Goal: Task Accomplishment & Management: Use online tool/utility

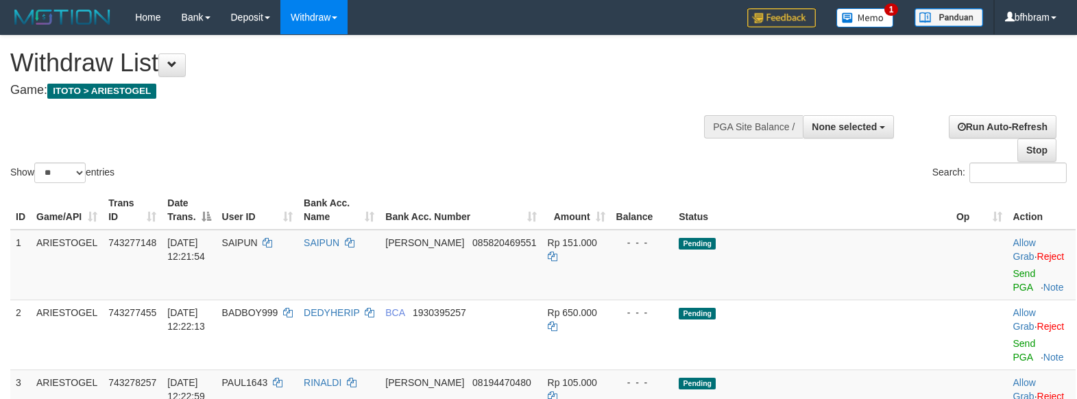
select select
select select "**"
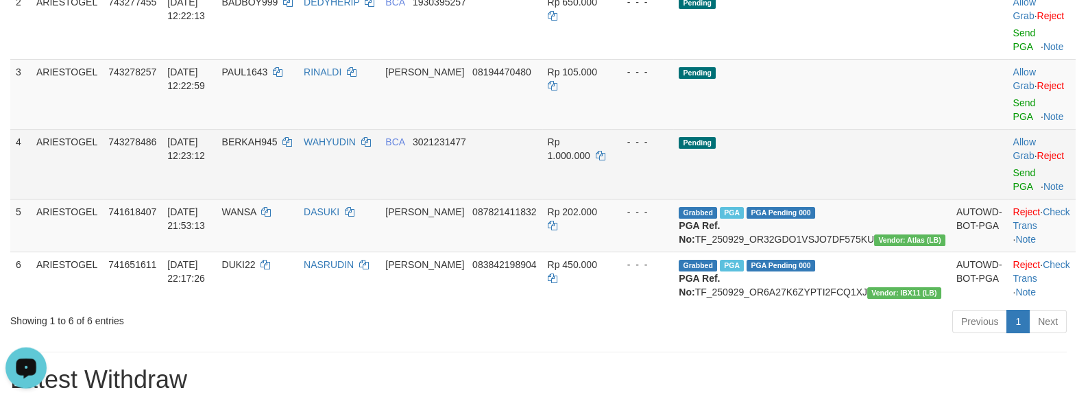
scroll to position [236, 0]
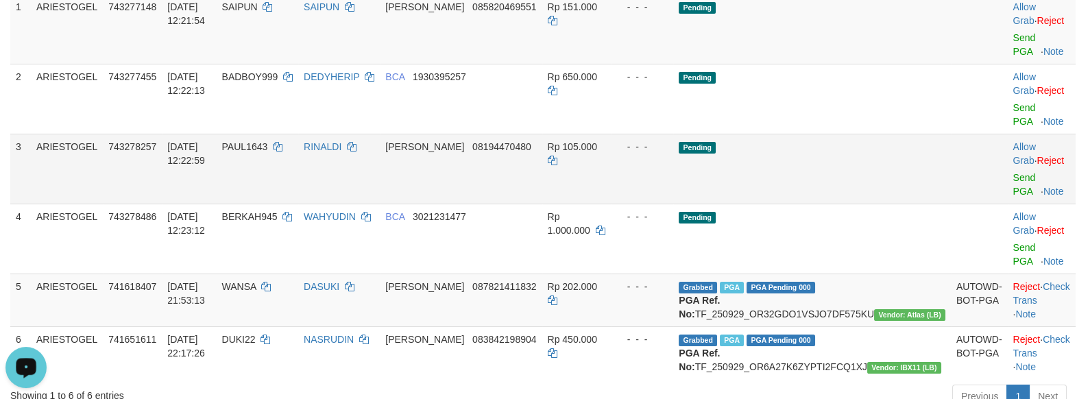
click at [896, 143] on td "Pending" at bounding box center [812, 169] width 278 height 70
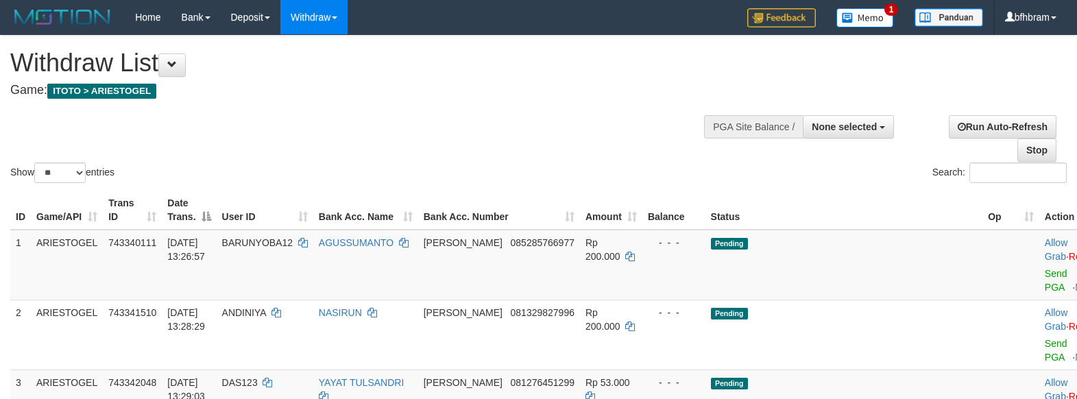
select select
select select "**"
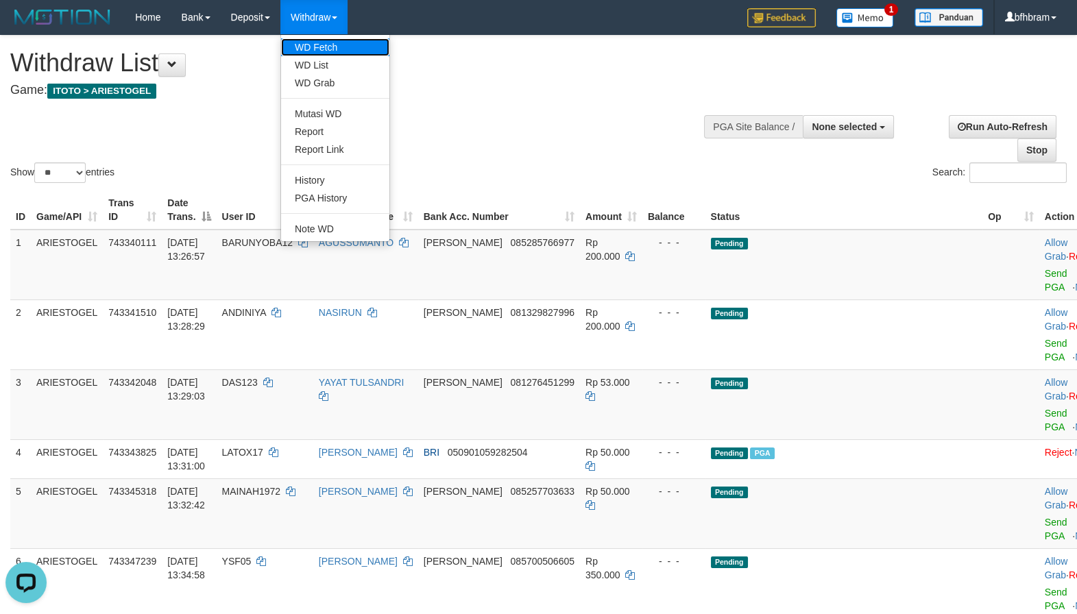
click at [317, 48] on link "WD Fetch" at bounding box center [335, 47] width 108 height 18
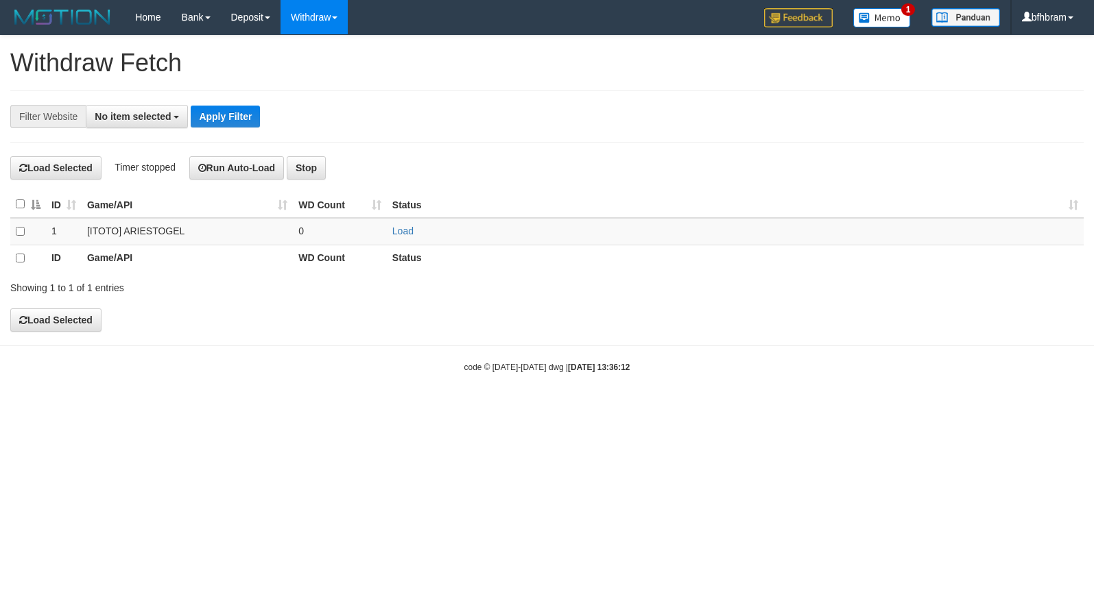
select select
click at [400, 229] on link "Load" at bounding box center [402, 231] width 21 height 11
click at [641, 313] on div "**********" at bounding box center [547, 185] width 1094 height 298
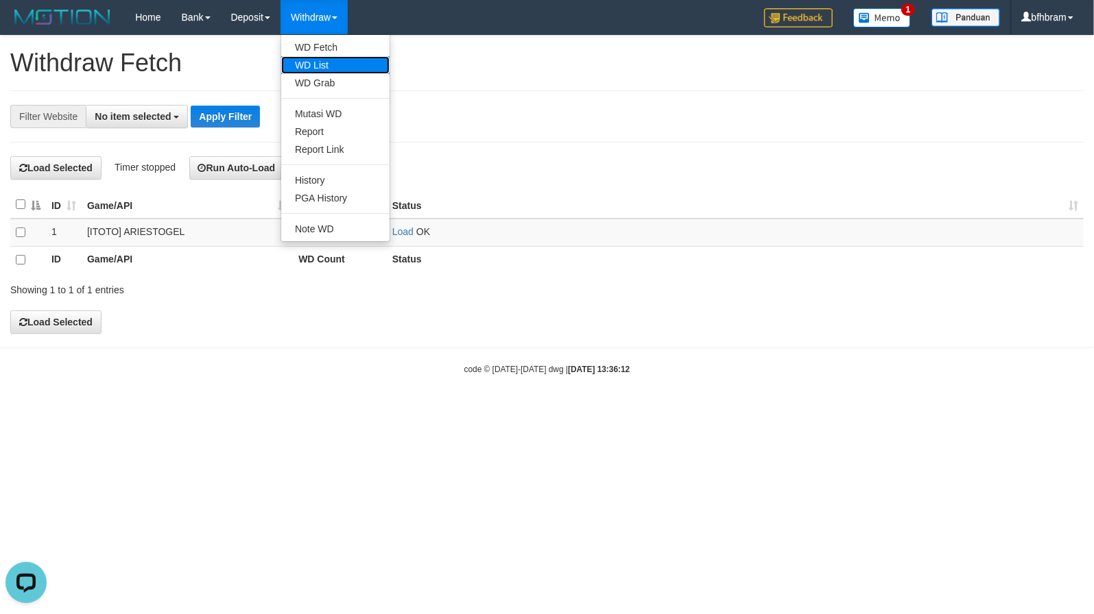
click at [330, 68] on link "WD List" at bounding box center [335, 65] width 108 height 18
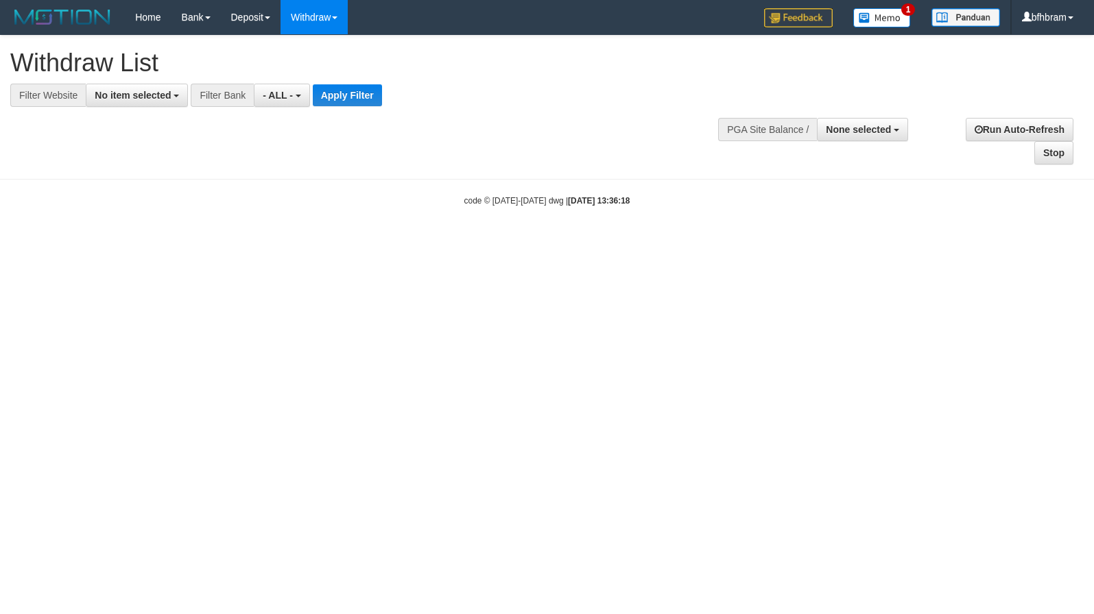
select select
click at [133, 101] on span "No item selected" at bounding box center [133, 95] width 76 height 11
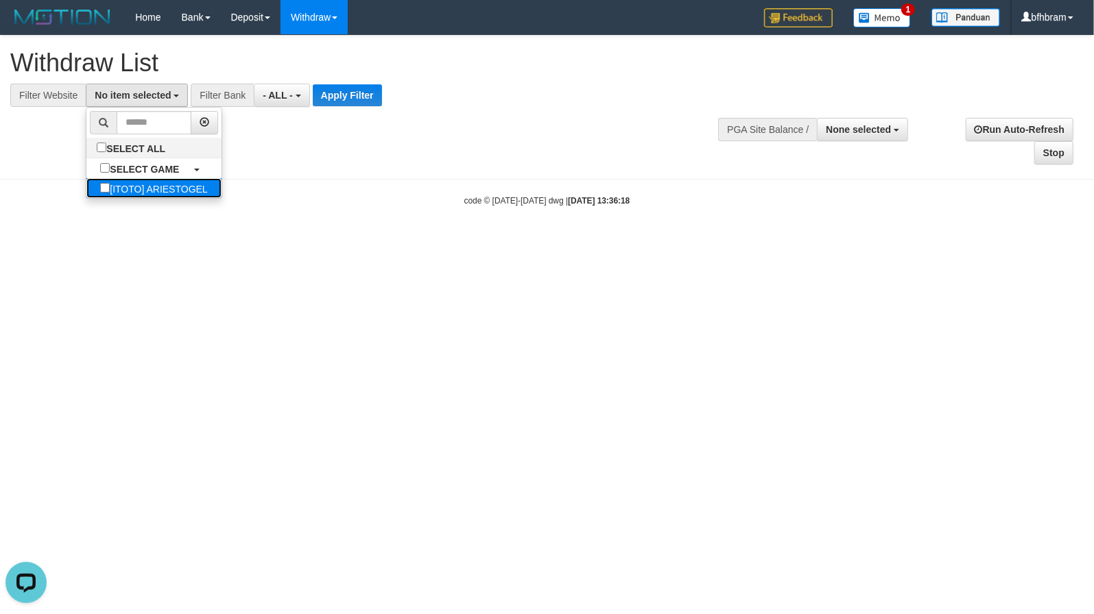
click at [127, 186] on label "[ITOTO] ARIESTOGEL" at bounding box center [153, 188] width 134 height 20
select select "***"
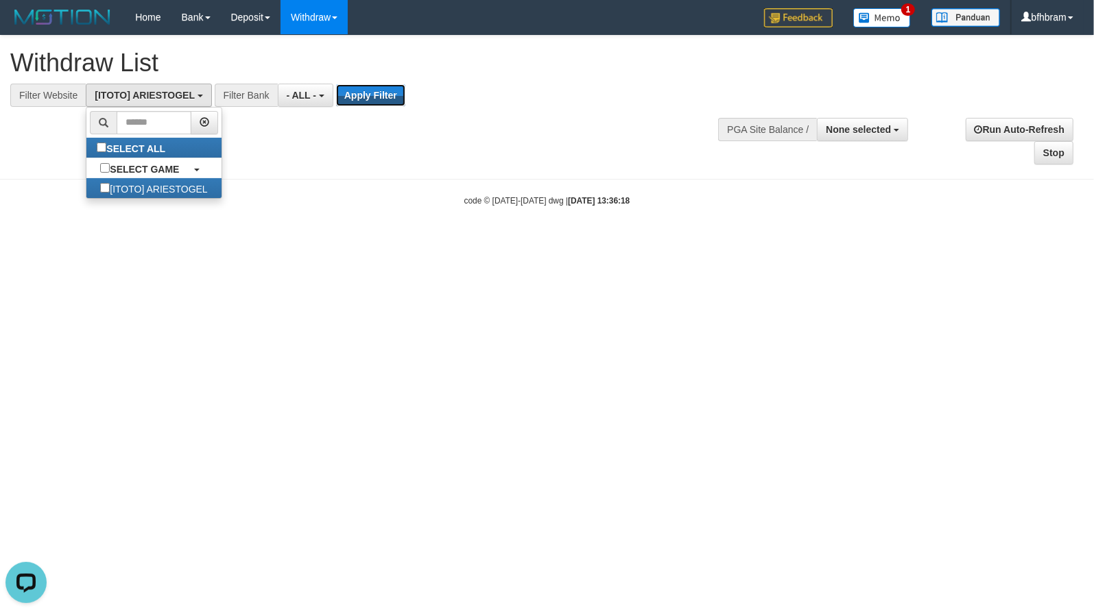
click at [365, 101] on button "Apply Filter" at bounding box center [370, 95] width 69 height 22
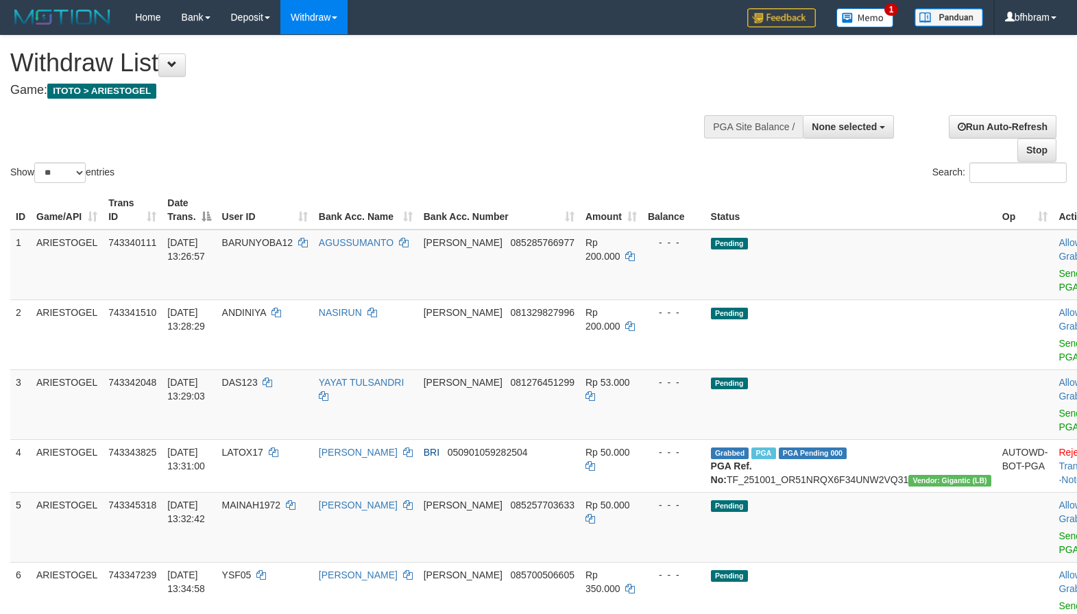
select select
select select "**"
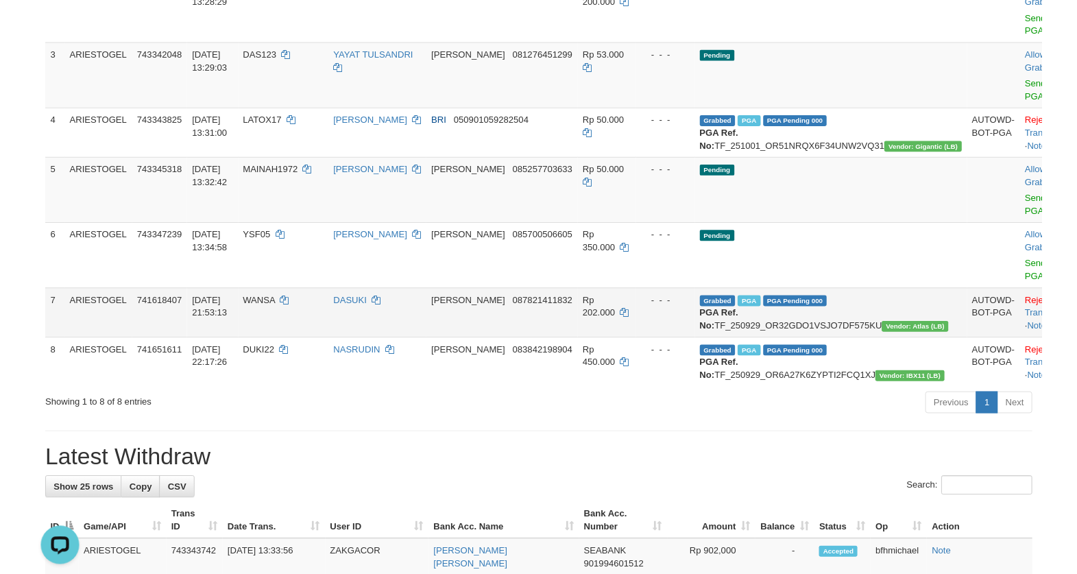
scroll to position [236, 0]
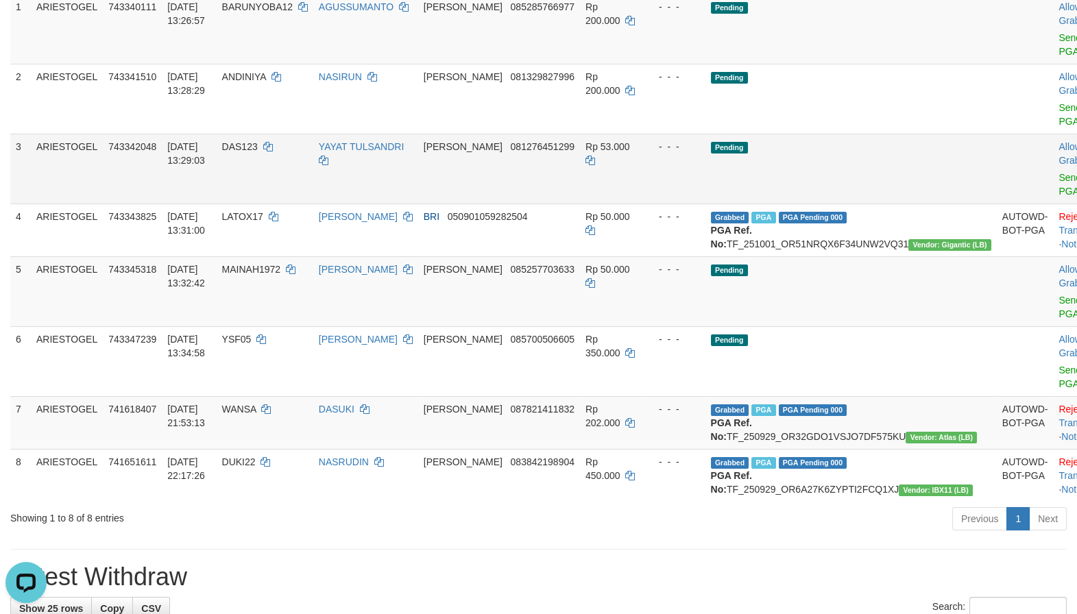
click at [798, 149] on td "Pending" at bounding box center [851, 169] width 291 height 70
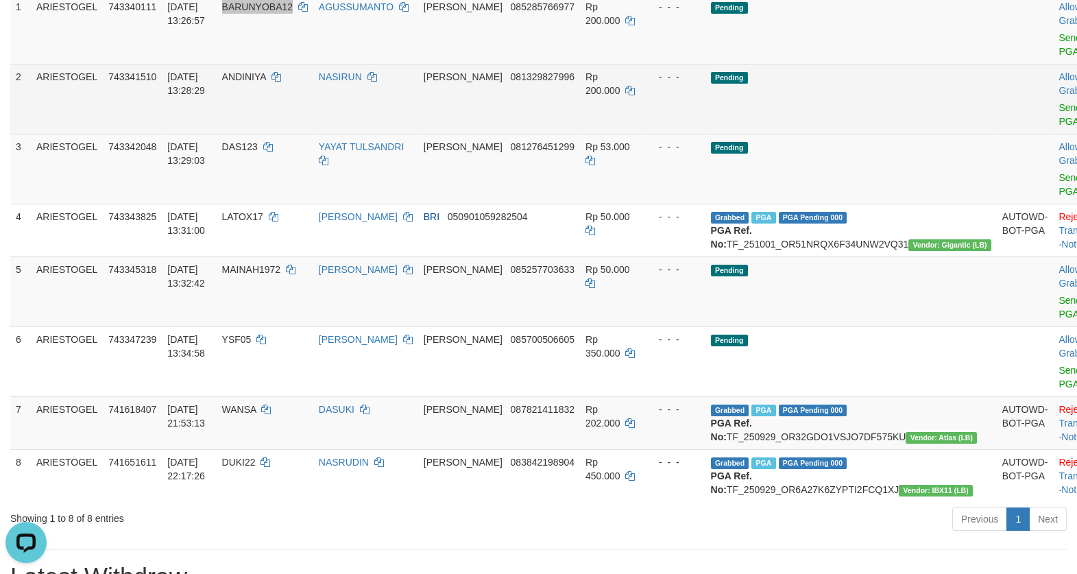
scroll to position [118, 0]
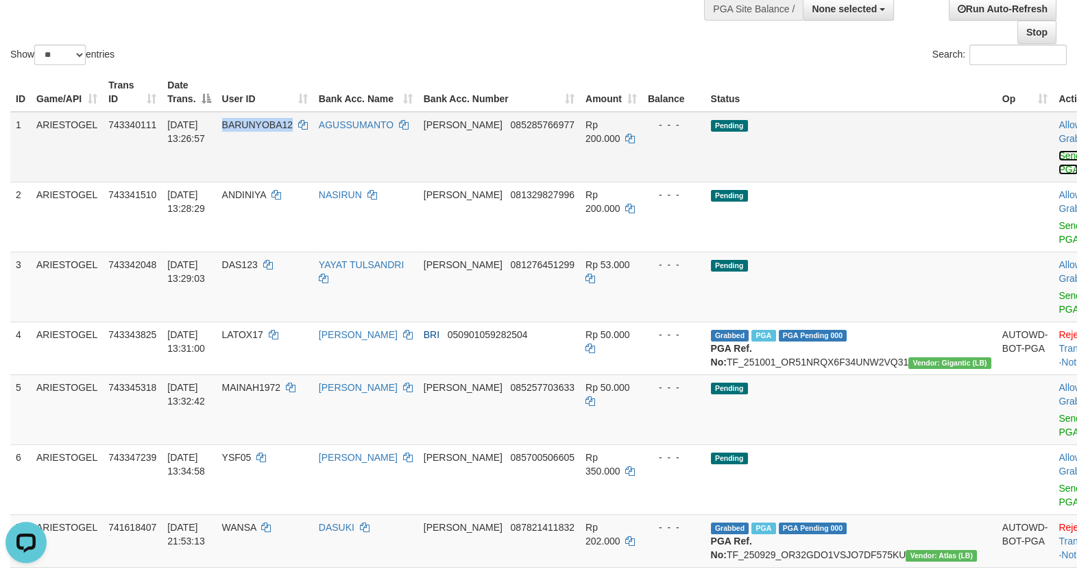
click at [1059, 171] on link "Send PGA" at bounding box center [1070, 162] width 23 height 25
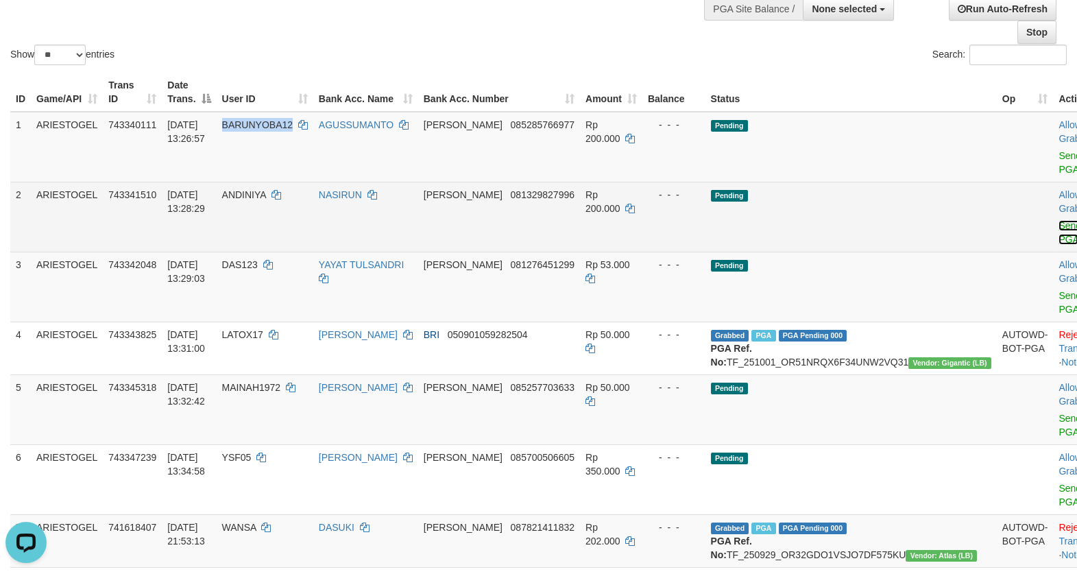
click at [1059, 245] on link "Send PGA" at bounding box center [1070, 232] width 23 height 25
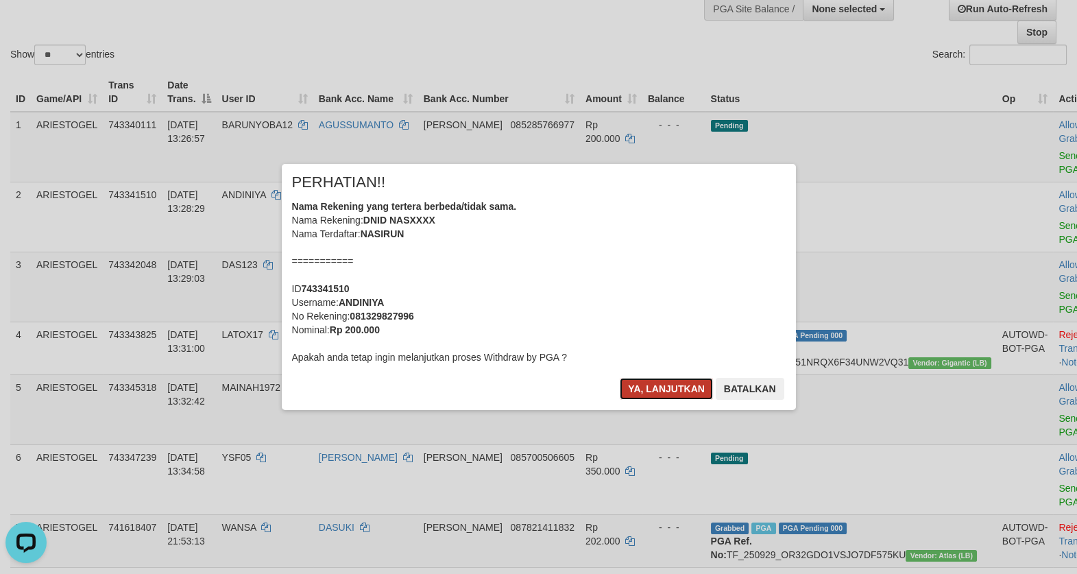
click at [641, 389] on button "Ya, lanjutkan" at bounding box center [666, 389] width 93 height 22
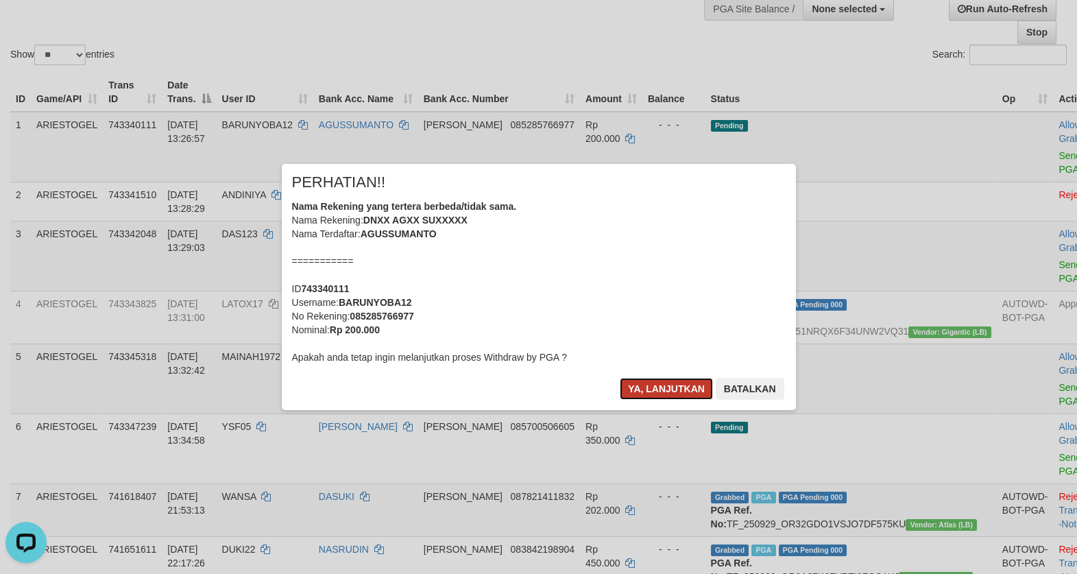
click at [636, 391] on button "Ya, lanjutkan" at bounding box center [666, 389] width 93 height 22
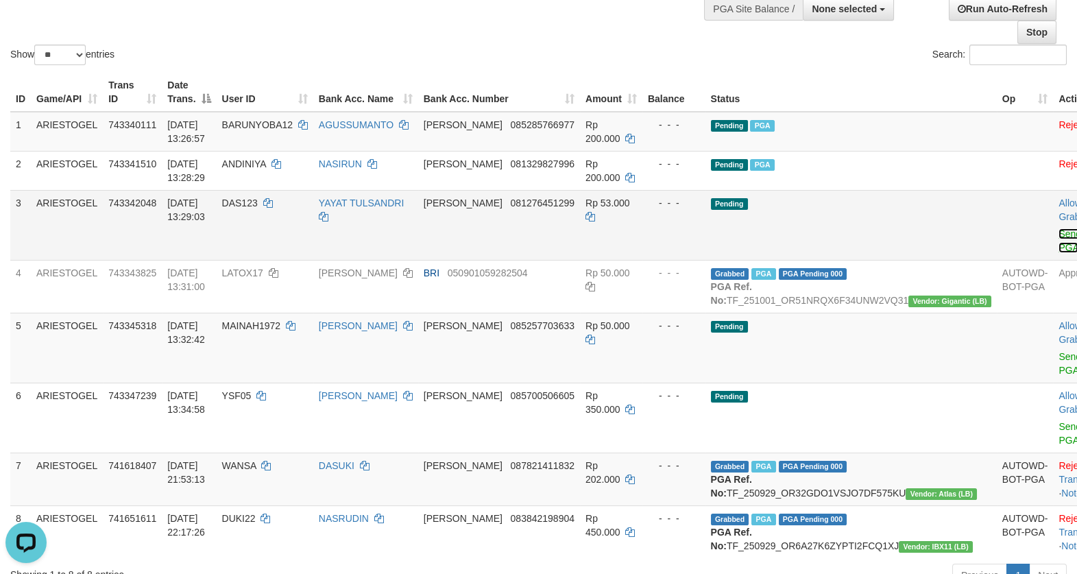
click at [1059, 249] on link "Send PGA" at bounding box center [1070, 240] width 23 height 25
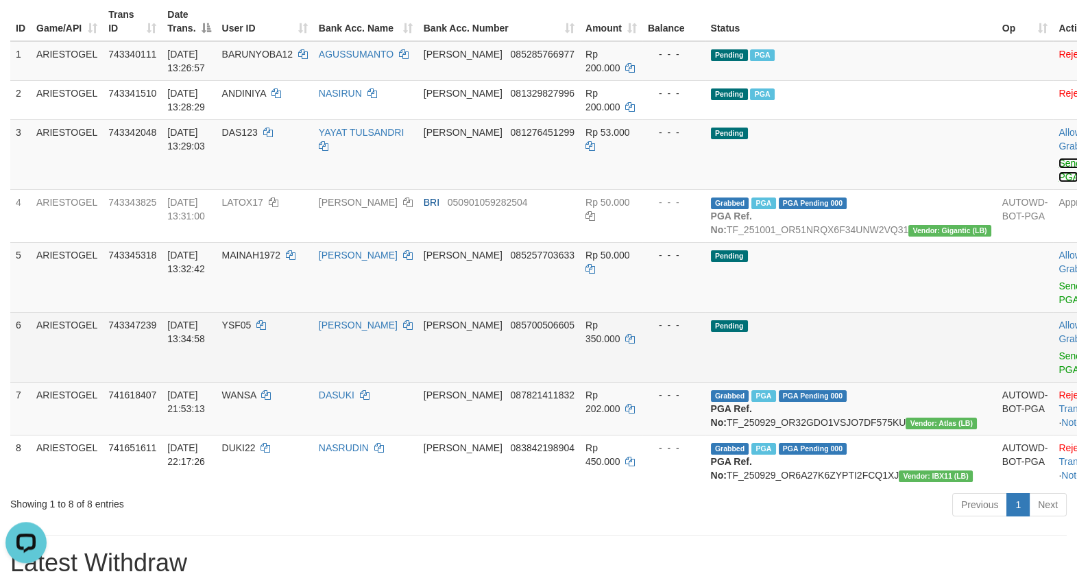
scroll to position [236, 0]
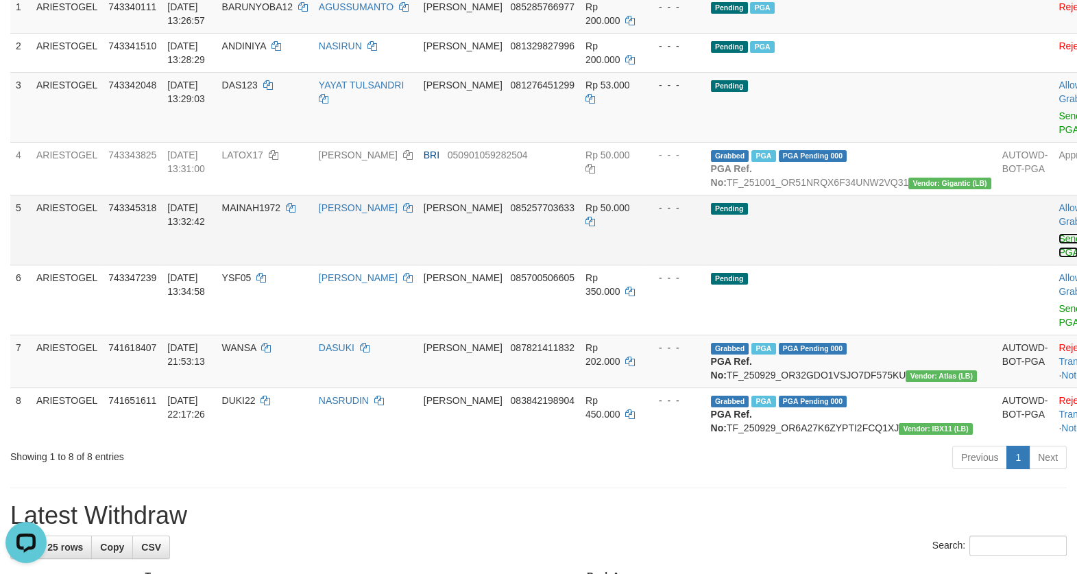
click at [1059, 258] on link "Send PGA" at bounding box center [1070, 245] width 23 height 25
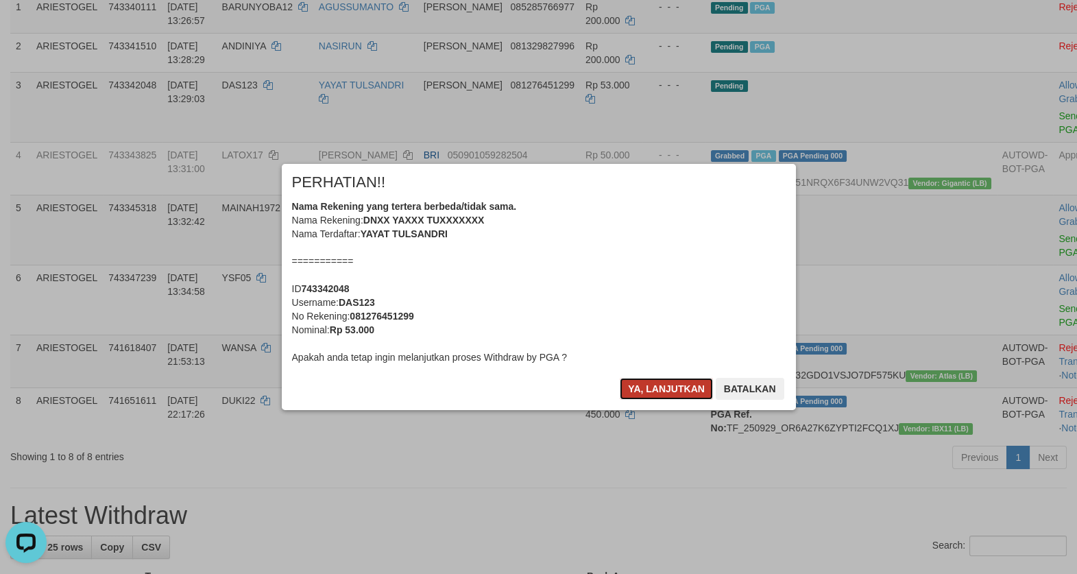
click at [648, 391] on button "Ya, lanjutkan" at bounding box center [666, 389] width 93 height 22
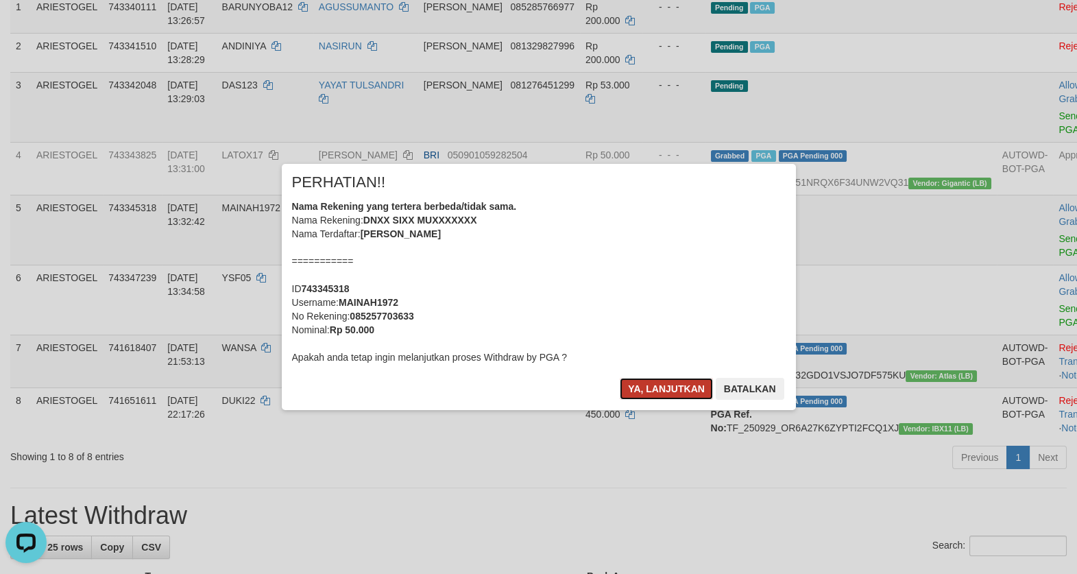
click at [684, 389] on button "Ya, lanjutkan" at bounding box center [666, 389] width 93 height 22
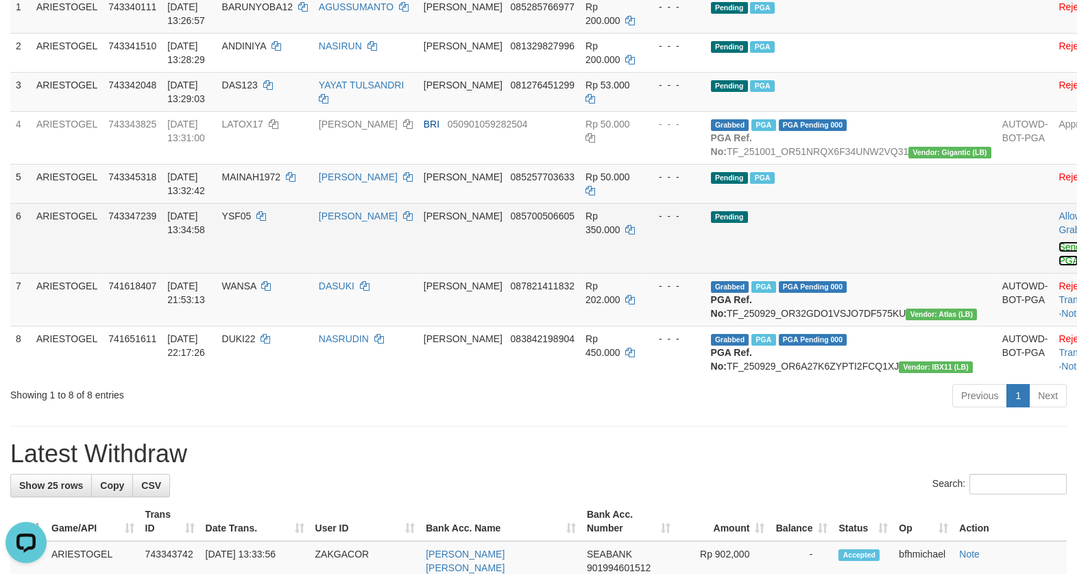
click at [1059, 266] on link "Send PGA" at bounding box center [1070, 253] width 23 height 25
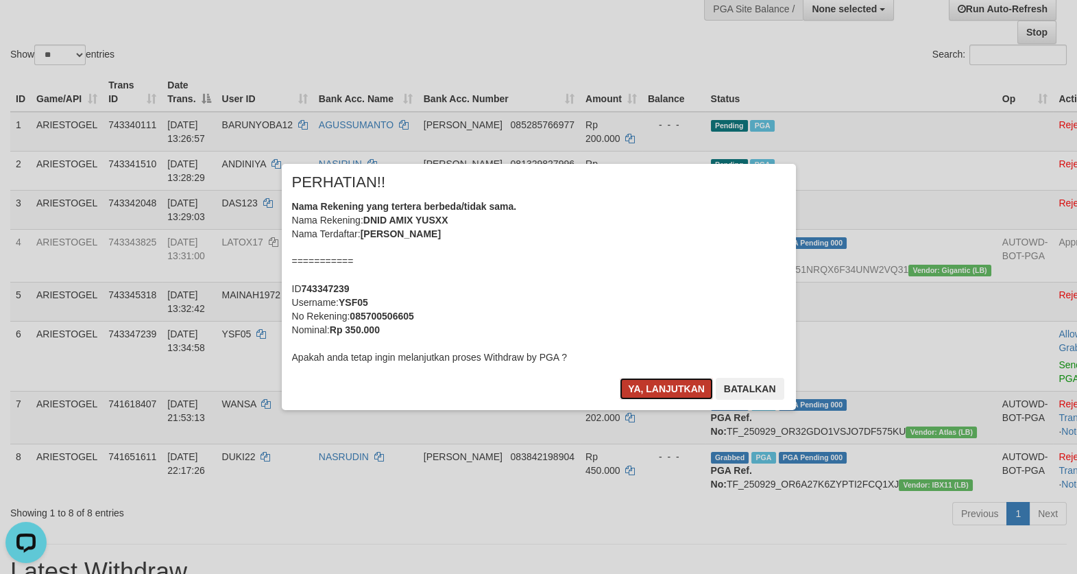
click at [664, 386] on button "Ya, lanjutkan" at bounding box center [666, 389] width 93 height 22
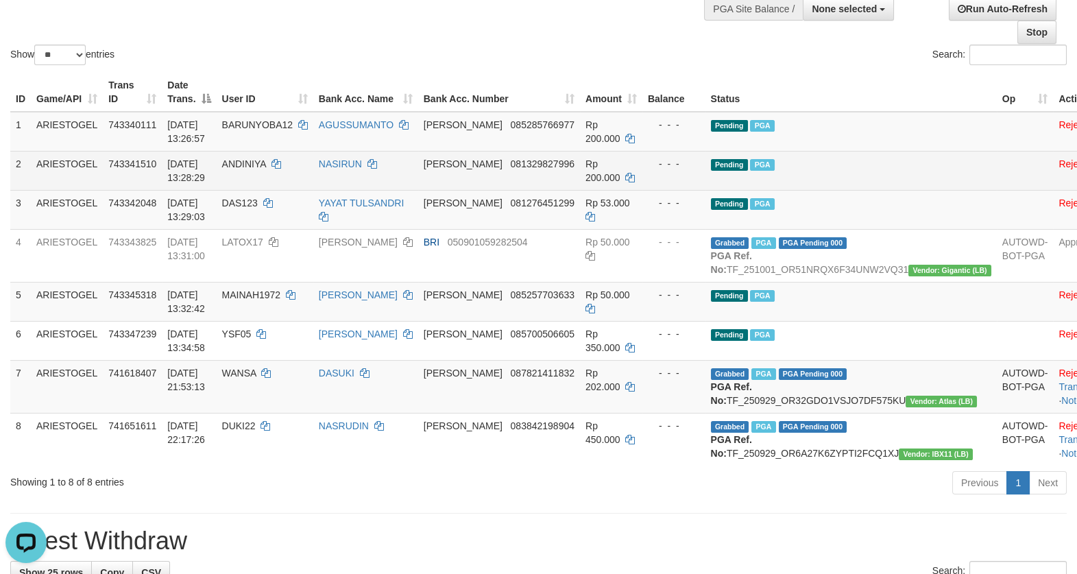
click at [860, 190] on td "Pending PGA" at bounding box center [851, 170] width 291 height 39
click at [878, 186] on td "Pending PGA" at bounding box center [851, 170] width 291 height 39
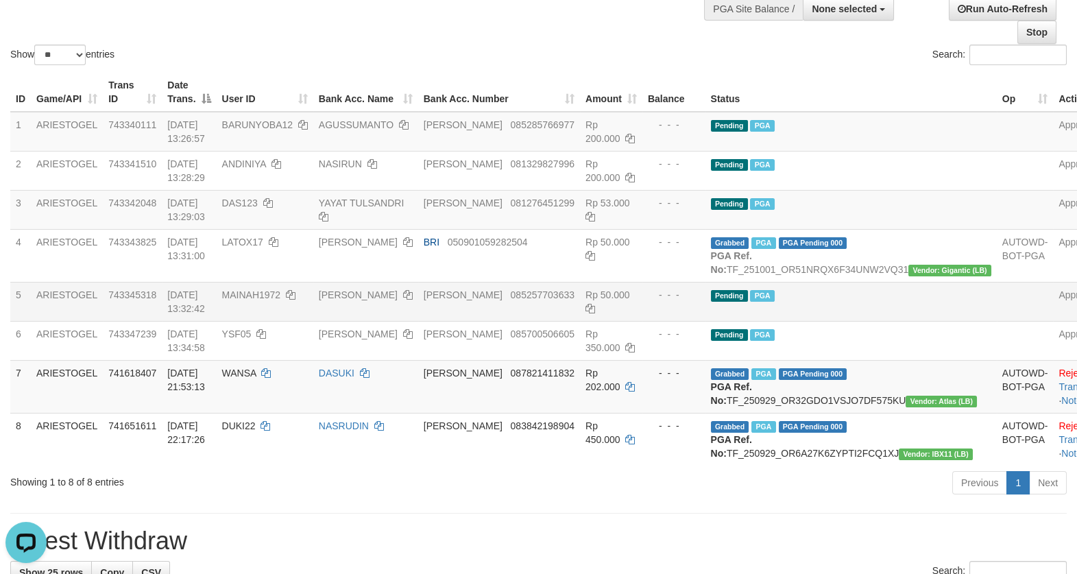
click at [916, 321] on td "Pending PGA" at bounding box center [851, 301] width 291 height 39
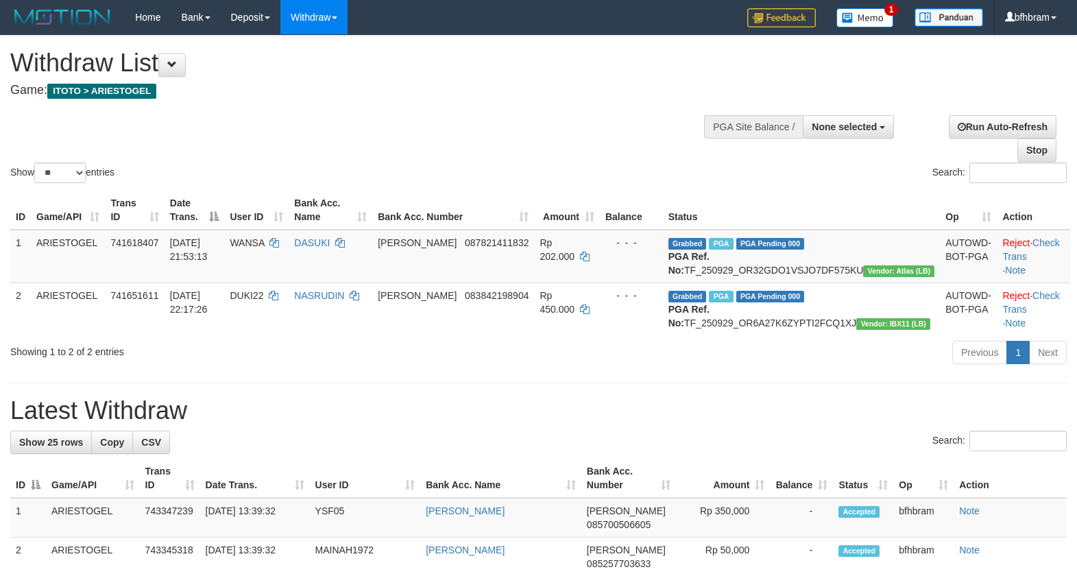
select select
select select "**"
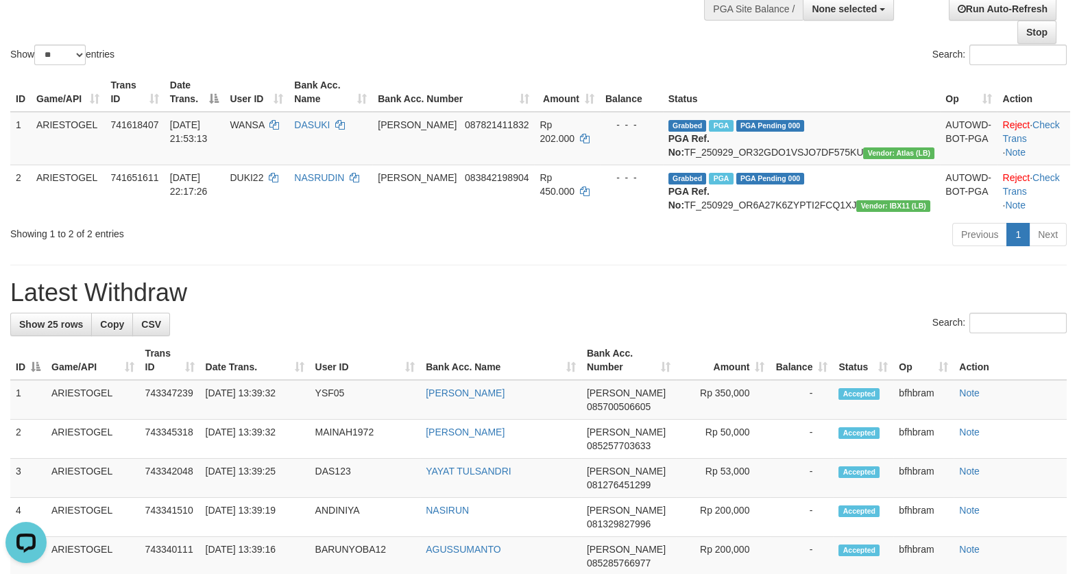
click at [624, 306] on h1 "Latest Withdraw" at bounding box center [538, 292] width 1057 height 27
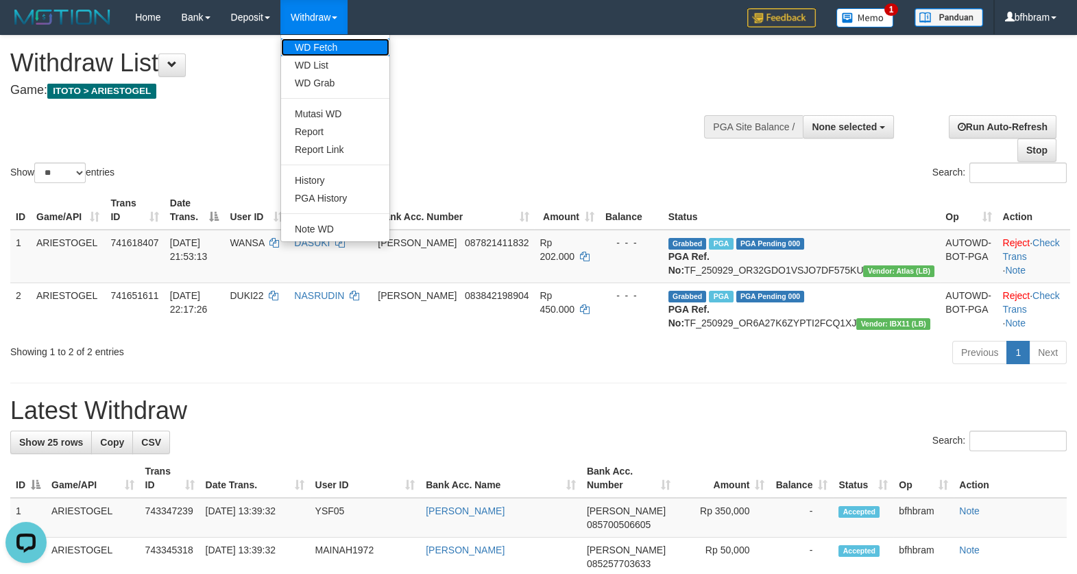
click at [335, 53] on link "WD Fetch" at bounding box center [335, 47] width 108 height 18
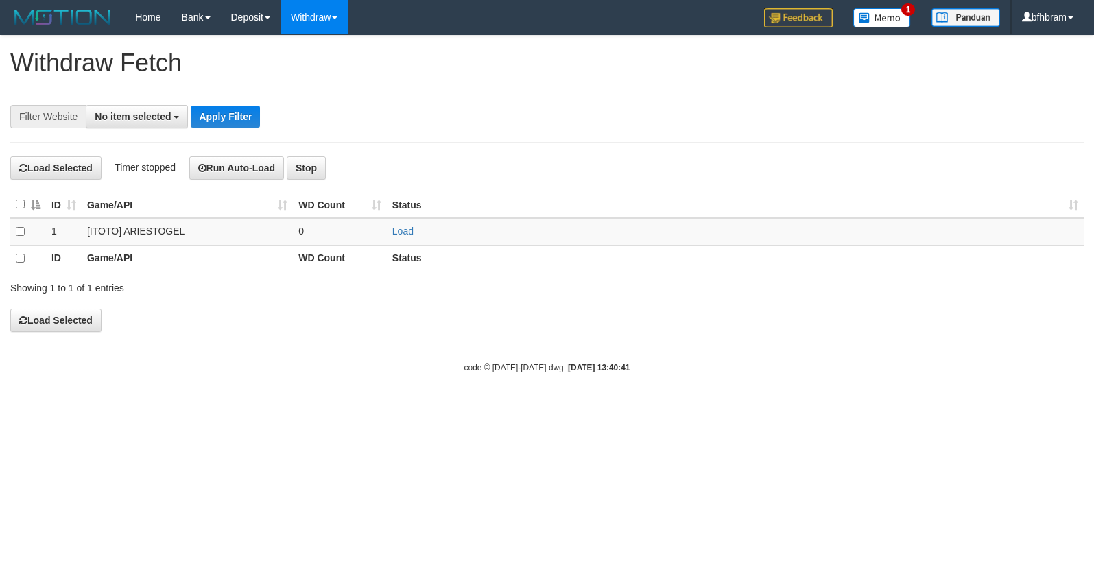
select select
click at [397, 234] on link "Load" at bounding box center [402, 231] width 21 height 11
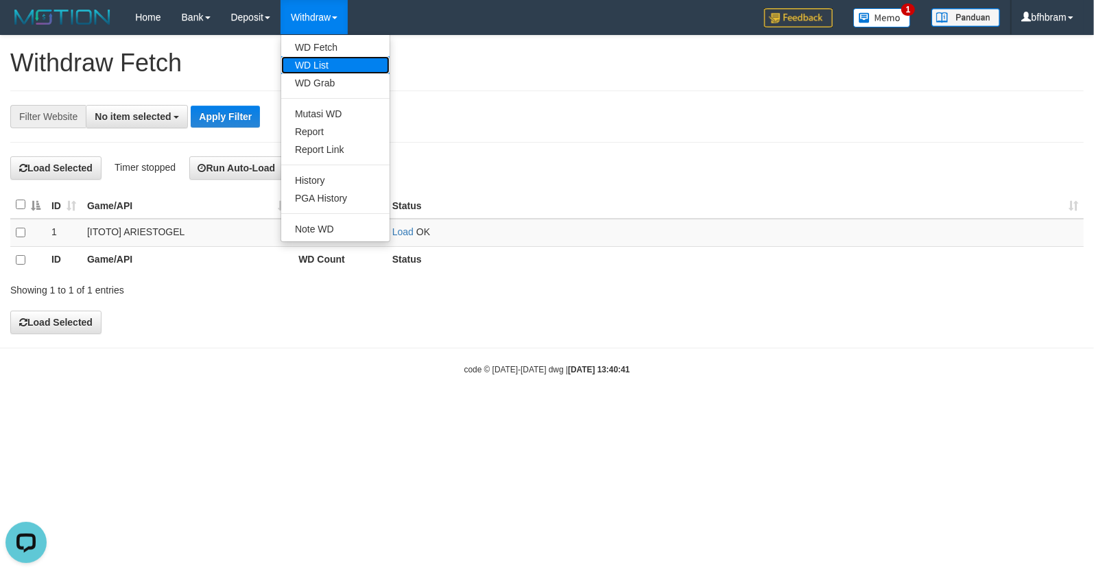
click at [330, 67] on link "WD List" at bounding box center [335, 65] width 108 height 18
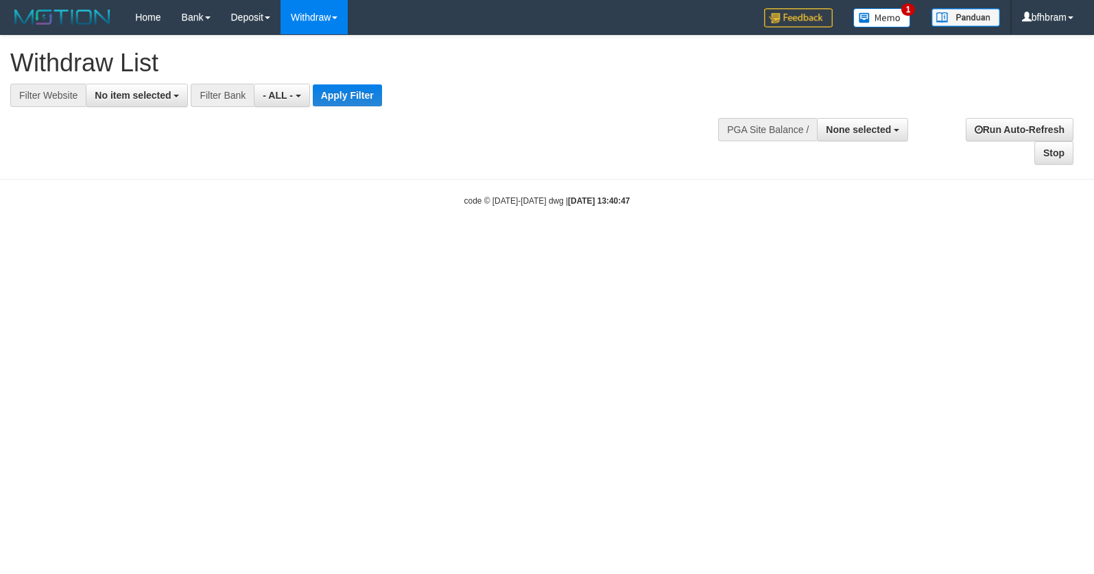
select select
click at [141, 93] on span "No item selected" at bounding box center [133, 95] width 76 height 11
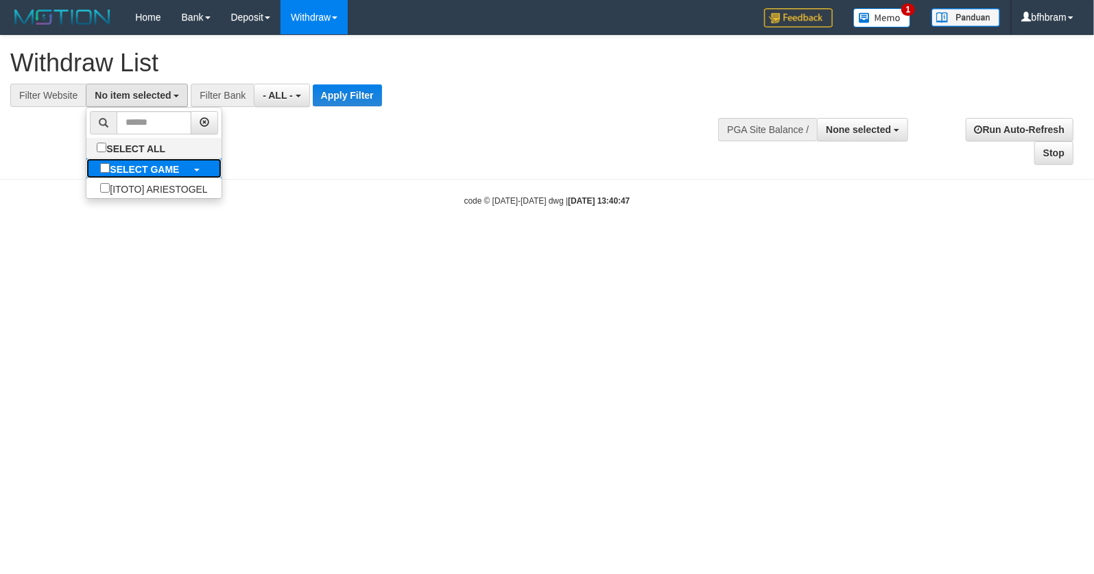
click at [138, 178] on link "SELECT GAME" at bounding box center [153, 168] width 134 height 20
click at [130, 184] on label "[ITOTO] ARIESTOGEL" at bounding box center [153, 188] width 134 height 20
select select "***"
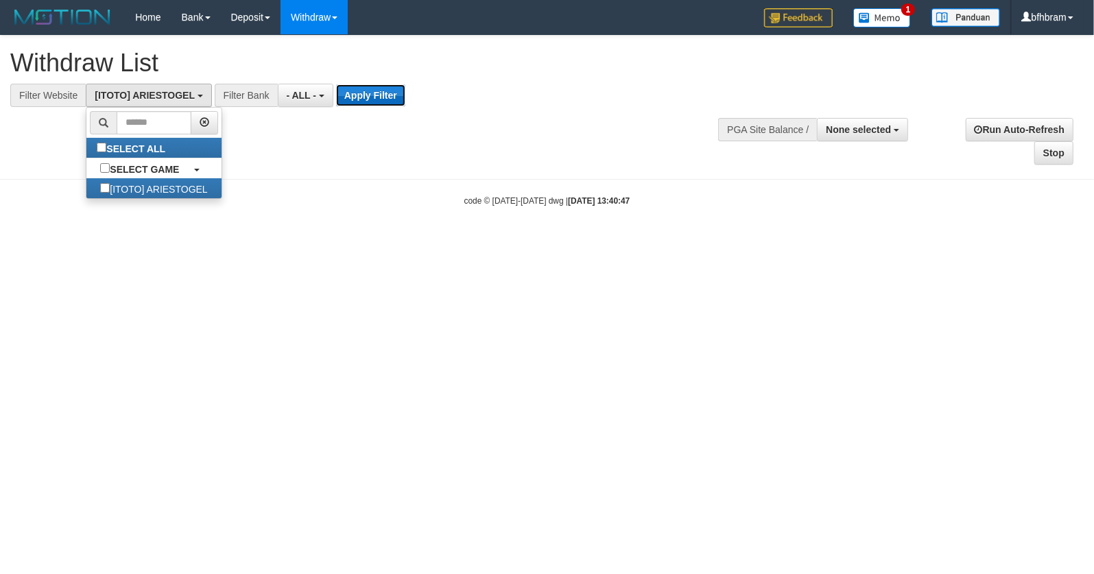
click at [388, 95] on button "Apply Filter" at bounding box center [370, 95] width 69 height 22
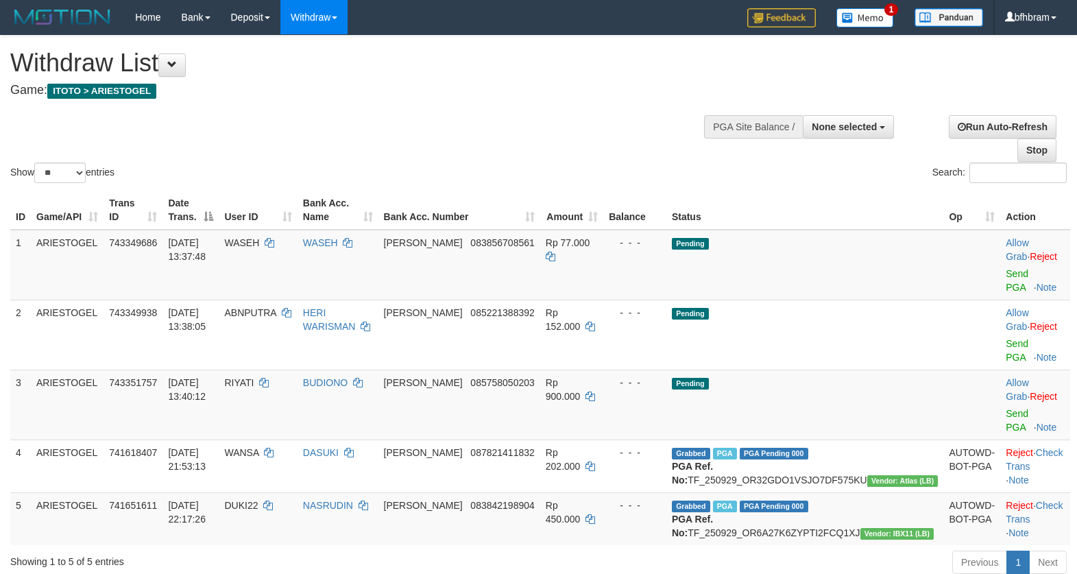
select select
select select "**"
click at [488, 122] on div "Show ** ** ** *** entries Search:" at bounding box center [538, 111] width 1077 height 150
click at [1000, 281] on td "Allow Grab · Reject Send PGA · Note" at bounding box center [1035, 265] width 70 height 71
click at [1006, 279] on link "Send PGA" at bounding box center [1017, 280] width 23 height 25
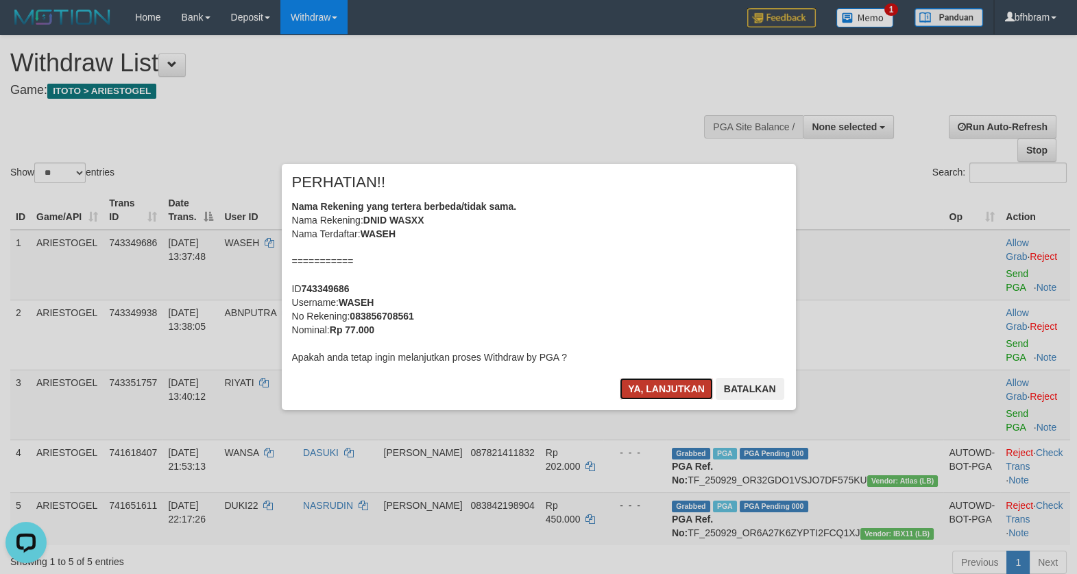
click at [653, 386] on button "Ya, lanjutkan" at bounding box center [666, 389] width 93 height 22
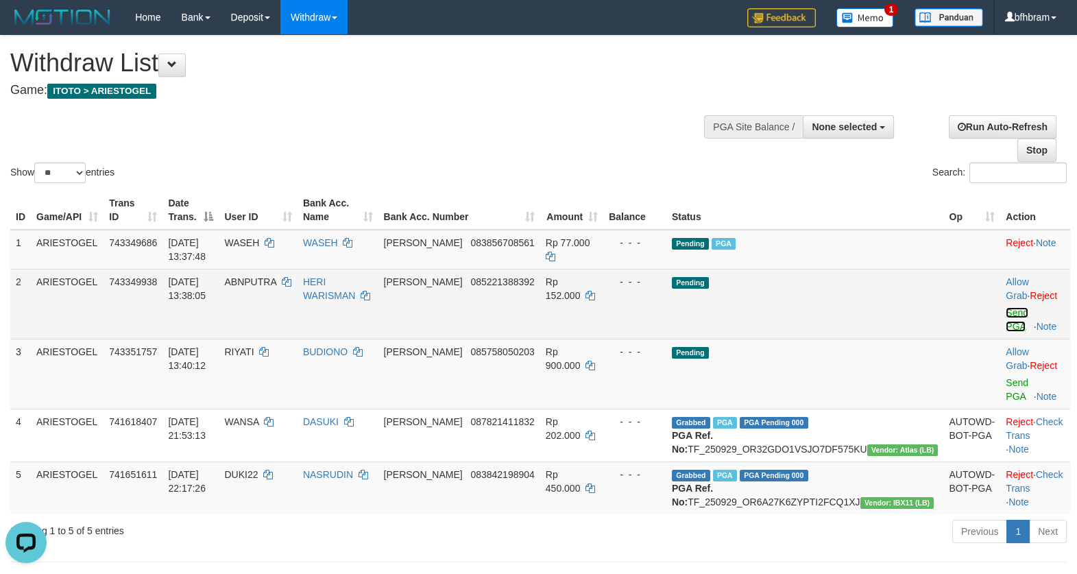
click at [1006, 317] on link "Send PGA" at bounding box center [1017, 319] width 23 height 25
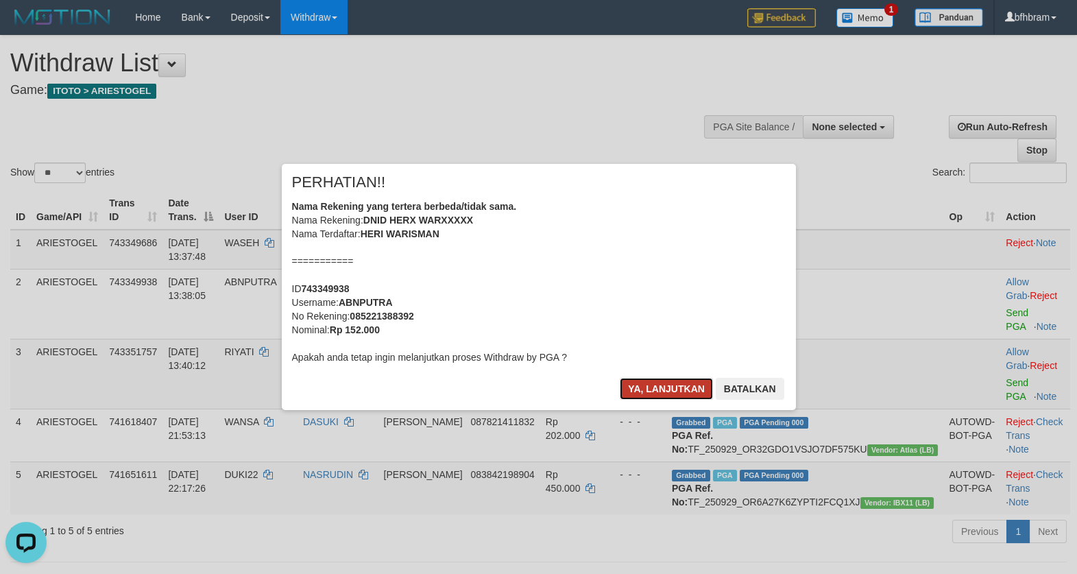
click at [667, 387] on button "Ya, lanjutkan" at bounding box center [666, 389] width 93 height 22
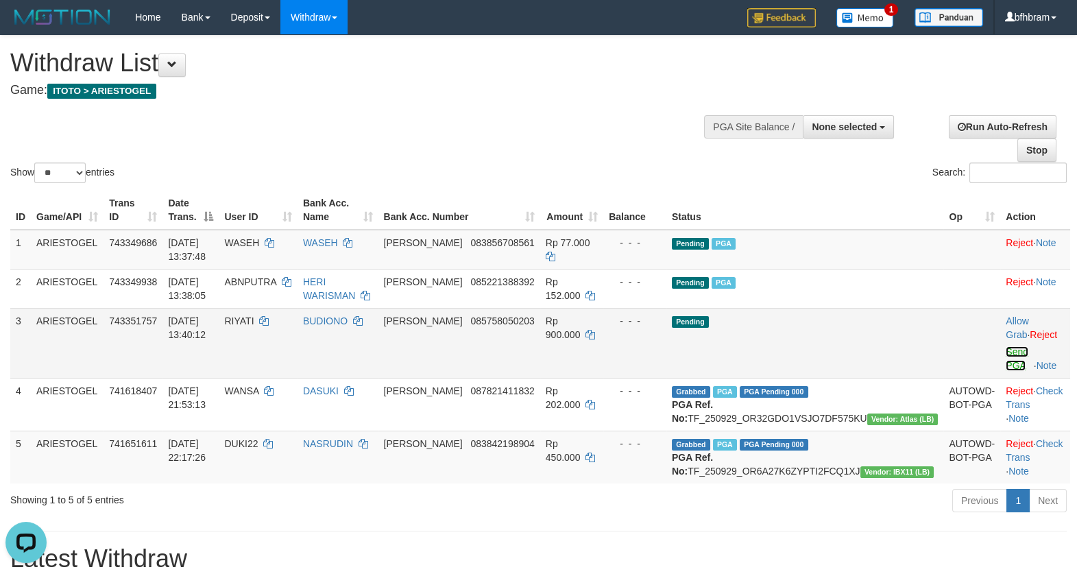
click at [1006, 354] on link "Send PGA" at bounding box center [1017, 358] width 23 height 25
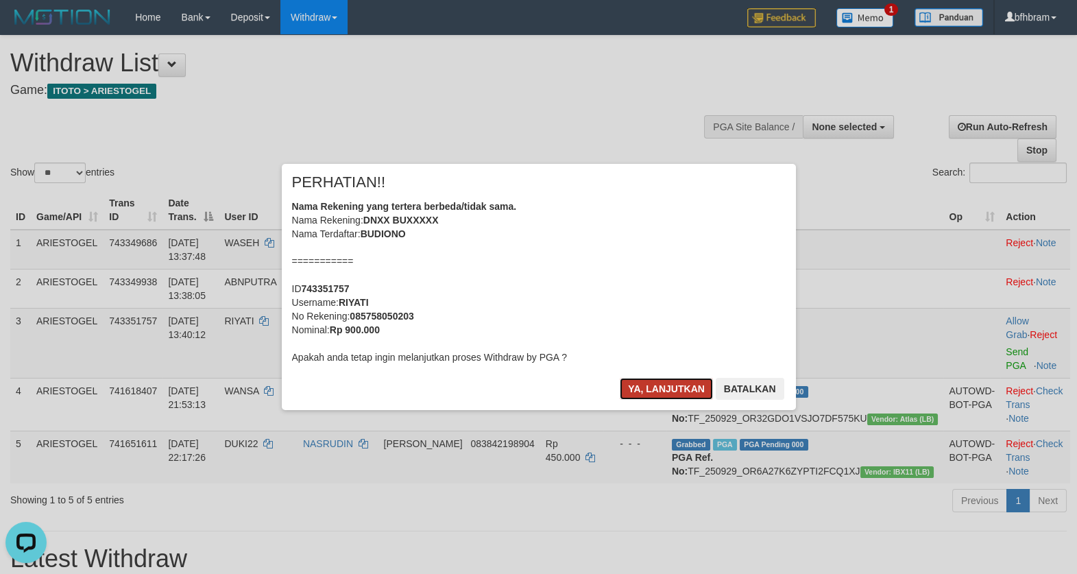
click at [658, 395] on button "Ya, lanjutkan" at bounding box center [666, 389] width 93 height 22
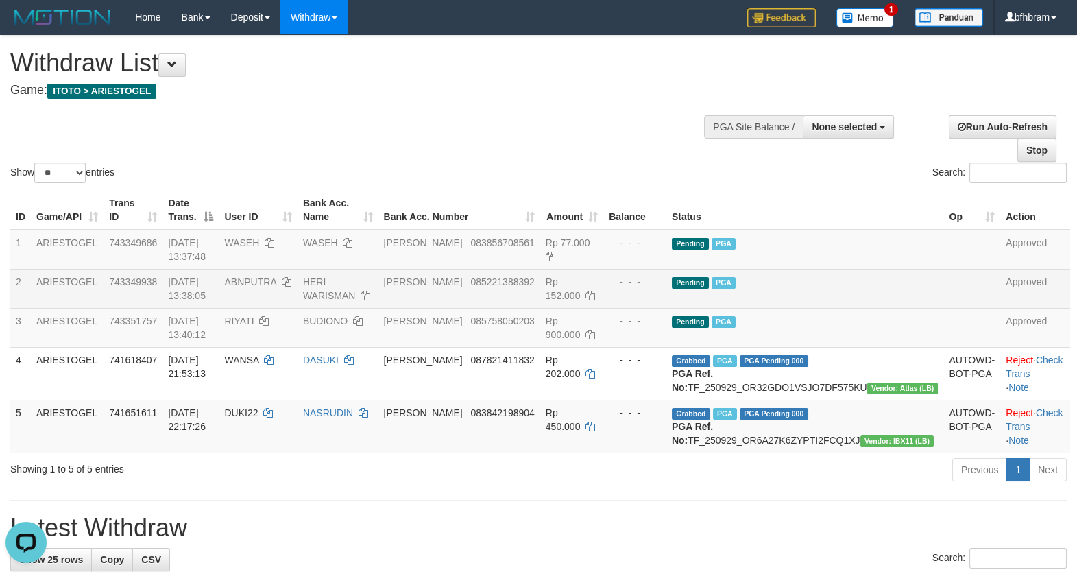
click at [885, 288] on td "Pending PGA" at bounding box center [805, 288] width 278 height 39
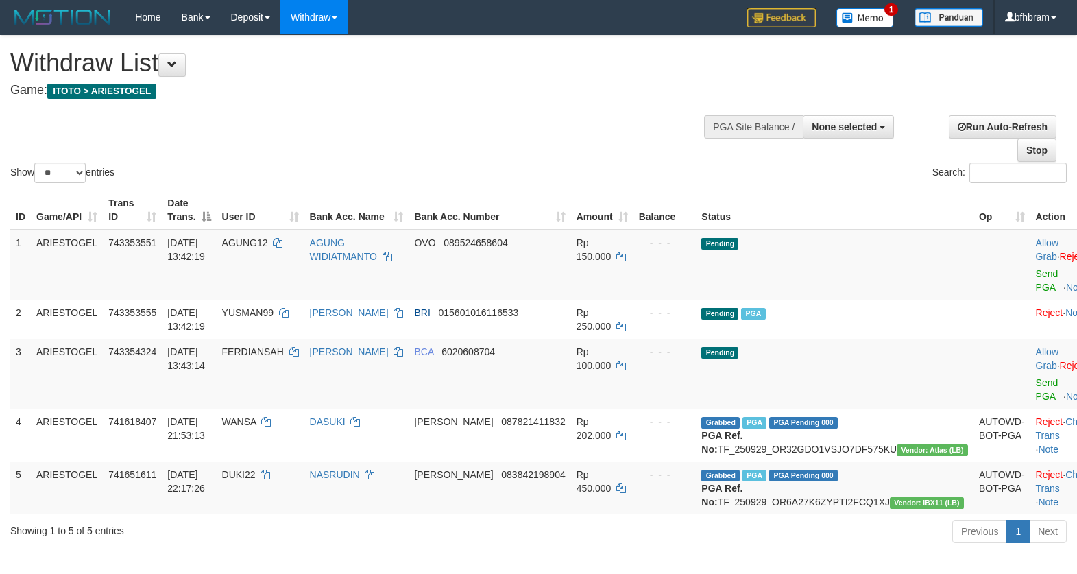
select select
select select "**"
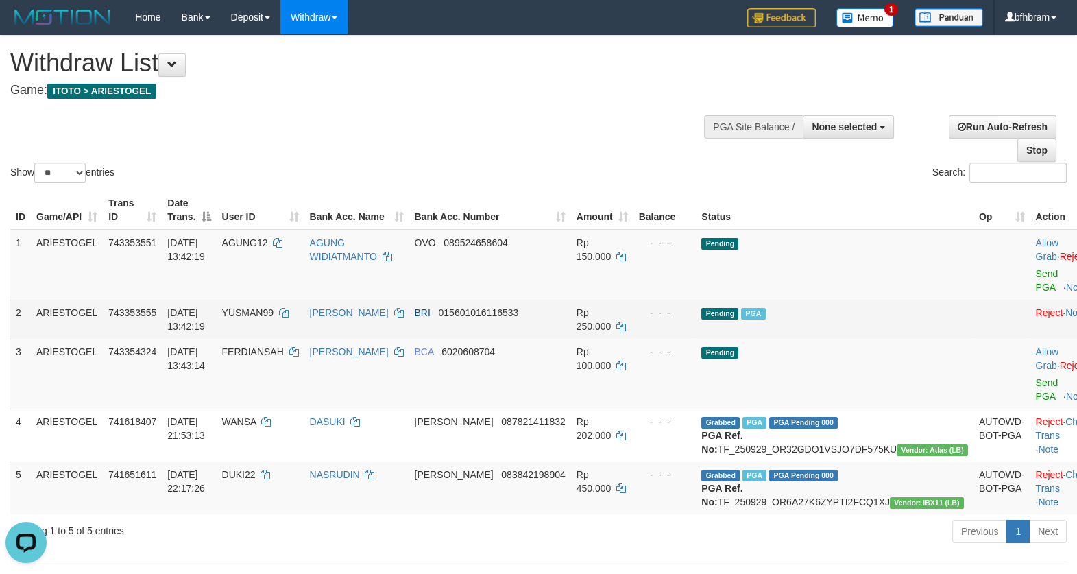
click at [878, 315] on td "Pending PGA" at bounding box center [835, 319] width 278 height 39
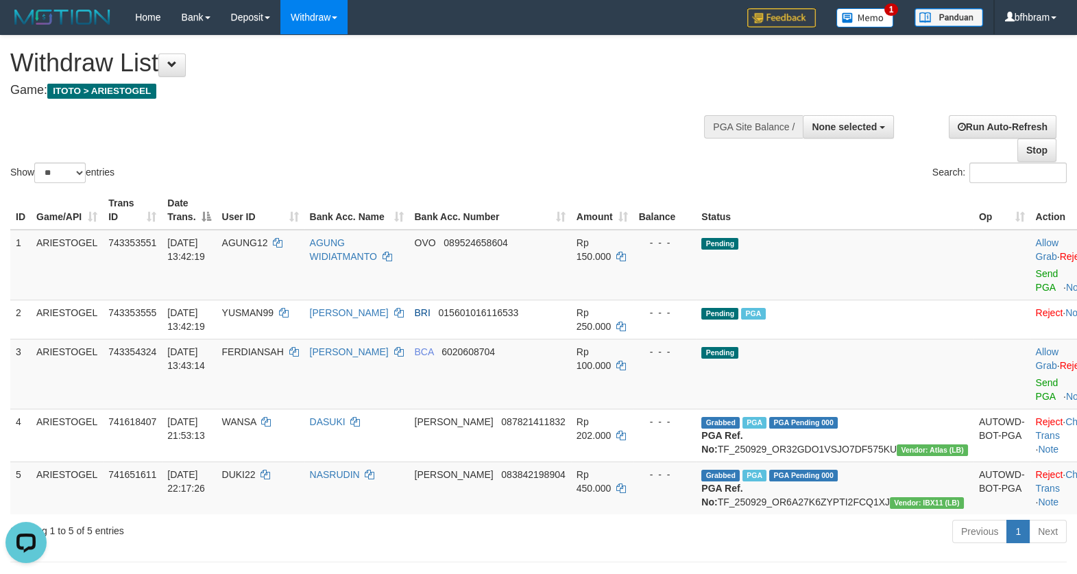
click at [554, 125] on div "Show ** ** ** *** entries Search:" at bounding box center [538, 111] width 1077 height 150
drag, startPoint x: 554, startPoint y: 125, endPoint x: 546, endPoint y: 127, distance: 8.5
click at [553, 125] on div "Show ** ** ** *** entries Search:" at bounding box center [538, 111] width 1077 height 150
select select
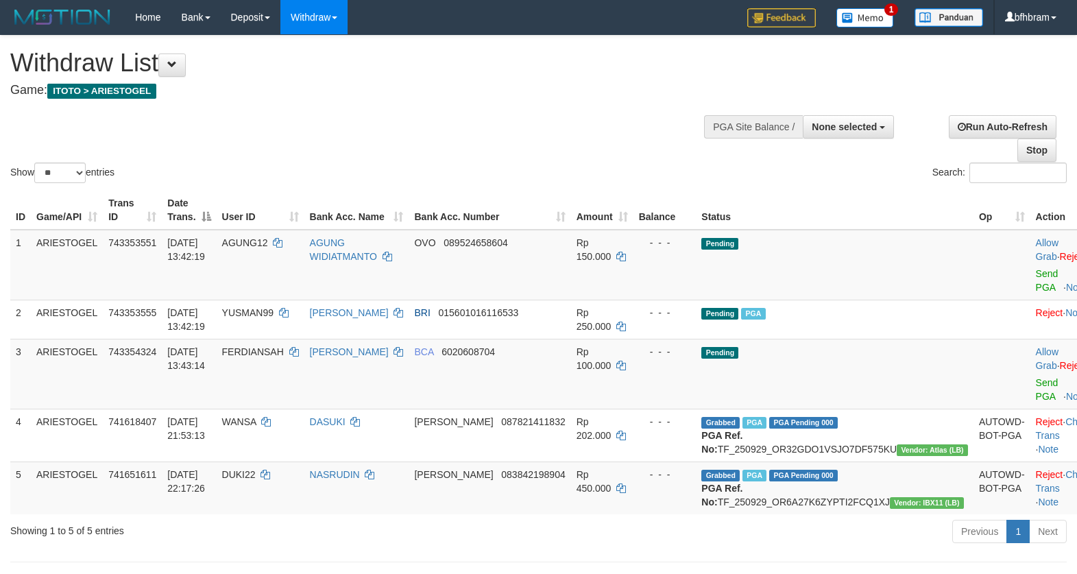
select select "**"
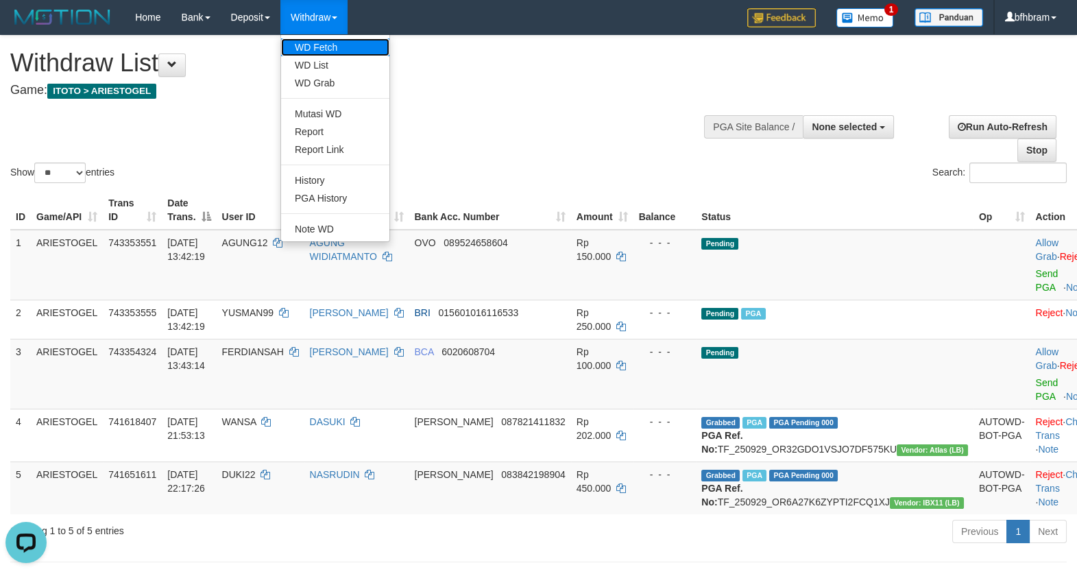
click at [318, 53] on link "WD Fetch" at bounding box center [335, 47] width 108 height 18
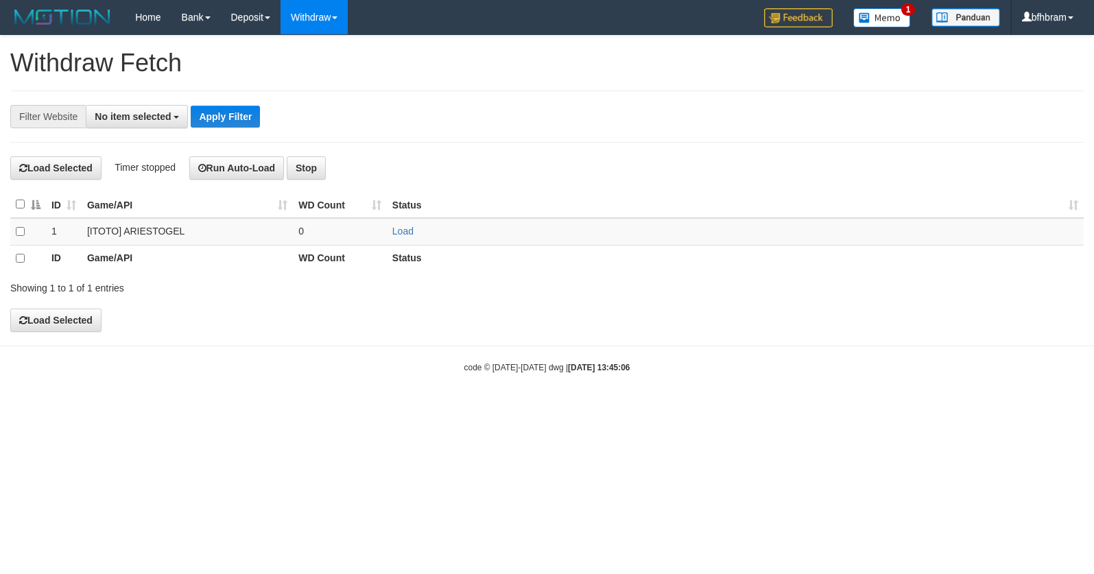
select select
click at [401, 232] on link "Load" at bounding box center [402, 231] width 21 height 11
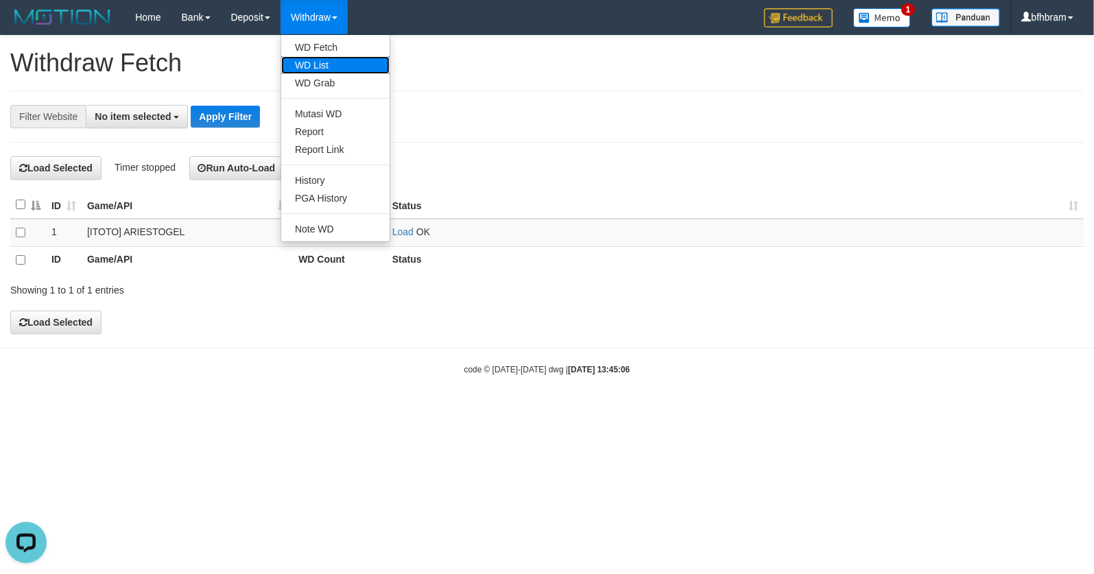
click at [330, 61] on link "WD List" at bounding box center [335, 65] width 108 height 18
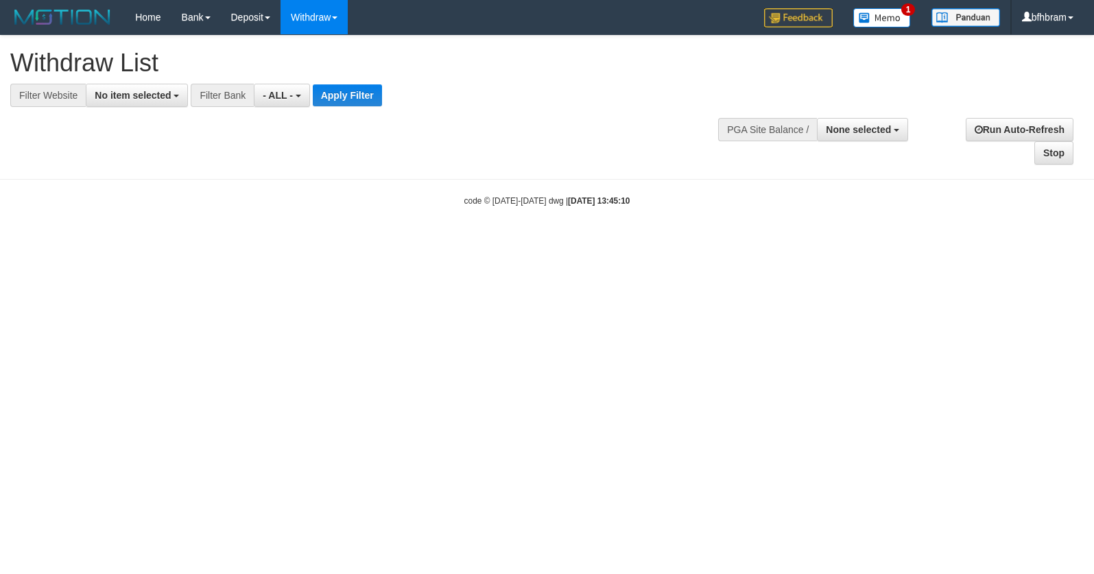
select select
click at [134, 105] on button "No item selected" at bounding box center [137, 95] width 102 height 23
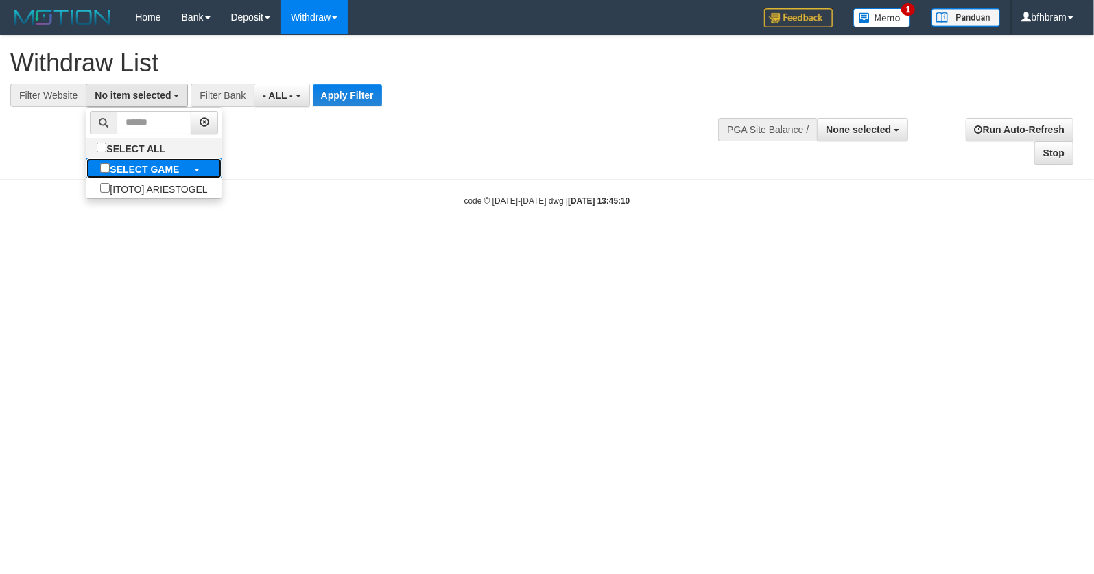
click at [108, 178] on label "SELECT GAME" at bounding box center [139, 168] width 106 height 20
select select "***"
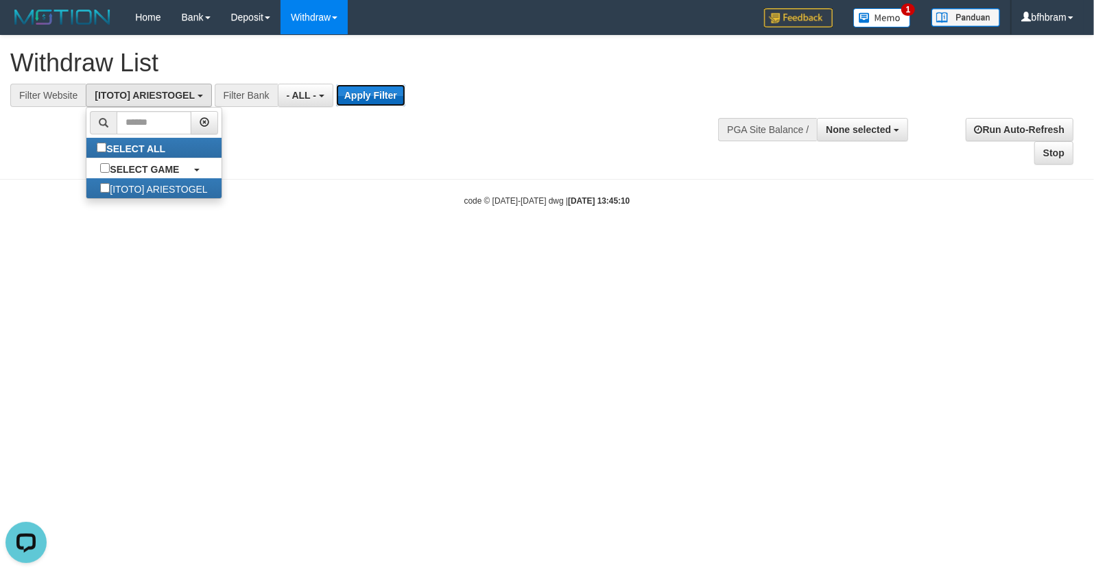
click at [379, 97] on button "Apply Filter" at bounding box center [370, 95] width 69 height 22
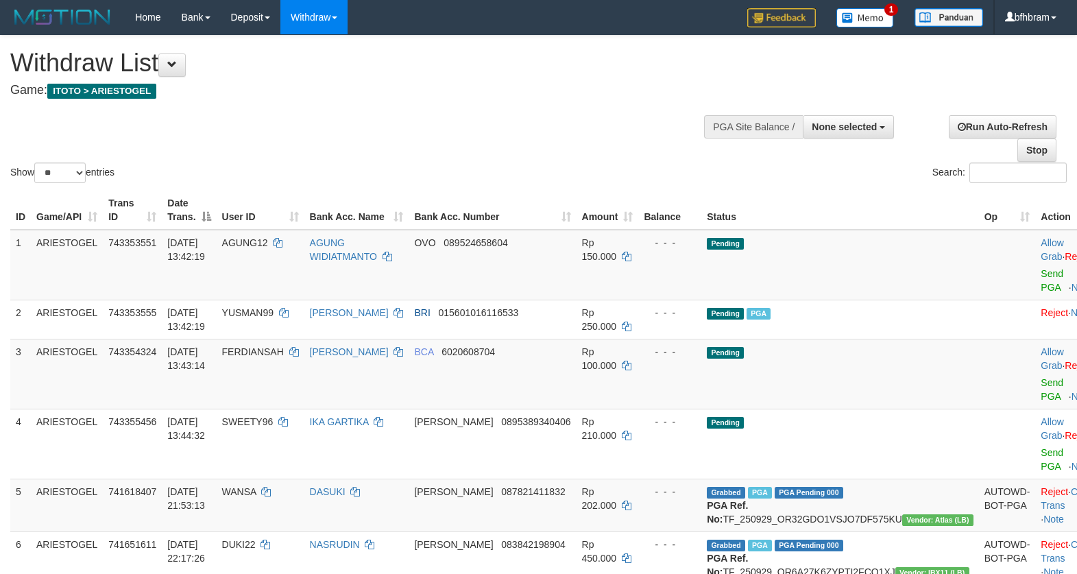
select select
select select "**"
click at [420, 155] on div "Show ** ** ** *** entries Search:" at bounding box center [538, 111] width 1077 height 150
click at [1041, 289] on link "Send PGA" at bounding box center [1052, 280] width 23 height 25
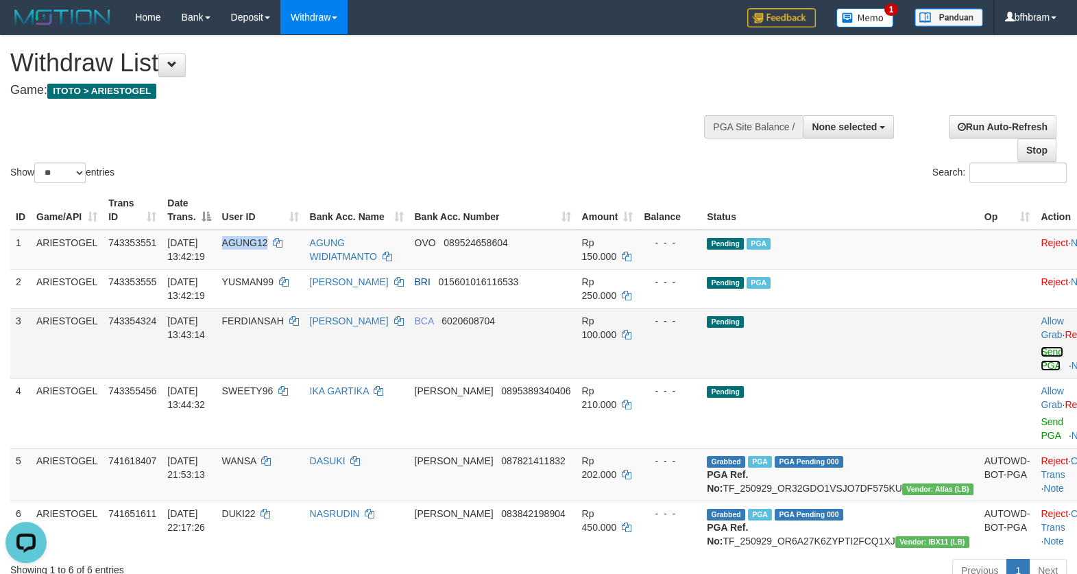
click at [1041, 365] on link "Send PGA" at bounding box center [1052, 358] width 23 height 25
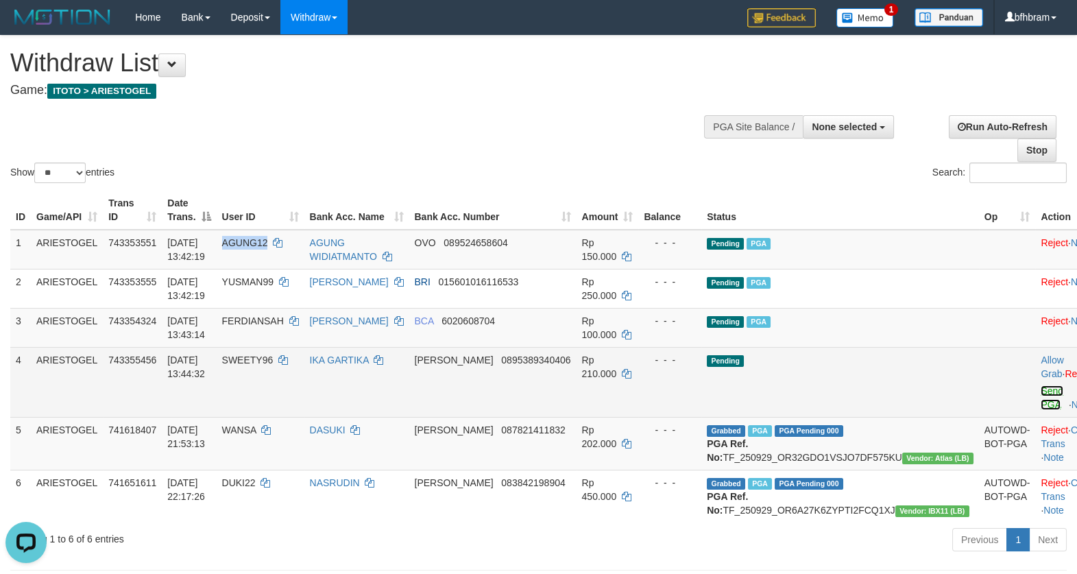
click at [1041, 408] on link "Send PGA" at bounding box center [1052, 397] width 23 height 25
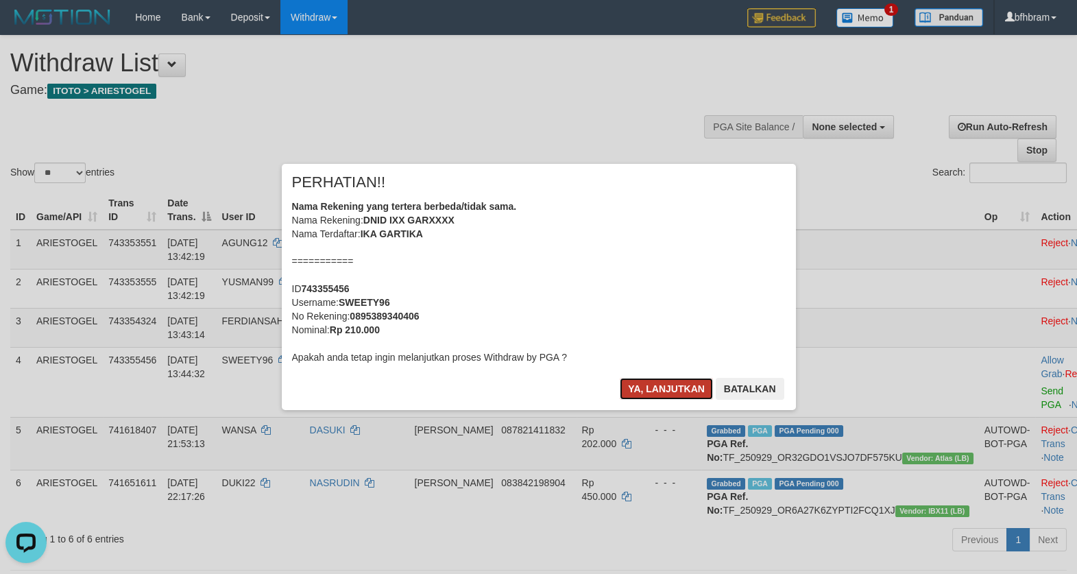
click at [665, 391] on button "Ya, lanjutkan" at bounding box center [666, 389] width 93 height 22
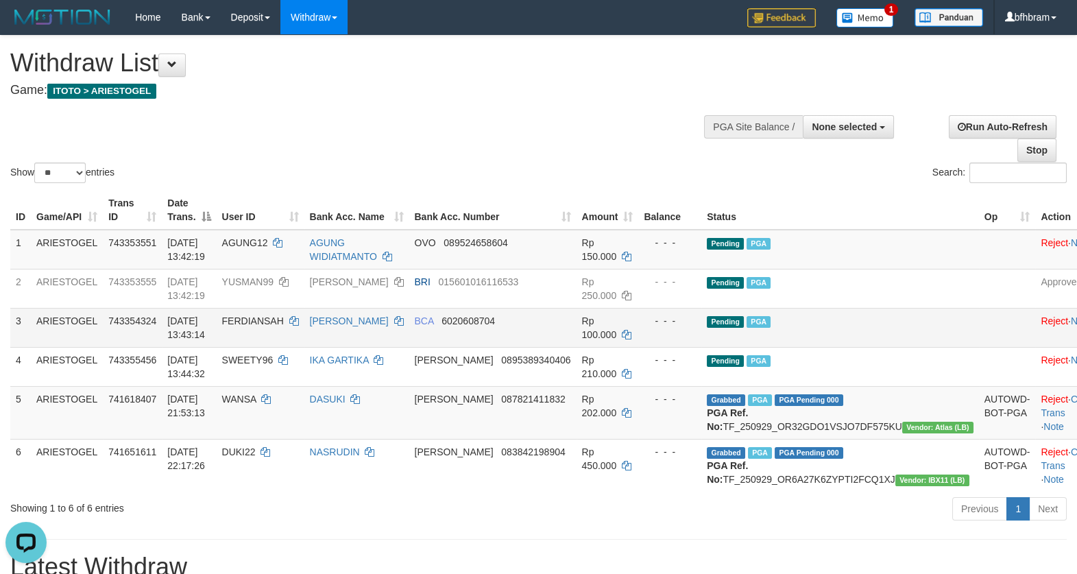
click at [885, 335] on td "Pending PGA" at bounding box center [840, 327] width 278 height 39
click at [553, 147] on div "Show ** ** ** *** entries Search:" at bounding box center [538, 111] width 1077 height 150
click at [589, 141] on div "Show ** ** ** *** entries Search:" at bounding box center [538, 111] width 1077 height 150
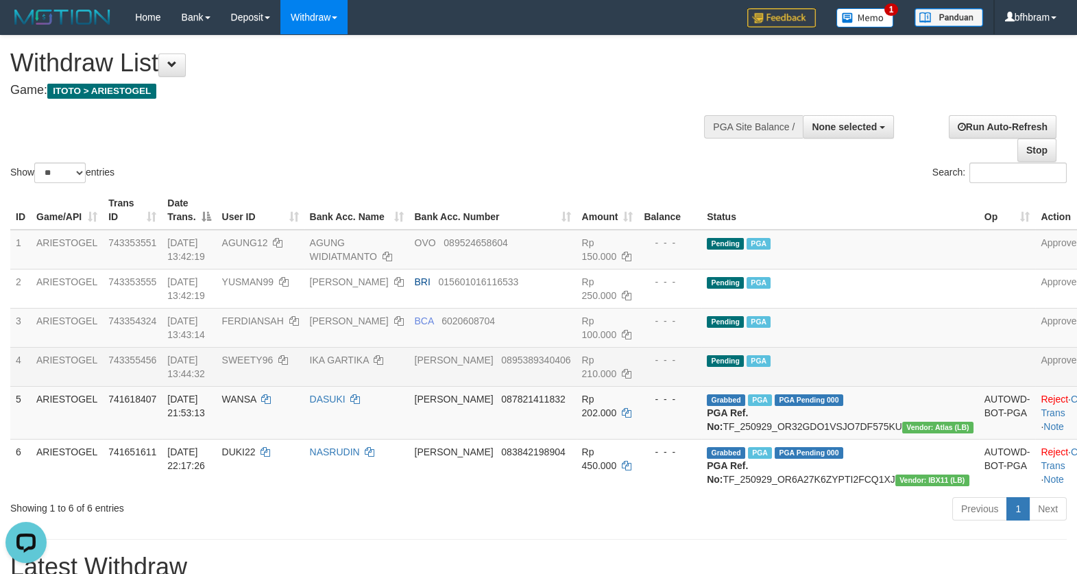
click at [892, 363] on td "Pending PGA" at bounding box center [840, 366] width 278 height 39
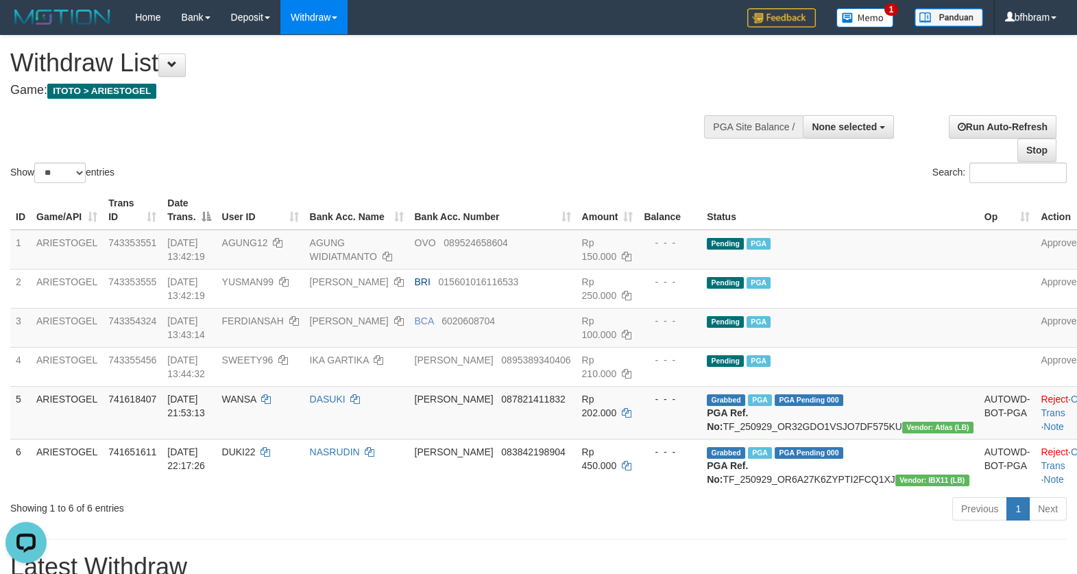
click at [501, 525] on div "Previous 1 Next" at bounding box center [762, 510] width 607 height 29
click at [880, 315] on td "Pending PGA" at bounding box center [840, 327] width 278 height 39
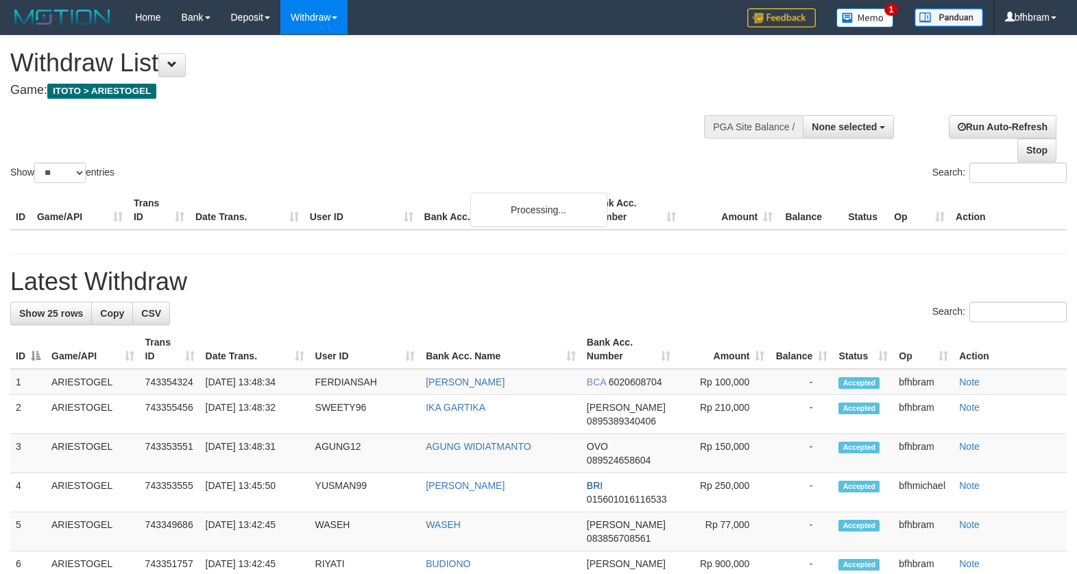
select select
select select "**"
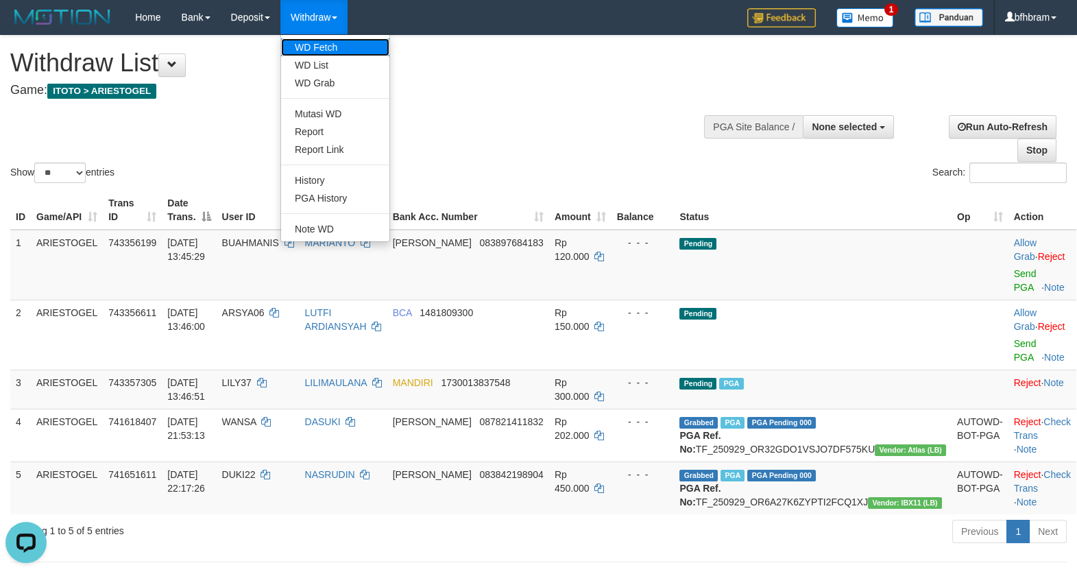
click at [318, 43] on link "WD Fetch" at bounding box center [335, 47] width 108 height 18
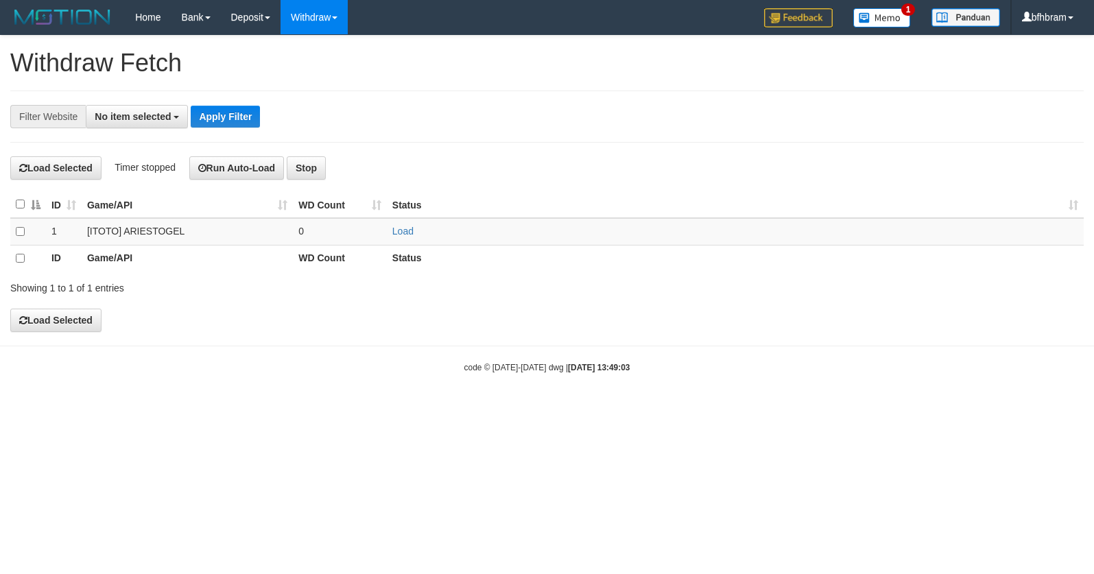
select select
click at [399, 229] on link "Load" at bounding box center [402, 231] width 21 height 11
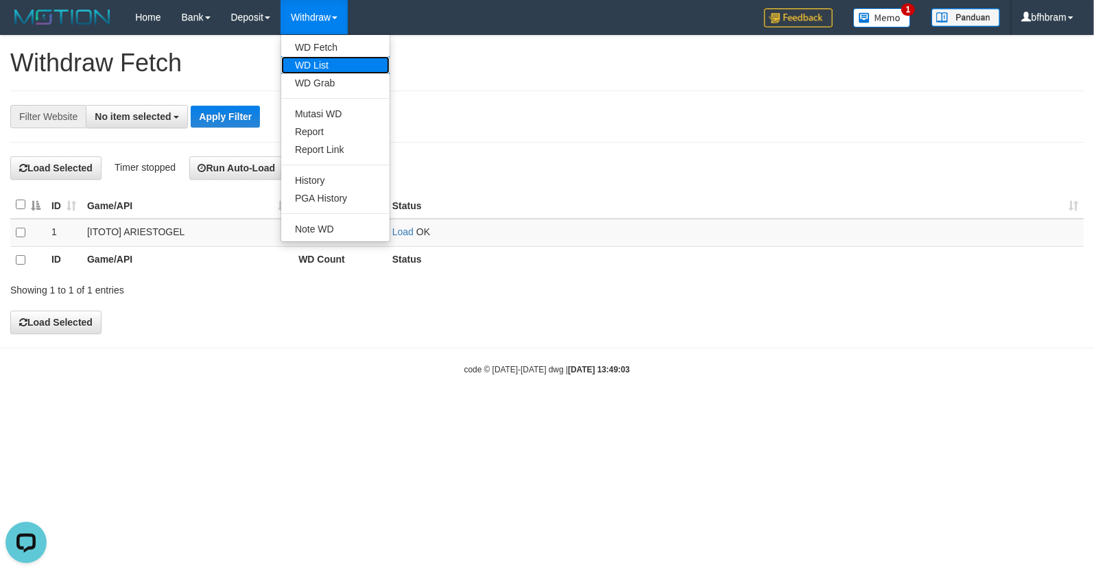
click at [320, 69] on link "WD List" at bounding box center [335, 65] width 108 height 18
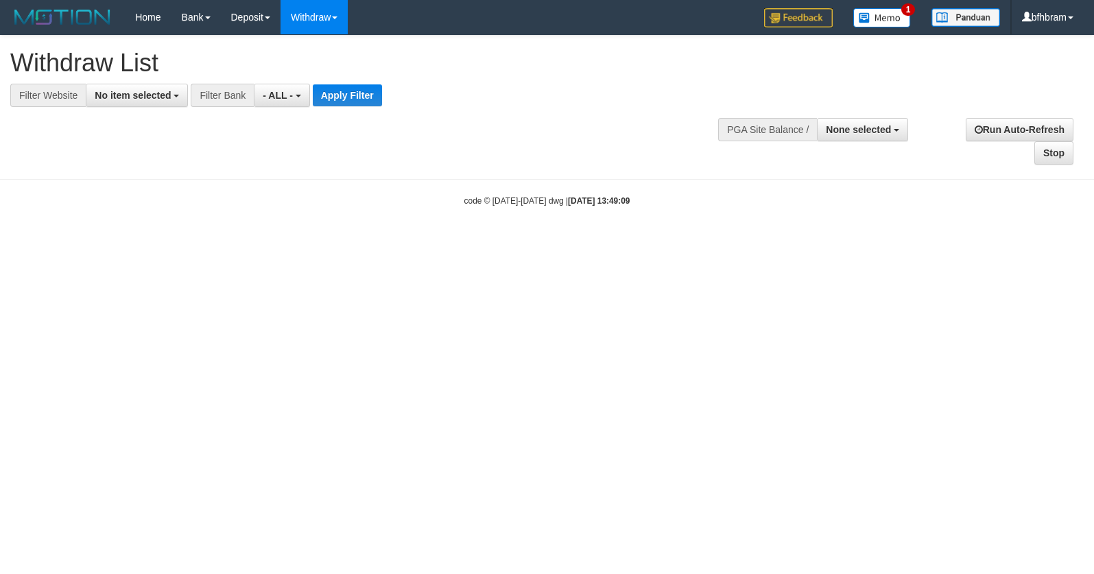
select select
click at [141, 91] on span "No item selected" at bounding box center [133, 95] width 76 height 11
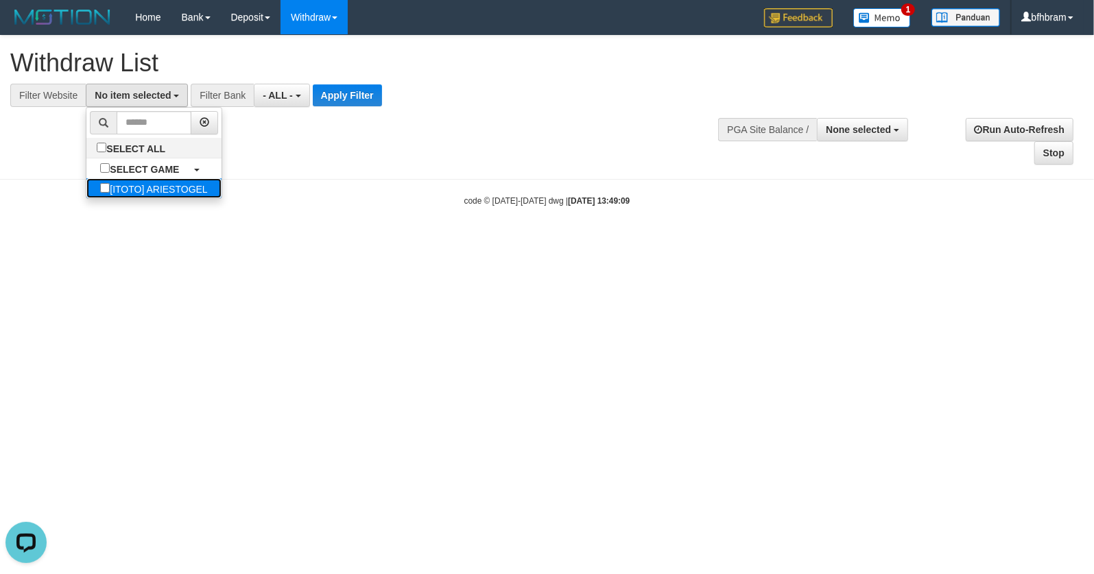
click at [104, 195] on label "[ITOTO] ARIESTOGEL" at bounding box center [153, 188] width 134 height 20
select select "***"
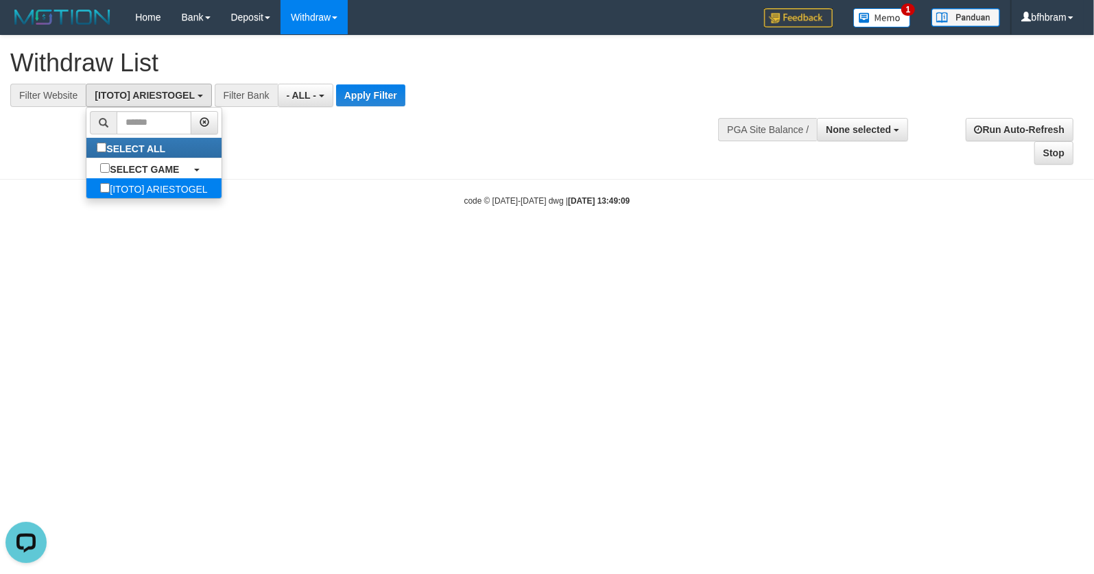
scroll to position [12, 0]
click at [367, 96] on button "Apply Filter" at bounding box center [370, 95] width 69 height 22
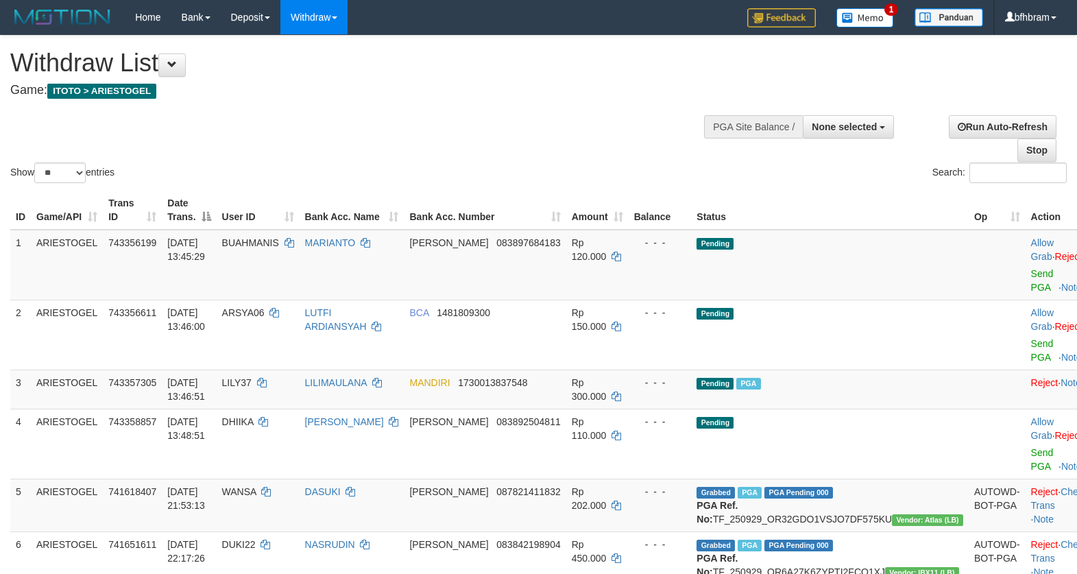
select select
select select "**"
click at [397, 165] on div "Show ** ** ** *** entries" at bounding box center [269, 174] width 518 height 24
click at [1031, 288] on link "Send PGA" at bounding box center [1042, 280] width 23 height 25
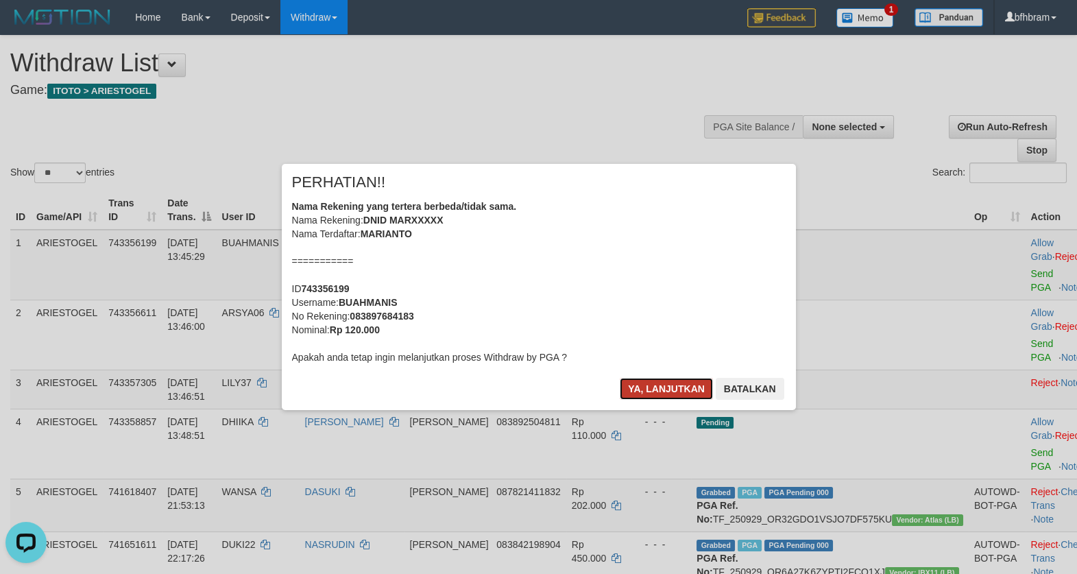
click at [686, 390] on button "Ya, lanjutkan" at bounding box center [666, 389] width 93 height 22
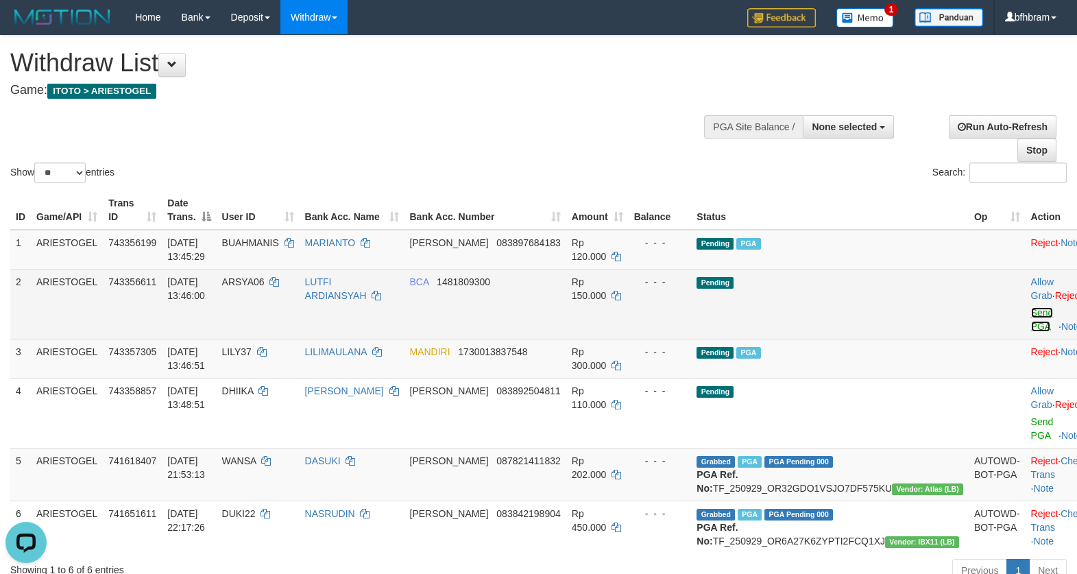
click at [1031, 332] on link "Send PGA" at bounding box center [1042, 319] width 23 height 25
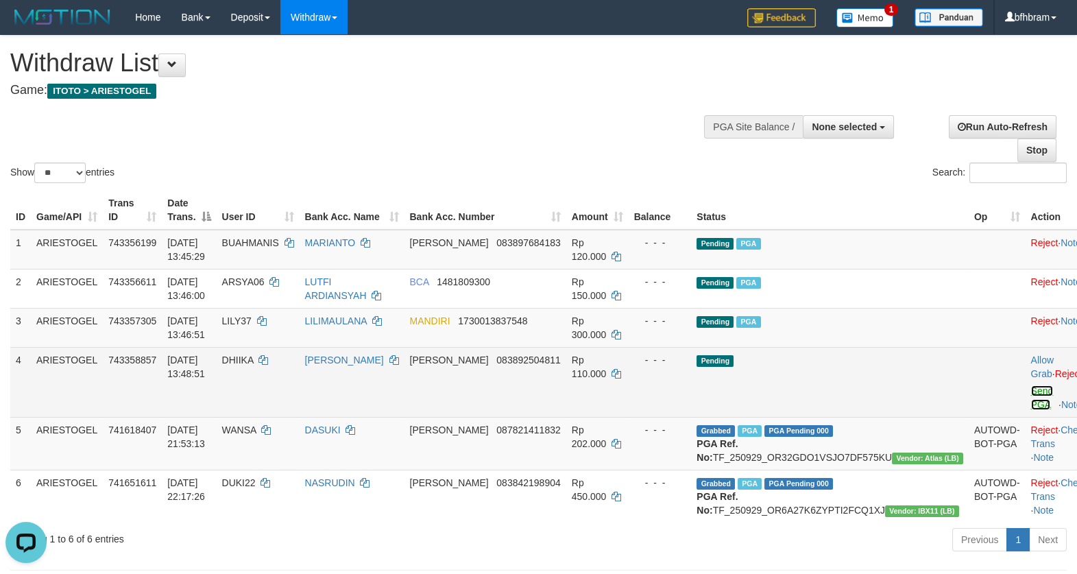
click at [1031, 410] on link "Send PGA" at bounding box center [1042, 397] width 23 height 25
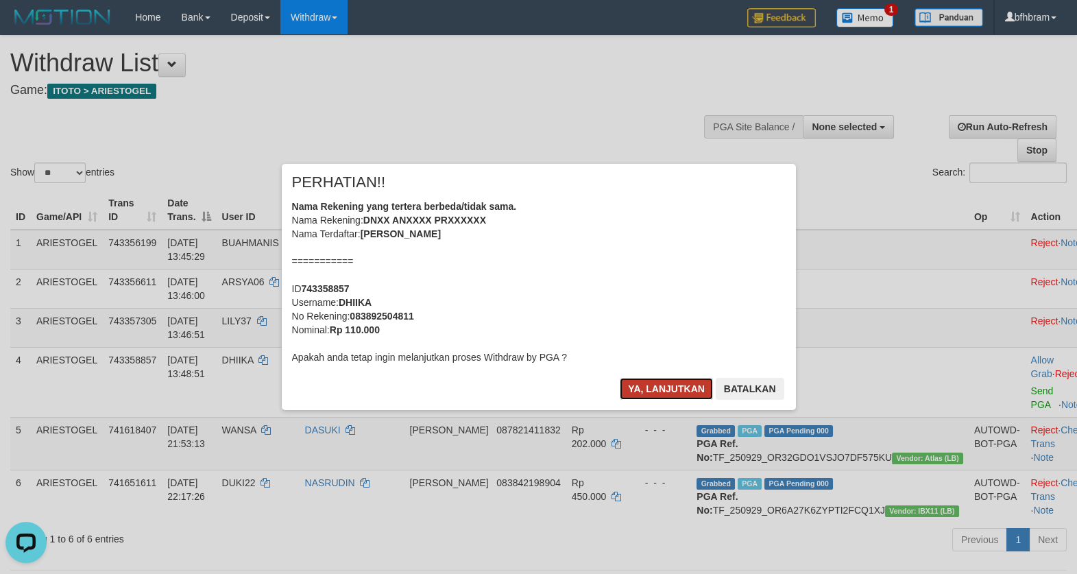
click at [667, 391] on button "Ya, lanjutkan" at bounding box center [666, 389] width 93 height 22
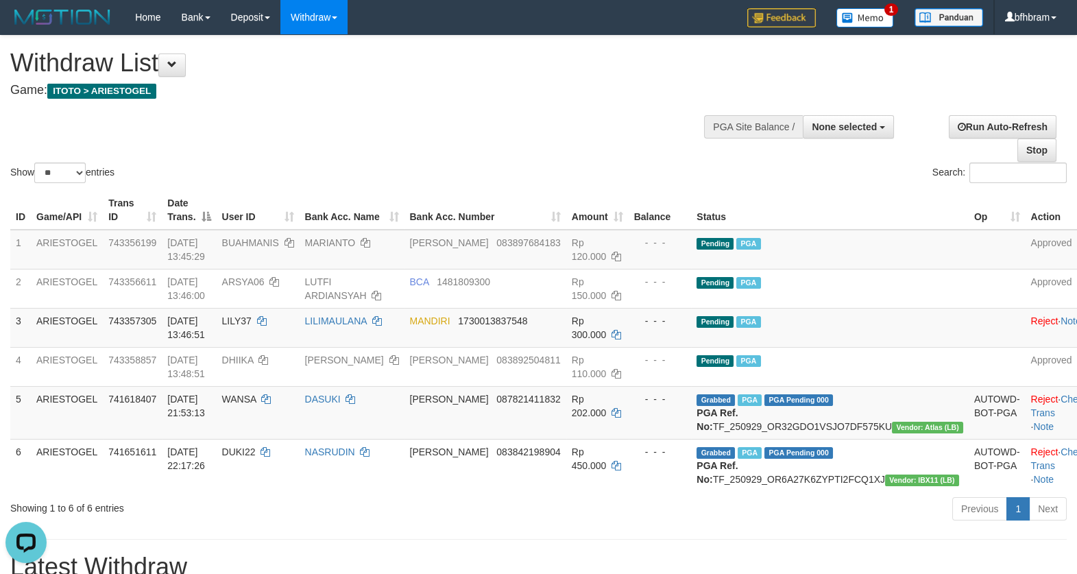
click at [601, 152] on div "Show ** ** ** *** entries Search:" at bounding box center [538, 111] width 1077 height 150
click at [588, 106] on div "Show ** ** ** *** entries Search:" at bounding box center [538, 111] width 1077 height 150
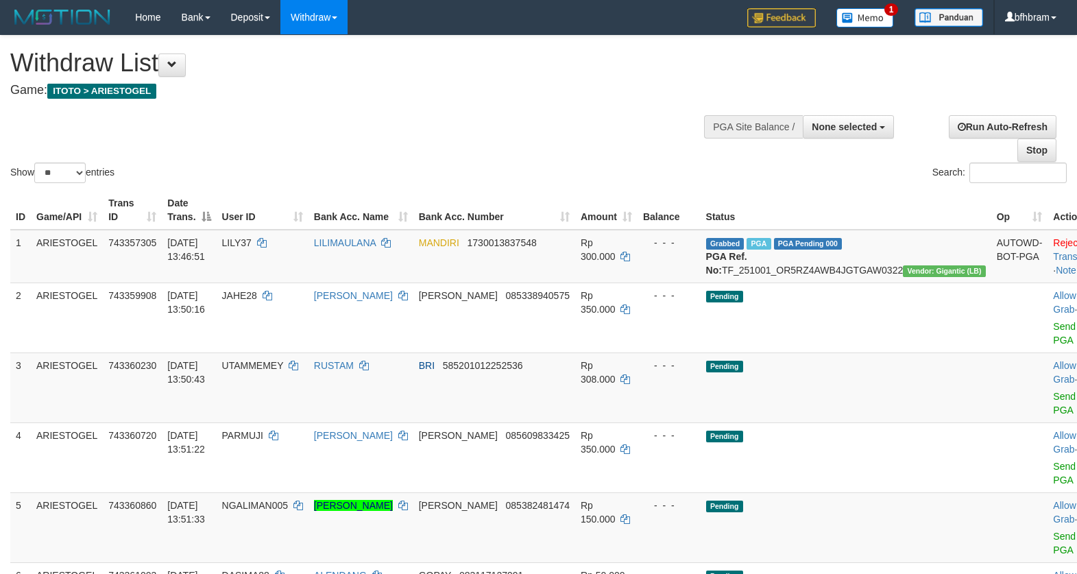
select select
select select "**"
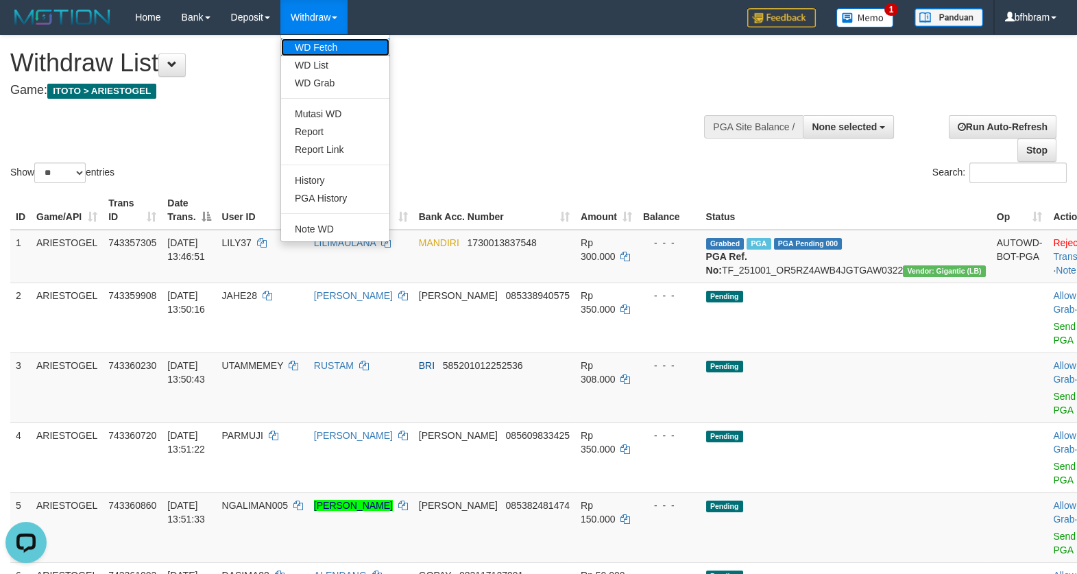
click at [315, 39] on link "WD Fetch" at bounding box center [335, 47] width 108 height 18
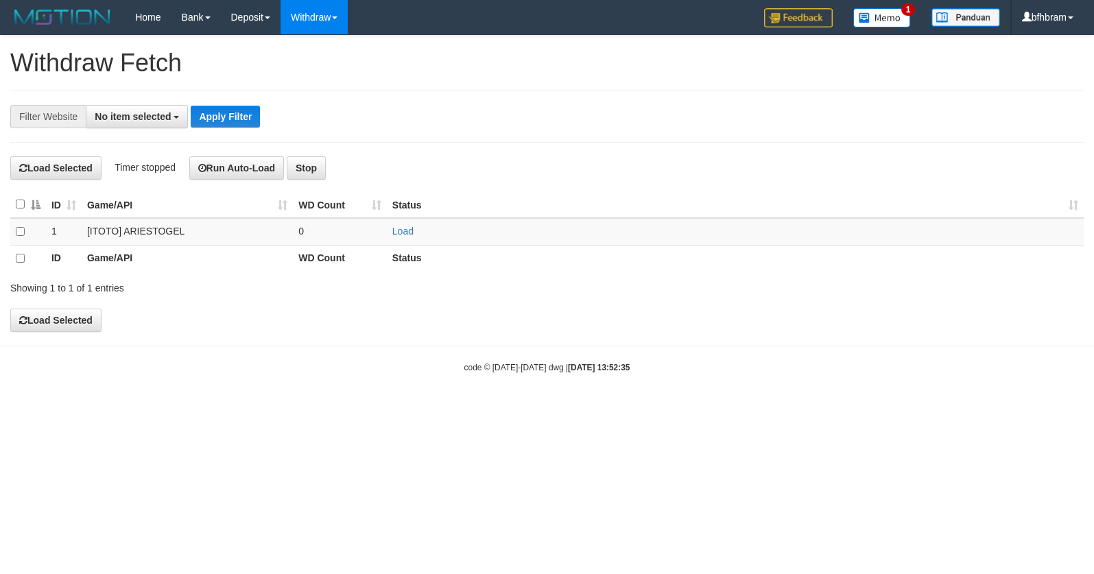
select select
click at [403, 235] on link "Load" at bounding box center [402, 231] width 21 height 11
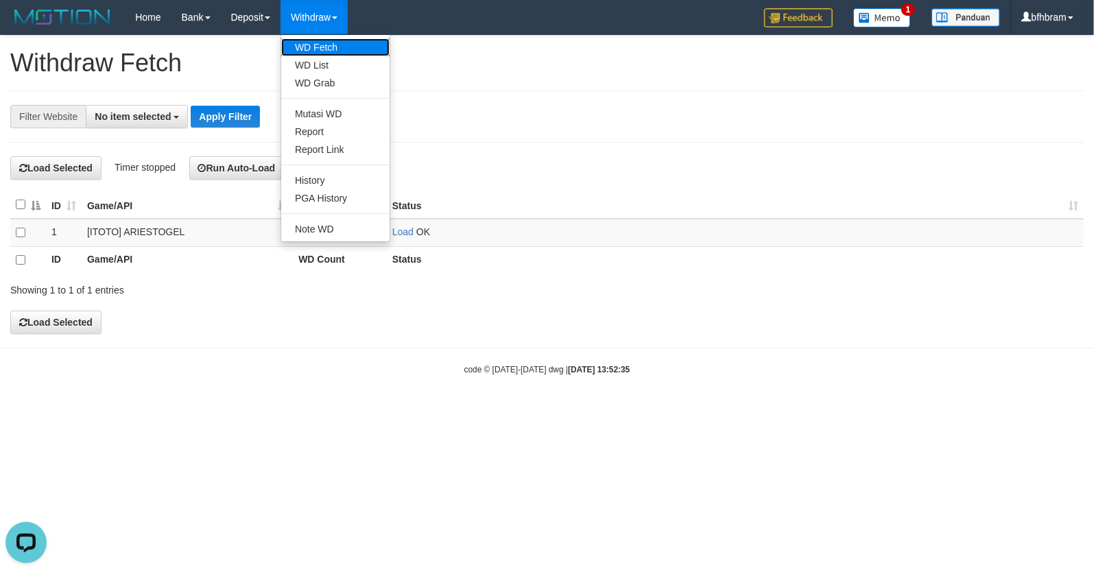
click at [315, 56] on link "WD Fetch" at bounding box center [335, 47] width 108 height 18
select select
click at [315, 64] on link "WD List" at bounding box center [335, 65] width 108 height 18
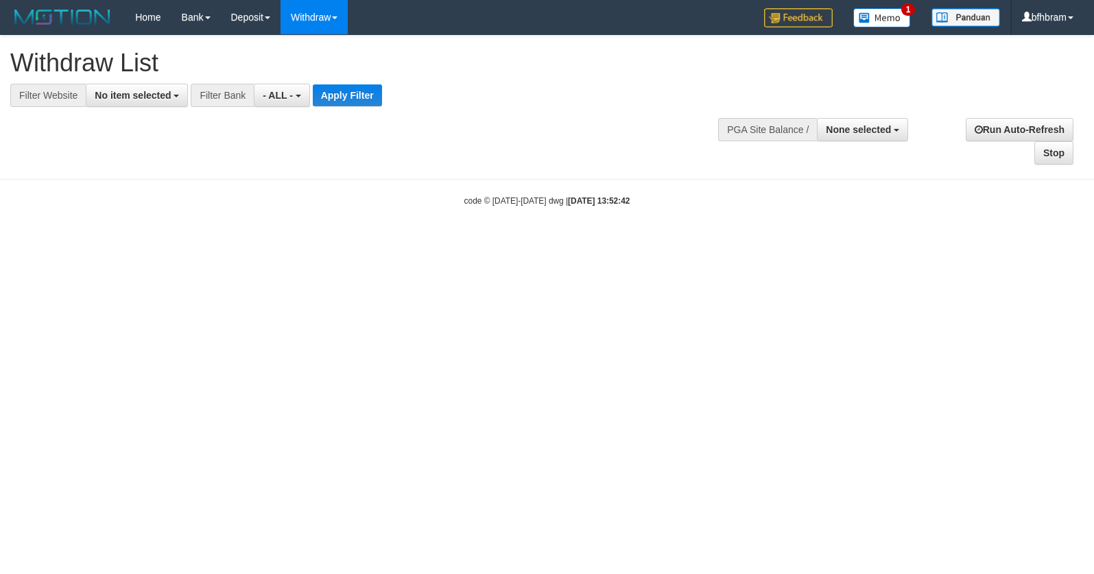
select select
click at [130, 91] on span "No item selected" at bounding box center [133, 95] width 76 height 11
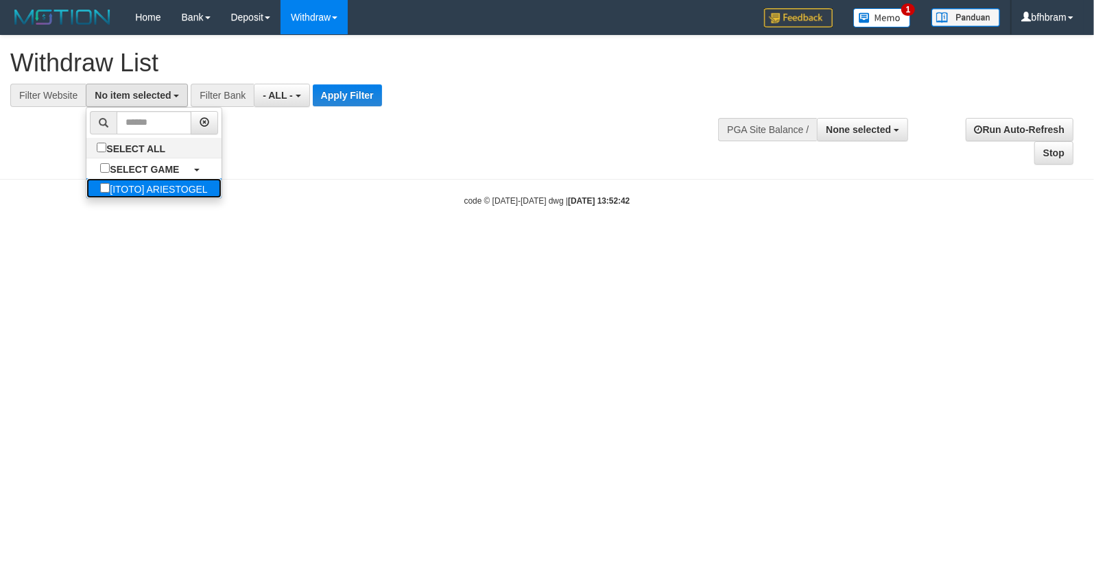
click at [97, 192] on label "[ITOTO] ARIESTOGEL" at bounding box center [153, 188] width 134 height 20
select select "***"
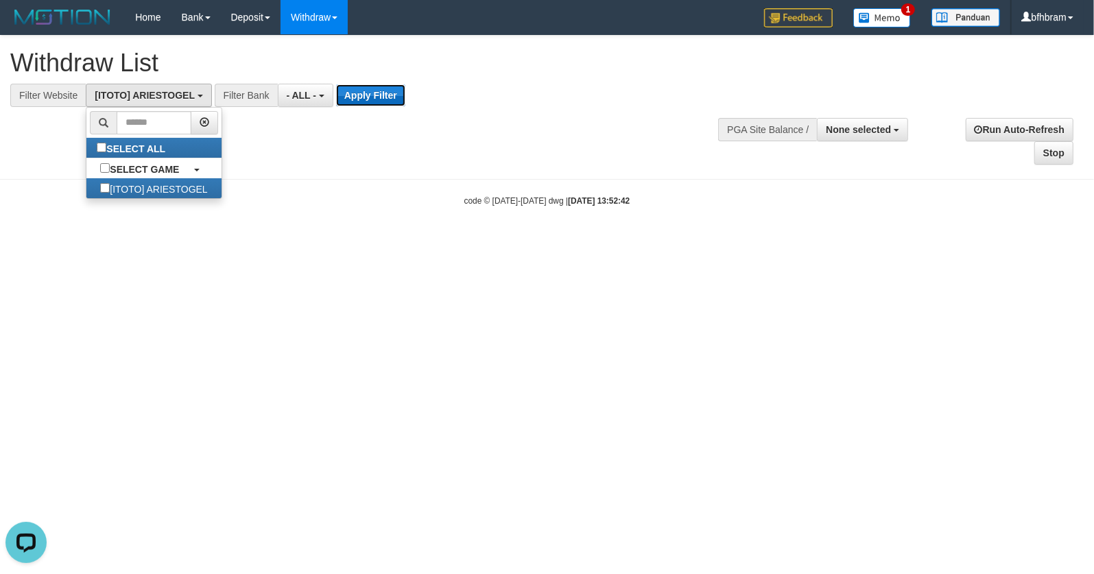
click at [354, 96] on button "Apply Filter" at bounding box center [370, 95] width 69 height 22
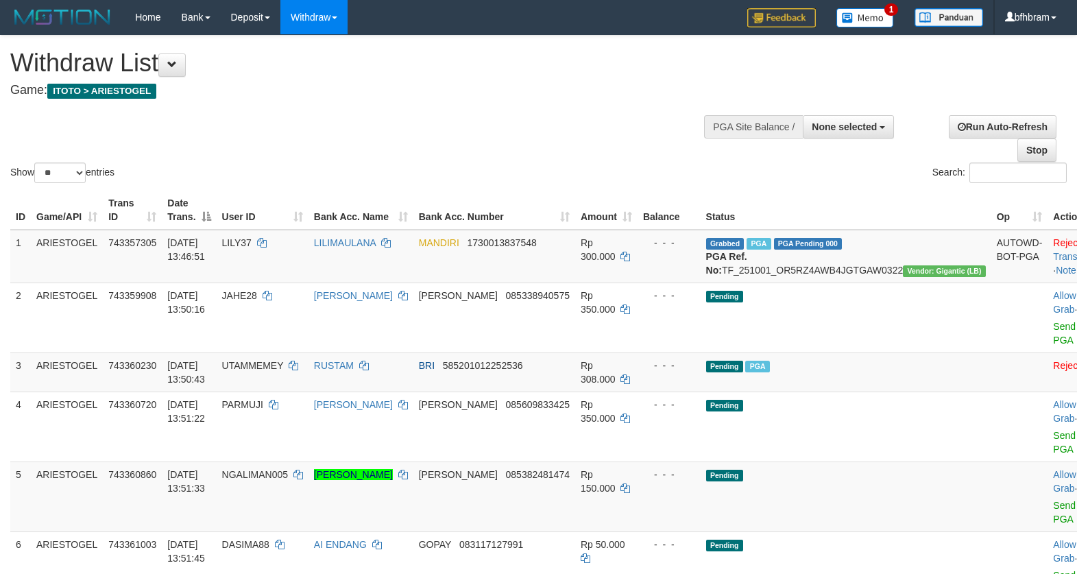
select select
select select "**"
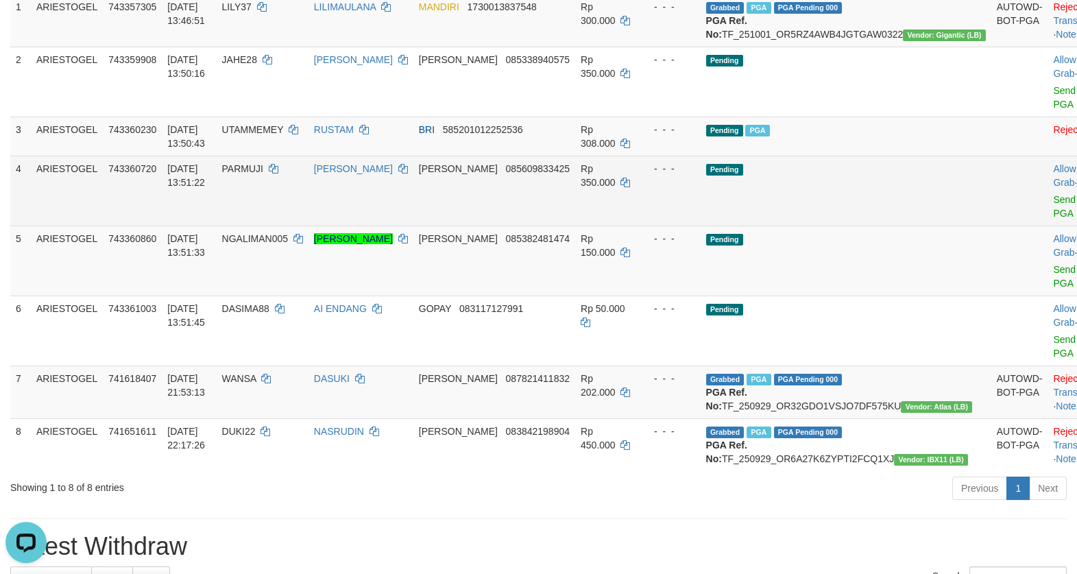
click at [847, 226] on td "Pending" at bounding box center [846, 191] width 291 height 70
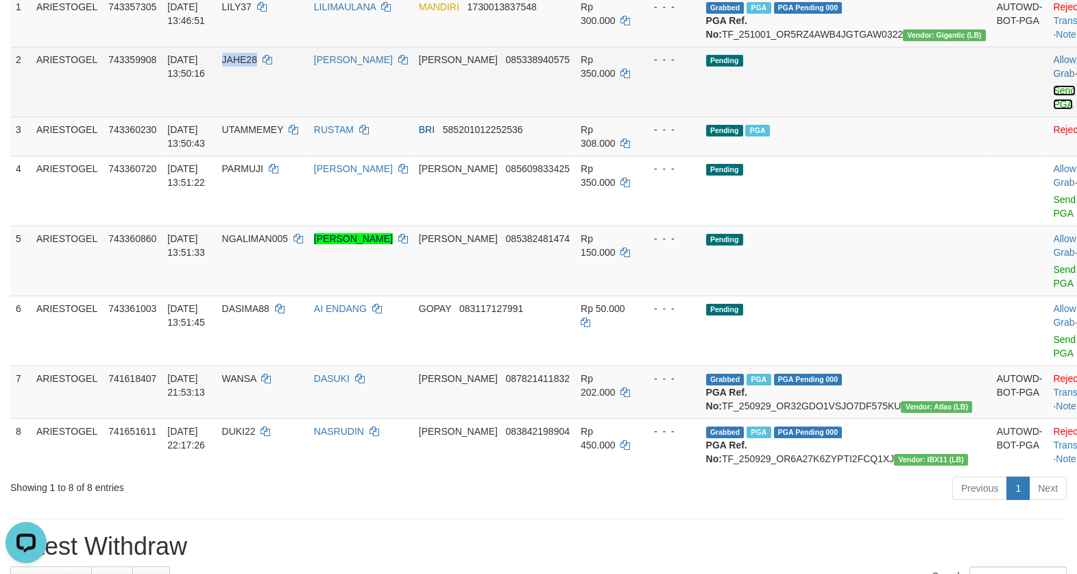
click at [1053, 110] on link "Send PGA" at bounding box center [1064, 97] width 23 height 25
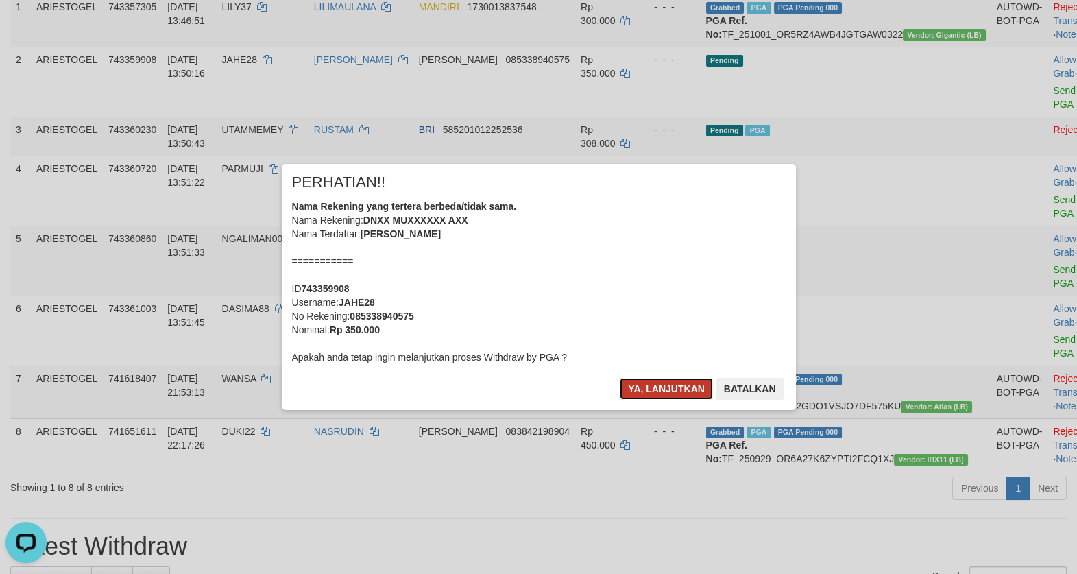
click at [677, 383] on button "Ya, lanjutkan" at bounding box center [666, 389] width 93 height 22
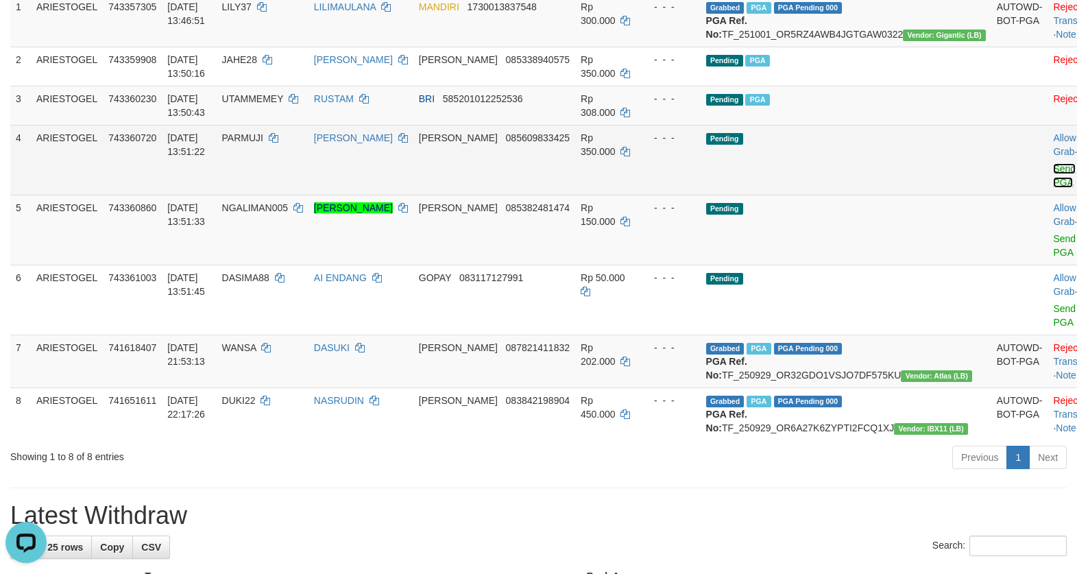
click at [1053, 188] on link "Send PGA" at bounding box center [1064, 175] width 23 height 25
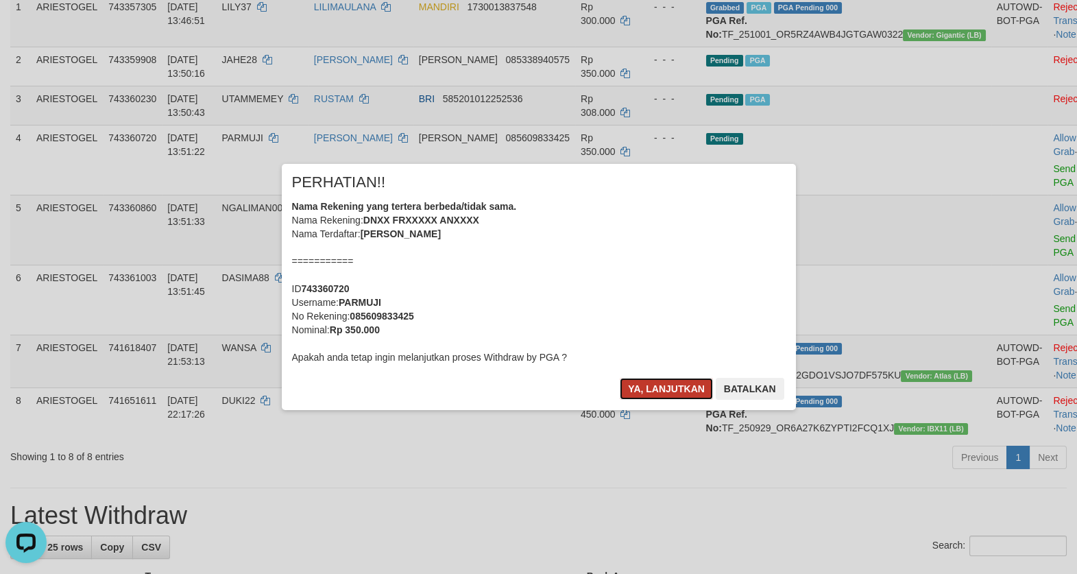
click at [667, 393] on button "Ya, lanjutkan" at bounding box center [666, 389] width 93 height 22
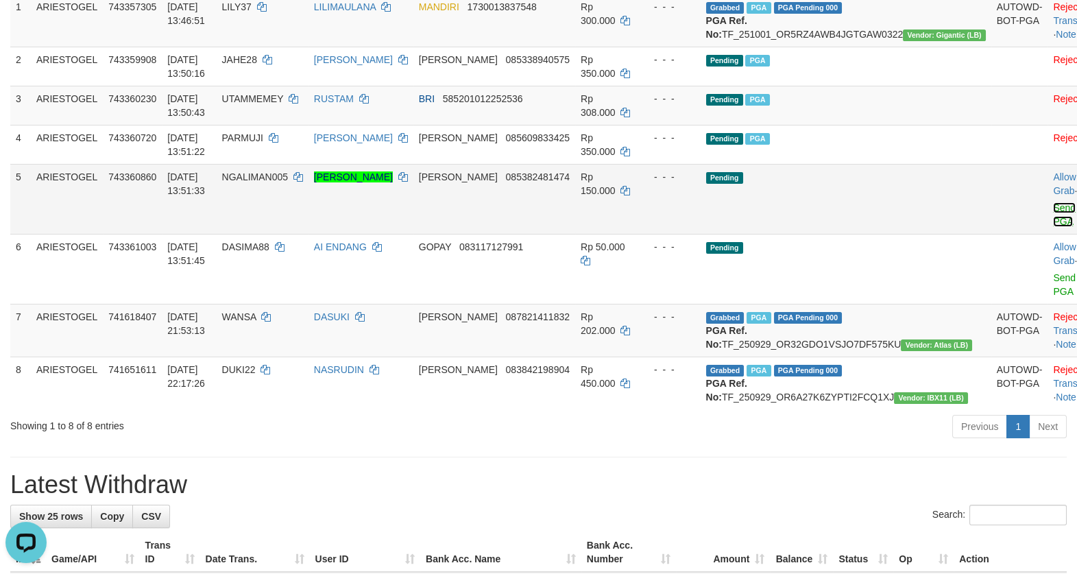
click at [1053, 227] on link "Send PGA" at bounding box center [1064, 214] width 23 height 25
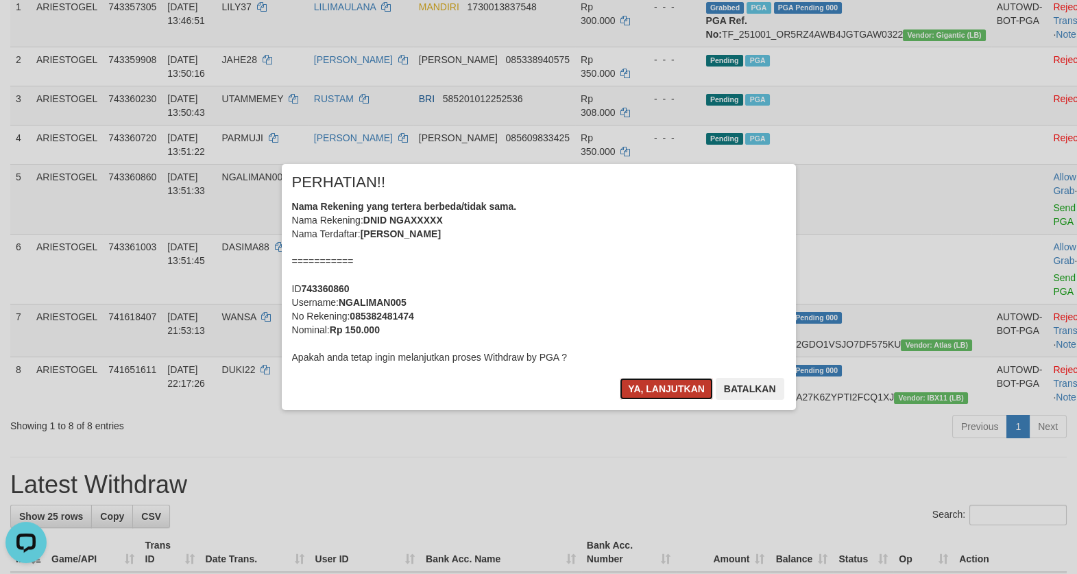
click at [649, 391] on button "Ya, lanjutkan" at bounding box center [666, 389] width 93 height 22
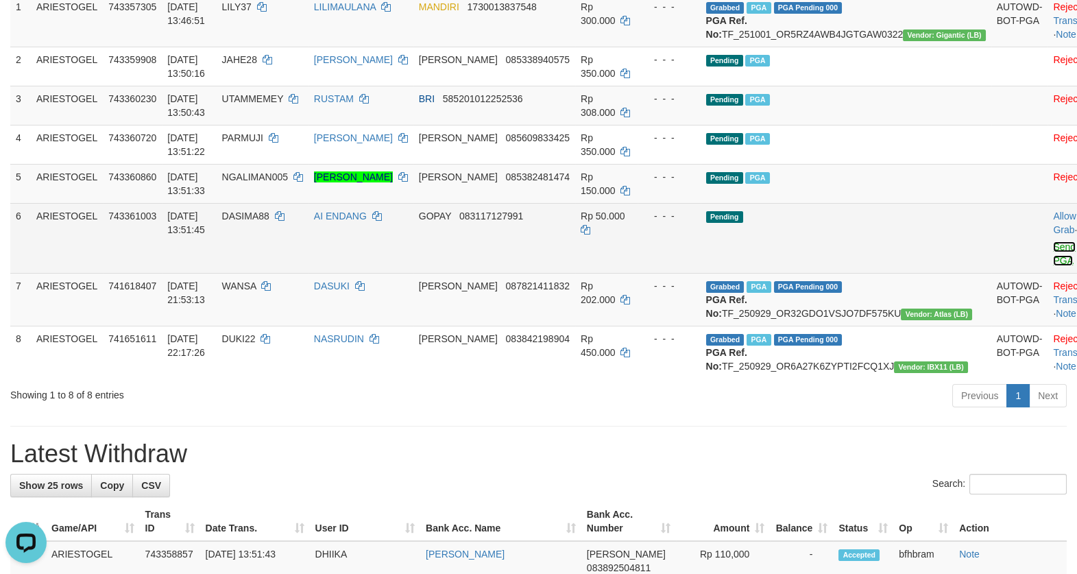
click at [1053, 266] on link "Send PGA" at bounding box center [1064, 253] width 23 height 25
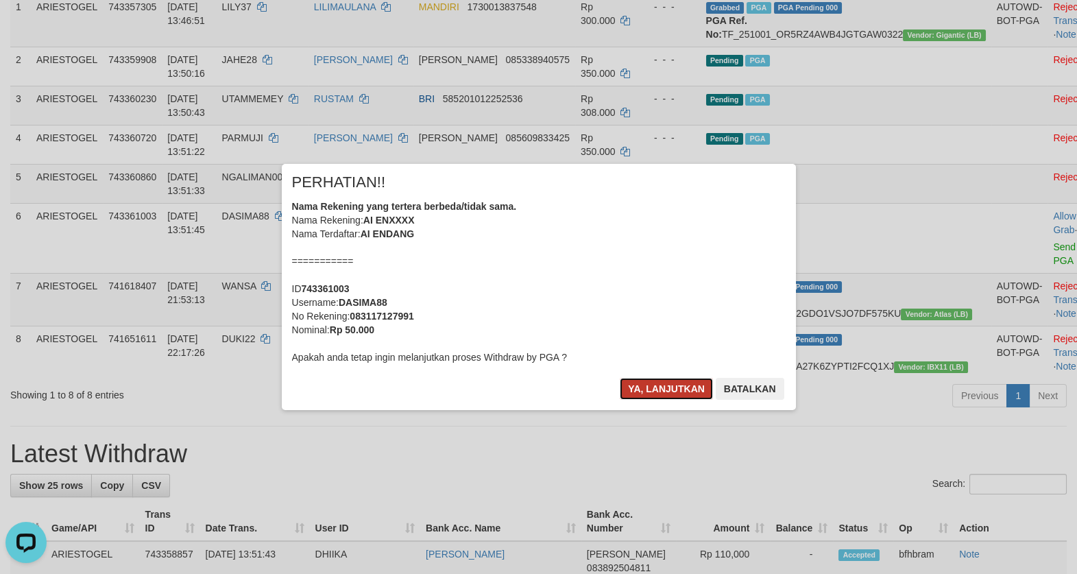
click at [693, 386] on button "Ya, lanjutkan" at bounding box center [666, 389] width 93 height 22
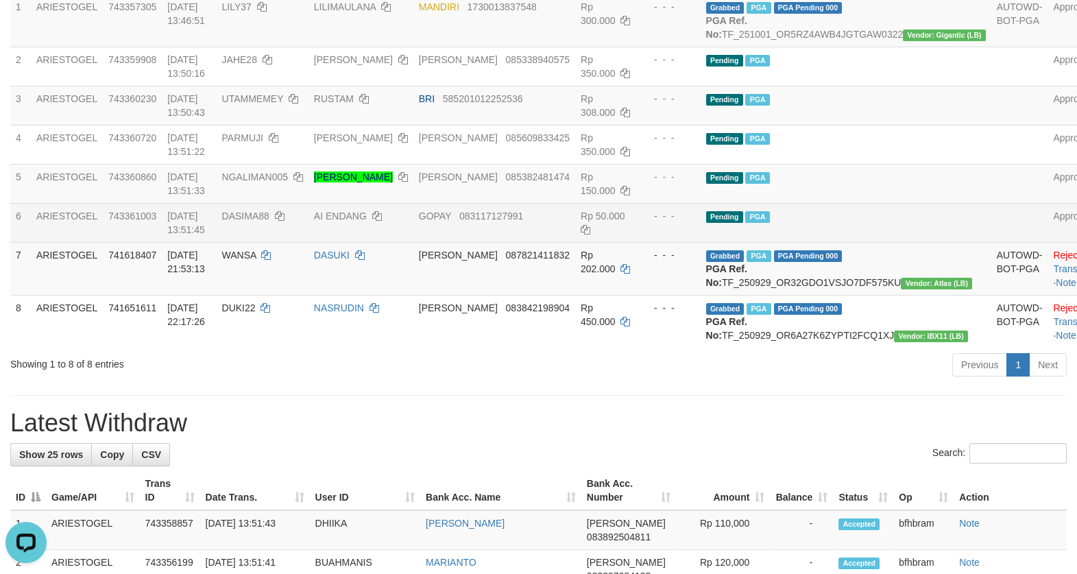
click at [898, 221] on td "Pending PGA" at bounding box center [846, 222] width 291 height 39
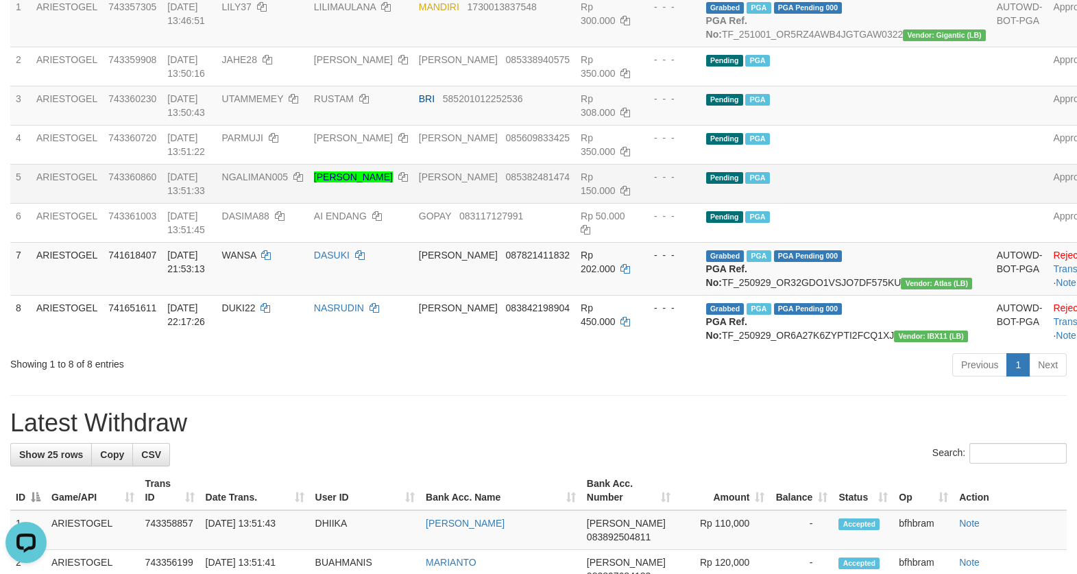
click at [907, 203] on td "Pending PGA" at bounding box center [846, 183] width 291 height 39
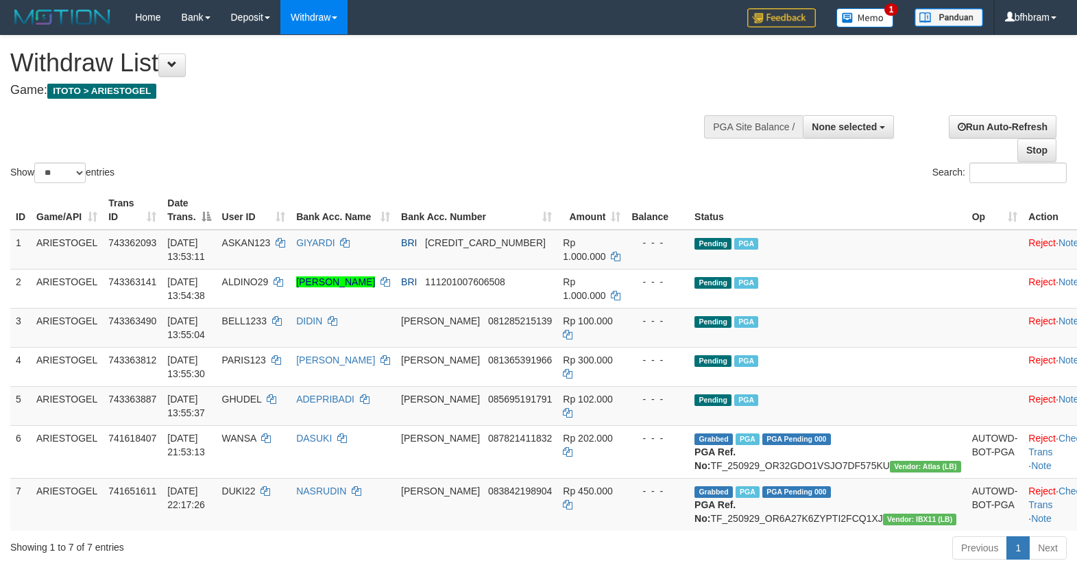
select select
select select "**"
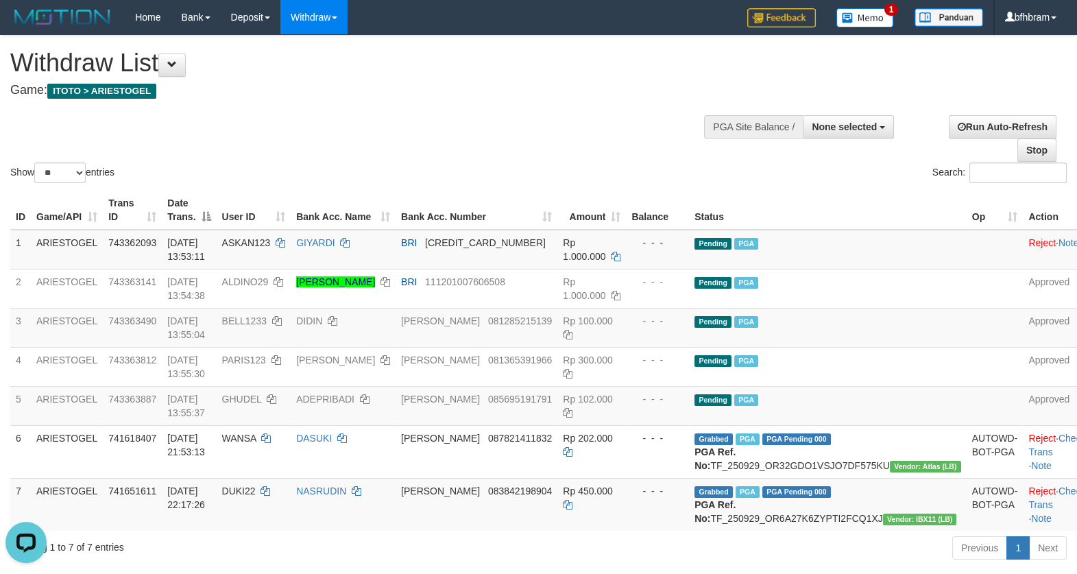
click at [490, 121] on div "Show ** ** ** *** entries Search:" at bounding box center [538, 111] width 1077 height 150
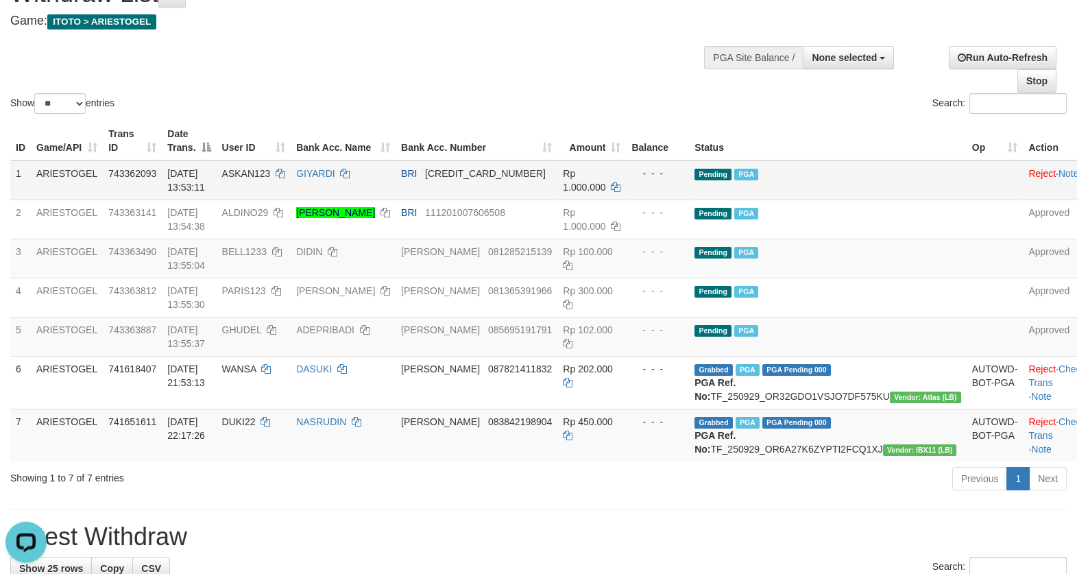
scroll to position [118, 0]
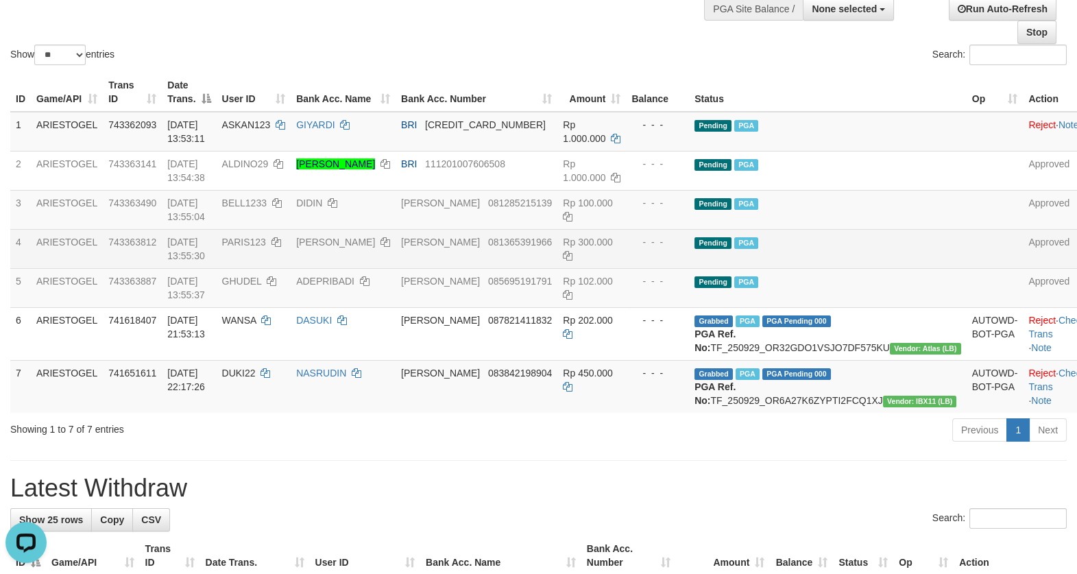
drag, startPoint x: 913, startPoint y: 247, endPoint x: 878, endPoint y: 245, distance: 35.0
click at [913, 245] on td "Pending PGA" at bounding box center [828, 248] width 278 height 39
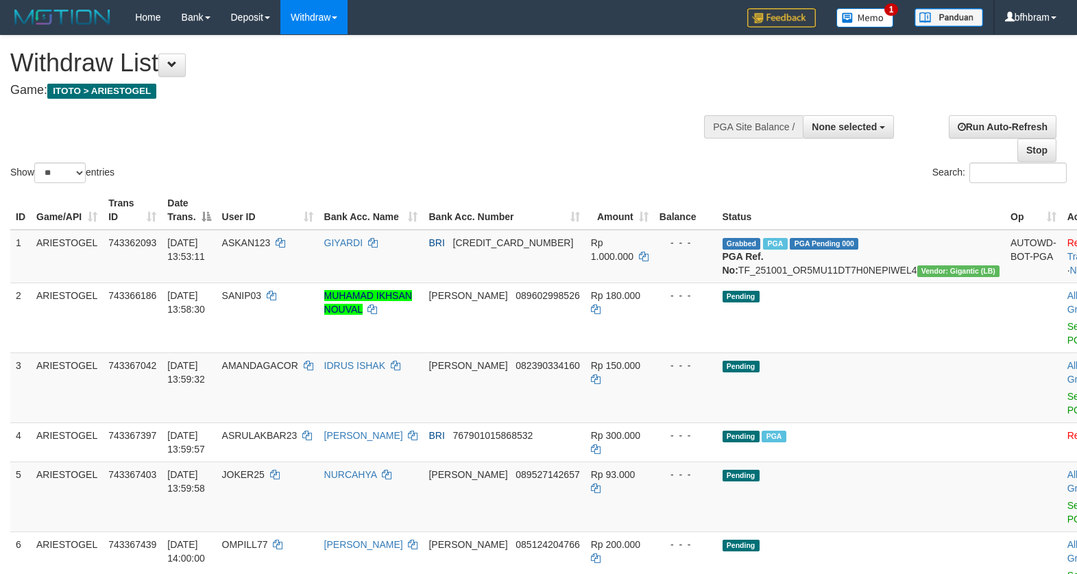
select select
select select "**"
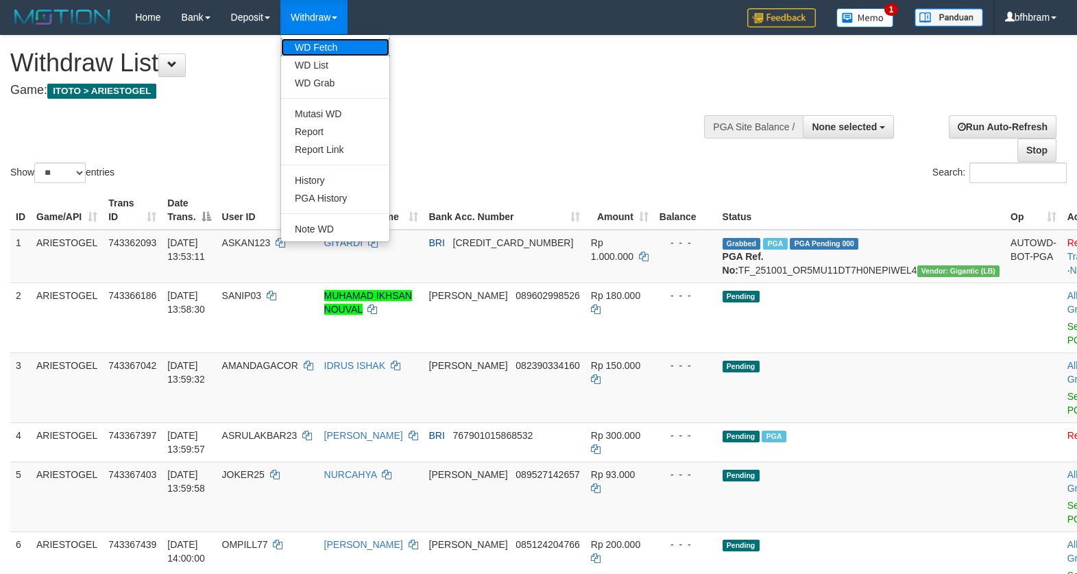
click at [322, 50] on link "WD Fetch" at bounding box center [335, 47] width 108 height 18
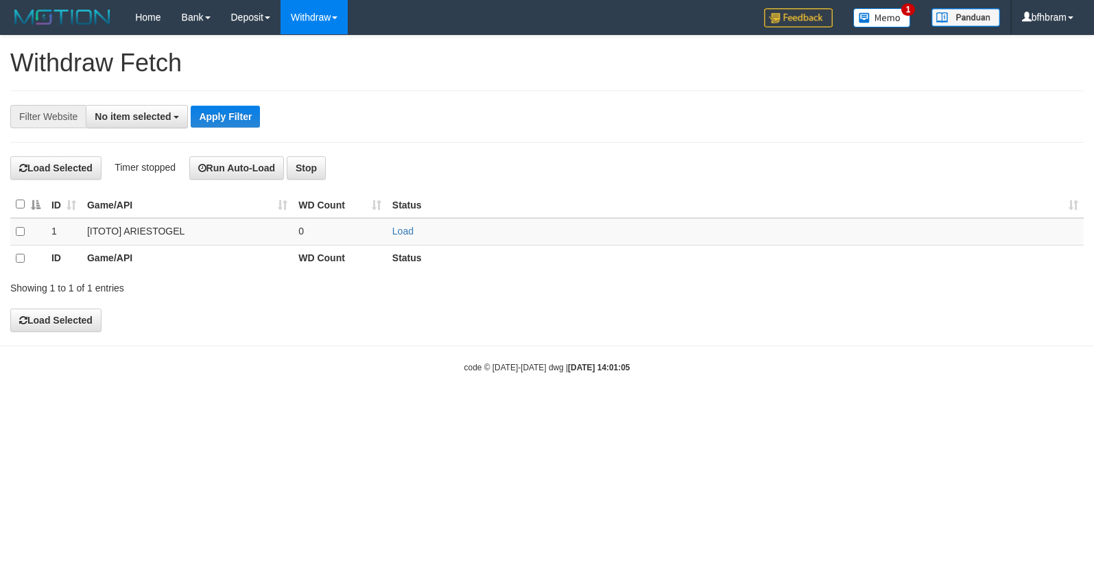
select select
click at [398, 233] on link "Load" at bounding box center [402, 231] width 21 height 11
click at [501, 256] on th "Status" at bounding box center [735, 259] width 697 height 27
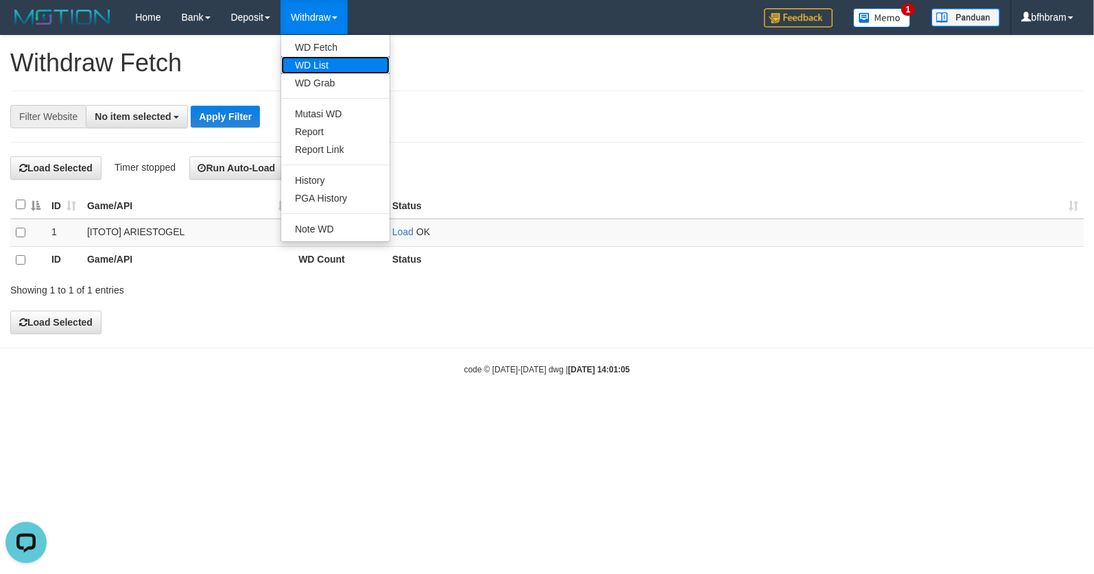
click at [324, 65] on link "WD List" at bounding box center [335, 65] width 108 height 18
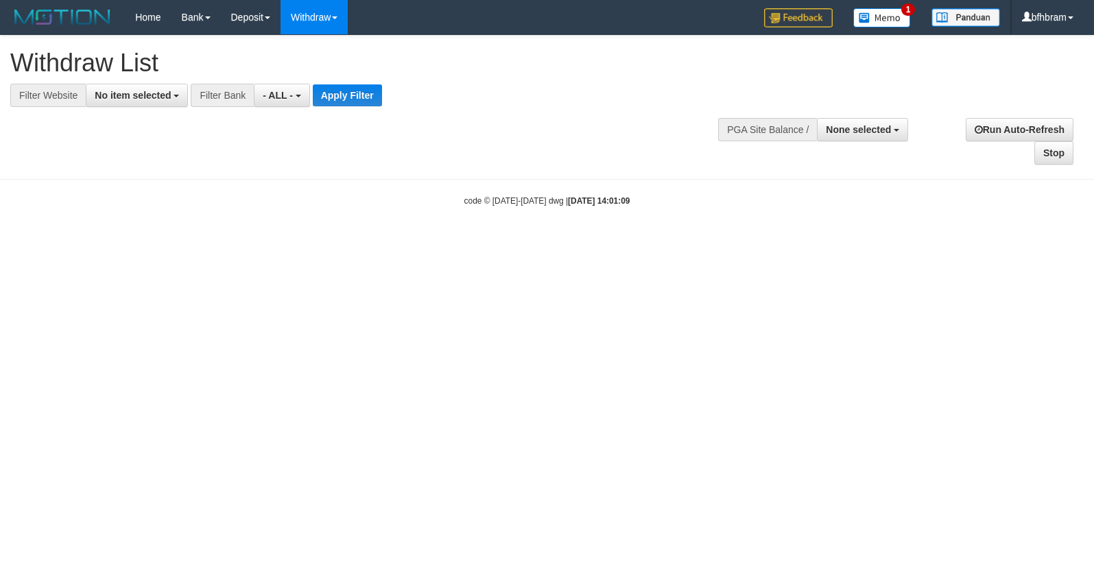
select select
click at [130, 95] on span "No item selected" at bounding box center [133, 95] width 76 height 11
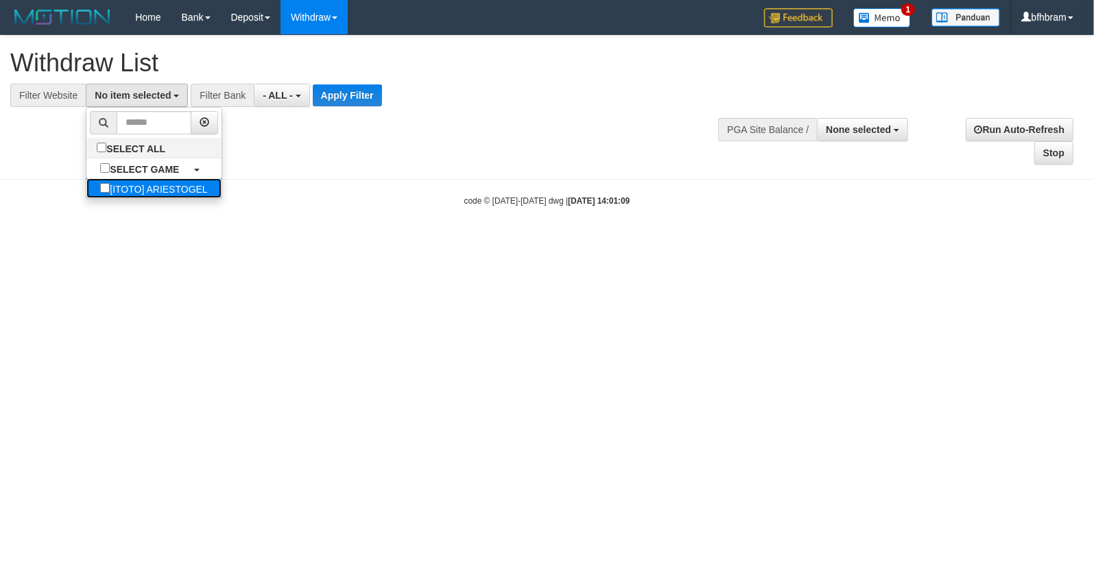
click at [106, 190] on label "[ITOTO] ARIESTOGEL" at bounding box center [153, 188] width 134 height 20
select select "***"
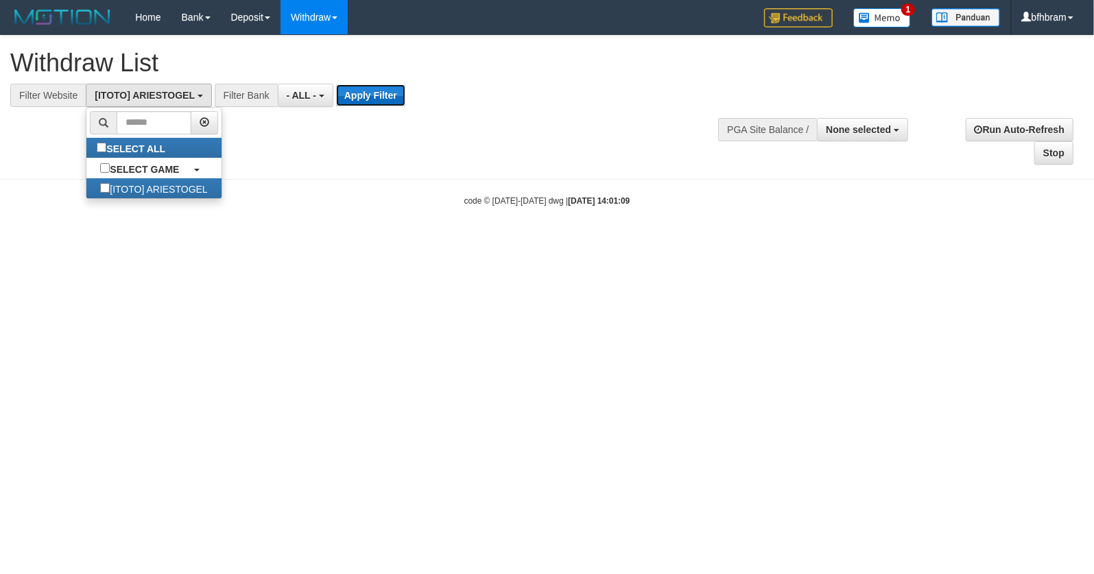
click at [357, 91] on button "Apply Filter" at bounding box center [370, 95] width 69 height 22
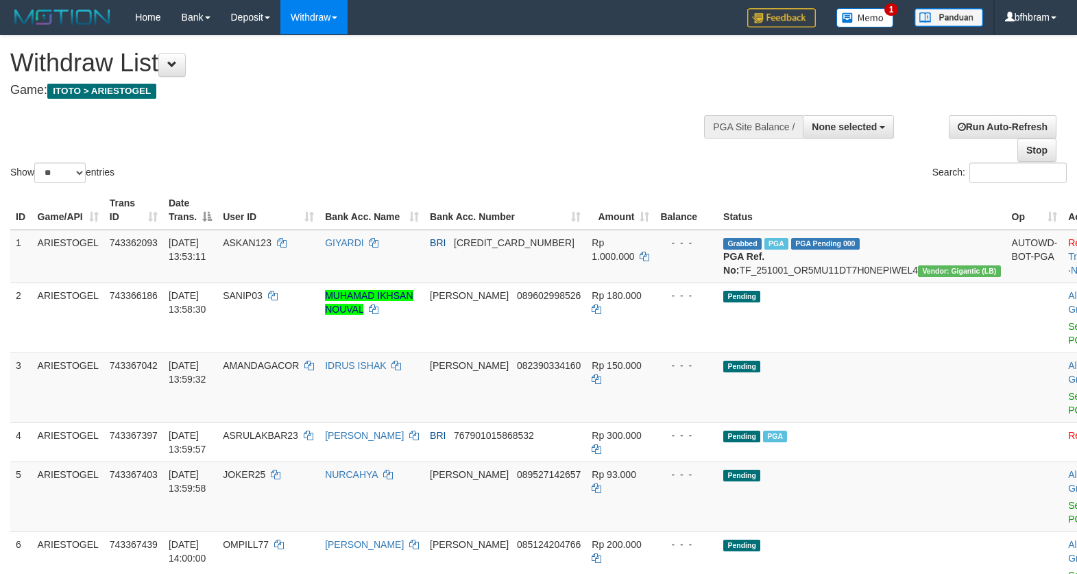
select select
select select "**"
click at [483, 121] on div "Show ** ** ** *** entries Search:" at bounding box center [538, 111] width 1077 height 150
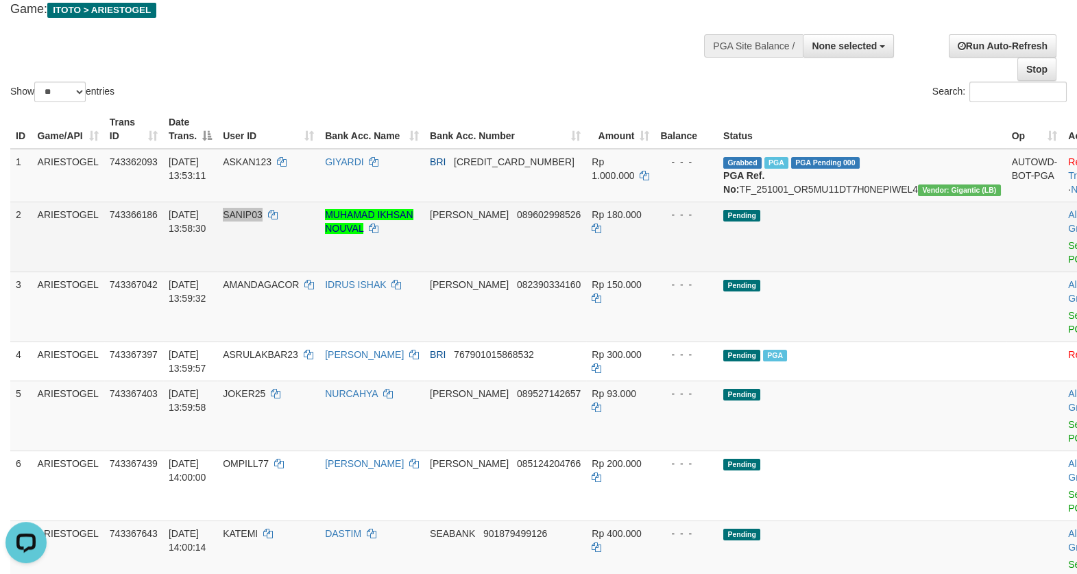
scroll to position [118, 0]
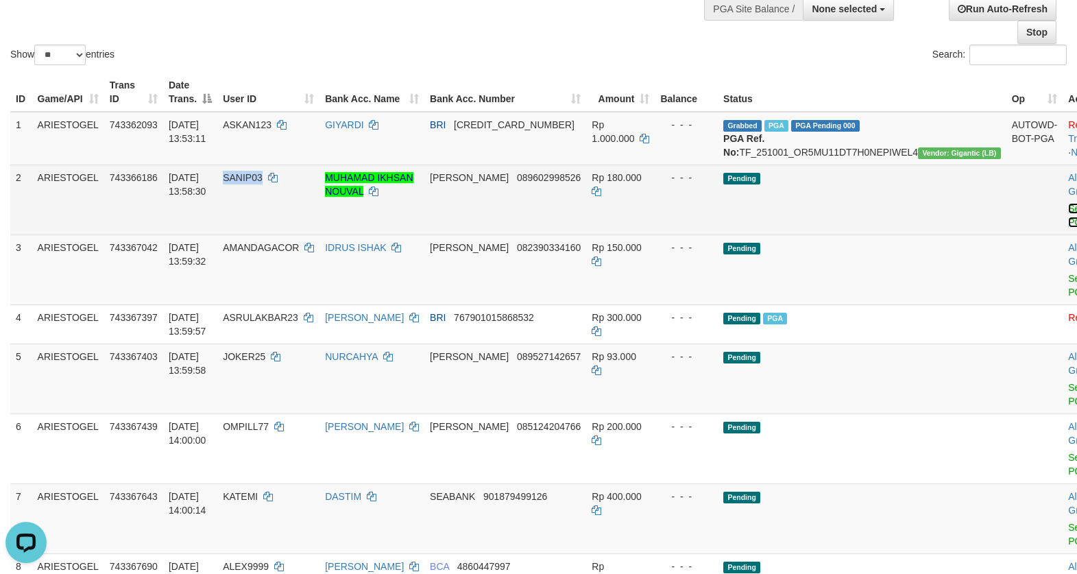
click at [1068, 228] on link "Send PGA" at bounding box center [1079, 215] width 23 height 25
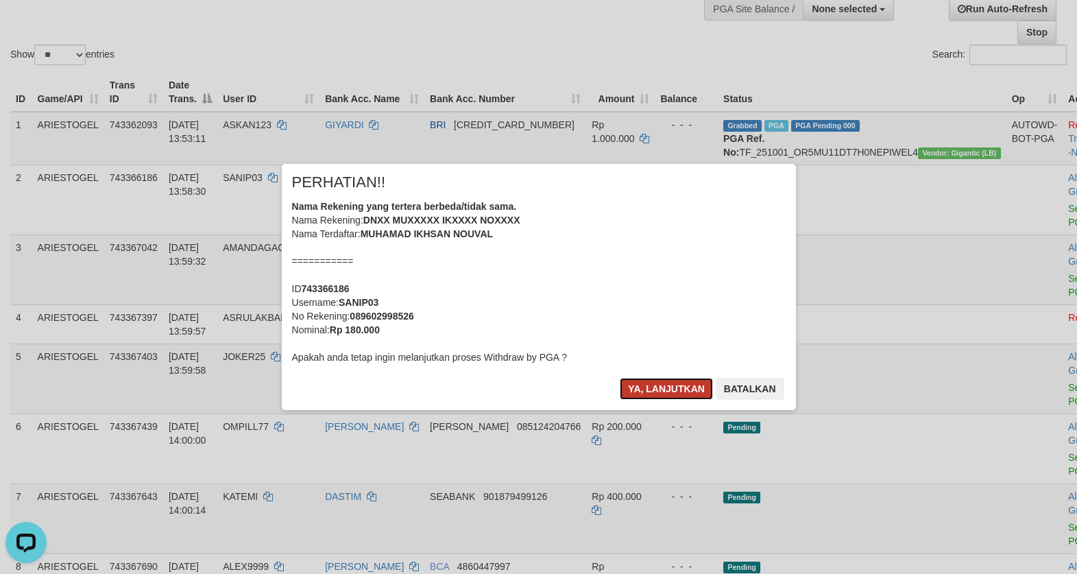
click at [658, 385] on button "Ya, lanjutkan" at bounding box center [666, 389] width 93 height 22
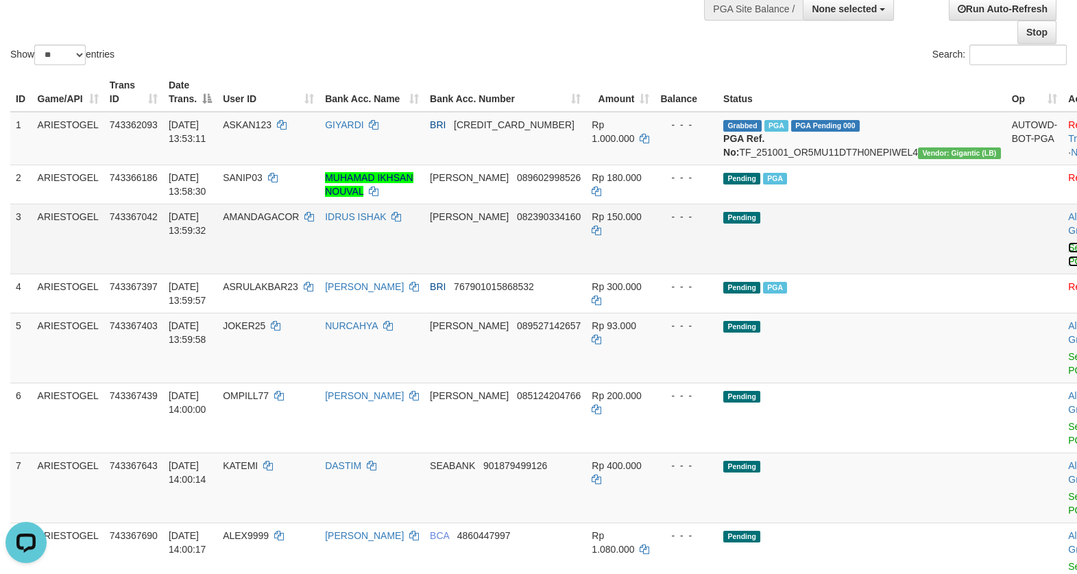
click at [1068, 267] on link "Send PGA" at bounding box center [1079, 254] width 23 height 25
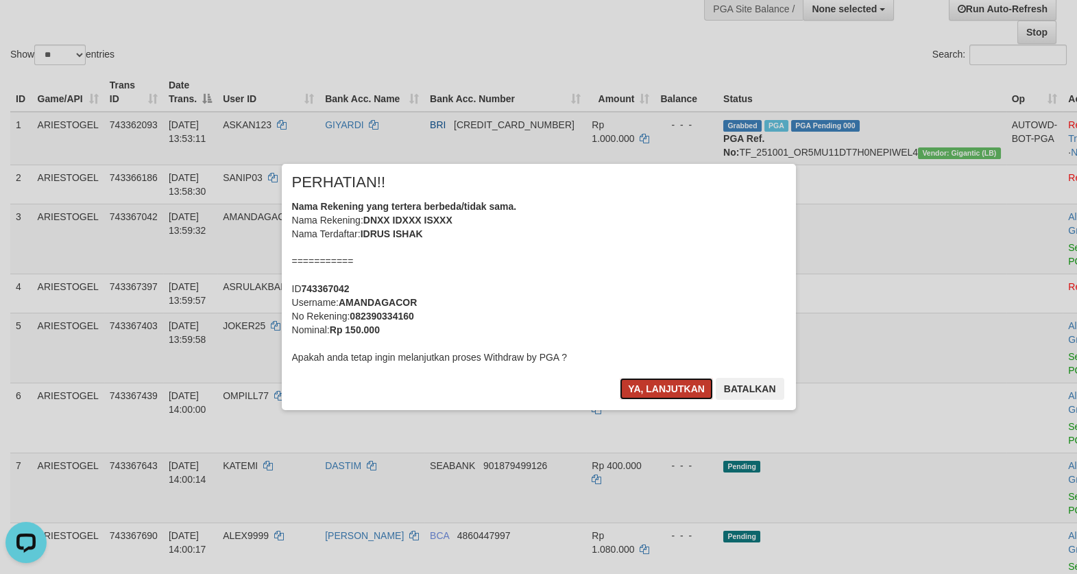
click at [677, 392] on button "Ya, lanjutkan" at bounding box center [666, 389] width 93 height 22
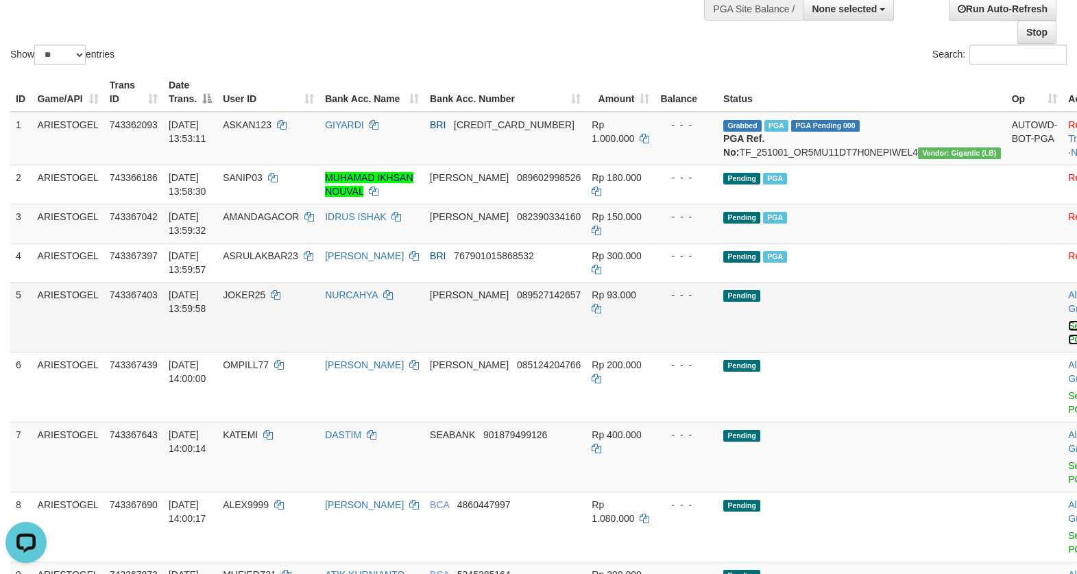
click at [1068, 345] on link "Send PGA" at bounding box center [1079, 332] width 23 height 25
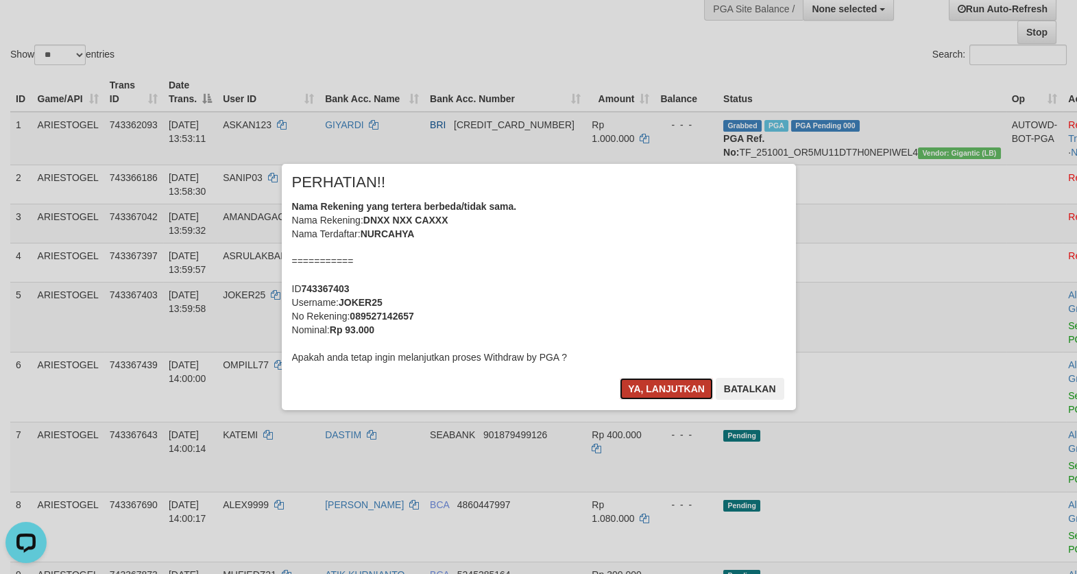
click at [675, 387] on button "Ya, lanjutkan" at bounding box center [666, 389] width 93 height 22
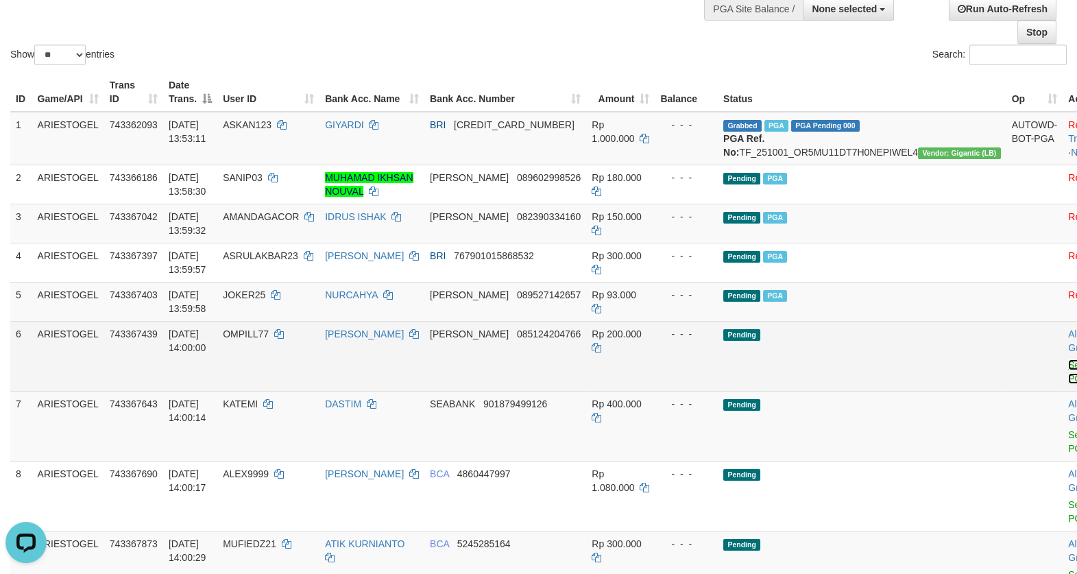
click at [1068, 384] on link "Send PGA" at bounding box center [1079, 371] width 23 height 25
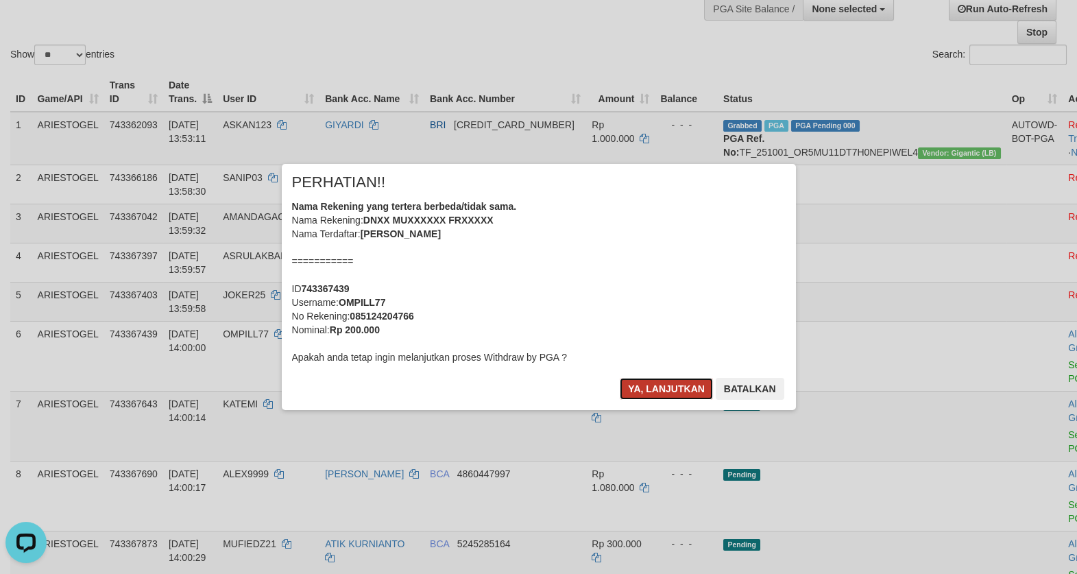
click at [653, 393] on button "Ya, lanjutkan" at bounding box center [666, 389] width 93 height 22
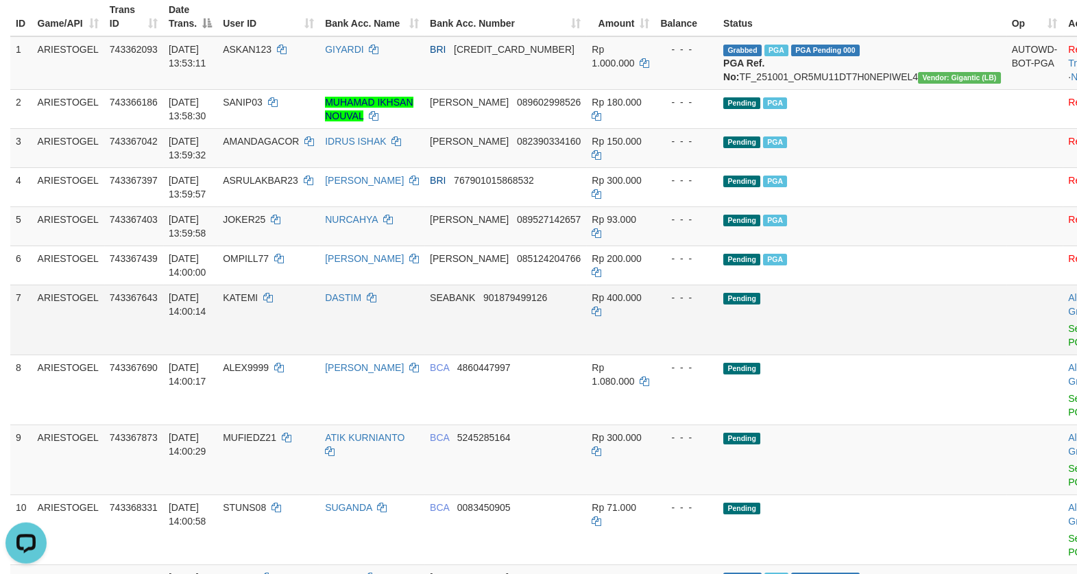
scroll to position [236, 0]
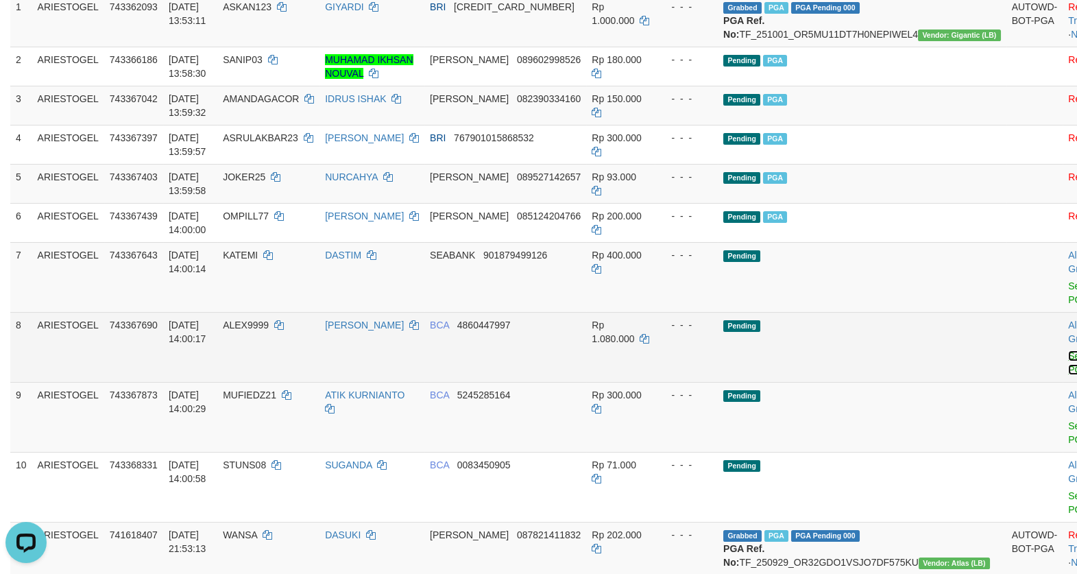
click at [1068, 375] on link "Send PGA" at bounding box center [1079, 362] width 23 height 25
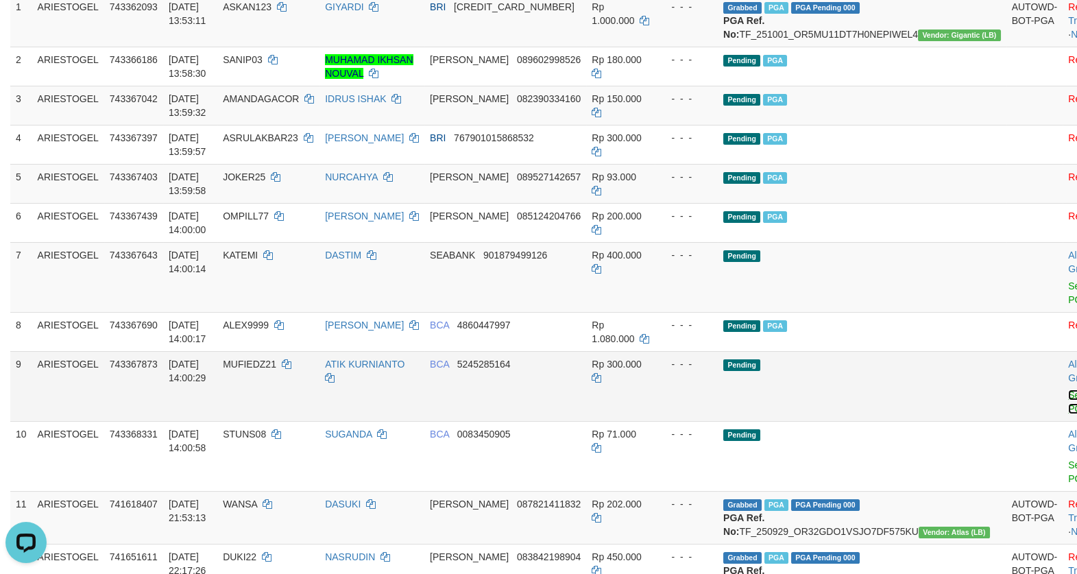
click at [1068, 414] on link "Send PGA" at bounding box center [1079, 401] width 23 height 25
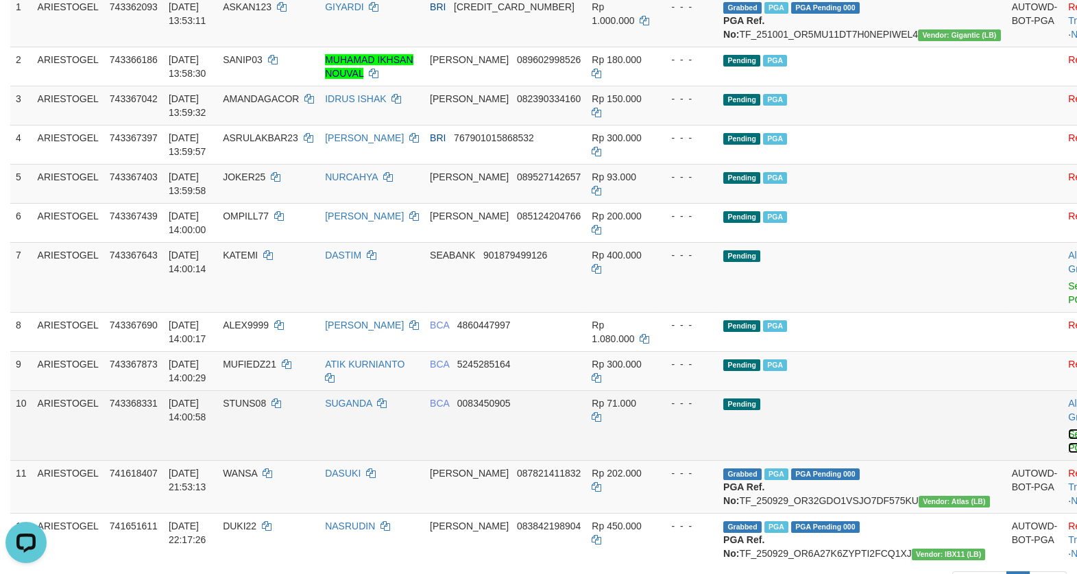
click at [1068, 453] on link "Send PGA" at bounding box center [1079, 441] width 23 height 25
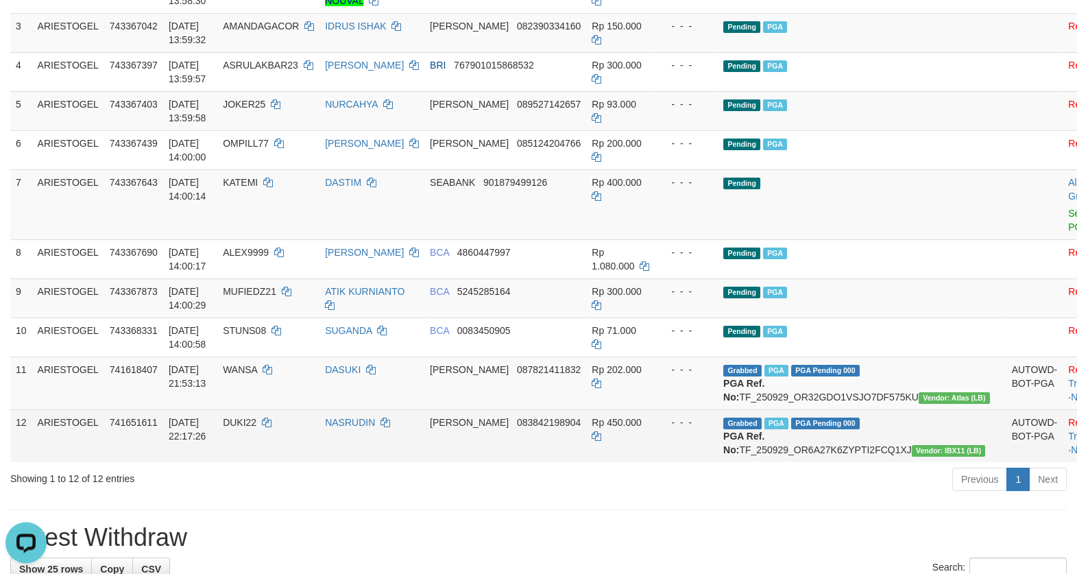
scroll to position [354, 0]
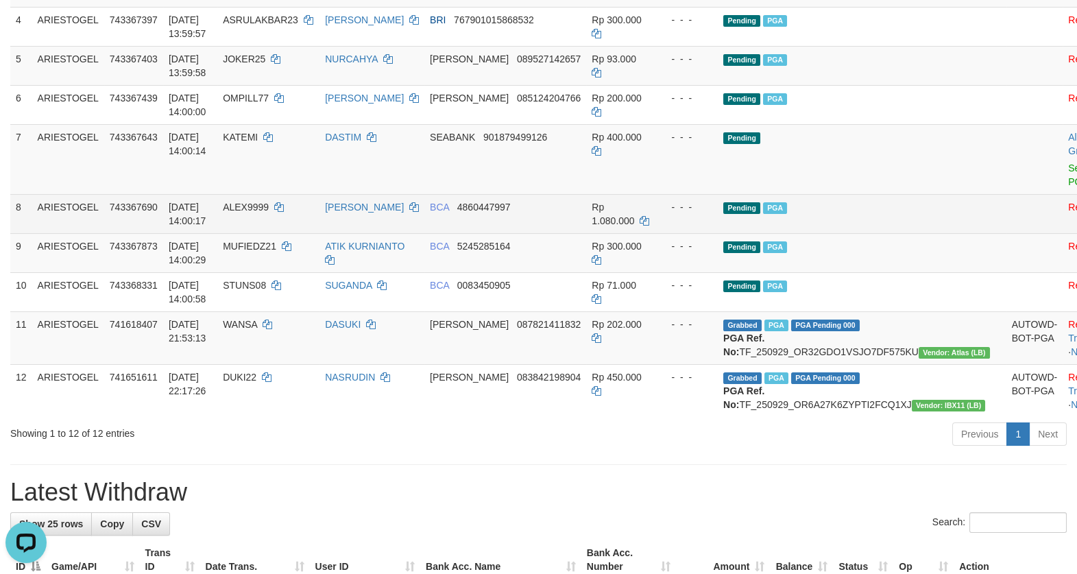
click at [870, 233] on td "Pending PGA" at bounding box center [862, 213] width 289 height 39
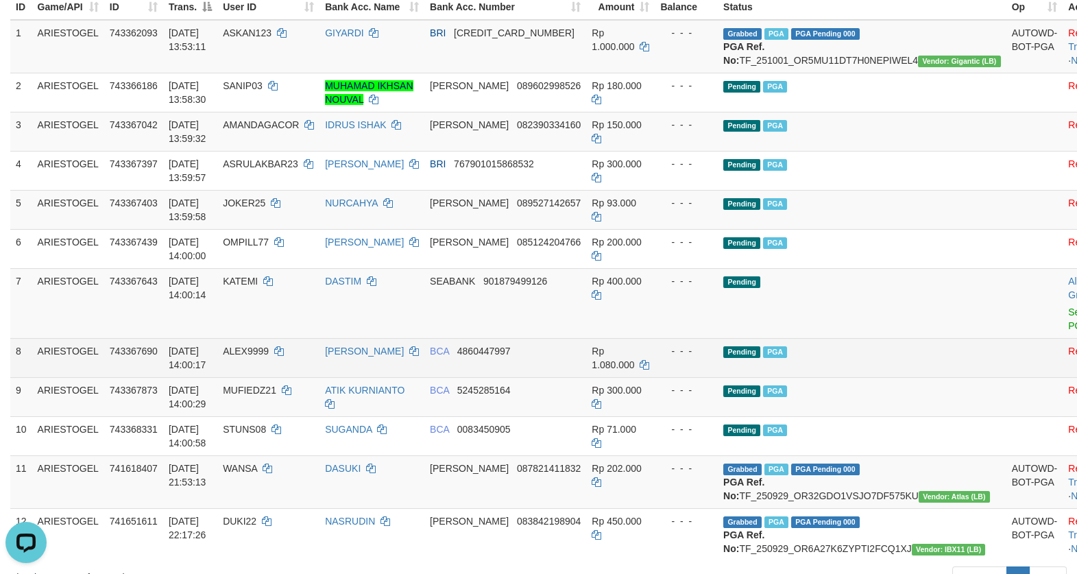
scroll to position [236, 0]
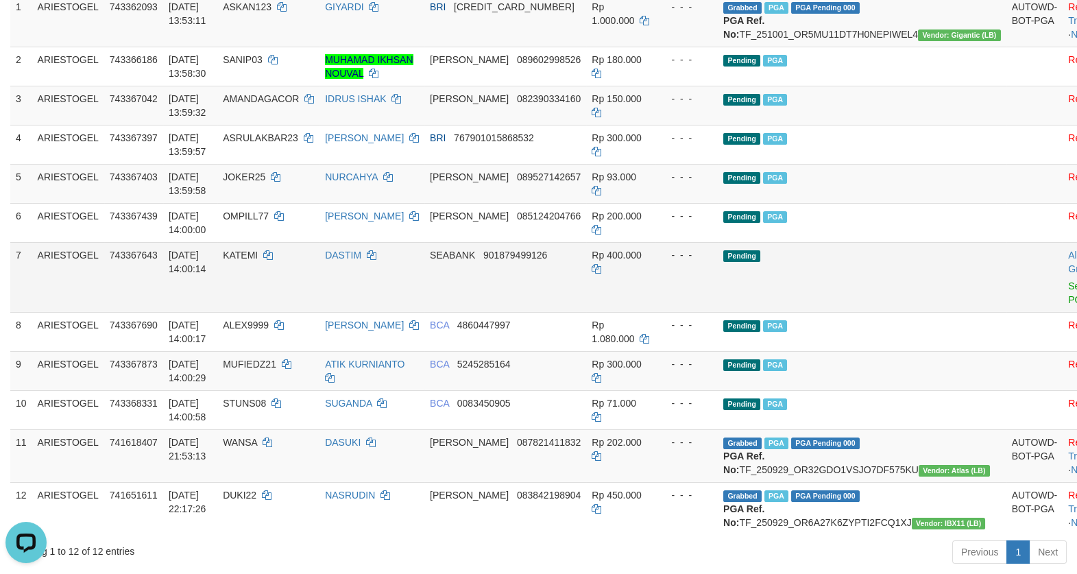
click at [1007, 312] on td at bounding box center [1035, 277] width 57 height 70
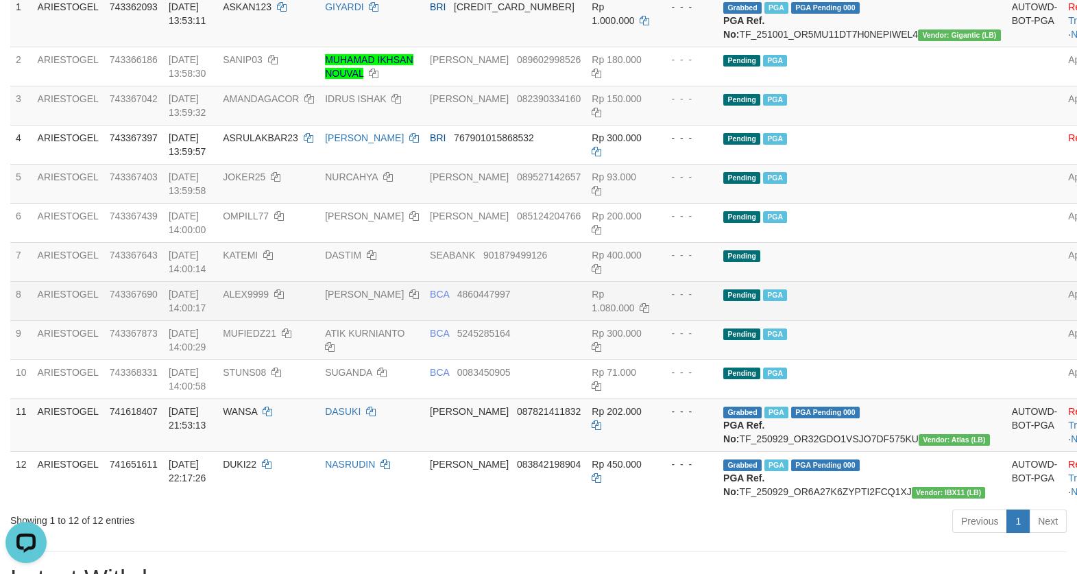
scroll to position [354, 0]
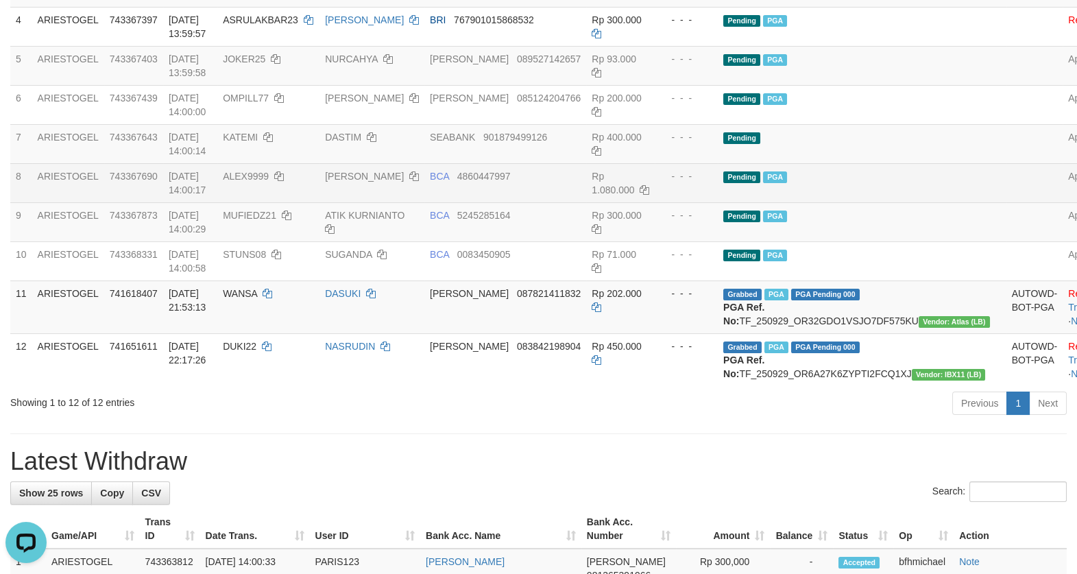
click at [1007, 202] on td at bounding box center [1035, 182] width 57 height 39
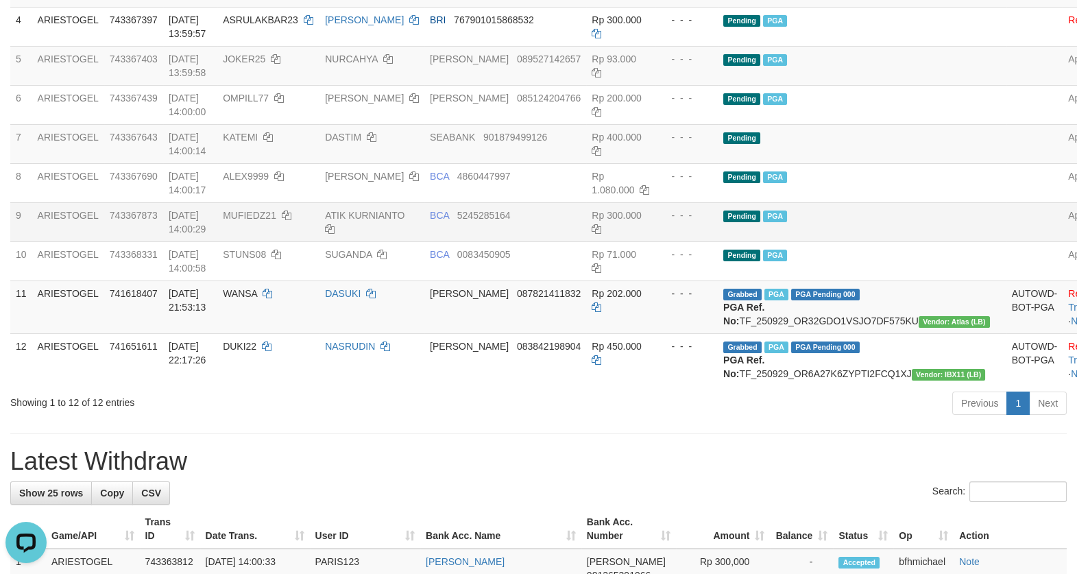
click at [917, 224] on td "Pending PGA" at bounding box center [862, 221] width 289 height 39
click at [915, 224] on td "Pending PGA" at bounding box center [862, 221] width 289 height 39
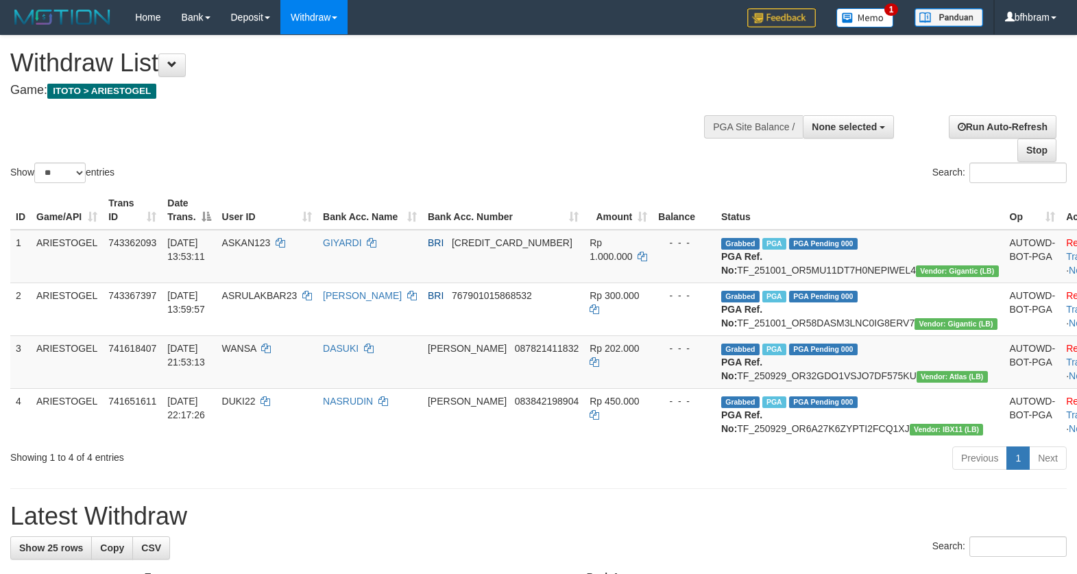
select select
select select "**"
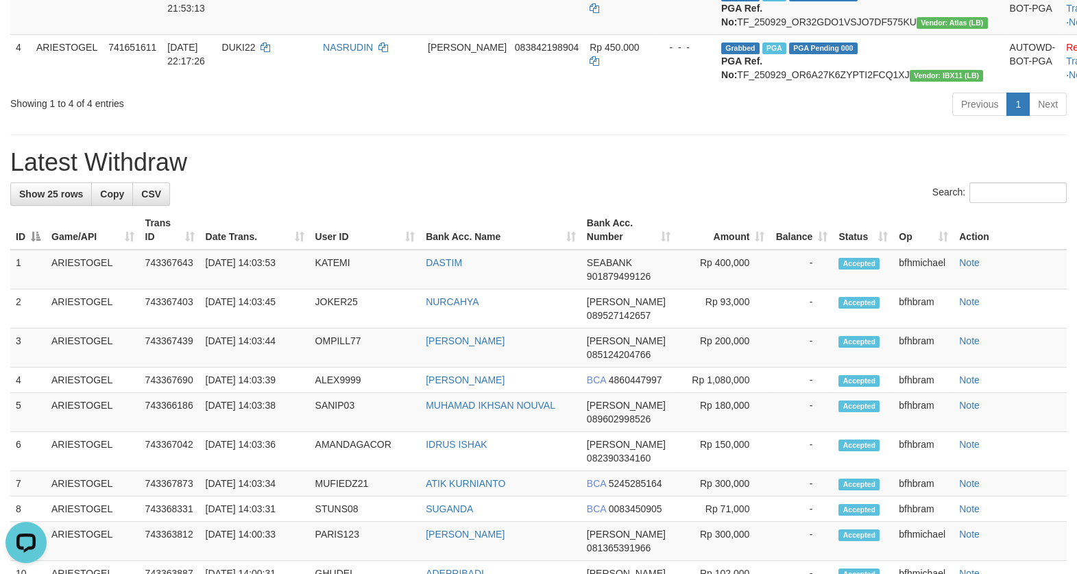
click at [664, 206] on div "Search:" at bounding box center [538, 194] width 1057 height 24
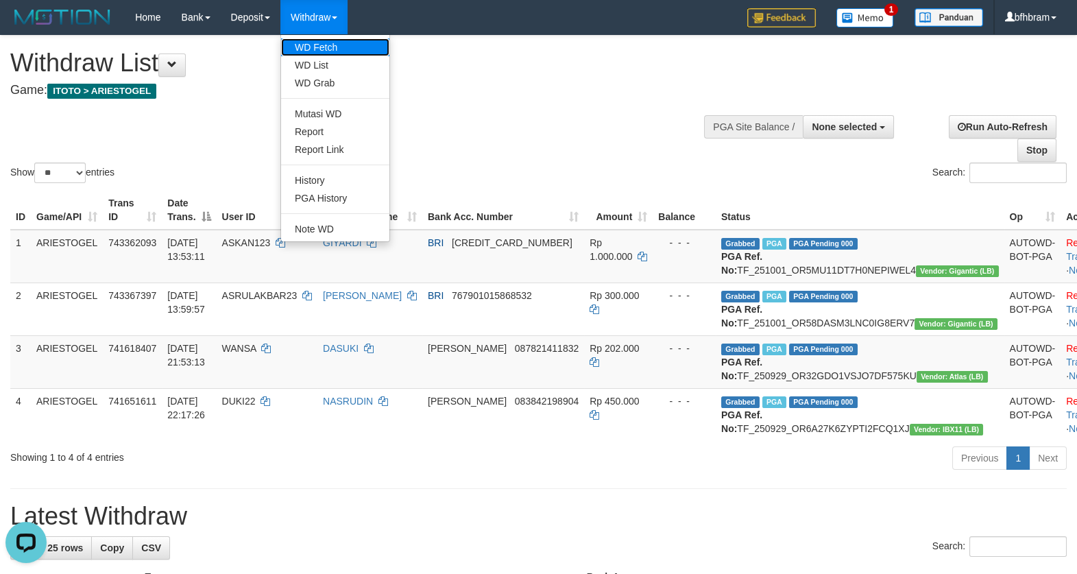
click at [335, 47] on link "WD Fetch" at bounding box center [335, 47] width 108 height 18
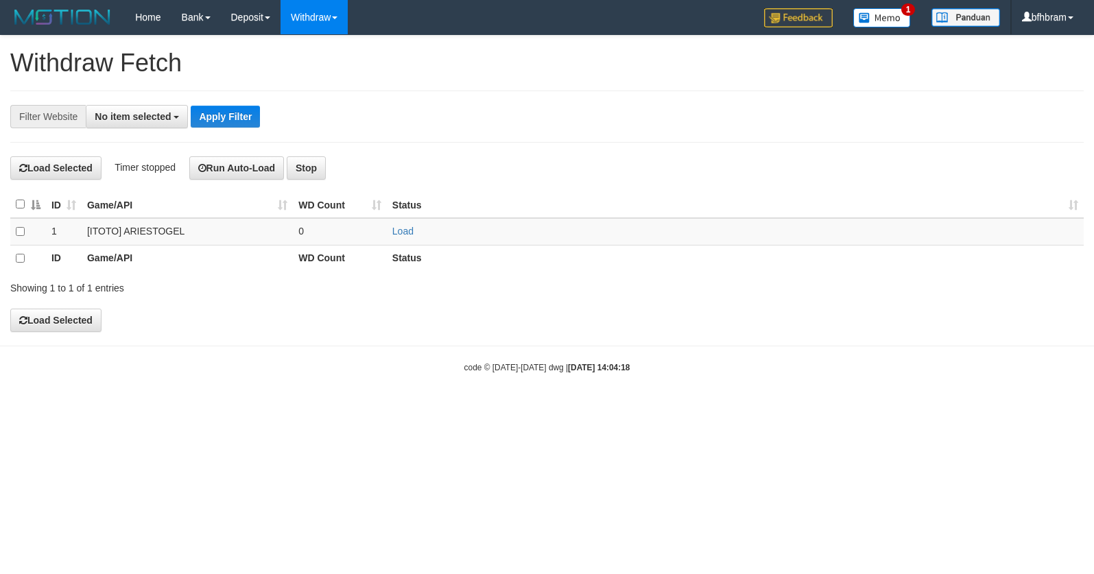
select select
click at [399, 232] on link "Load" at bounding box center [402, 231] width 21 height 11
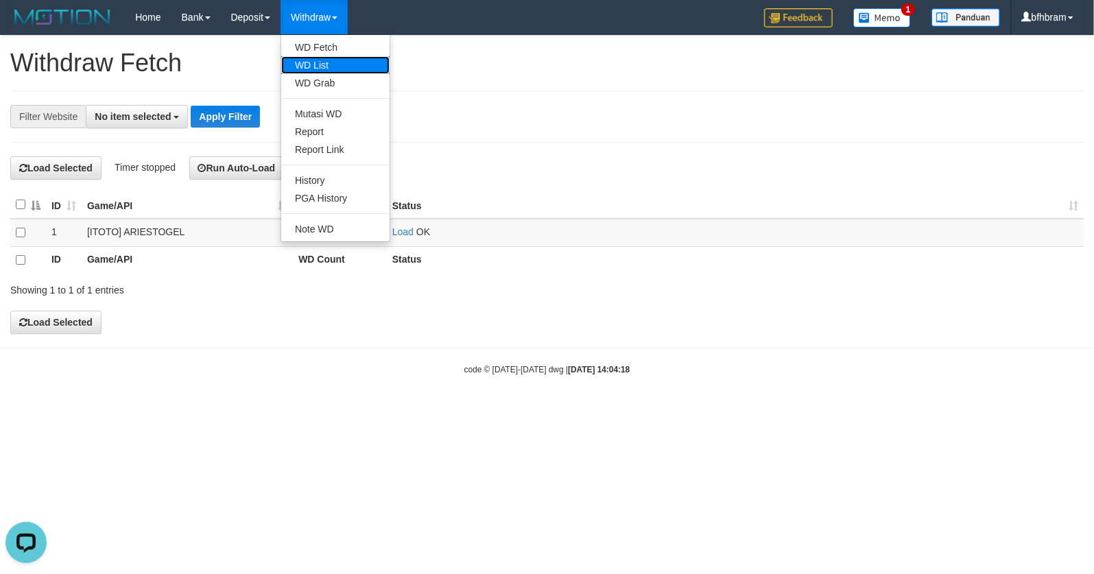
click at [328, 72] on link "WD List" at bounding box center [335, 65] width 108 height 18
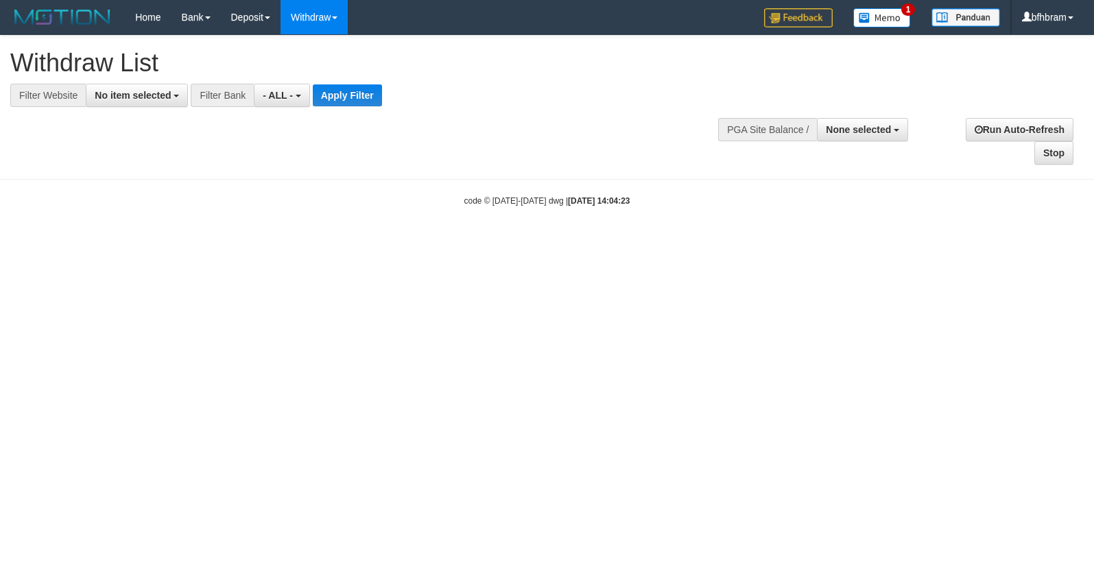
select select
click at [143, 86] on button "No item selected" at bounding box center [137, 95] width 102 height 23
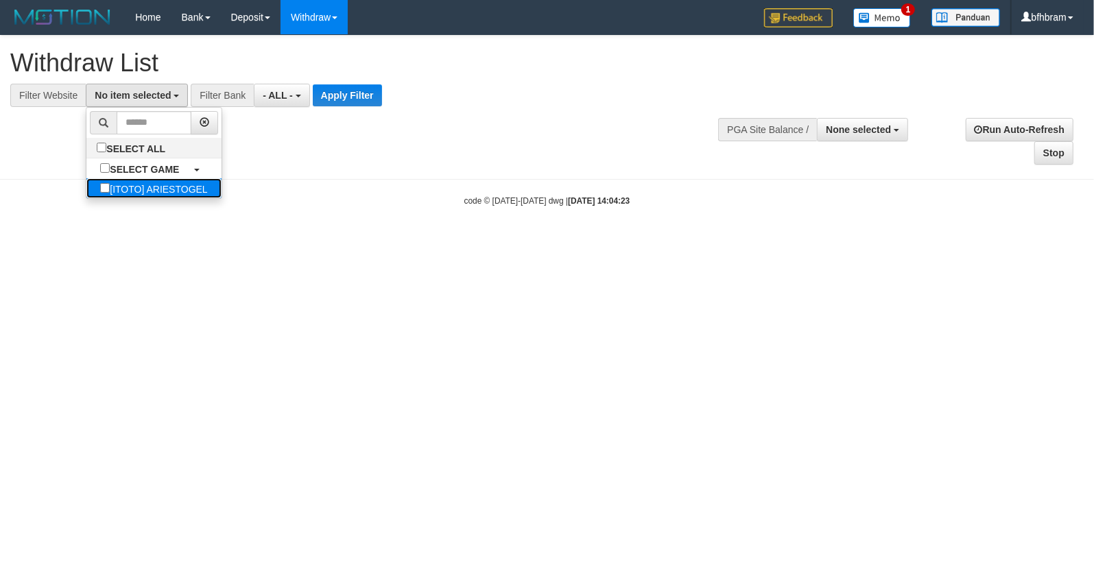
click at [91, 197] on label "[ITOTO] ARIESTOGEL" at bounding box center [153, 188] width 134 height 20
select select "***"
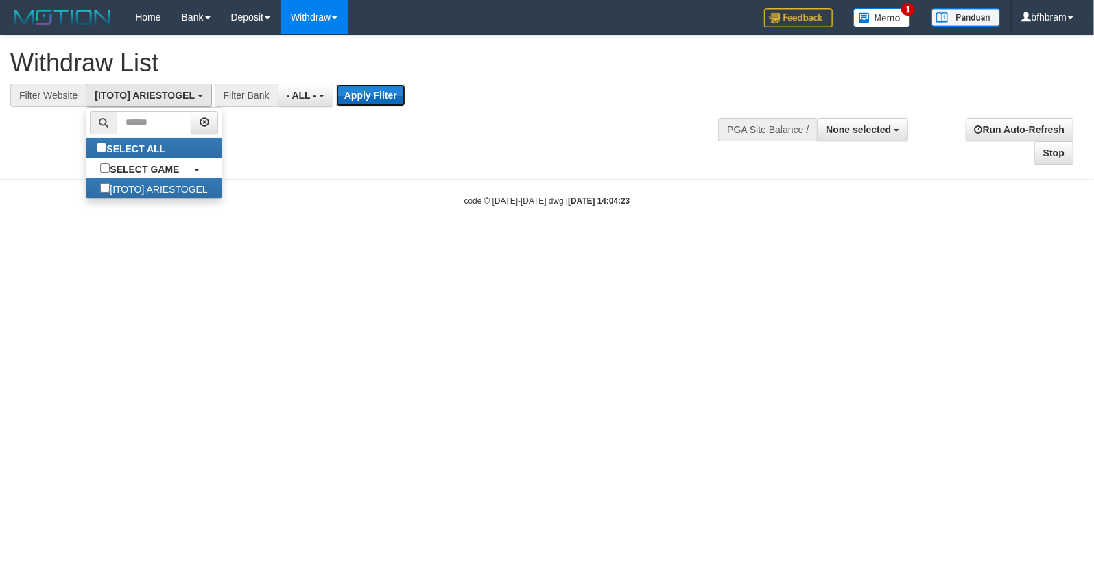
click at [367, 98] on button "Apply Filter" at bounding box center [370, 95] width 69 height 22
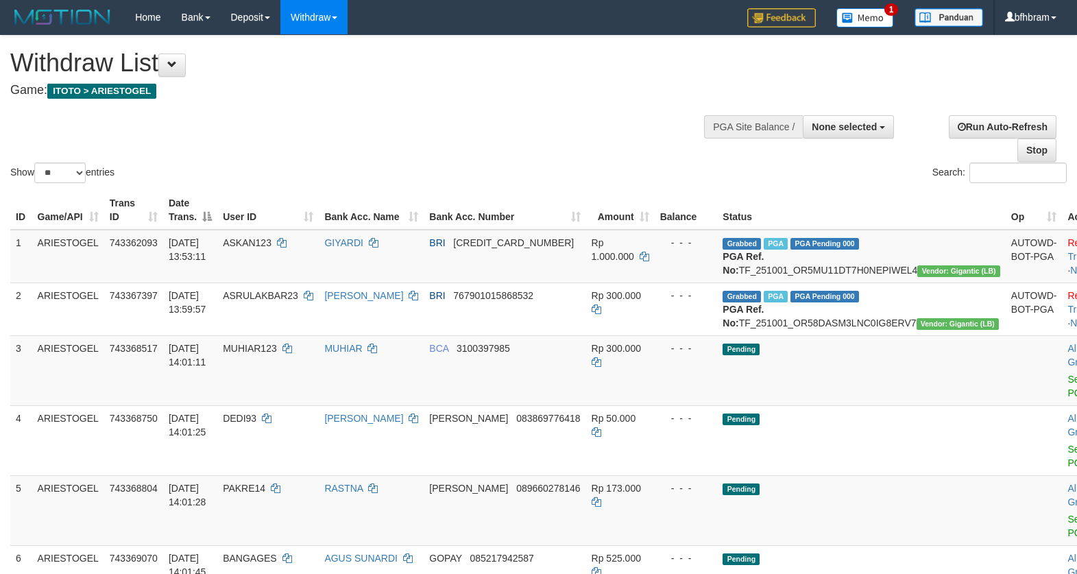
select select
select select "**"
click at [522, 169] on div "Show ** ** ** *** entries" at bounding box center [269, 174] width 518 height 24
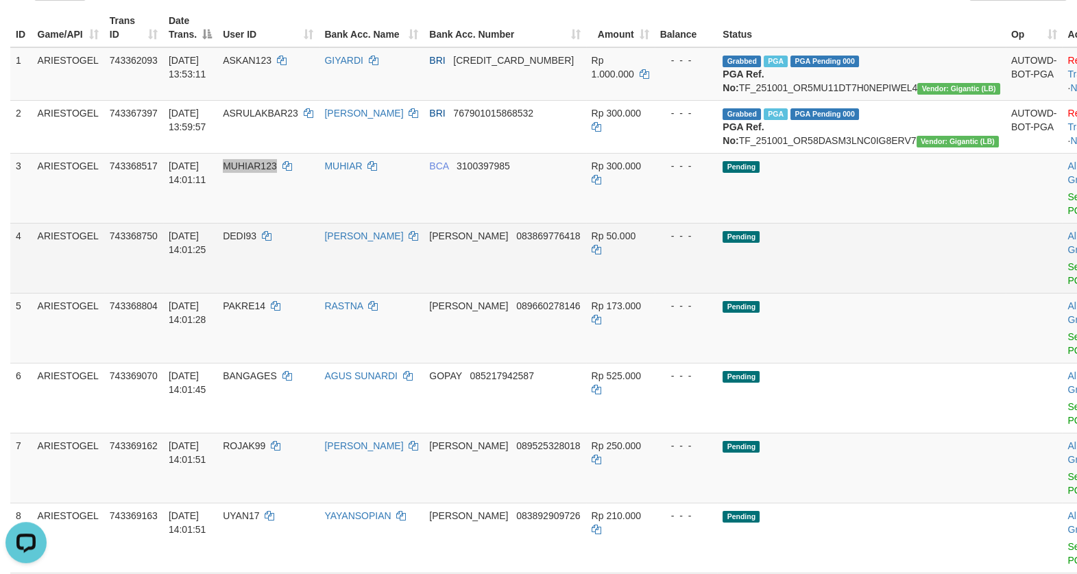
scroll to position [236, 0]
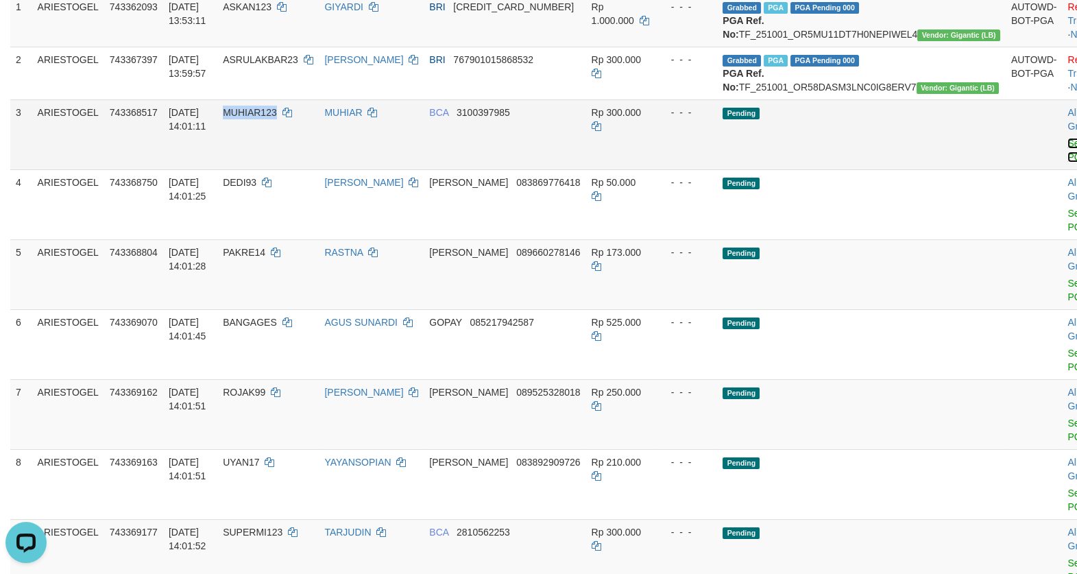
click at [1068, 162] on link "Send PGA" at bounding box center [1079, 150] width 23 height 25
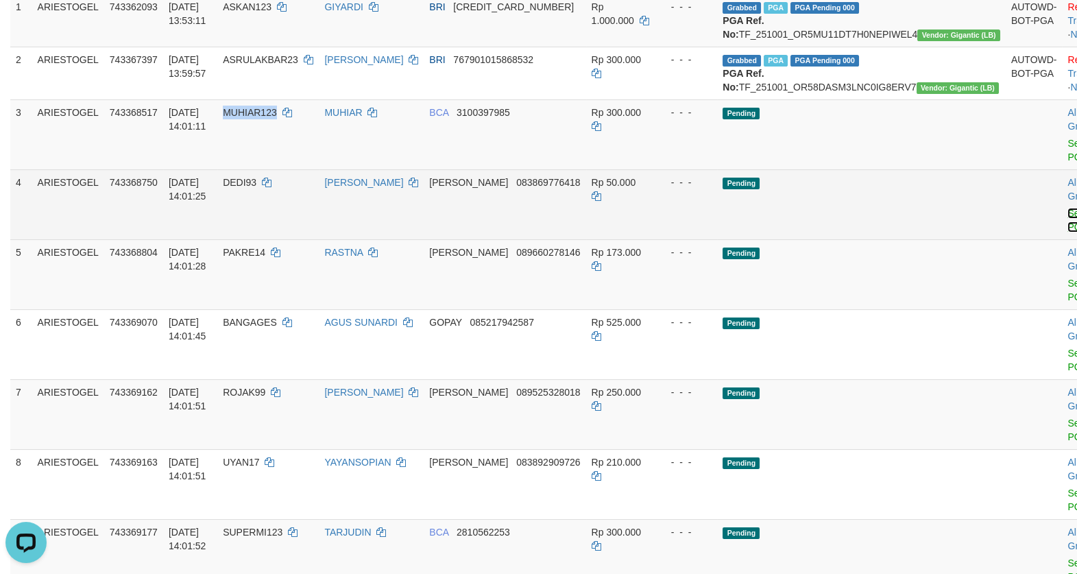
click at [1068, 232] on link "Send PGA" at bounding box center [1079, 220] width 23 height 25
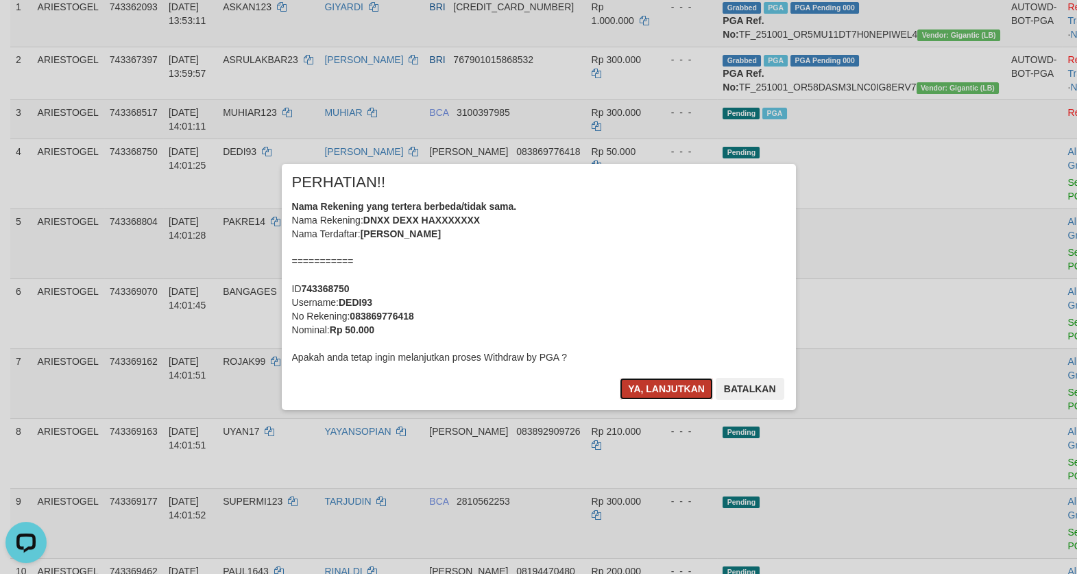
click at [685, 386] on button "Ya, lanjutkan" at bounding box center [666, 389] width 93 height 22
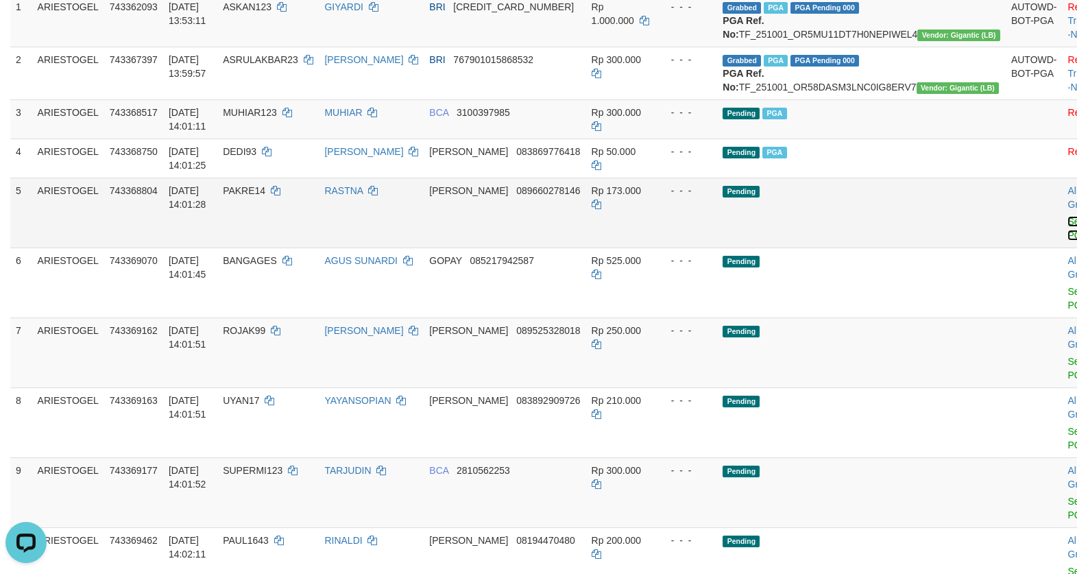
click at [1068, 241] on link "Send PGA" at bounding box center [1079, 228] width 23 height 25
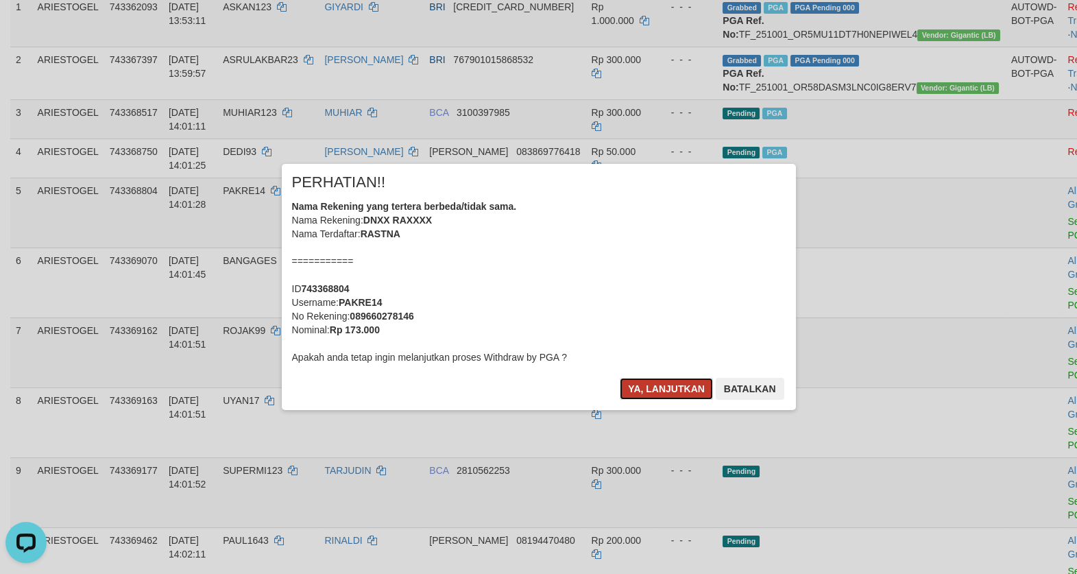
click at [634, 381] on button "Ya, lanjutkan" at bounding box center [666, 389] width 93 height 22
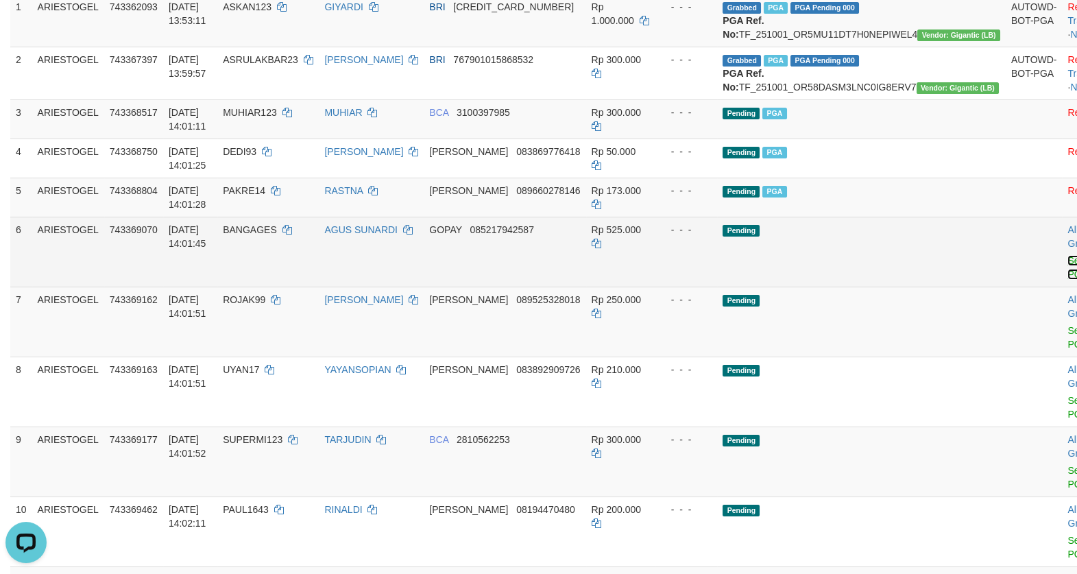
click at [1068, 280] on link "Send PGA" at bounding box center [1079, 267] width 23 height 25
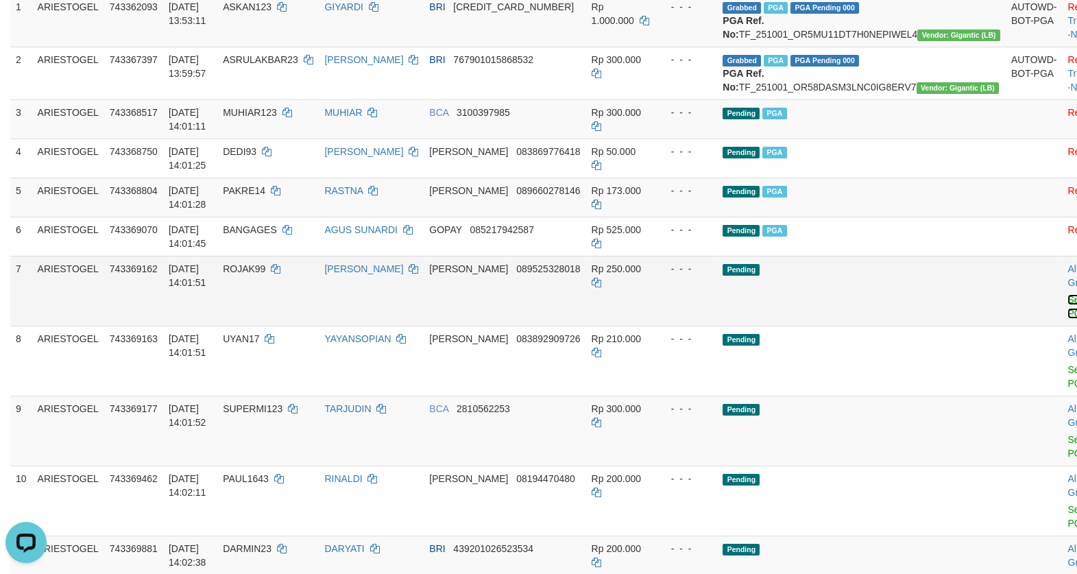
click at [1068, 319] on link "Send PGA" at bounding box center [1079, 306] width 23 height 25
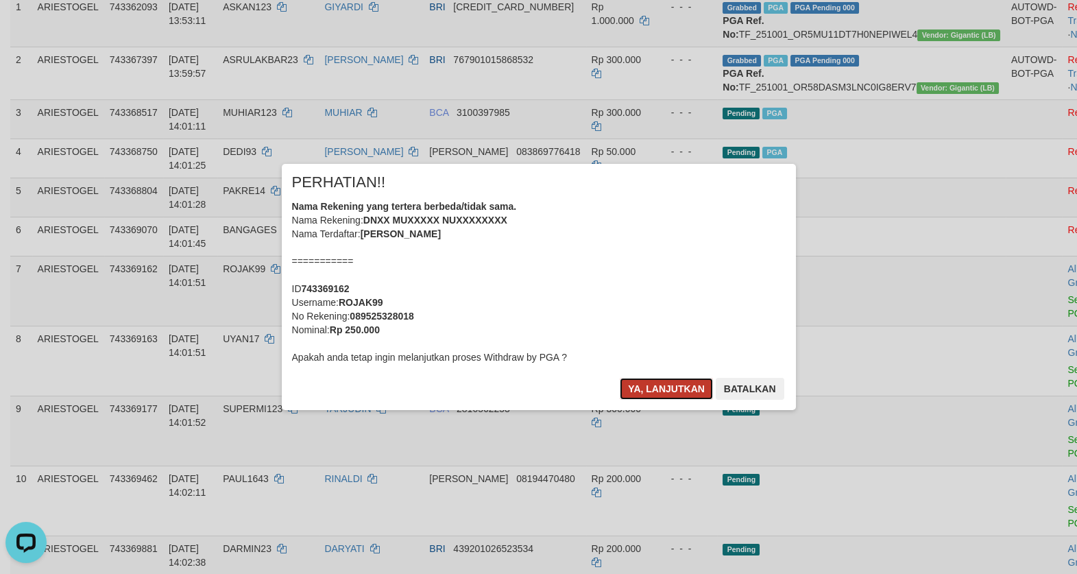
click at [662, 389] on button "Ya, lanjutkan" at bounding box center [666, 389] width 93 height 22
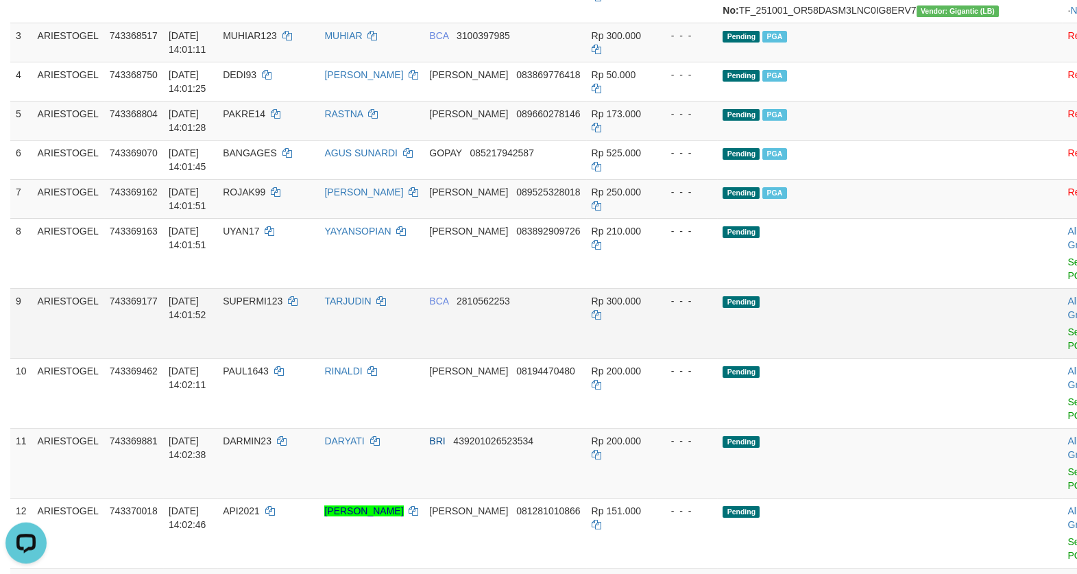
scroll to position [354, 0]
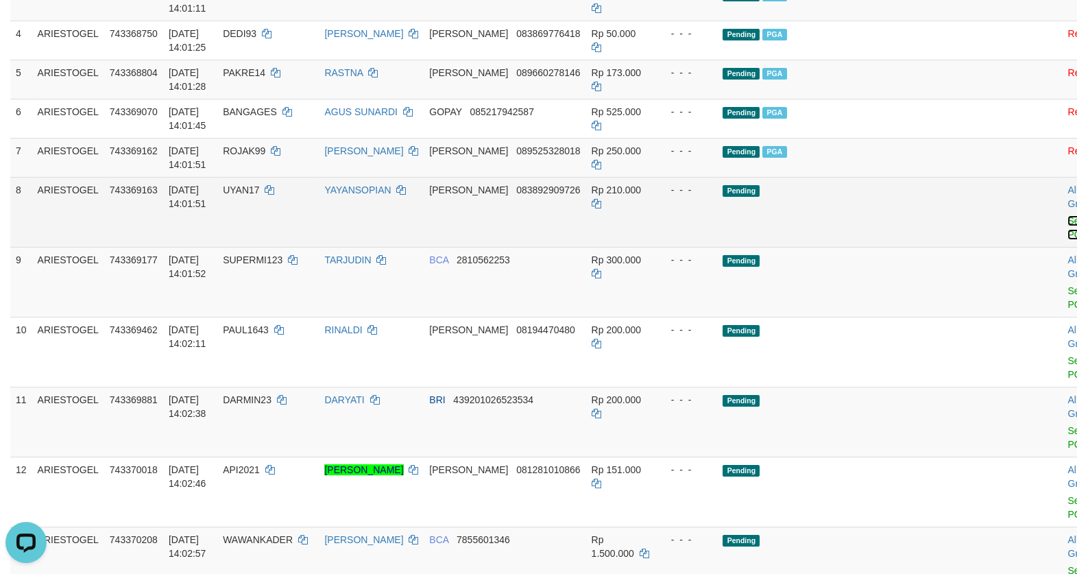
click at [1068, 240] on link "Send PGA" at bounding box center [1079, 227] width 23 height 25
click at [1068, 310] on link "Send PGA" at bounding box center [1079, 297] width 23 height 25
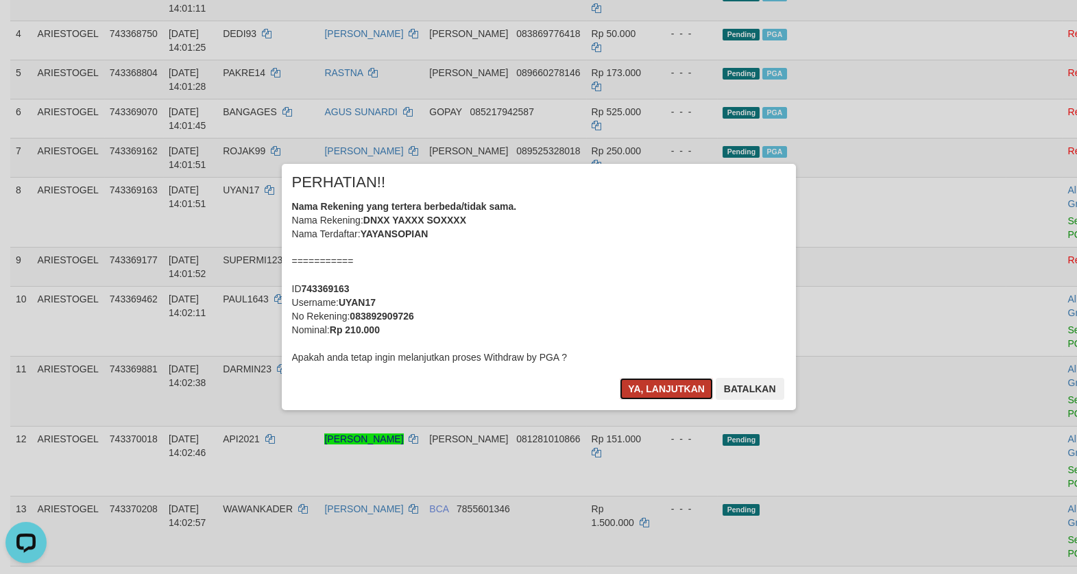
click at [694, 394] on button "Ya, lanjutkan" at bounding box center [666, 389] width 93 height 22
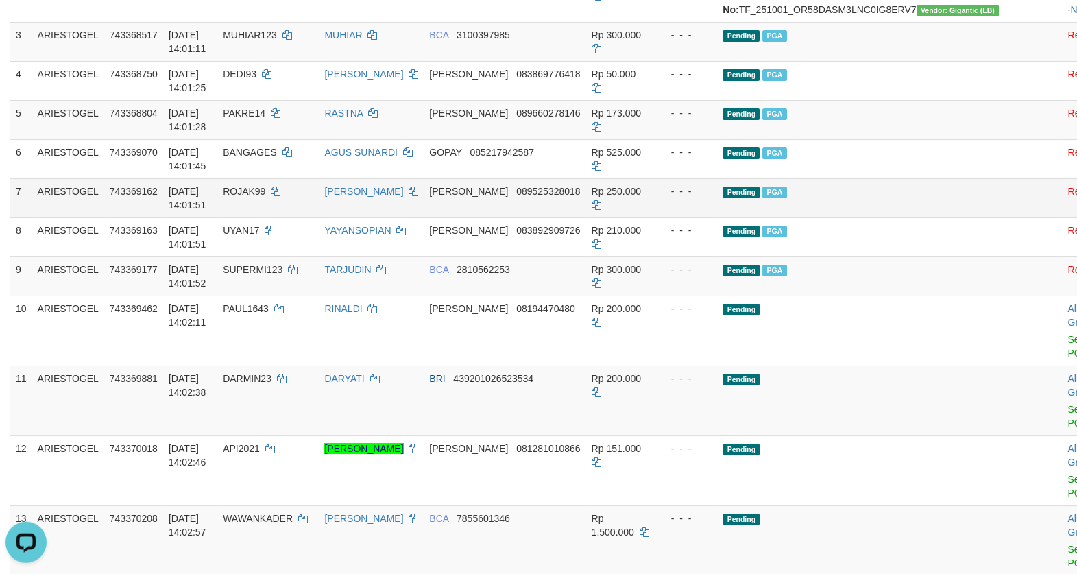
scroll to position [398, 0]
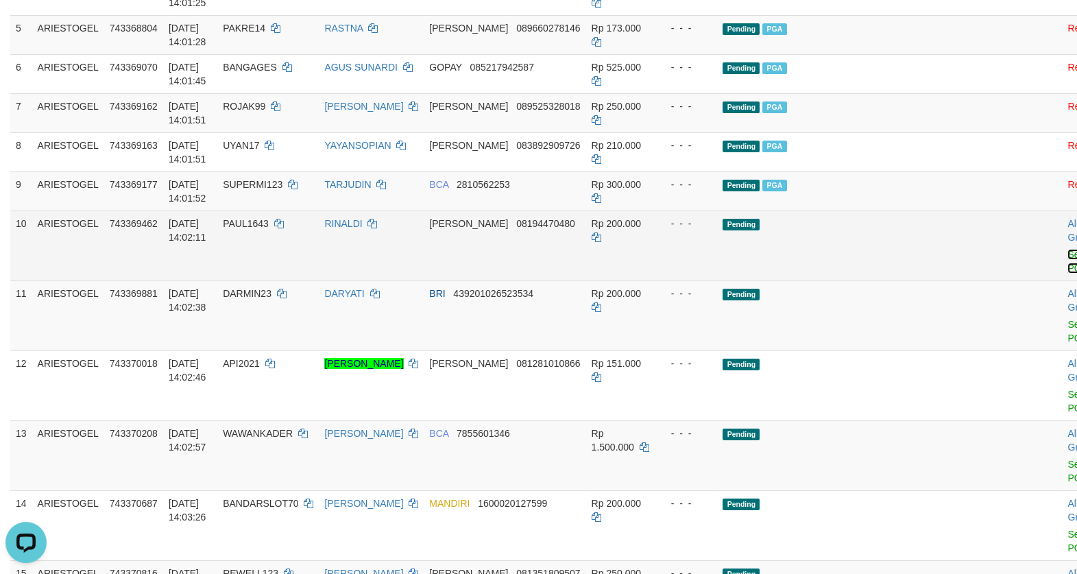
click at [1068, 274] on link "Send PGA" at bounding box center [1079, 261] width 23 height 25
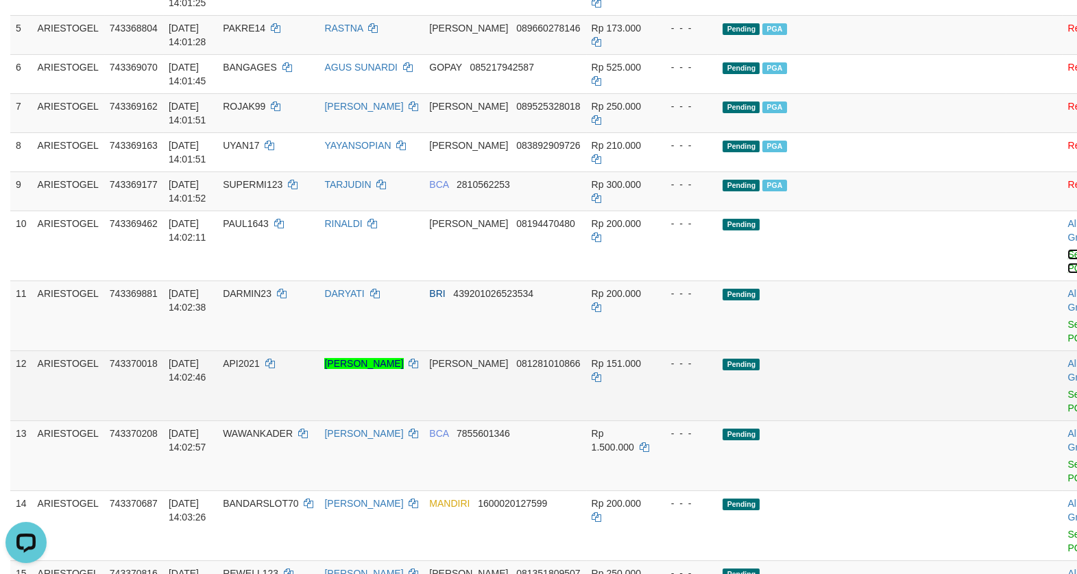
scroll to position [516, 0]
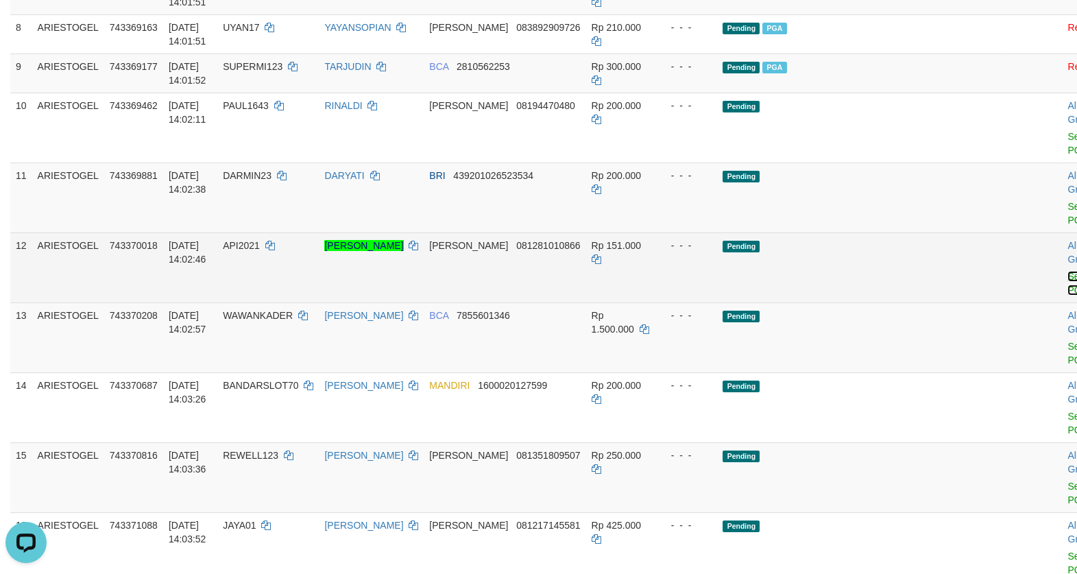
click at [1068, 296] on link "Send PGA" at bounding box center [1079, 283] width 23 height 25
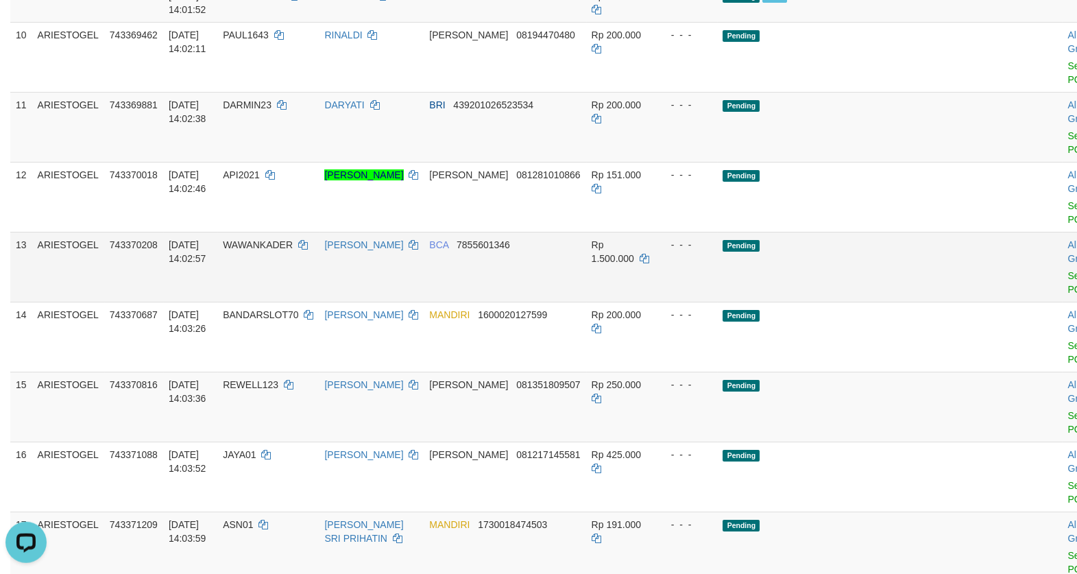
scroll to position [634, 0]
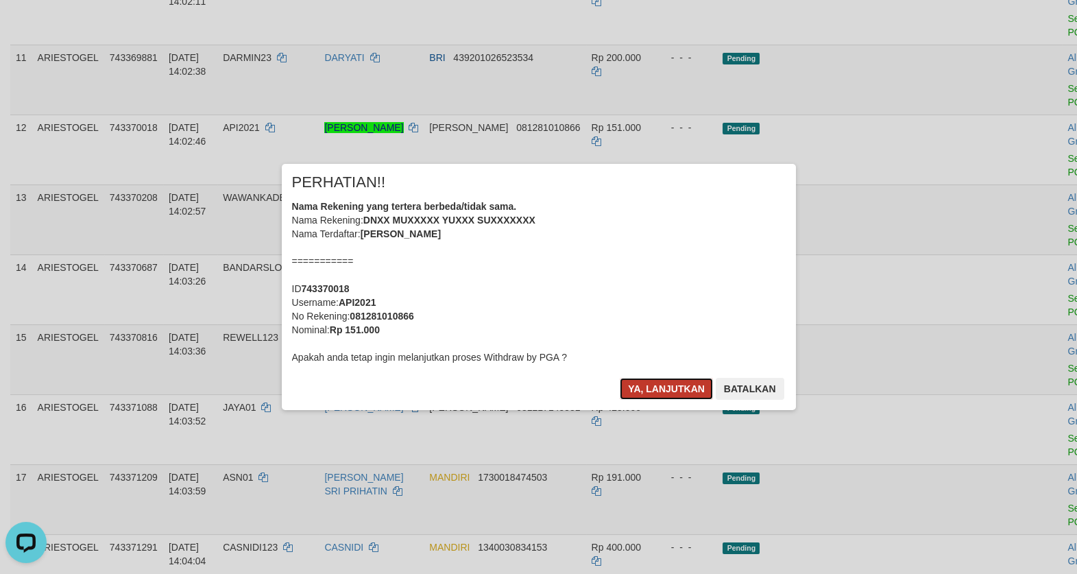
click at [662, 381] on button "Ya, lanjutkan" at bounding box center [666, 389] width 93 height 22
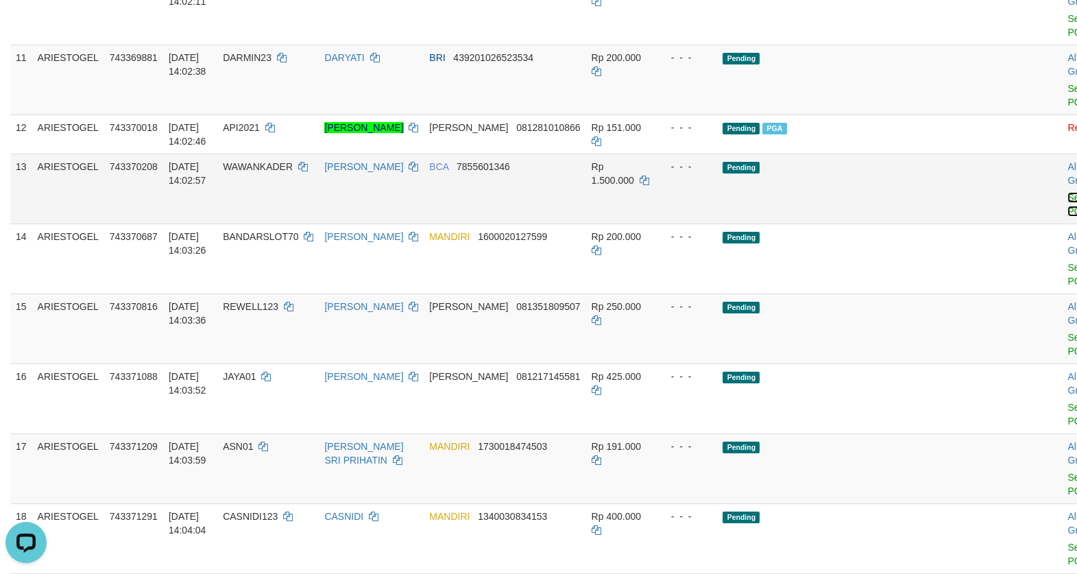
click at [1068, 217] on link "Send PGA" at bounding box center [1079, 204] width 23 height 25
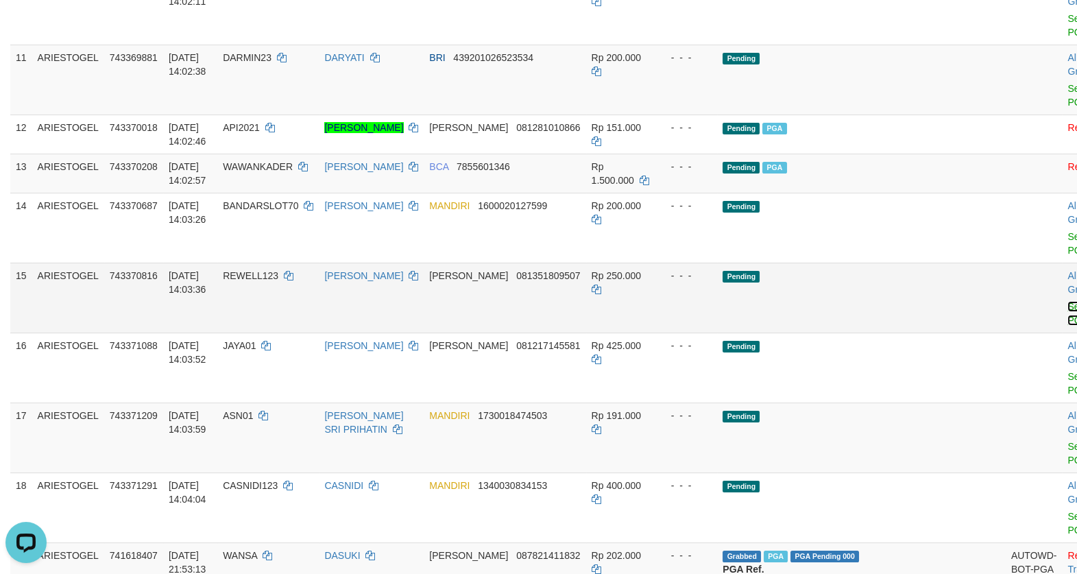
click at [1068, 326] on link "Send PGA" at bounding box center [1079, 313] width 23 height 25
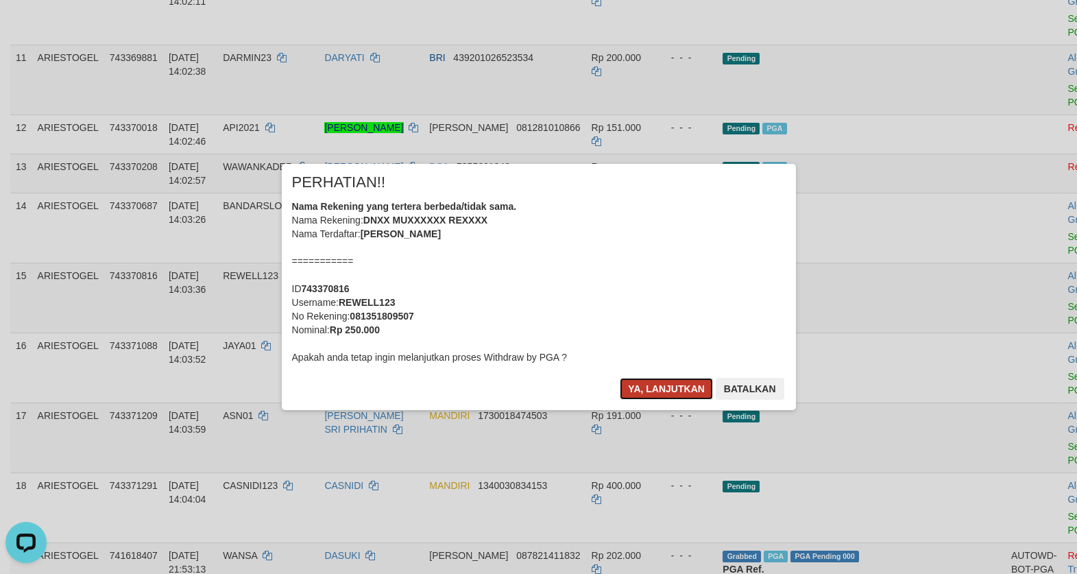
click at [639, 391] on button "Ya, lanjutkan" at bounding box center [666, 389] width 93 height 22
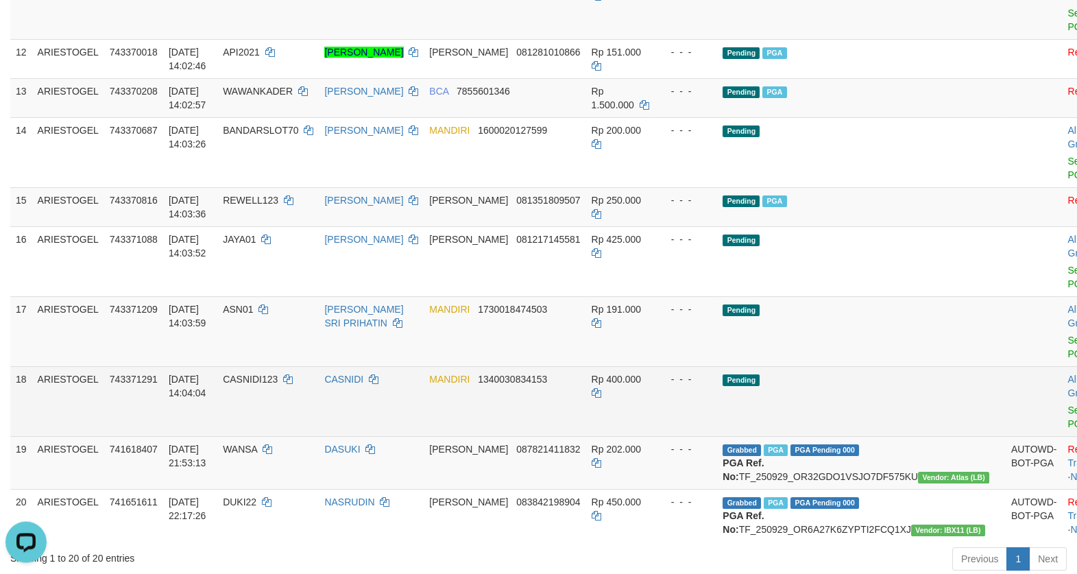
scroll to position [752, 0]
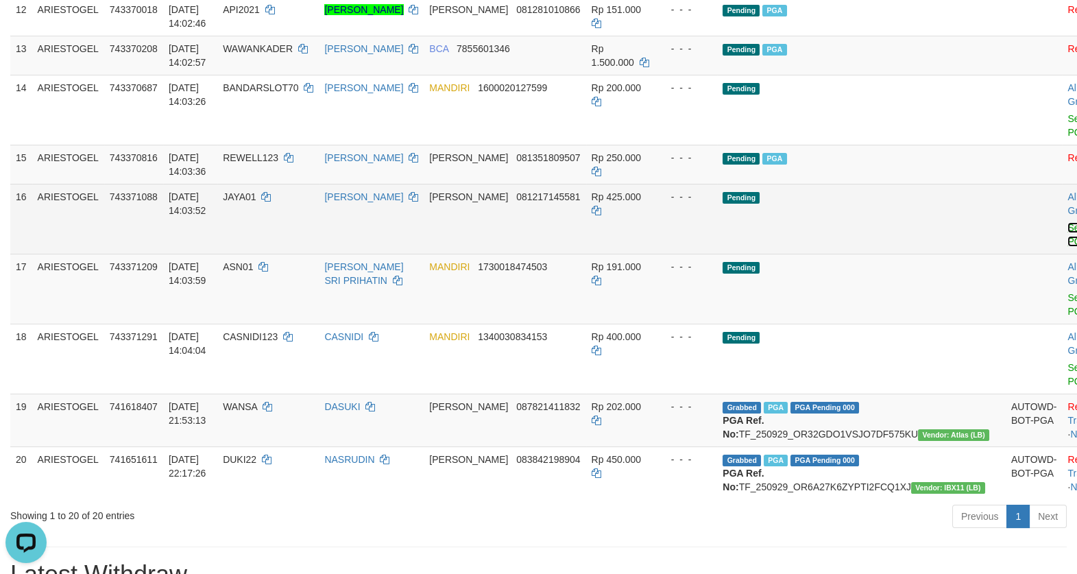
click at [1068, 247] on link "Send PGA" at bounding box center [1079, 234] width 23 height 25
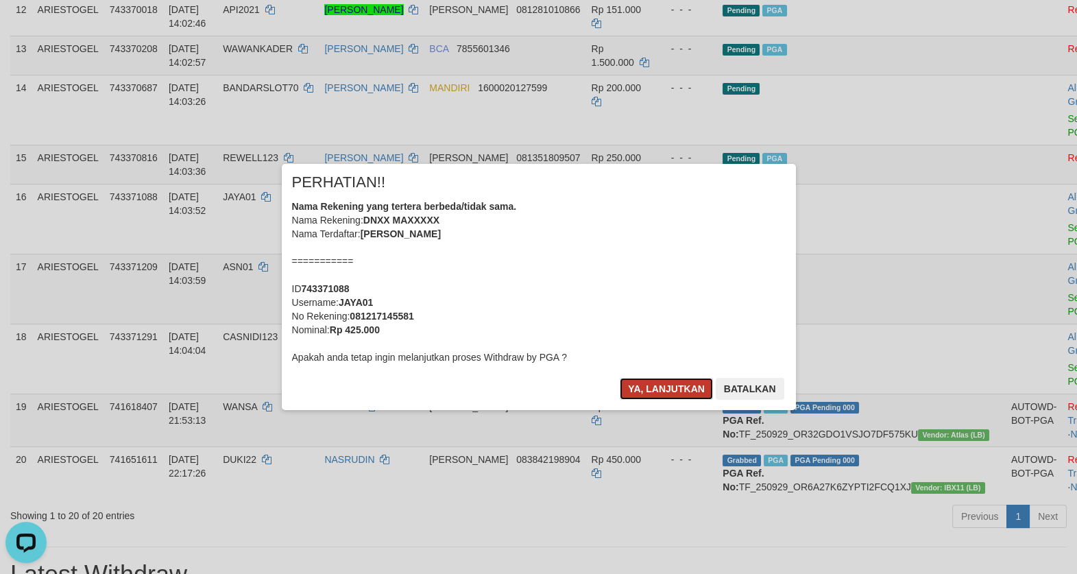
click at [649, 390] on button "Ya, lanjutkan" at bounding box center [666, 389] width 93 height 22
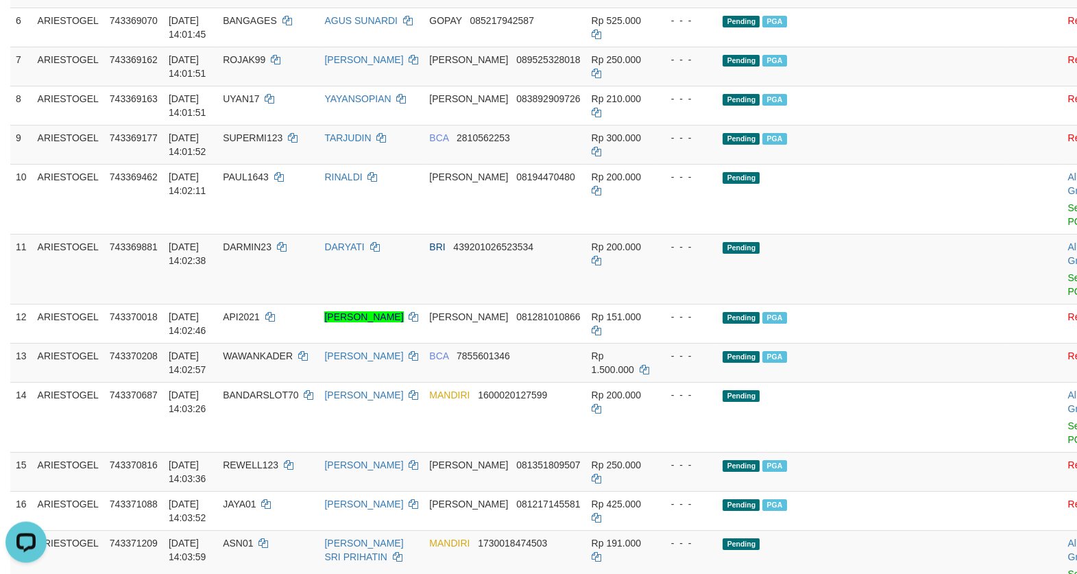
scroll to position [280, 0]
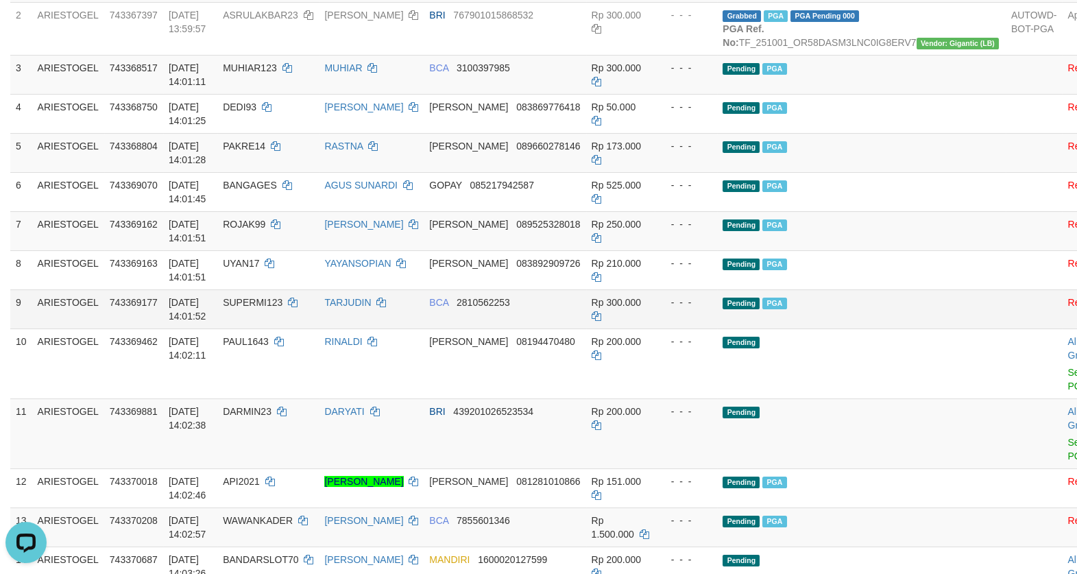
click at [880, 328] on td "Pending PGA" at bounding box center [861, 308] width 289 height 39
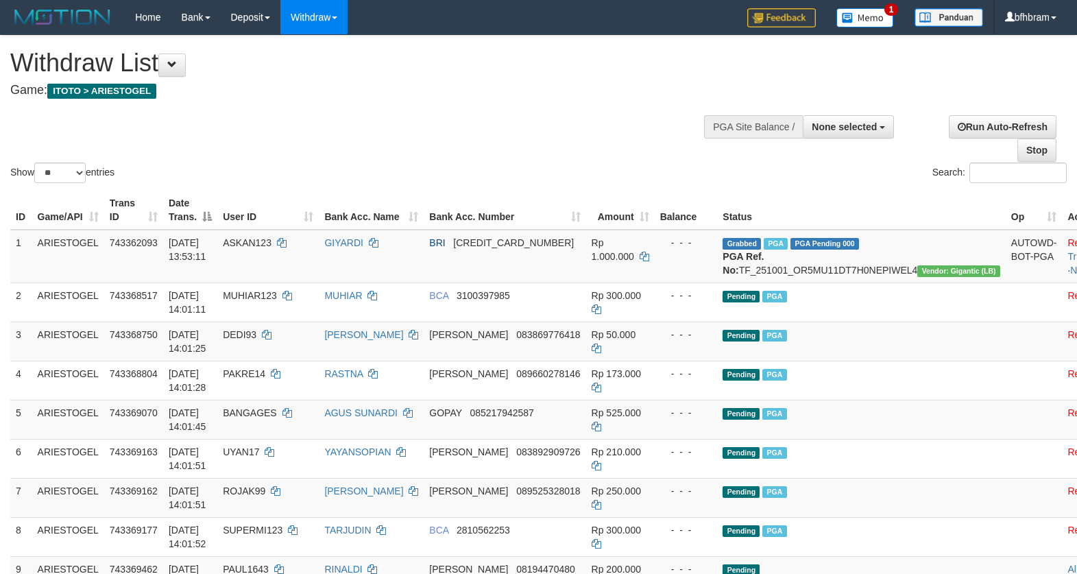
select select
select select "**"
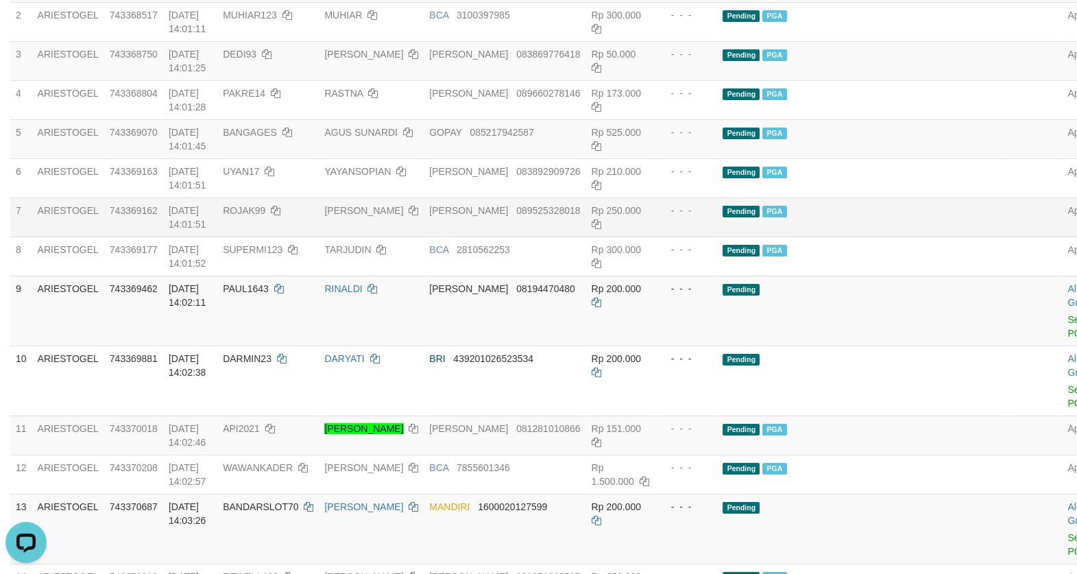
click at [893, 237] on td "Pending PGA" at bounding box center [861, 216] width 289 height 39
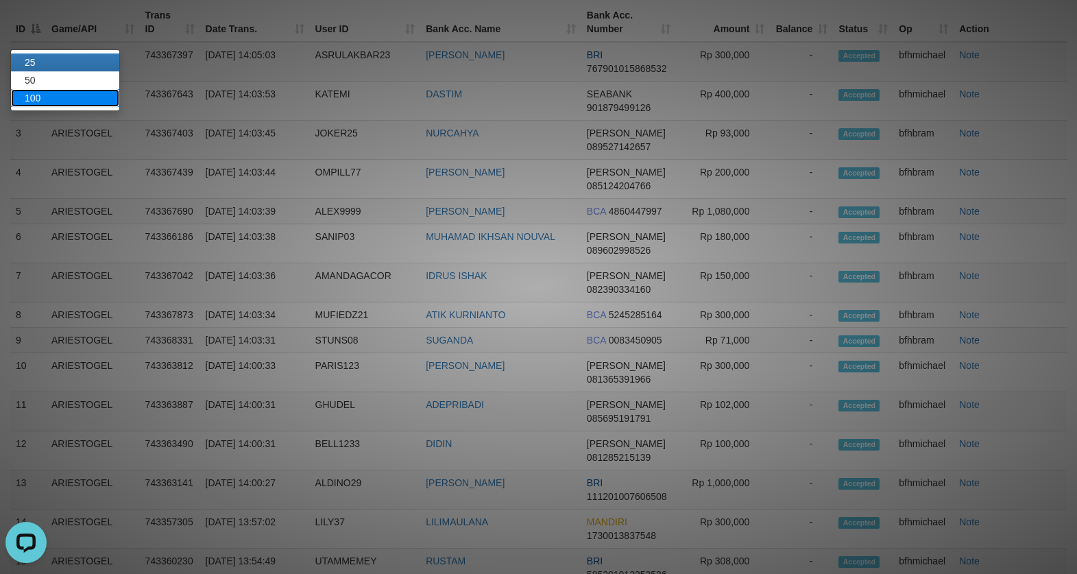
click at [71, 89] on link "100" at bounding box center [65, 98] width 108 height 18
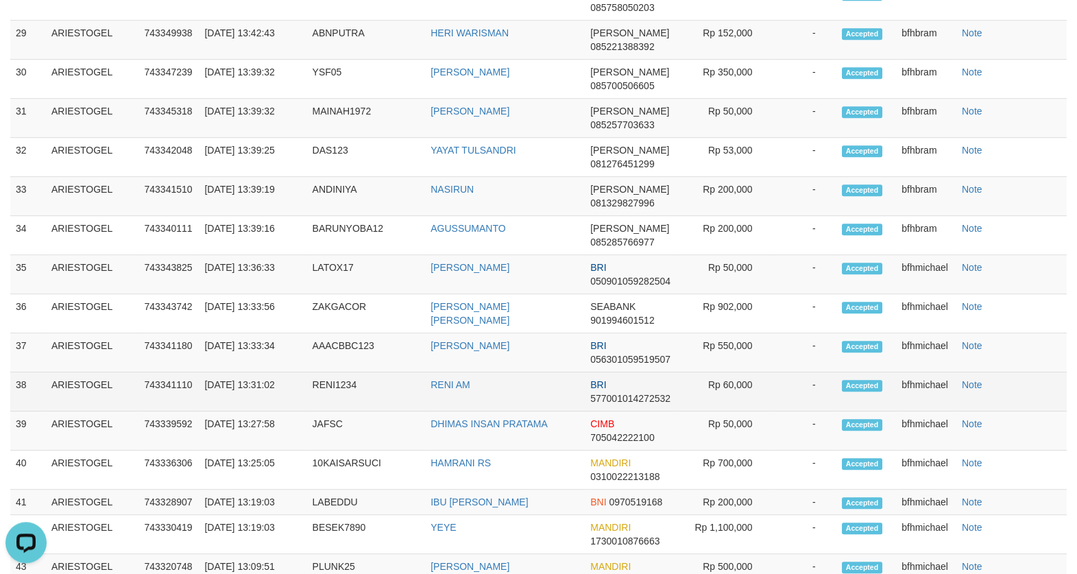
click at [691, 411] on td "Rp 60,000" at bounding box center [726, 391] width 94 height 39
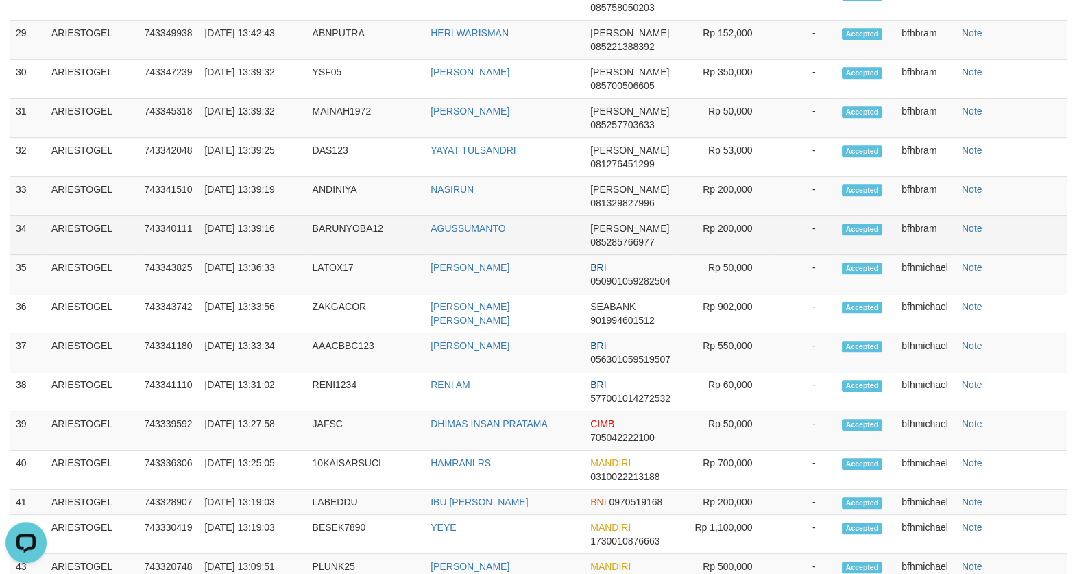
click at [684, 255] on td "Rp 200,000" at bounding box center [726, 235] width 94 height 39
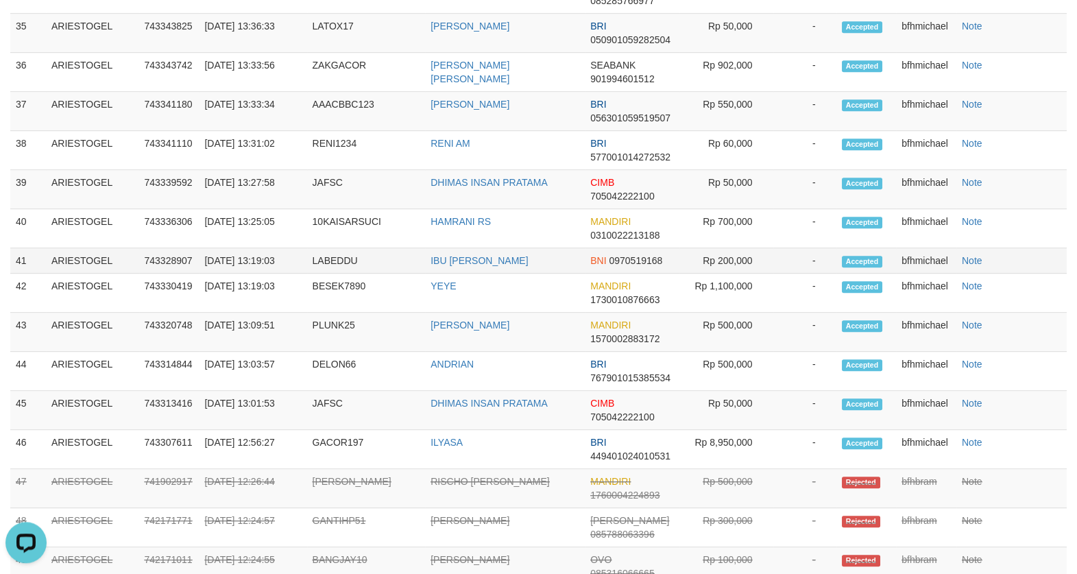
scroll to position [2331, 0]
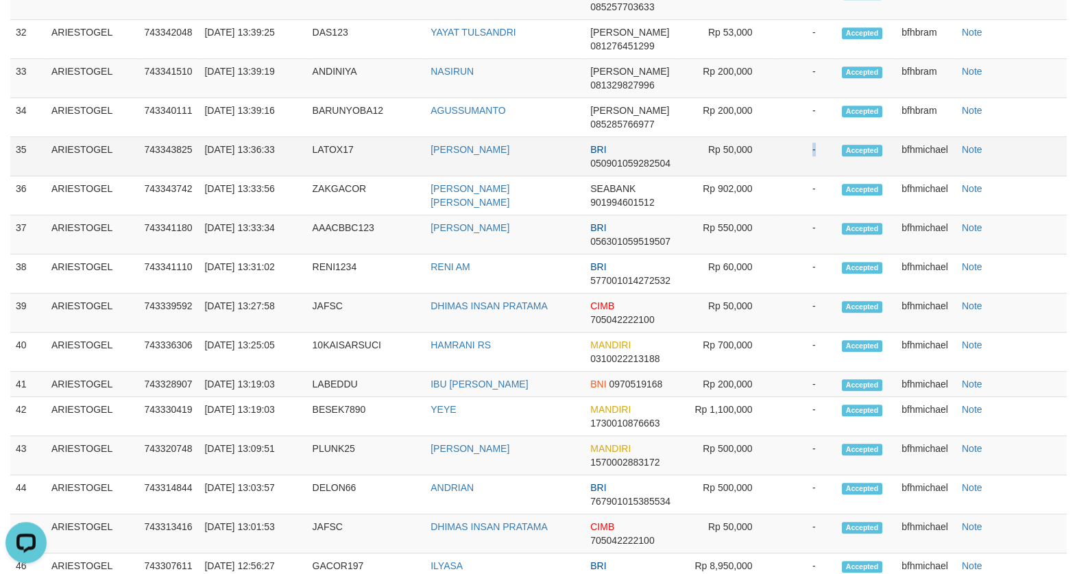
click at [812, 176] on td "-" at bounding box center [804, 156] width 63 height 39
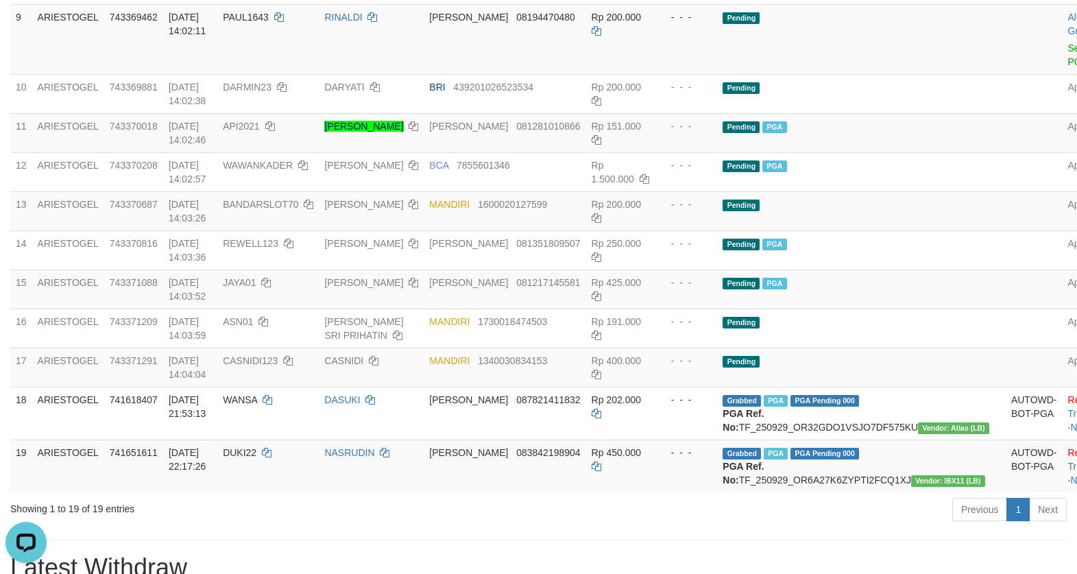
scroll to position [562, 0]
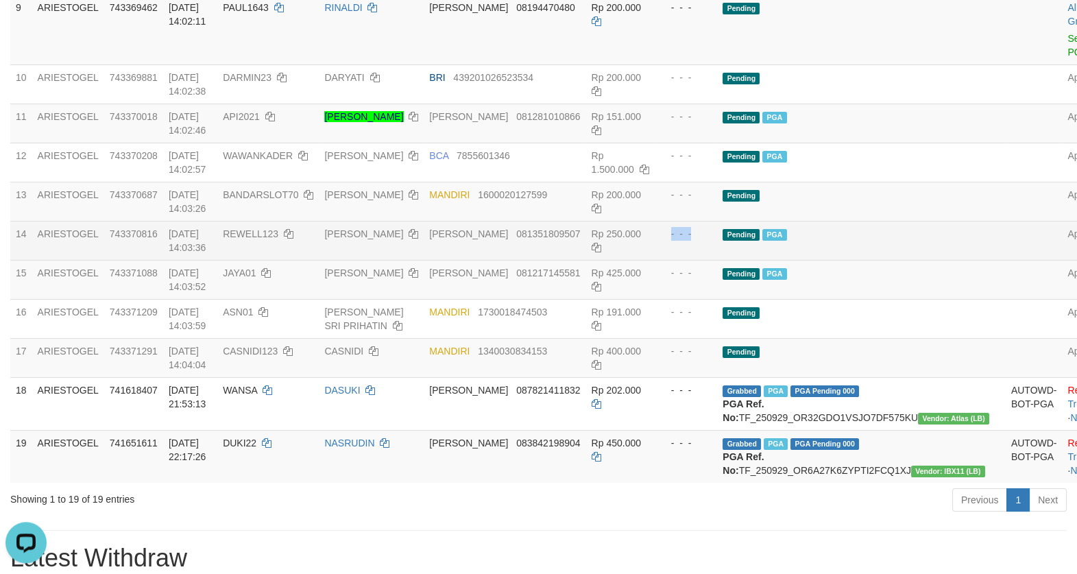
click at [908, 260] on td "Pending PGA" at bounding box center [861, 240] width 289 height 39
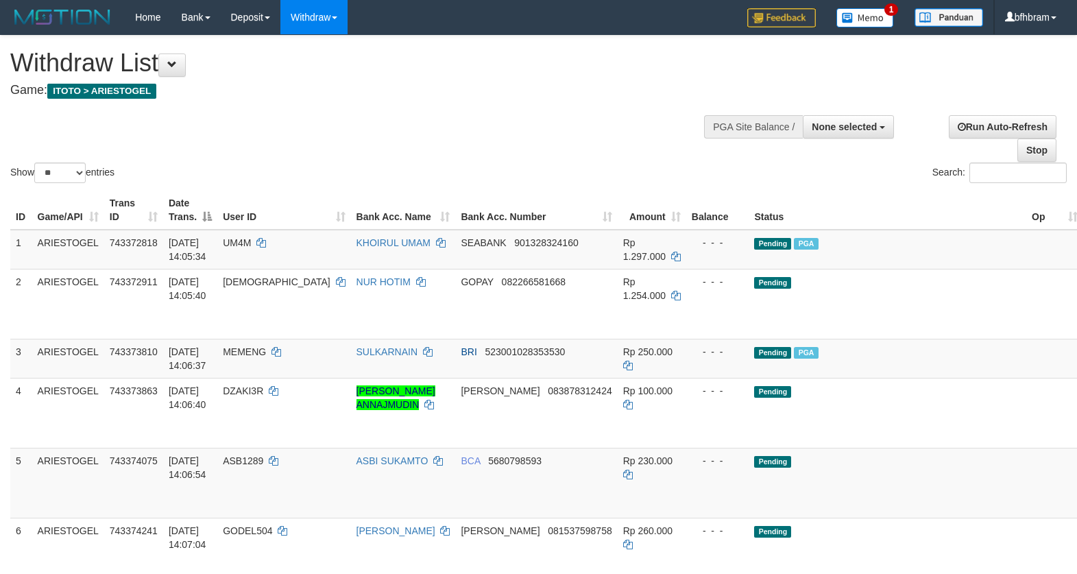
select select
select select "**"
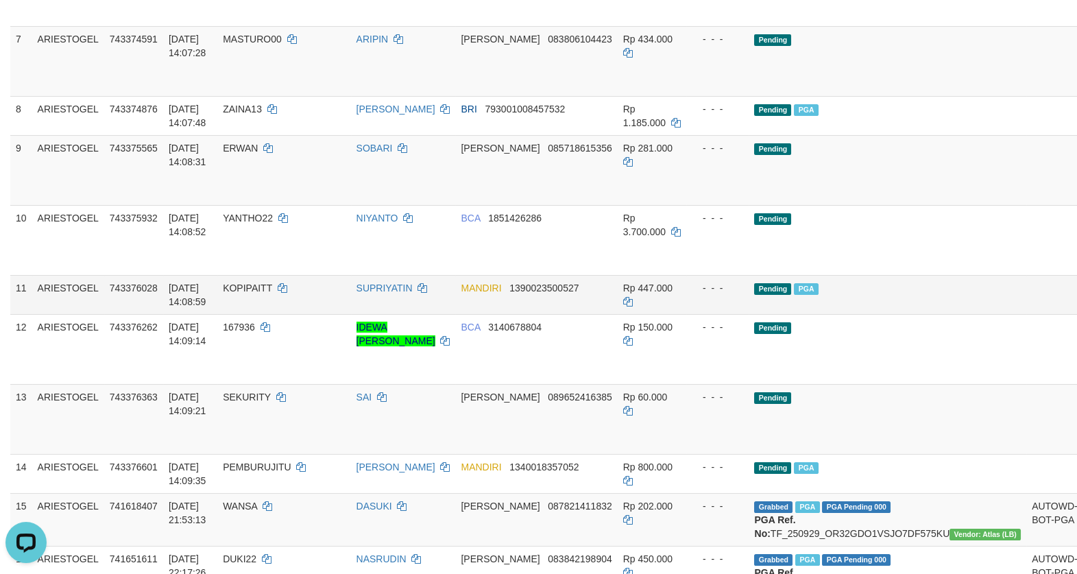
click at [795, 295] on span "PGA" at bounding box center [806, 289] width 24 height 12
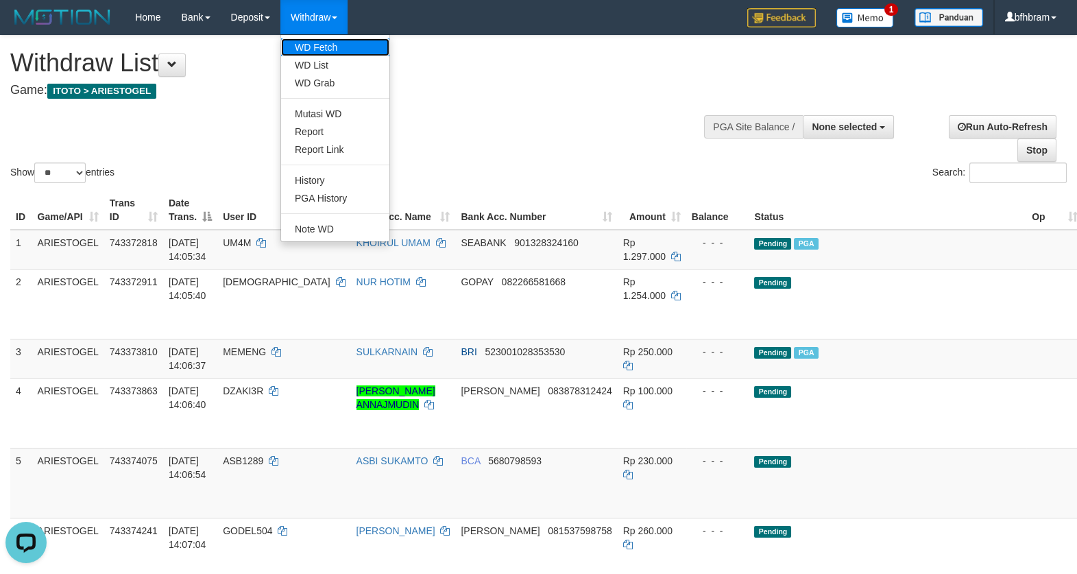
click at [318, 49] on link "WD Fetch" at bounding box center [335, 47] width 108 height 18
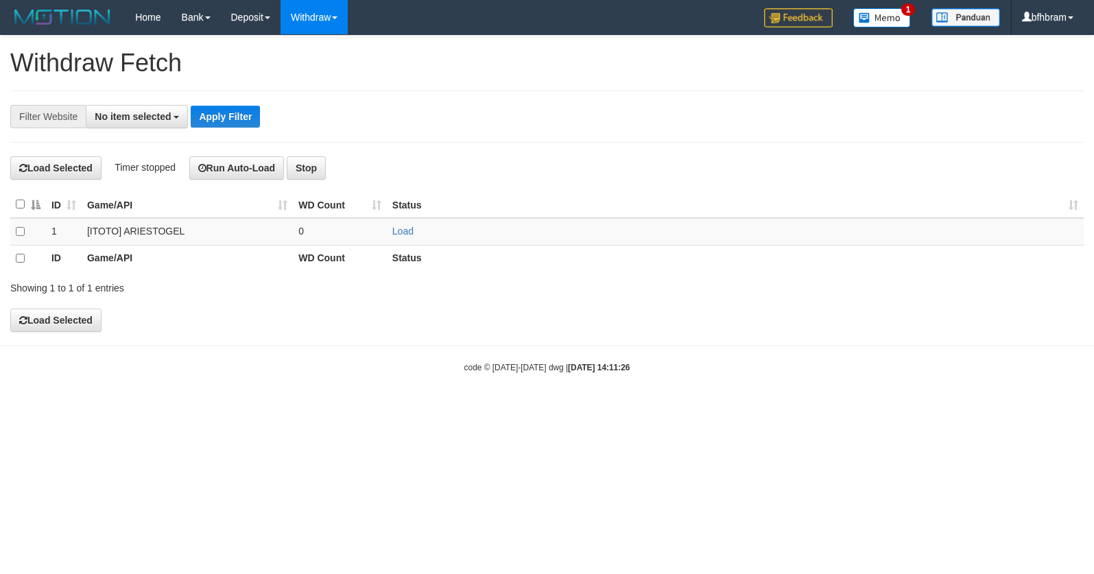
select select
click at [395, 232] on link "Load" at bounding box center [402, 231] width 21 height 11
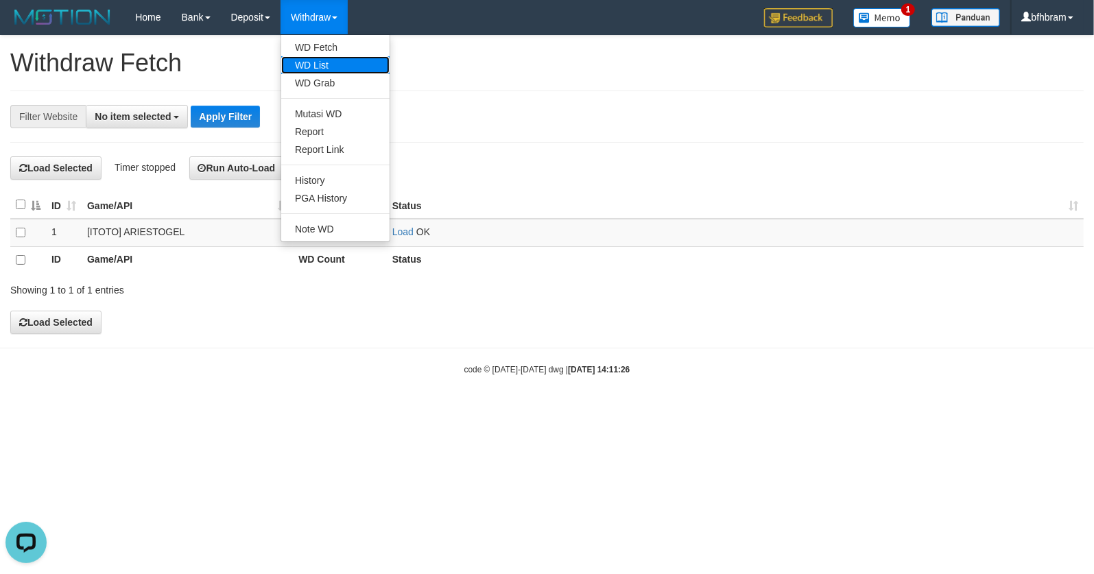
click at [311, 68] on link "WD List" at bounding box center [335, 65] width 108 height 18
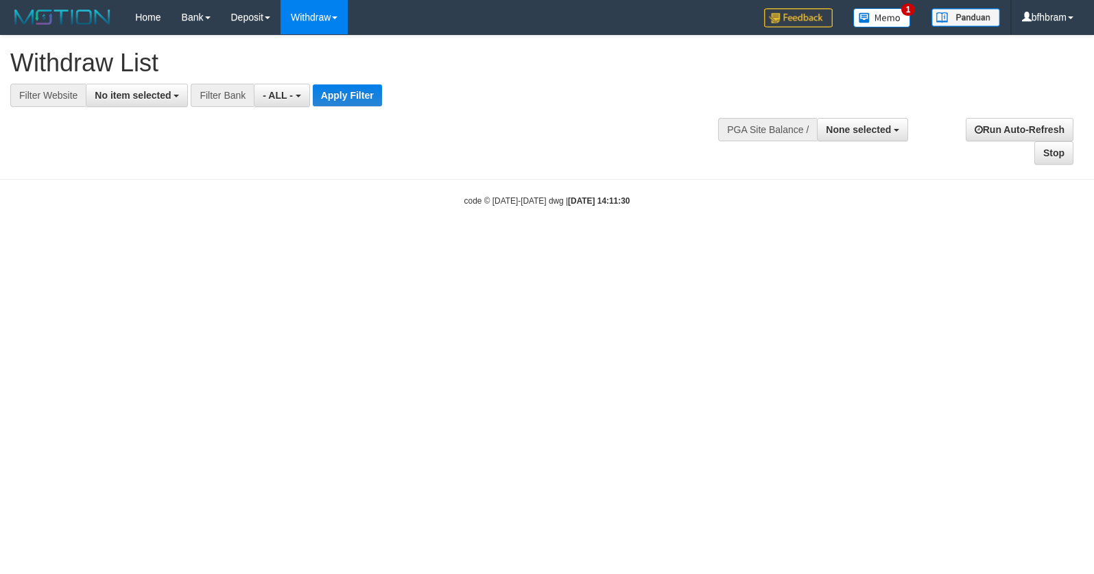
select select
click at [147, 99] on span "No item selected" at bounding box center [133, 95] width 76 height 11
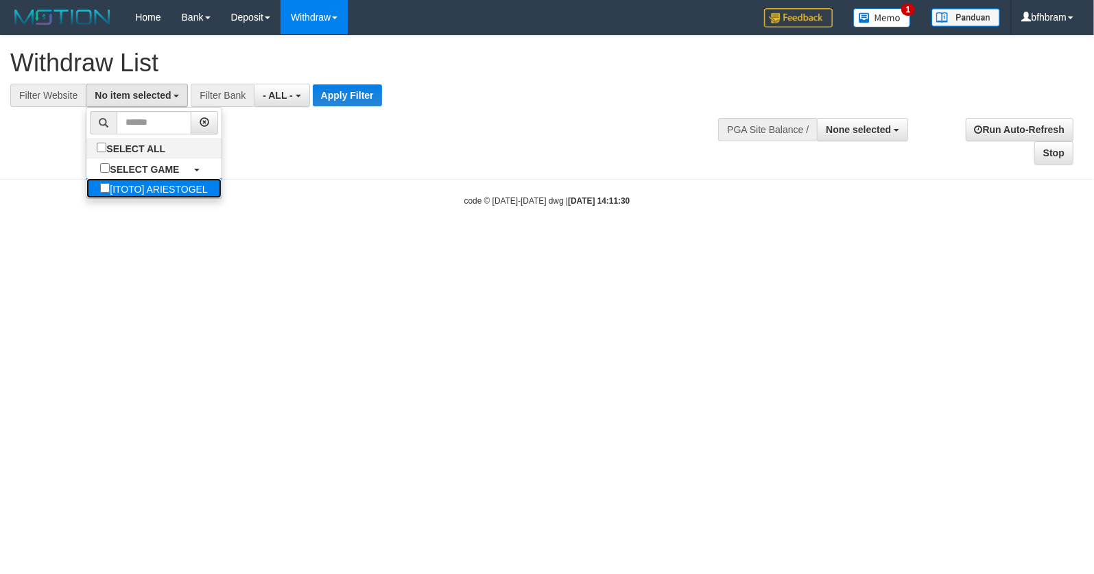
click at [111, 195] on label "[ITOTO] ARIESTOGEL" at bounding box center [153, 188] width 134 height 20
select select "***"
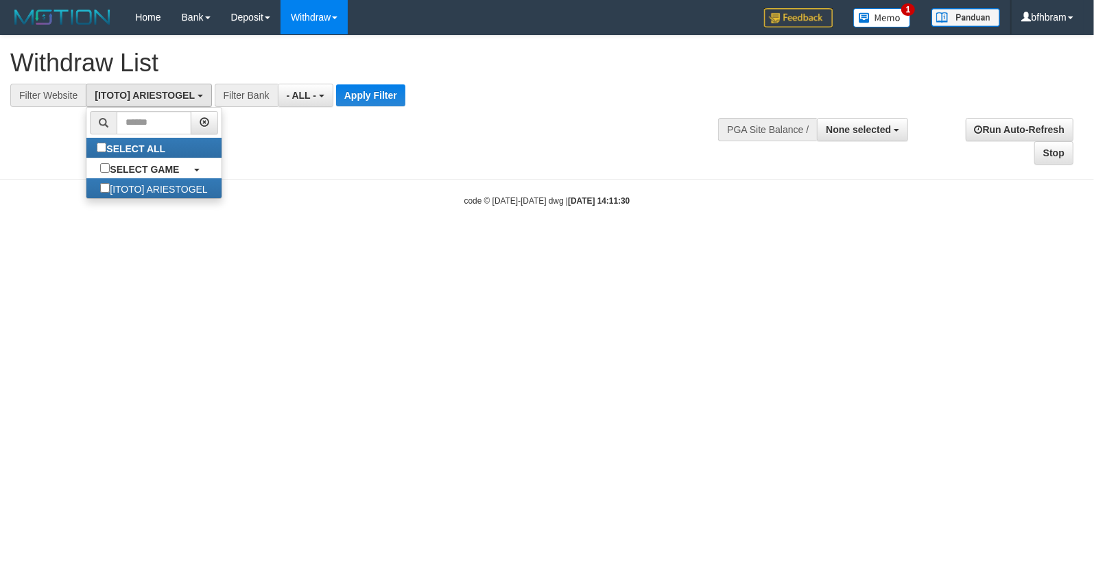
scroll to position [12, 0]
click at [385, 95] on button "Apply Filter" at bounding box center [370, 95] width 69 height 22
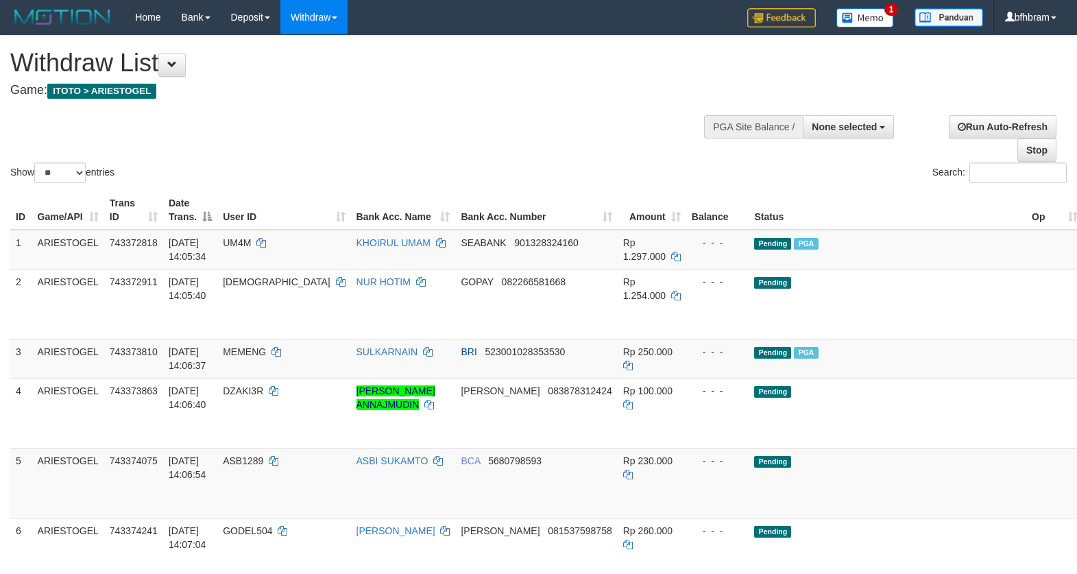
select select
select select "**"
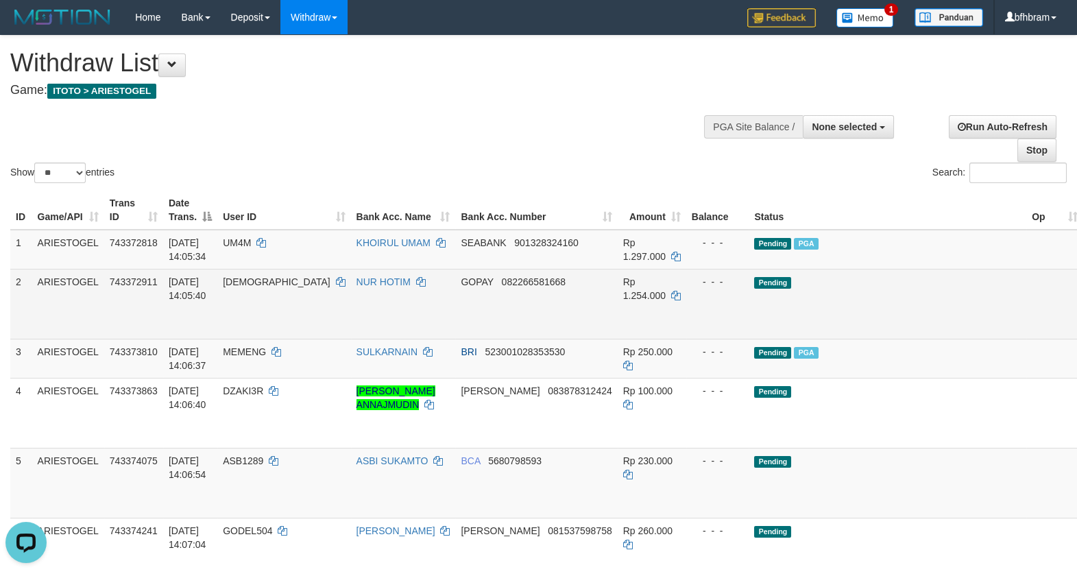
click at [623, 279] on span "Rp 1.254.000" at bounding box center [644, 288] width 43 height 25
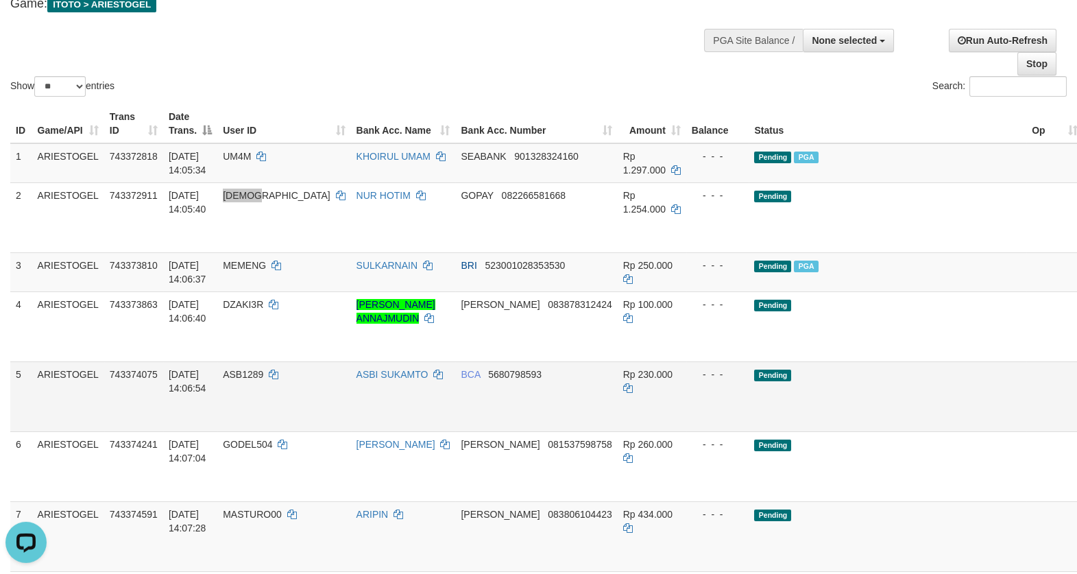
scroll to position [118, 0]
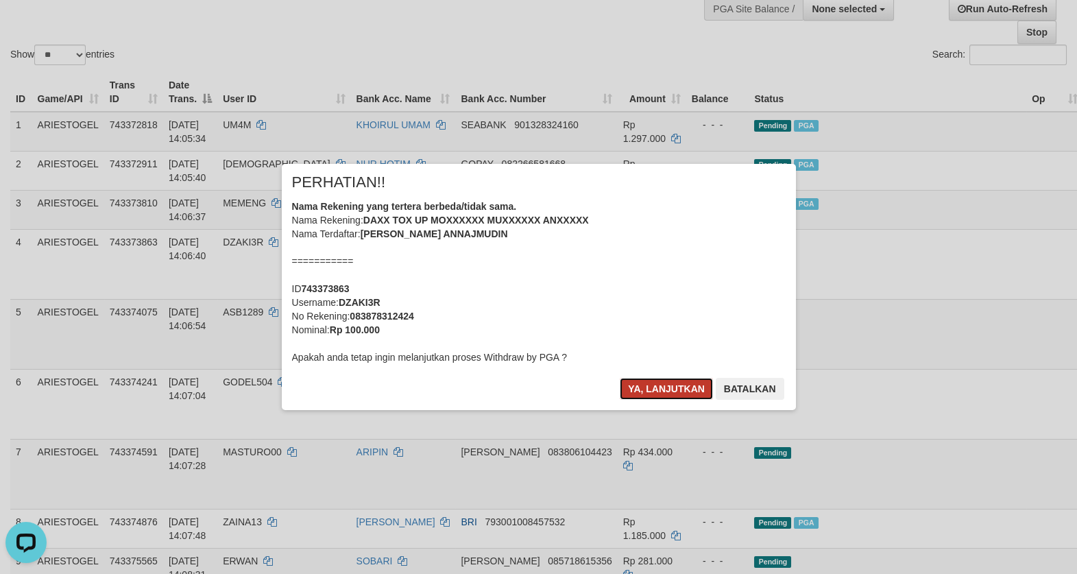
click at [701, 392] on button "Ya, lanjutkan" at bounding box center [666, 389] width 93 height 22
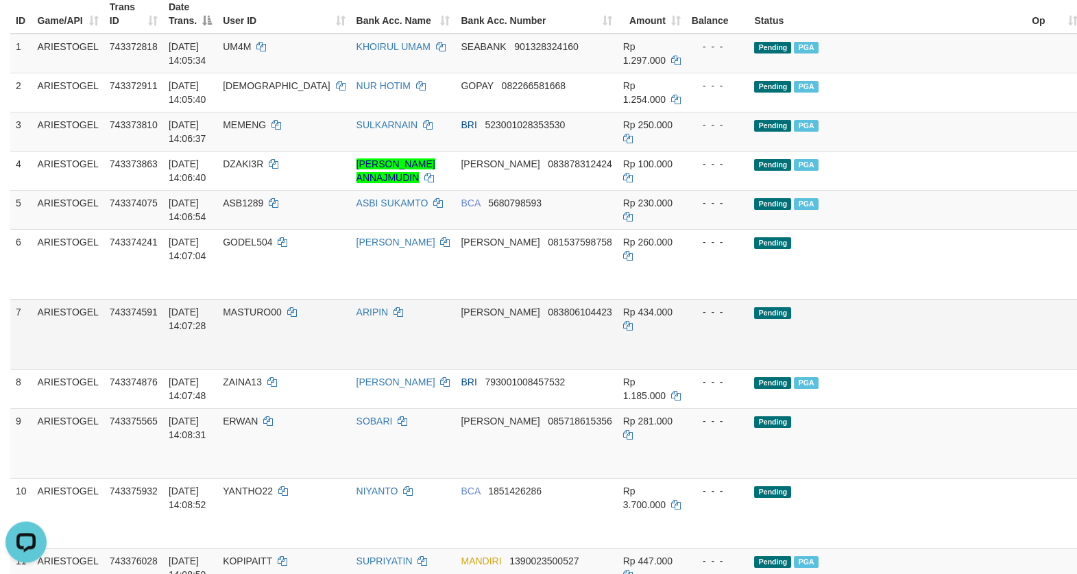
scroll to position [236, 0]
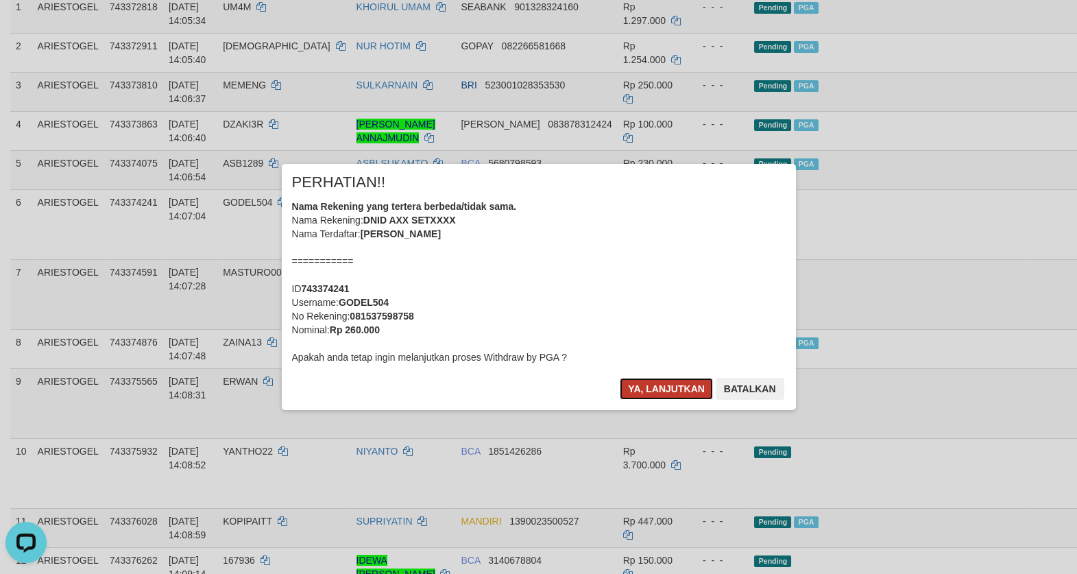
click at [696, 386] on button "Ya, lanjutkan" at bounding box center [666, 389] width 93 height 22
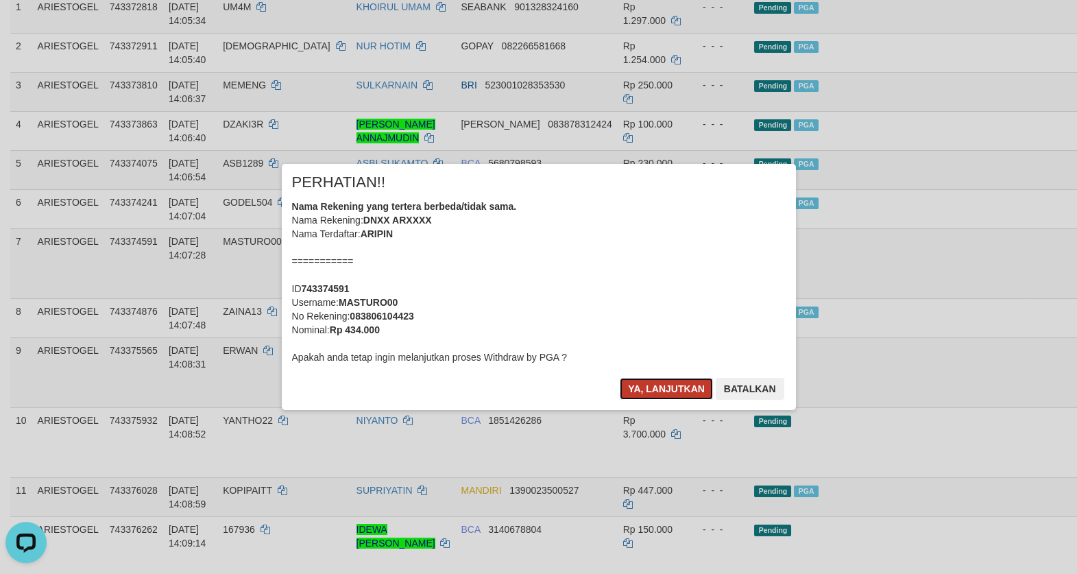
click at [642, 388] on button "Ya, lanjutkan" at bounding box center [666, 389] width 93 height 22
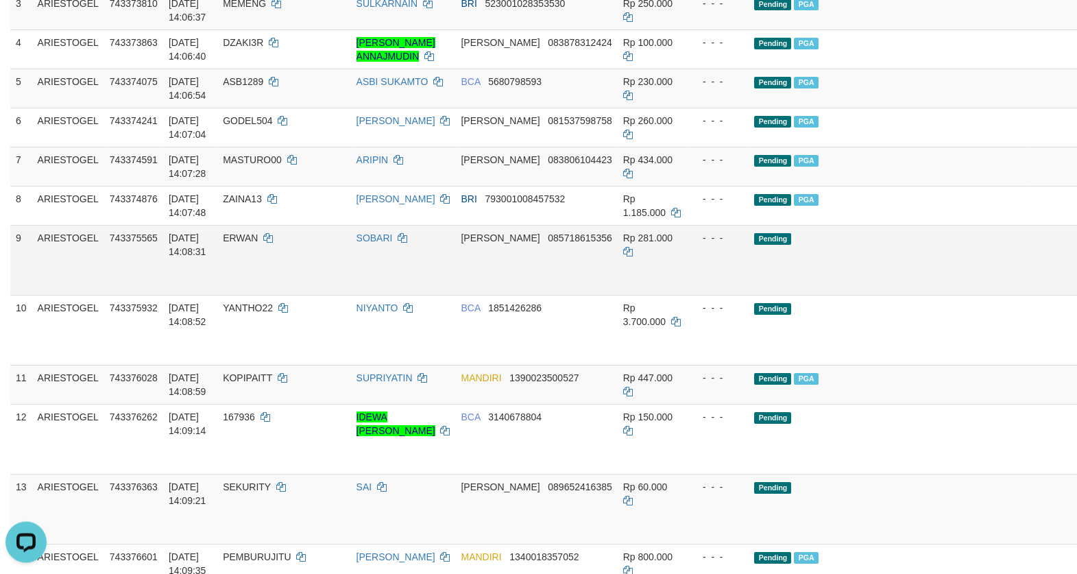
scroll to position [354, 0]
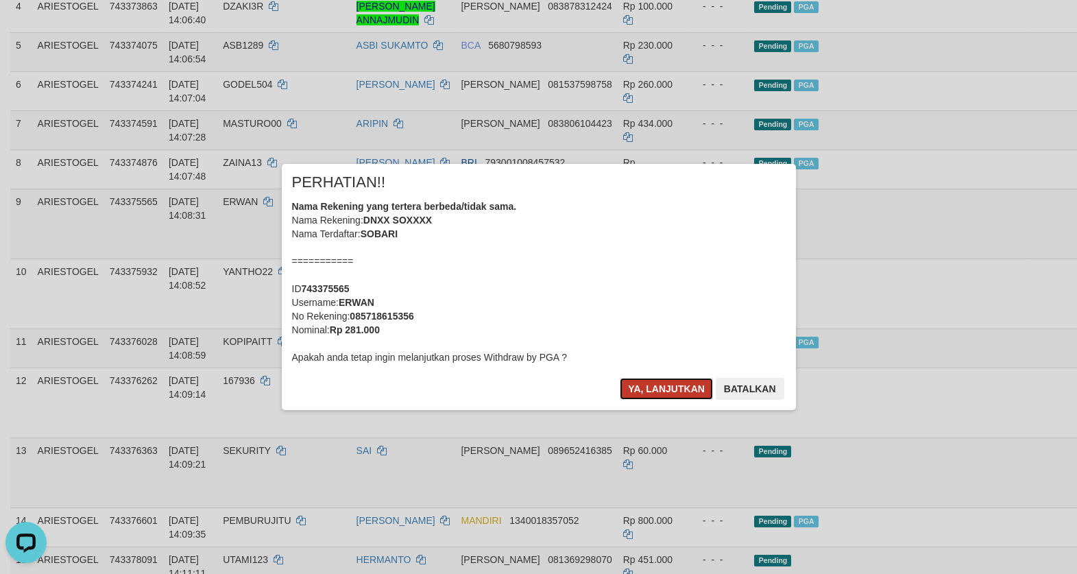
click at [685, 392] on button "Ya, lanjutkan" at bounding box center [666, 389] width 93 height 22
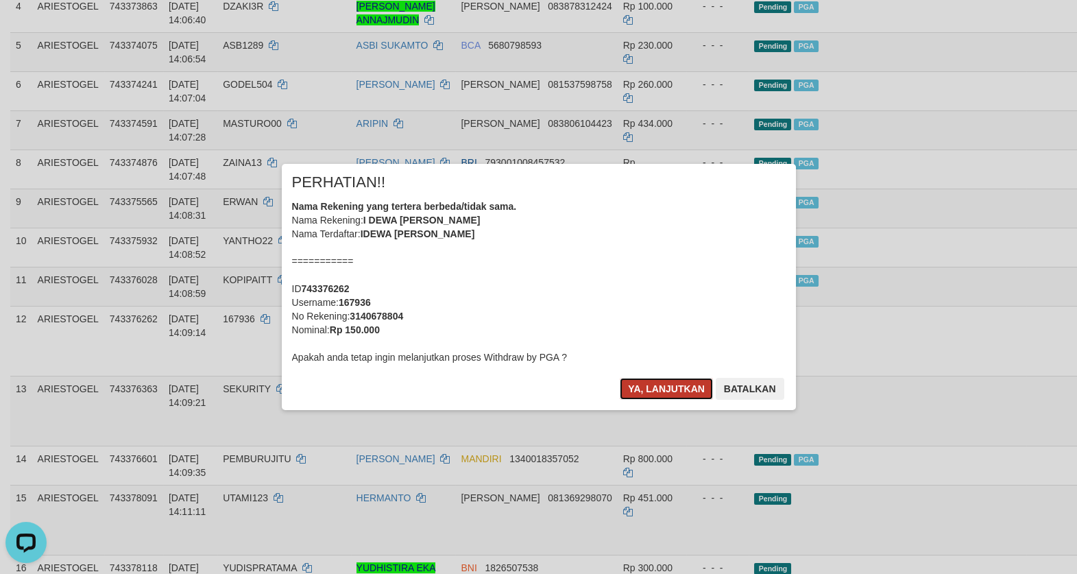
click at [651, 388] on button "Ya, lanjutkan" at bounding box center [666, 389] width 93 height 22
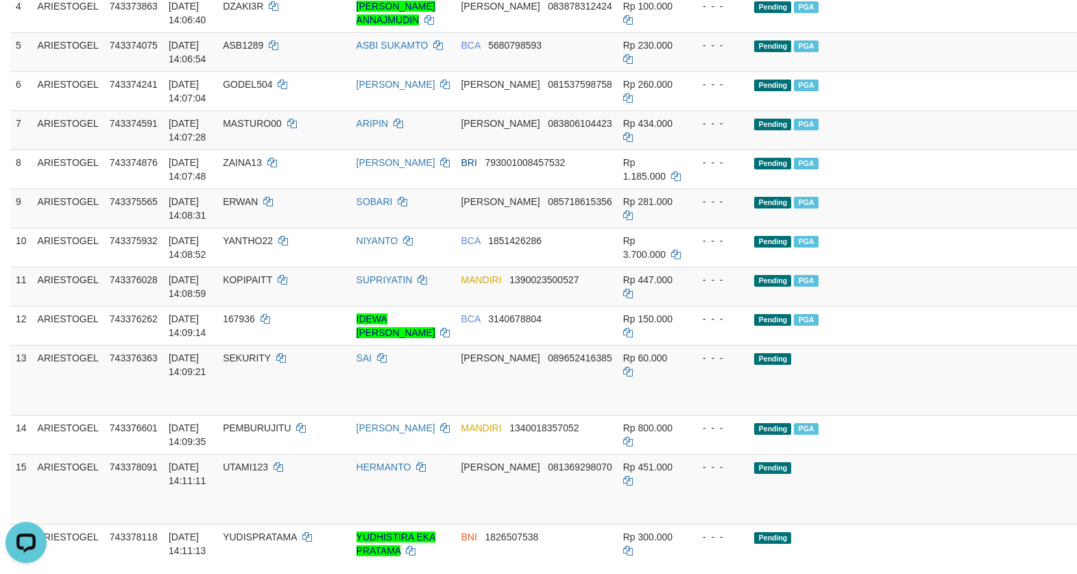
scroll to position [472, 0]
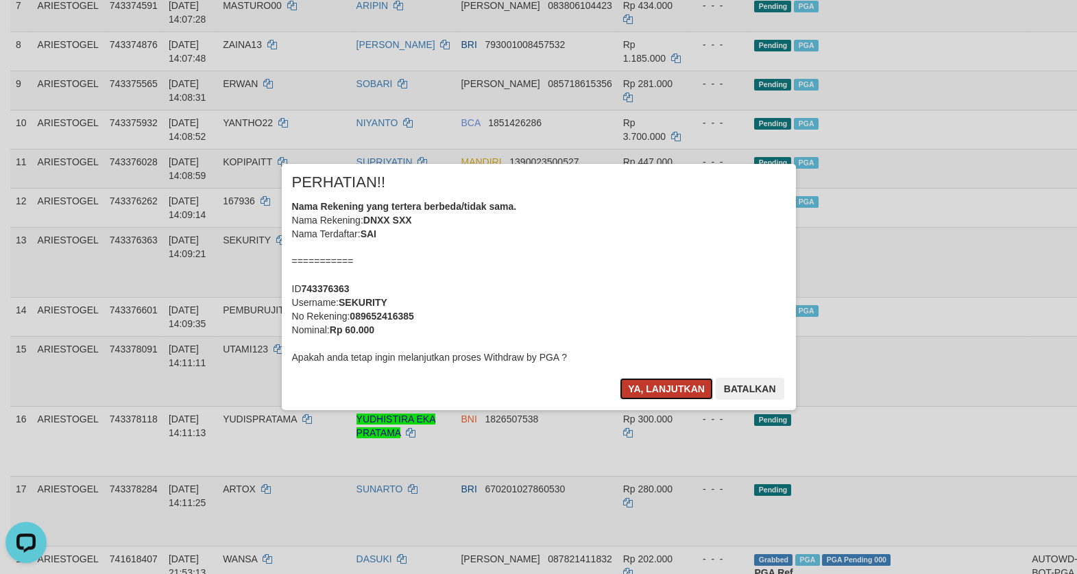
click at [678, 390] on button "Ya, lanjutkan" at bounding box center [666, 389] width 93 height 22
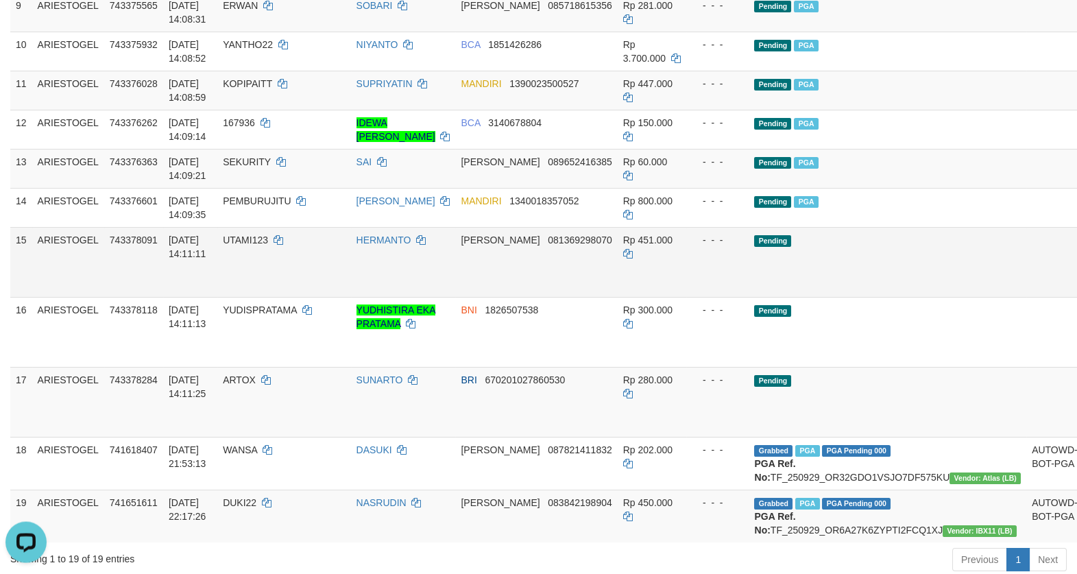
scroll to position [590, 0]
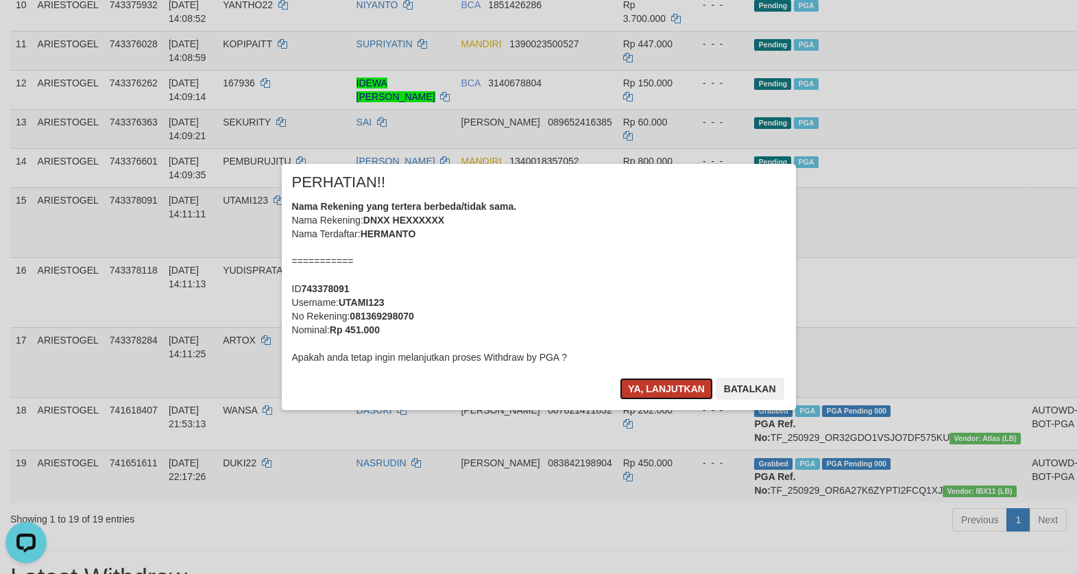
click at [660, 389] on button "Ya, lanjutkan" at bounding box center [666, 389] width 93 height 22
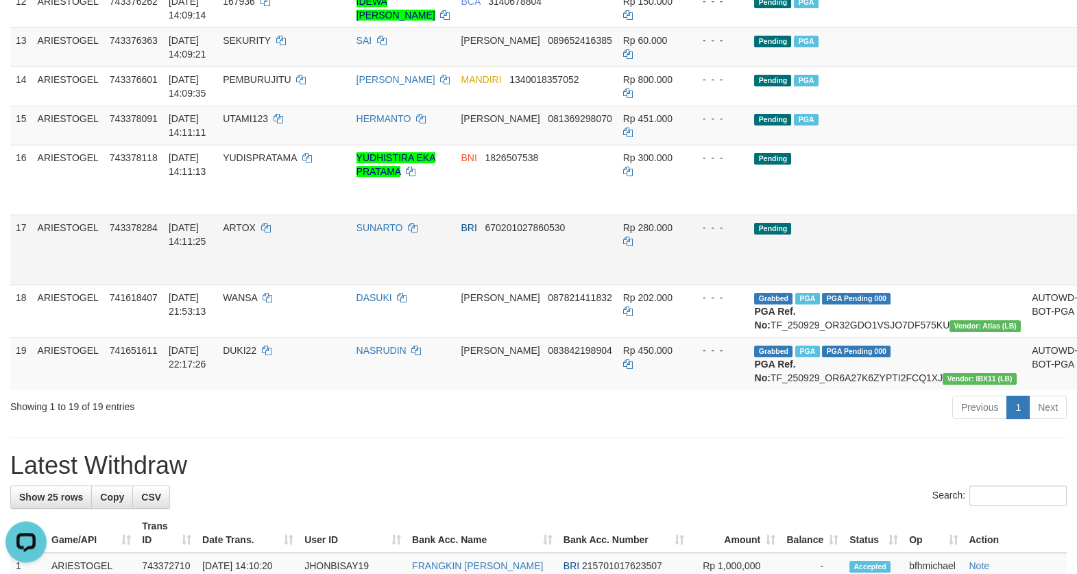
scroll to position [708, 0]
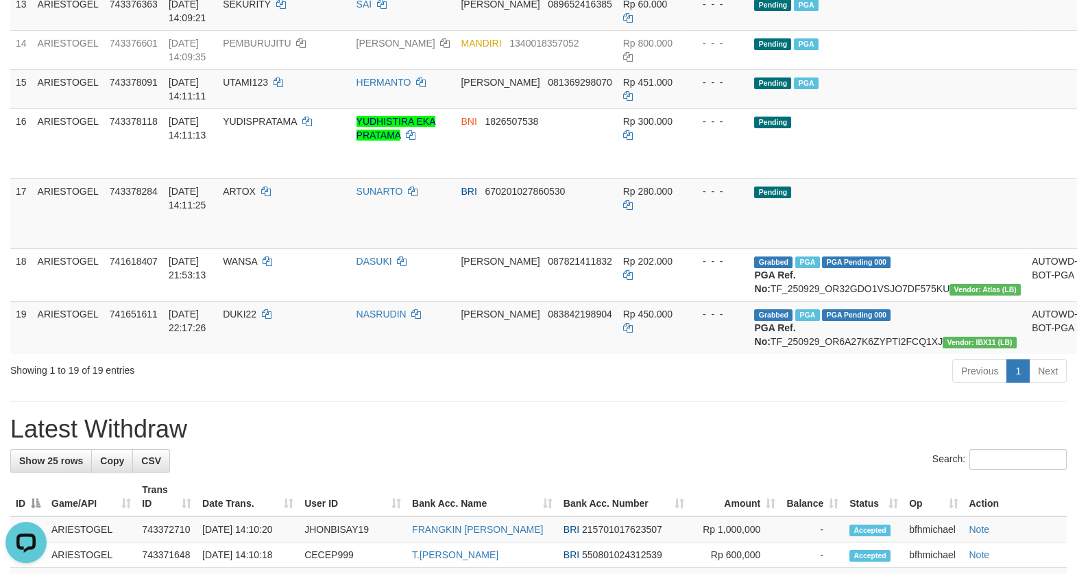
click at [605, 443] on h1 "Latest Withdraw" at bounding box center [538, 429] width 1057 height 27
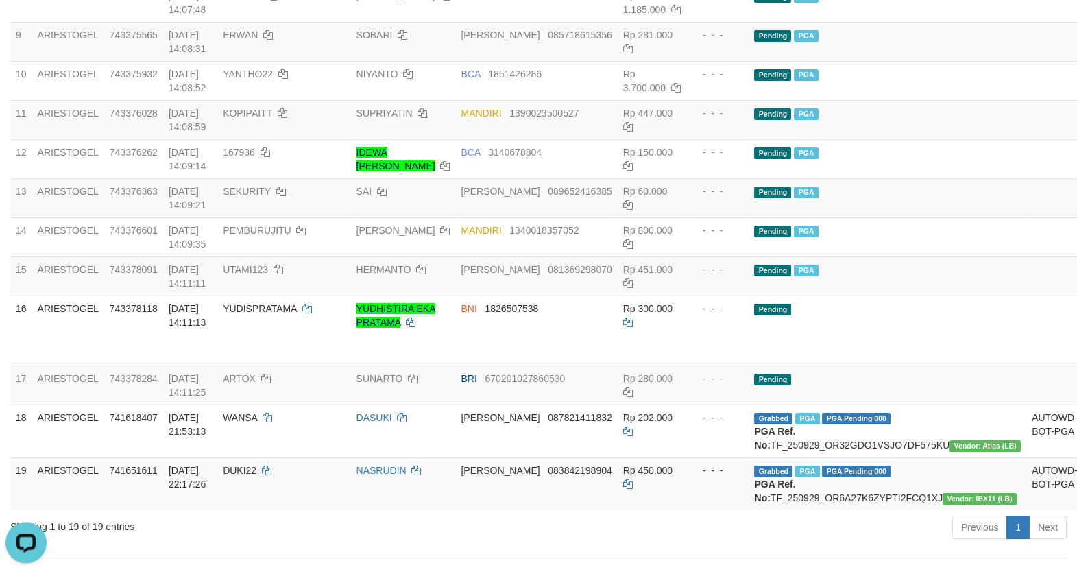
scroll to position [472, 0]
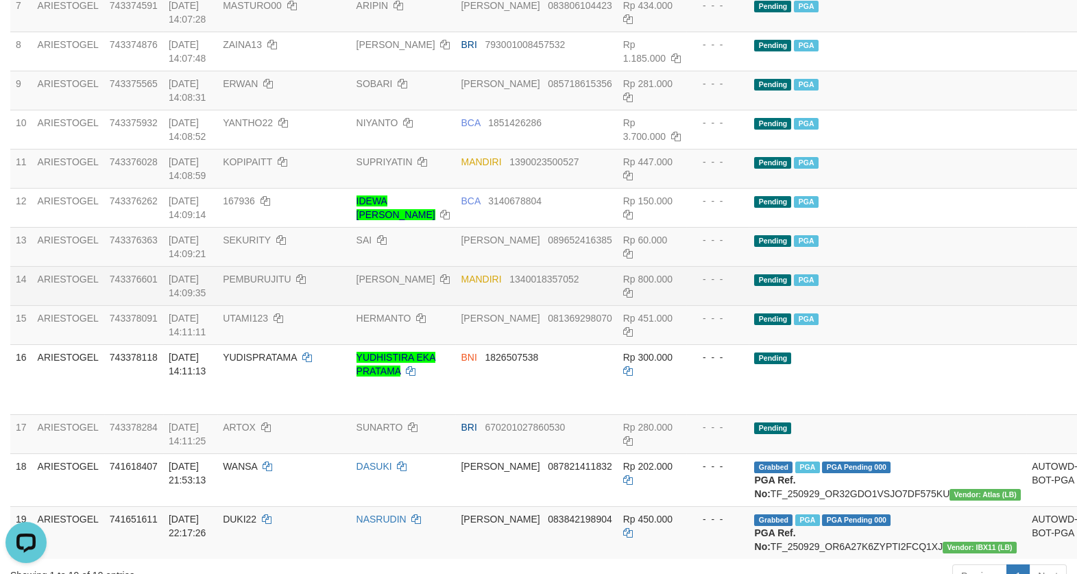
click at [887, 305] on td "Pending PGA" at bounding box center [888, 285] width 278 height 39
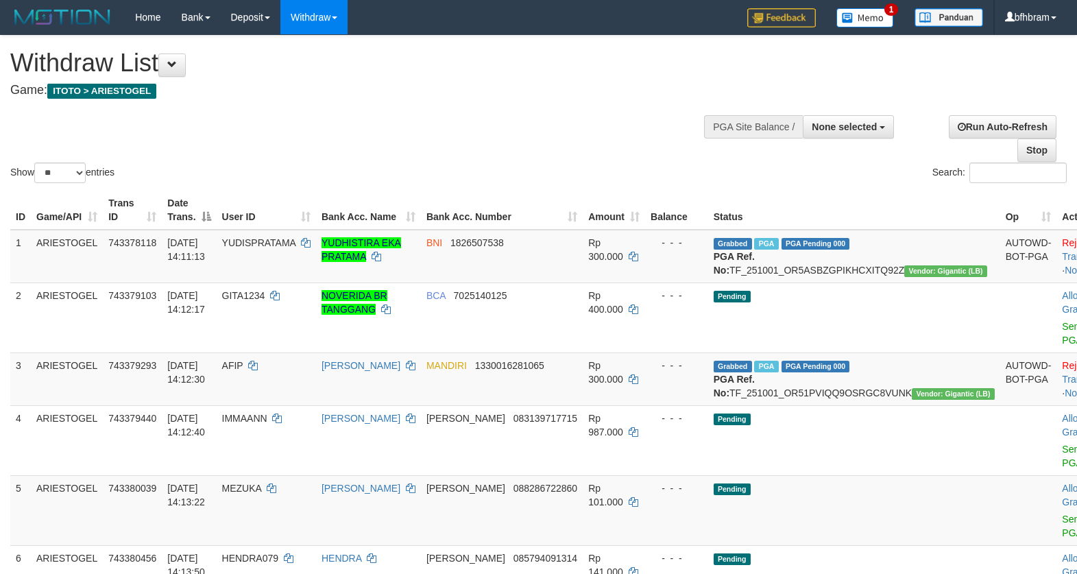
select select
select select "**"
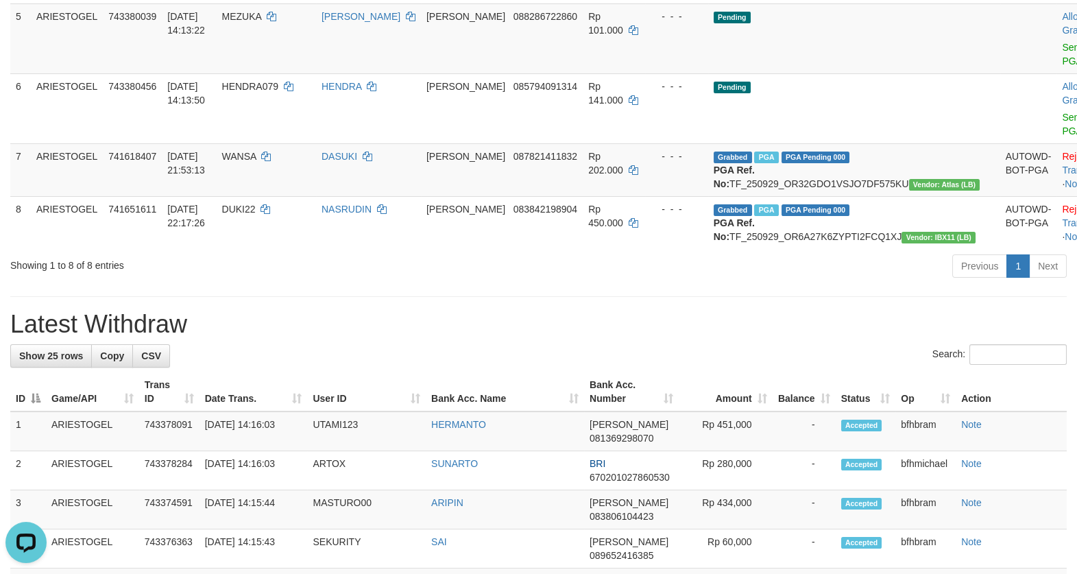
click at [690, 354] on div "**********" at bounding box center [538, 501] width 1077 height 1875
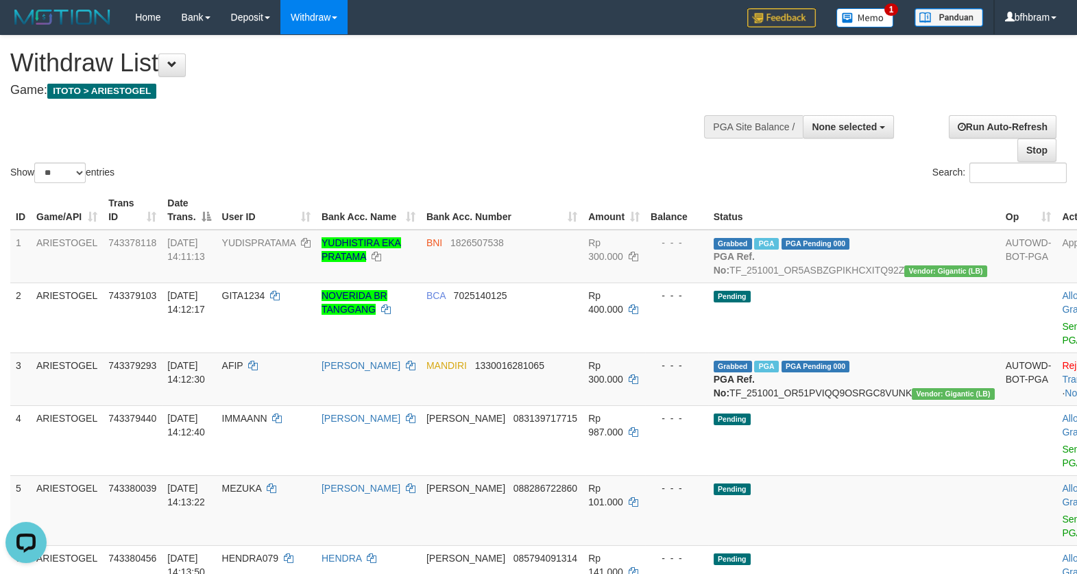
click at [472, 86] on h4 "Game: ITOTO > ARIESTOGEL" at bounding box center [357, 91] width 694 height 14
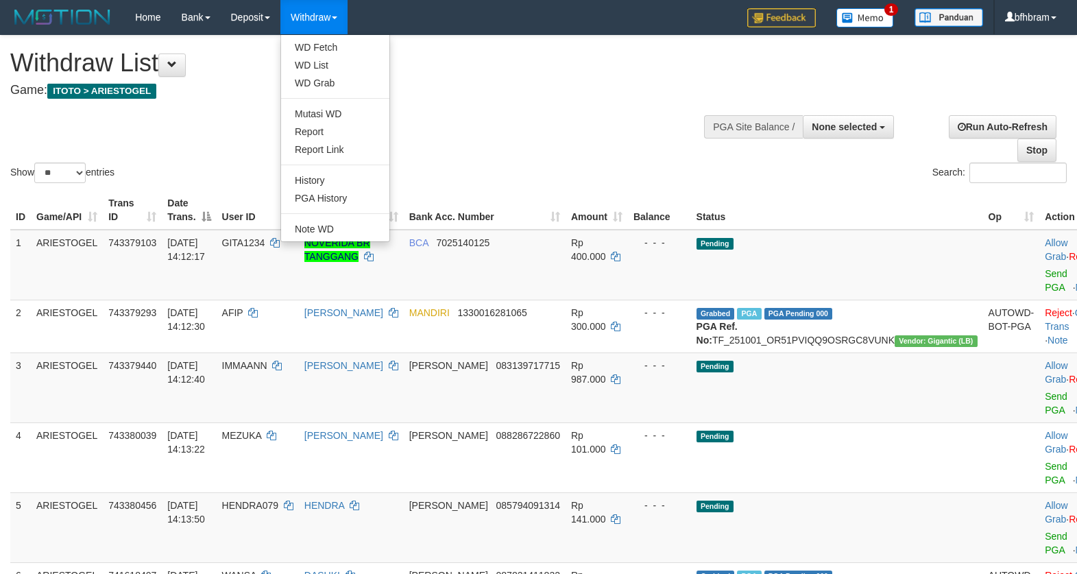
select select
select select "**"
click at [320, 41] on link "WD Fetch" at bounding box center [335, 47] width 108 height 18
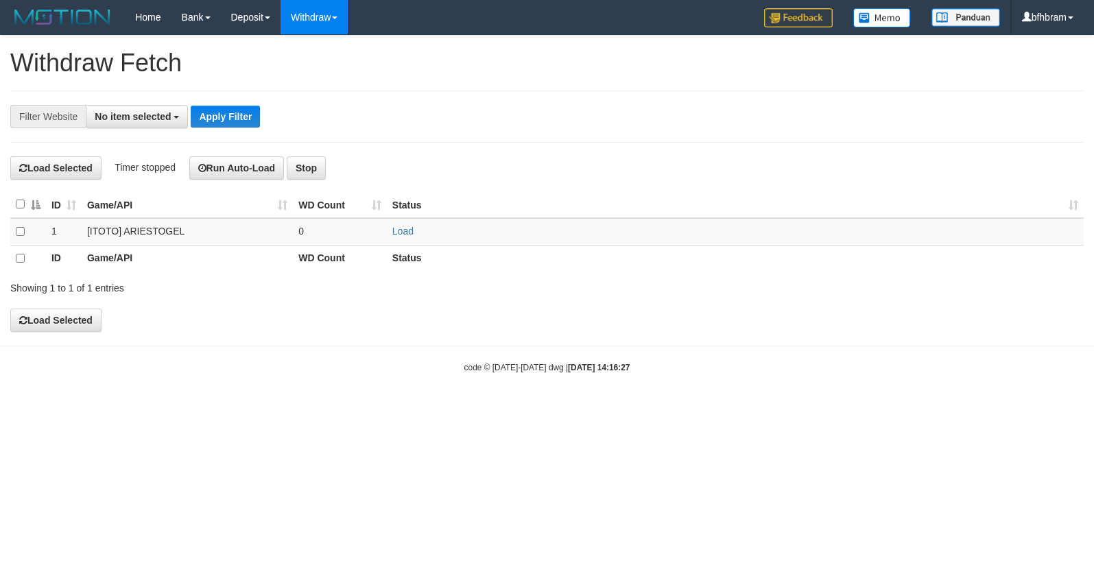
select select
click at [403, 233] on link "Load" at bounding box center [402, 231] width 21 height 11
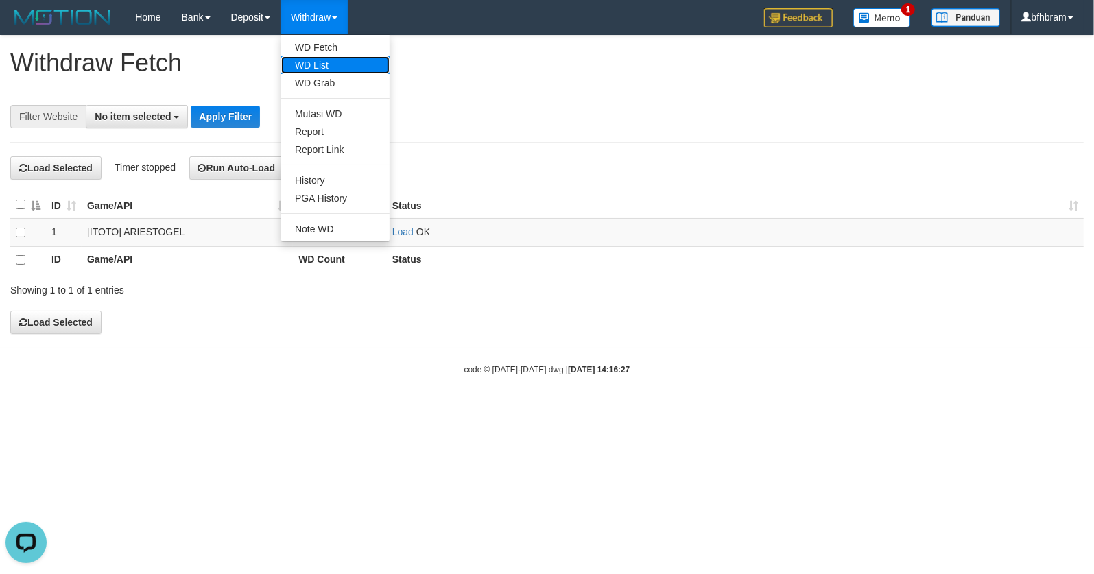
click at [322, 63] on link "WD List" at bounding box center [335, 65] width 108 height 18
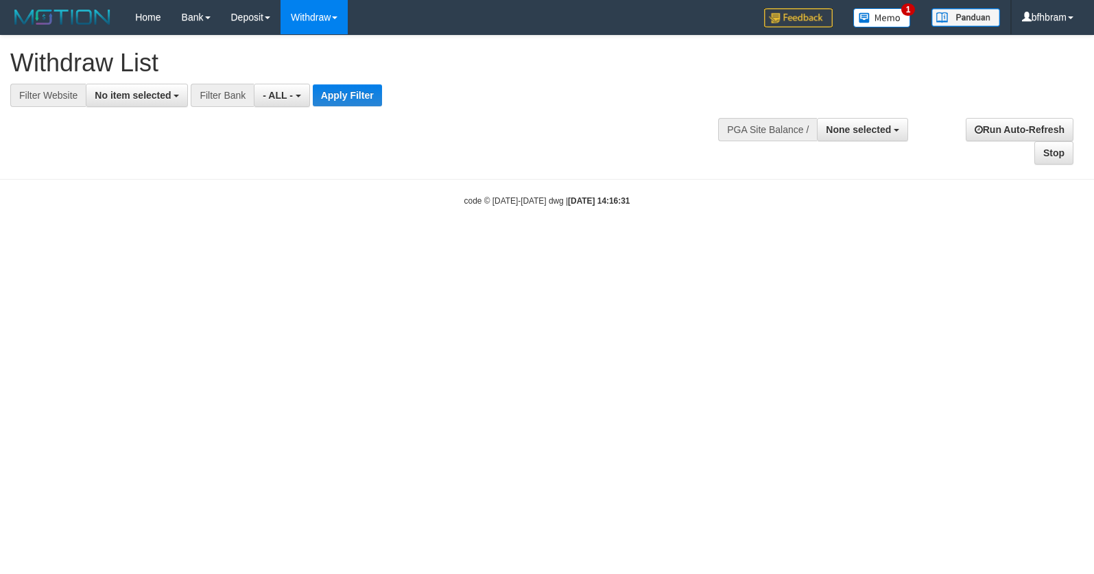
select select
click at [116, 95] on span "No item selected" at bounding box center [133, 95] width 76 height 11
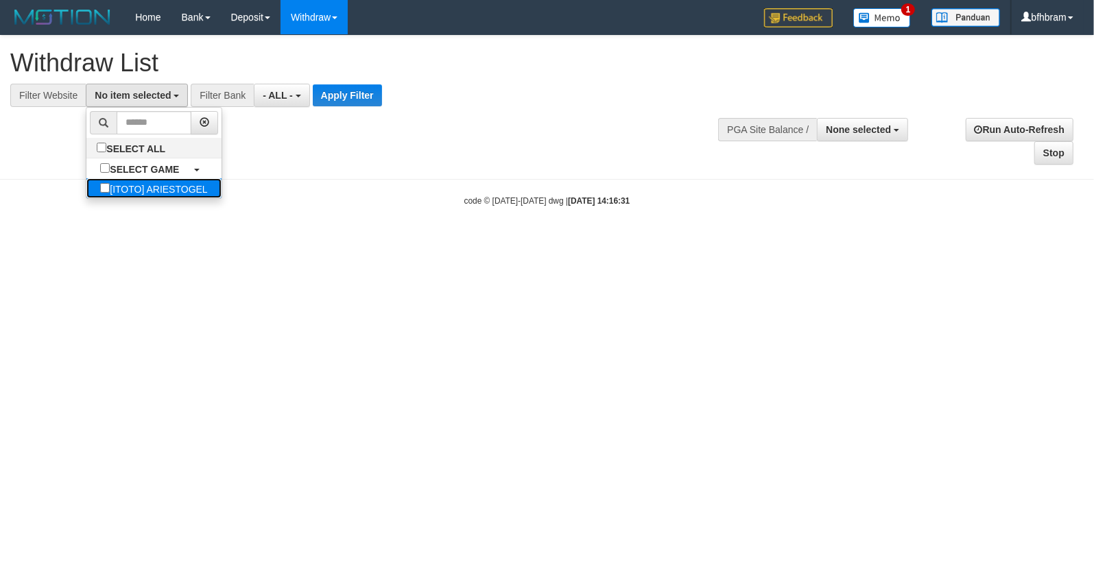
click at [86, 193] on label "[ITOTO] ARIESTOGEL" at bounding box center [153, 188] width 134 height 20
select select "***"
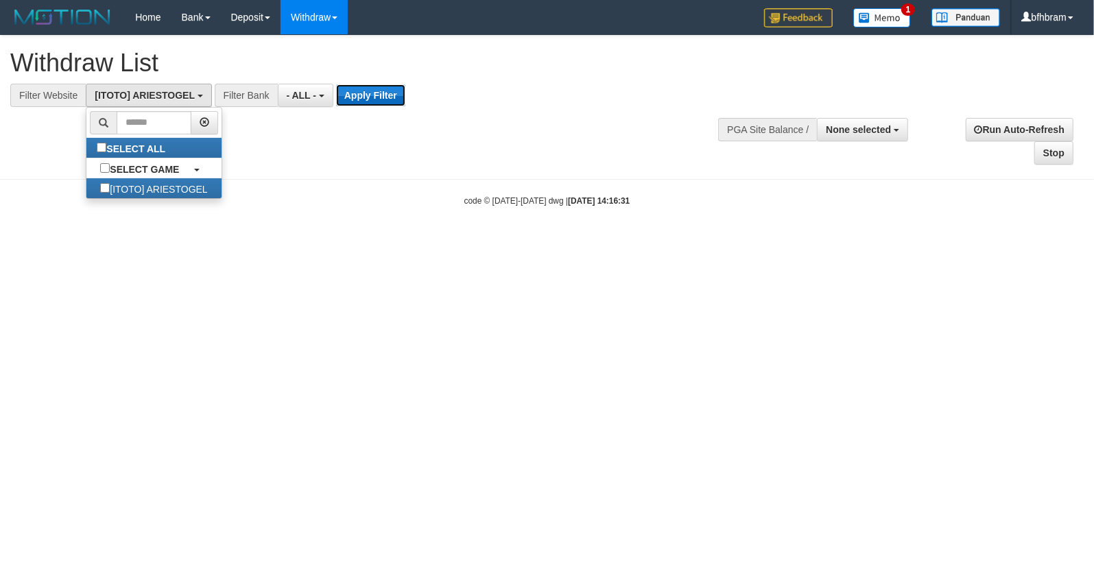
click at [381, 93] on button "Apply Filter" at bounding box center [370, 95] width 69 height 22
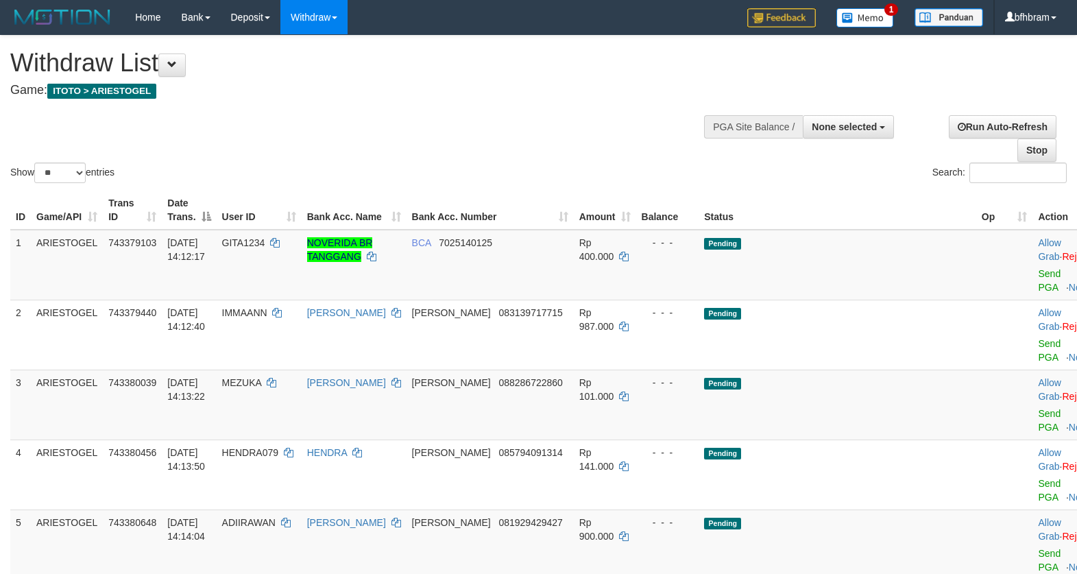
select select
select select "**"
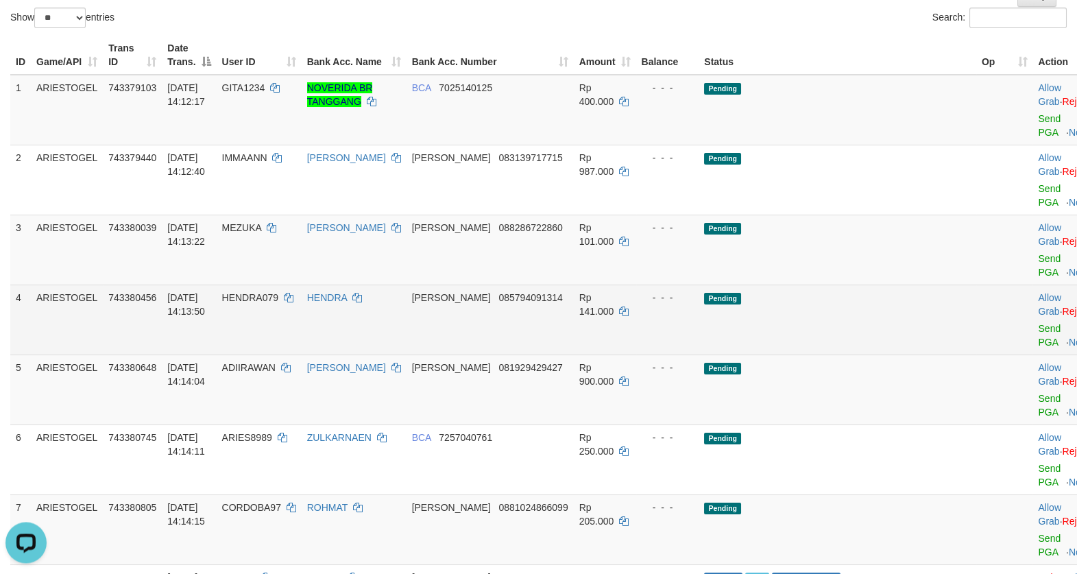
scroll to position [118, 0]
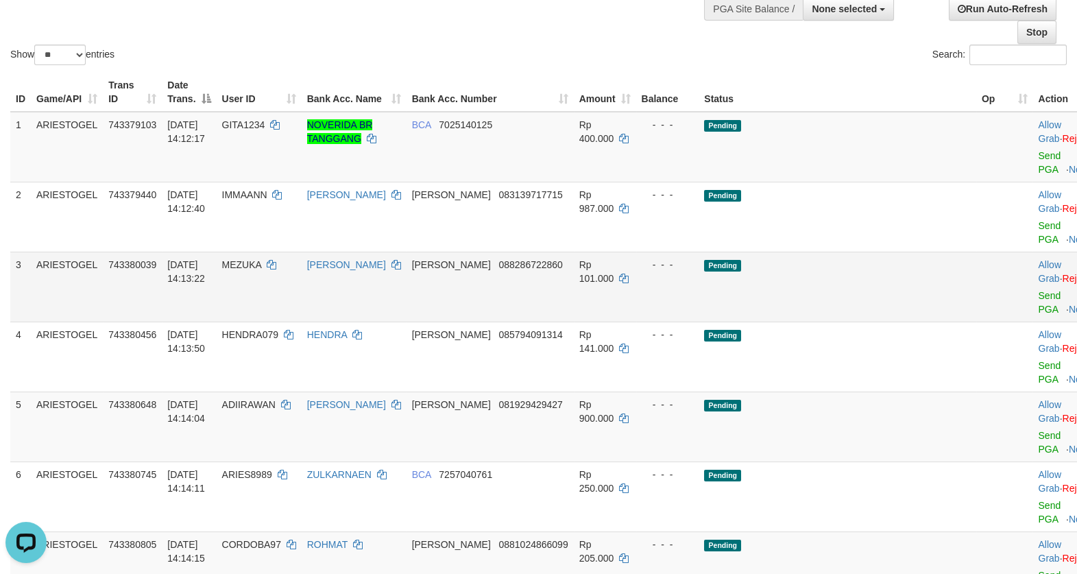
click at [847, 256] on td "Pending" at bounding box center [838, 287] width 278 height 70
click at [1038, 169] on link "Send PGA" at bounding box center [1049, 162] width 23 height 25
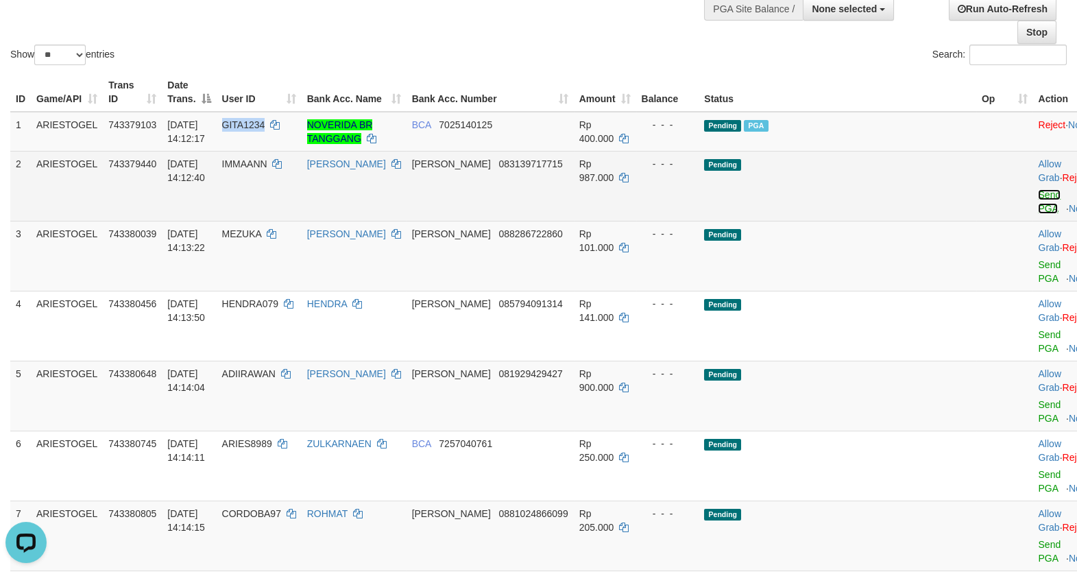
click at [1038, 211] on link "Send PGA" at bounding box center [1049, 201] width 23 height 25
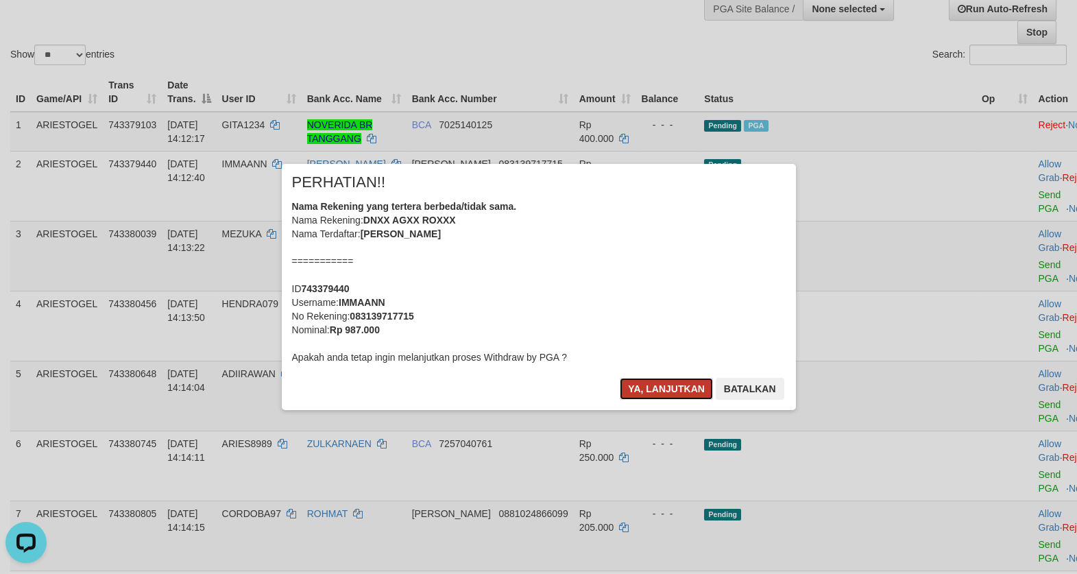
click at [683, 388] on button "Ya, lanjutkan" at bounding box center [666, 389] width 93 height 22
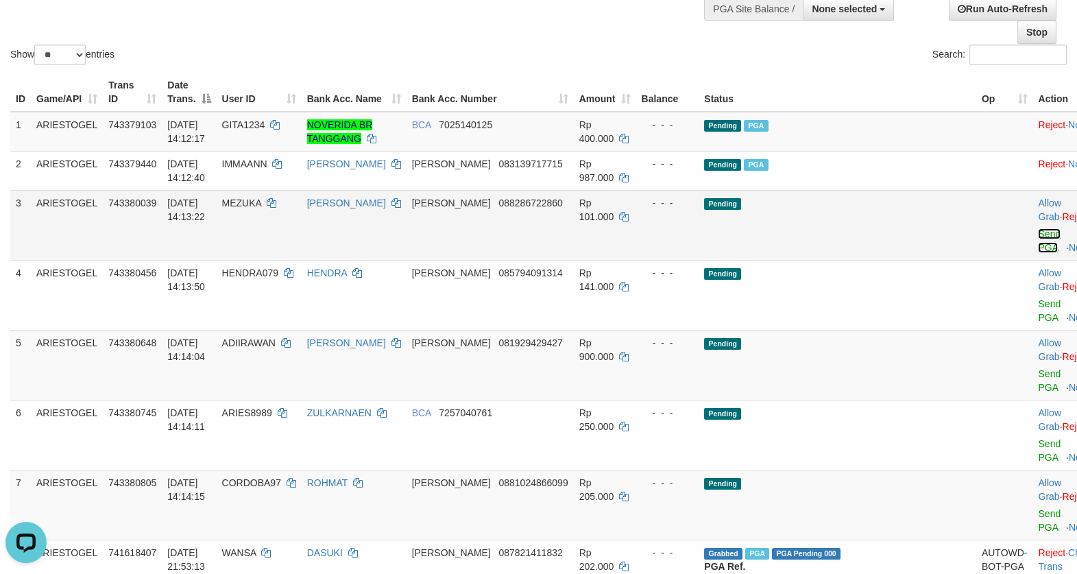
click at [1038, 252] on link "Send PGA" at bounding box center [1049, 240] width 23 height 25
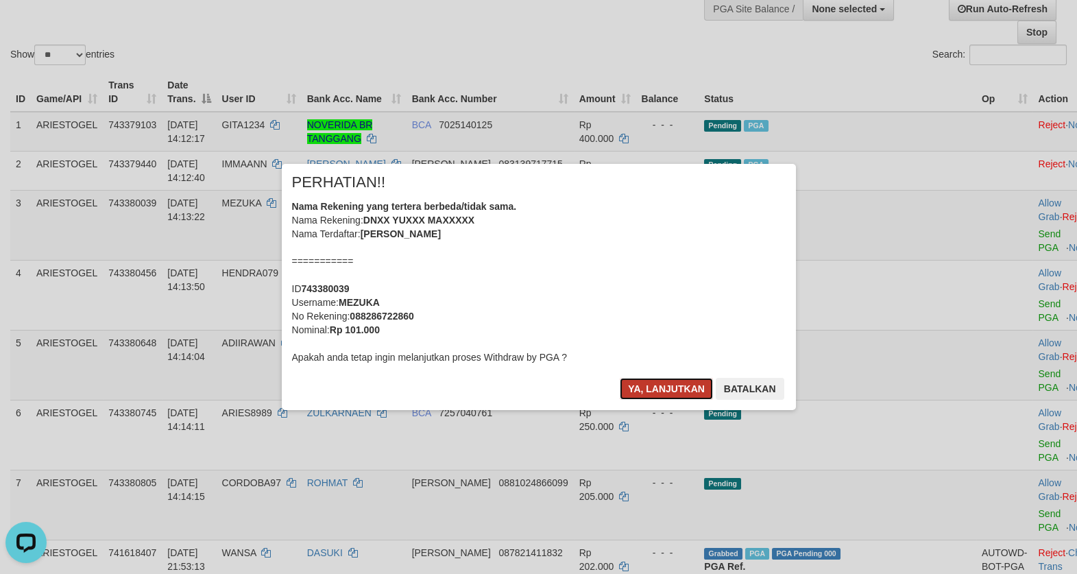
click at [673, 390] on button "Ya, lanjutkan" at bounding box center [666, 389] width 93 height 22
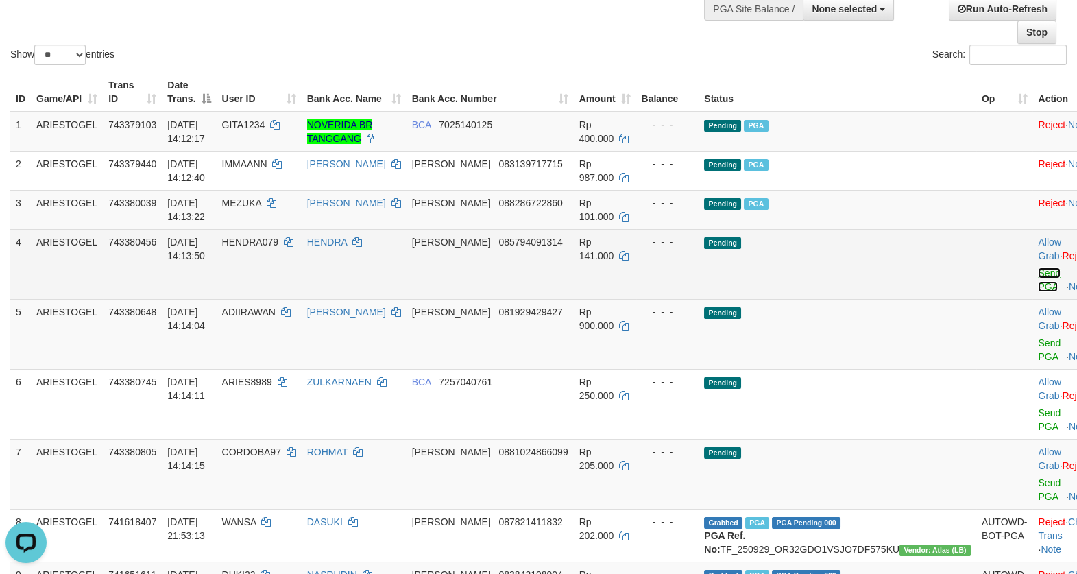
click at [1038, 288] on link "Send PGA" at bounding box center [1049, 279] width 23 height 25
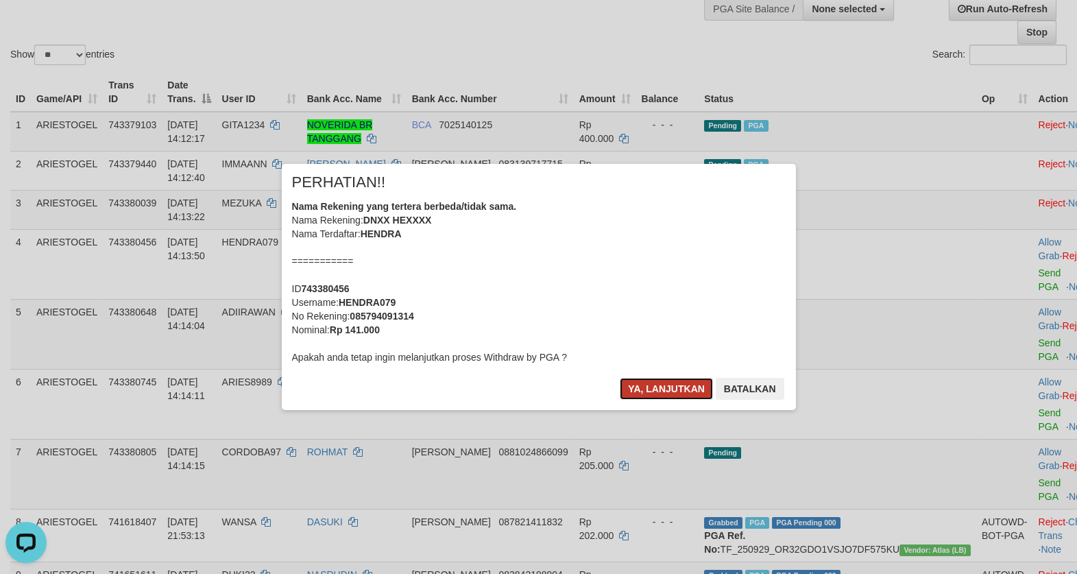
click at [669, 385] on button "Ya, lanjutkan" at bounding box center [666, 389] width 93 height 22
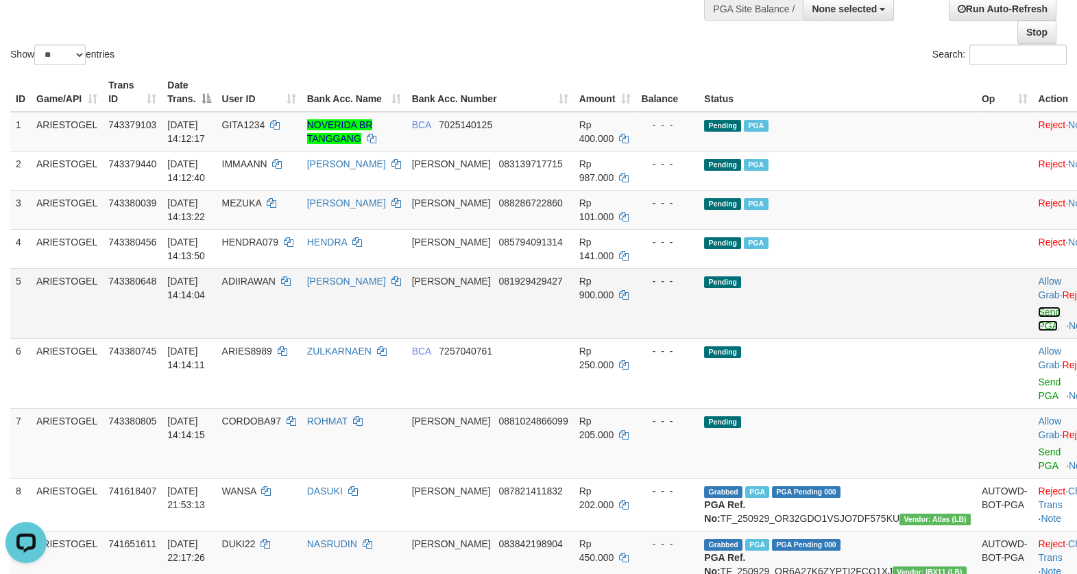
click at [1038, 329] on link "Send PGA" at bounding box center [1049, 318] width 23 height 25
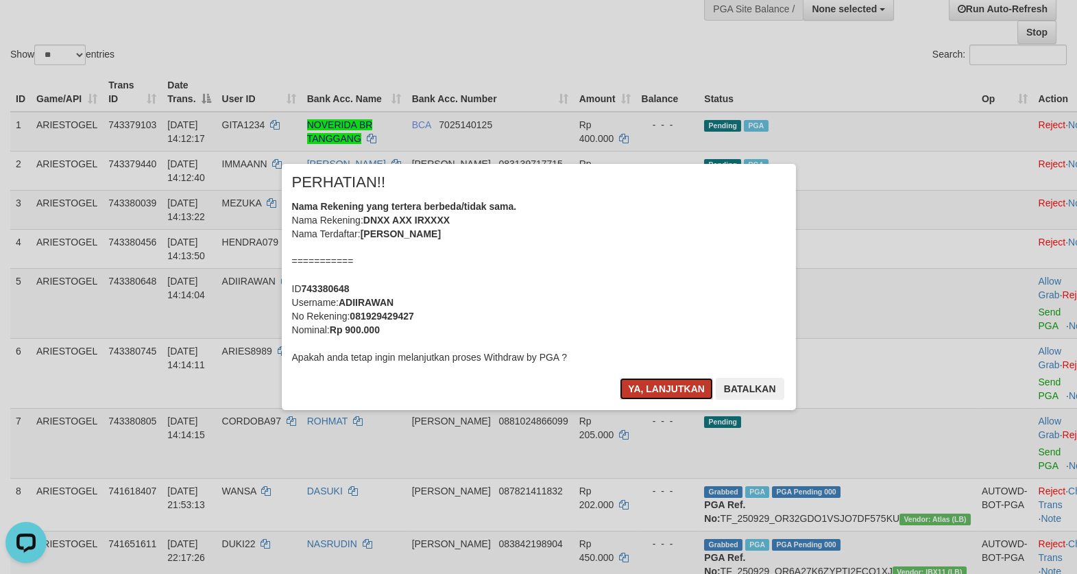
click at [662, 390] on button "Ya, lanjutkan" at bounding box center [666, 389] width 93 height 22
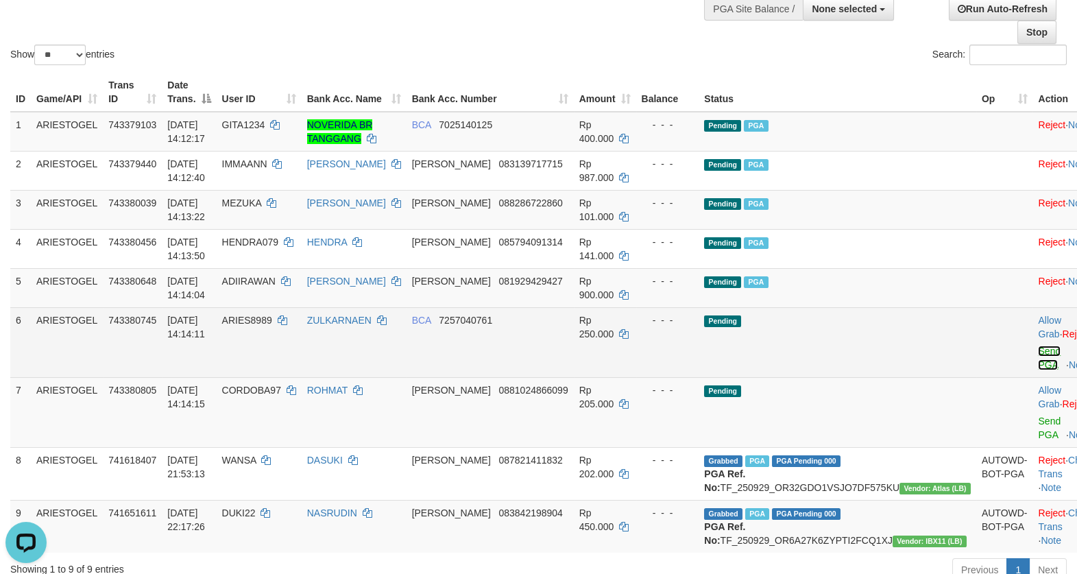
click at [1038, 368] on link "Send PGA" at bounding box center [1049, 358] width 23 height 25
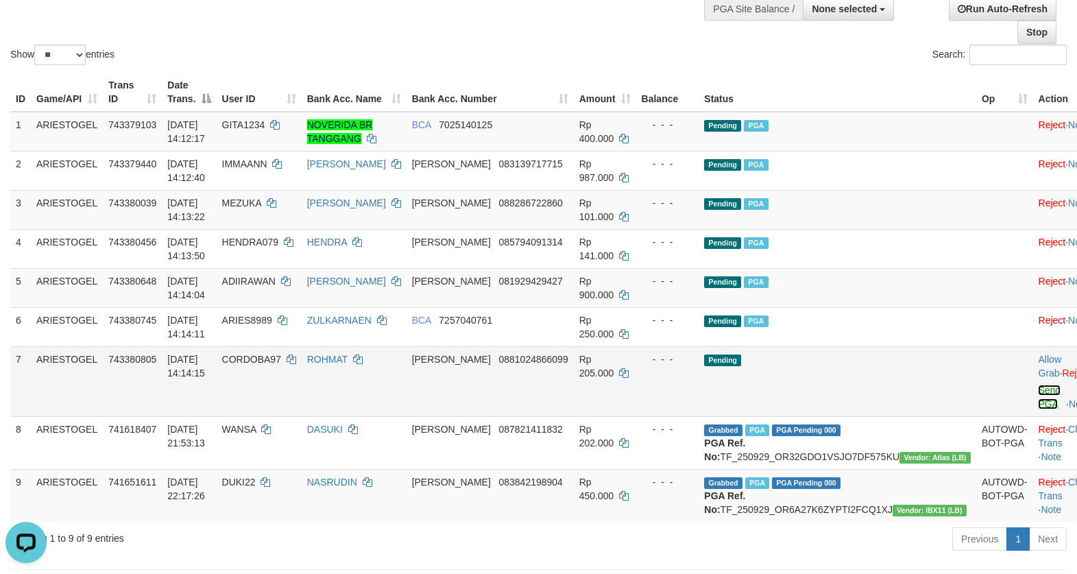
click at [1038, 409] on link "Send PGA" at bounding box center [1049, 397] width 23 height 25
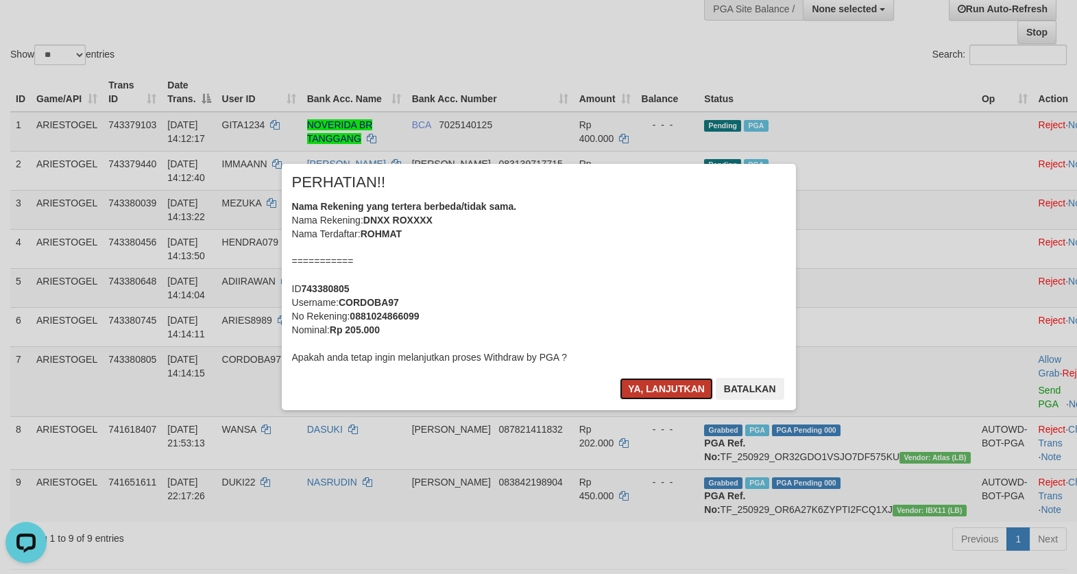
click at [631, 384] on button "Ya, lanjutkan" at bounding box center [666, 389] width 93 height 22
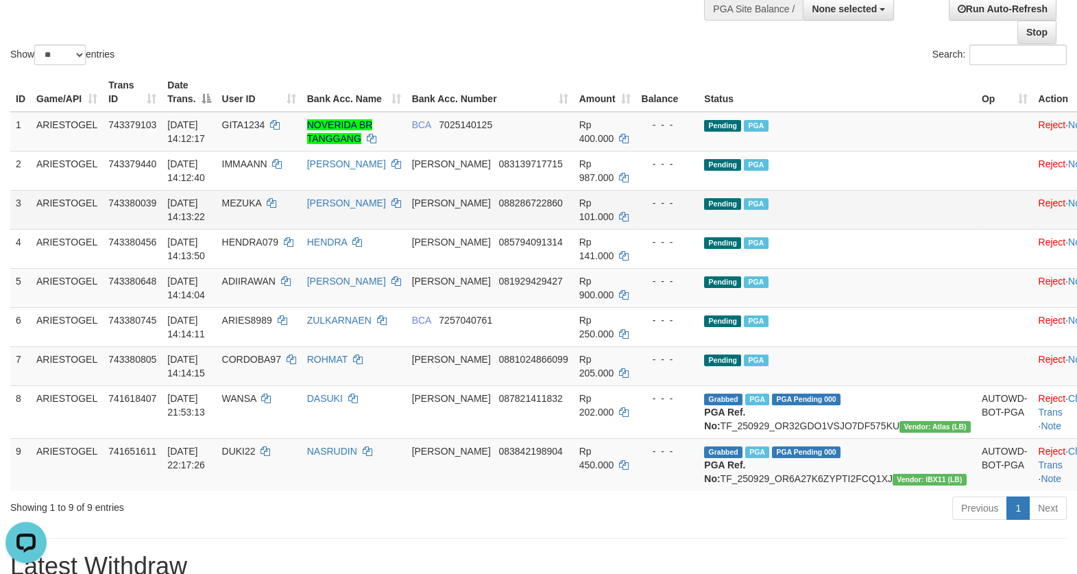
click at [880, 216] on td "Pending PGA" at bounding box center [838, 209] width 278 height 39
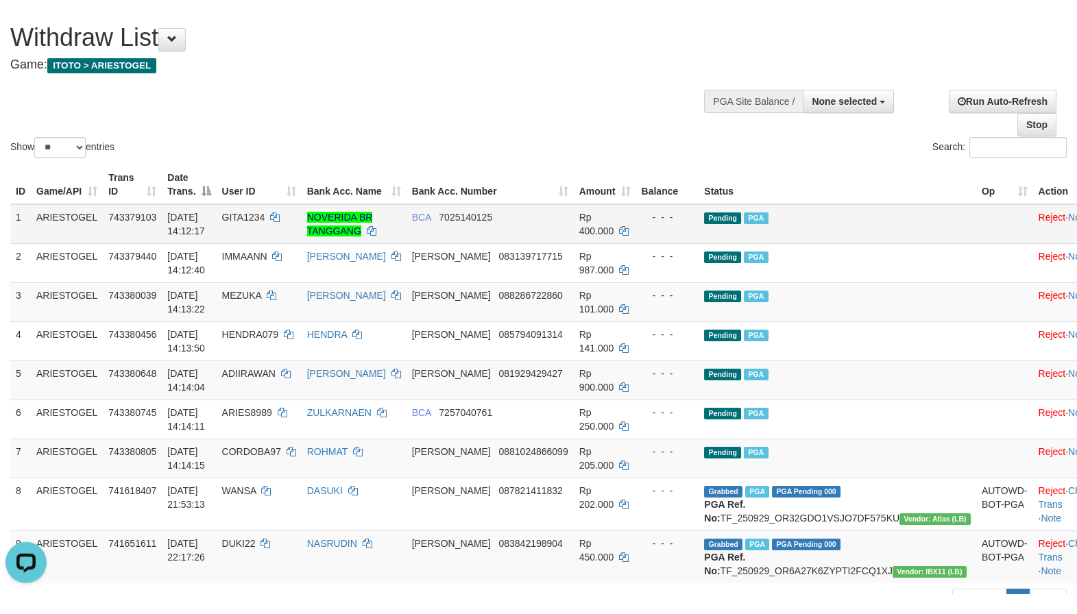
scroll to position [0, 0]
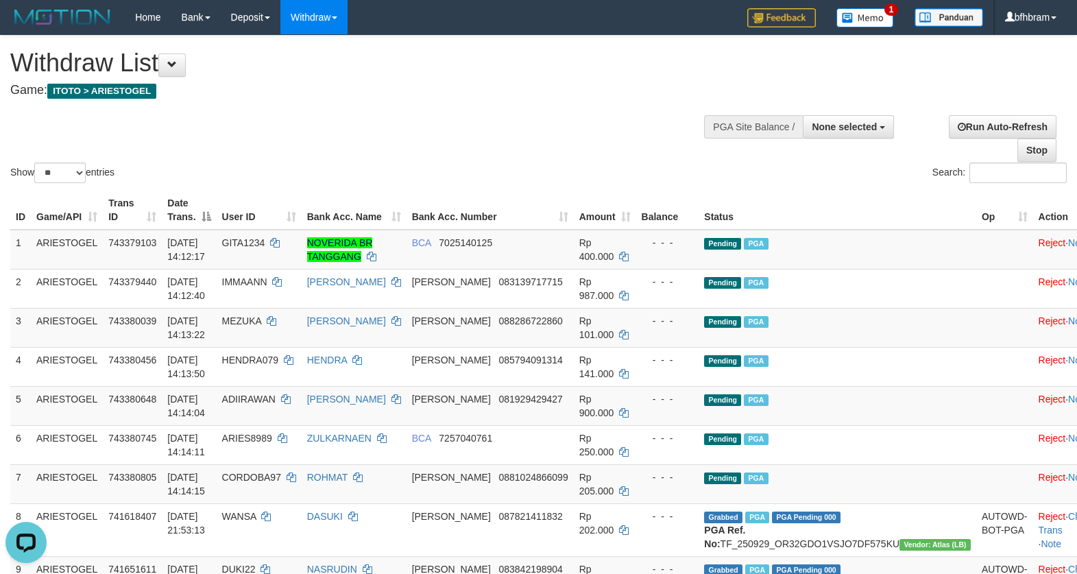
click at [376, 138] on div "Show ** ** ** *** entries Search:" at bounding box center [538, 111] width 1077 height 150
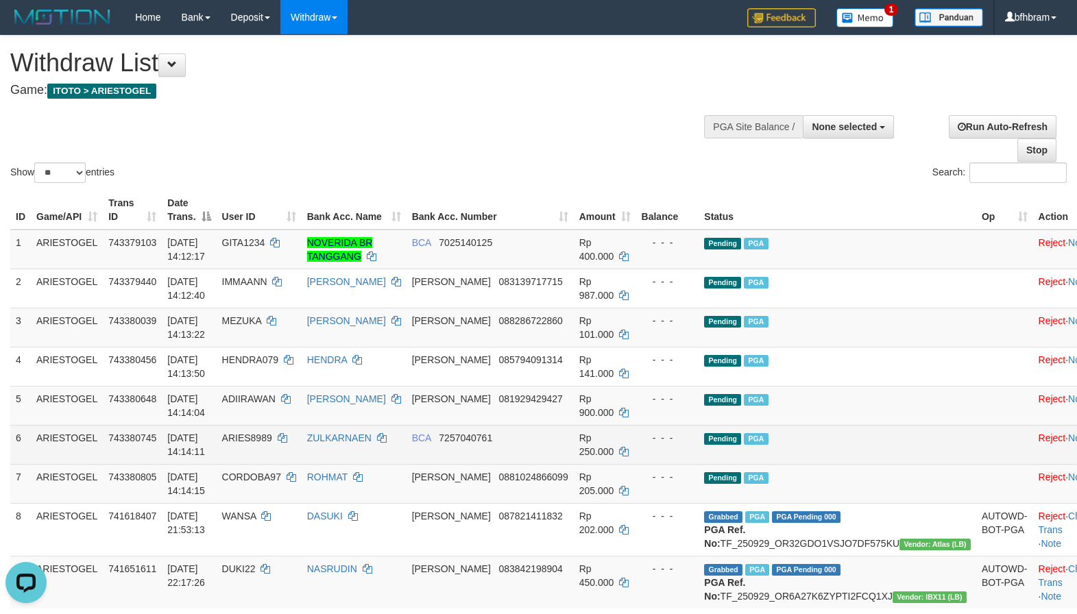
click at [889, 433] on td "Pending PGA" at bounding box center [838, 444] width 278 height 39
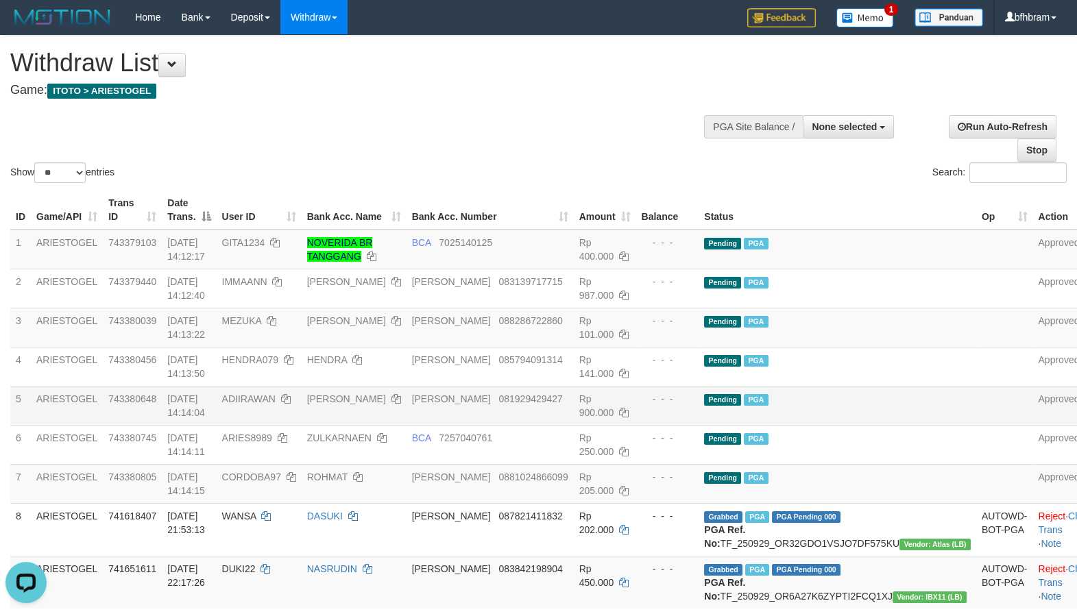
scroll to position [118, 0]
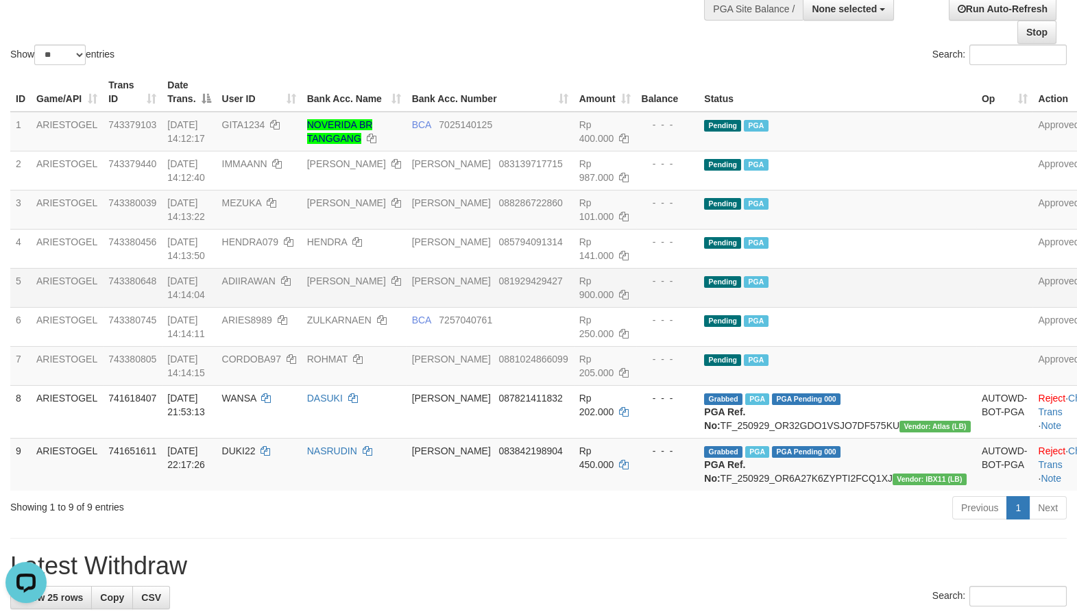
click at [976, 273] on td at bounding box center [1004, 287] width 57 height 39
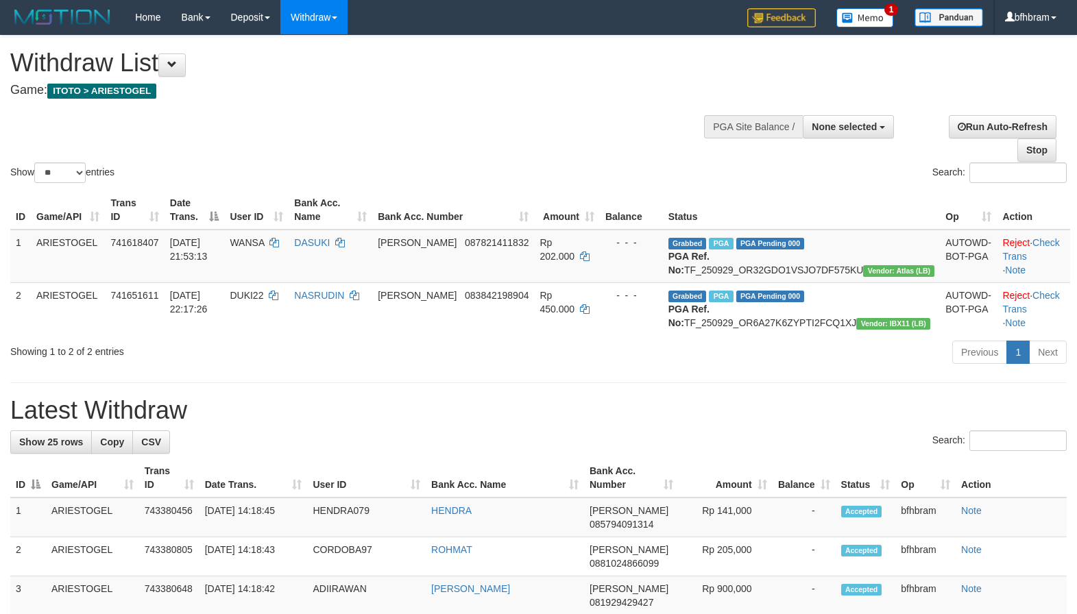
select select
select select "**"
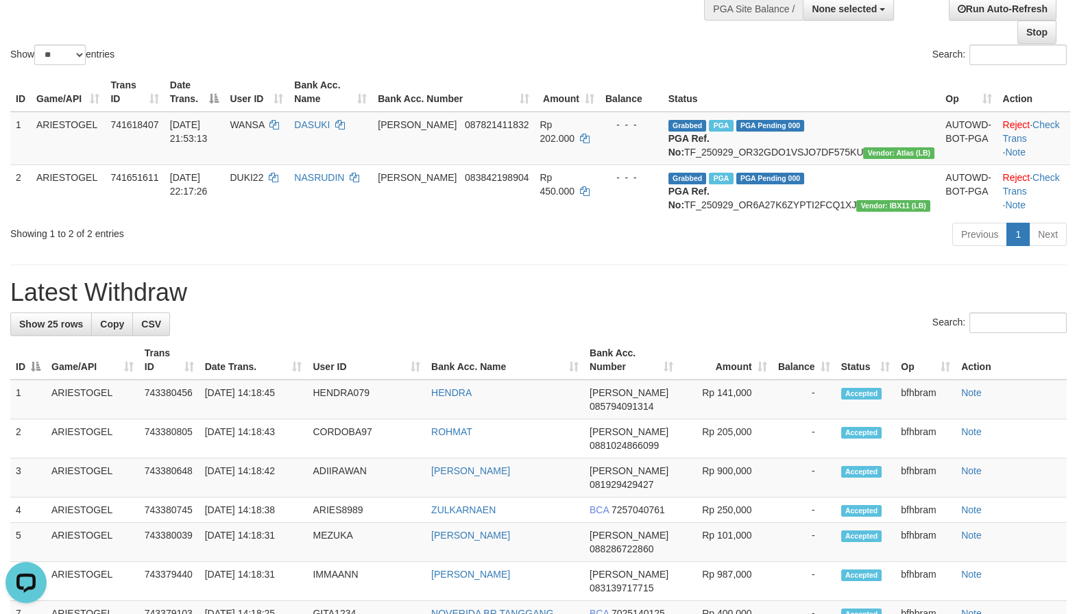
click at [731, 251] on div "Previous 1 Next" at bounding box center [762, 235] width 607 height 29
click at [706, 251] on div "Previous 1 Next" at bounding box center [762, 235] width 607 height 29
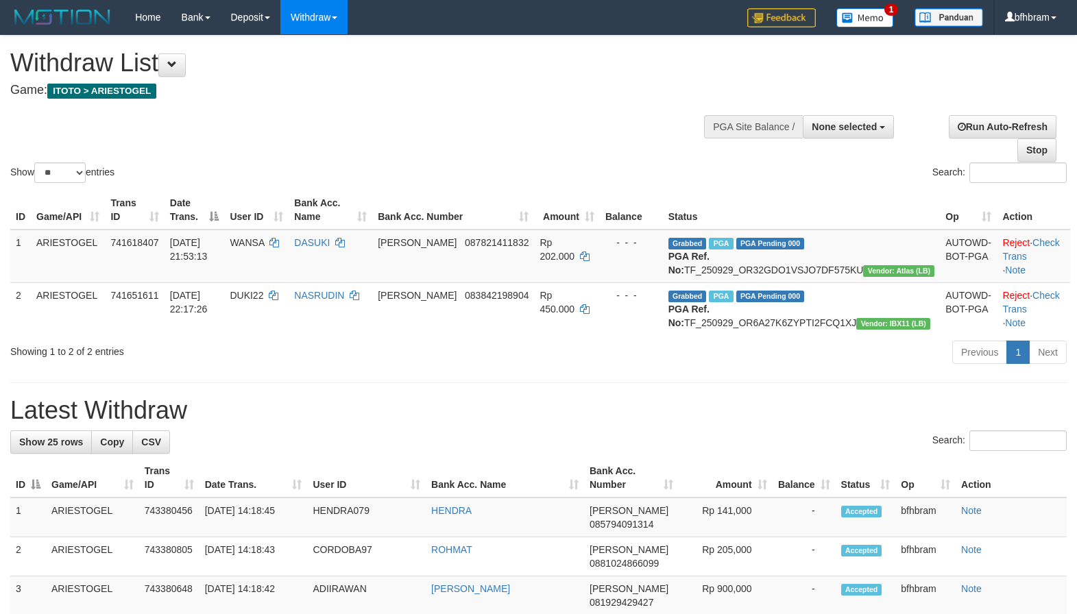
select select
select select "**"
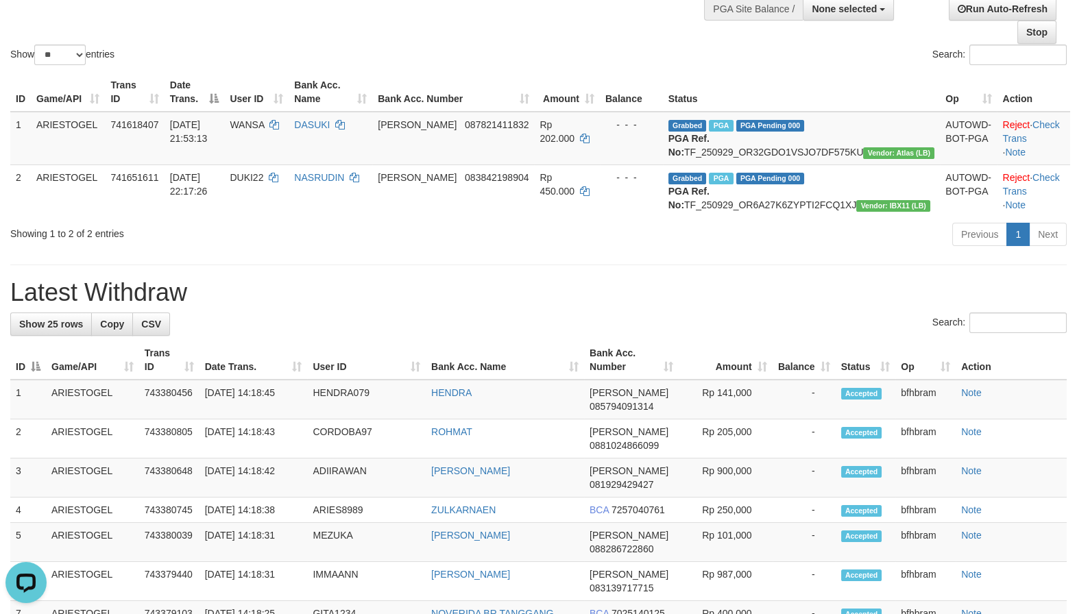
click at [673, 306] on h1 "Latest Withdraw" at bounding box center [538, 292] width 1057 height 27
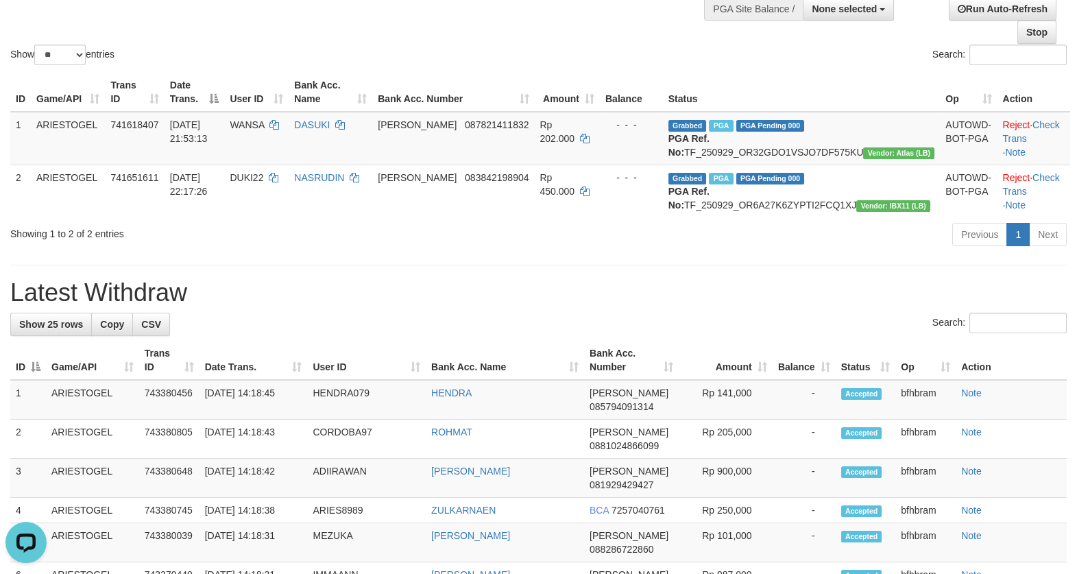
click at [744, 251] on div "Previous 1 Next" at bounding box center [762, 235] width 607 height 29
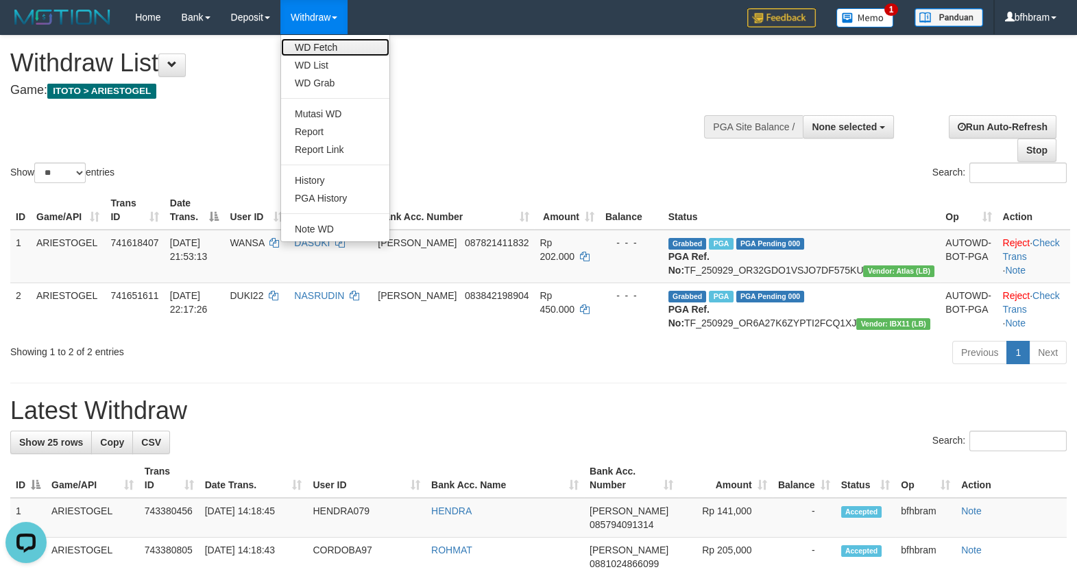
click at [334, 45] on link "WD Fetch" at bounding box center [335, 47] width 108 height 18
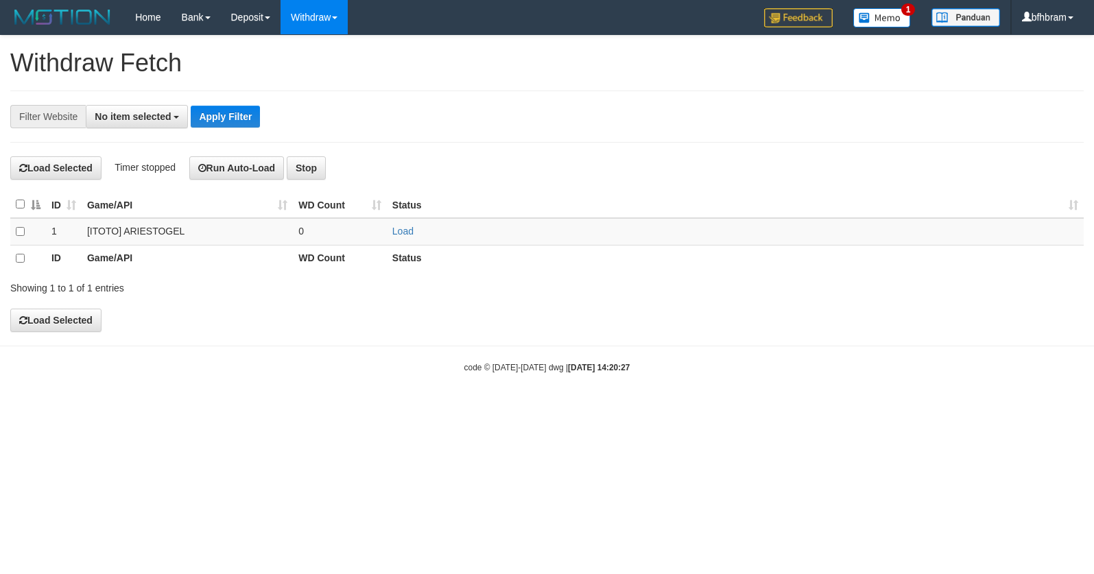
select select
click at [402, 229] on link "Load" at bounding box center [402, 231] width 21 height 11
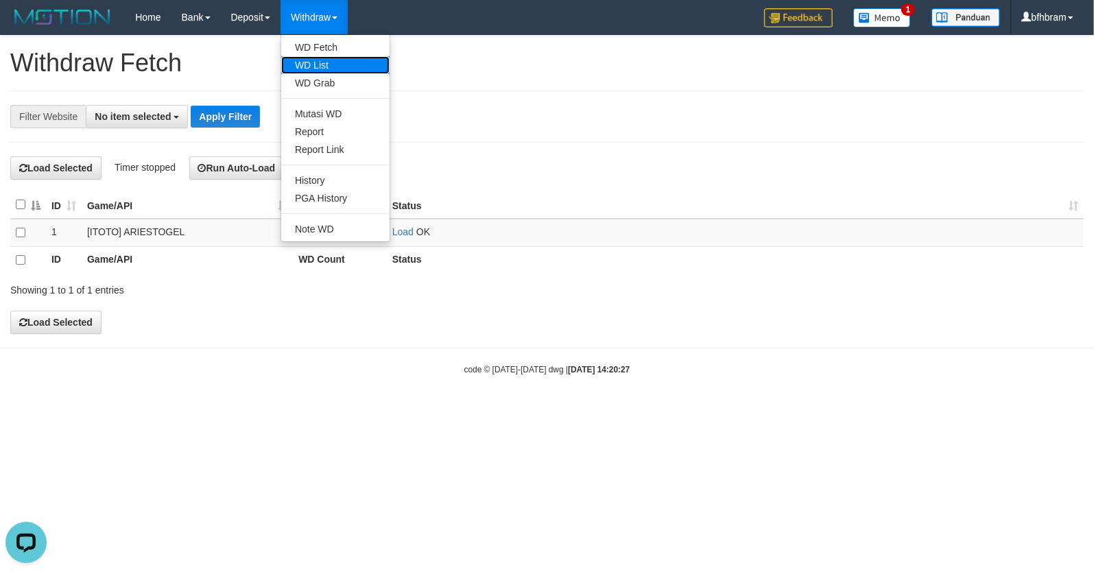
click at [326, 69] on link "WD List" at bounding box center [335, 65] width 108 height 18
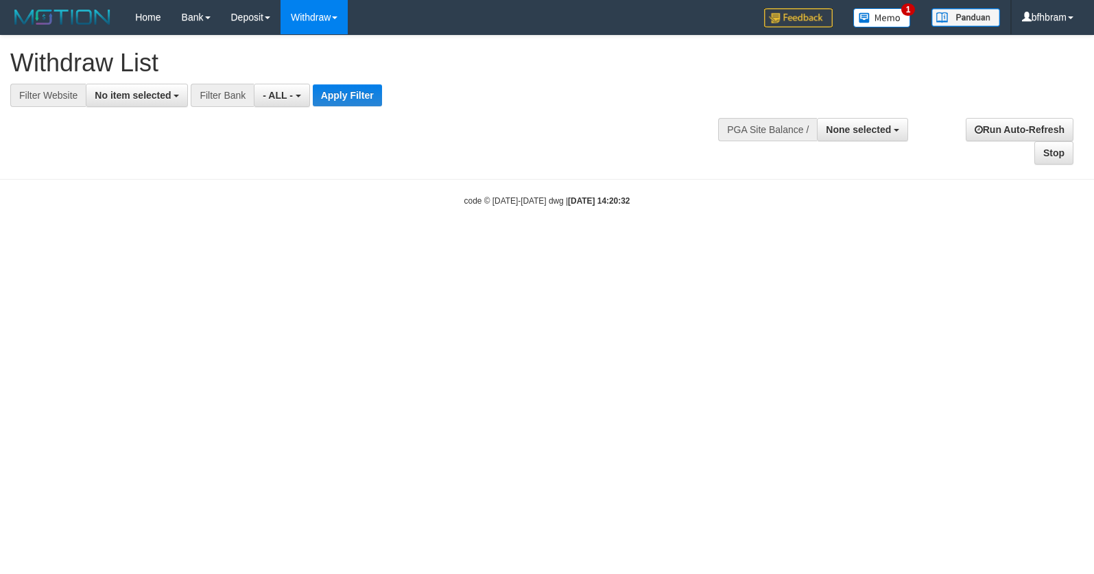
select select
click at [130, 101] on span "No item selected" at bounding box center [133, 95] width 76 height 11
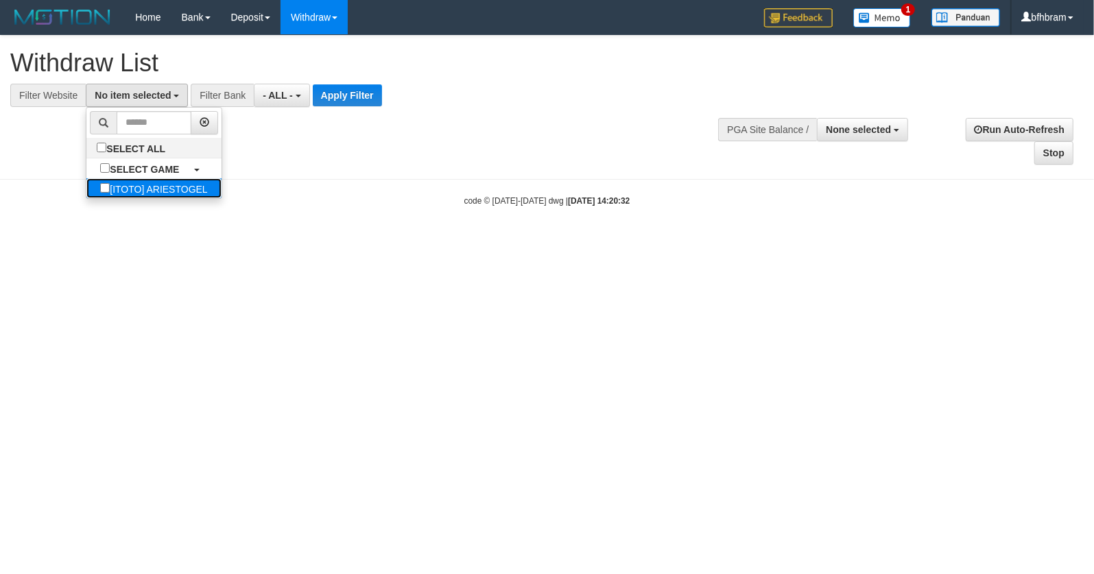
click at [136, 184] on label "[ITOTO] ARIESTOGEL" at bounding box center [153, 188] width 134 height 20
select select "***"
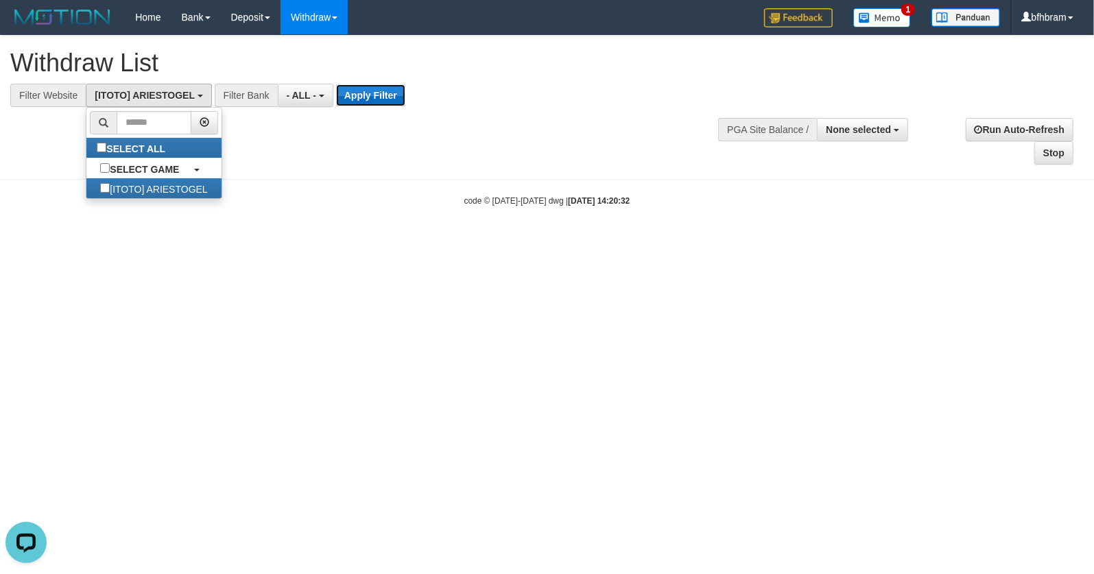
click at [363, 104] on button "Apply Filter" at bounding box center [370, 95] width 69 height 22
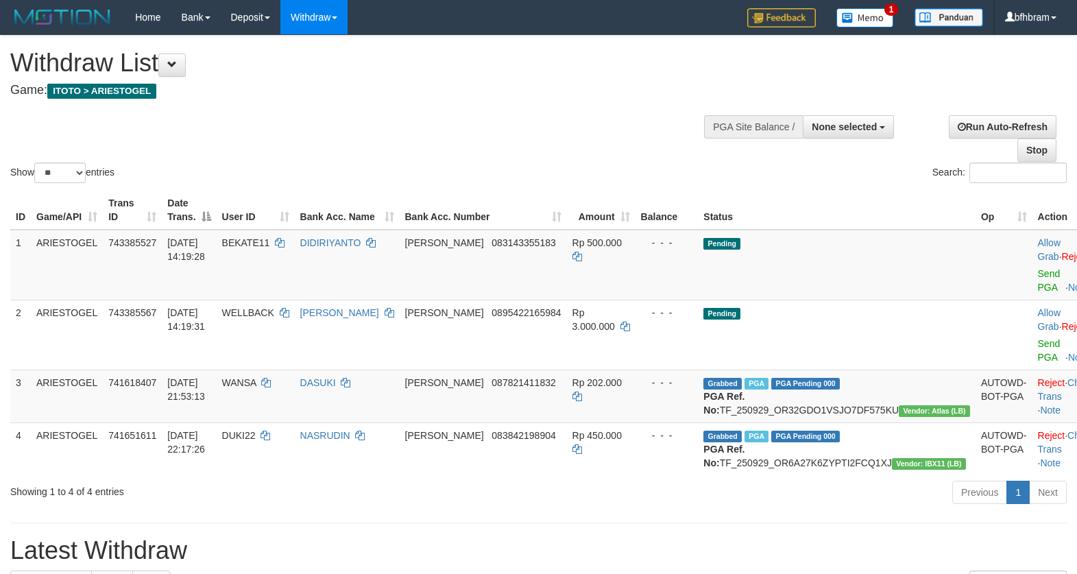
select select
select select "**"
click at [1033, 283] on td "Allow Grab · Reject Send PGA · Note" at bounding box center [1067, 265] width 68 height 71
click at [1038, 287] on link "Send PGA" at bounding box center [1049, 280] width 23 height 25
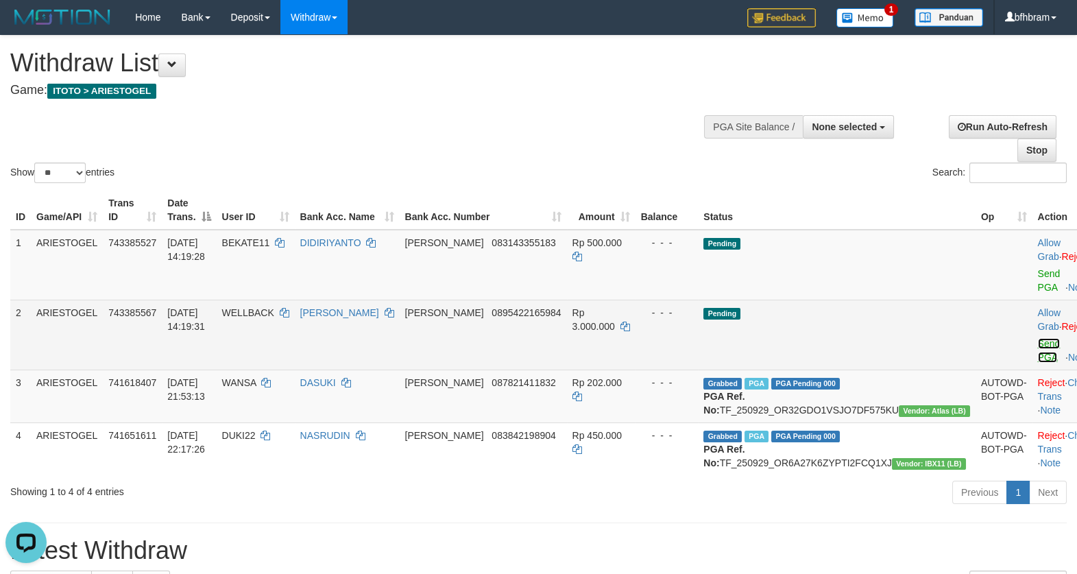
click at [1038, 360] on link "Send PGA" at bounding box center [1049, 350] width 23 height 25
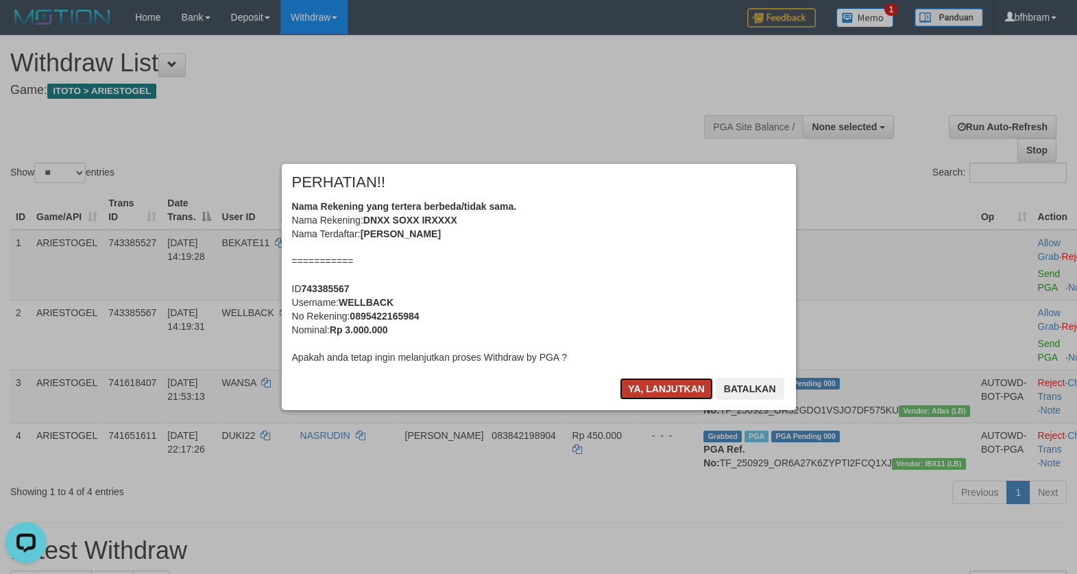
click at [662, 387] on button "Ya, lanjutkan" at bounding box center [666, 389] width 93 height 22
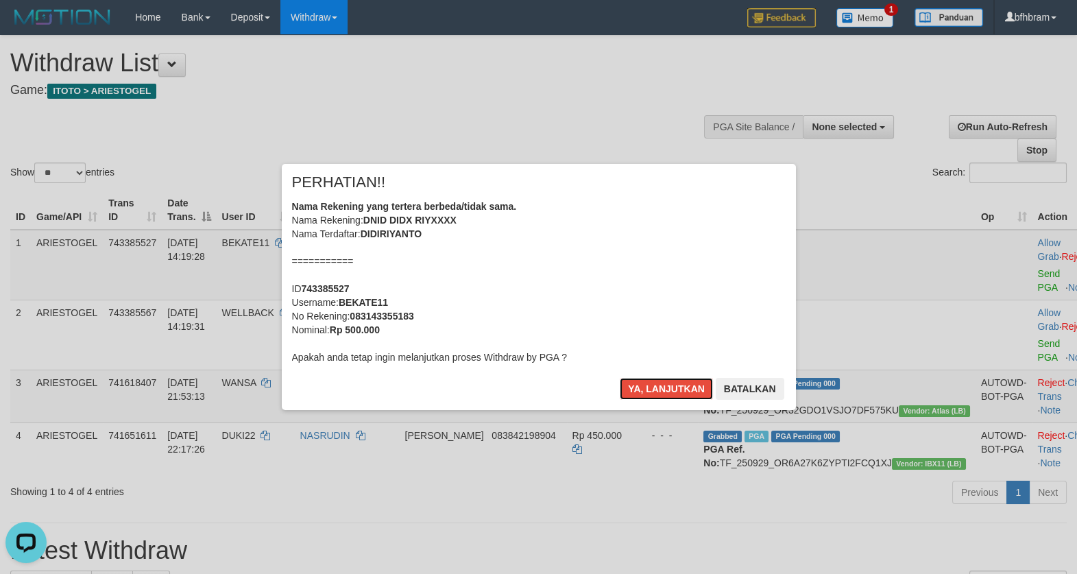
click at [662, 387] on button "Ya, lanjutkan" at bounding box center [666, 389] width 93 height 22
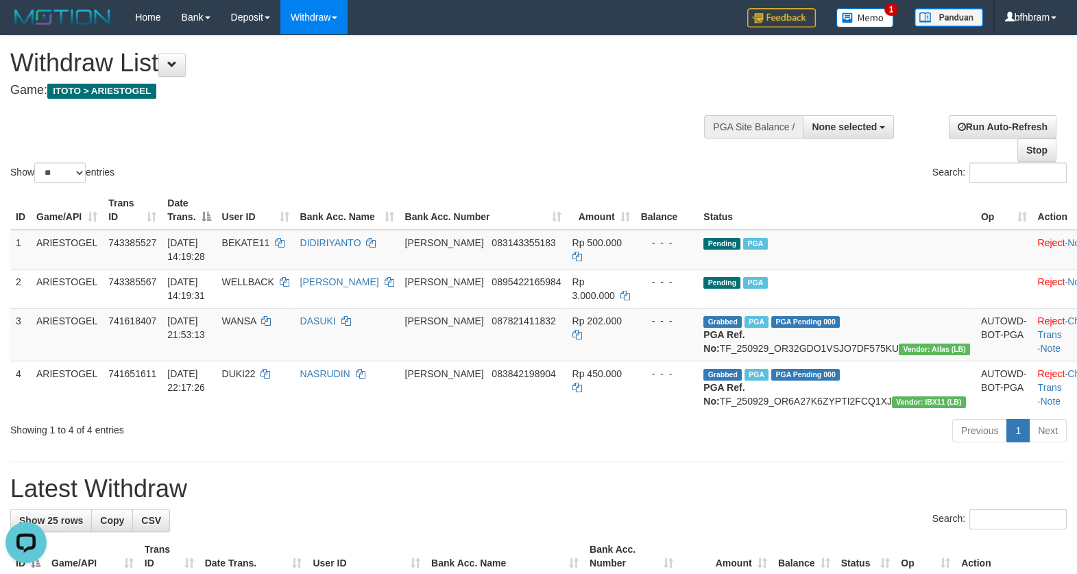
click at [566, 124] on div "Show ** ** ** *** entries Search:" at bounding box center [538, 111] width 1077 height 150
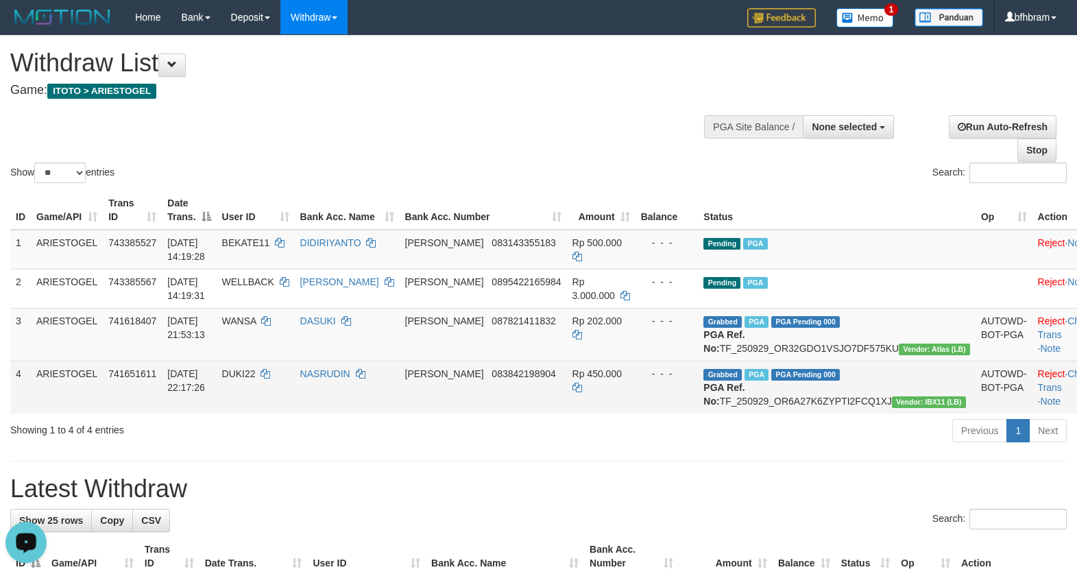
click at [614, 413] on td "Rp 450.000" at bounding box center [601, 387] width 69 height 53
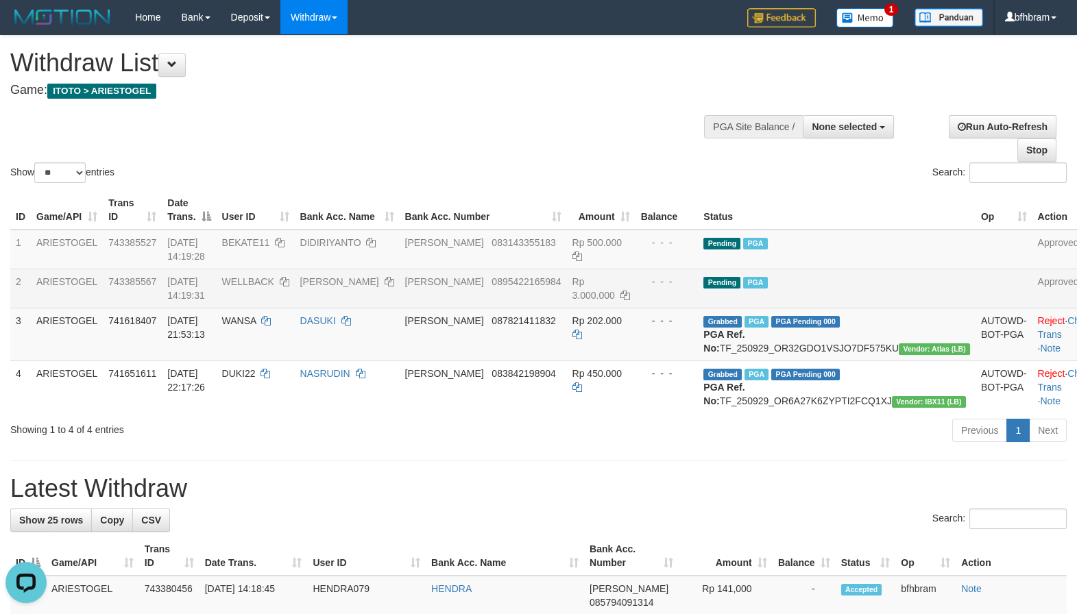
click at [864, 275] on td "Pending PGA" at bounding box center [837, 288] width 278 height 39
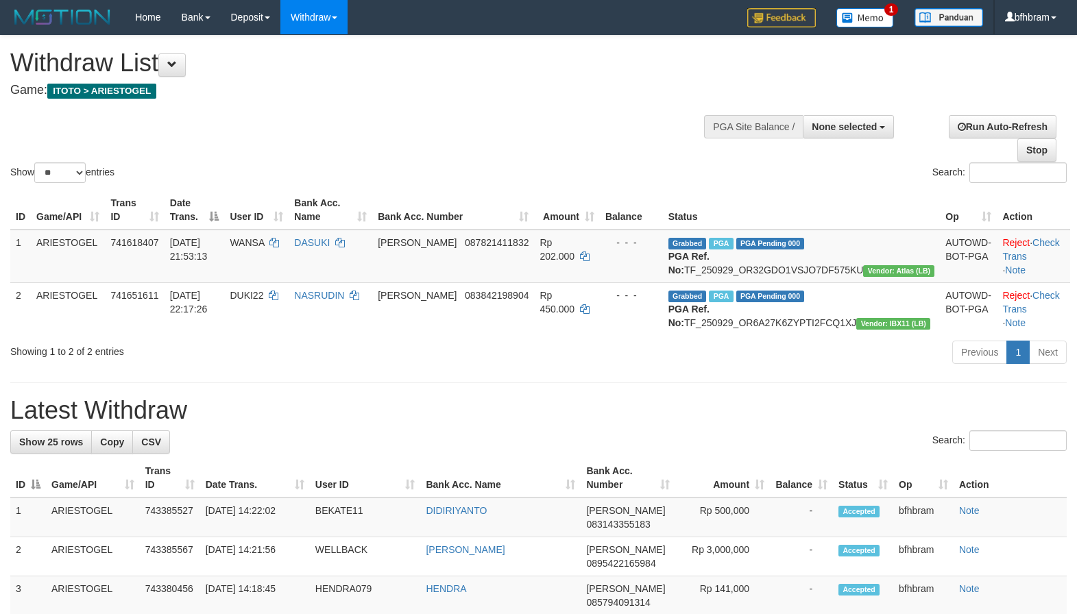
select select
select select "**"
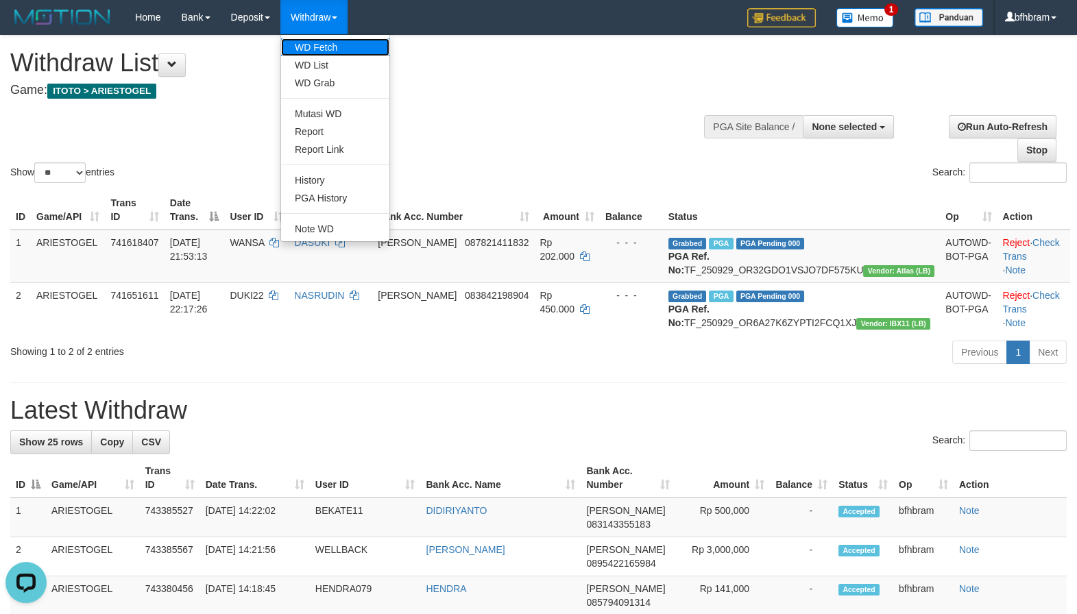
click at [318, 47] on link "WD Fetch" at bounding box center [335, 47] width 108 height 18
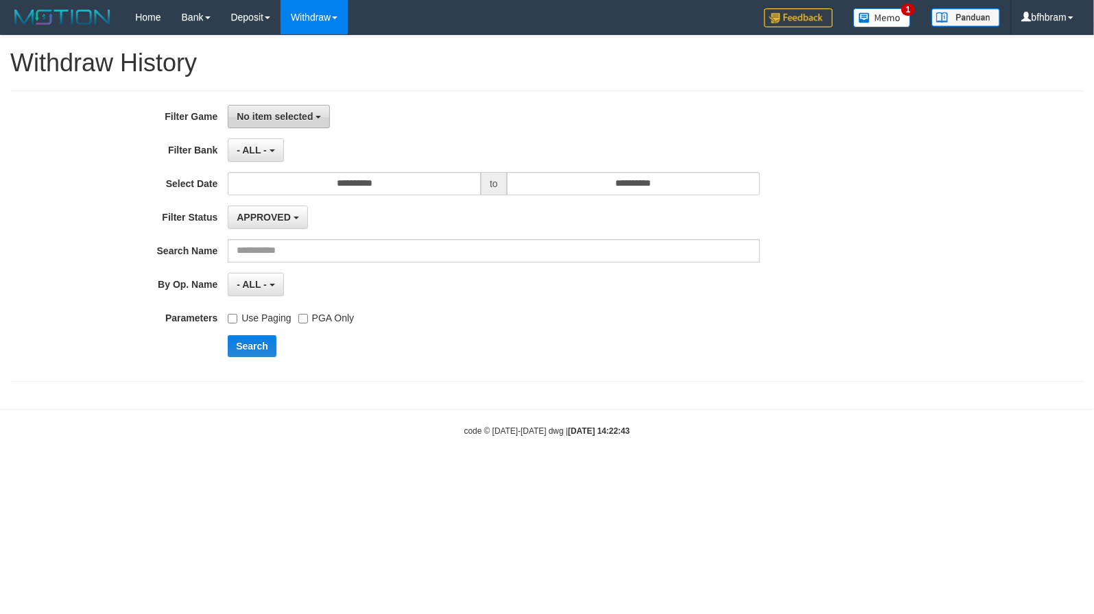
click at [280, 114] on span "No item selected" at bounding box center [275, 116] width 76 height 11
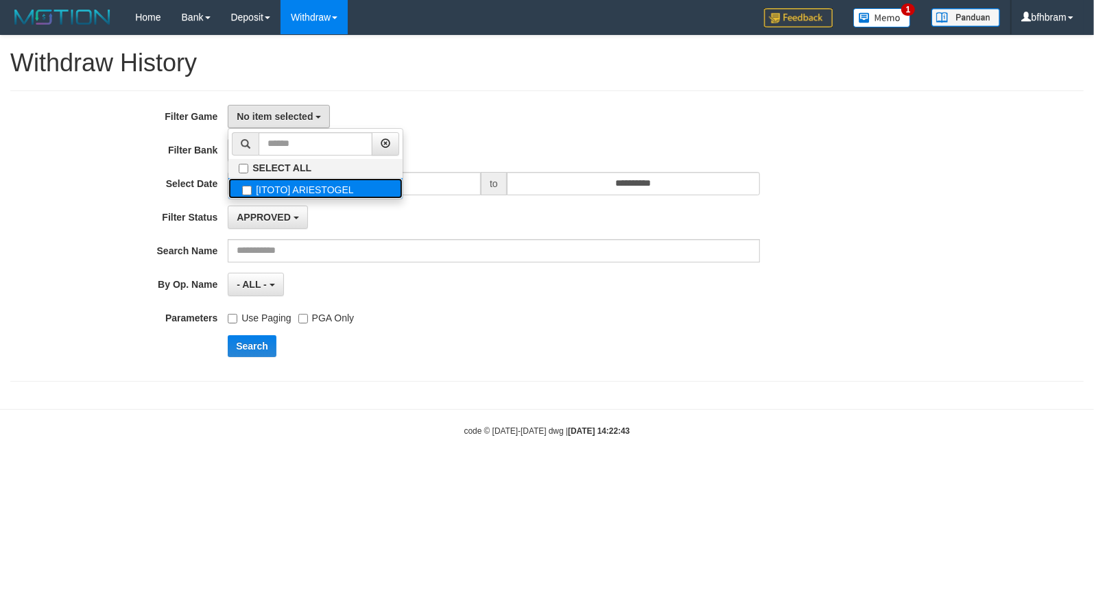
click at [287, 190] on label "[ITOTO] ARIESTOGEL" at bounding box center [315, 188] width 174 height 21
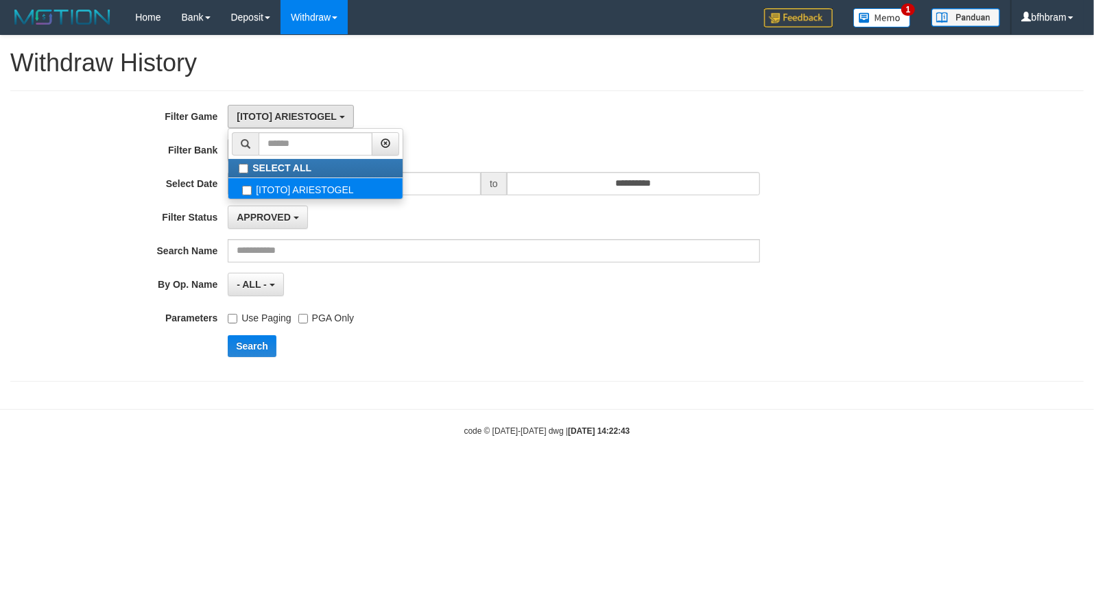
select select "***"
click at [254, 349] on button "Search" at bounding box center [252, 346] width 49 height 22
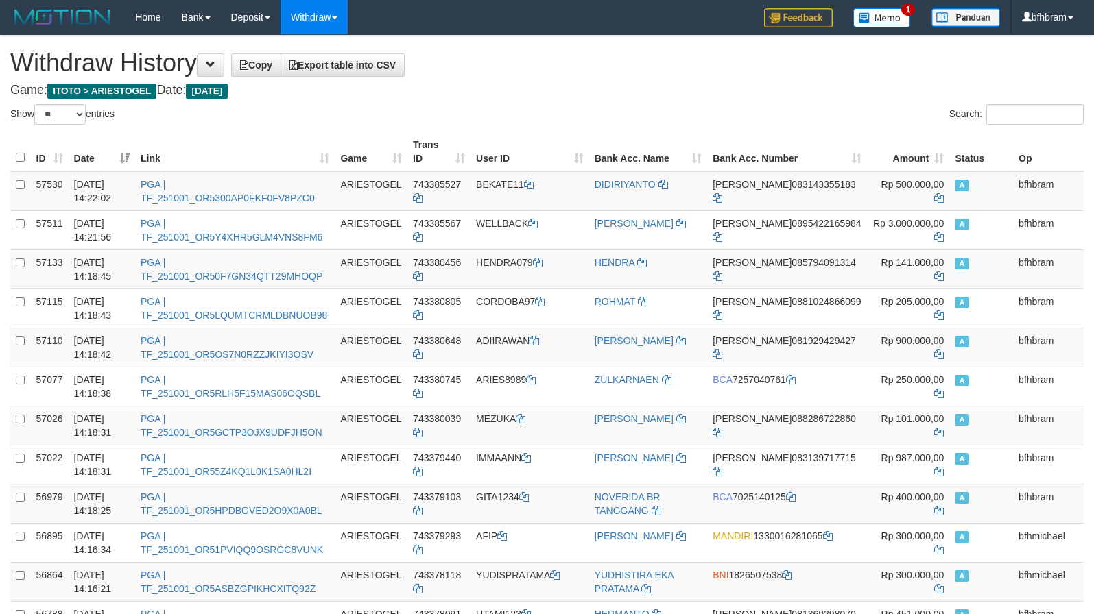
select select "**"
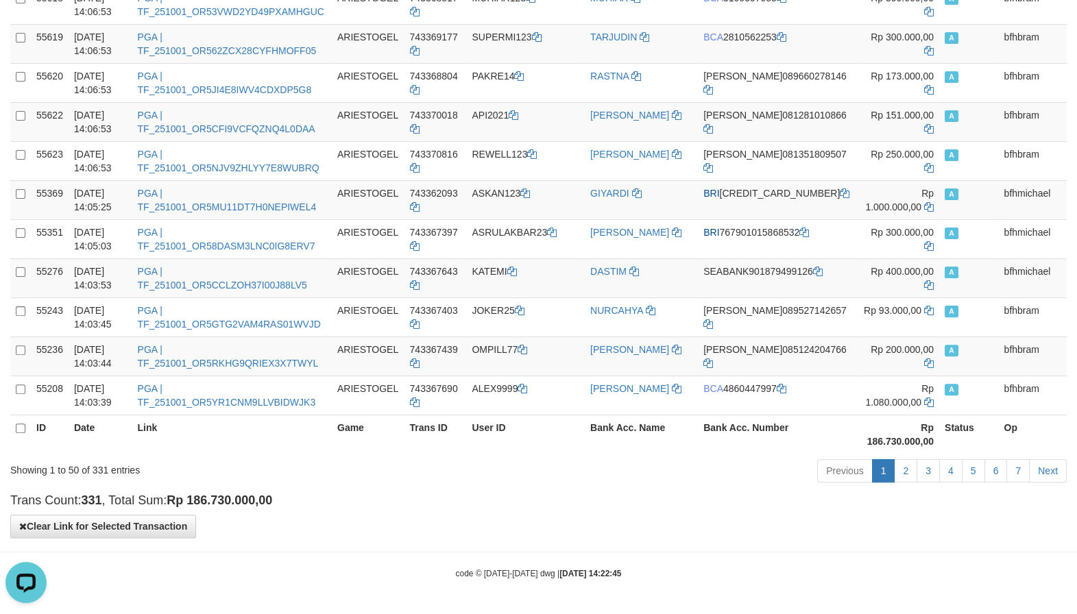
click at [690, 503] on h4 "Trans Count: 331 , Total Sum: Rp 186.730.000,00" at bounding box center [538, 501] width 1057 height 14
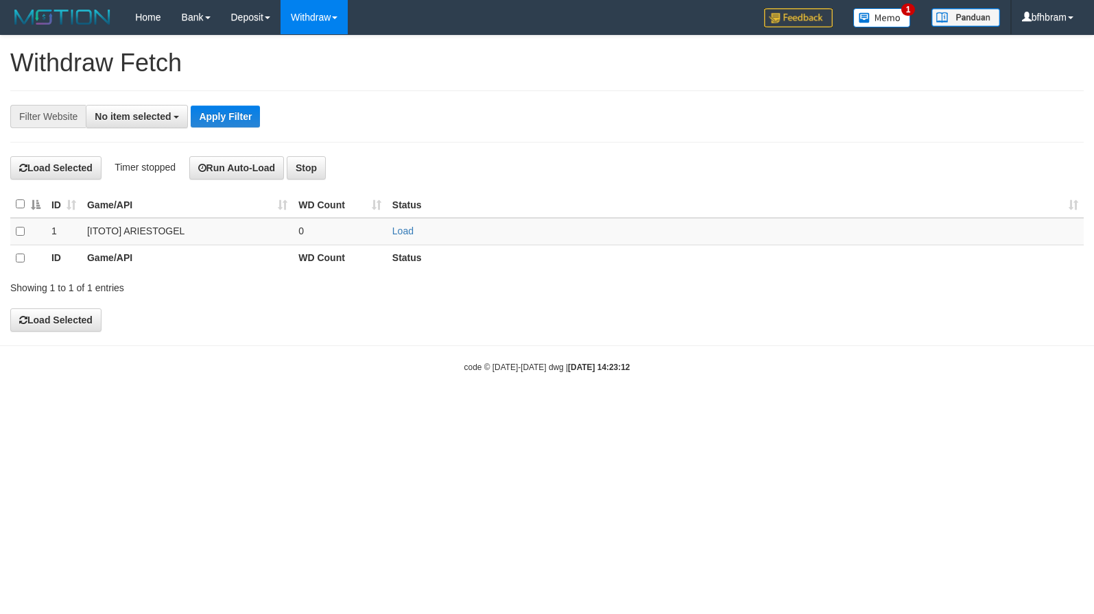
select select
click at [678, 410] on html "Toggle navigation Home Bank Account List Load By Website Group [ITOTO] ARIESTOG…" at bounding box center [547, 205] width 1094 height 410
click at [404, 232] on link "Load" at bounding box center [402, 231] width 21 height 11
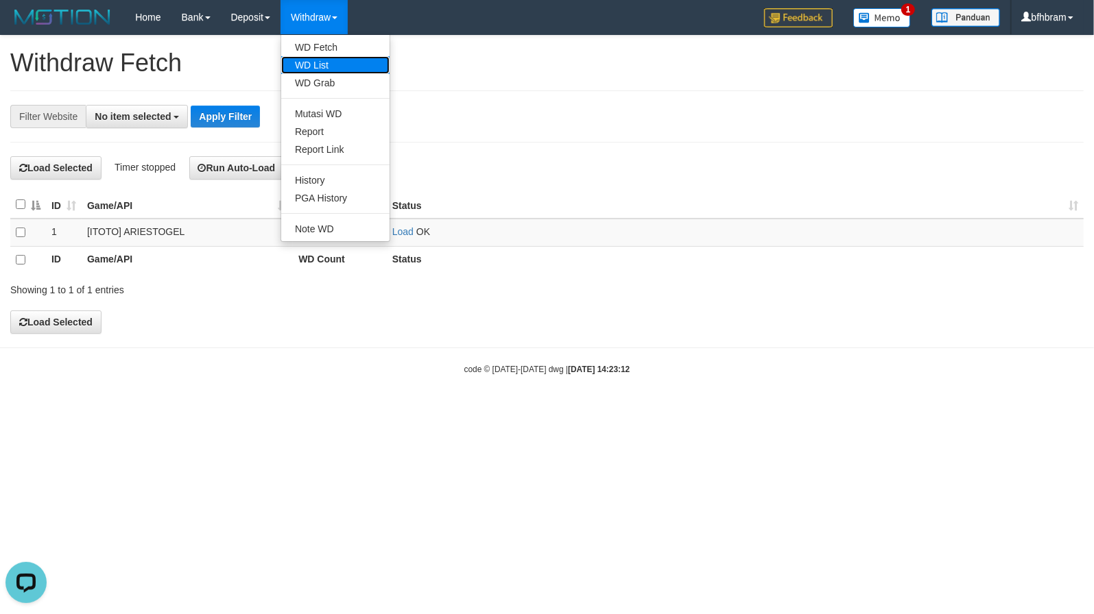
click at [318, 66] on link "WD List" at bounding box center [335, 65] width 108 height 18
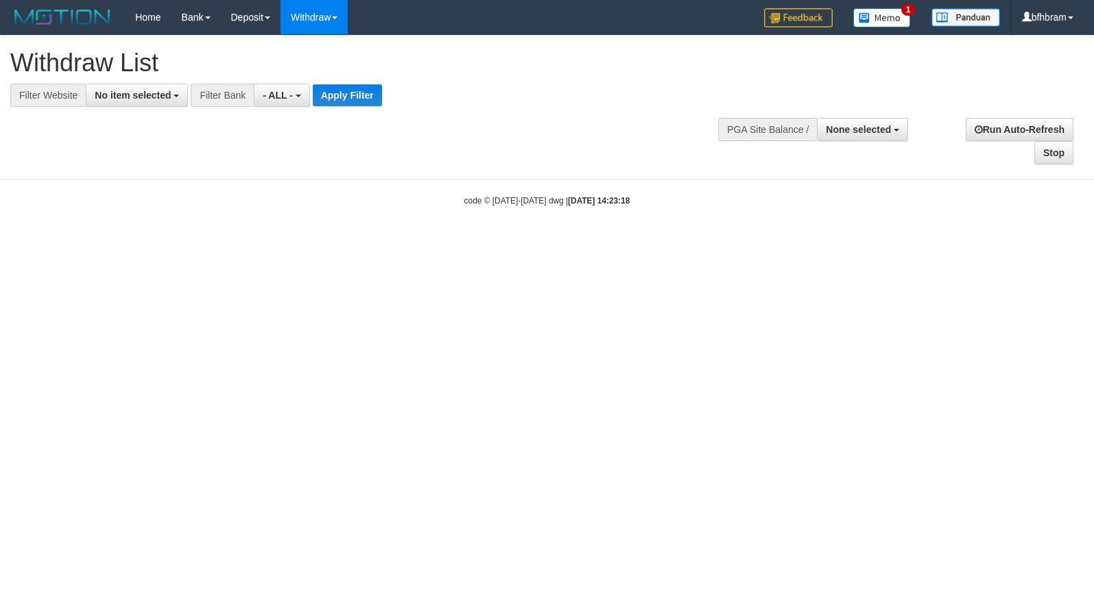
select select
click at [623, 229] on body "Toggle navigation Home Bank Account List Load By Website Group [ITOTO] ARIESTOG…" at bounding box center [547, 120] width 1094 height 241
click at [208, 241] on html "Toggle navigation Home Bank Account List Load By Website Group [ITOTO] ARIESTOG…" at bounding box center [547, 120] width 1094 height 241
drag, startPoint x: 152, startPoint y: 104, endPoint x: 139, endPoint y: 136, distance: 34.4
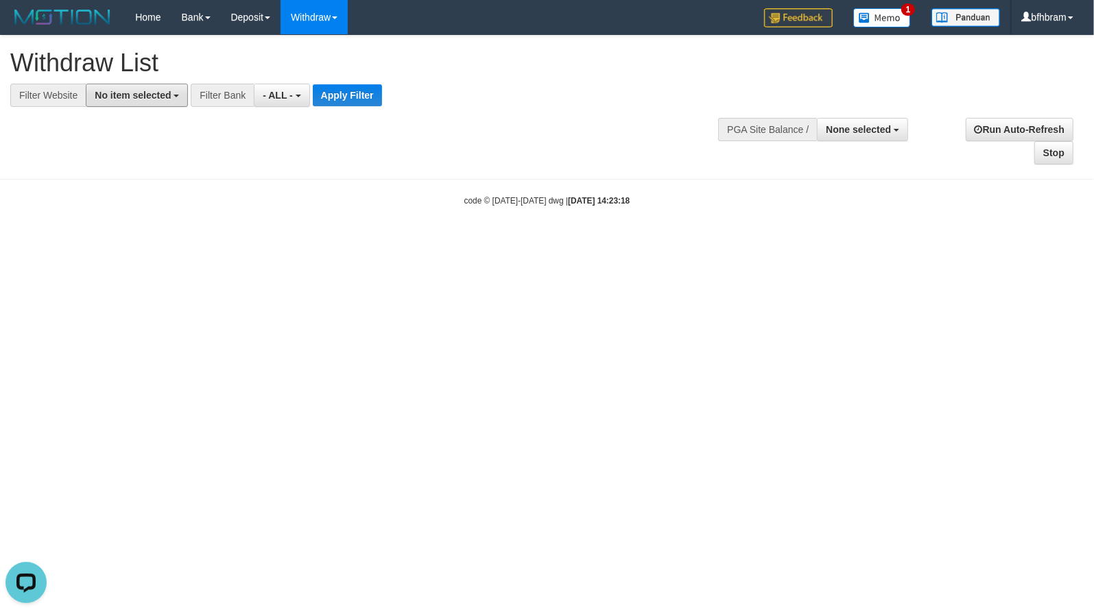
click at [152, 104] on button "No item selected" at bounding box center [137, 95] width 102 height 23
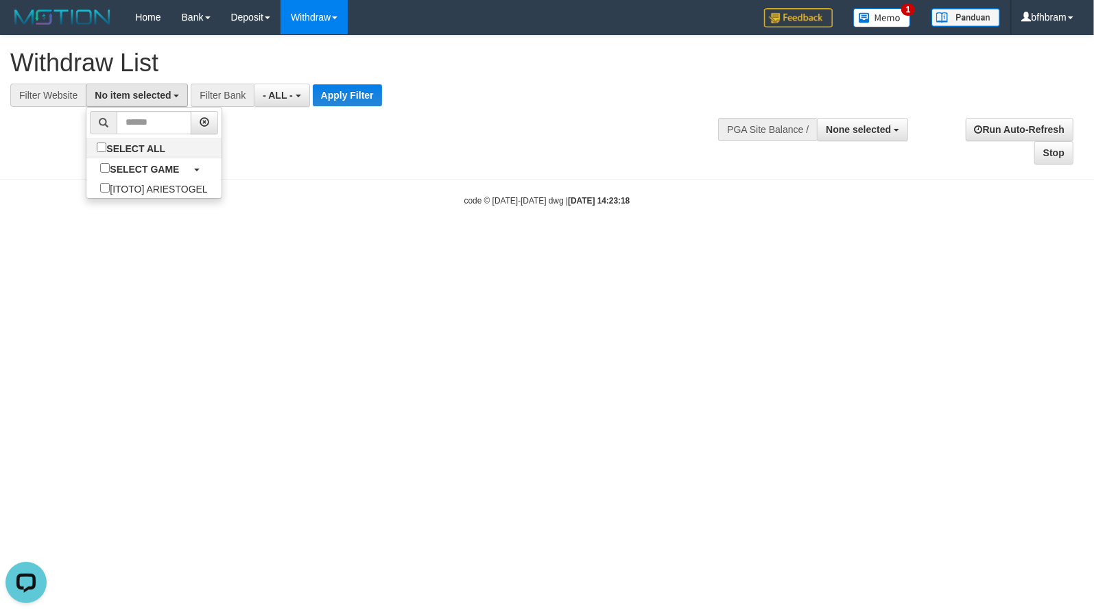
click at [112, 199] on ul "SELECT ALL SELECT GAME [ITOTO] ARIESTOGEL" at bounding box center [154, 153] width 136 height 92
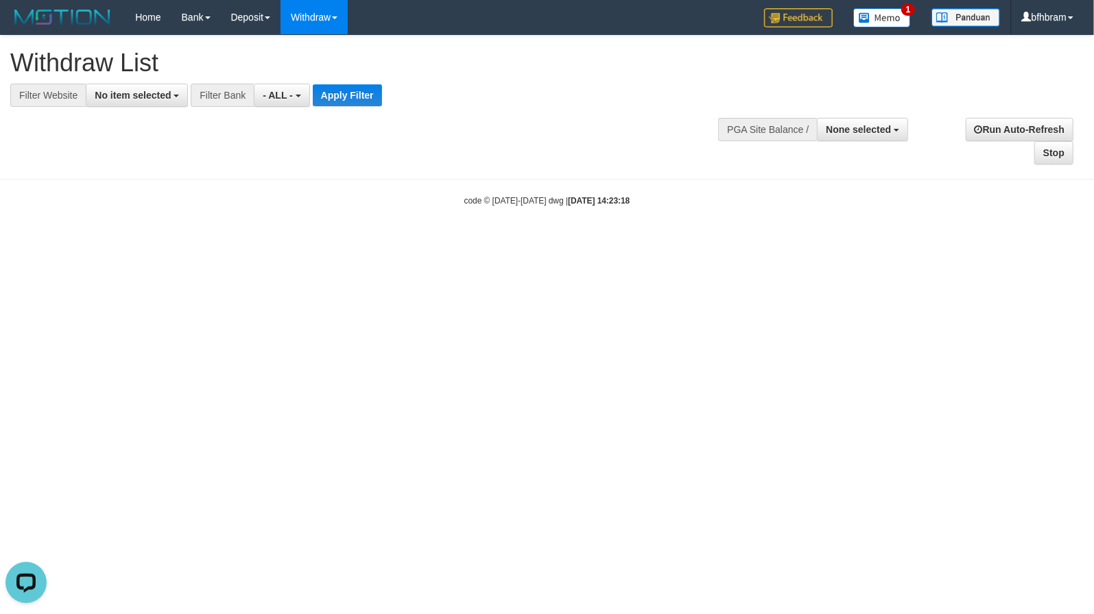
click at [123, 191] on body "Toggle navigation Home Bank Account List Load By Website Group [ITOTO] ARIESTOG…" at bounding box center [547, 120] width 1094 height 241
click at [124, 104] on button "No item selected" at bounding box center [137, 95] width 102 height 23
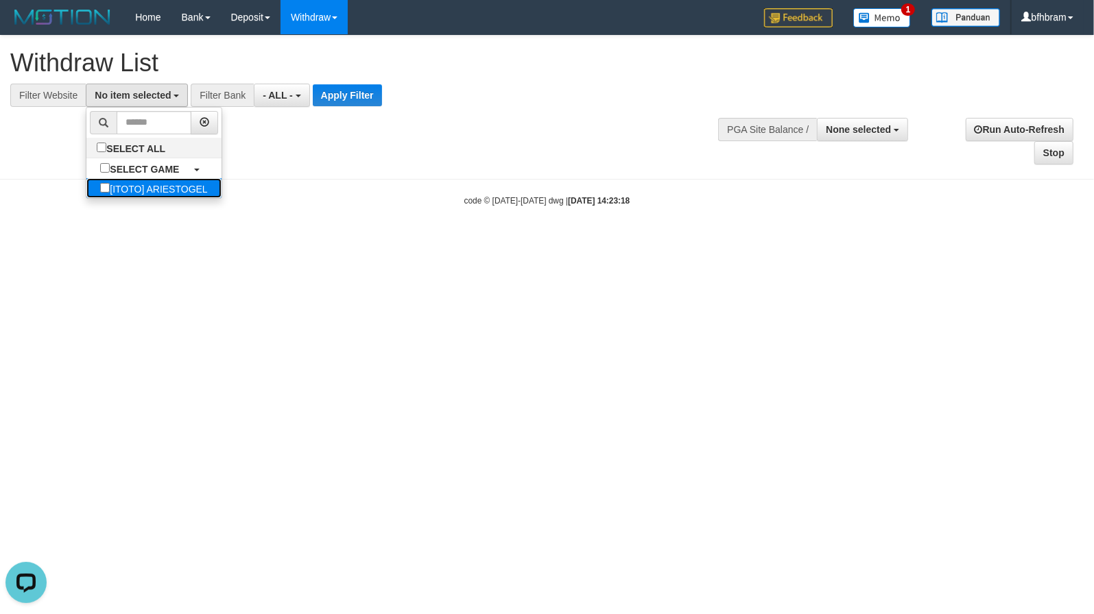
click at [91, 186] on label "[ITOTO] ARIESTOGEL" at bounding box center [153, 188] width 134 height 20
select select "***"
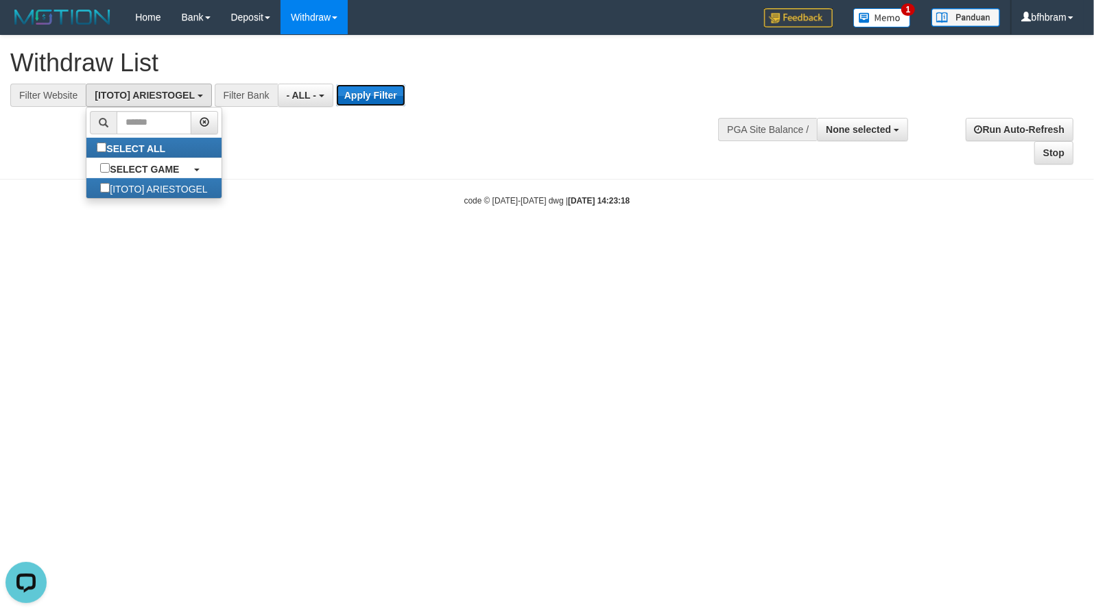
click at [388, 93] on button "Apply Filter" at bounding box center [370, 95] width 69 height 22
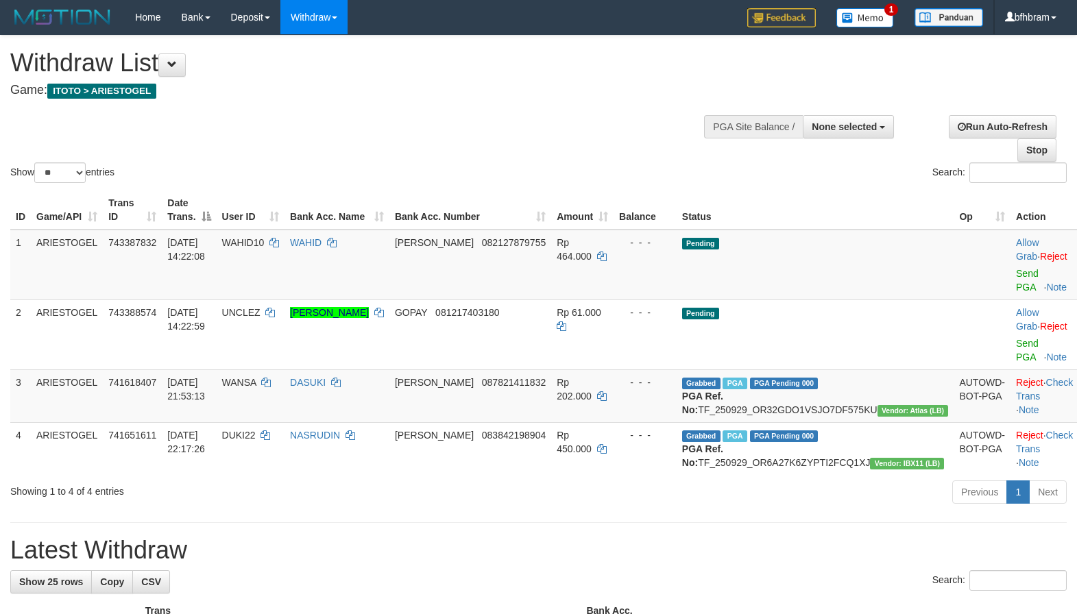
select select
select select "**"
click at [1016, 284] on link "Send PGA" at bounding box center [1027, 280] width 23 height 25
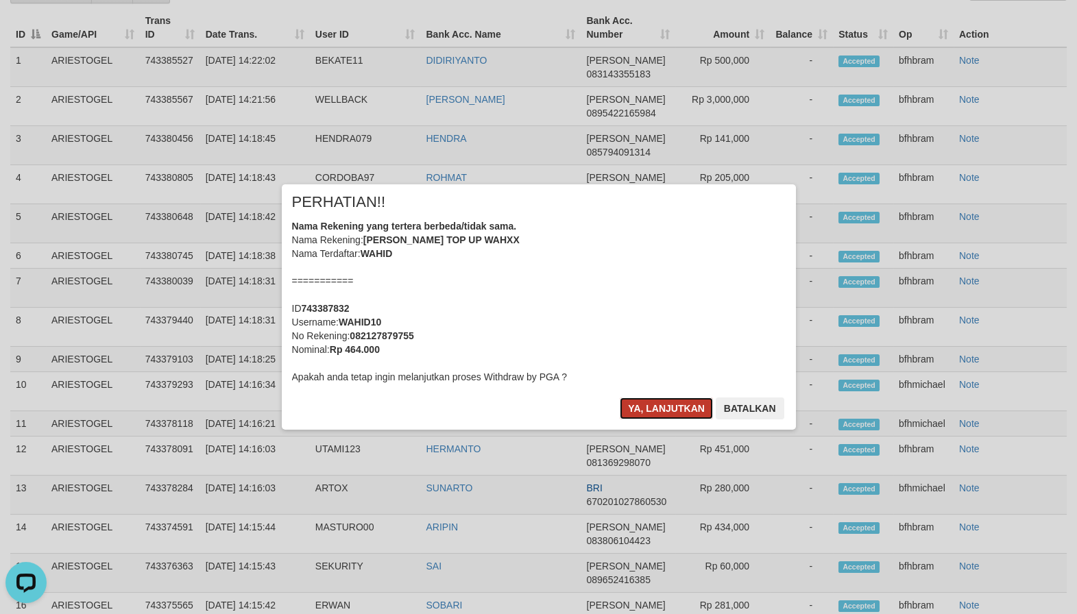
click at [667, 411] on button "Ya, lanjutkan" at bounding box center [666, 409] width 93 height 22
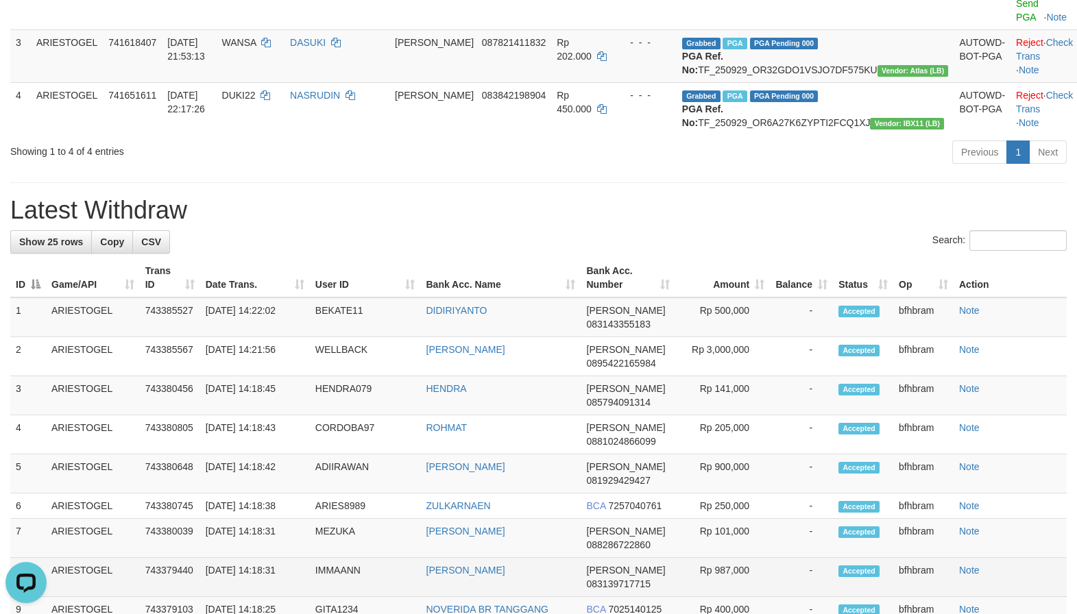
scroll to position [135, 0]
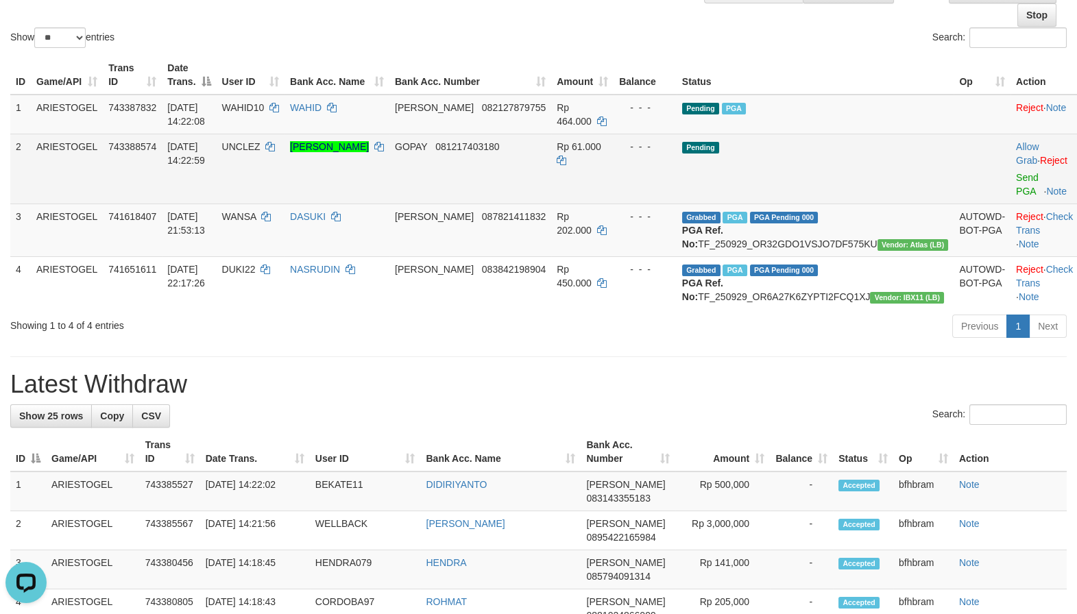
click at [851, 167] on td "Pending" at bounding box center [816, 169] width 278 height 70
click at [1016, 191] on link "Send PGA" at bounding box center [1027, 184] width 23 height 25
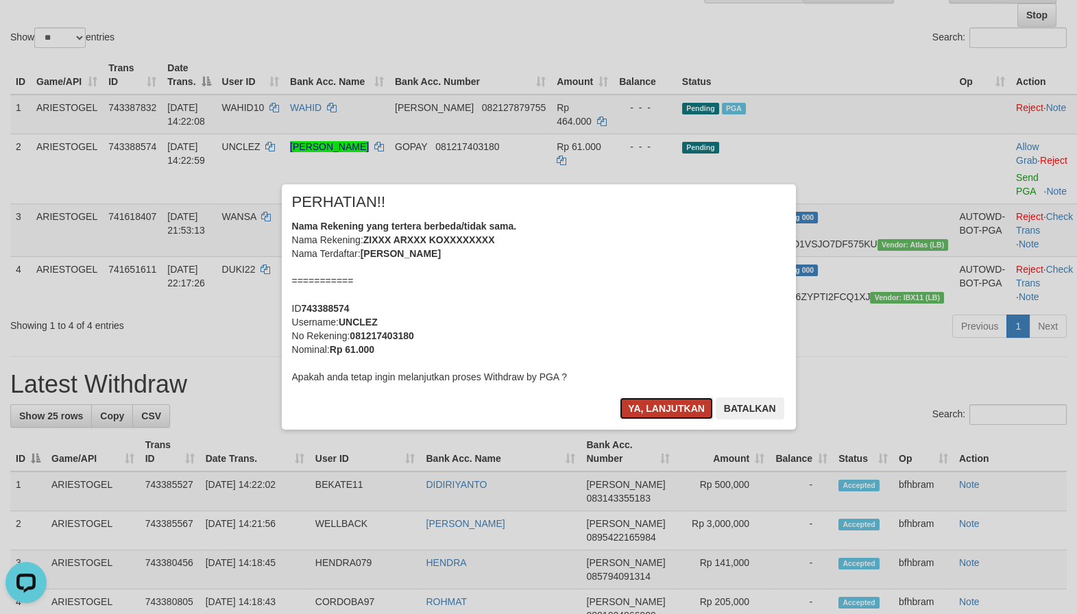
click at [655, 409] on button "Ya, lanjutkan" at bounding box center [666, 409] width 93 height 22
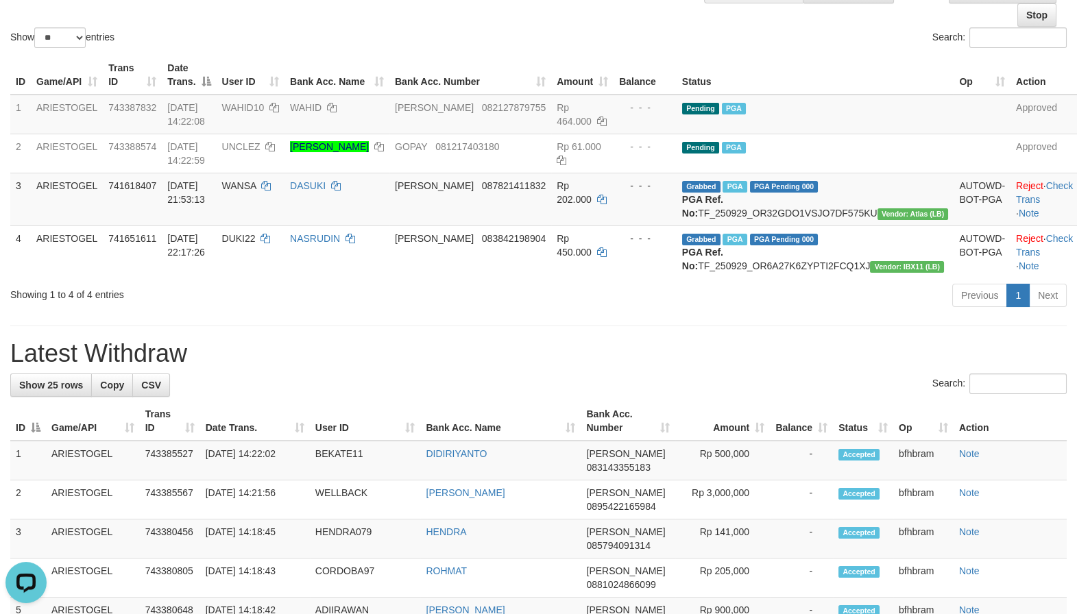
click at [633, 312] on div "Previous 1 Next" at bounding box center [762, 296] width 607 height 29
click at [634, 312] on div "Previous 1 Next" at bounding box center [762, 296] width 607 height 29
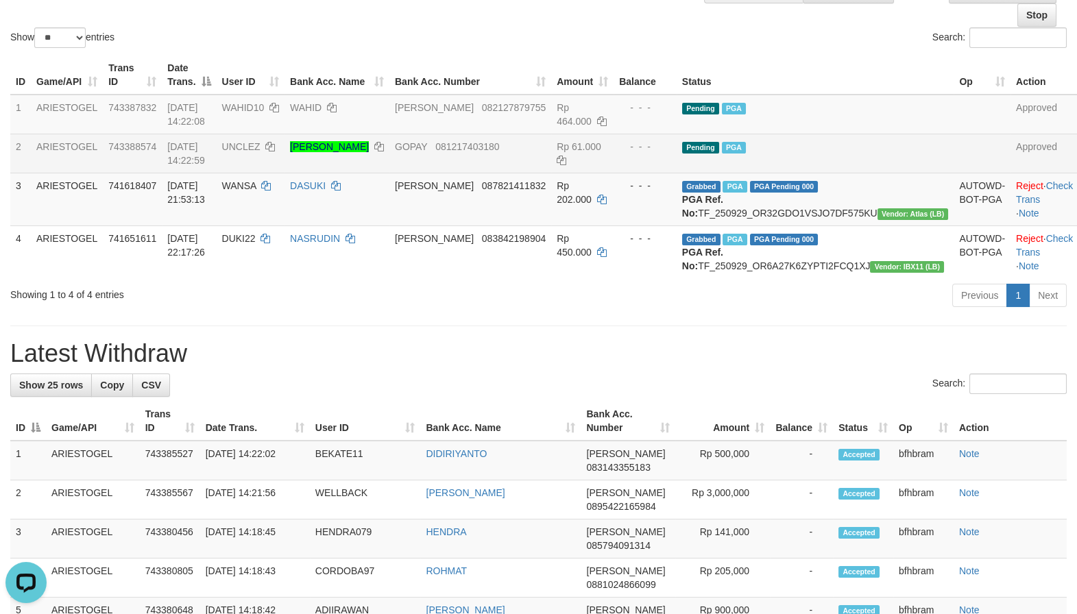
scroll to position [0, 0]
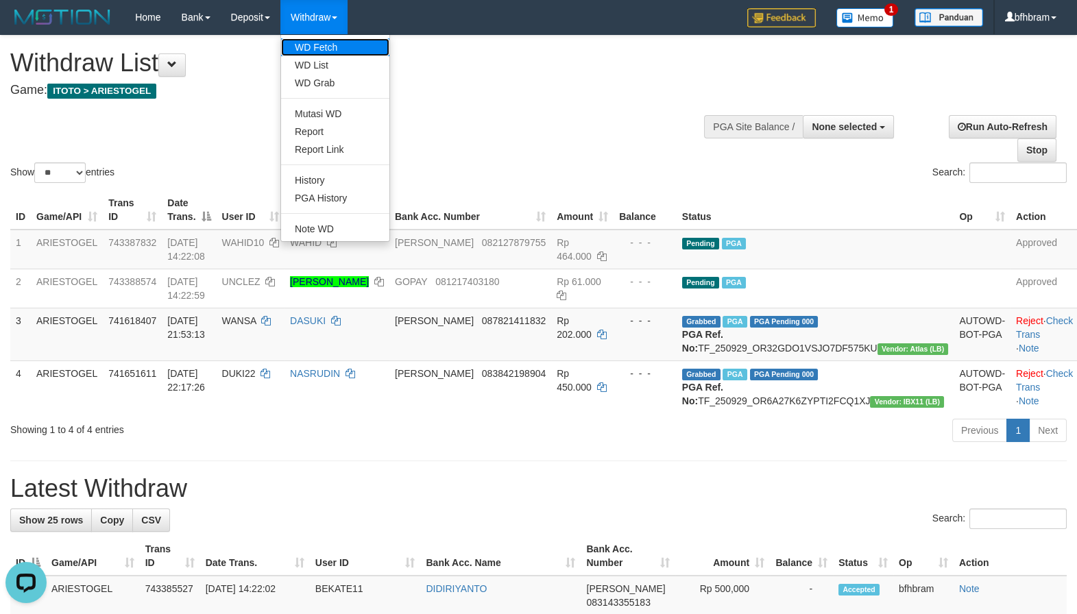
click at [332, 45] on link "WD Fetch" at bounding box center [335, 47] width 108 height 18
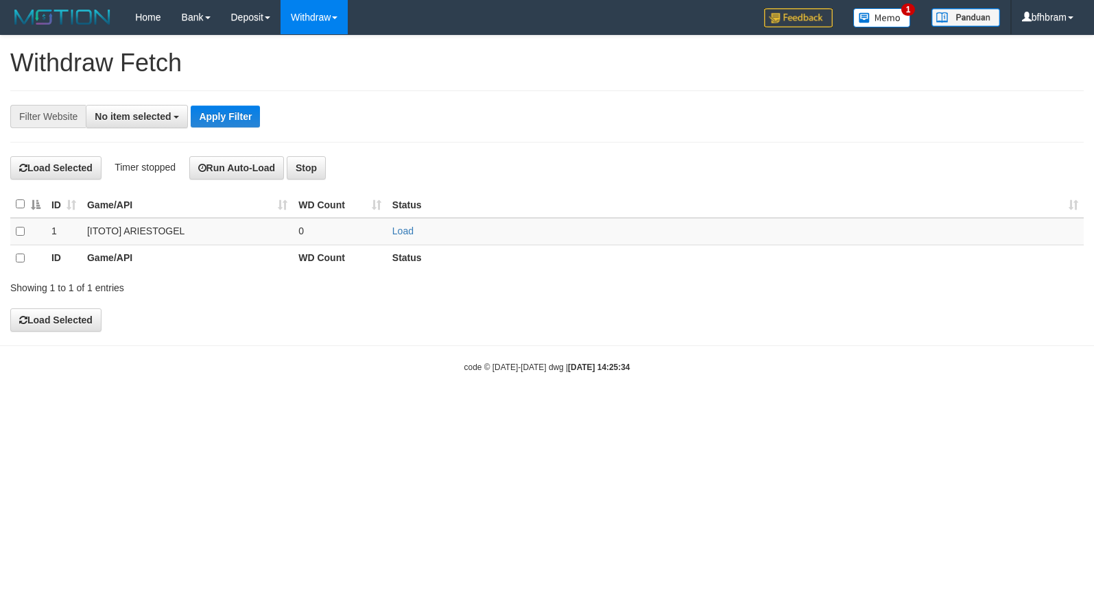
select select
click at [401, 235] on link "Load" at bounding box center [402, 231] width 21 height 11
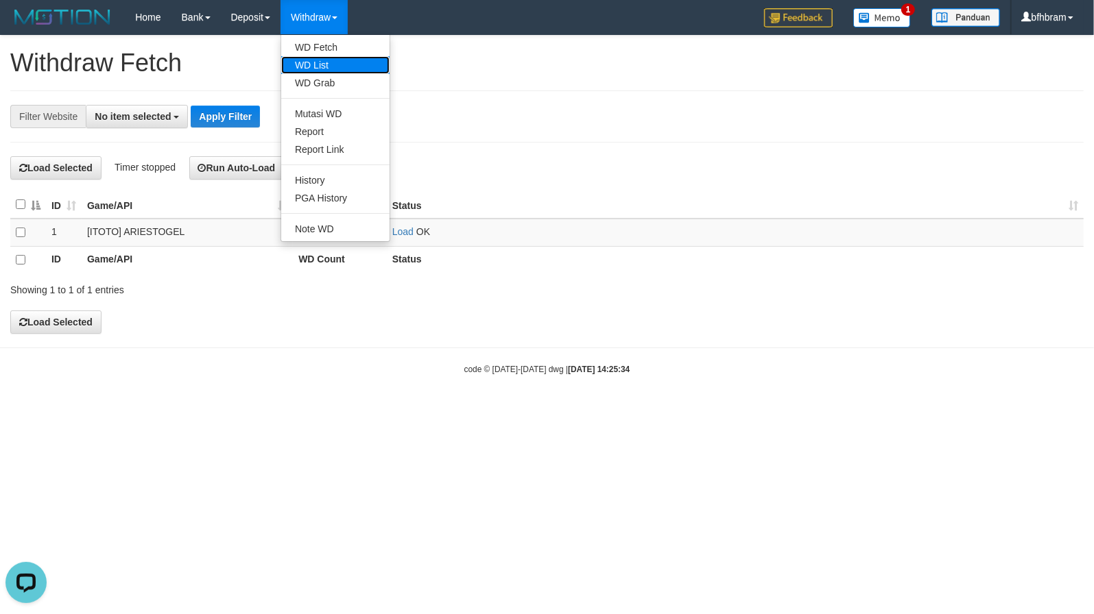
click at [325, 60] on link "WD List" at bounding box center [335, 65] width 108 height 18
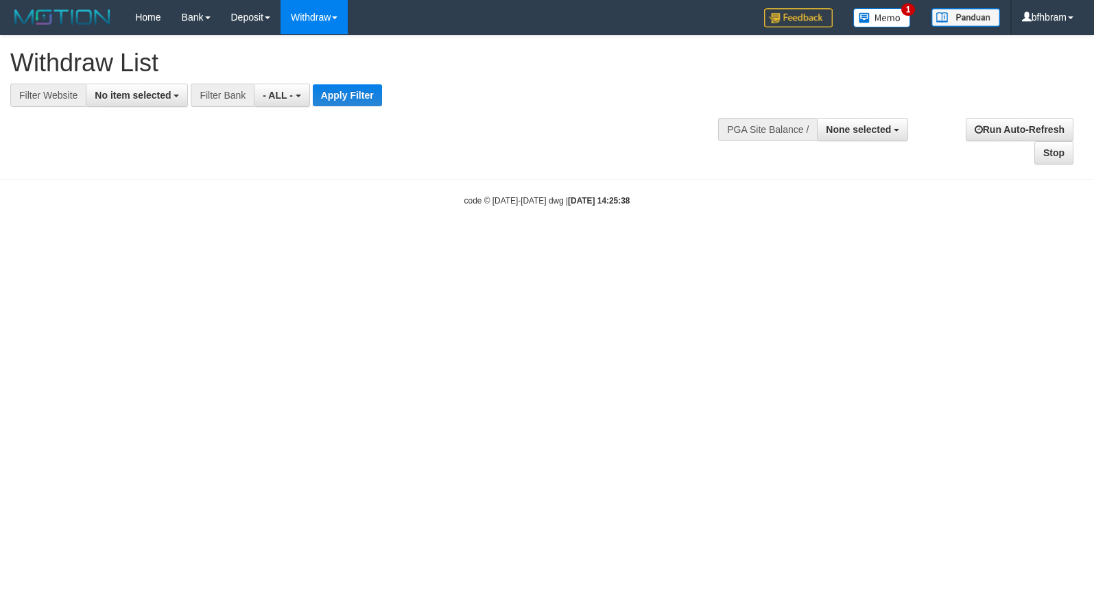
select select
click at [139, 91] on span "No item selected" at bounding box center [133, 95] width 76 height 11
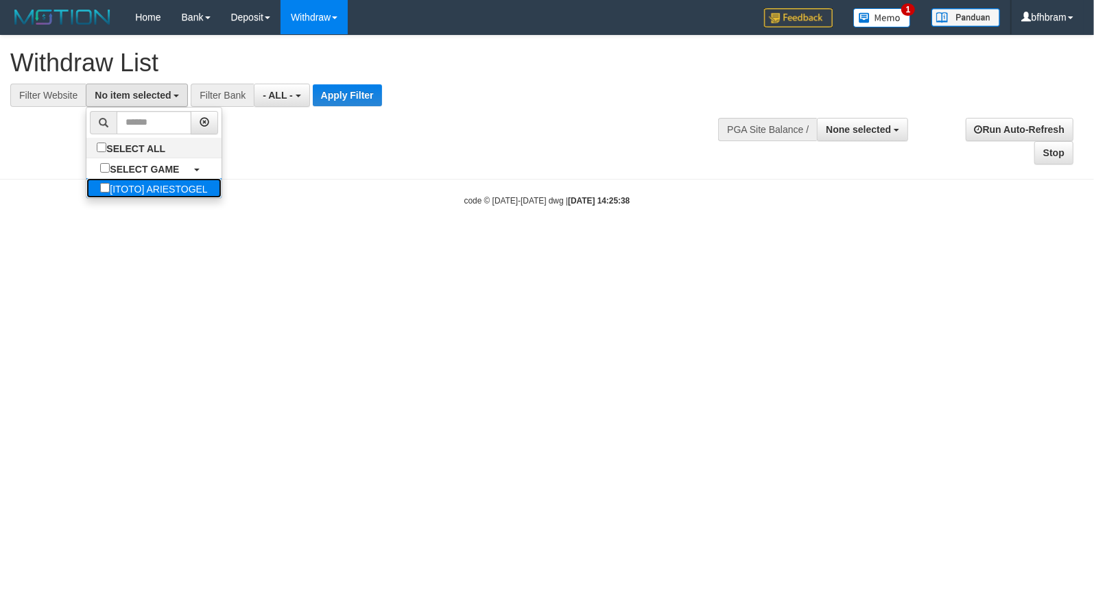
click at [121, 183] on label "[ITOTO] ARIESTOGEL" at bounding box center [153, 188] width 134 height 20
select select "***"
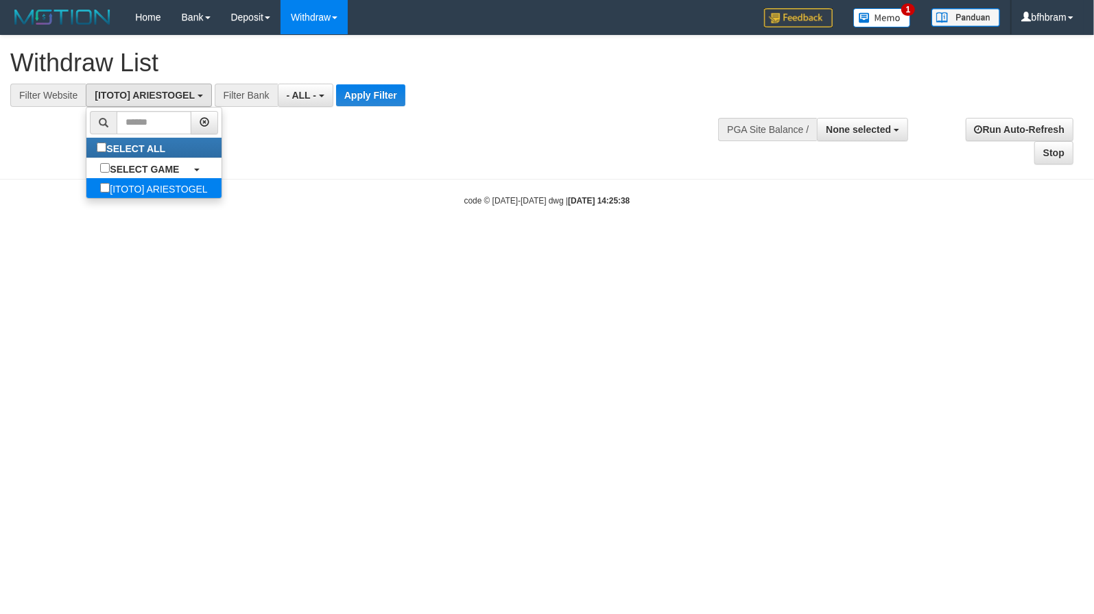
scroll to position [12, 0]
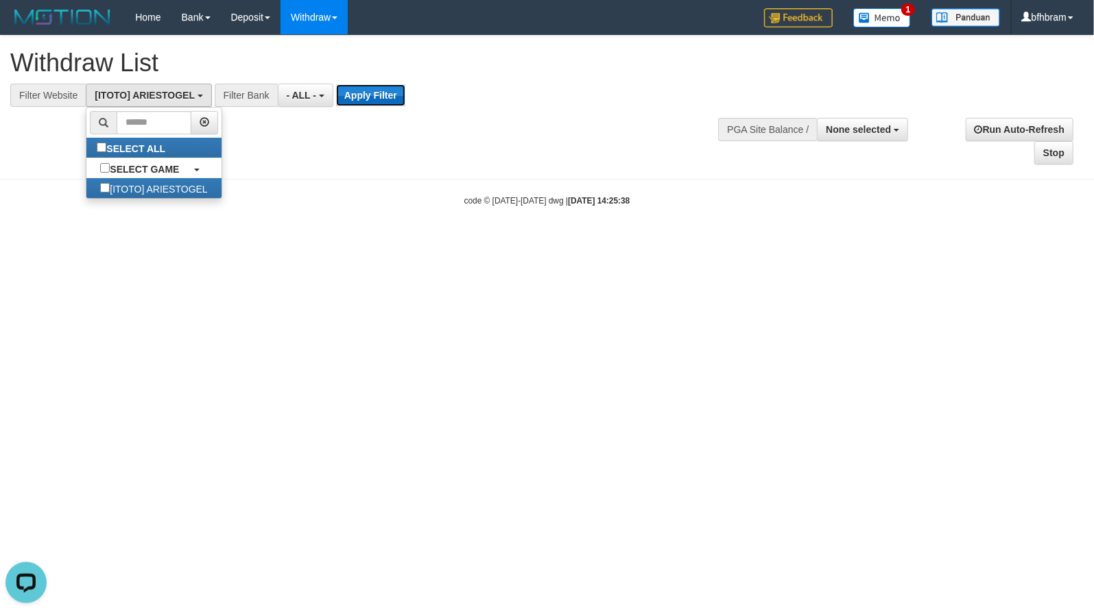
click at [354, 104] on button "Apply Filter" at bounding box center [370, 95] width 69 height 22
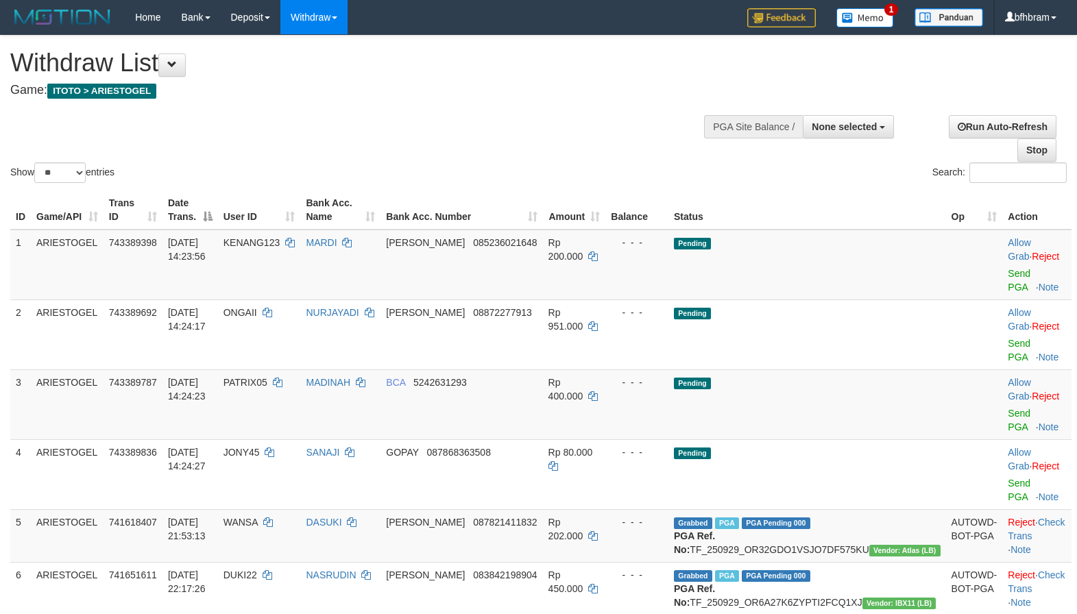
select select
select select "**"
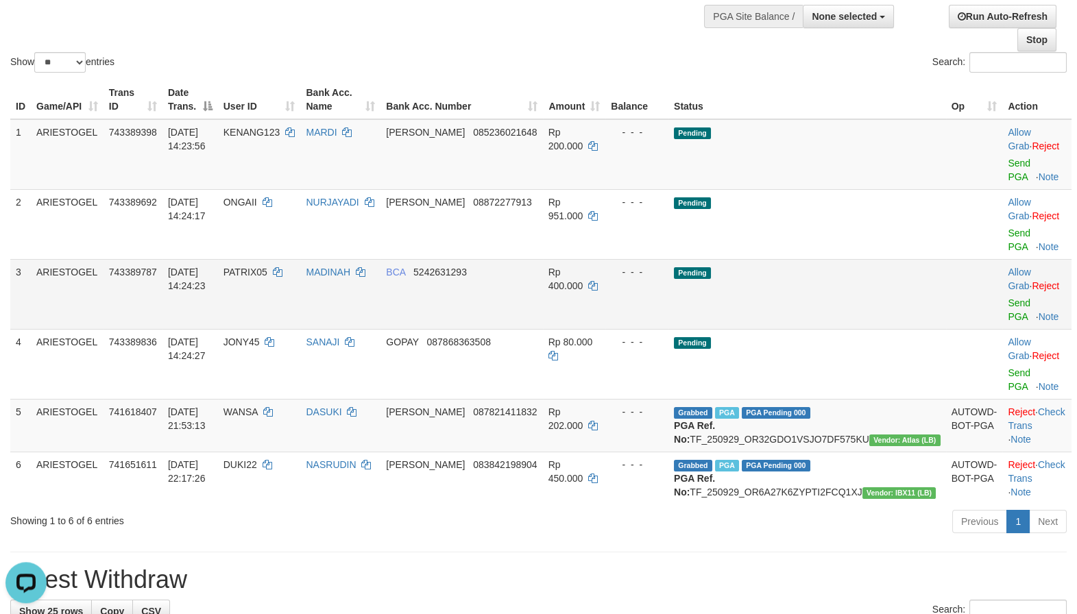
scroll to position [118, 0]
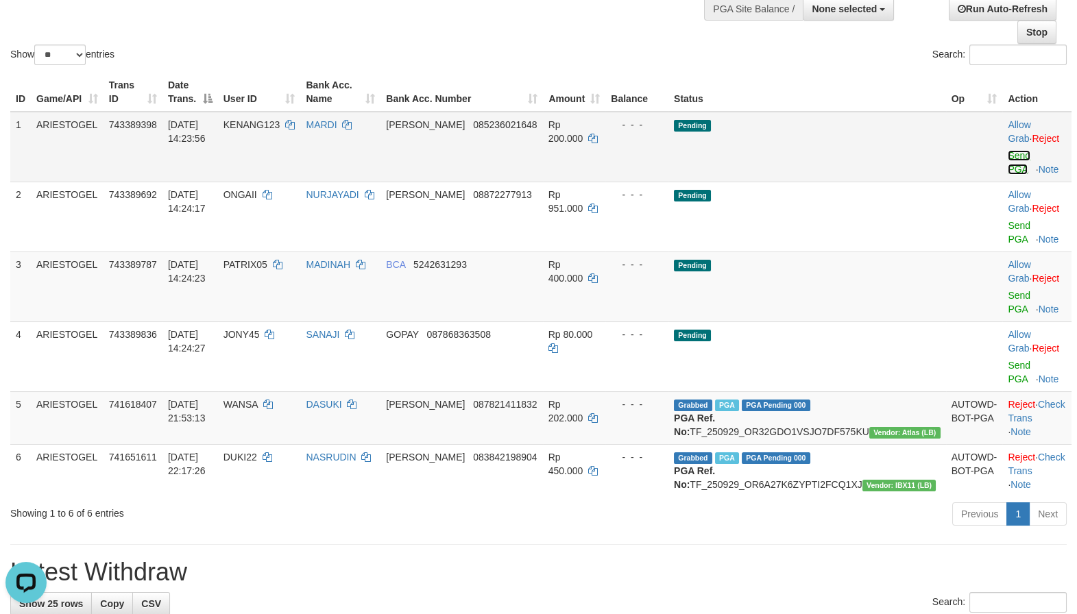
click at [1008, 173] on link "Send PGA" at bounding box center [1019, 162] width 23 height 25
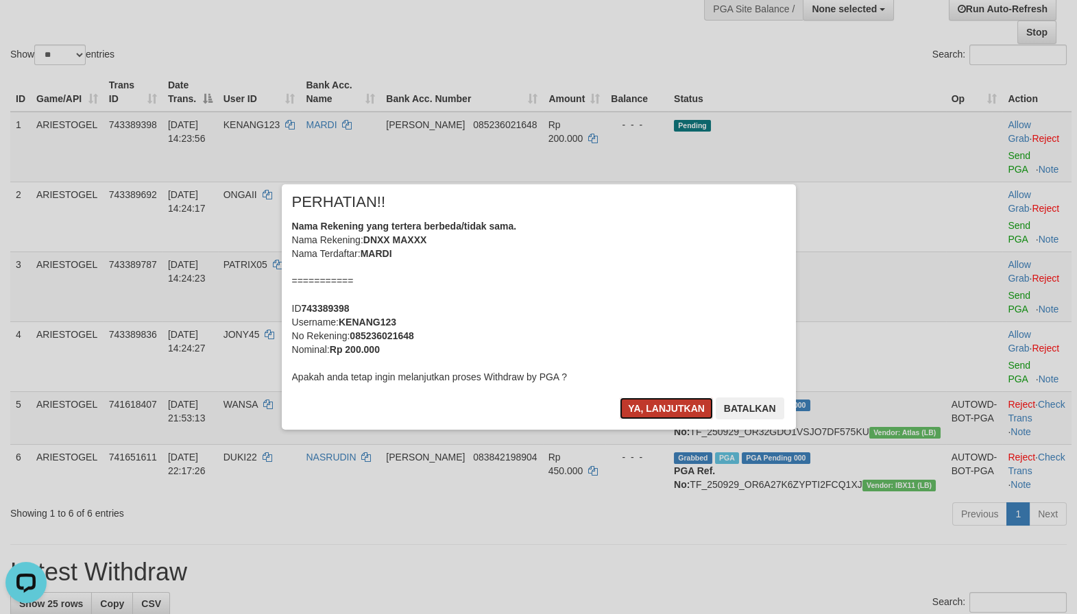
click at [666, 404] on button "Ya, lanjutkan" at bounding box center [666, 409] width 93 height 22
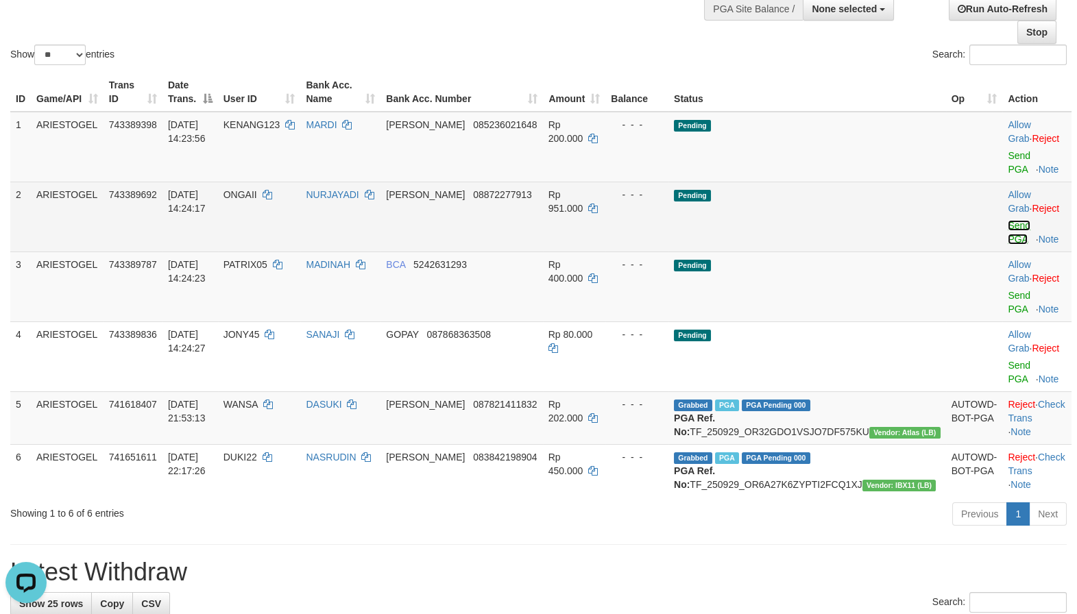
click at [1008, 242] on link "Send PGA" at bounding box center [1019, 232] width 23 height 25
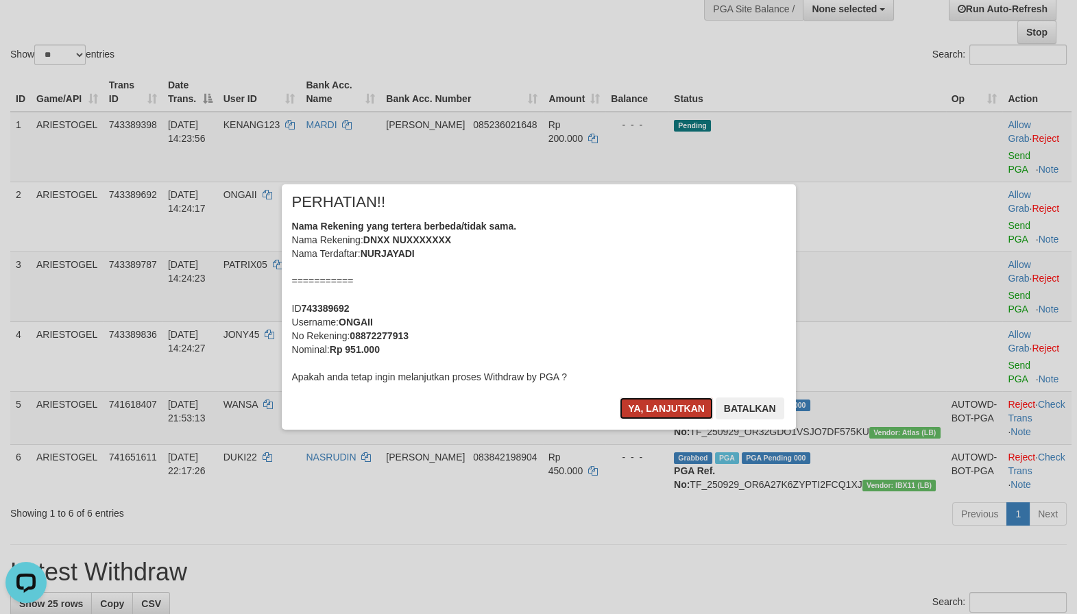
click at [687, 407] on button "Ya, lanjutkan" at bounding box center [666, 409] width 93 height 22
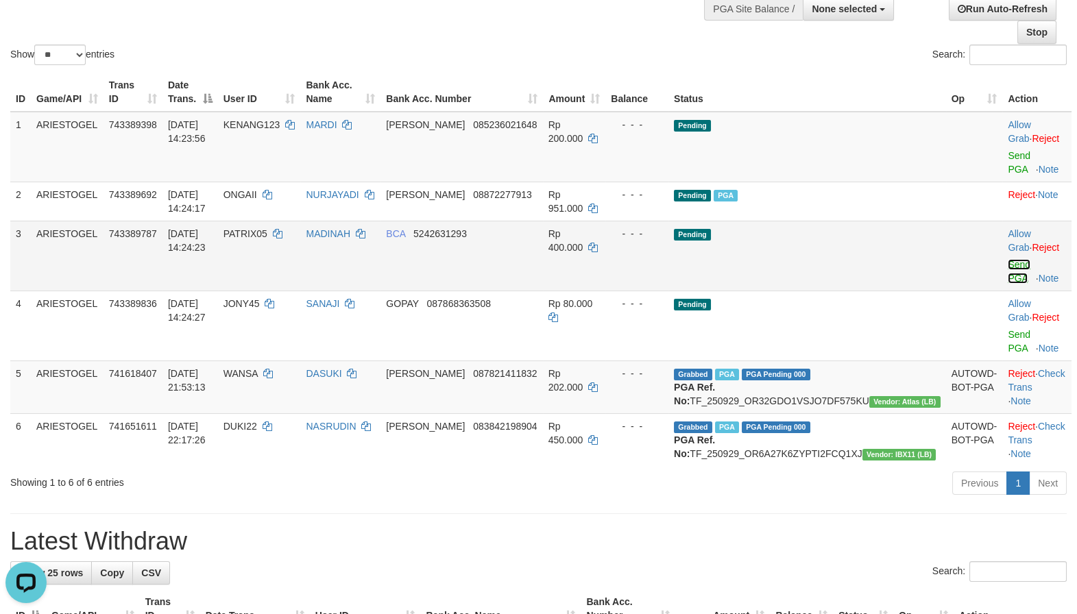
click at [1008, 280] on link "Send PGA" at bounding box center [1019, 271] width 23 height 25
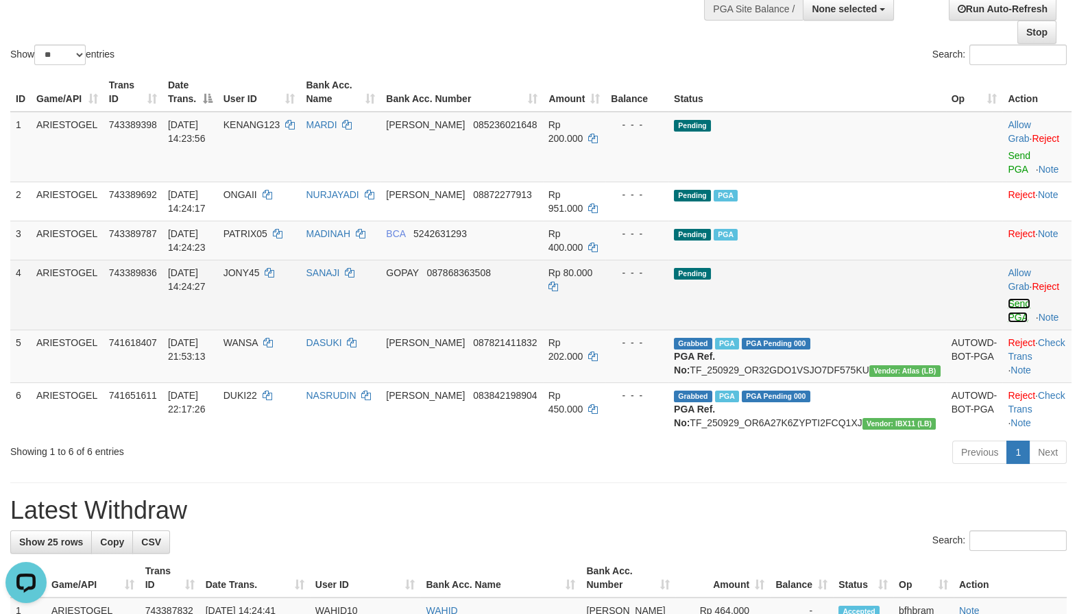
click at [1008, 322] on link "Send PGA" at bounding box center [1019, 310] width 23 height 25
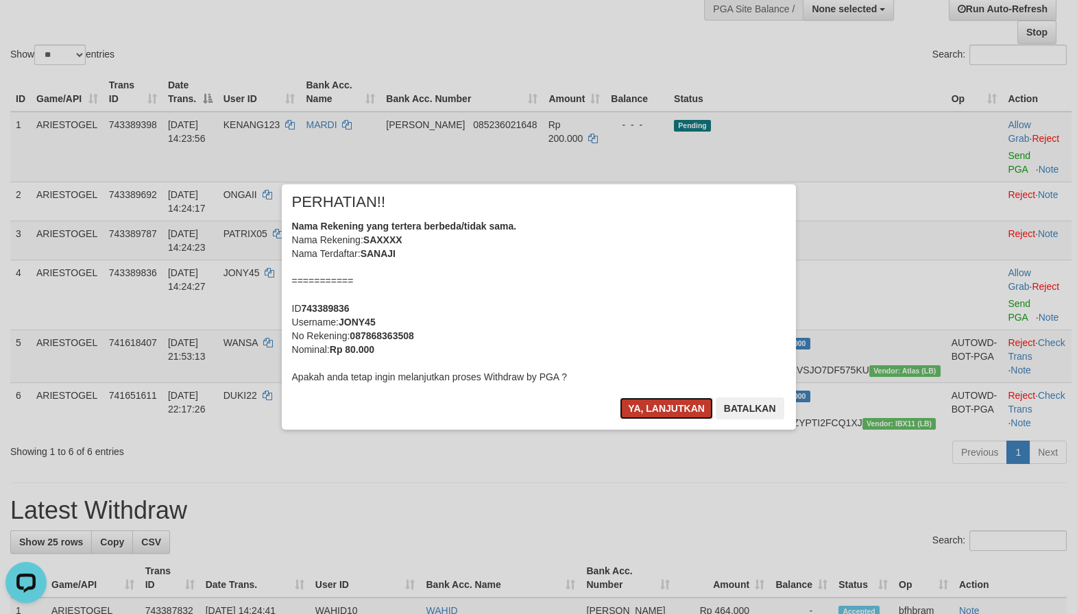
click at [662, 410] on button "Ya, lanjutkan" at bounding box center [666, 409] width 93 height 22
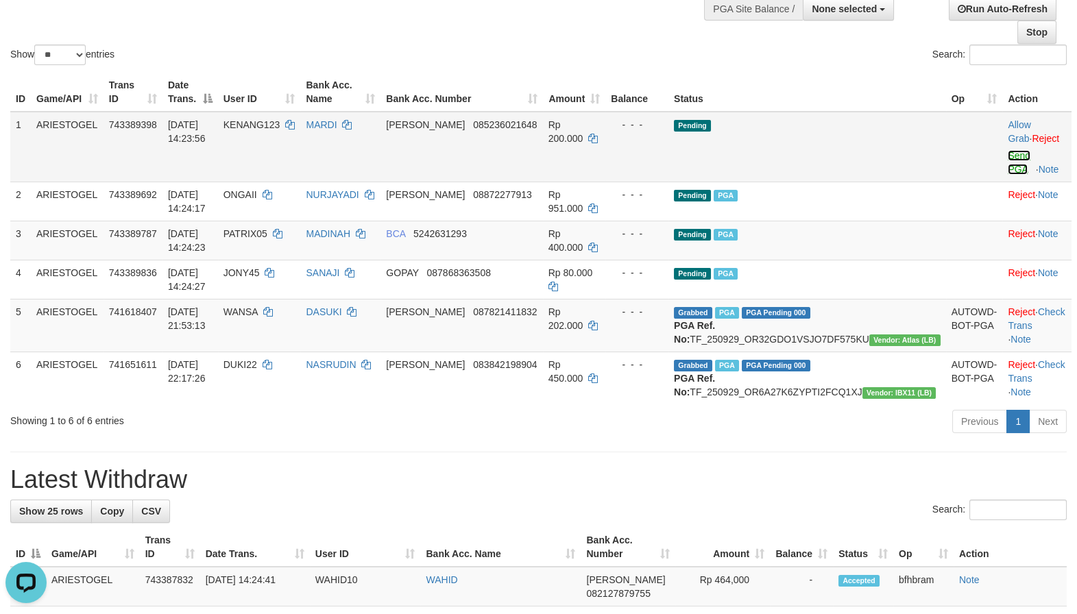
click at [1008, 170] on link "Send PGA" at bounding box center [1019, 162] width 23 height 25
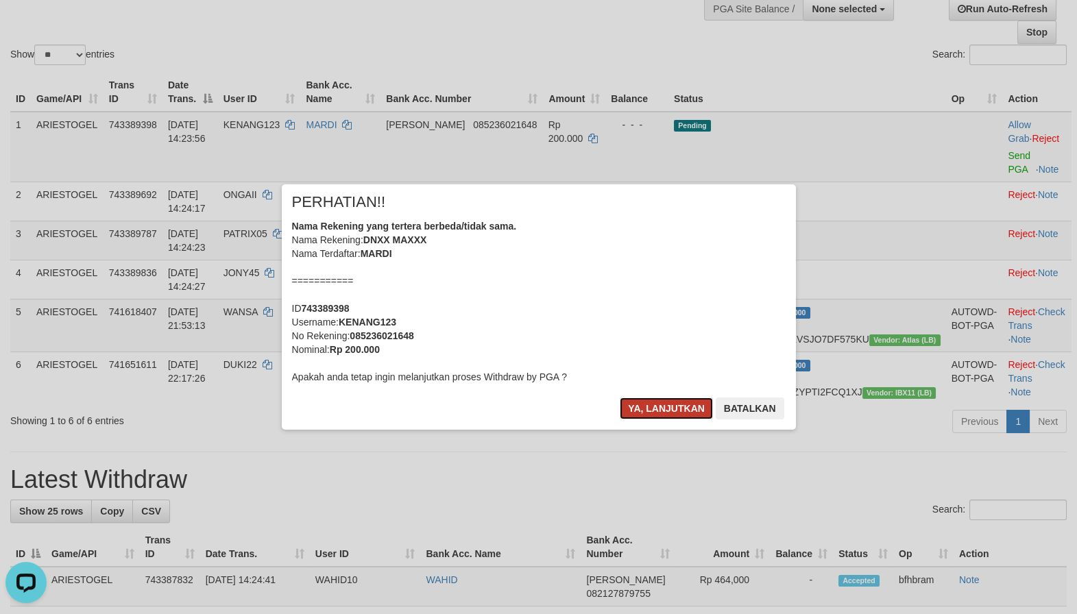
click at [632, 410] on button "Ya, lanjutkan" at bounding box center [666, 409] width 93 height 22
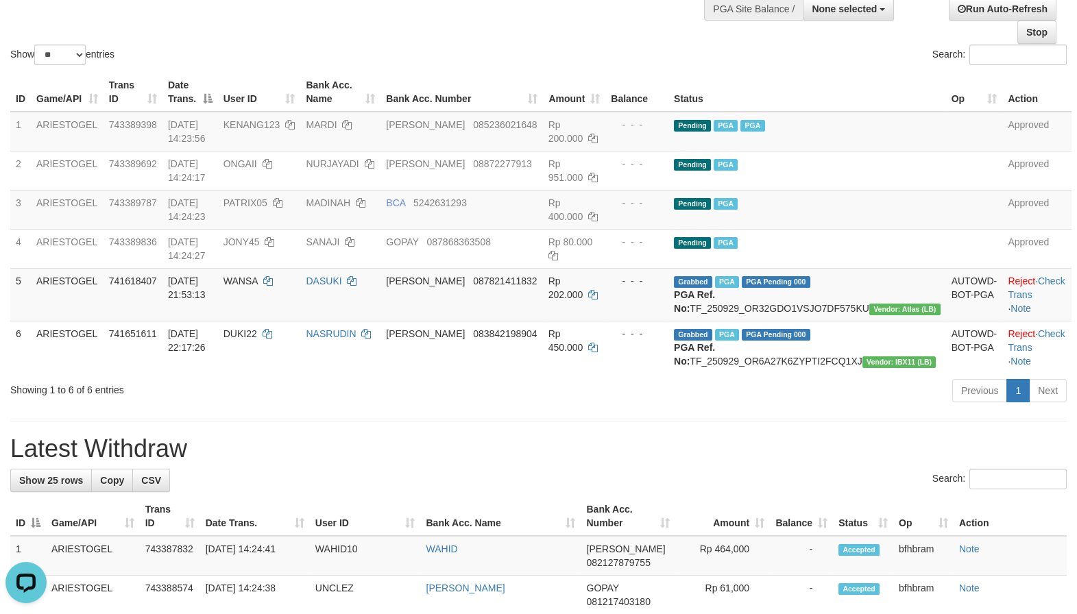
click at [785, 463] on h1 "Latest Withdraw" at bounding box center [538, 448] width 1057 height 27
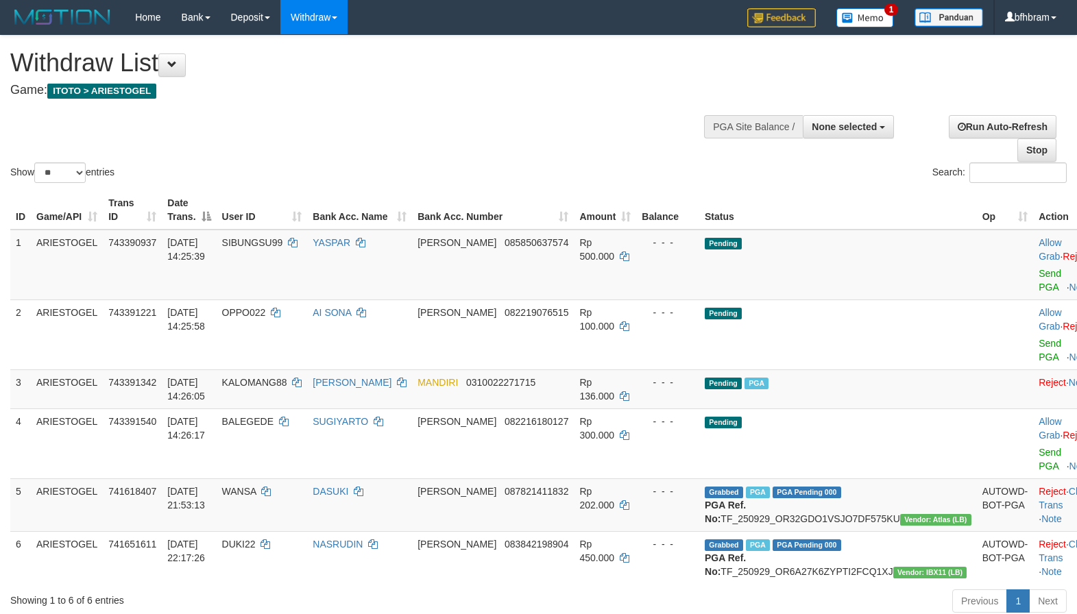
select select
select select "**"
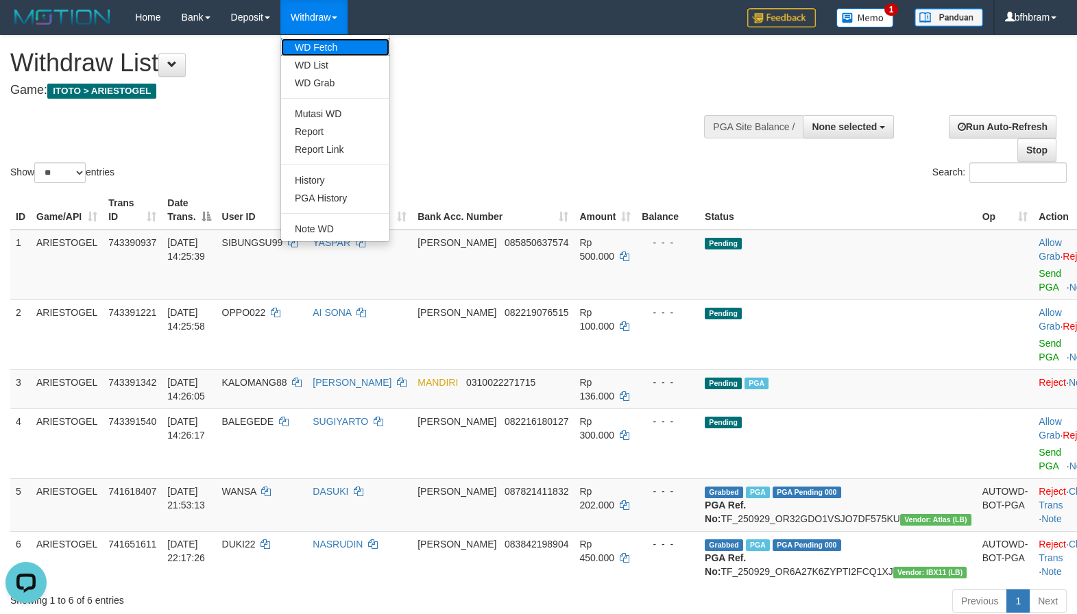
click at [332, 43] on link "WD Fetch" at bounding box center [335, 47] width 108 height 18
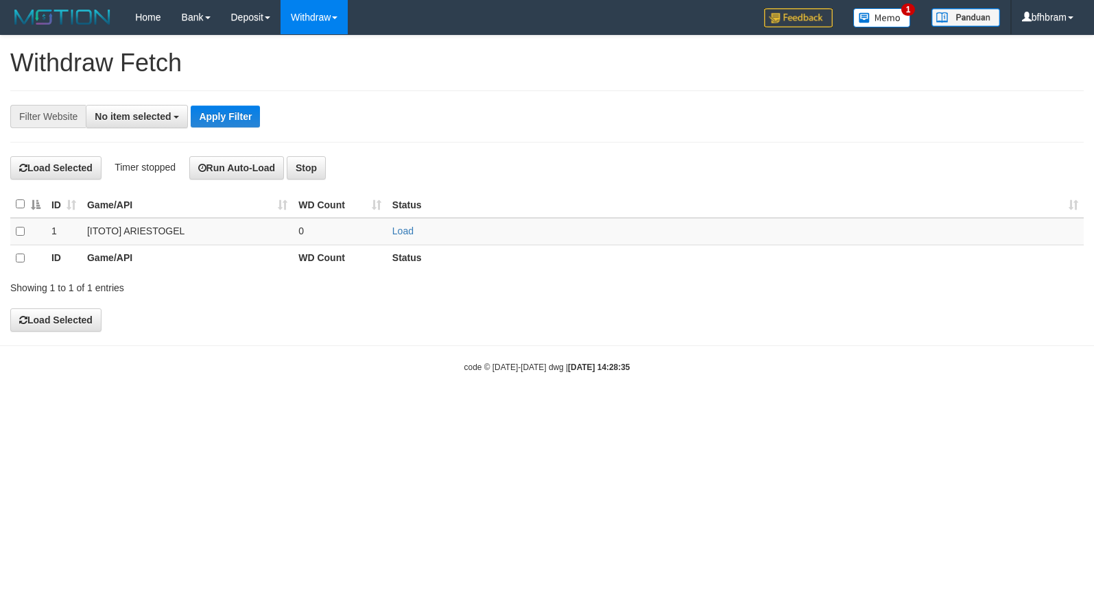
select select
click at [403, 230] on link "Load" at bounding box center [402, 231] width 21 height 11
click at [625, 324] on div "**********" at bounding box center [547, 185] width 1094 height 298
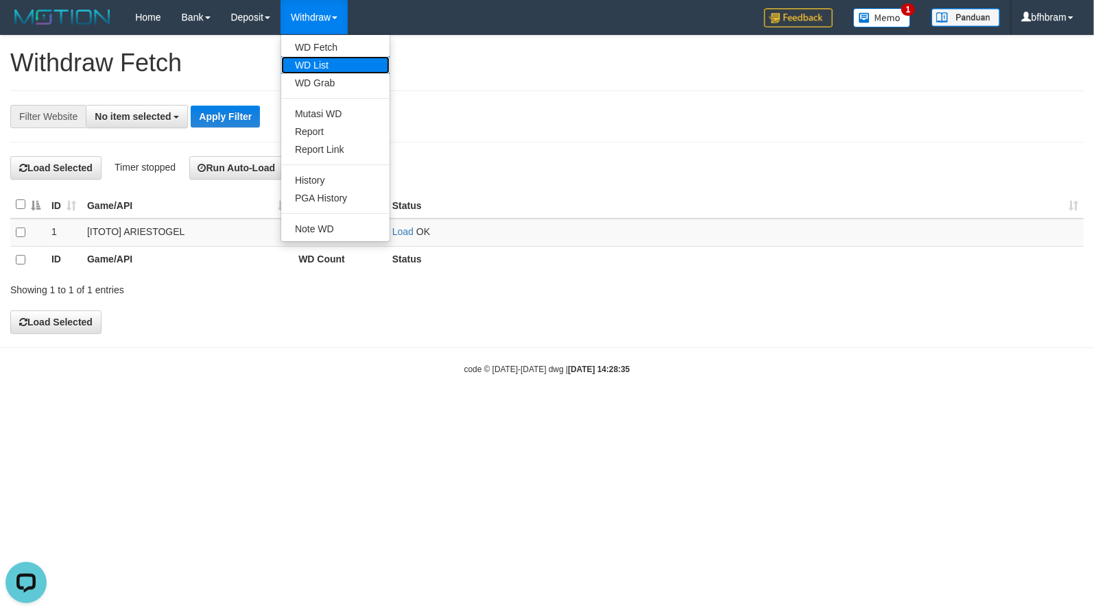
click at [317, 58] on link "WD List" at bounding box center [335, 65] width 108 height 18
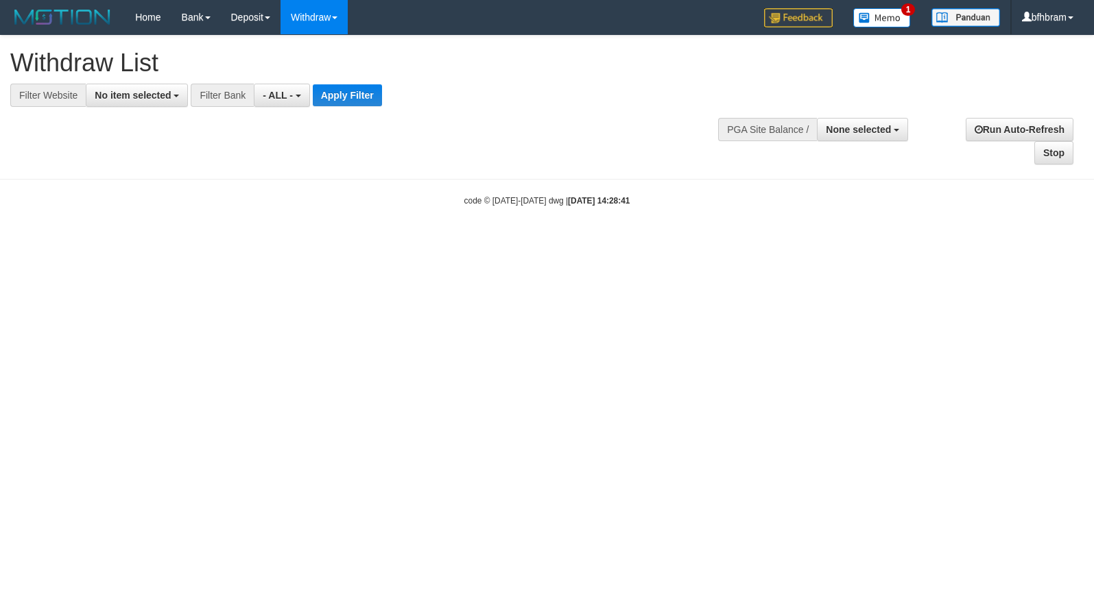
select select
click at [133, 95] on span "No item selected" at bounding box center [133, 95] width 76 height 11
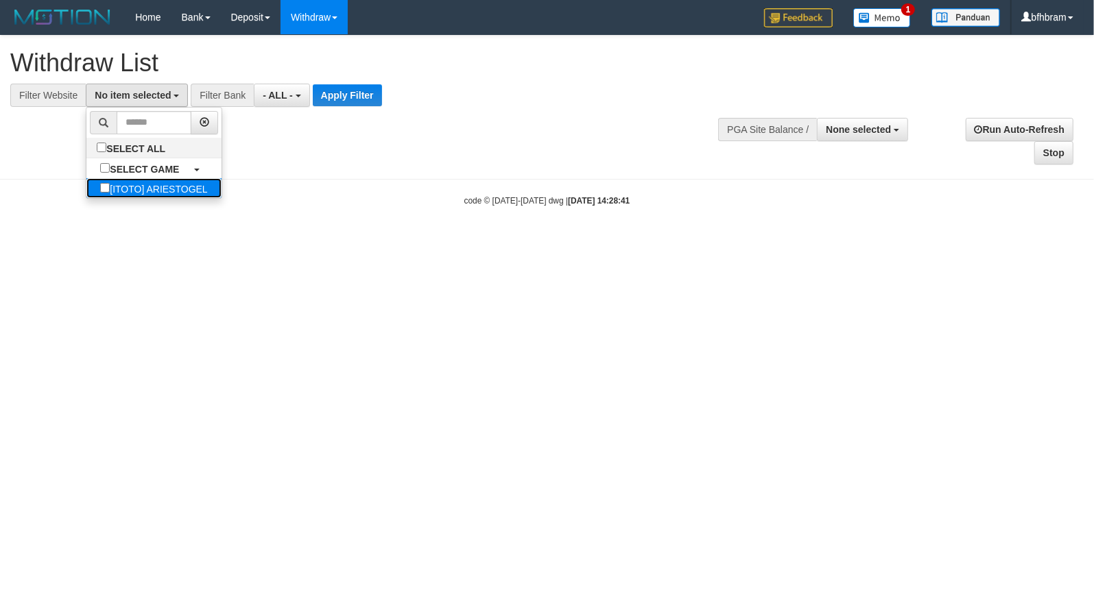
click at [122, 193] on label "[ITOTO] ARIESTOGEL" at bounding box center [153, 188] width 134 height 20
select select "***"
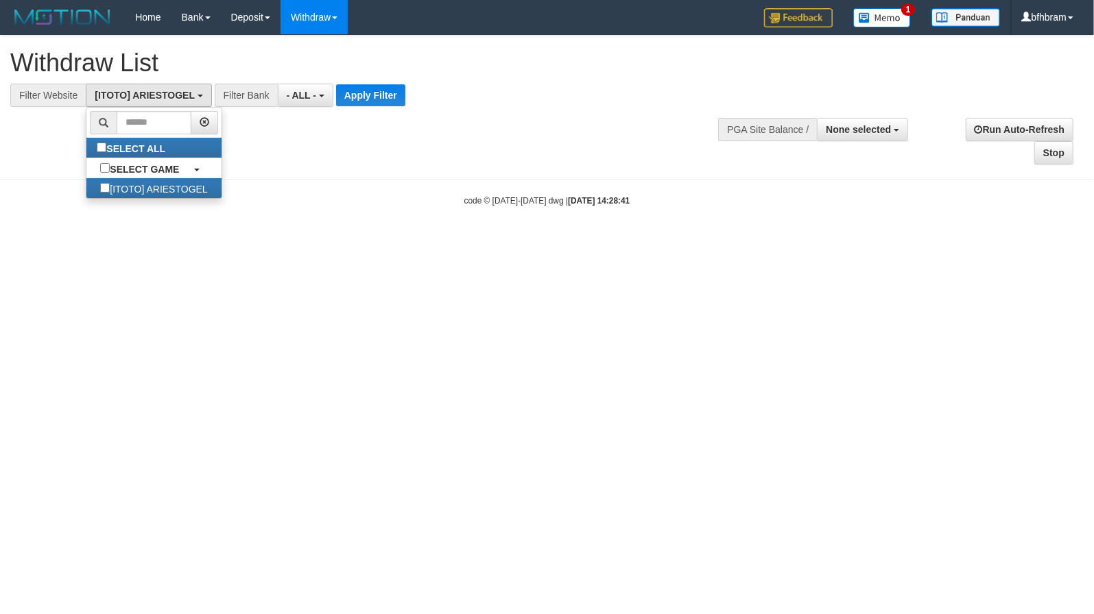
scroll to position [12, 0]
click at [361, 95] on button "Apply Filter" at bounding box center [370, 95] width 69 height 22
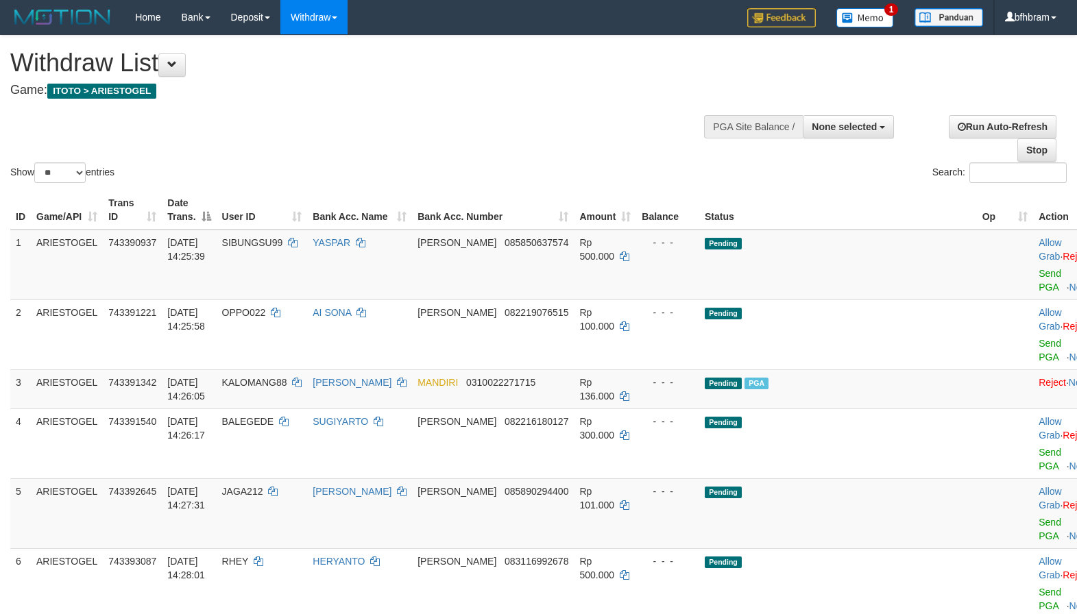
select select
select select "**"
click at [435, 158] on div "Show ** ** ** *** entries Search:" at bounding box center [538, 111] width 1077 height 150
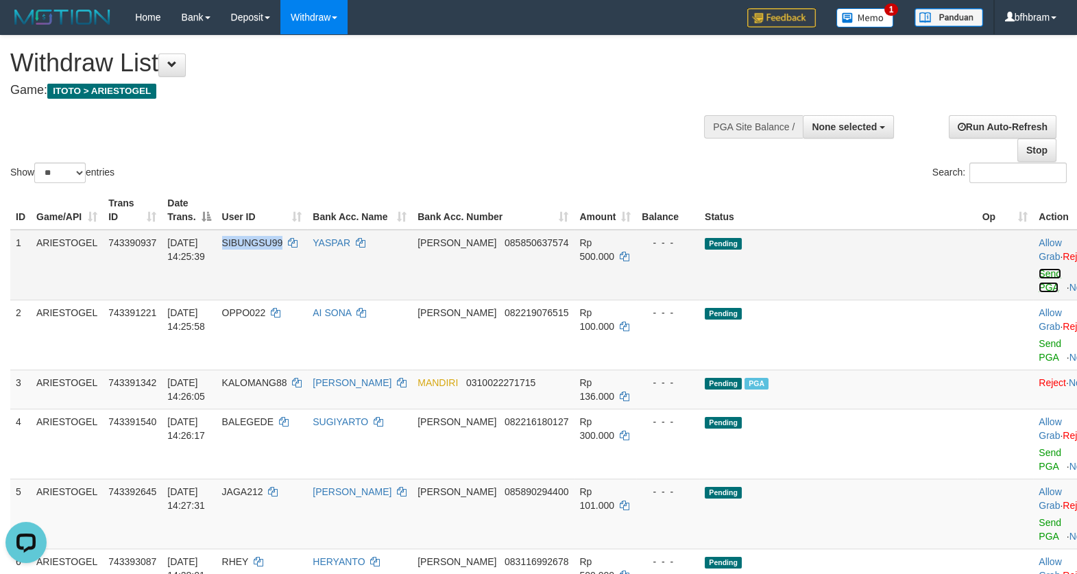
click at [1039, 289] on link "Send PGA" at bounding box center [1050, 280] width 23 height 25
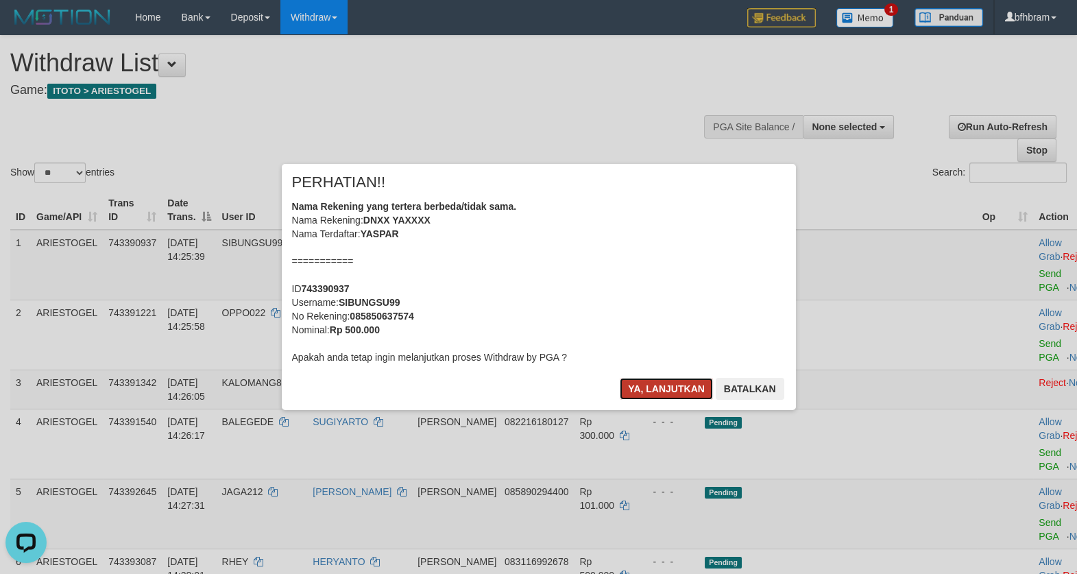
click at [664, 386] on button "Ya, lanjutkan" at bounding box center [666, 389] width 93 height 22
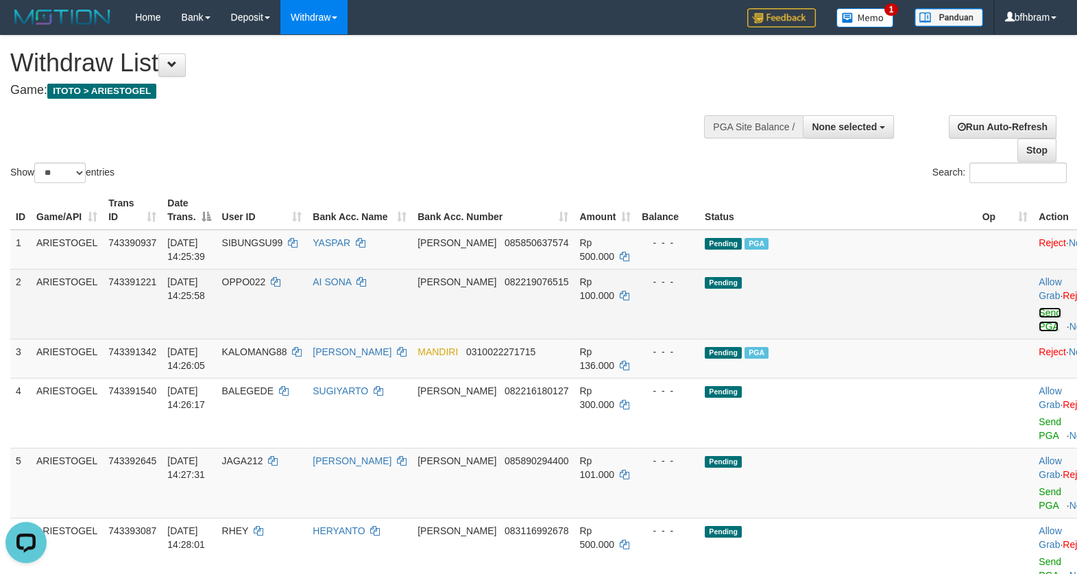
click at [1039, 327] on link "Send PGA" at bounding box center [1050, 319] width 23 height 25
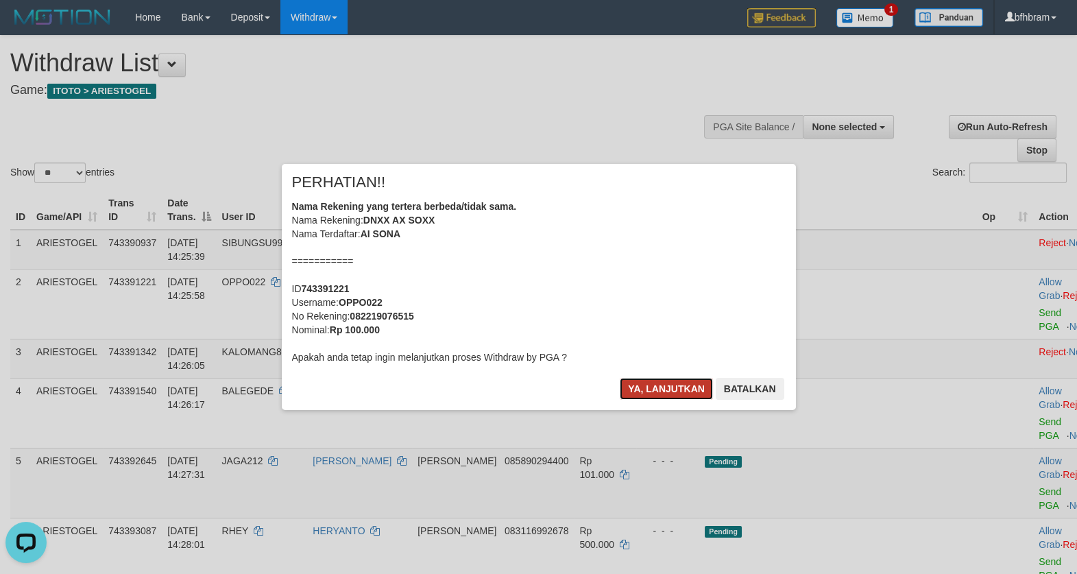
click at [664, 392] on button "Ya, lanjutkan" at bounding box center [666, 389] width 93 height 22
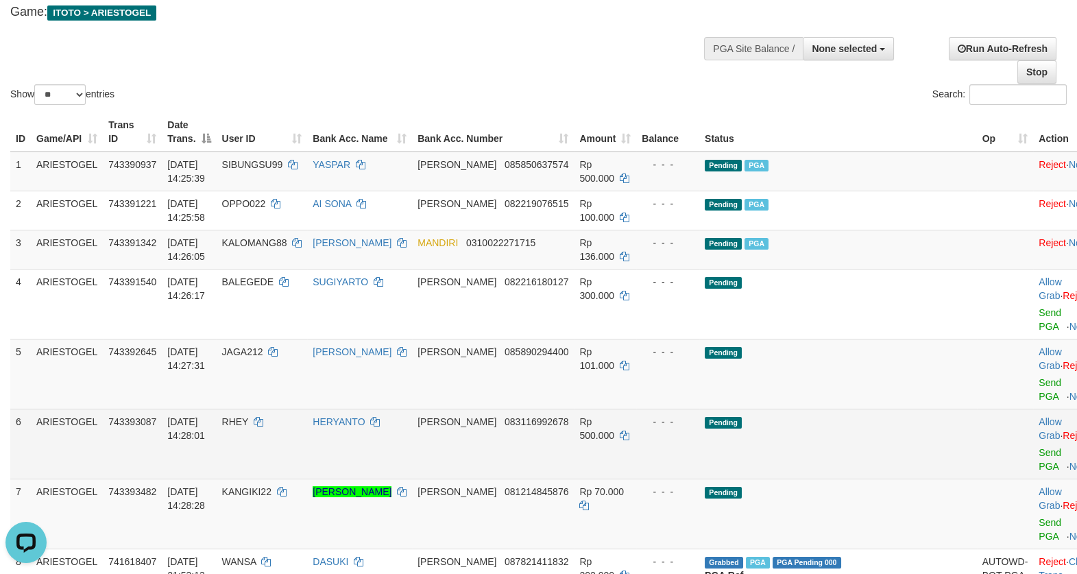
scroll to position [118, 0]
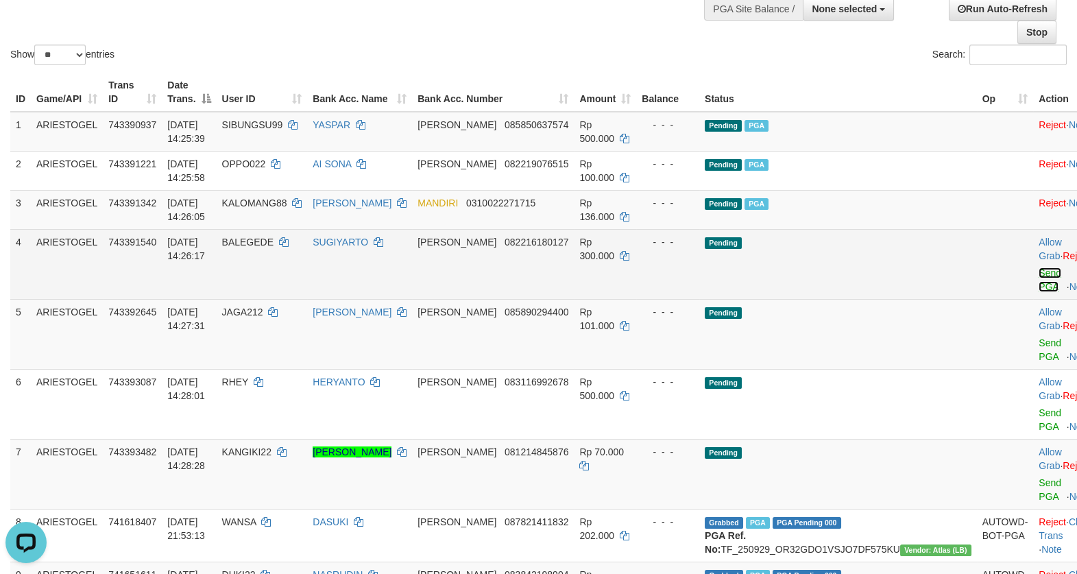
click at [1039, 287] on link "Send PGA" at bounding box center [1050, 279] width 23 height 25
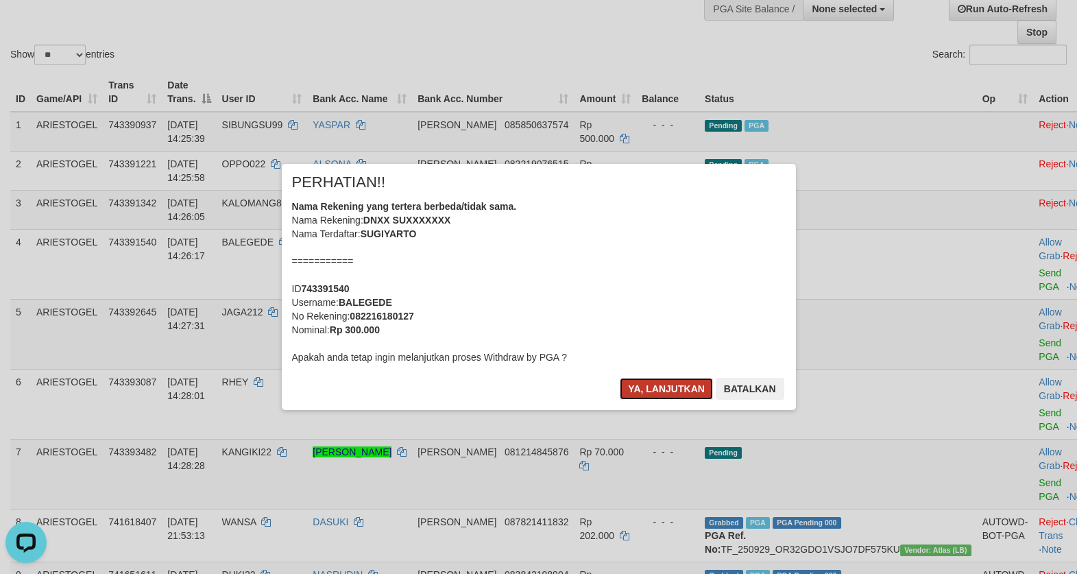
click at [680, 383] on button "Ya, lanjutkan" at bounding box center [666, 389] width 93 height 22
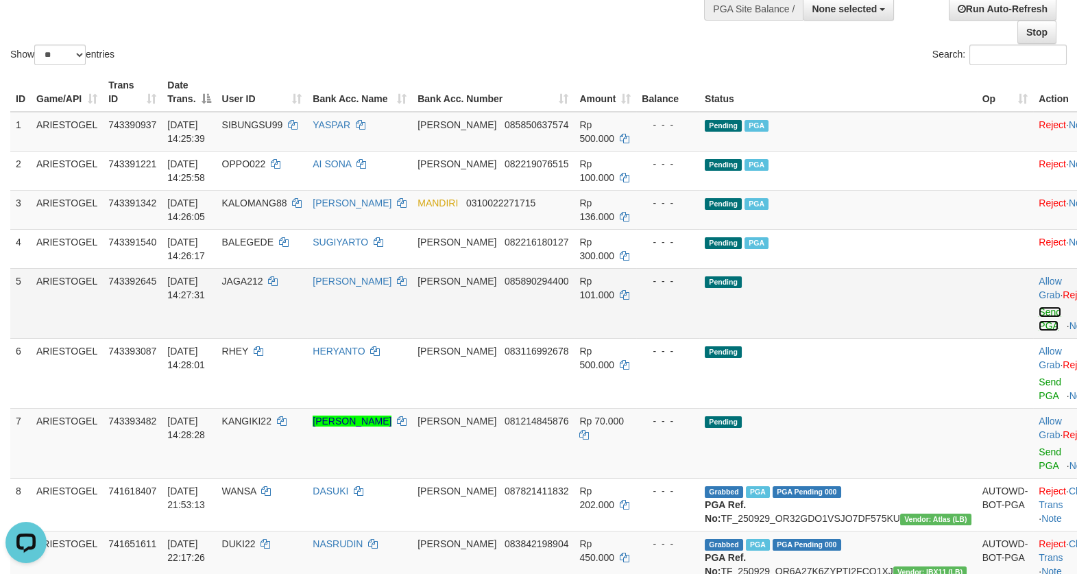
click at [1039, 331] on link "Send PGA" at bounding box center [1050, 318] width 23 height 25
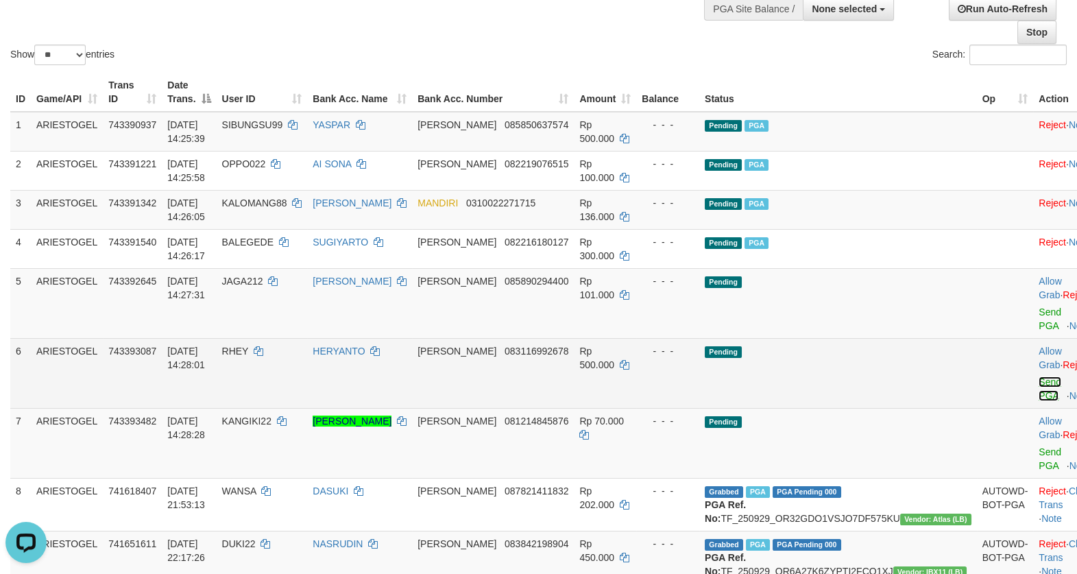
click at [1039, 401] on link "Send PGA" at bounding box center [1050, 388] width 23 height 25
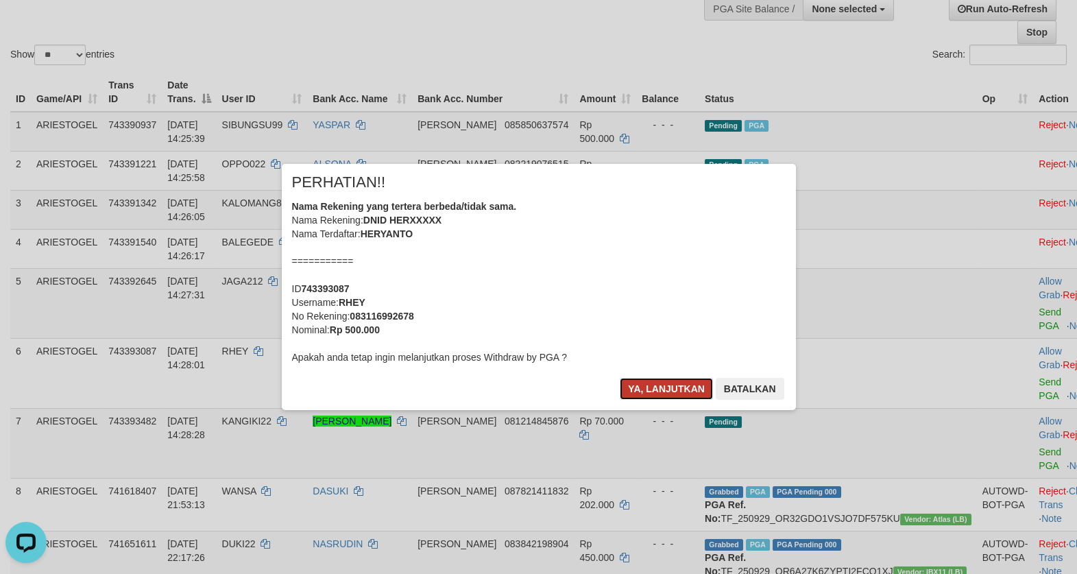
click at [677, 385] on button "Ya, lanjutkan" at bounding box center [666, 389] width 93 height 22
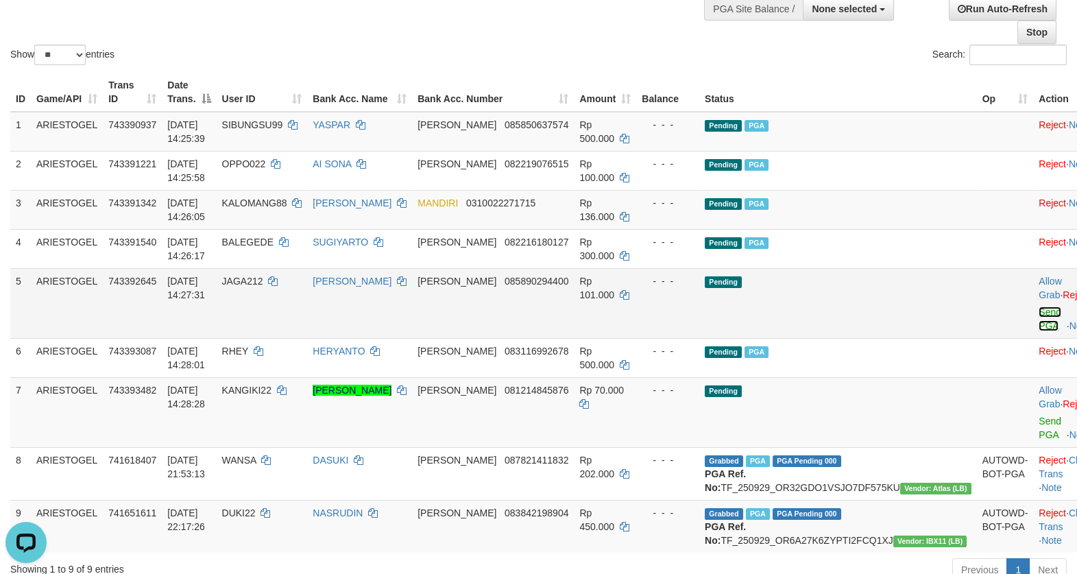
click at [1039, 328] on link "Send PGA" at bounding box center [1050, 318] width 23 height 25
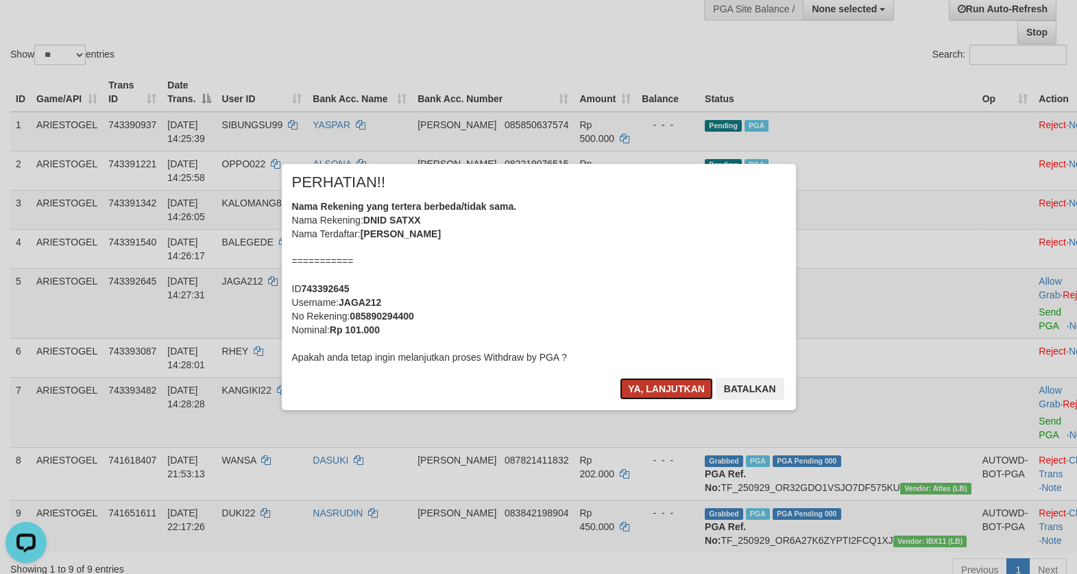
click at [683, 399] on button "Ya, lanjutkan" at bounding box center [666, 389] width 93 height 22
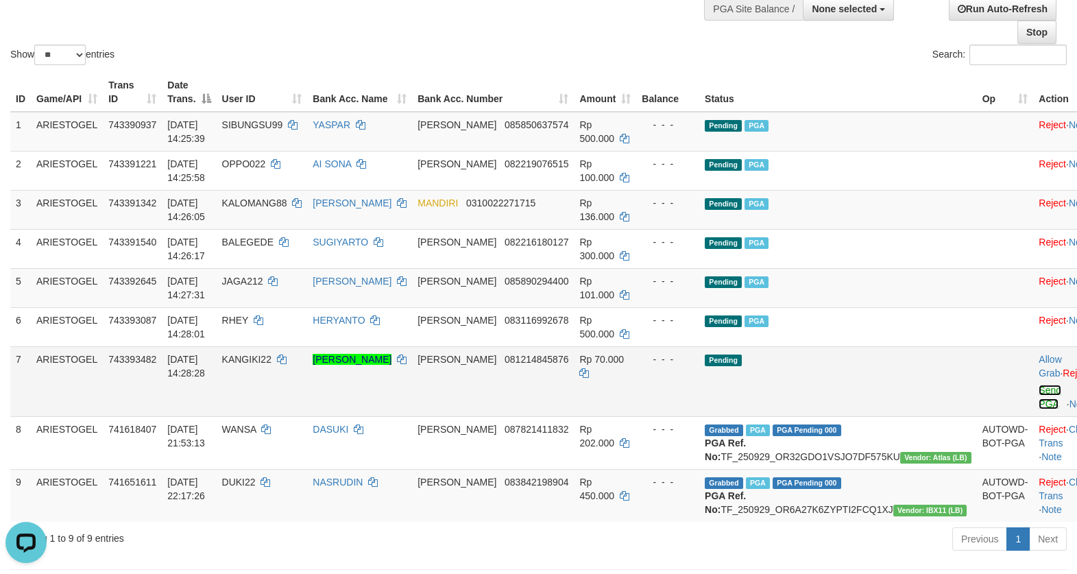
click at [1039, 409] on link "Send PGA" at bounding box center [1050, 397] width 23 height 25
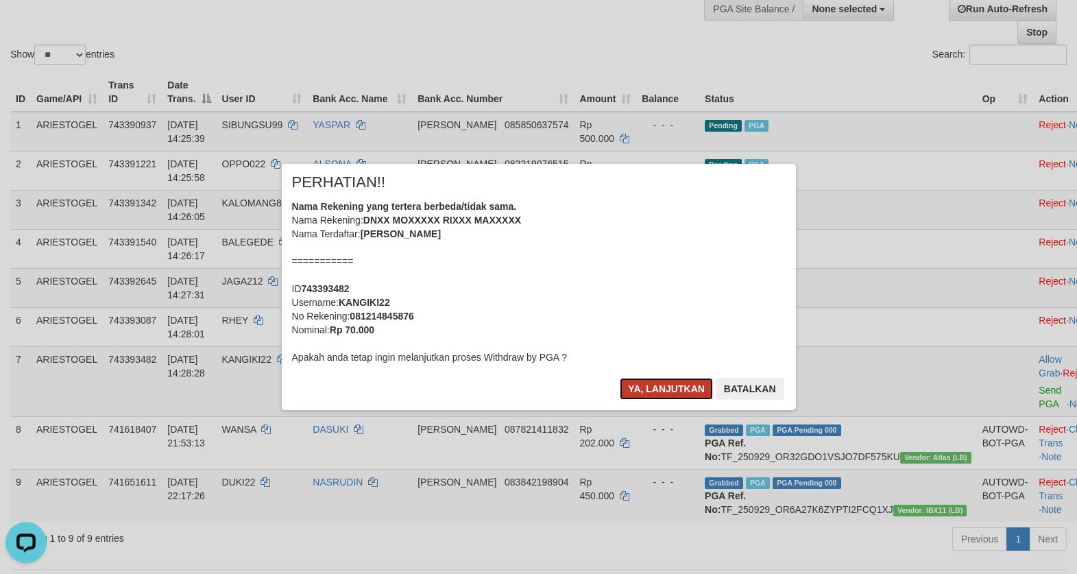
click at [644, 390] on button "Ya, lanjutkan" at bounding box center [666, 389] width 93 height 22
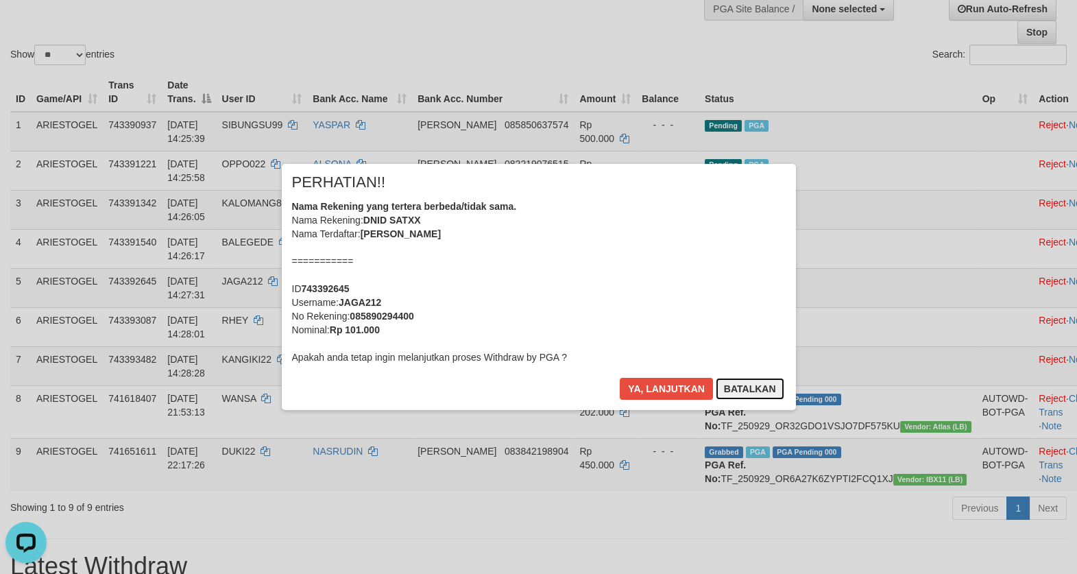
click at [737, 388] on button "Batalkan" at bounding box center [750, 389] width 69 height 22
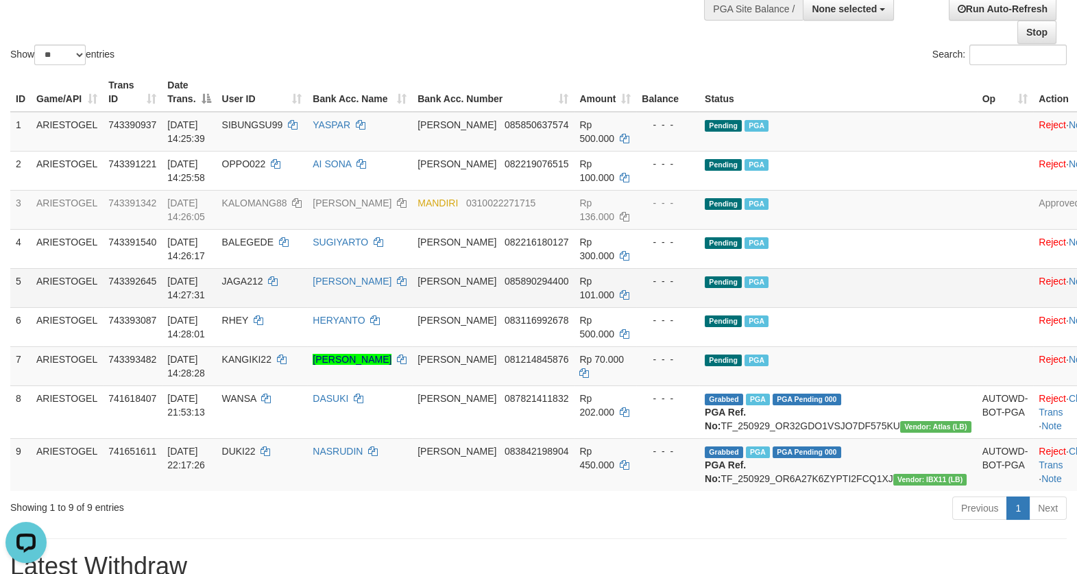
click at [871, 276] on td "Pending PGA" at bounding box center [838, 287] width 278 height 39
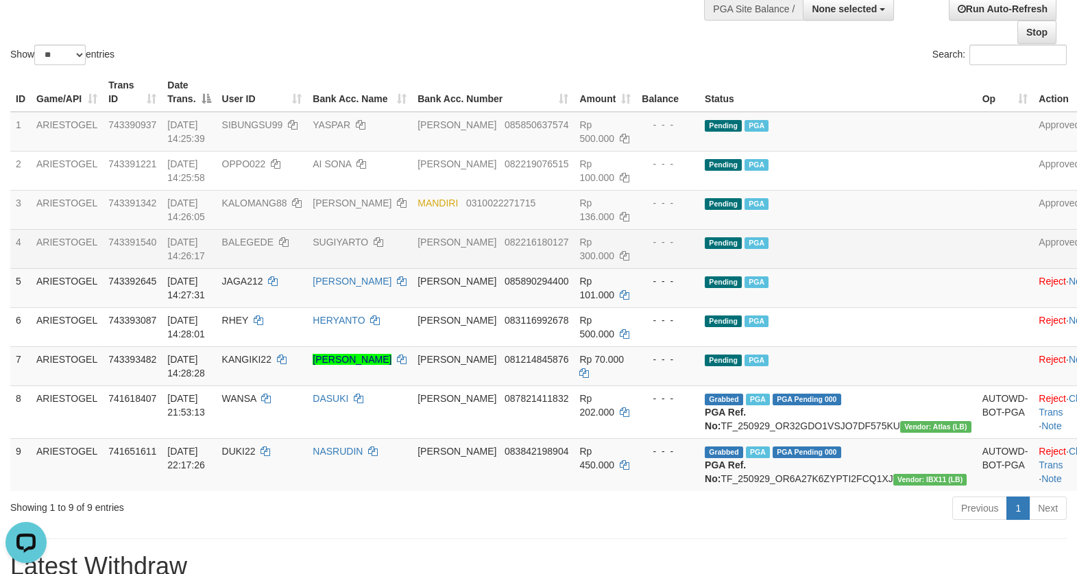
click at [904, 241] on td "Pending PGA" at bounding box center [838, 248] width 278 height 39
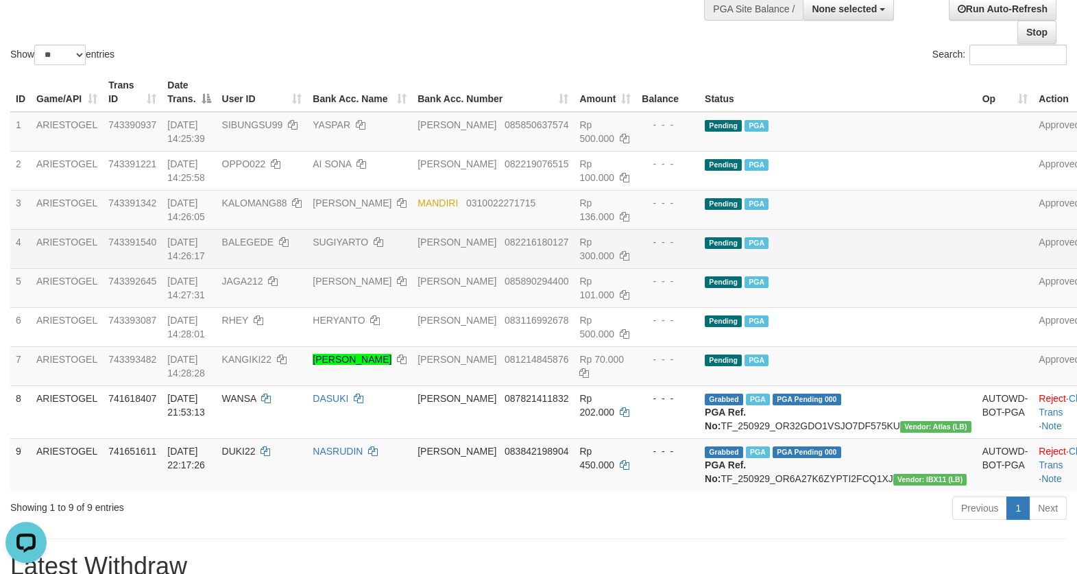
click at [904, 241] on td "Pending PGA" at bounding box center [838, 248] width 278 height 39
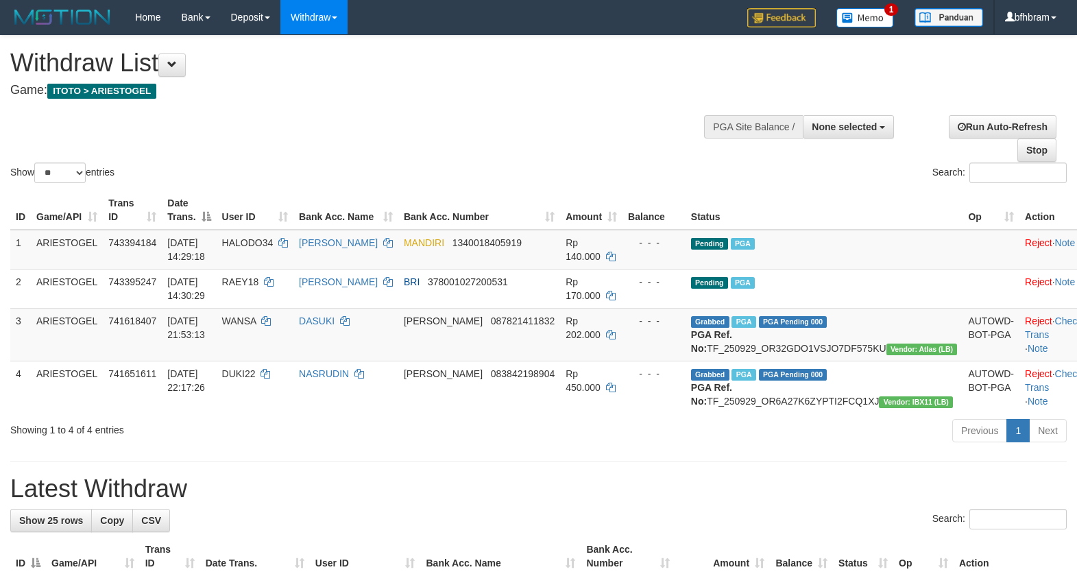
select select
select select "**"
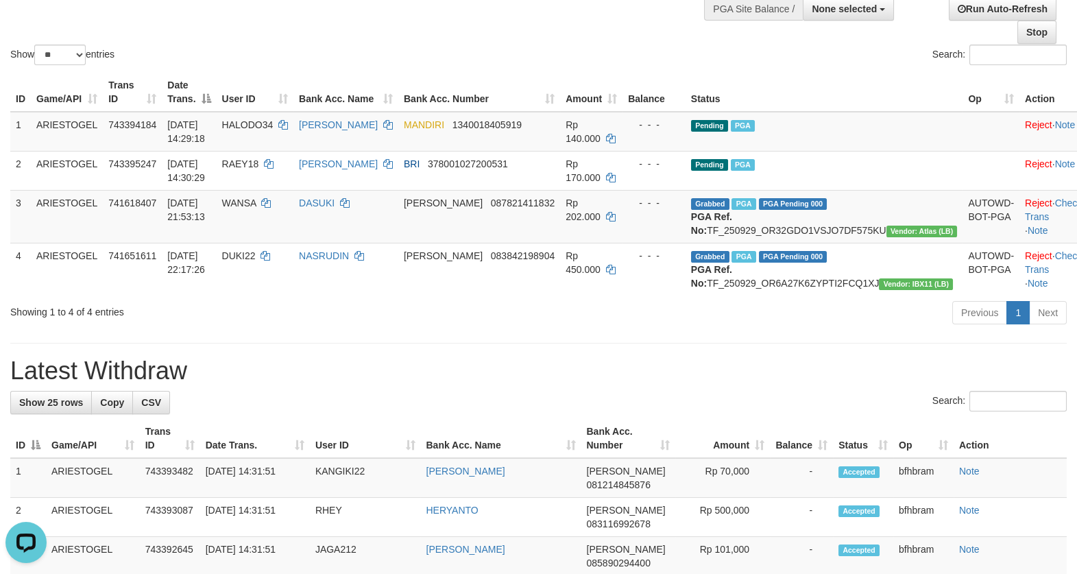
click at [730, 329] on div "Previous 1 Next" at bounding box center [762, 314] width 607 height 29
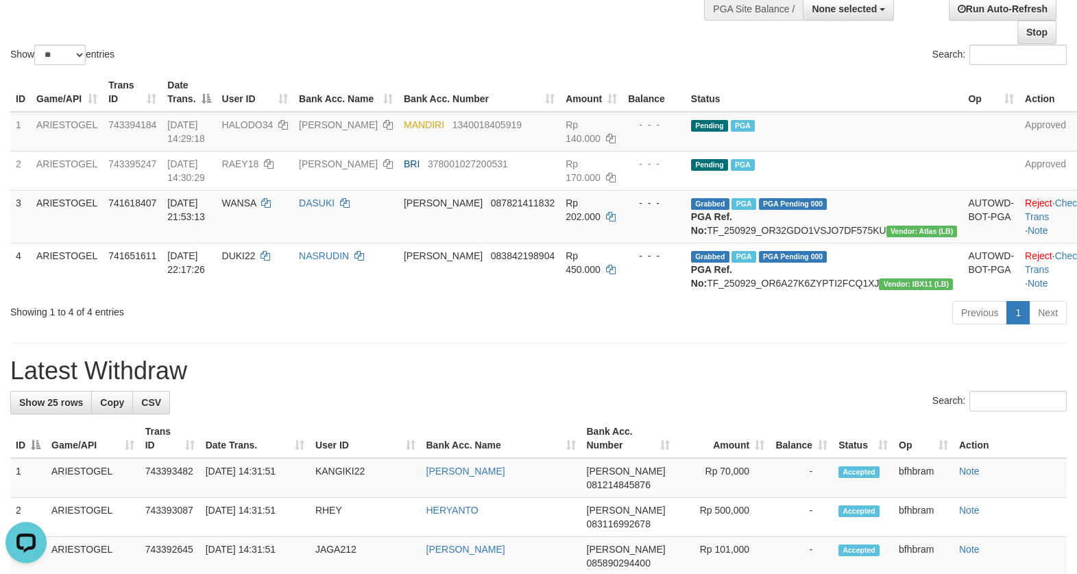
click at [673, 385] on h1 "Latest Withdraw" at bounding box center [538, 370] width 1057 height 27
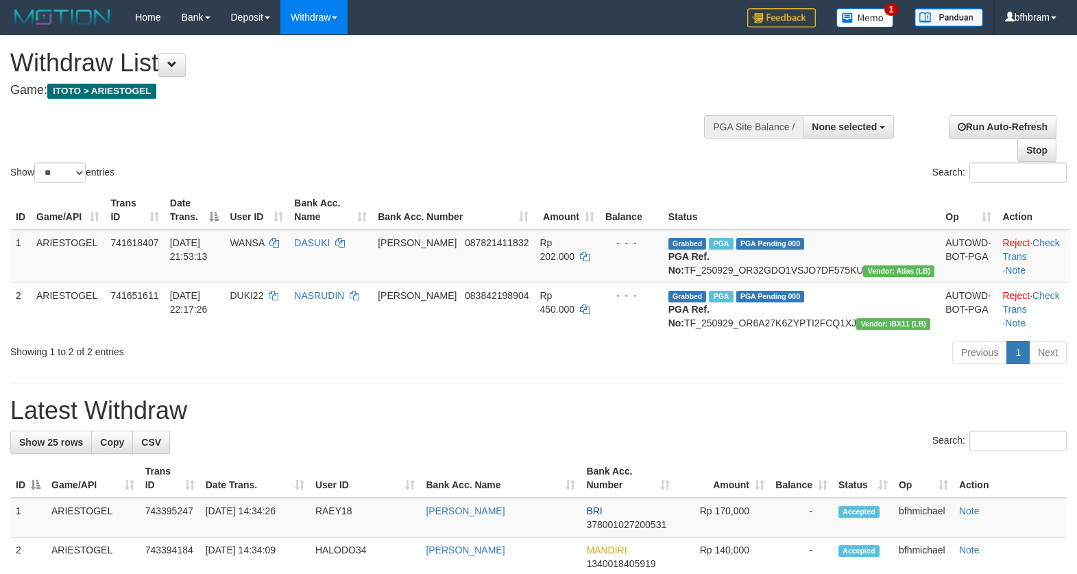
select select
select select "**"
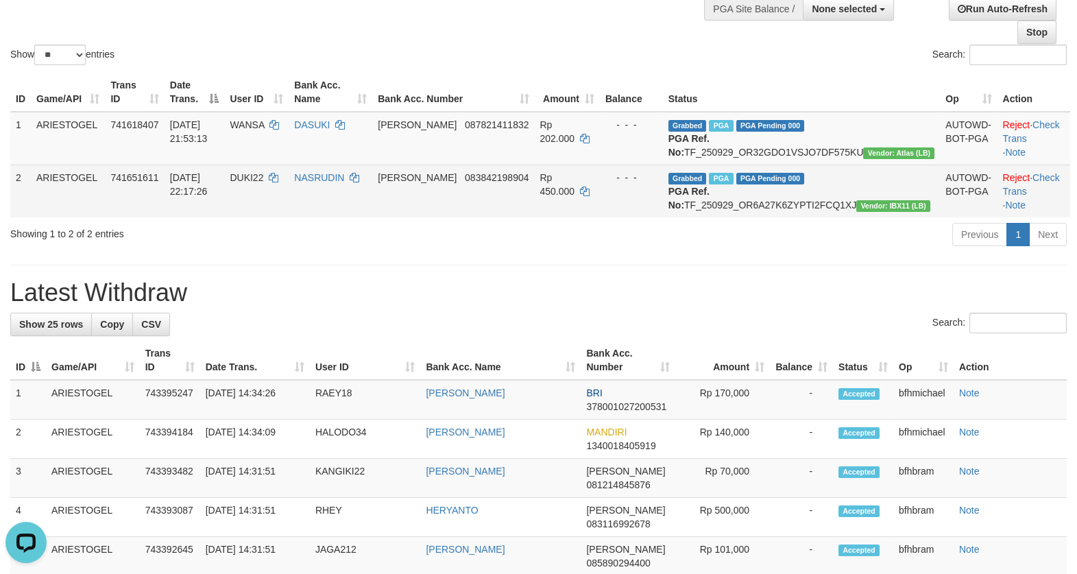
click at [289, 217] on td "DUKI22" at bounding box center [256, 191] width 64 height 53
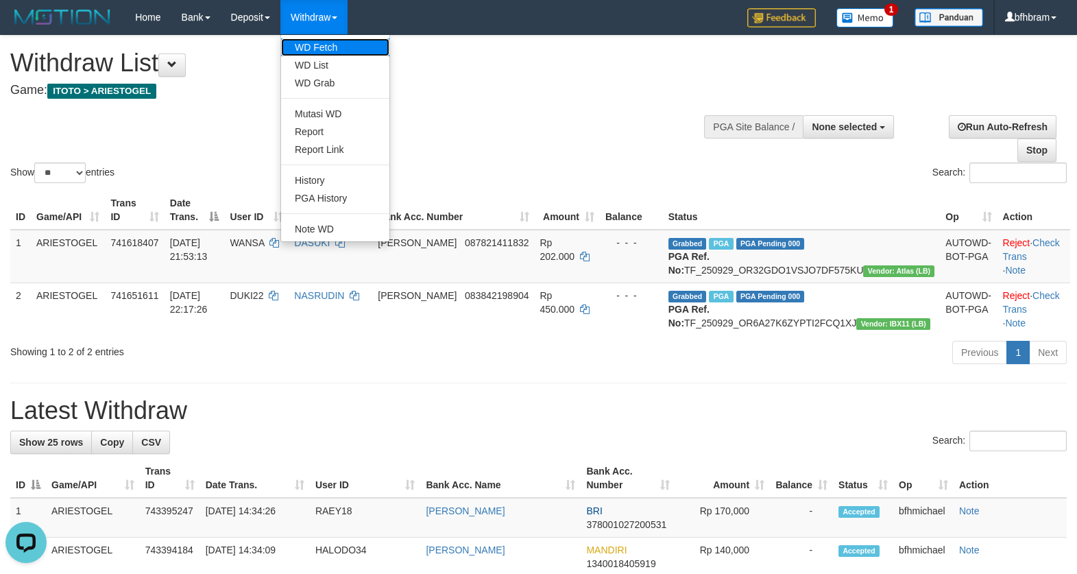
click at [313, 46] on link "WD Fetch" at bounding box center [335, 47] width 108 height 18
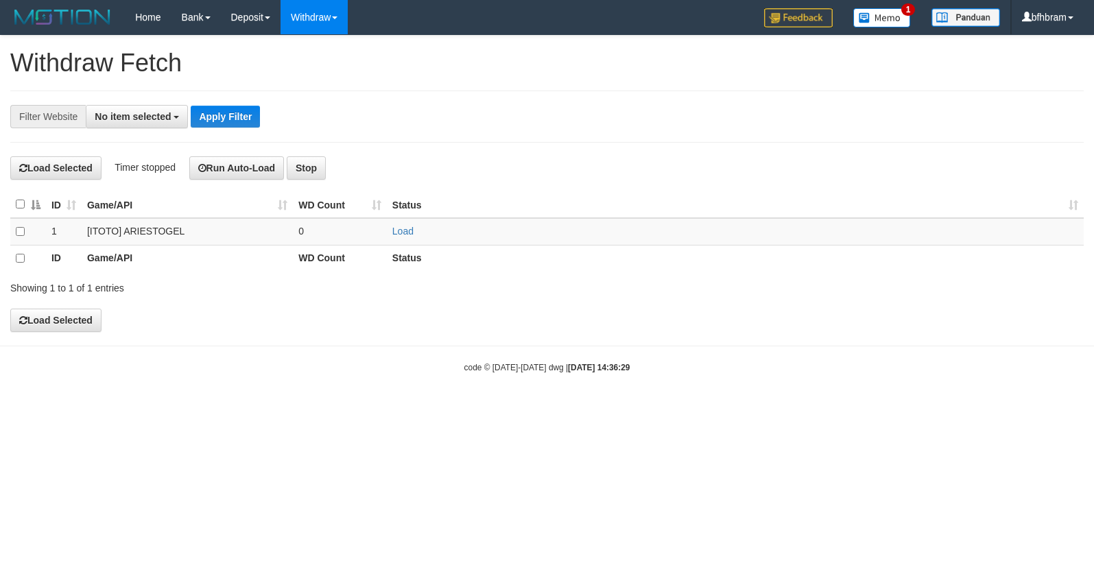
select select
click at [405, 234] on link "Load" at bounding box center [402, 231] width 21 height 11
click at [402, 234] on link "Load" at bounding box center [402, 231] width 21 height 11
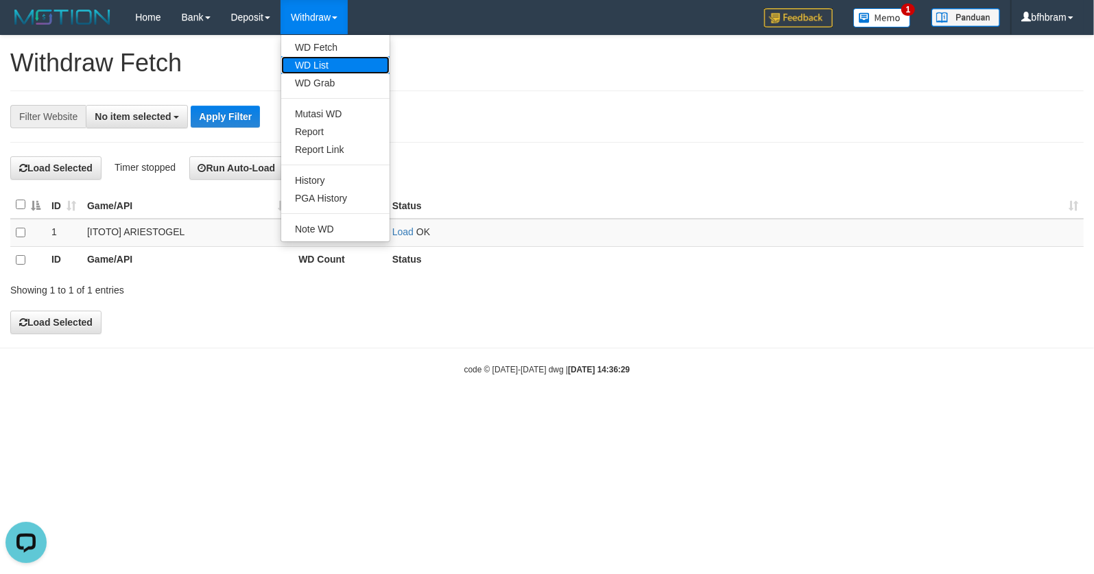
click at [322, 61] on link "WD List" at bounding box center [335, 65] width 108 height 18
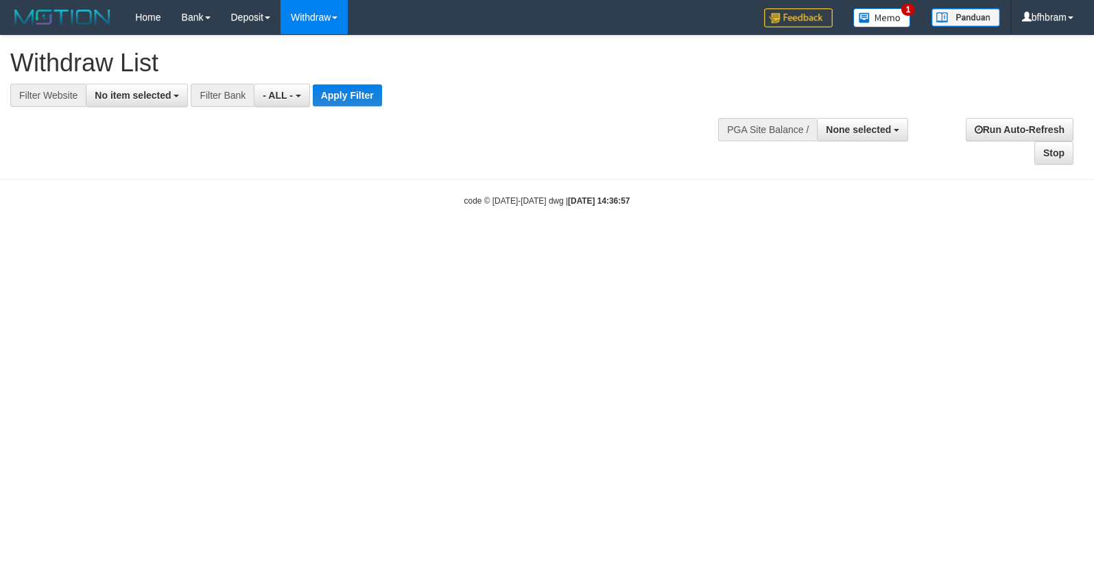
select select
click at [121, 93] on span "No item selected" at bounding box center [133, 95] width 76 height 11
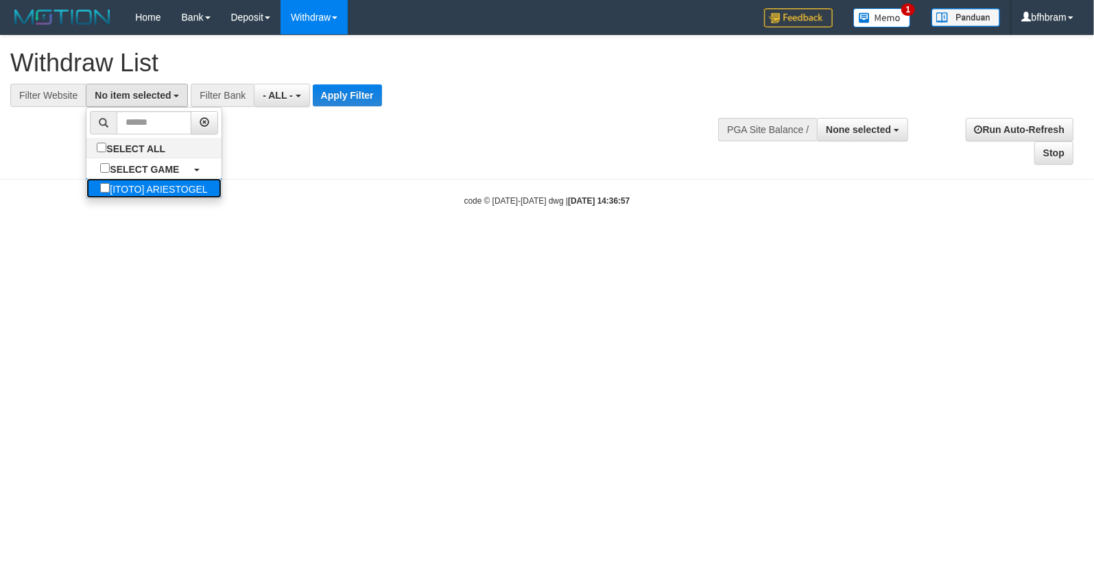
click at [102, 190] on label "[ITOTO] ARIESTOGEL" at bounding box center [153, 188] width 134 height 20
select select "***"
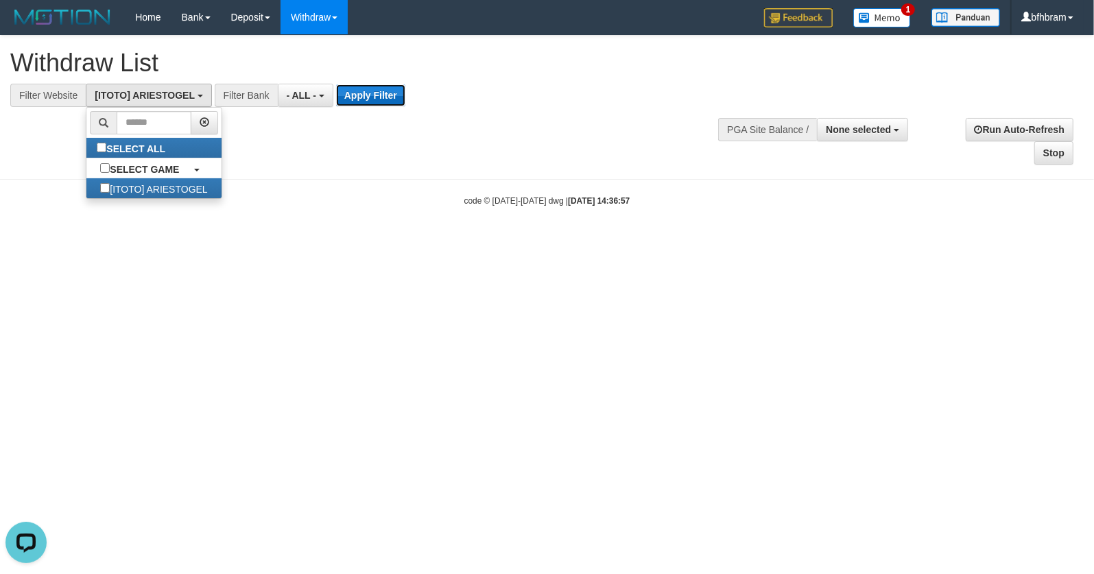
click at [350, 91] on button "Apply Filter" at bounding box center [370, 95] width 69 height 22
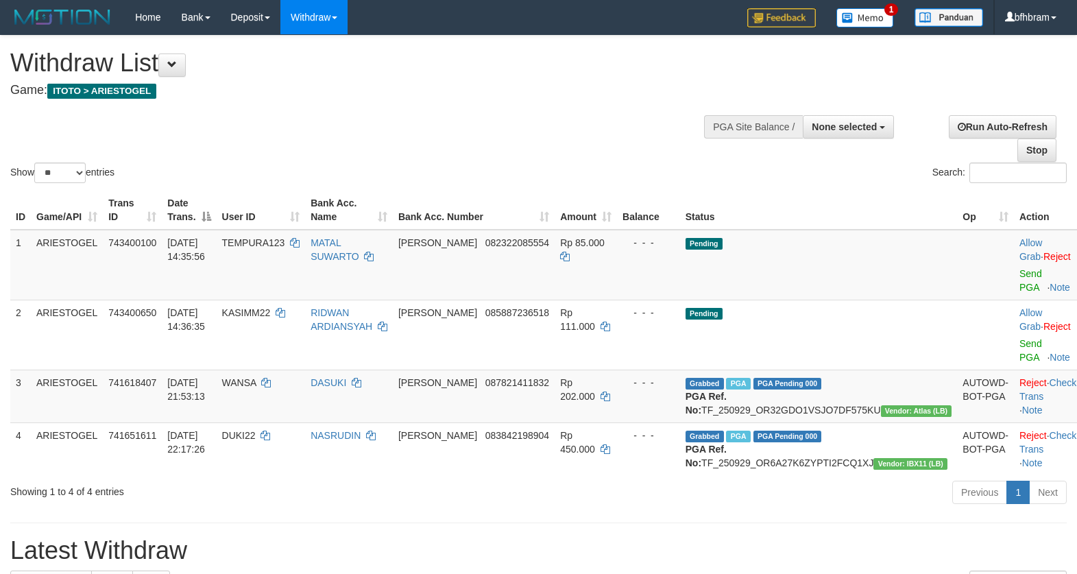
select select
select select "**"
click at [1020, 288] on link "Send PGA" at bounding box center [1031, 280] width 23 height 25
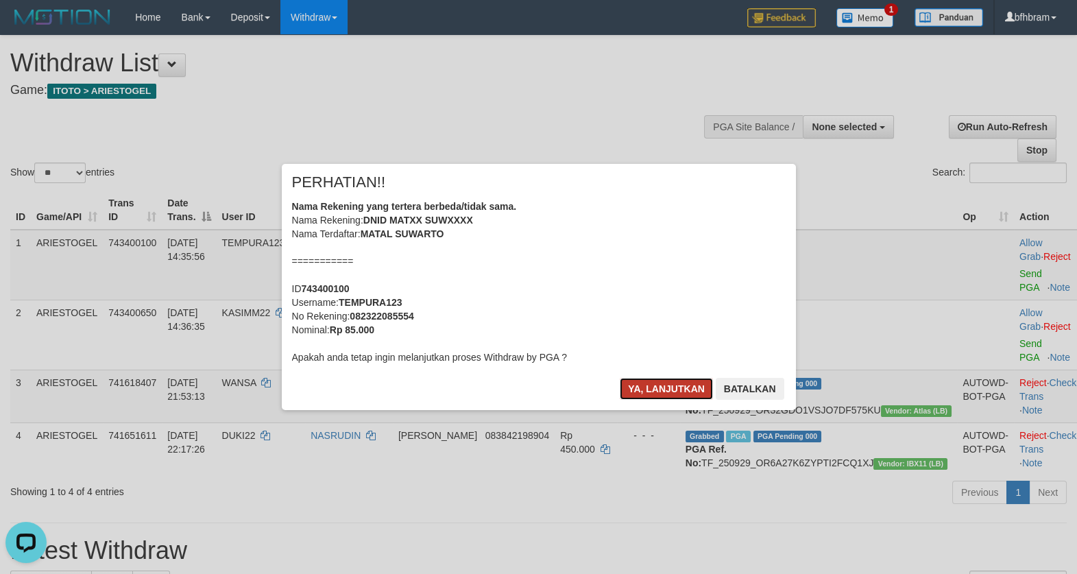
click at [664, 392] on button "Ya, lanjutkan" at bounding box center [666, 389] width 93 height 22
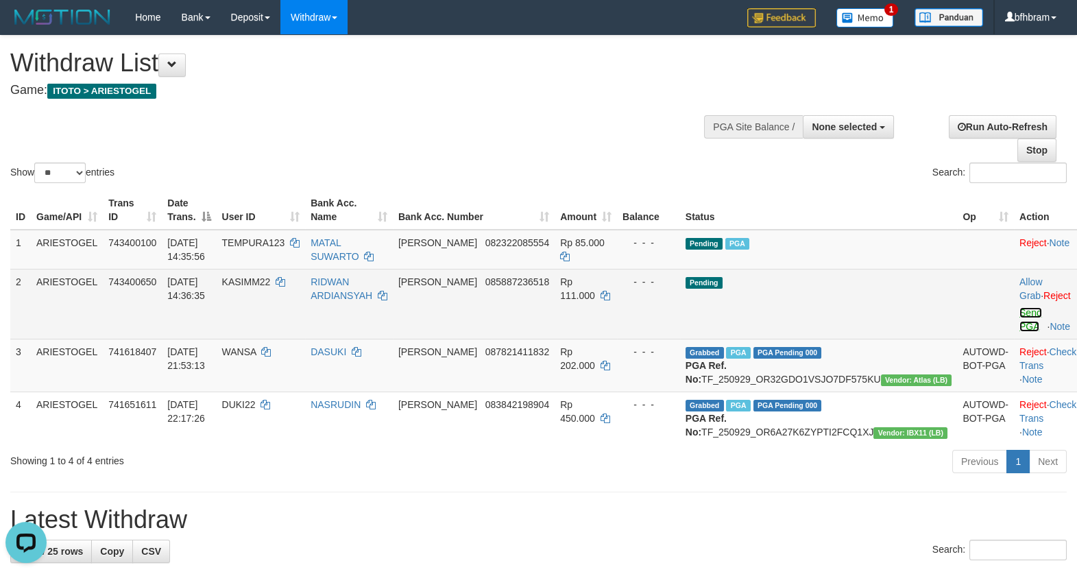
click at [1020, 328] on link "Send PGA" at bounding box center [1031, 319] width 23 height 25
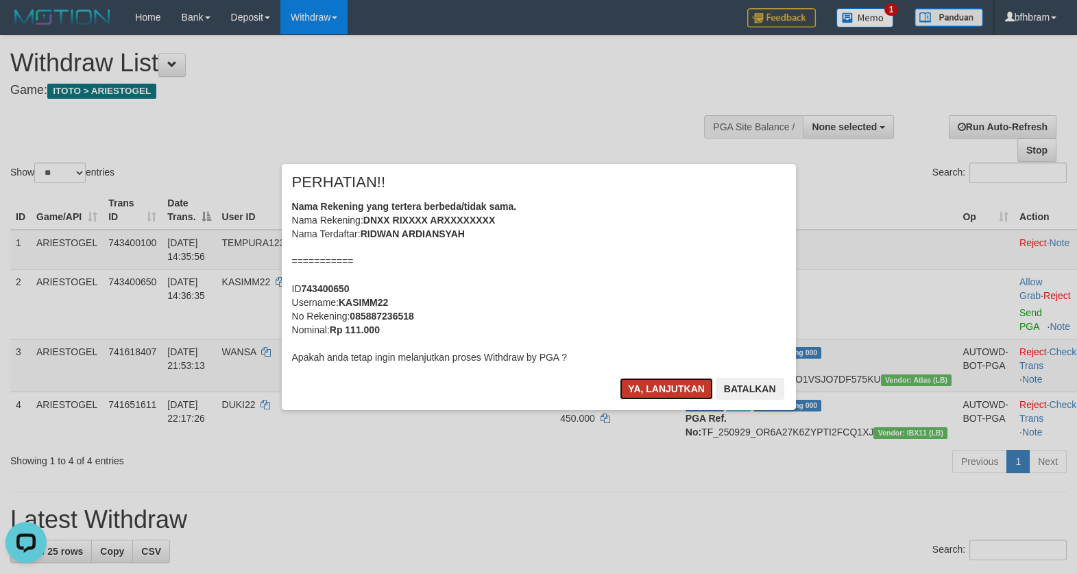
click at [679, 386] on button "Ya, lanjutkan" at bounding box center [666, 389] width 93 height 22
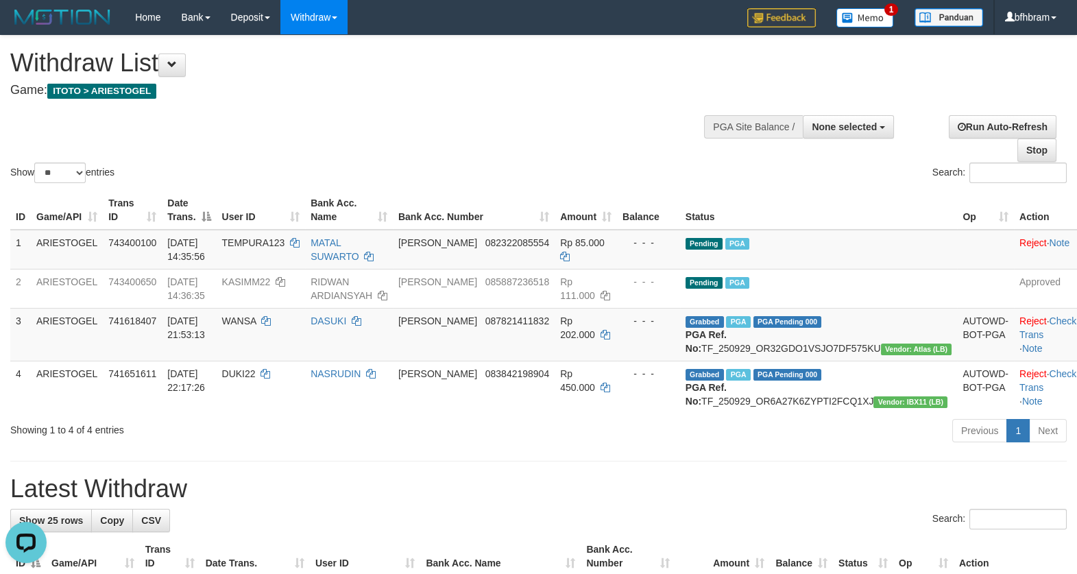
click at [686, 503] on h1 "Latest Withdraw" at bounding box center [538, 488] width 1057 height 27
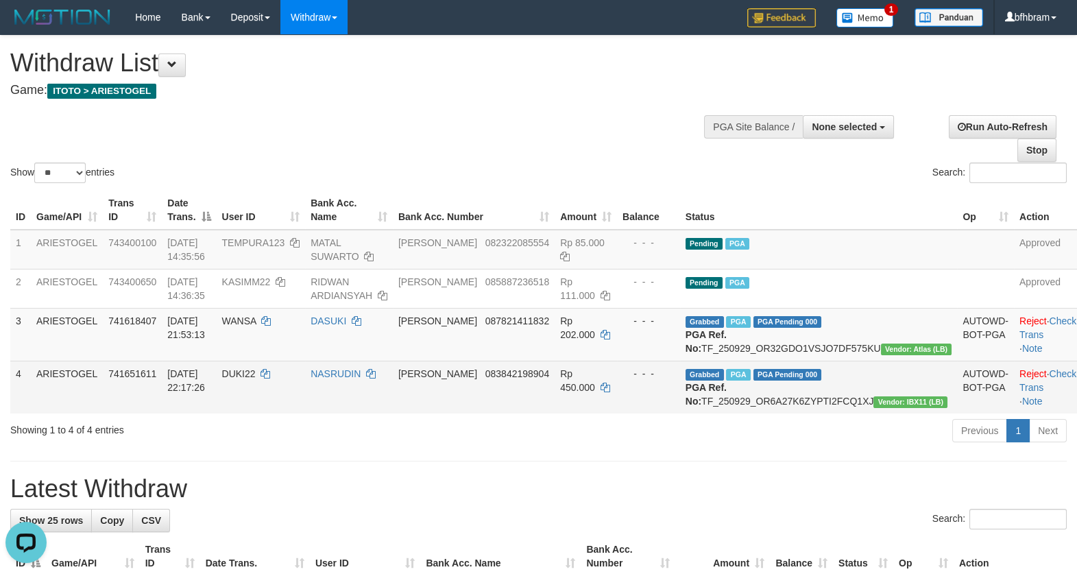
click at [555, 413] on td "DANA 083842198904" at bounding box center [474, 387] width 162 height 53
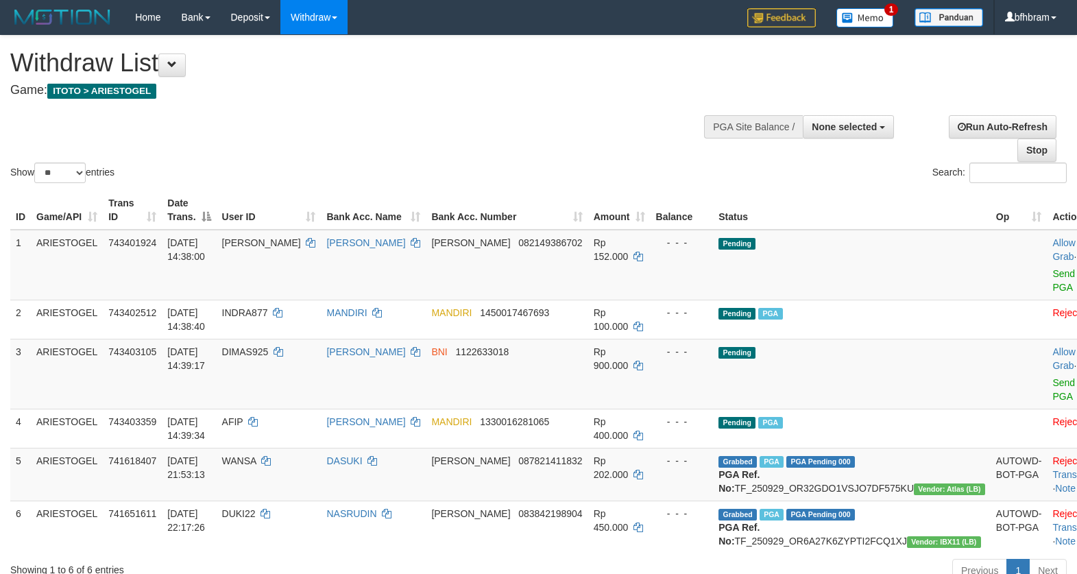
select select
select select "**"
click at [843, 361] on td "Pending" at bounding box center [852, 374] width 278 height 70
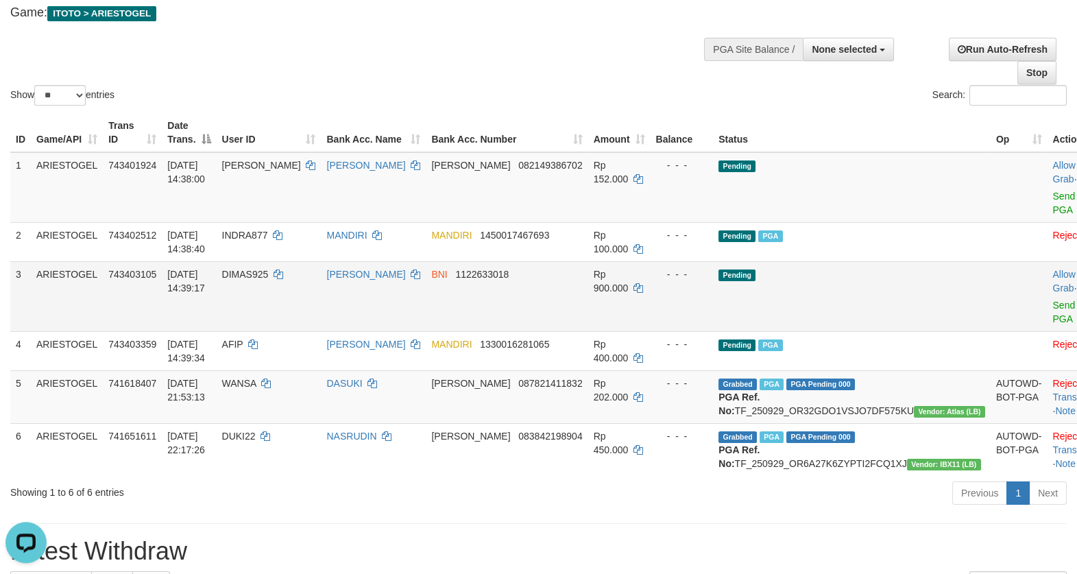
scroll to position [118, 0]
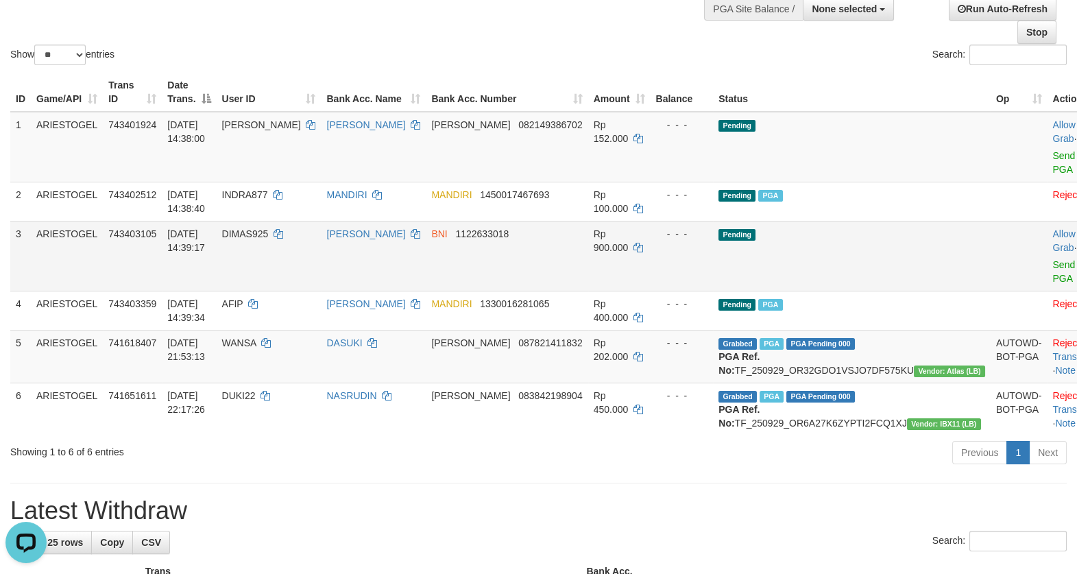
click at [906, 251] on td "Pending" at bounding box center [852, 256] width 278 height 70
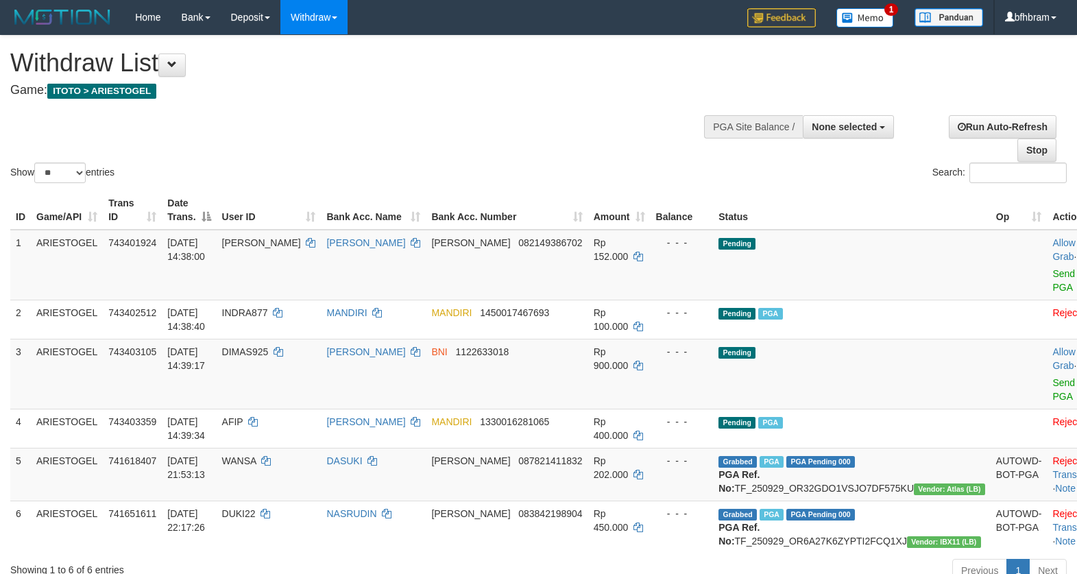
select select
select select "**"
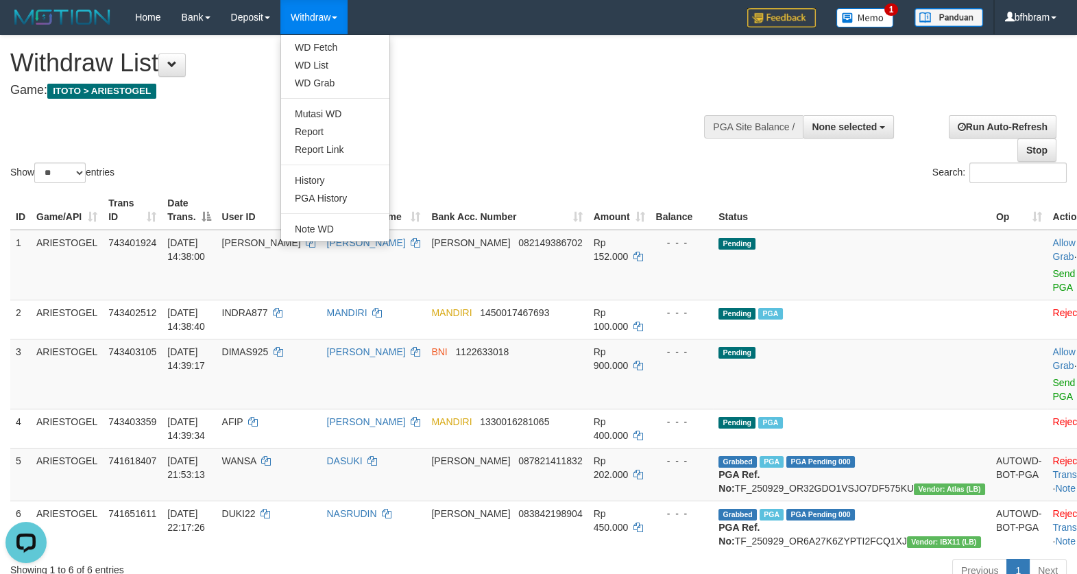
click at [326, 29] on link "Withdraw" at bounding box center [313, 17] width 67 height 34
click at [320, 50] on link "WD Fetch" at bounding box center [335, 47] width 108 height 18
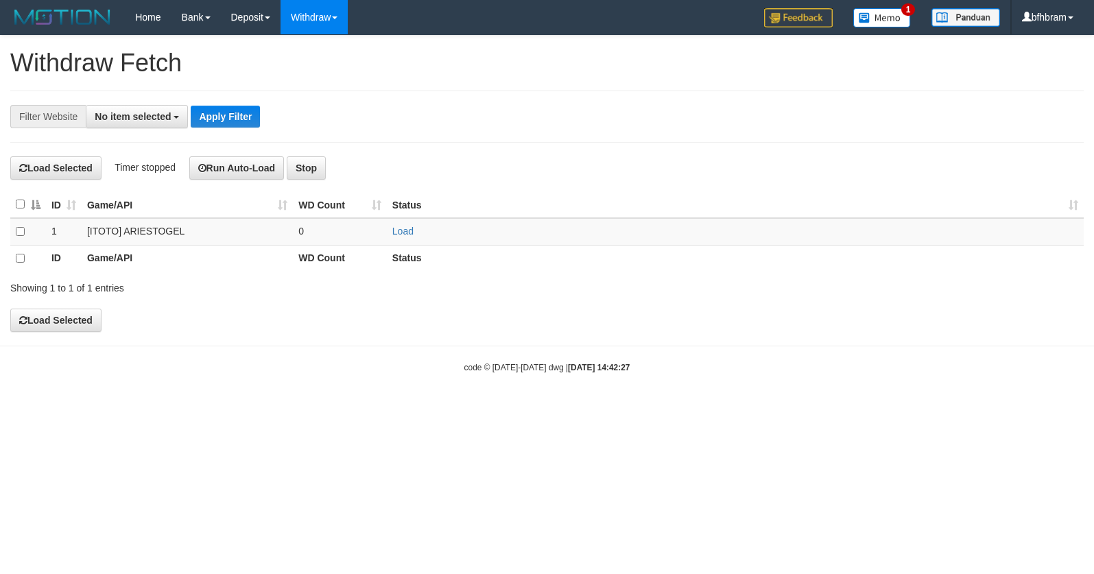
select select
click at [403, 234] on link "Load" at bounding box center [402, 231] width 21 height 11
click at [471, 115] on div "**********" at bounding box center [455, 116] width 911 height 23
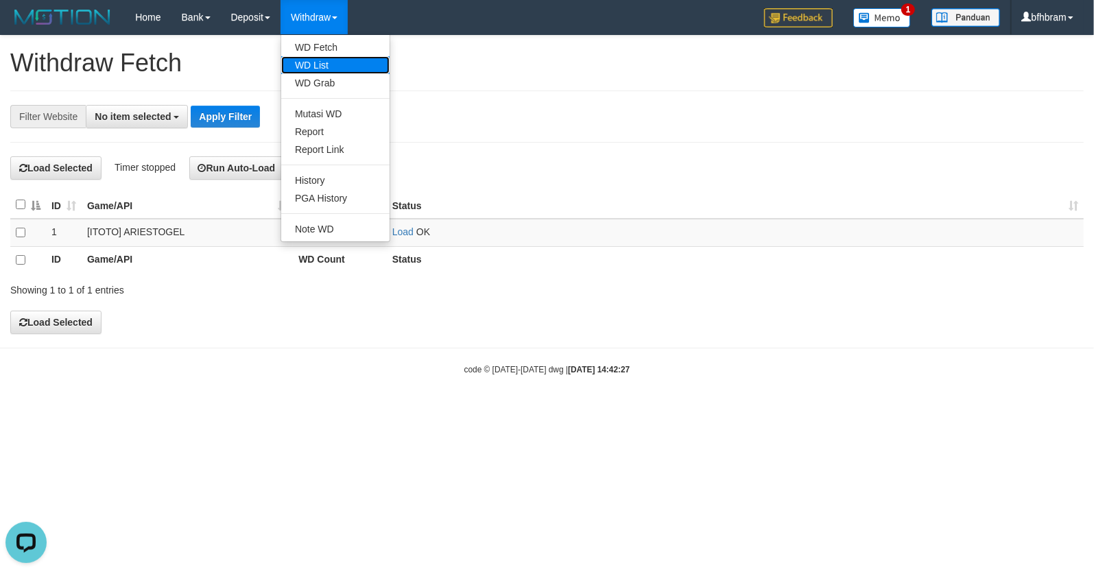
click at [317, 63] on link "WD List" at bounding box center [335, 65] width 108 height 18
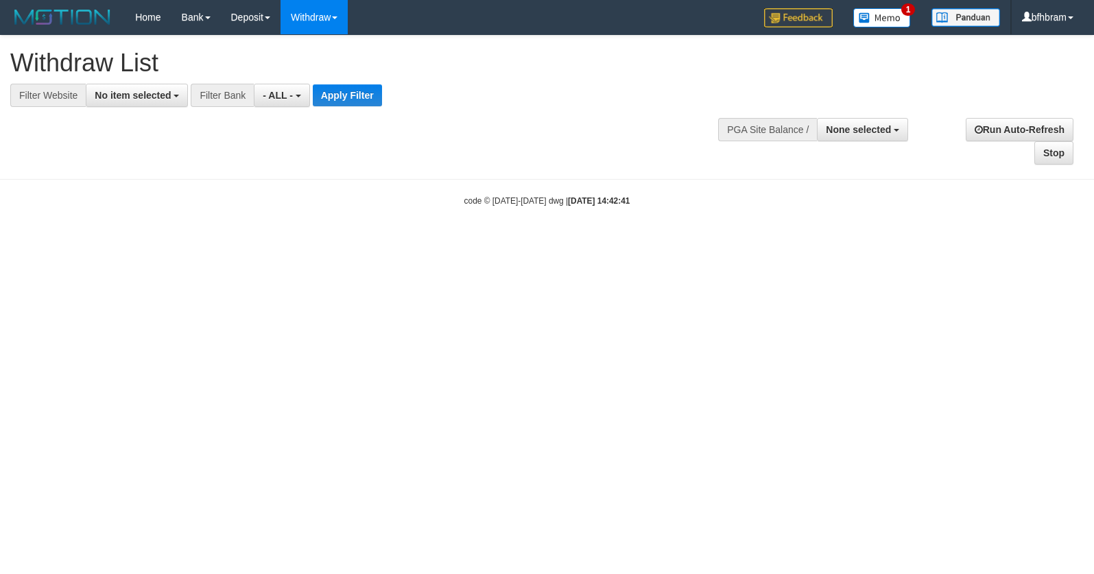
select select
click at [116, 98] on span "No item selected" at bounding box center [133, 95] width 76 height 11
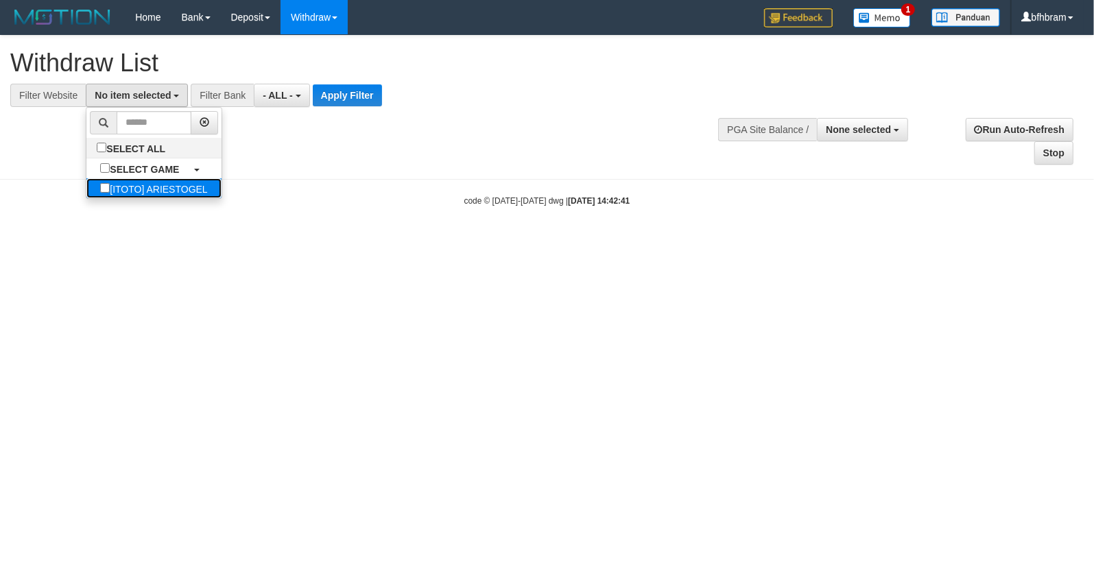
click at [89, 191] on label "[ITOTO] ARIESTOGEL" at bounding box center [153, 188] width 134 height 20
select select "***"
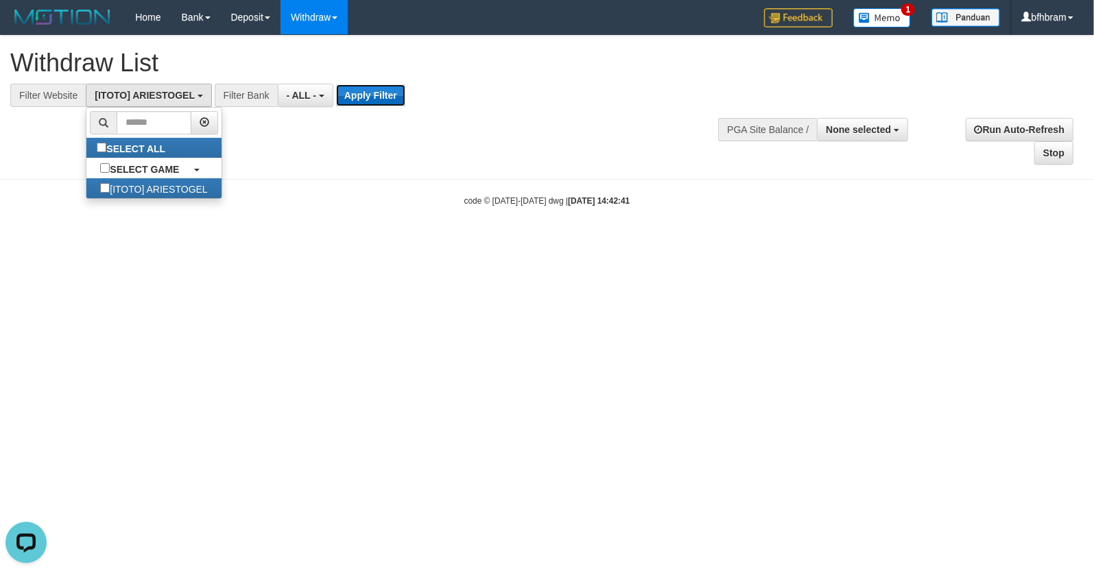
click at [365, 99] on button "Apply Filter" at bounding box center [370, 95] width 69 height 22
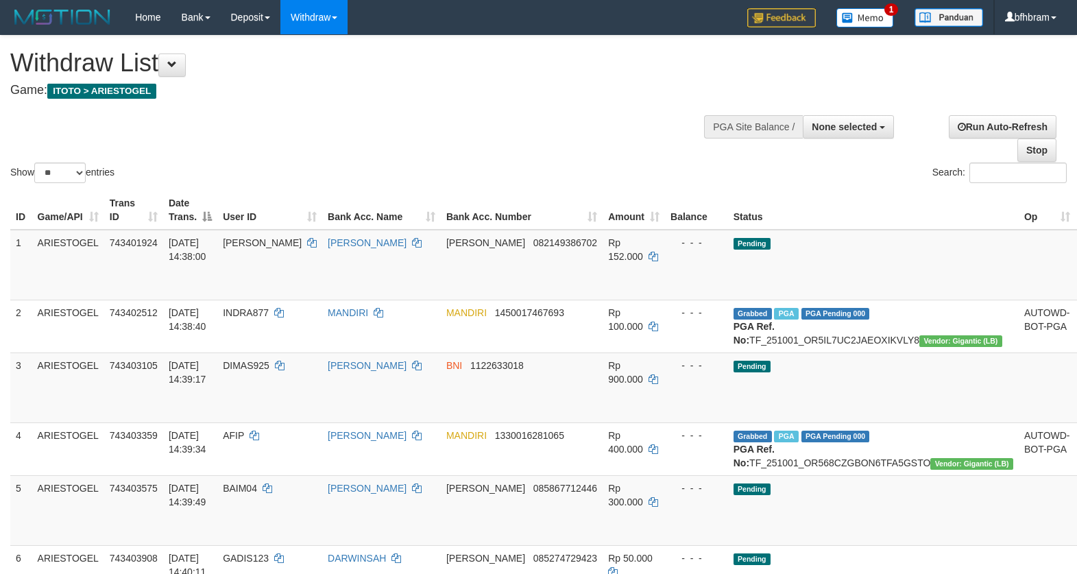
select select
select select "**"
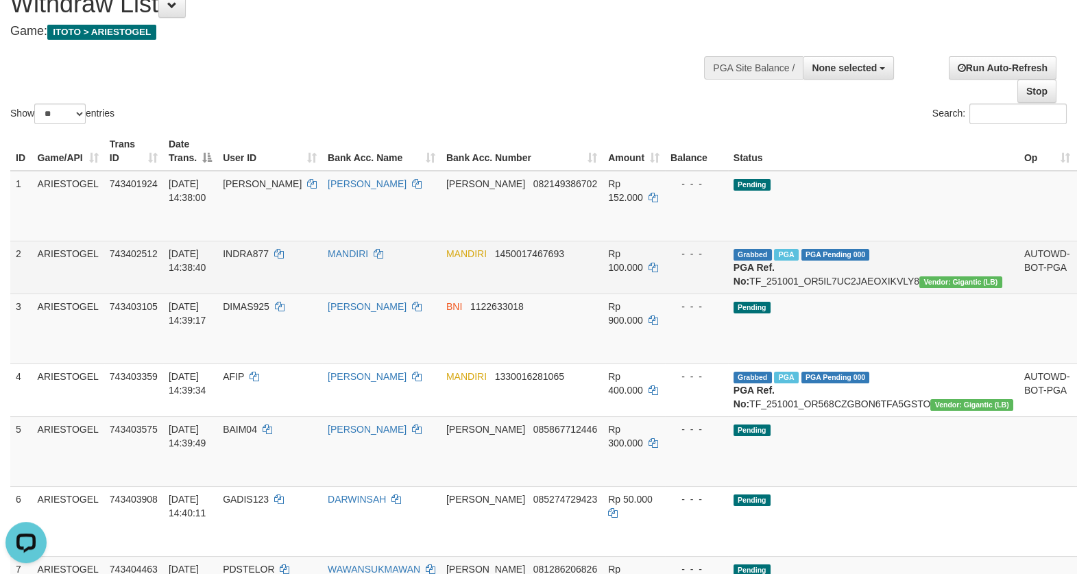
scroll to position [118, 0]
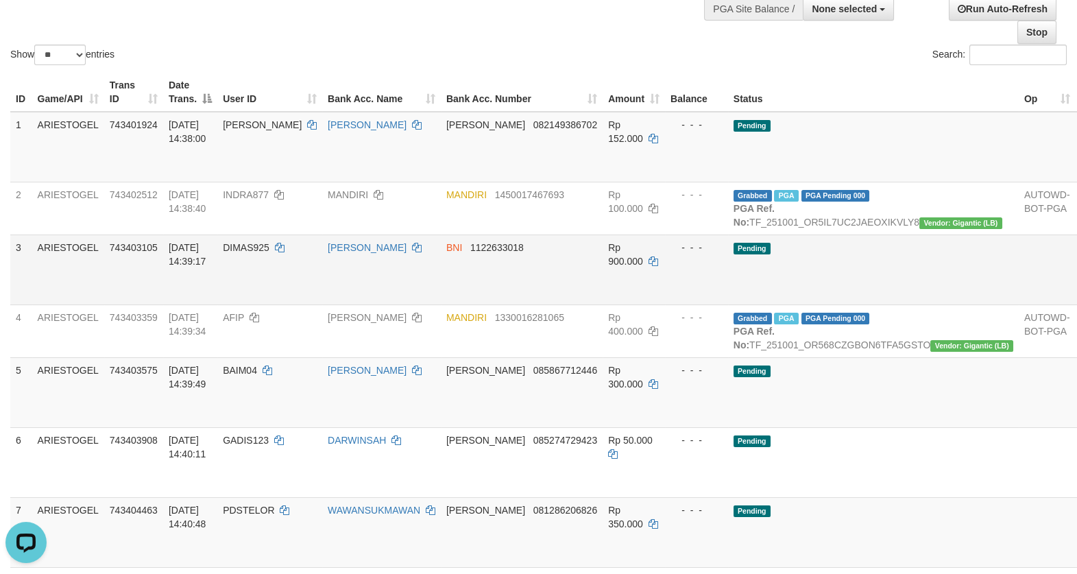
drag, startPoint x: 887, startPoint y: 282, endPoint x: 734, endPoint y: 252, distance: 155.0
click at [882, 279] on td "Pending" at bounding box center [873, 269] width 291 height 70
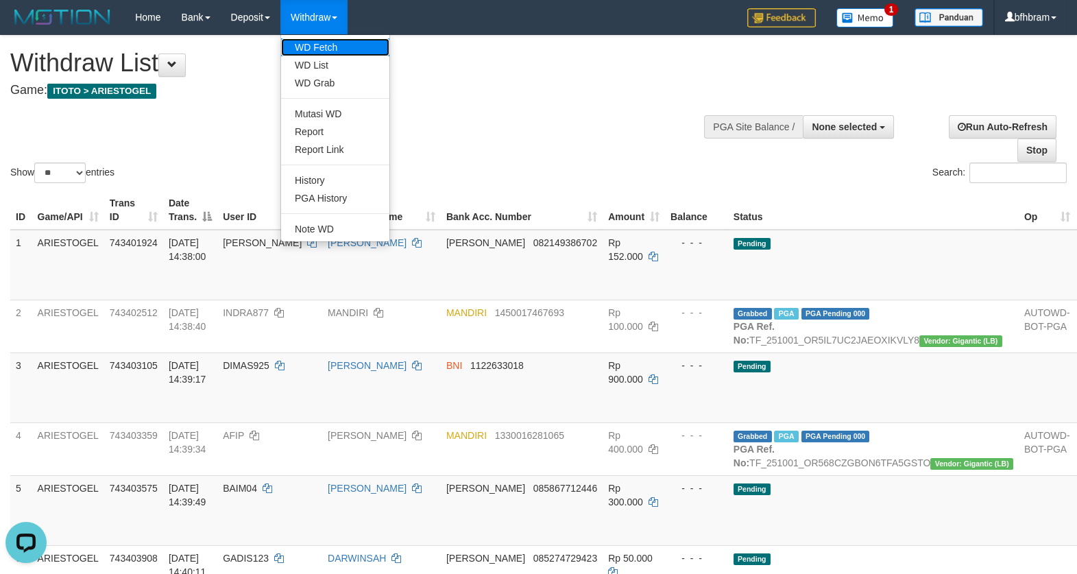
click at [330, 53] on link "WD Fetch" at bounding box center [335, 47] width 108 height 18
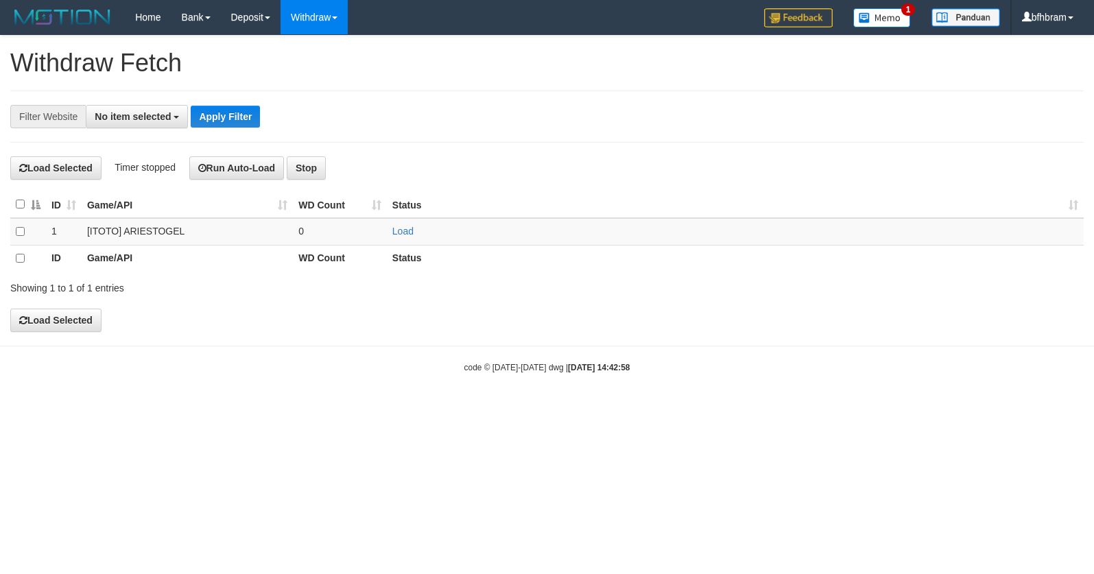
select select
click at [403, 232] on link "Load" at bounding box center [402, 231] width 21 height 11
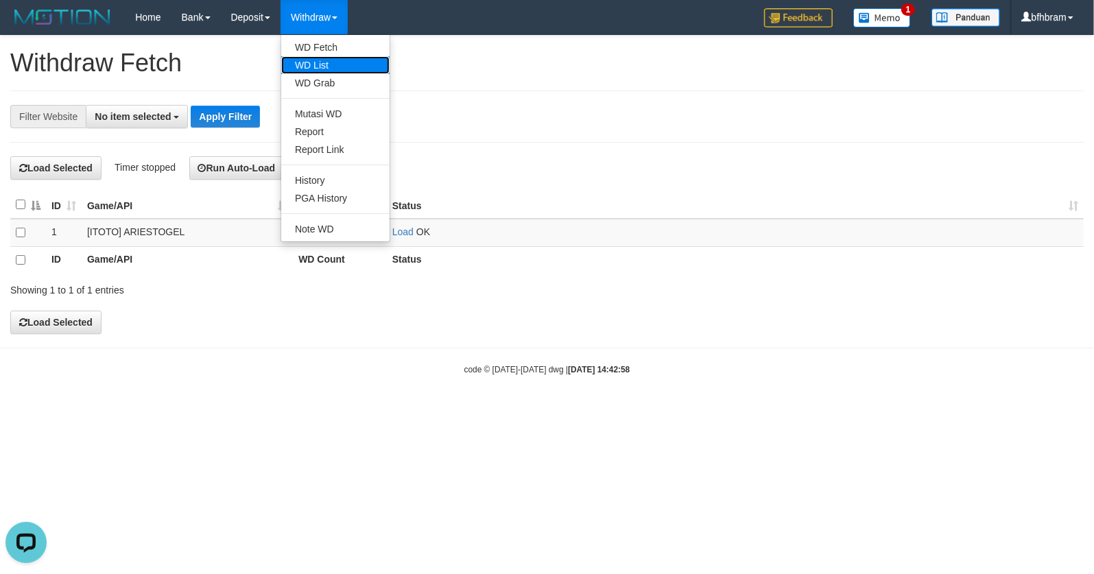
click at [318, 61] on link "WD List" at bounding box center [335, 65] width 108 height 18
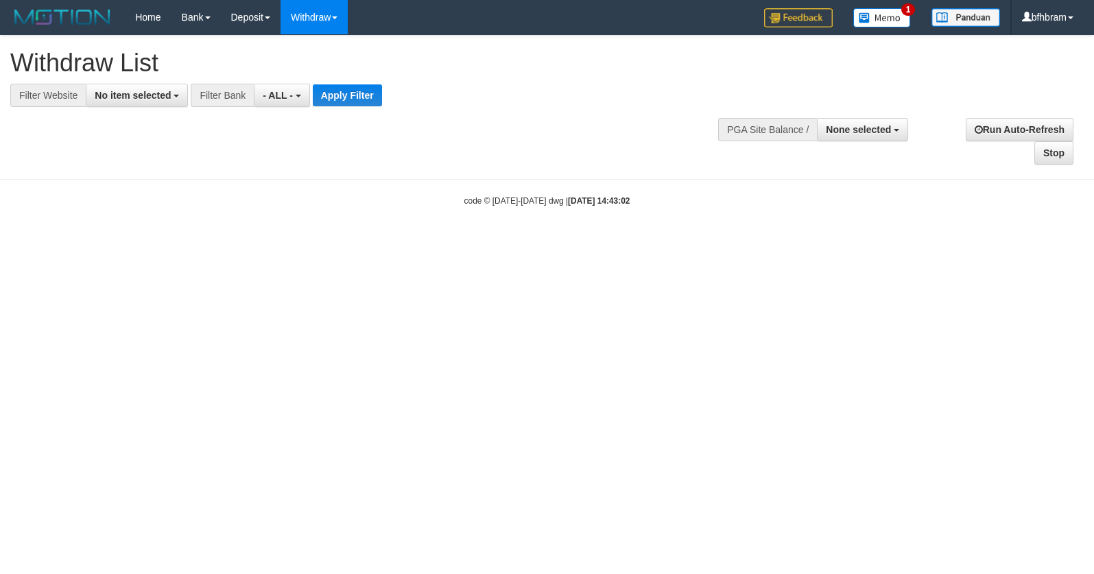
select select
click at [147, 88] on button "No item selected" at bounding box center [137, 95] width 102 height 23
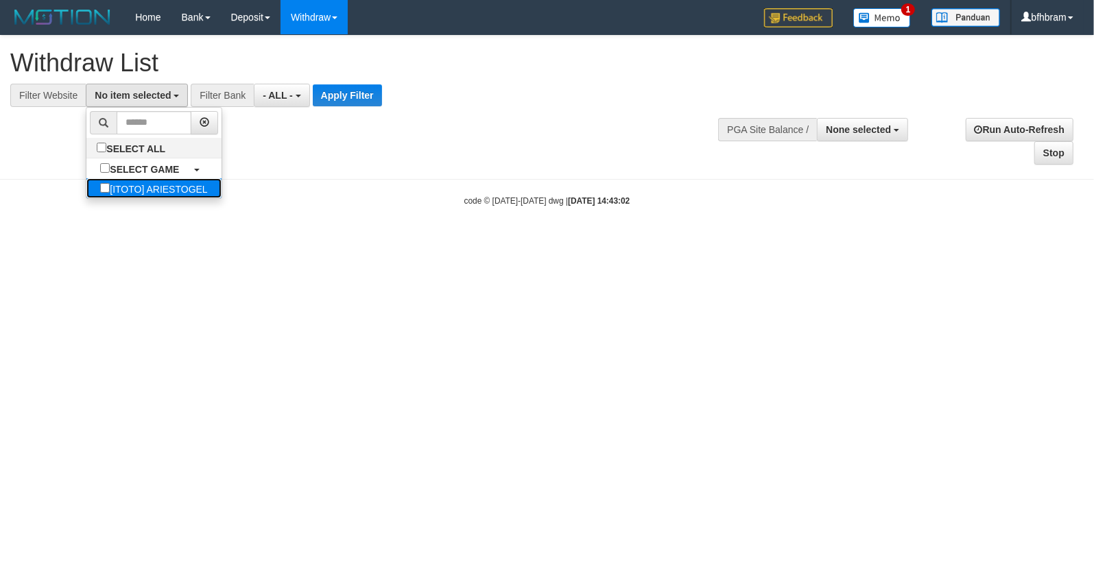
click at [104, 189] on label "[ITOTO] ARIESTOGEL" at bounding box center [153, 188] width 134 height 20
select select "***"
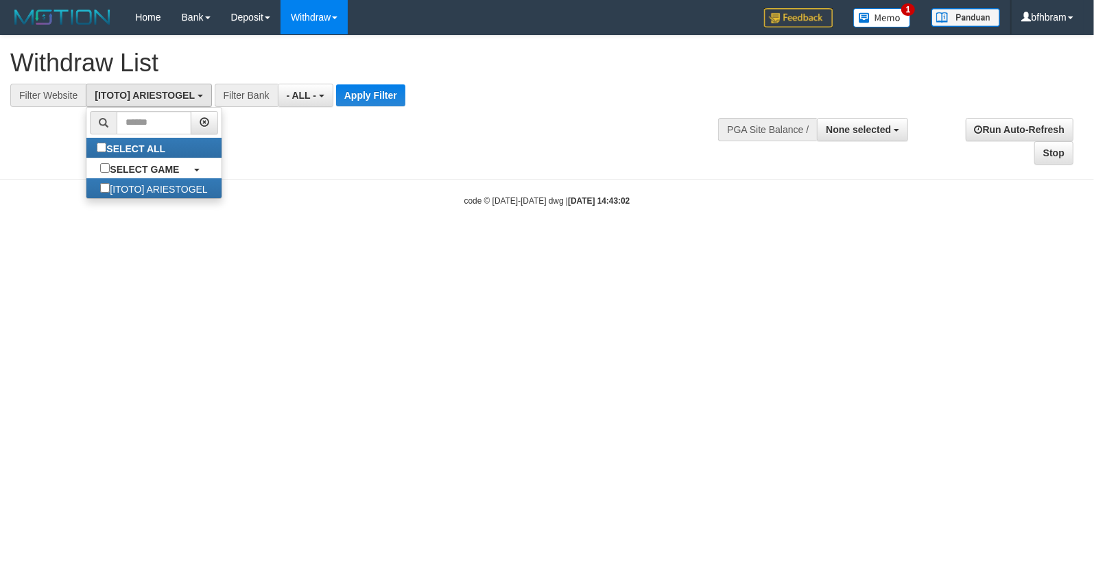
scroll to position [12, 0]
click at [363, 98] on button "Apply Filter" at bounding box center [370, 95] width 69 height 22
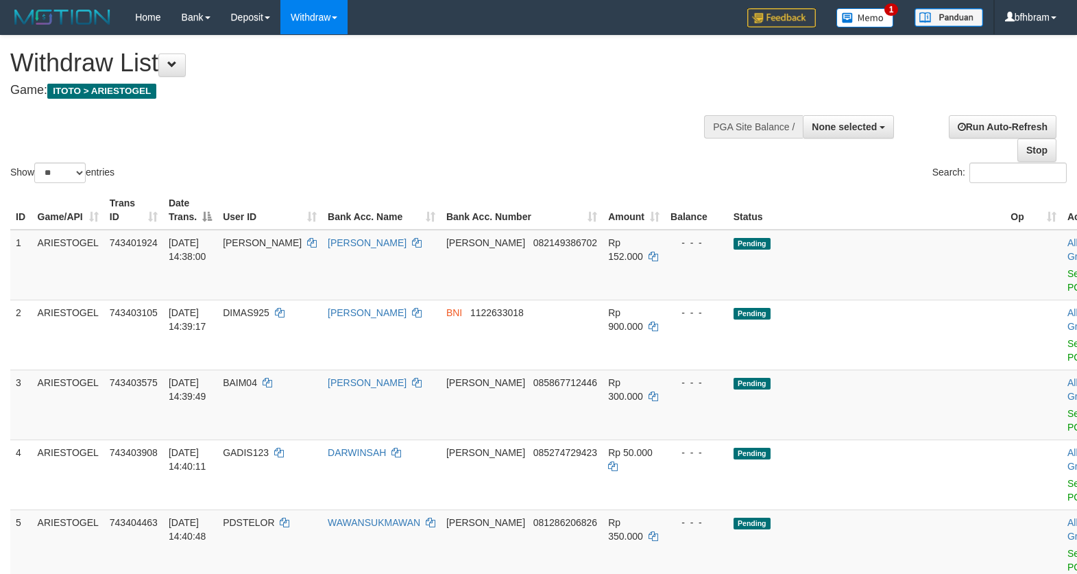
select select
select select "**"
click at [340, 117] on div "Show ** ** ** *** entries Search:" at bounding box center [538, 111] width 1077 height 150
click at [1068, 284] on link "Send PGA" at bounding box center [1079, 280] width 23 height 25
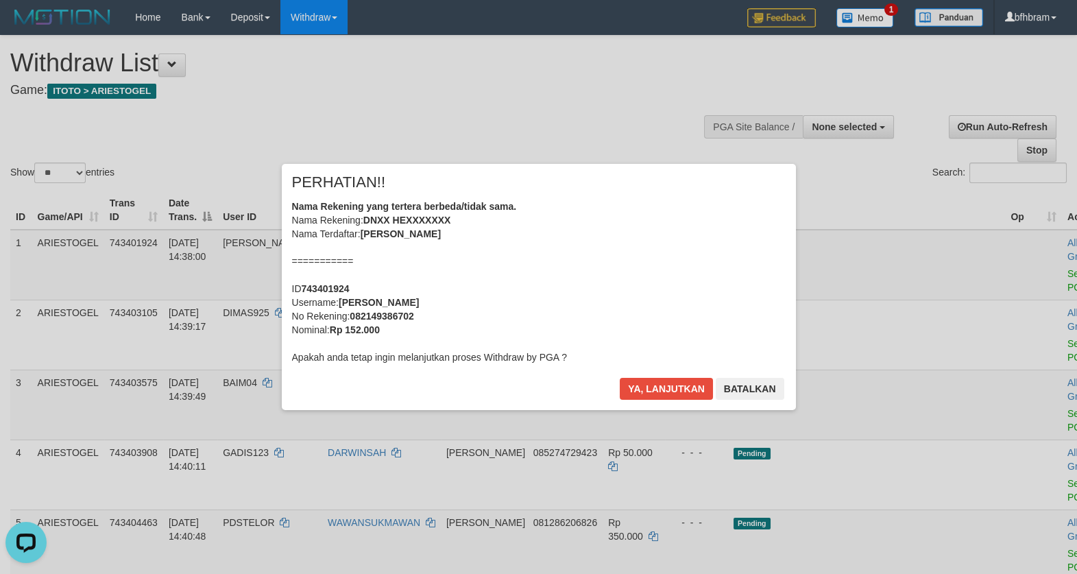
click at [653, 377] on div "× PERHATIAN!! Nama Rekening yang tertera berbeda/tidak sama. Nama Rekening: DNX…" at bounding box center [539, 286] width 514 height 245
click at [655, 392] on button "Ya, lanjutkan" at bounding box center [666, 389] width 93 height 22
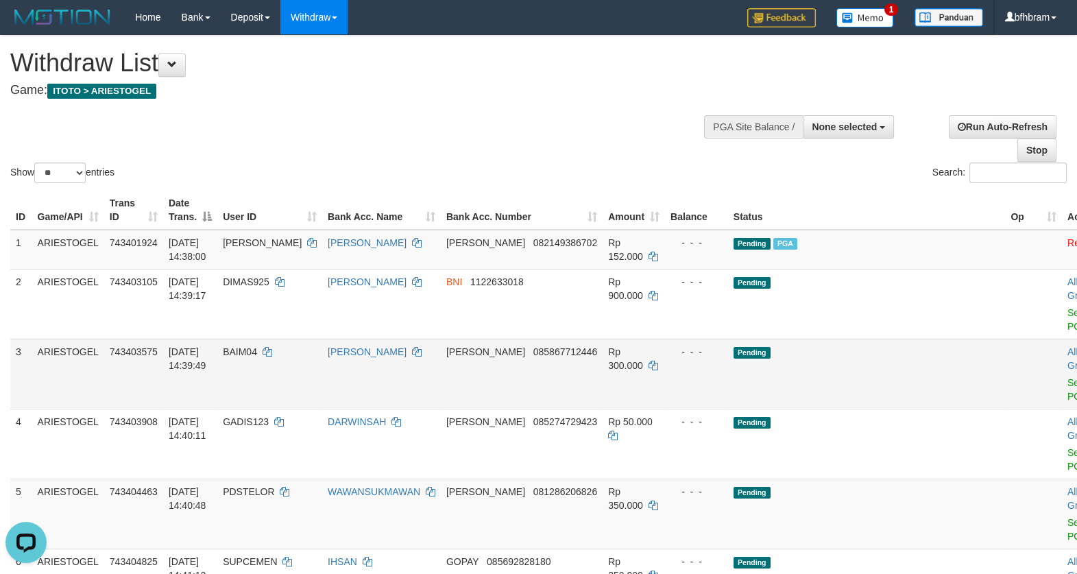
click at [819, 376] on td "Pending" at bounding box center [867, 374] width 278 height 70
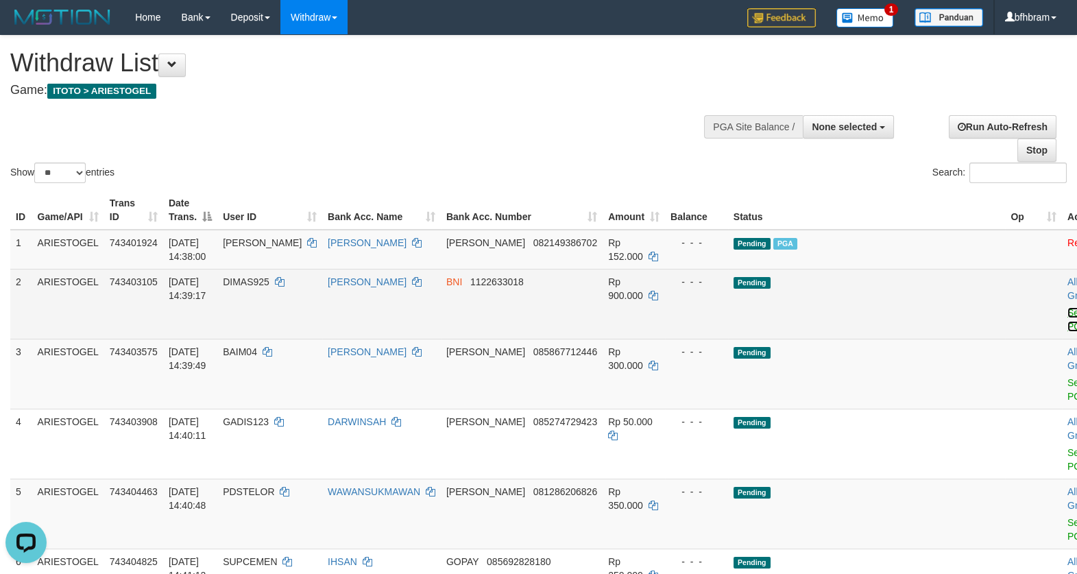
click at [1068, 328] on link "Send PGA" at bounding box center [1079, 319] width 23 height 25
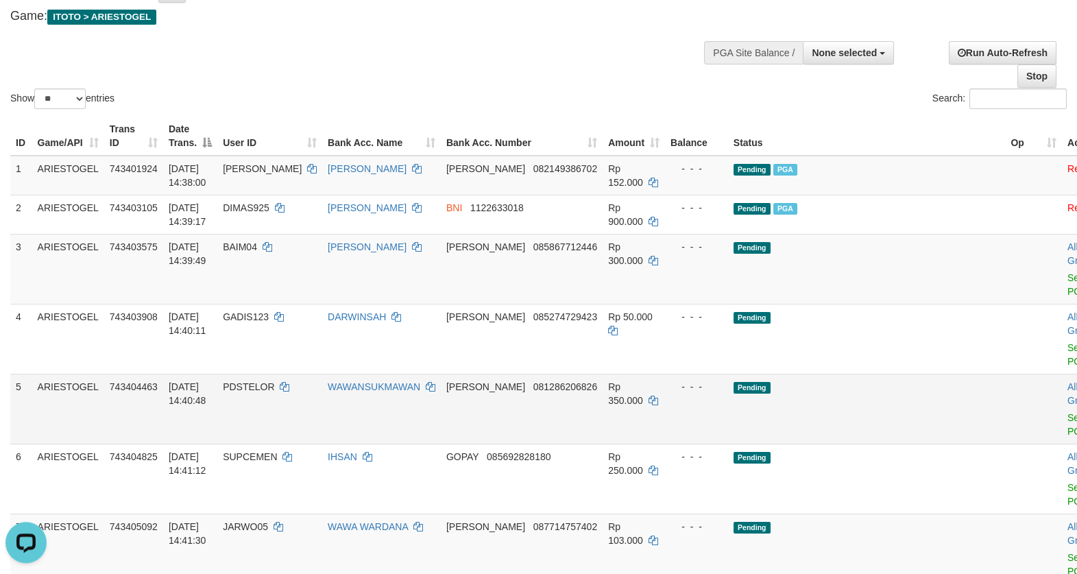
scroll to position [118, 0]
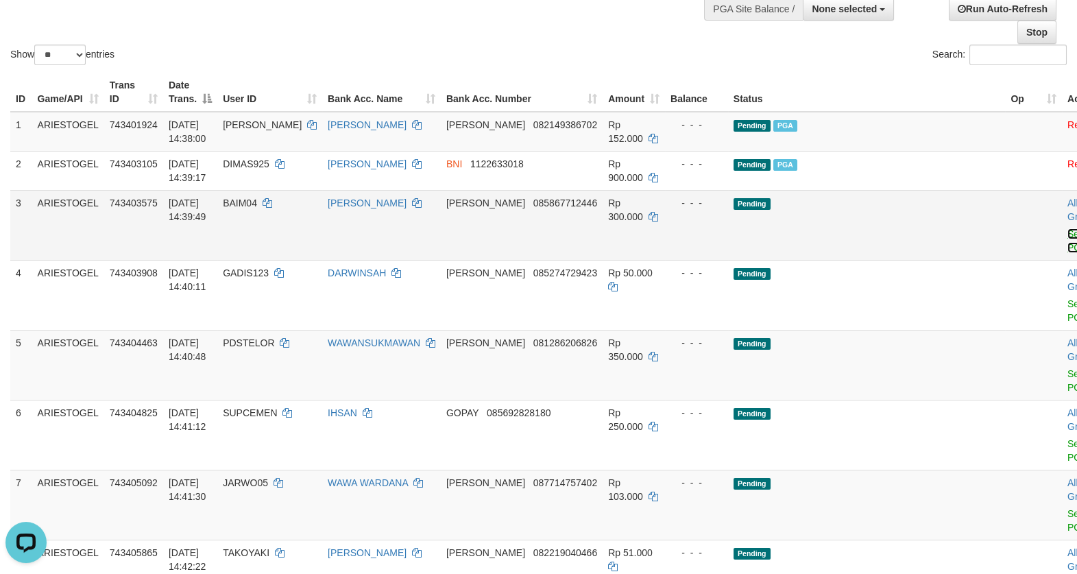
click at [1068, 252] on link "Send PGA" at bounding box center [1079, 240] width 23 height 25
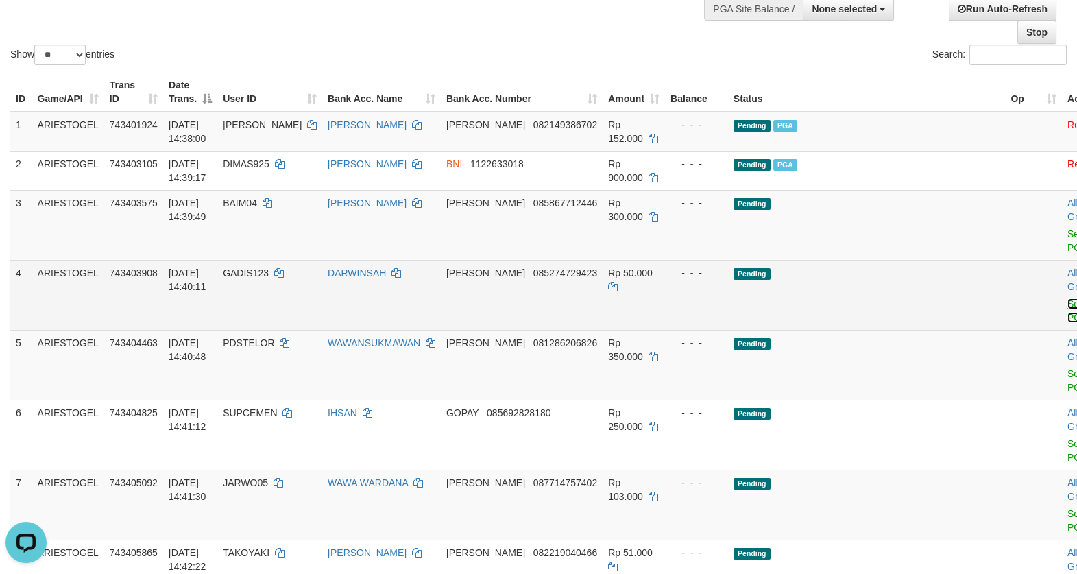
click at [1068, 315] on link "Send PGA" at bounding box center [1079, 310] width 23 height 25
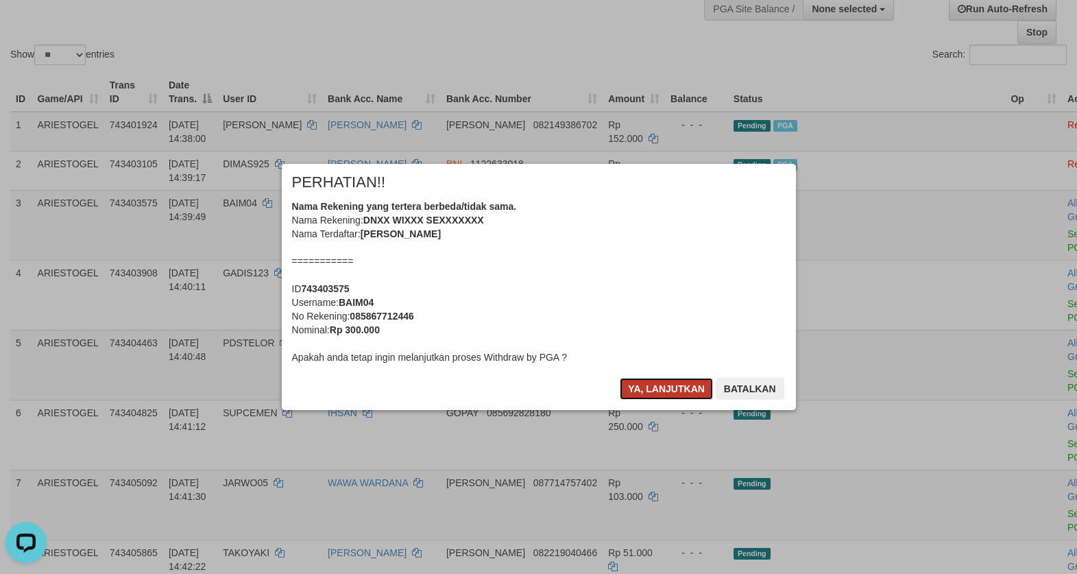
click at [669, 386] on button "Ya, lanjutkan" at bounding box center [666, 389] width 93 height 22
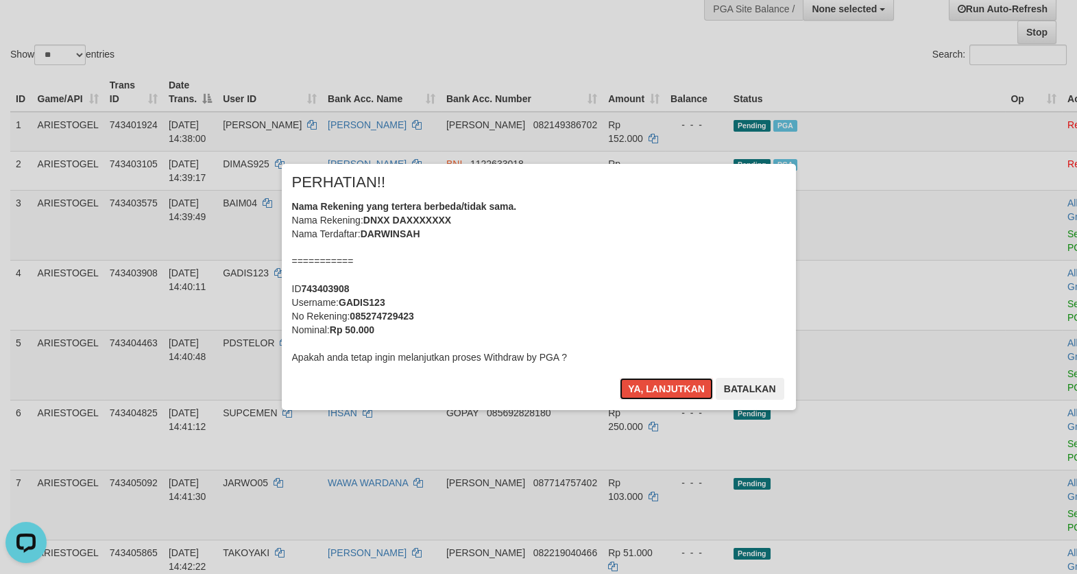
click at [669, 386] on button "Ya, lanjutkan" at bounding box center [666, 389] width 93 height 22
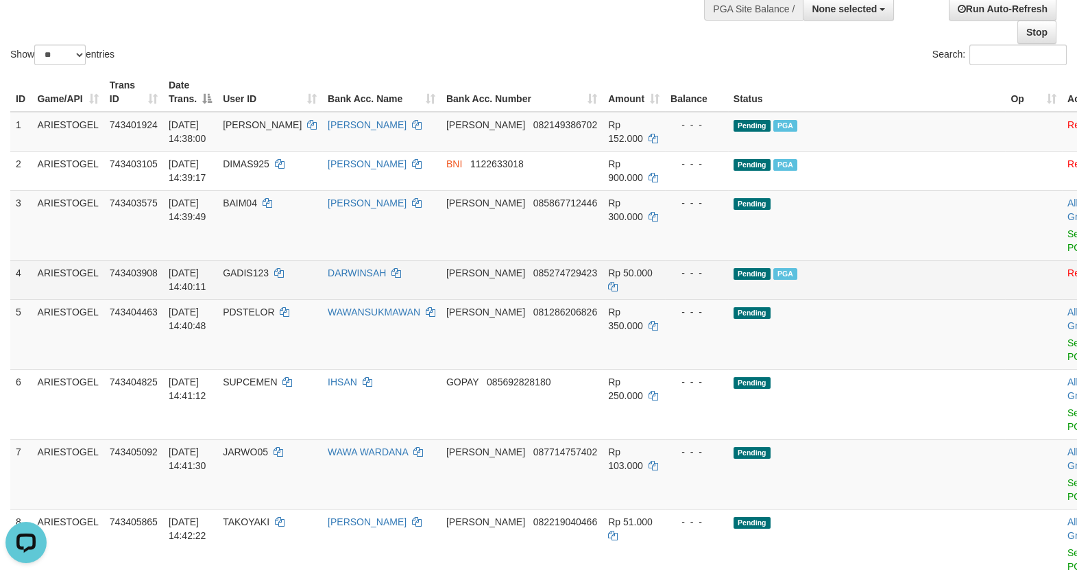
click at [1062, 260] on td "Allow Grab · Reject Send PGA · Note" at bounding box center [1096, 279] width 68 height 39
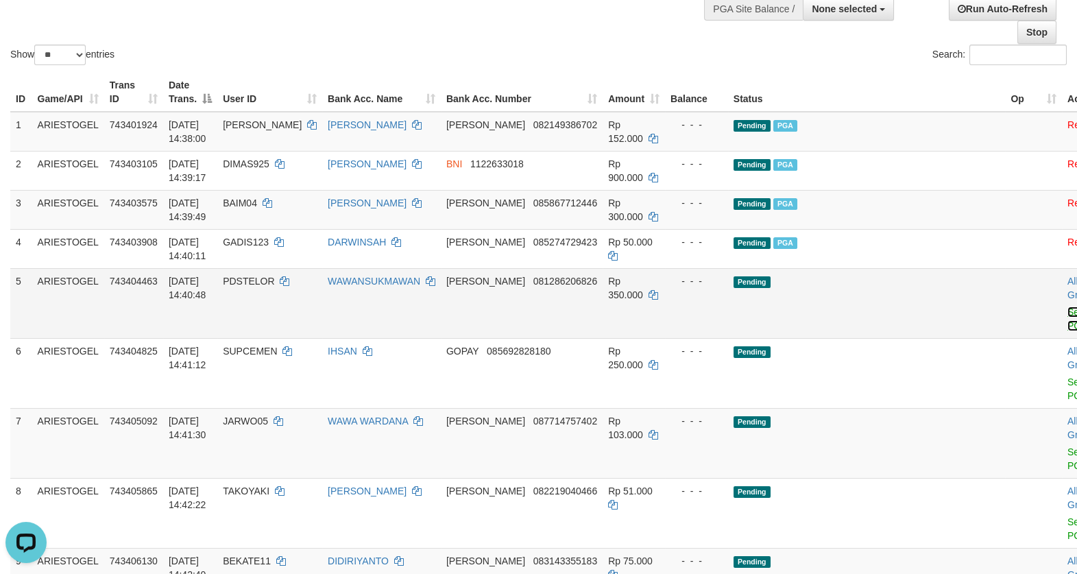
click at [1068, 331] on link "Send PGA" at bounding box center [1079, 318] width 23 height 25
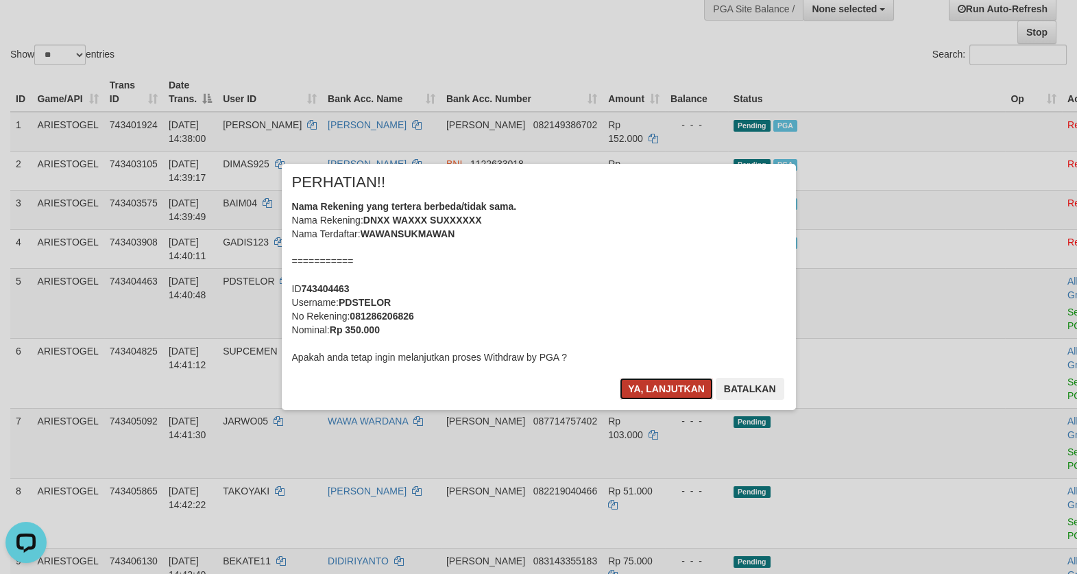
click at [627, 387] on button "Ya, lanjutkan" at bounding box center [666, 389] width 93 height 22
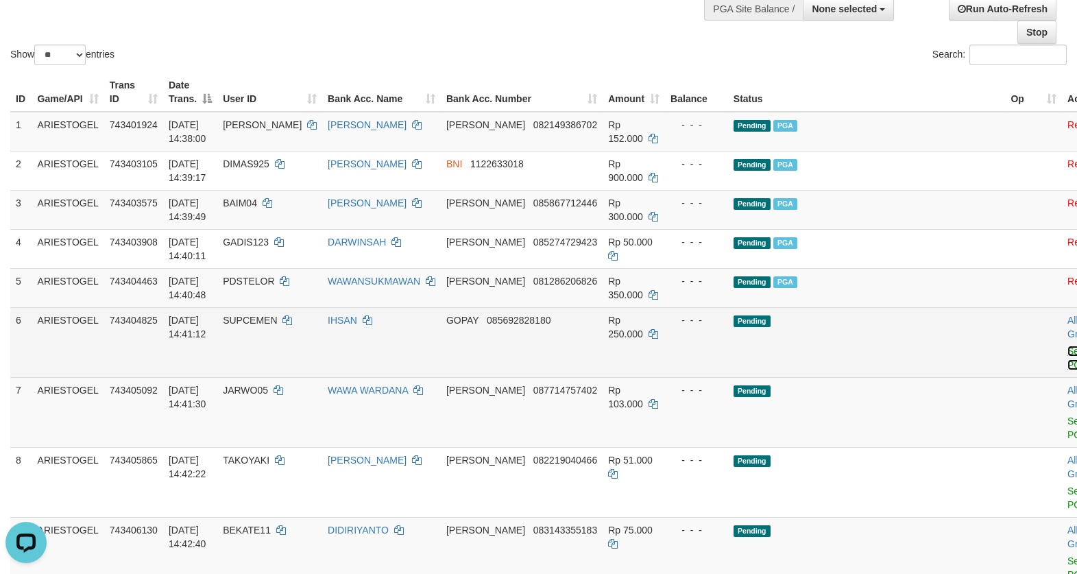
click at [1068, 365] on link "Send PGA" at bounding box center [1079, 358] width 23 height 25
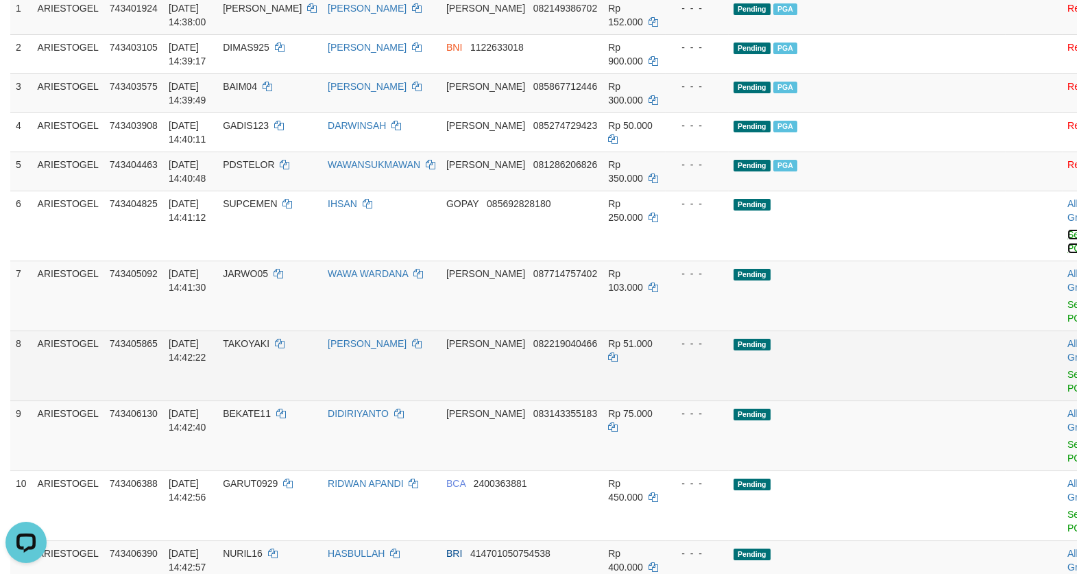
scroll to position [236, 0]
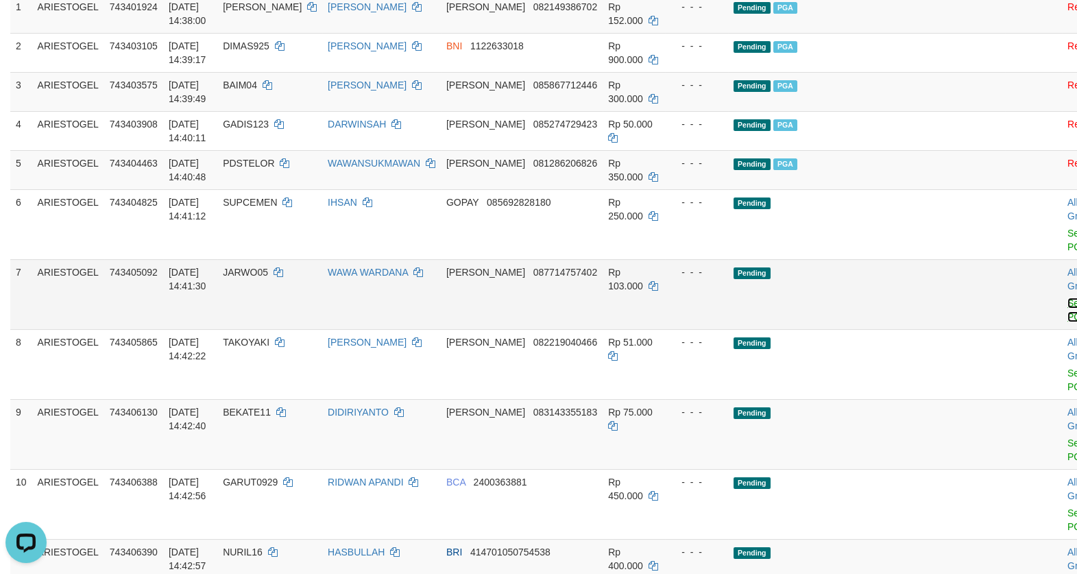
click at [1068, 320] on link "Send PGA" at bounding box center [1079, 310] width 23 height 25
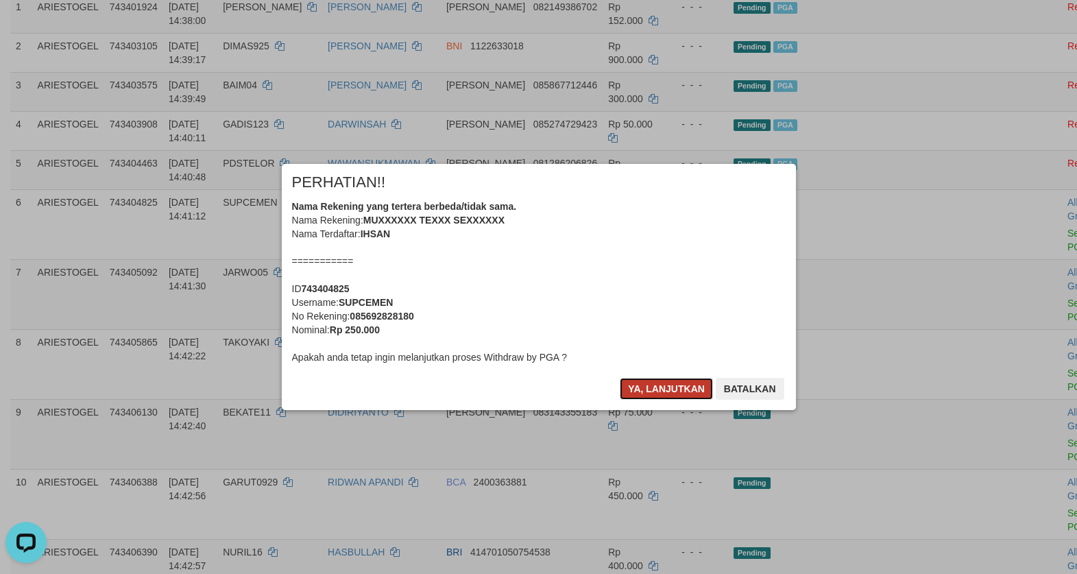
click at [691, 390] on button "Ya, lanjutkan" at bounding box center [666, 389] width 93 height 22
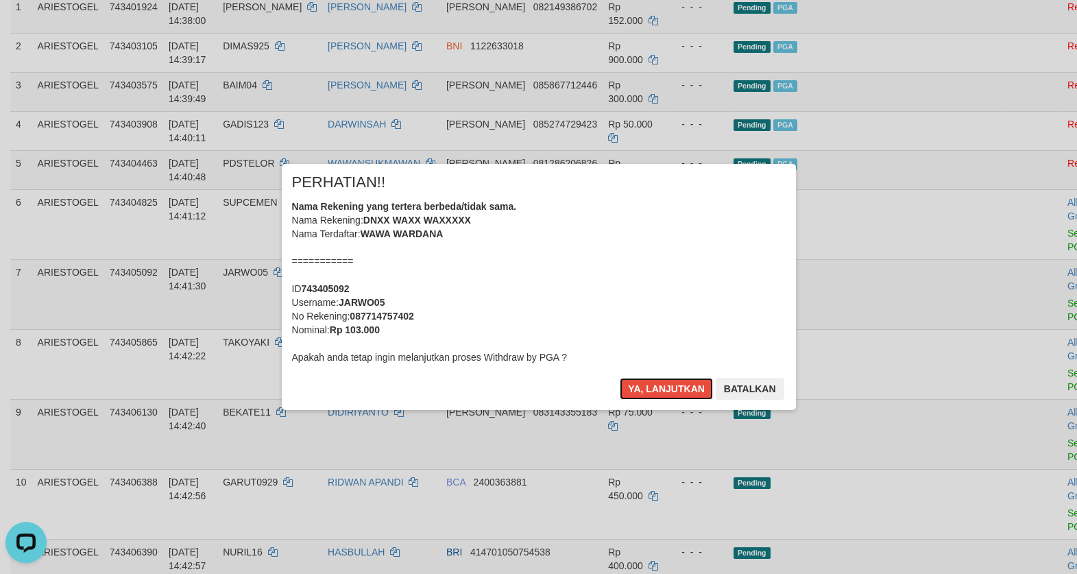
click at [691, 390] on button "Ya, lanjutkan" at bounding box center [666, 389] width 93 height 22
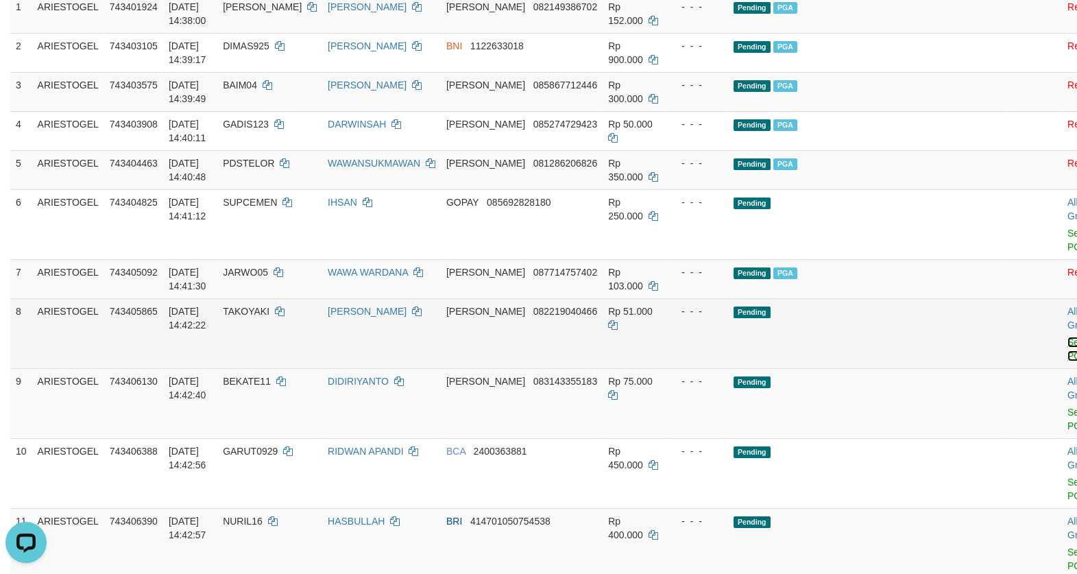
click at [991, 363] on tbody "1 ARIESTOGEL 743401924 01/10/2025 14:38:00 HENDRIKUS HENDRIKUS DANA 08214938670…" at bounding box center [570, 339] width 1120 height 690
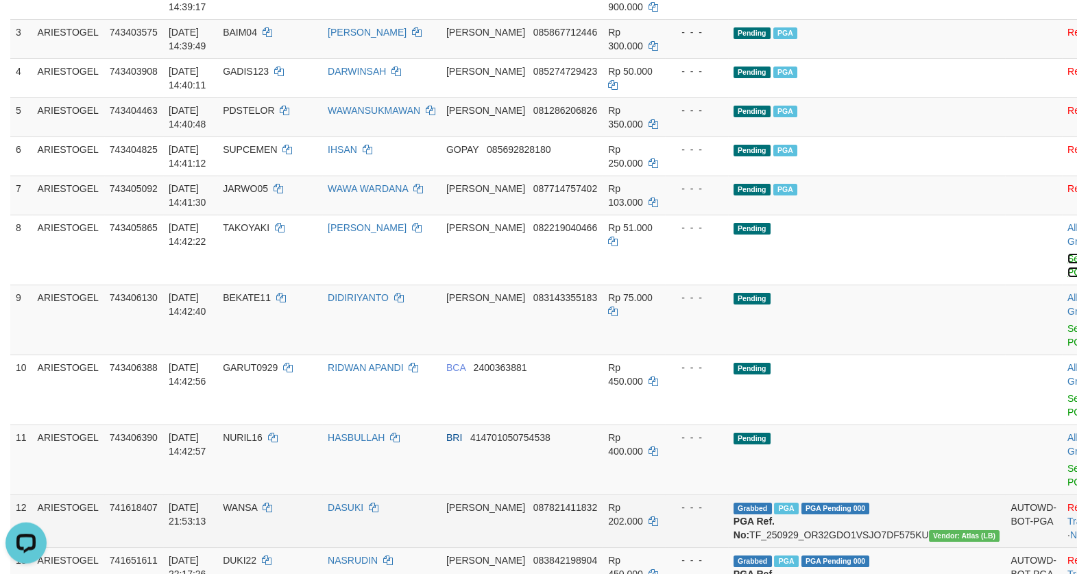
scroll to position [196, 0]
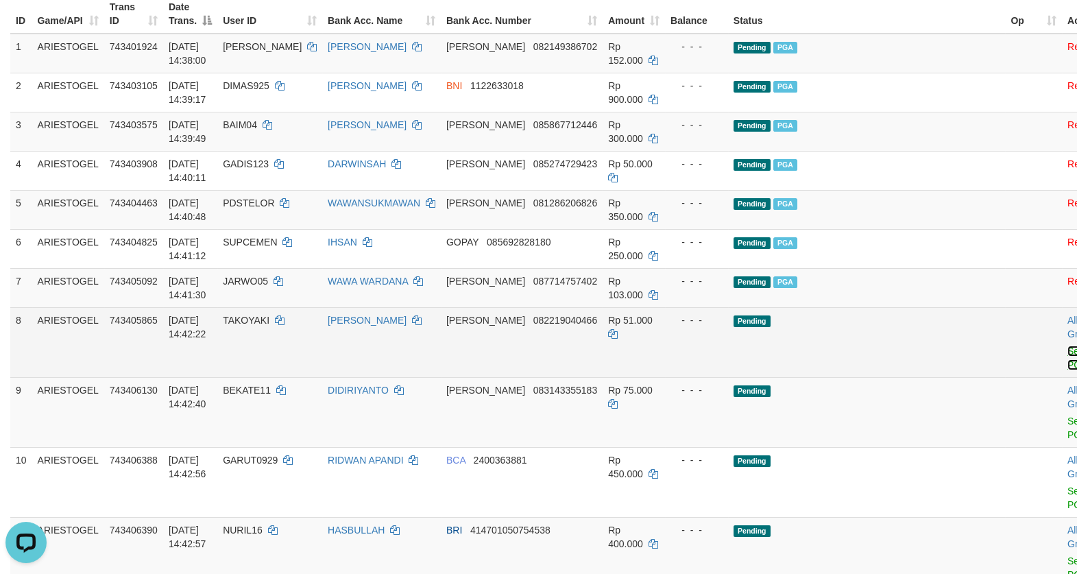
click at [1068, 369] on link "Send PGA" at bounding box center [1079, 358] width 23 height 25
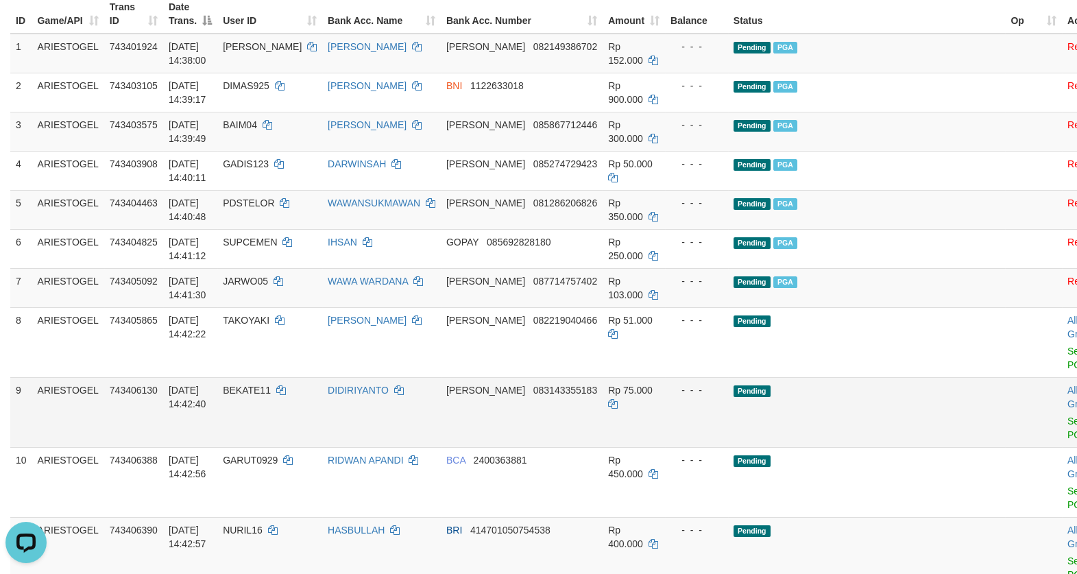
click at [887, 393] on td "Pending" at bounding box center [867, 412] width 278 height 70
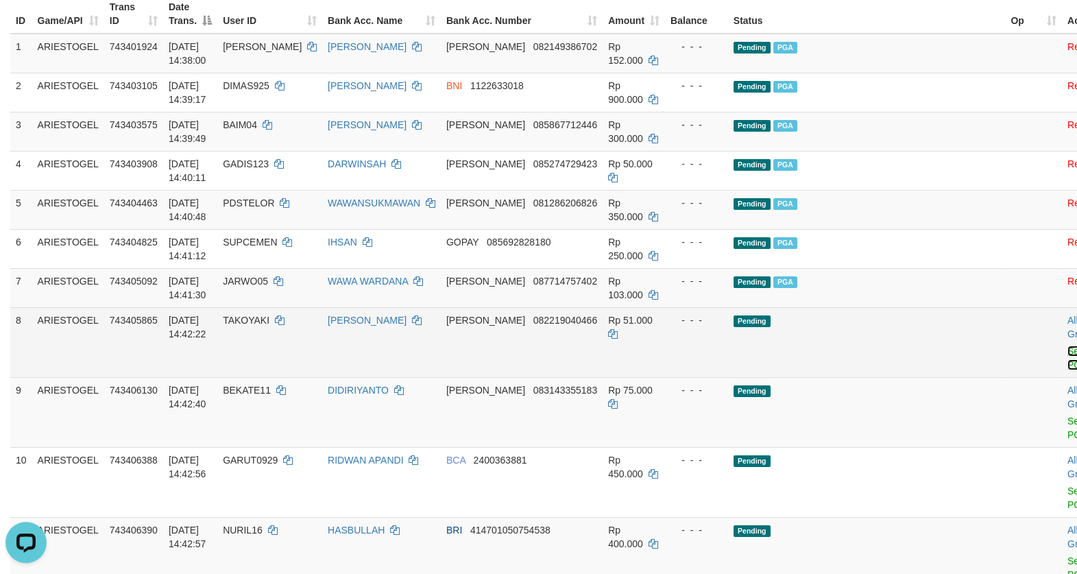
click at [1068, 370] on link "Send PGA" at bounding box center [1079, 358] width 23 height 25
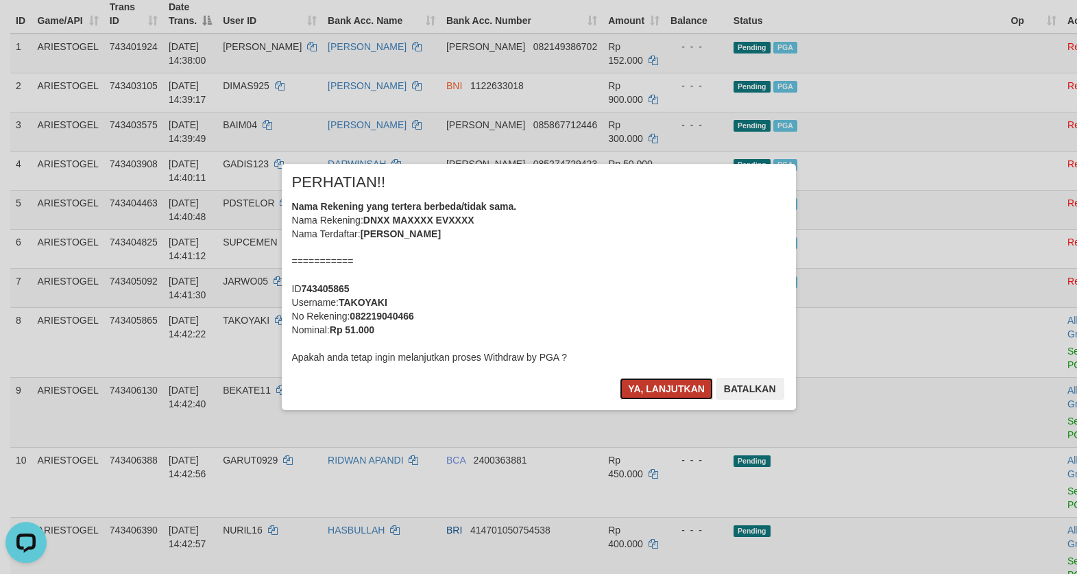
click at [653, 395] on button "Ya, lanjutkan" at bounding box center [666, 389] width 93 height 22
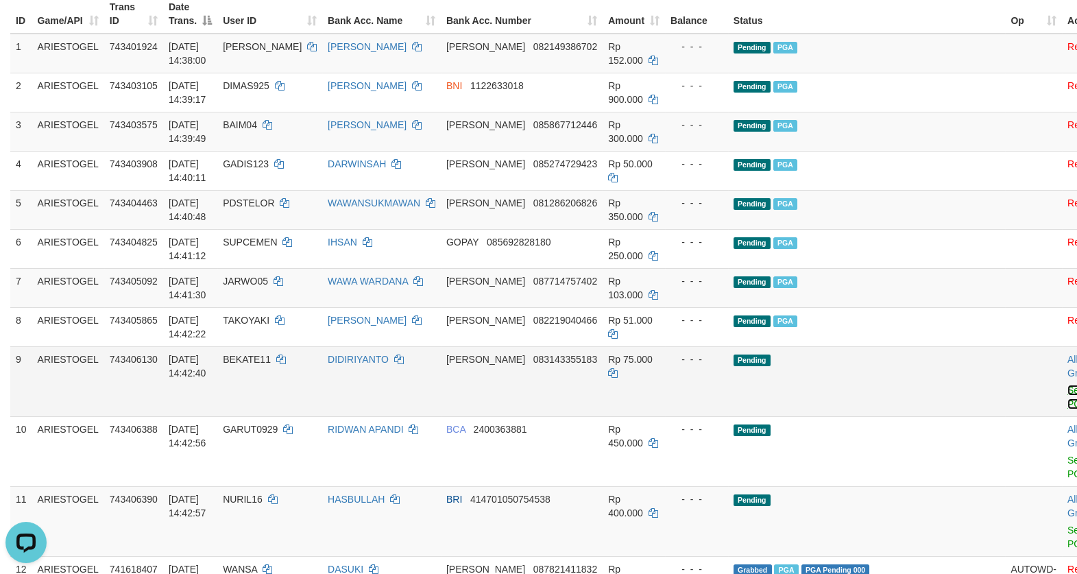
click at [1068, 409] on link "Send PGA" at bounding box center [1079, 397] width 23 height 25
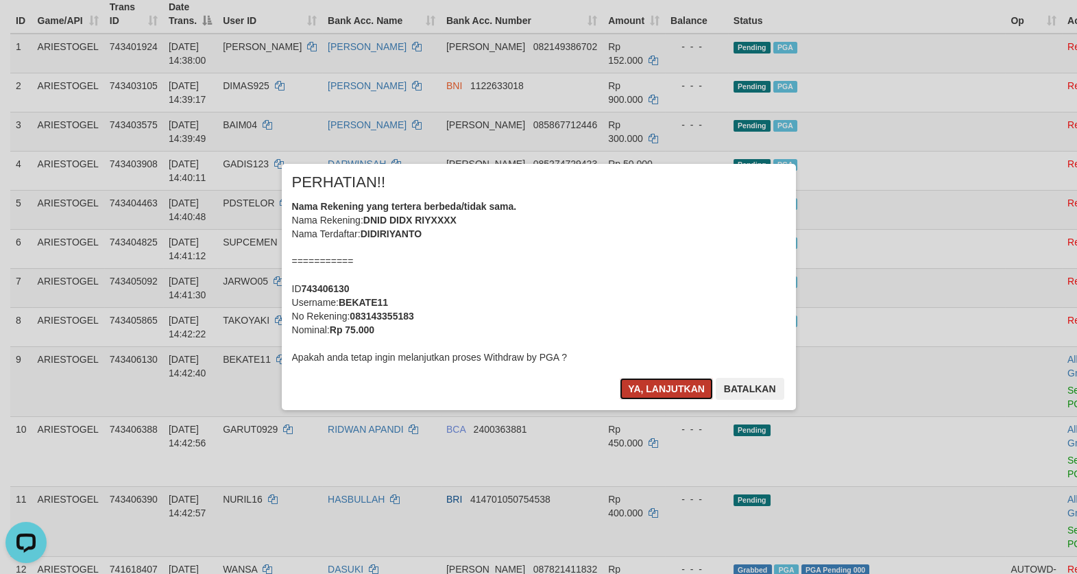
click at [678, 381] on button "Ya, lanjutkan" at bounding box center [666, 389] width 93 height 22
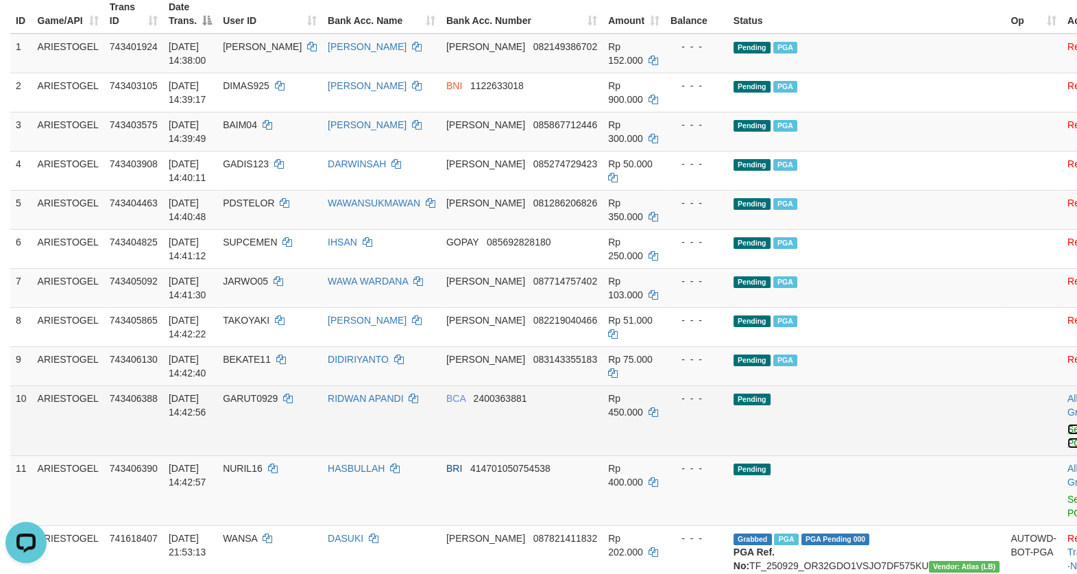
click at [1068, 448] on link "Send PGA" at bounding box center [1079, 436] width 23 height 25
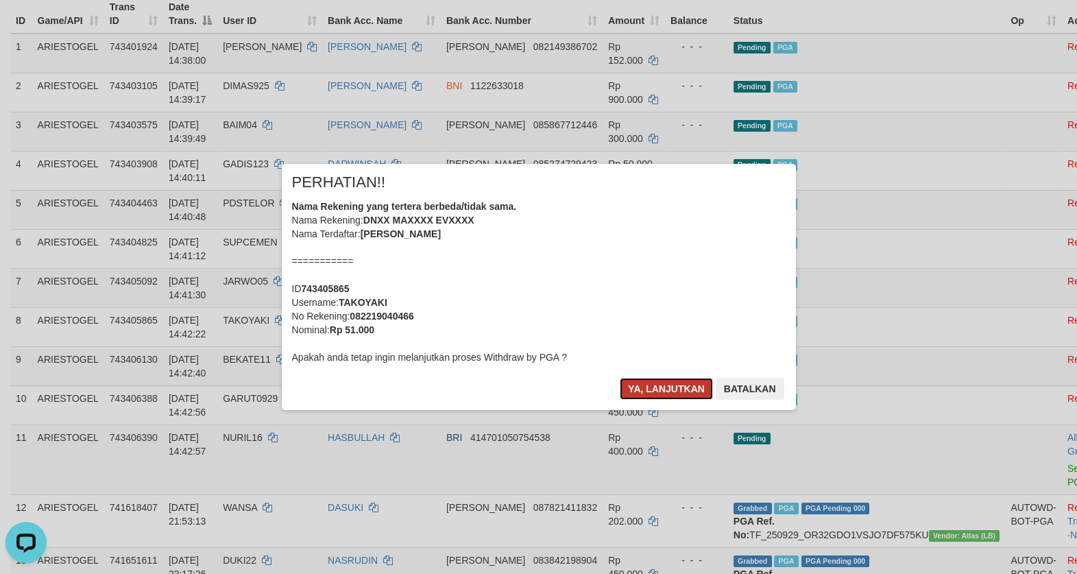
click at [649, 394] on button "Ya, lanjutkan" at bounding box center [666, 389] width 93 height 22
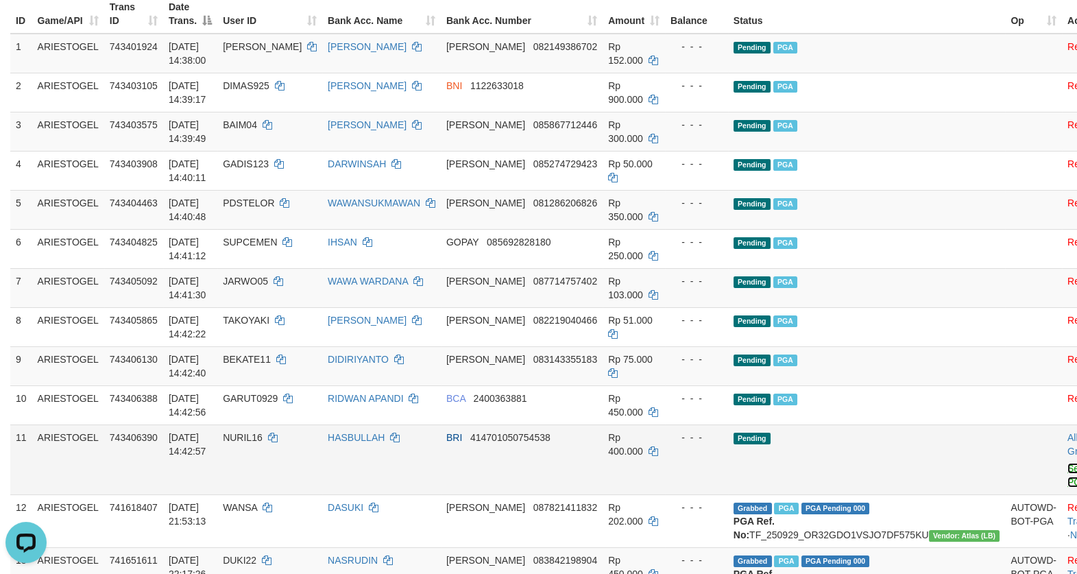
click at [1068, 487] on link "Send PGA" at bounding box center [1079, 475] width 23 height 25
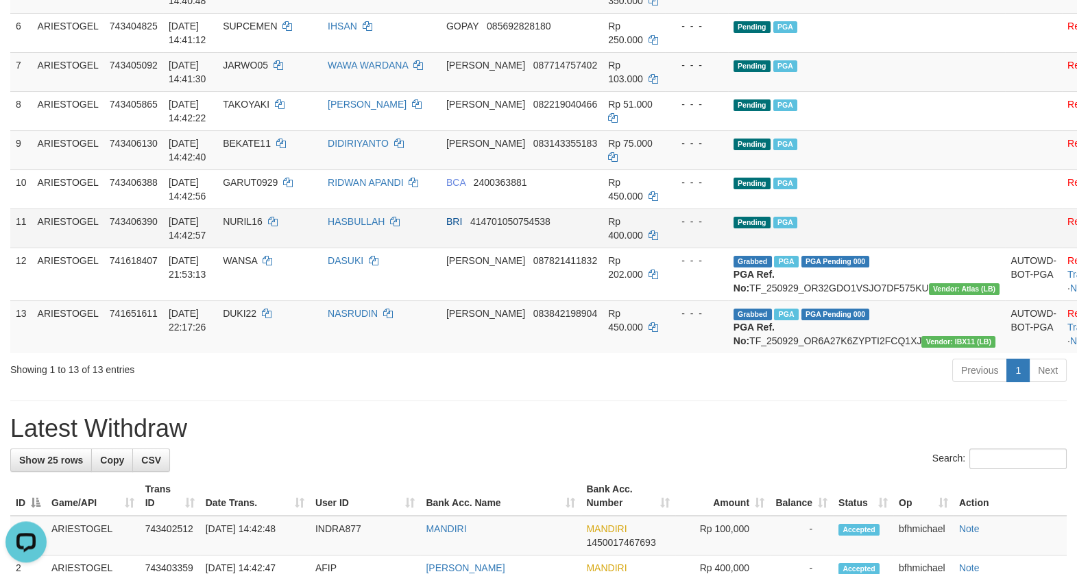
scroll to position [472, 0]
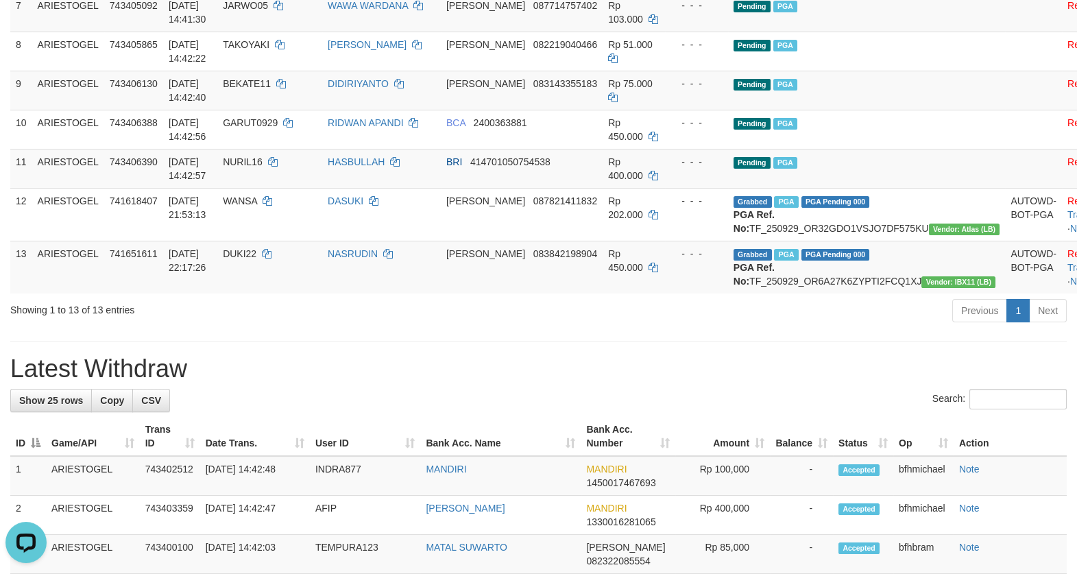
click at [645, 383] on h1 "Latest Withdraw" at bounding box center [538, 368] width 1057 height 27
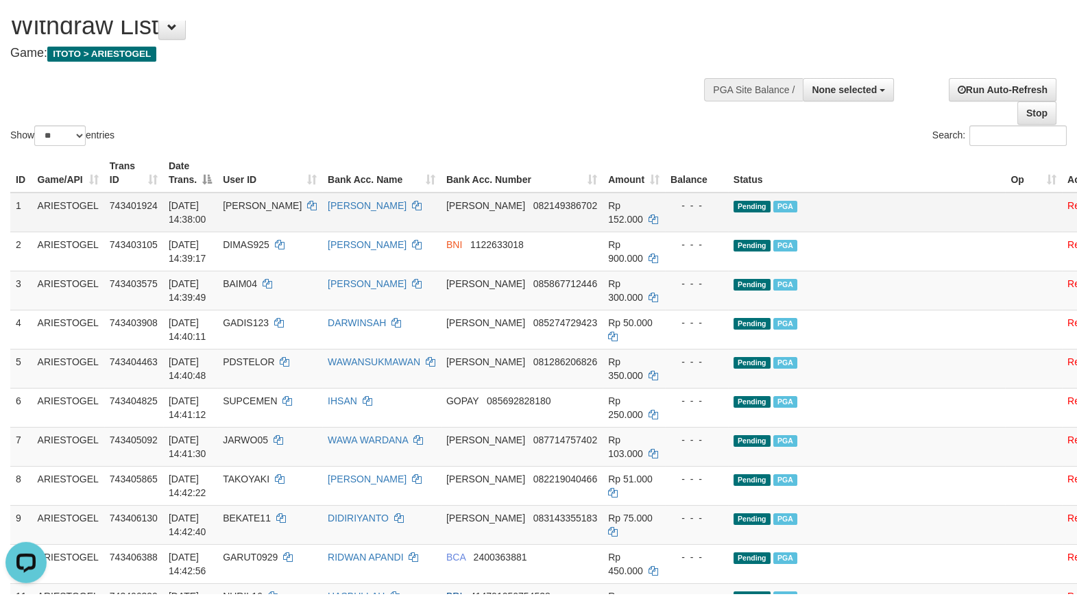
scroll to position [0, 0]
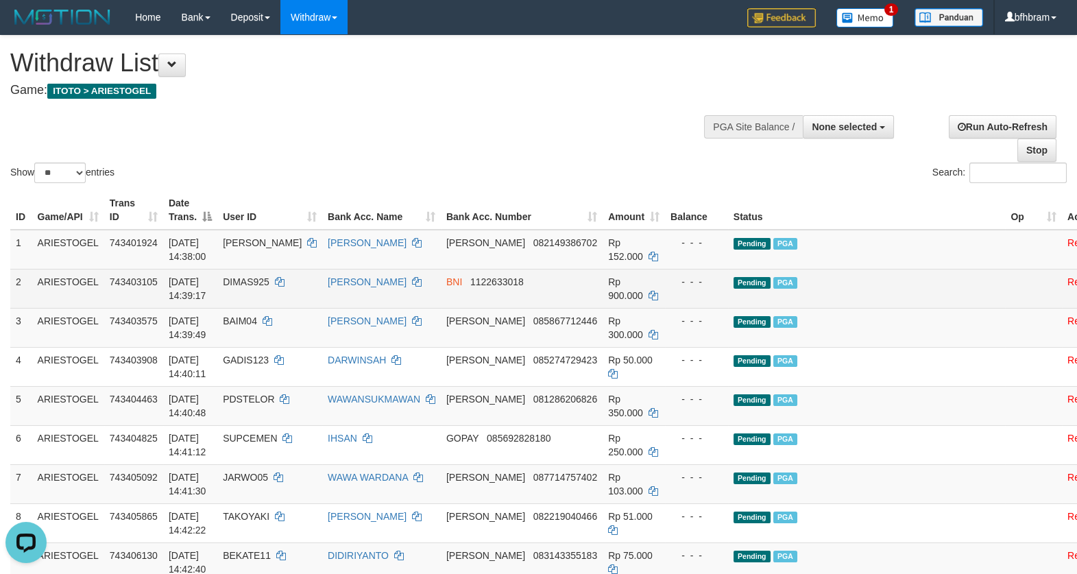
click at [863, 280] on td "Pending PGA" at bounding box center [867, 288] width 278 height 39
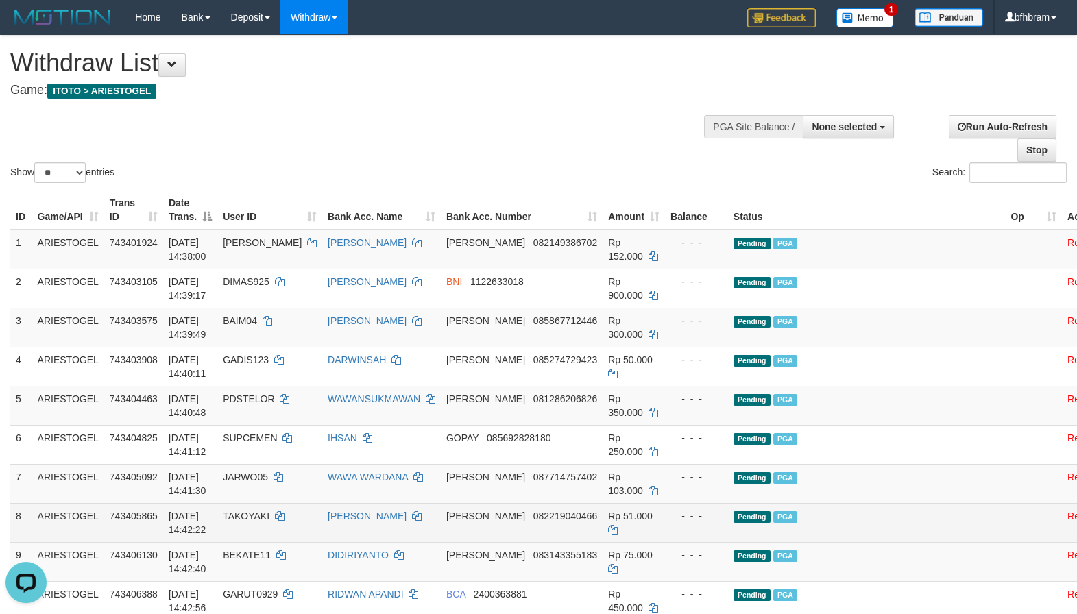
click at [884, 531] on td "Pending PGA" at bounding box center [867, 522] width 278 height 39
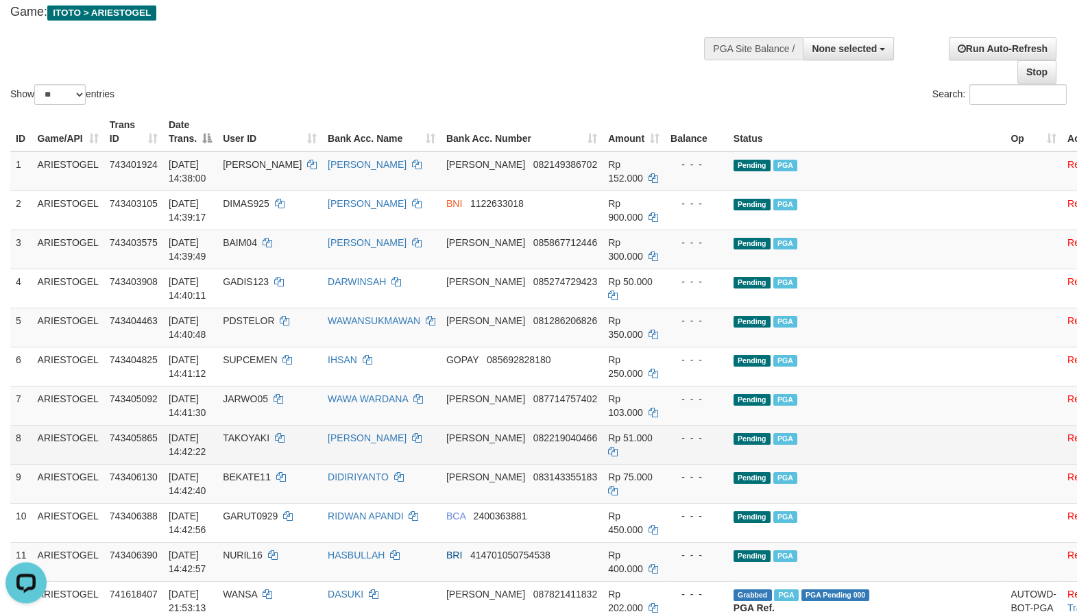
scroll to position [118, 0]
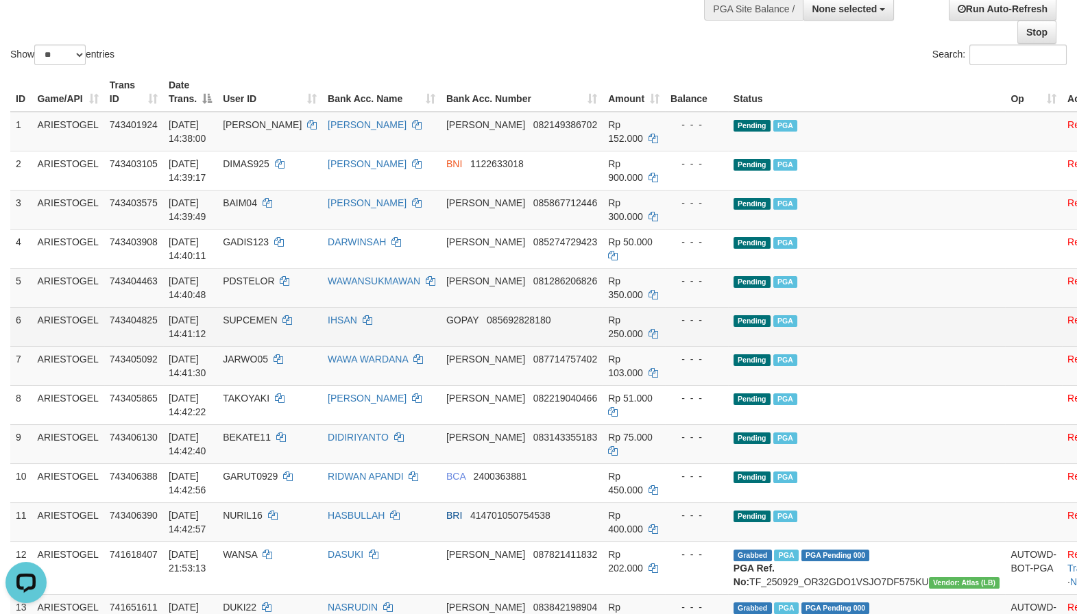
click at [1005, 341] on td at bounding box center [1033, 326] width 57 height 39
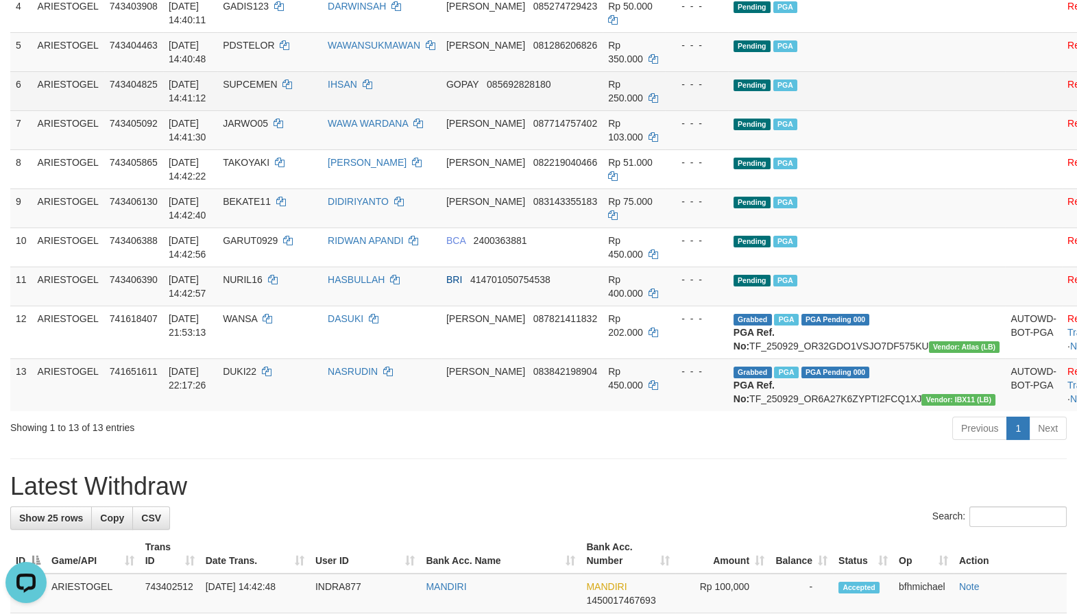
scroll to position [0, 0]
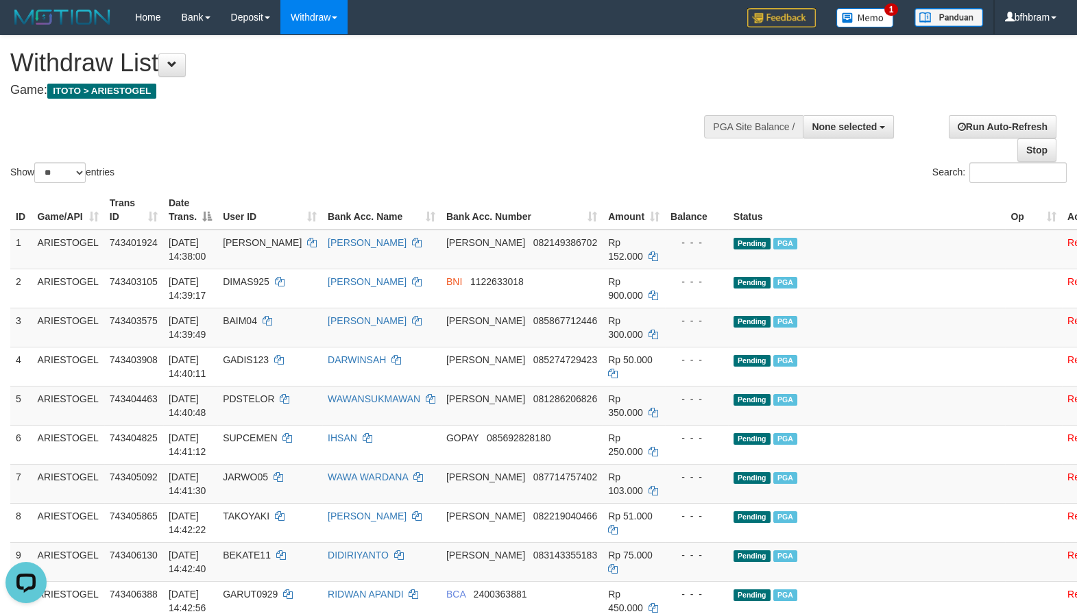
click at [492, 136] on div "Show ** ** ** *** entries Search:" at bounding box center [538, 111] width 1077 height 150
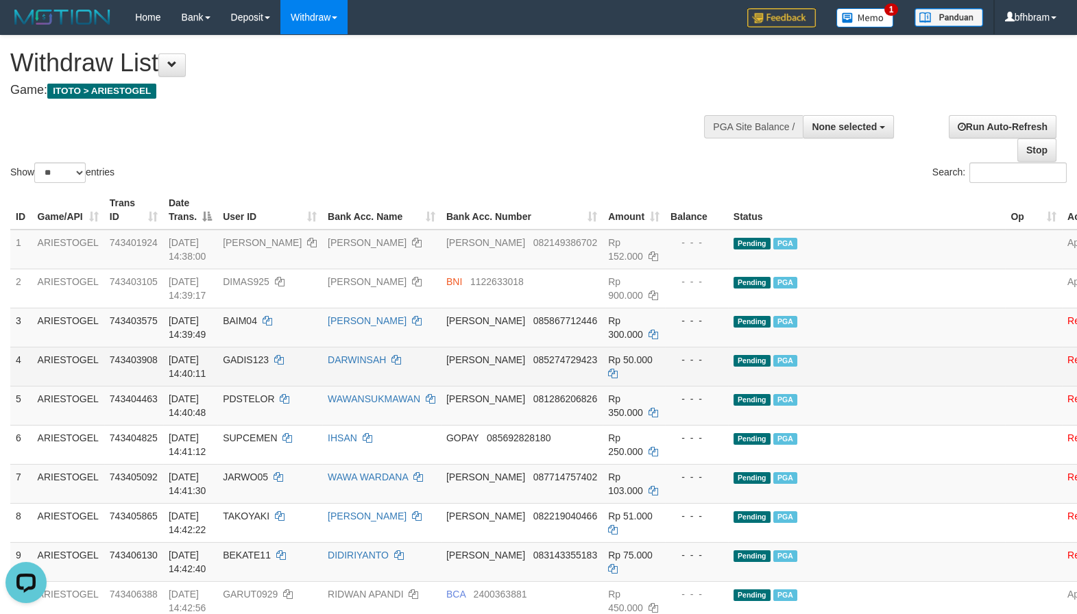
click at [1005, 383] on td at bounding box center [1033, 366] width 57 height 39
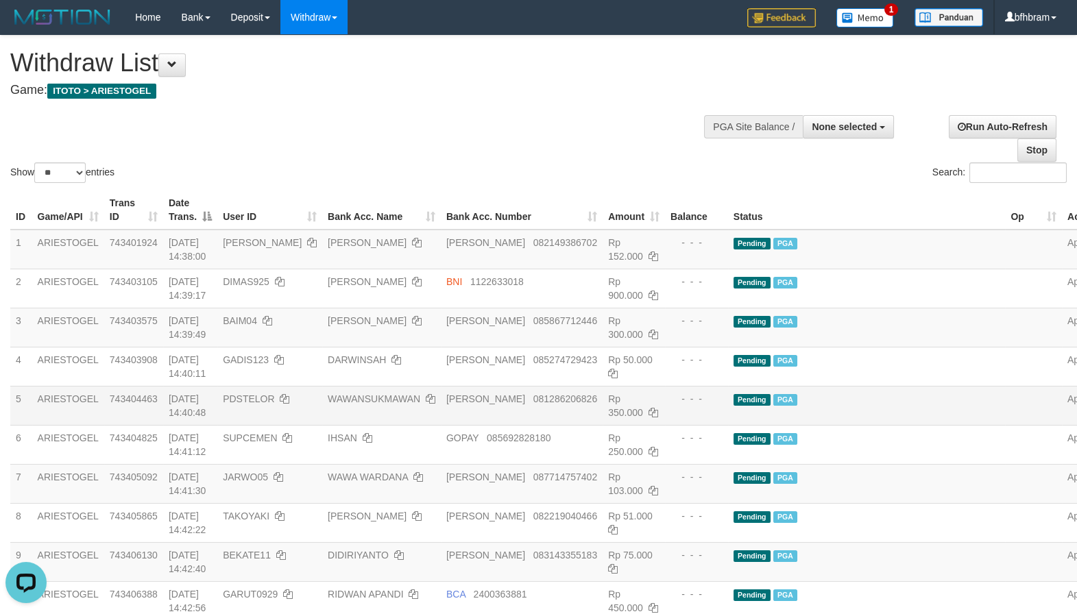
click at [907, 418] on td "Pending PGA" at bounding box center [867, 405] width 278 height 39
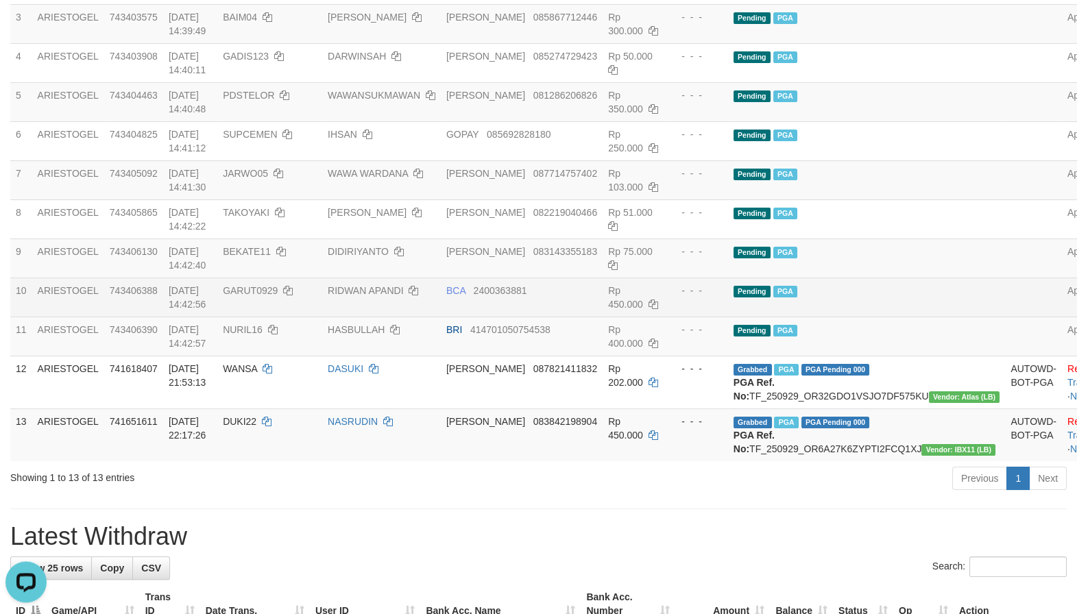
scroll to position [354, 0]
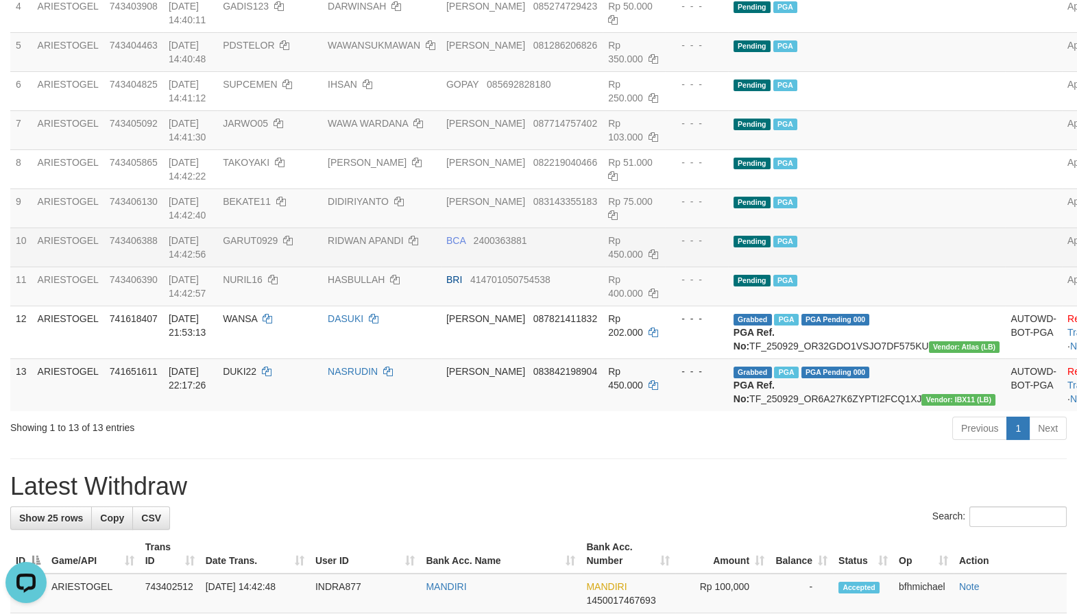
click at [870, 263] on td "Pending PGA" at bounding box center [867, 247] width 278 height 39
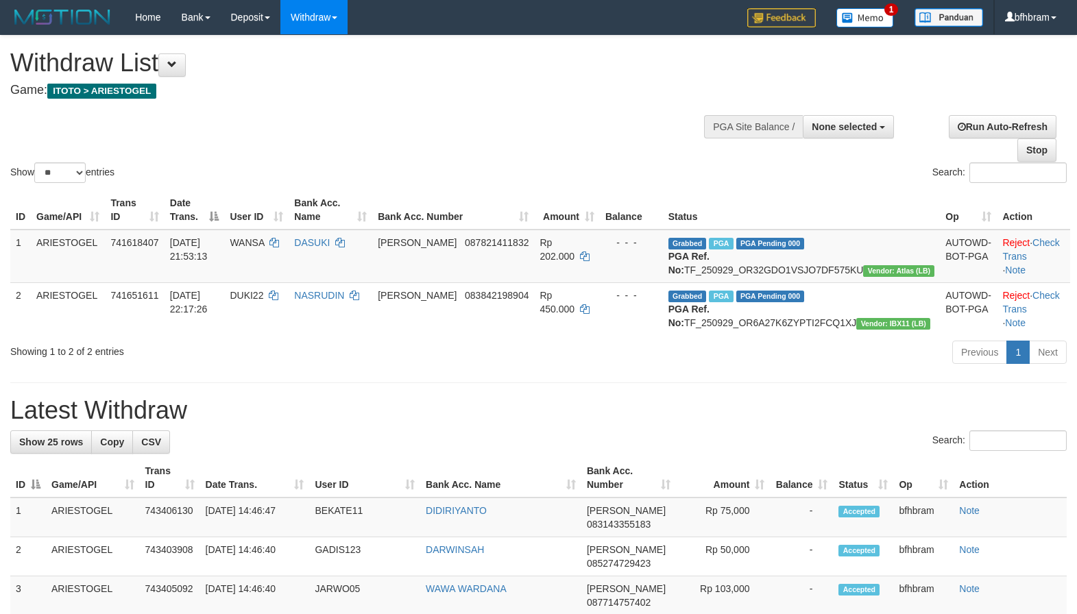
select select
select select "**"
drag, startPoint x: 721, startPoint y: 447, endPoint x: 501, endPoint y: 190, distance: 338.5
click at [712, 424] on h1 "Latest Withdraw" at bounding box center [538, 410] width 1057 height 27
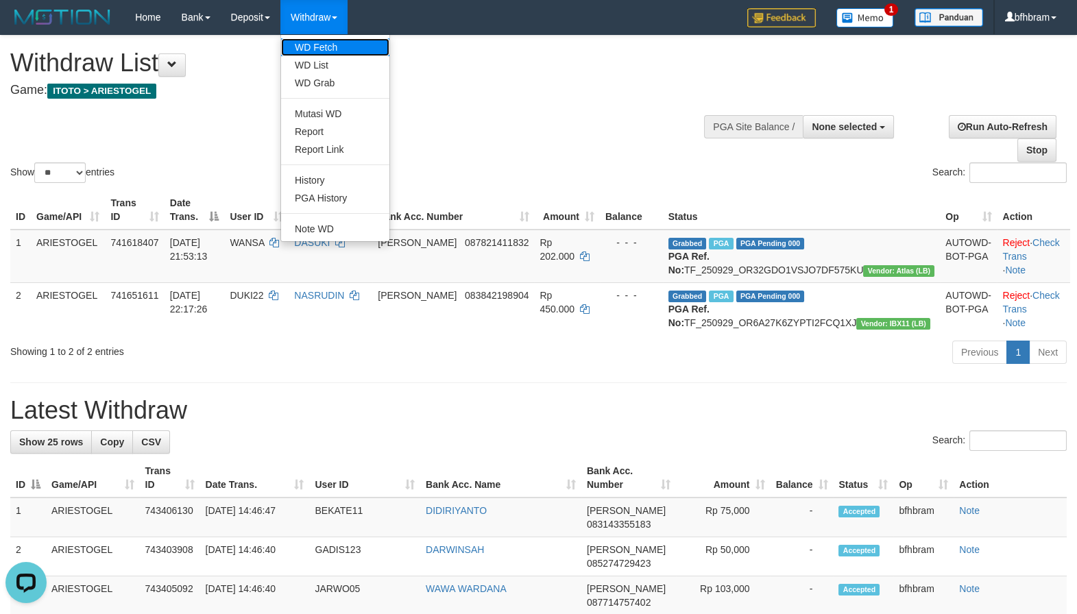
click at [313, 46] on link "WD Fetch" at bounding box center [335, 47] width 108 height 18
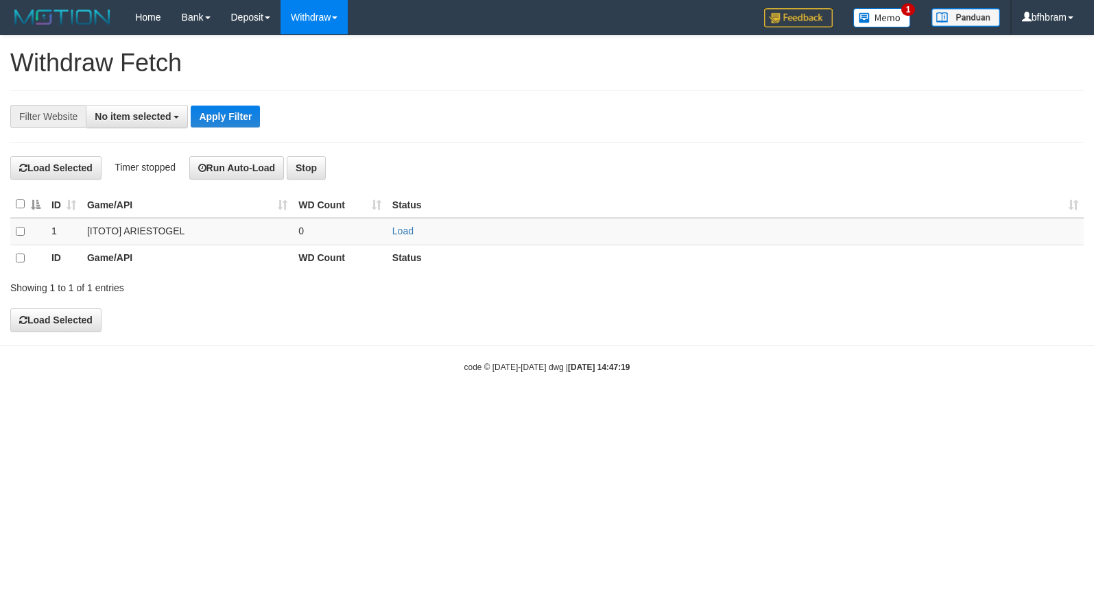
select select
click at [396, 234] on link "Load" at bounding box center [402, 231] width 21 height 11
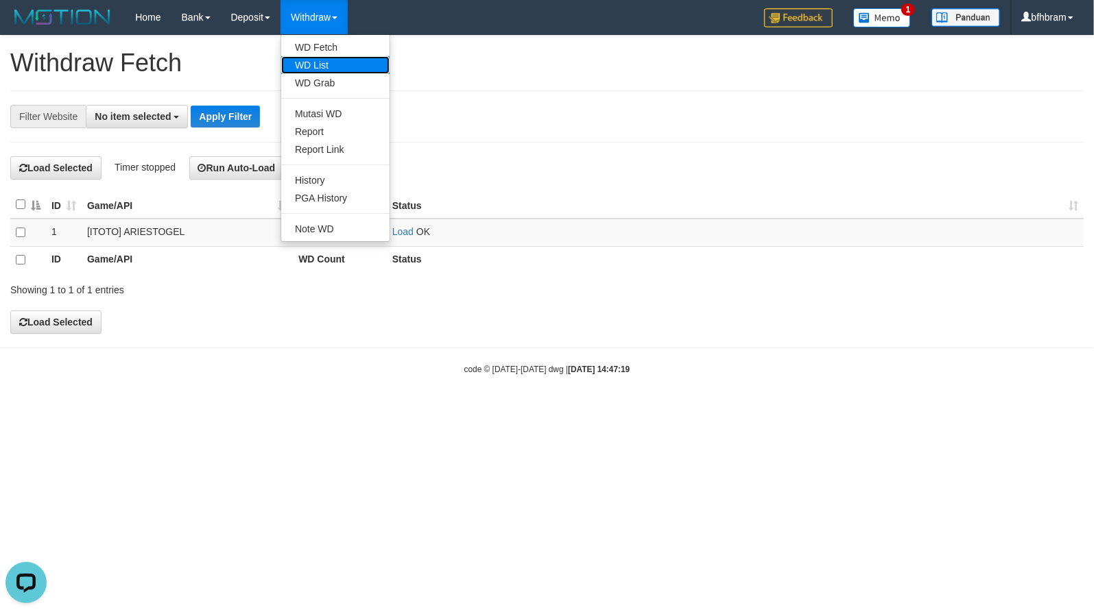
click at [325, 62] on link "WD List" at bounding box center [335, 65] width 108 height 18
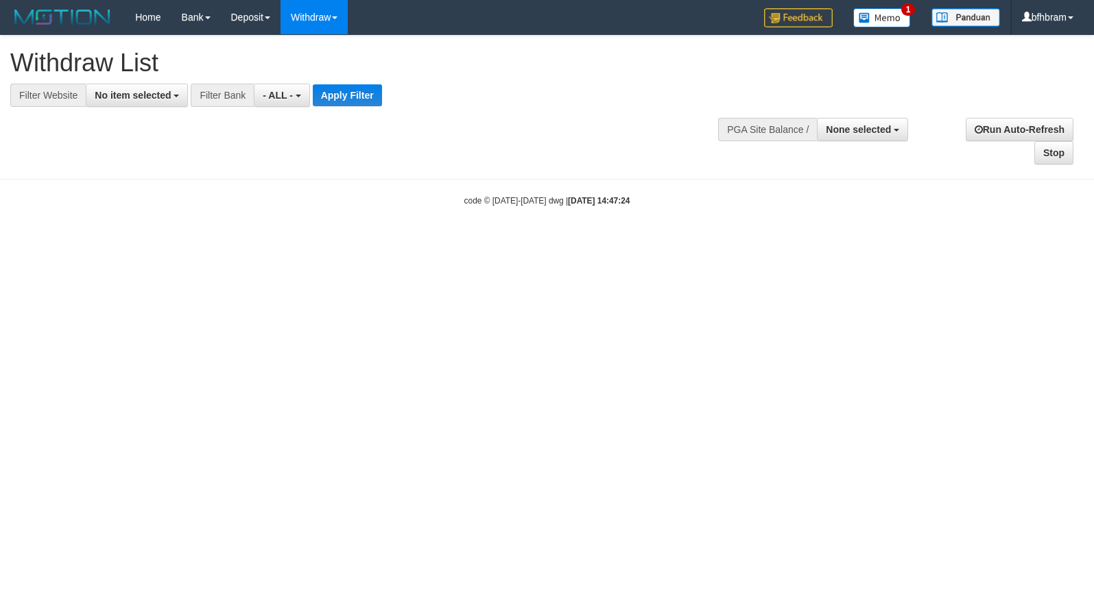
select select
click at [104, 101] on span "No item selected" at bounding box center [133, 95] width 76 height 11
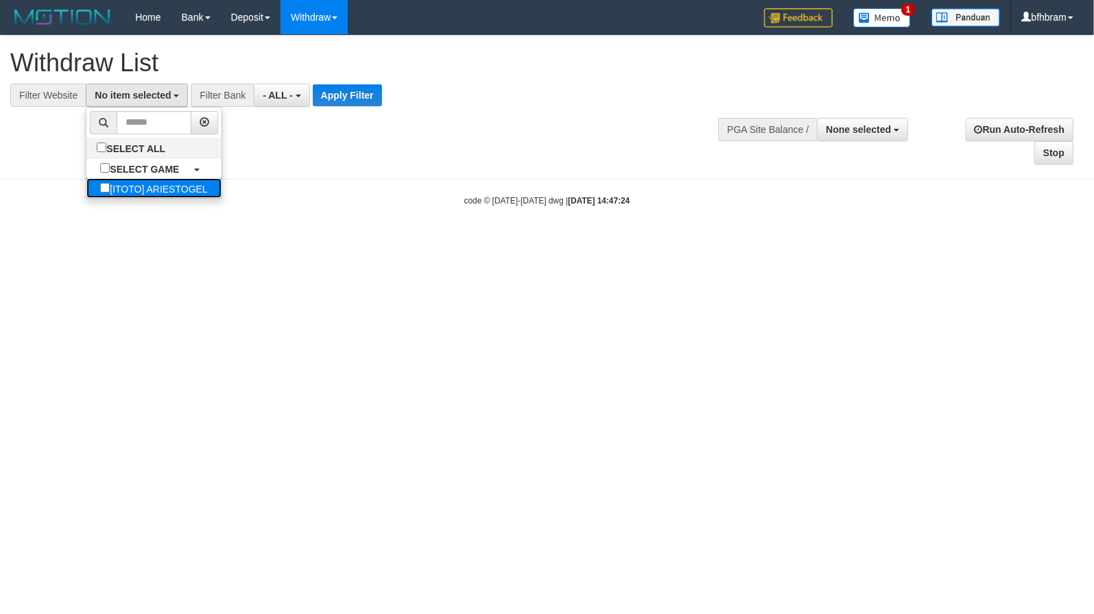
click at [89, 198] on label "[ITOTO] ARIESTOGEL" at bounding box center [153, 188] width 134 height 20
select select "***"
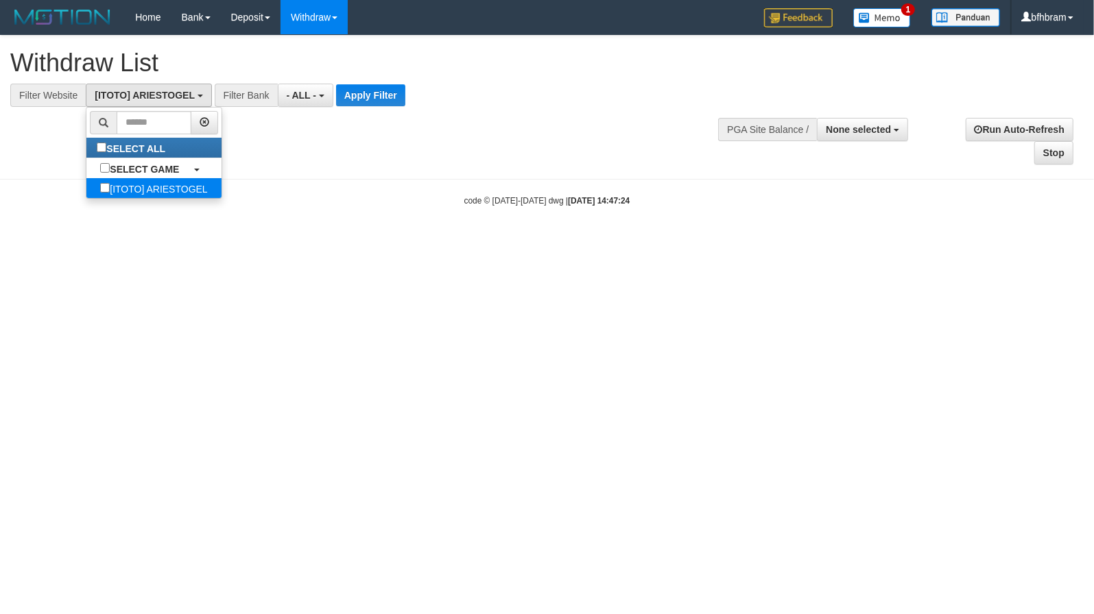
scroll to position [12, 0]
click at [372, 96] on button "Apply Filter" at bounding box center [370, 95] width 69 height 22
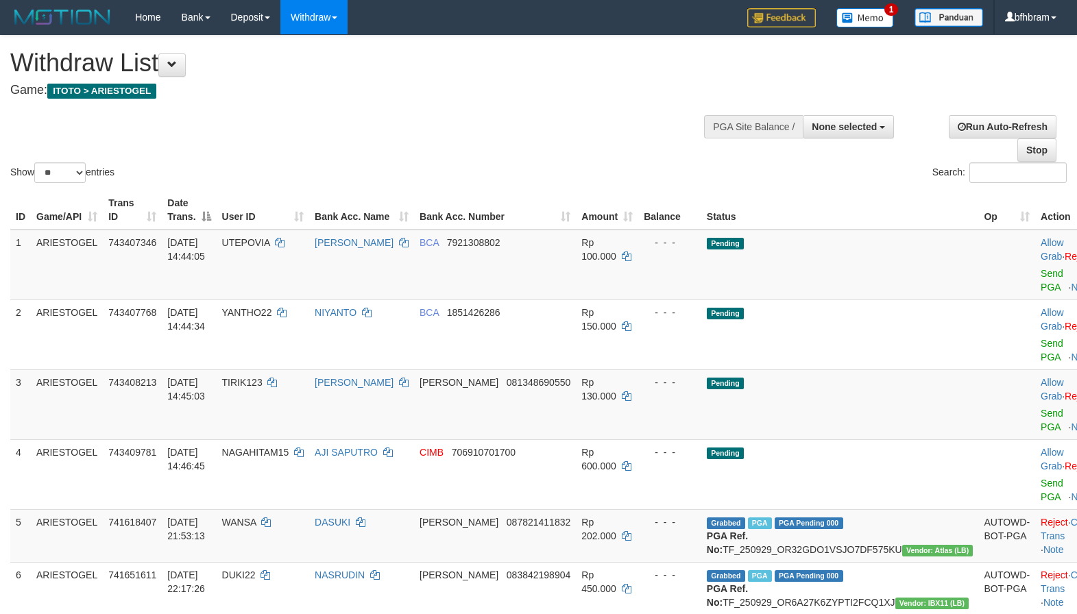
select select
select select "**"
click at [1041, 291] on link "Send PGA" at bounding box center [1052, 280] width 23 height 25
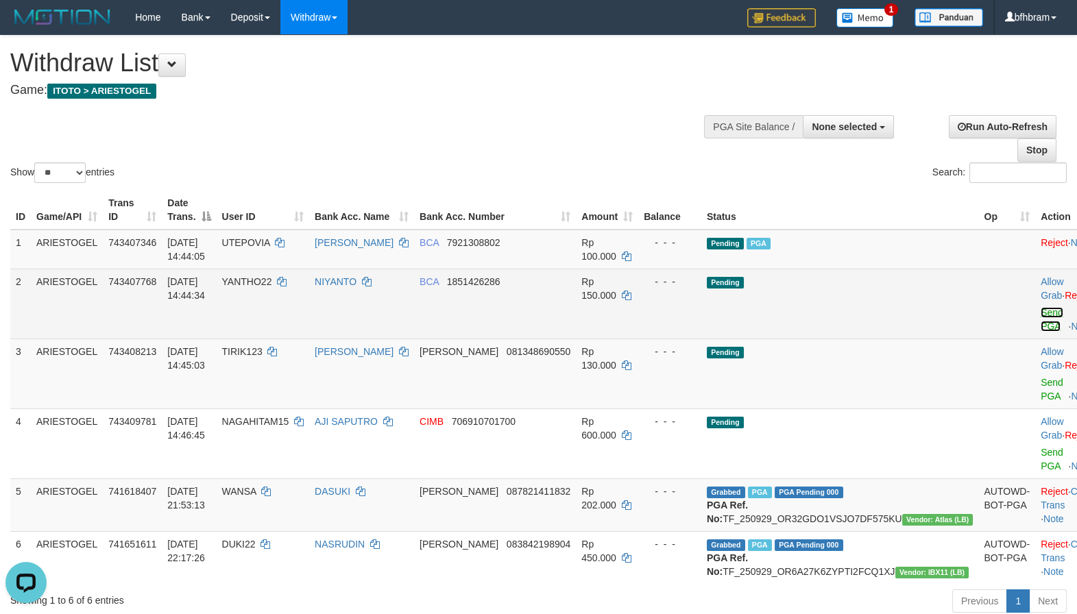
click at [1041, 330] on link "Send PGA" at bounding box center [1052, 319] width 23 height 25
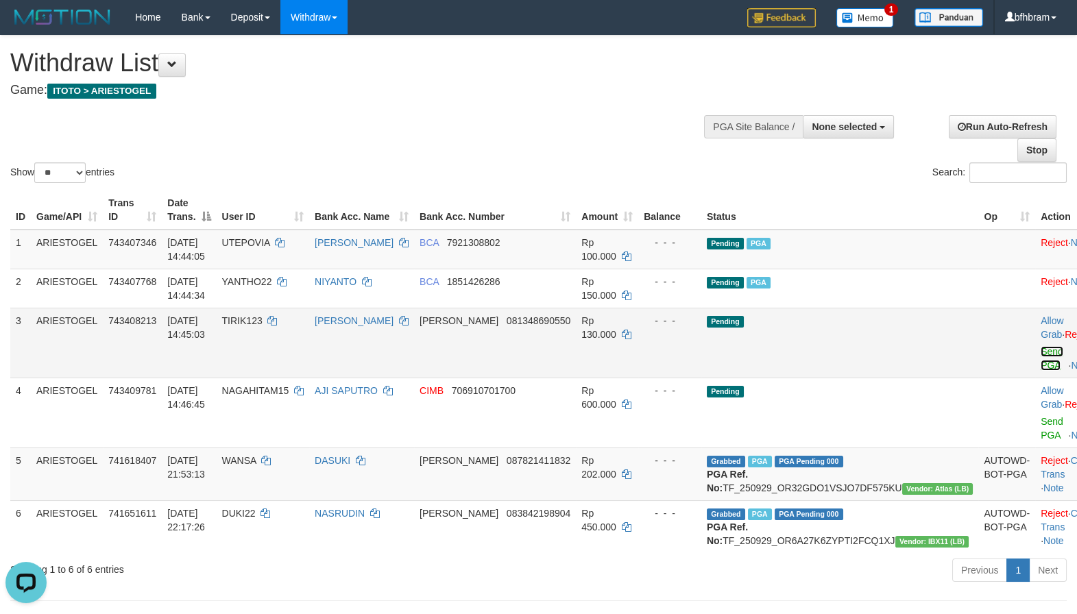
click at [1041, 365] on link "Send PGA" at bounding box center [1052, 358] width 23 height 25
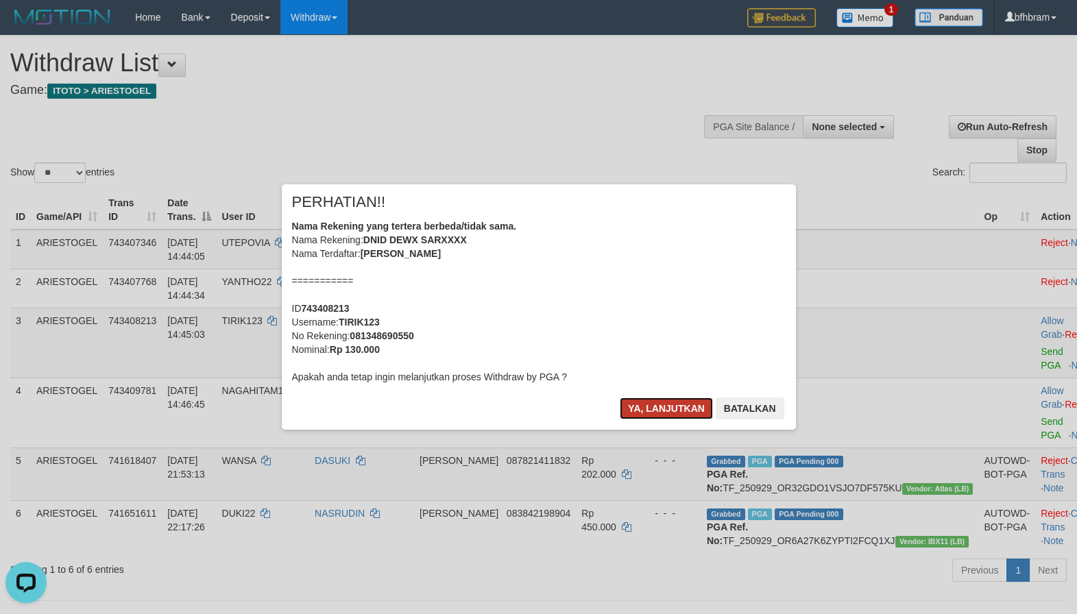
click at [639, 409] on button "Ya, lanjutkan" at bounding box center [666, 409] width 93 height 22
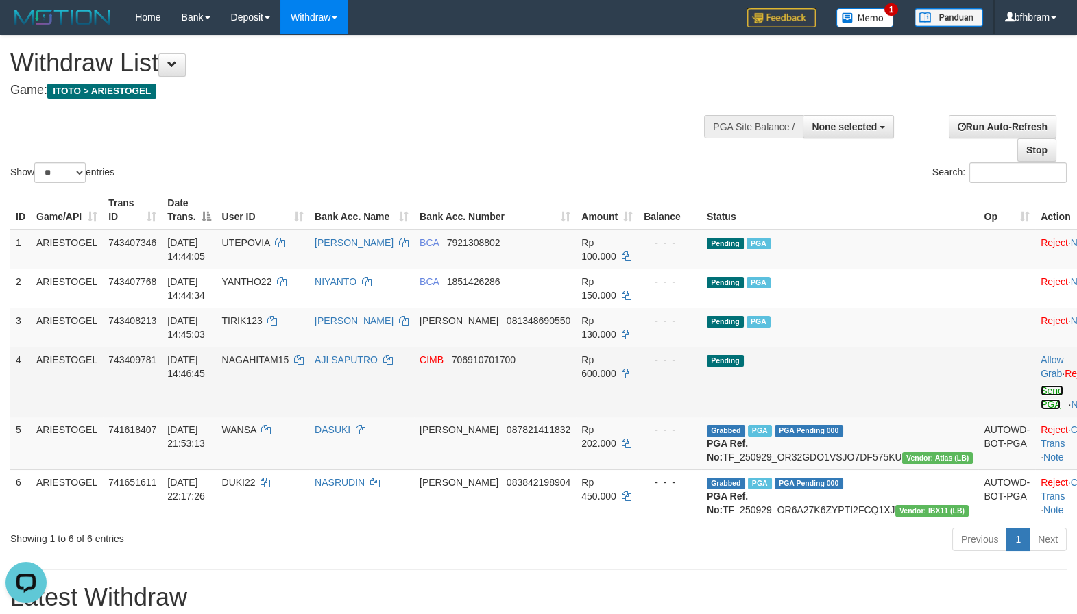
click at [1041, 407] on link "Send PGA" at bounding box center [1052, 397] width 23 height 25
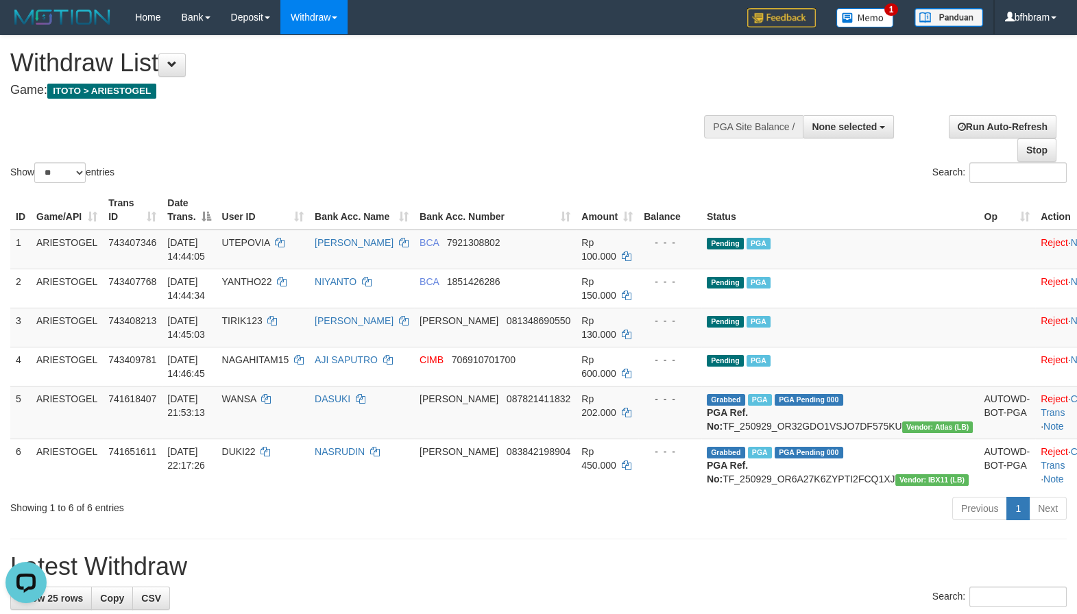
click at [599, 180] on div "Search:" at bounding box center [808, 174] width 518 height 24
click at [597, 525] on div "Previous 1 Next" at bounding box center [762, 510] width 607 height 29
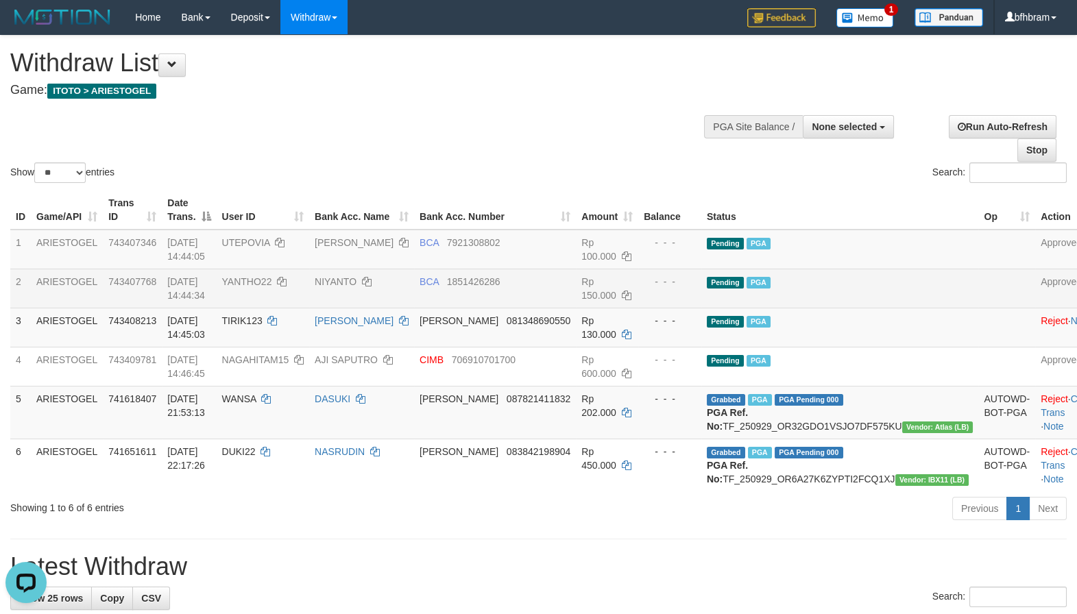
click at [882, 306] on td "Pending PGA" at bounding box center [840, 288] width 278 height 39
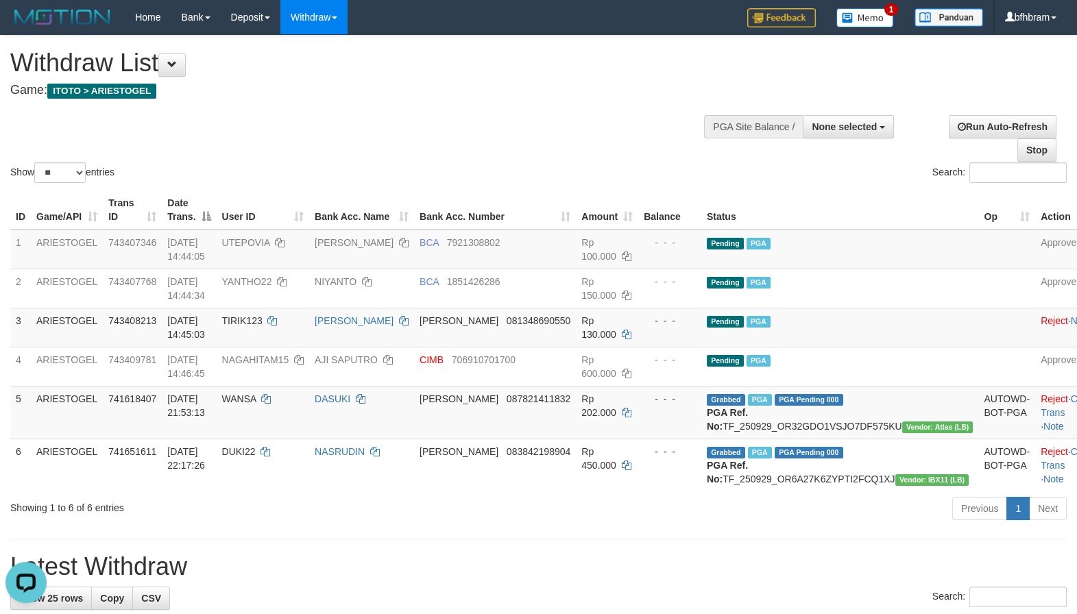
click at [630, 540] on hr at bounding box center [538, 539] width 1057 height 1
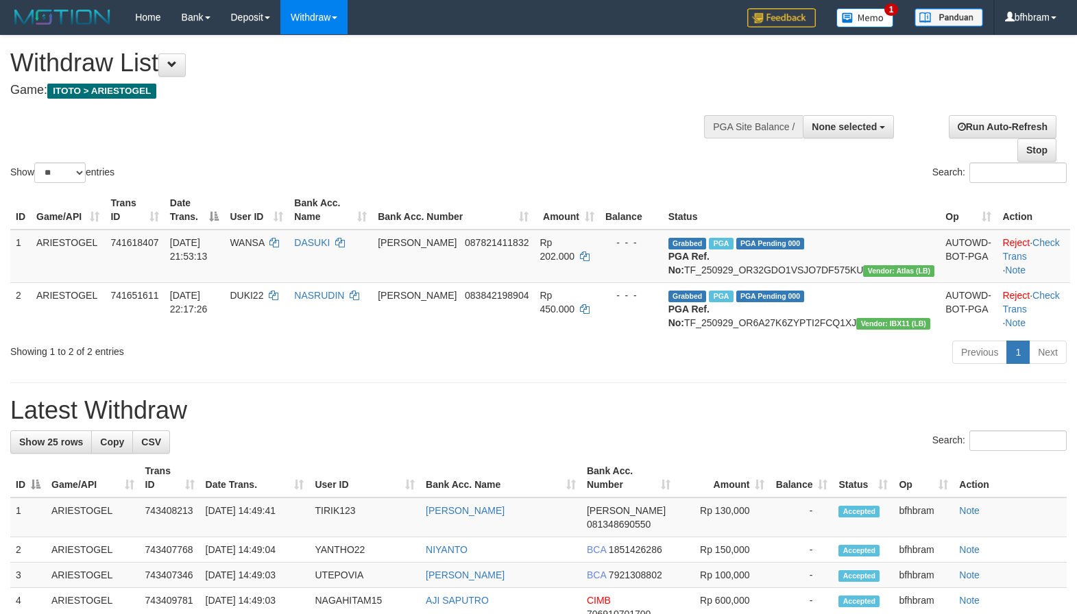
select select
select select "**"
click at [630, 157] on div "Show ** ** ** *** entries Search:" at bounding box center [538, 111] width 1077 height 150
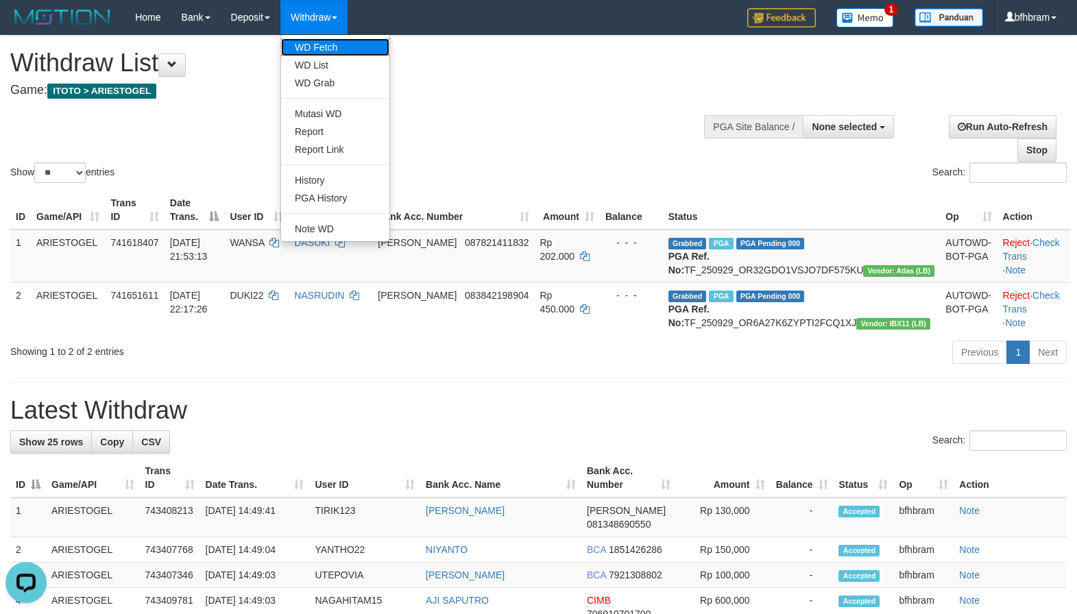
click at [324, 50] on link "WD Fetch" at bounding box center [335, 47] width 108 height 18
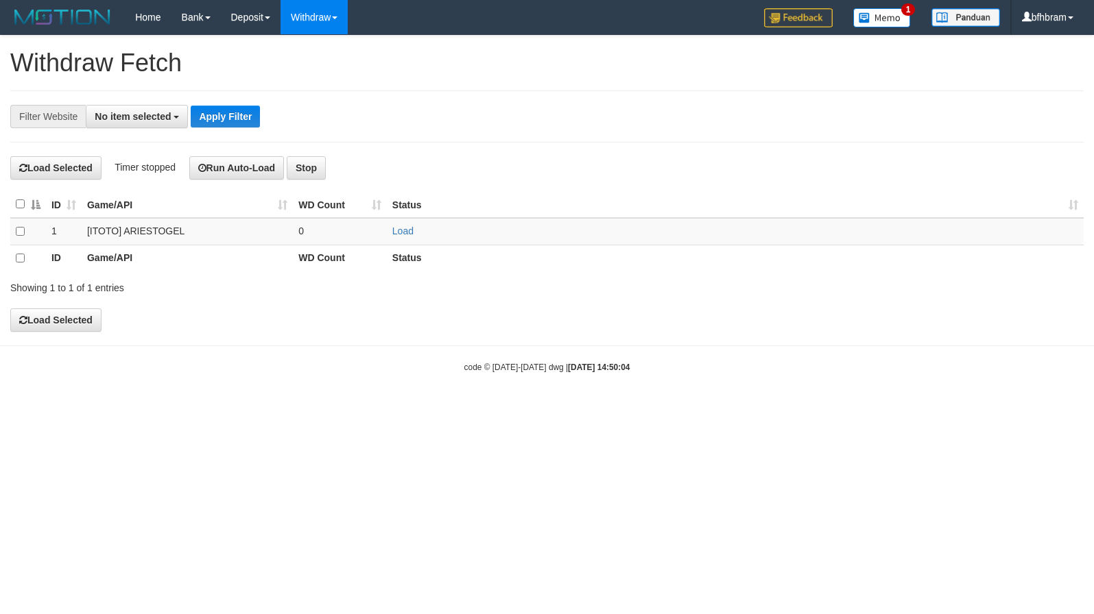
select select
click at [401, 232] on link "Load" at bounding box center [402, 231] width 21 height 11
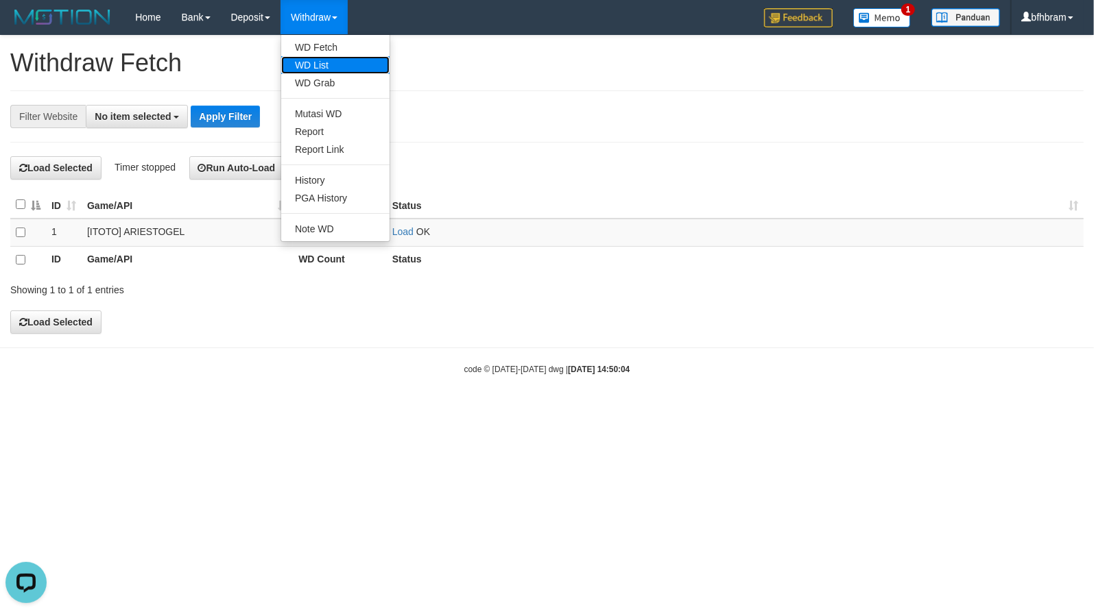
click at [327, 65] on link "WD List" at bounding box center [335, 65] width 108 height 18
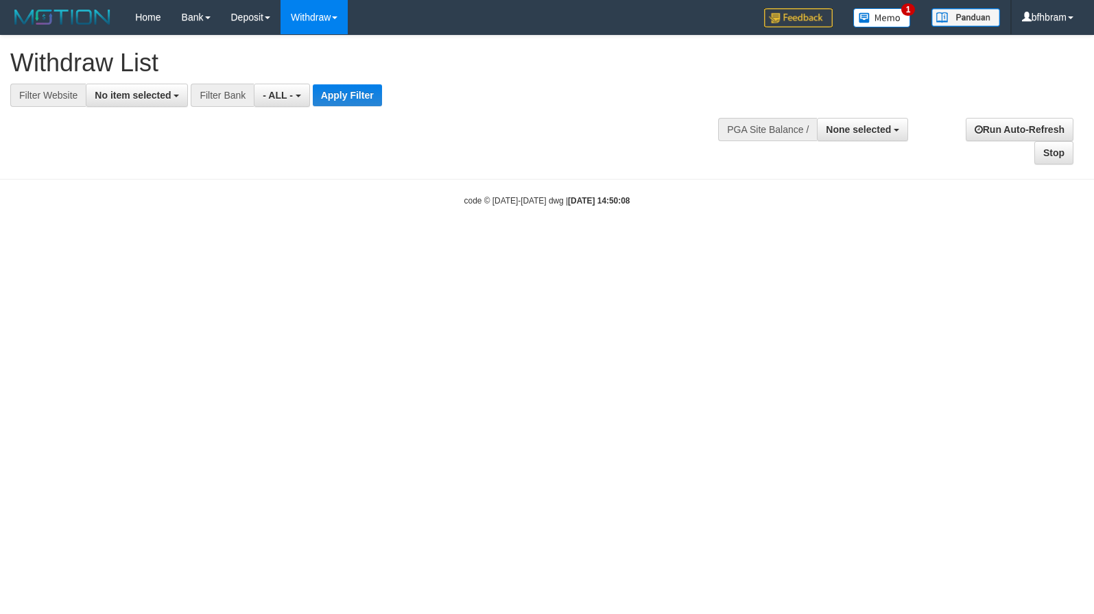
select select
click at [133, 100] on span "No item selected" at bounding box center [133, 95] width 76 height 11
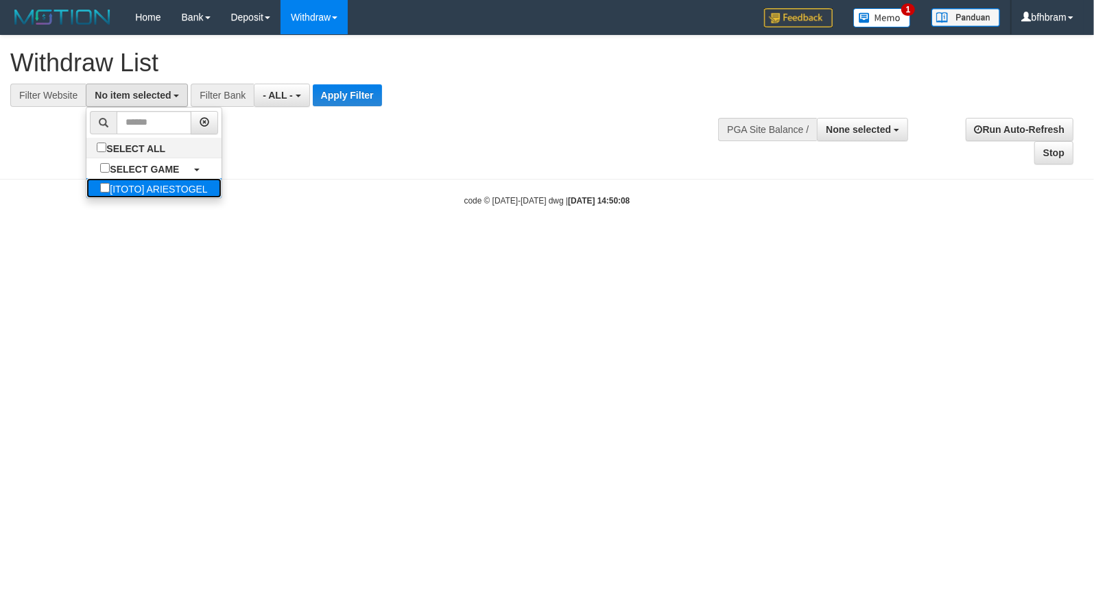
click at [89, 198] on label "[ITOTO] ARIESTOGEL" at bounding box center [153, 188] width 134 height 20
select select "***"
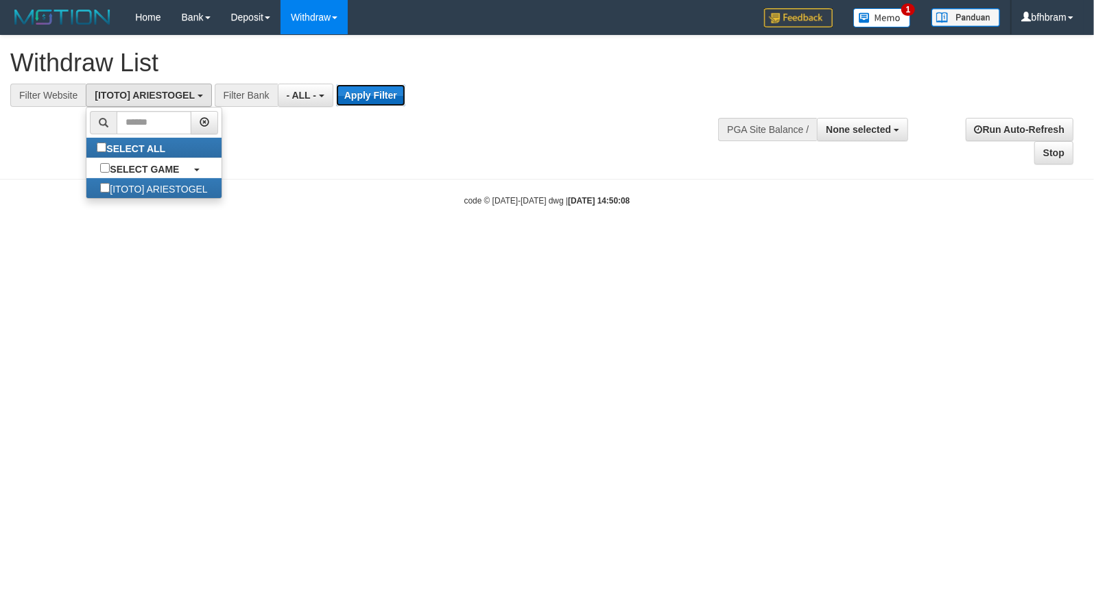
click at [365, 97] on button "Apply Filter" at bounding box center [370, 95] width 69 height 22
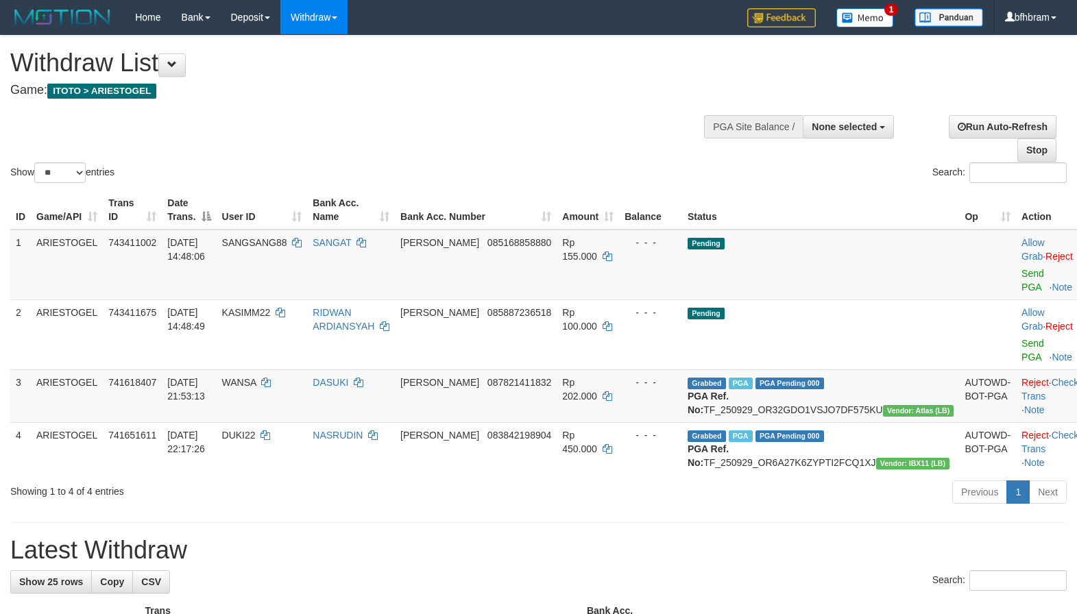
select select
select select "**"
click at [1022, 289] on link "Send PGA" at bounding box center [1033, 280] width 23 height 25
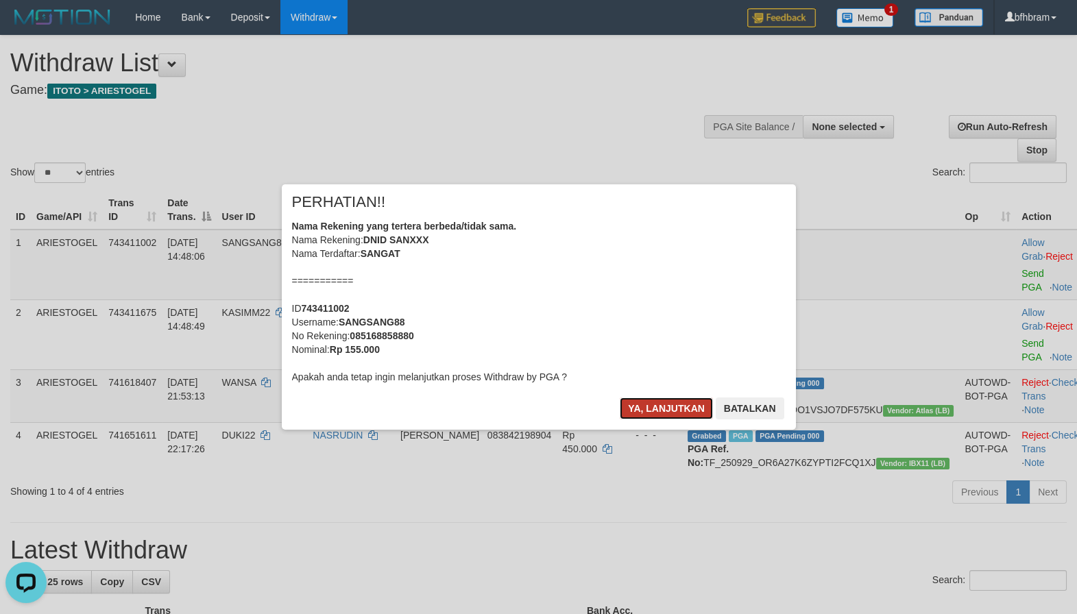
click at [667, 409] on button "Ya, lanjutkan" at bounding box center [666, 409] width 93 height 22
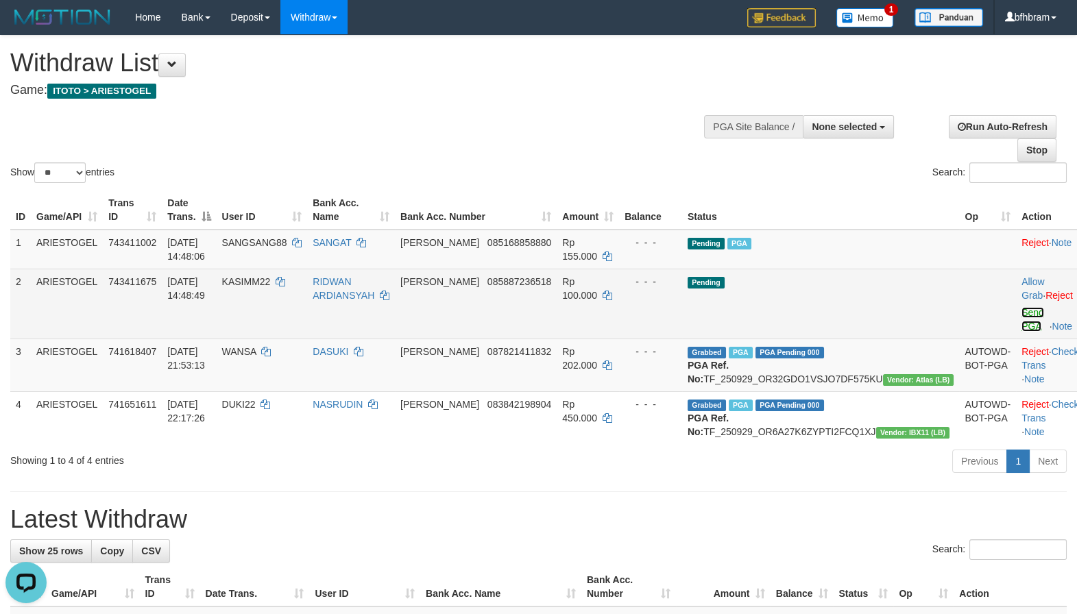
click at [1022, 328] on link "Send PGA" at bounding box center [1033, 319] width 23 height 25
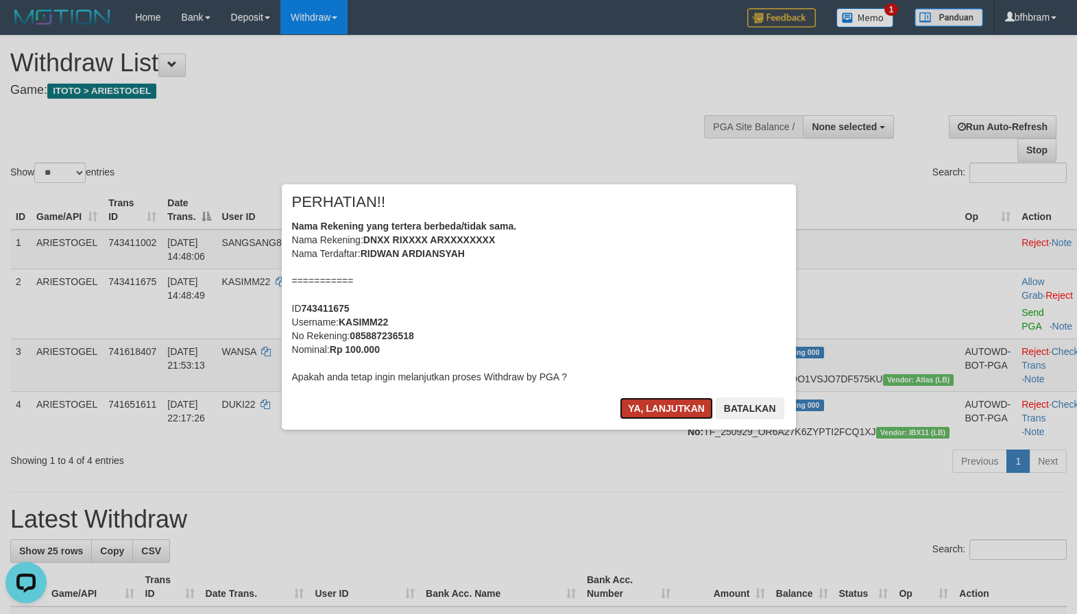
click at [667, 403] on button "Ya, lanjutkan" at bounding box center [666, 409] width 93 height 22
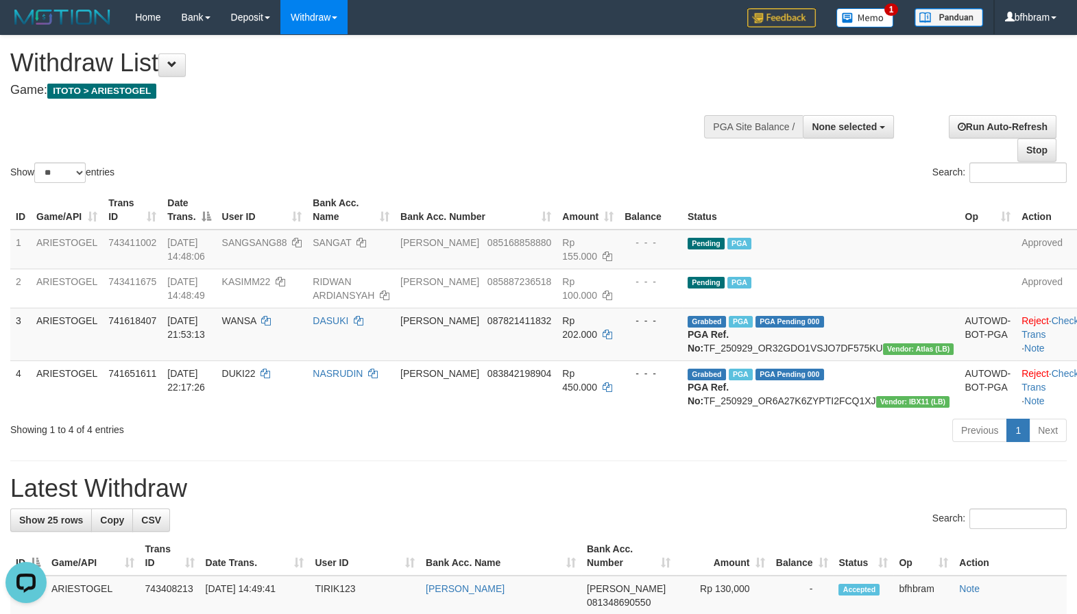
click at [560, 503] on h1 "Latest Withdraw" at bounding box center [538, 488] width 1057 height 27
click at [642, 447] on div "Previous 1 Next" at bounding box center [762, 432] width 607 height 29
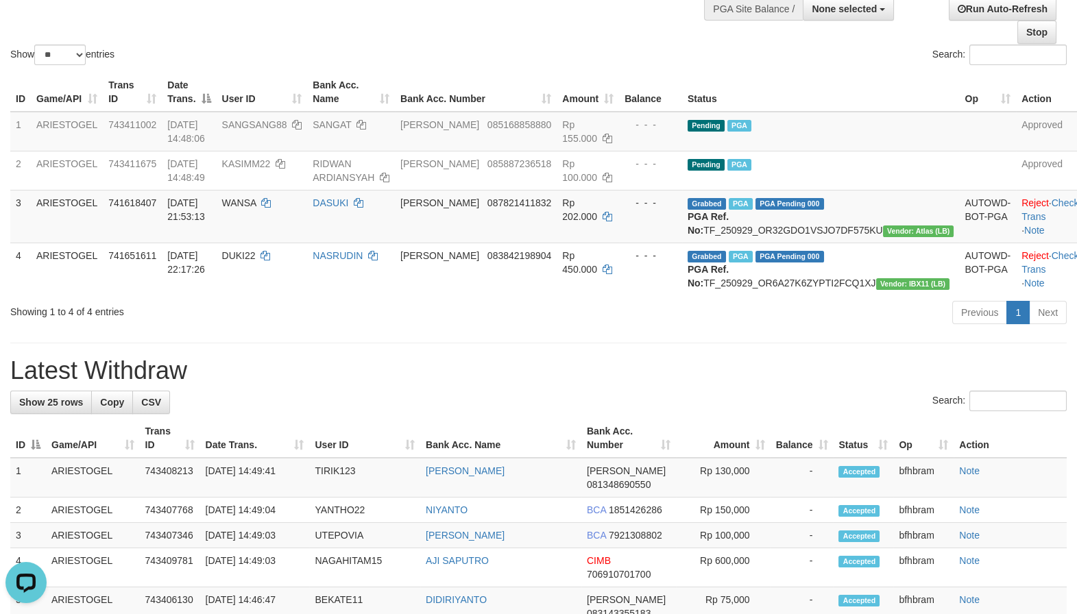
click at [642, 385] on h1 "Latest Withdraw" at bounding box center [538, 370] width 1057 height 27
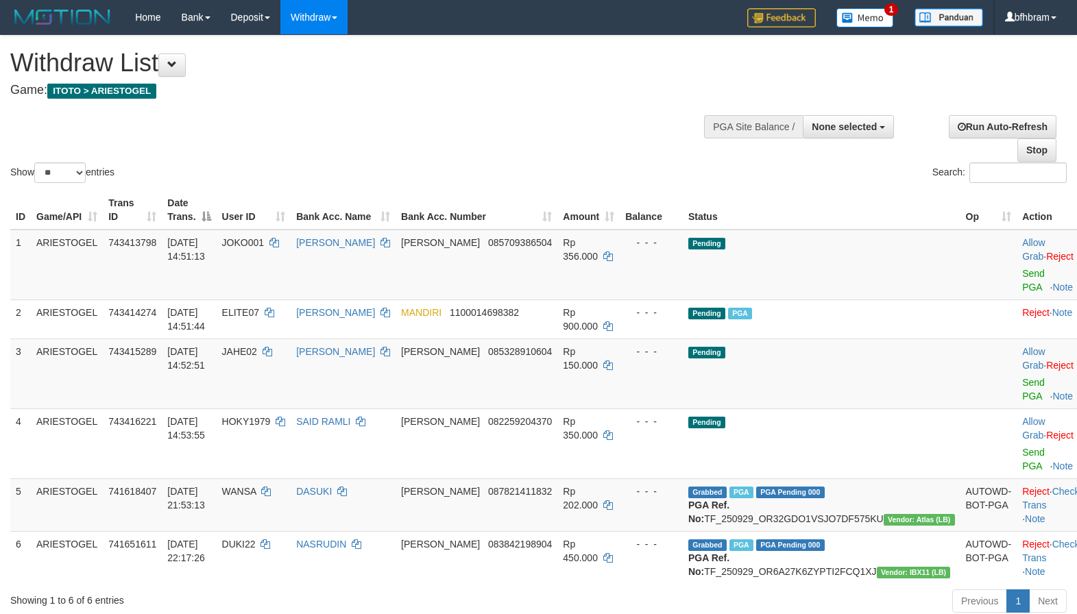
select select
select select "**"
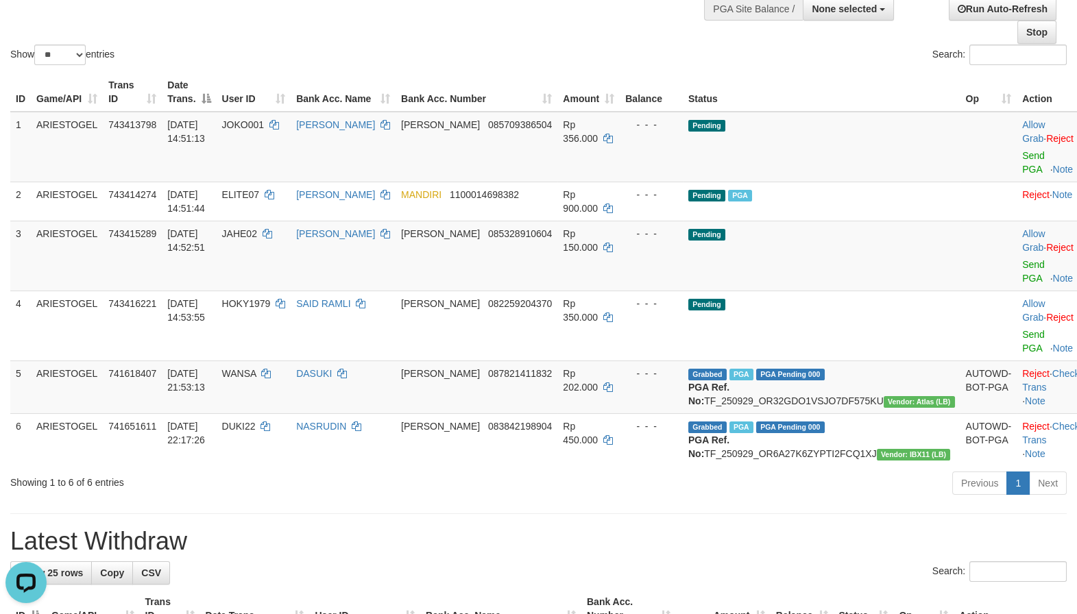
click at [572, 500] on div "Previous 1 Next" at bounding box center [762, 484] width 607 height 29
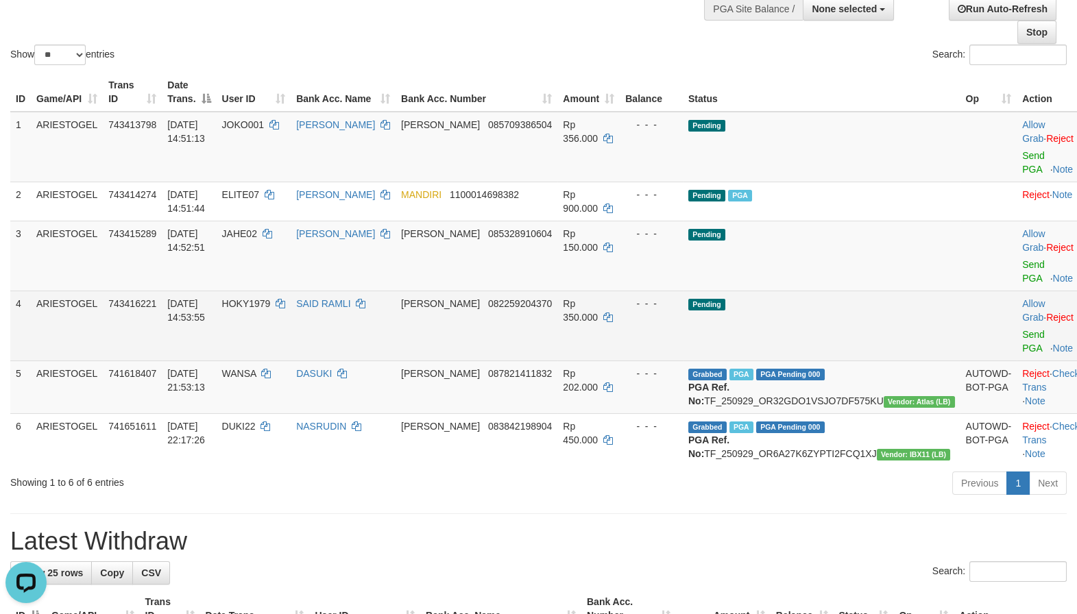
click at [891, 302] on td "Pending" at bounding box center [822, 326] width 278 height 70
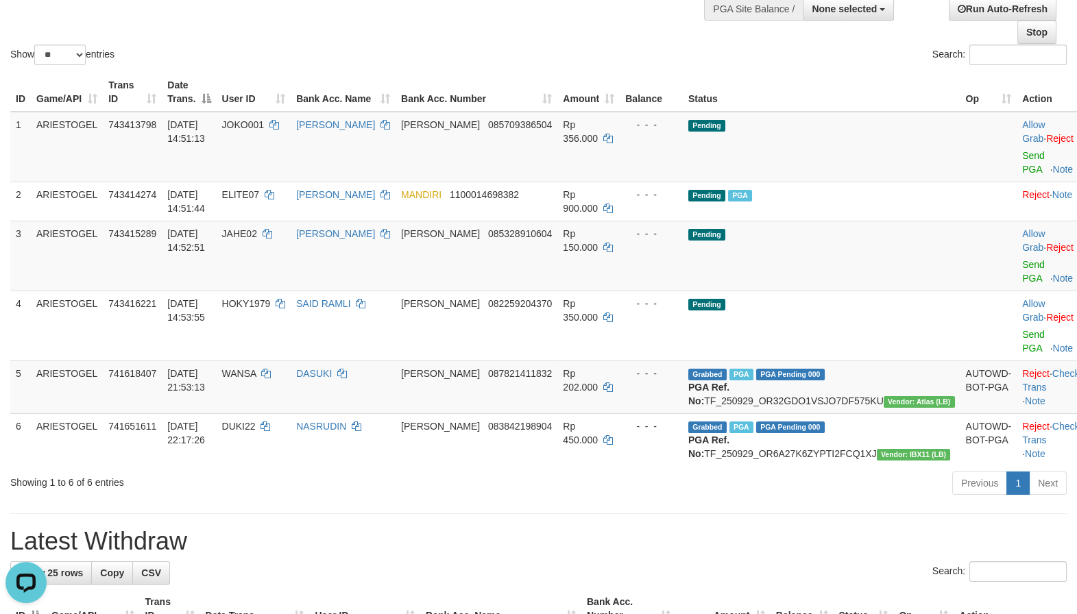
drag, startPoint x: 581, startPoint y: 572, endPoint x: 470, endPoint y: 572, distance: 111.1
click at [573, 555] on h1 "Latest Withdraw" at bounding box center [538, 541] width 1057 height 27
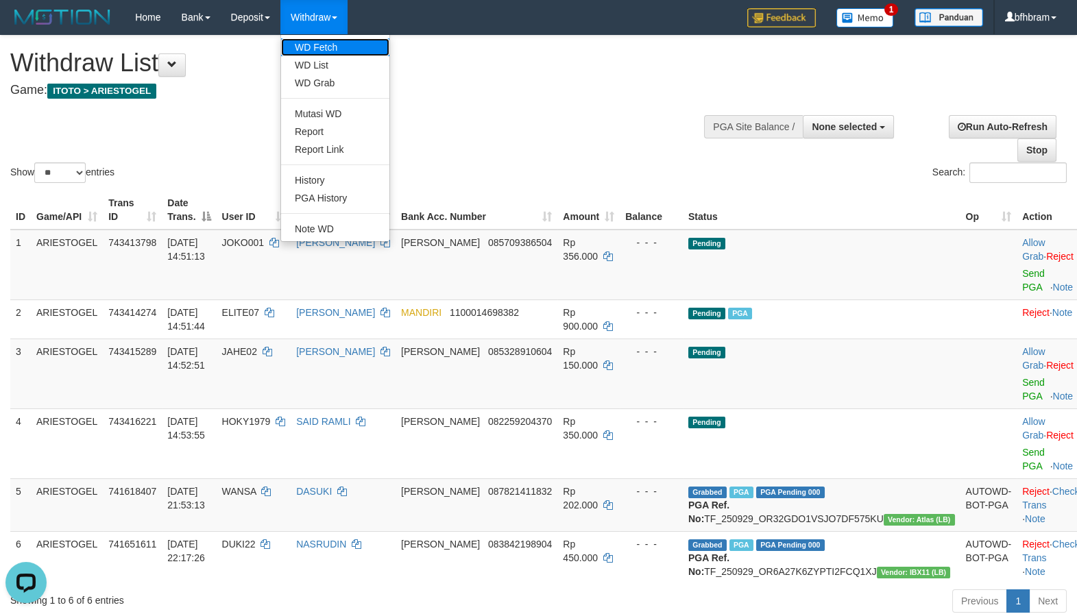
click at [320, 47] on link "WD Fetch" at bounding box center [335, 47] width 108 height 18
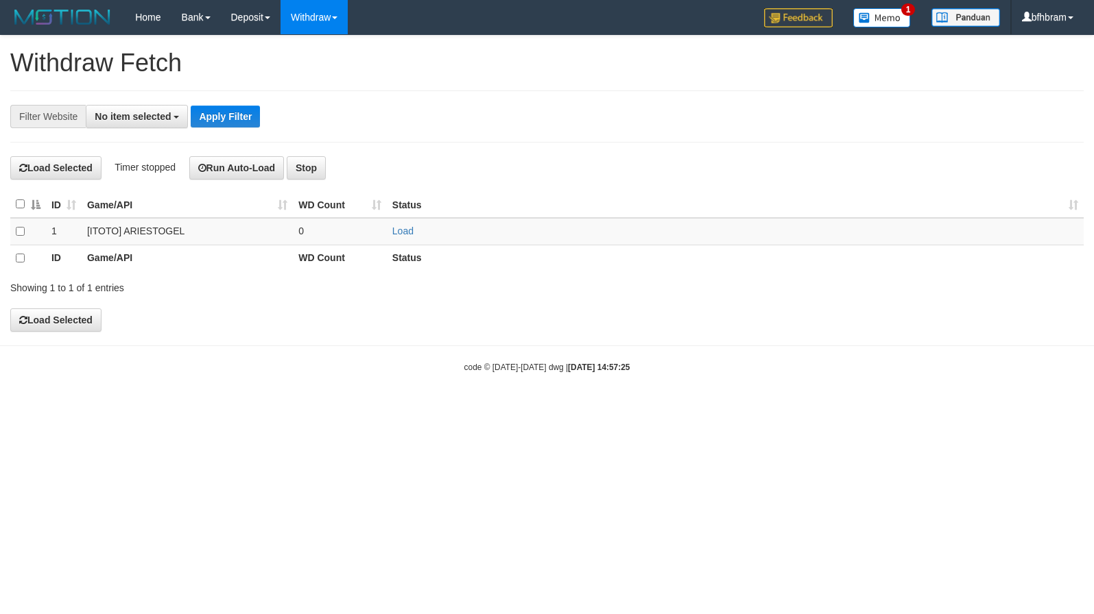
select select
click at [409, 232] on link "Load" at bounding box center [402, 231] width 21 height 11
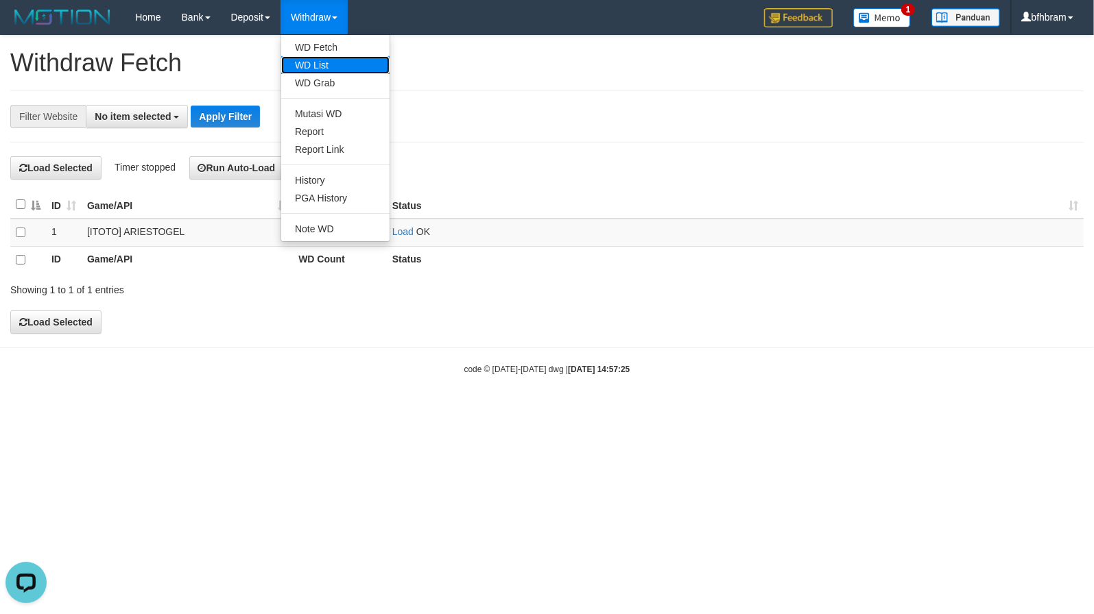
click at [332, 68] on link "WD List" at bounding box center [335, 65] width 108 height 18
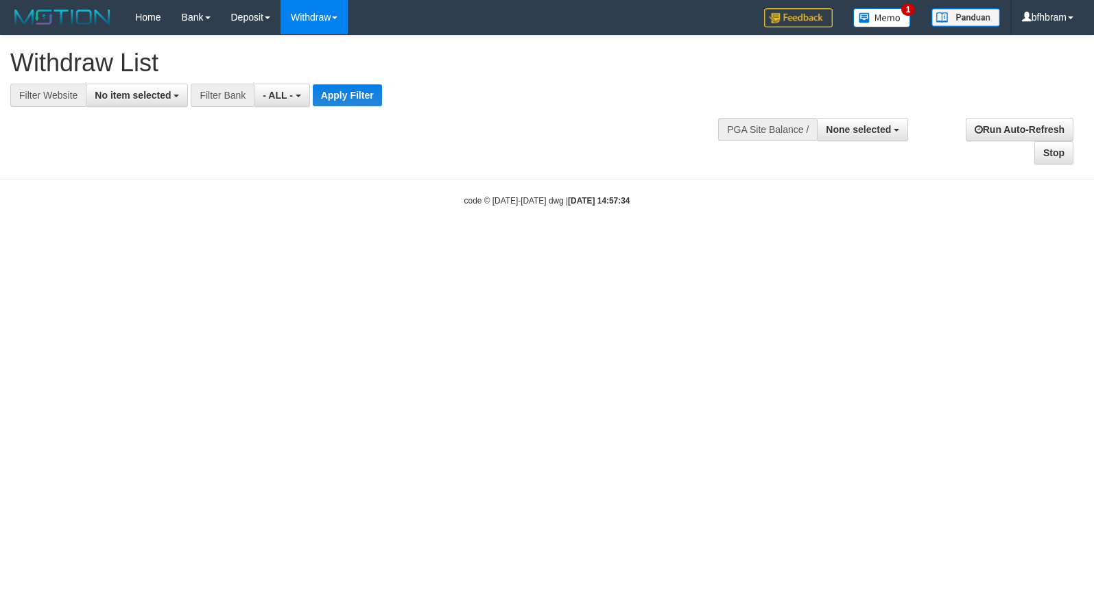
select select
click at [129, 93] on span "No item selected" at bounding box center [133, 95] width 76 height 11
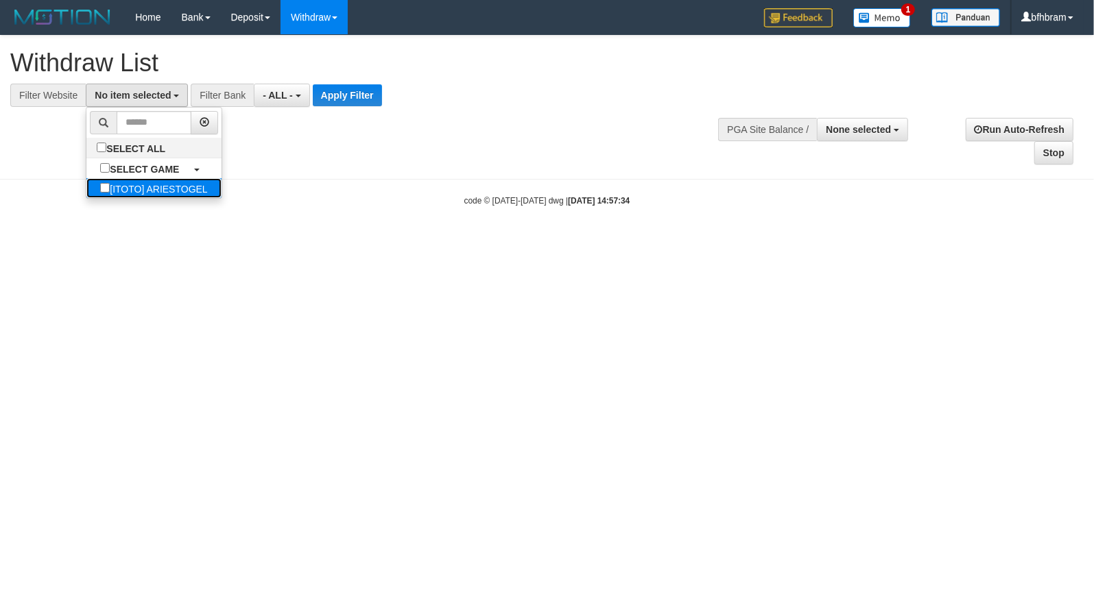
click at [95, 193] on label "[ITOTO] ARIESTOGEL" at bounding box center [153, 188] width 134 height 20
select select "***"
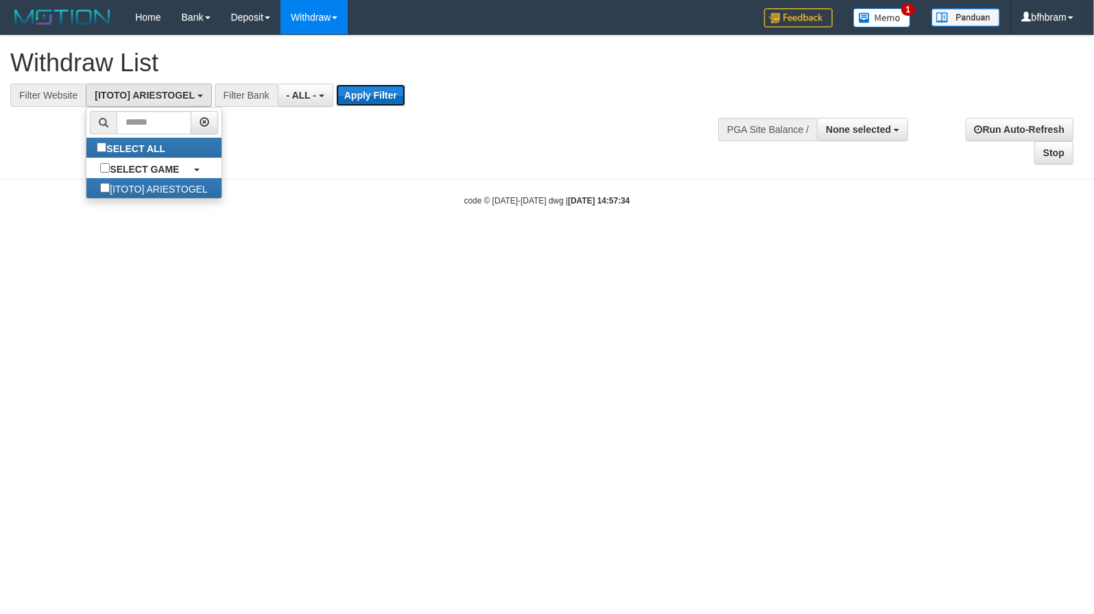
click at [363, 101] on button "Apply Filter" at bounding box center [370, 95] width 69 height 22
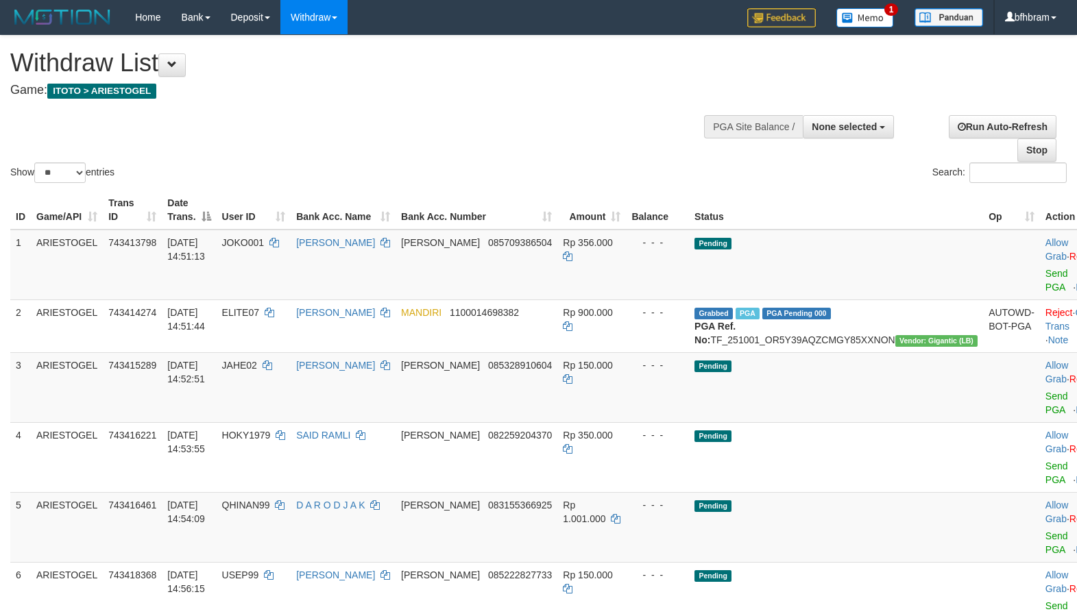
select select
select select "**"
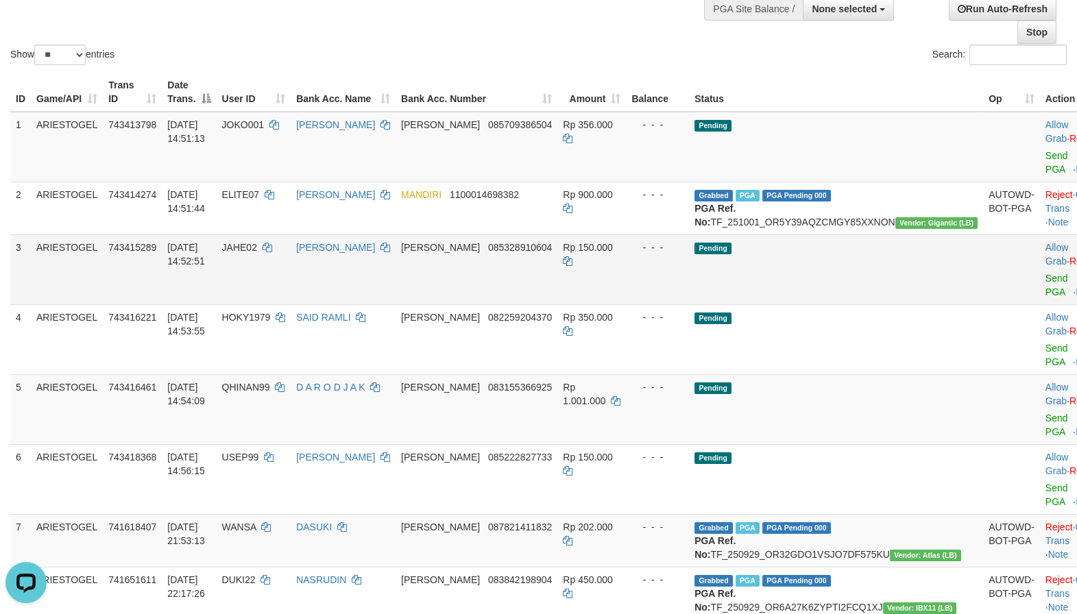
click at [833, 304] on td "Pending" at bounding box center [836, 269] width 294 height 70
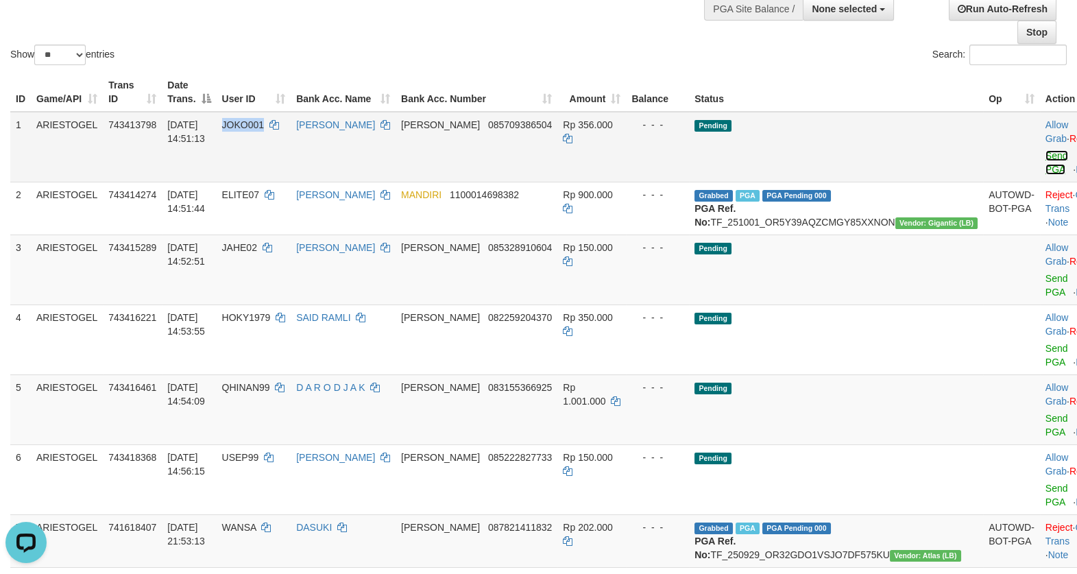
click at [1046, 172] on link "Send PGA" at bounding box center [1057, 162] width 23 height 25
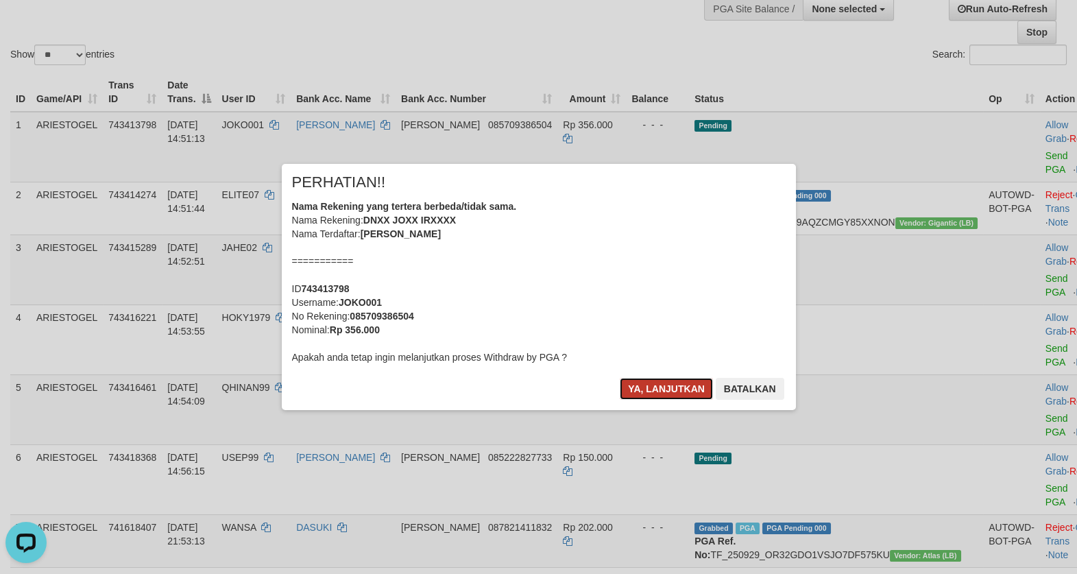
click at [647, 390] on button "Ya, lanjutkan" at bounding box center [666, 389] width 93 height 22
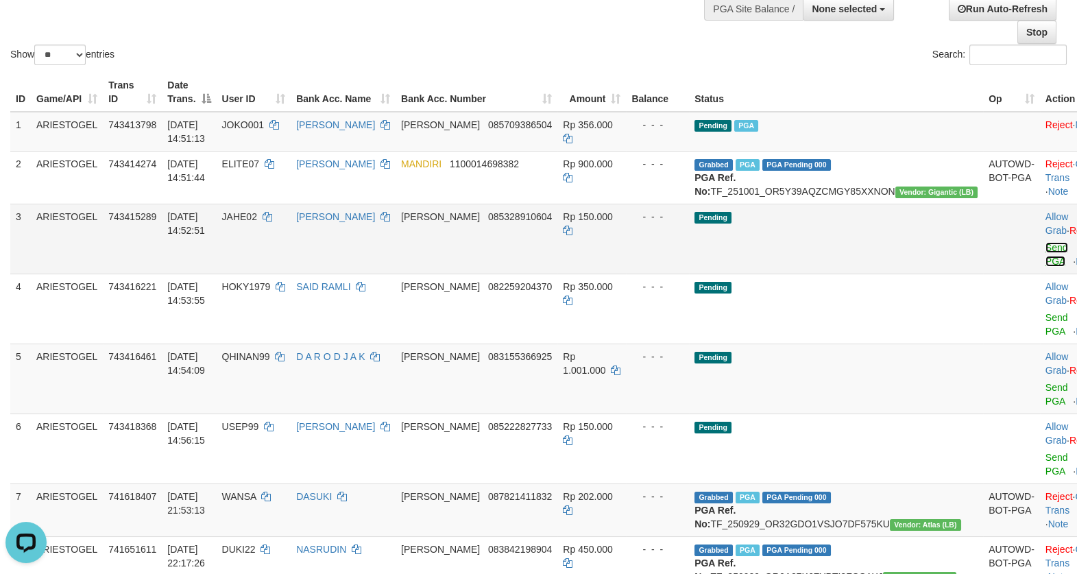
click at [1046, 267] on link "Send PGA" at bounding box center [1057, 254] width 23 height 25
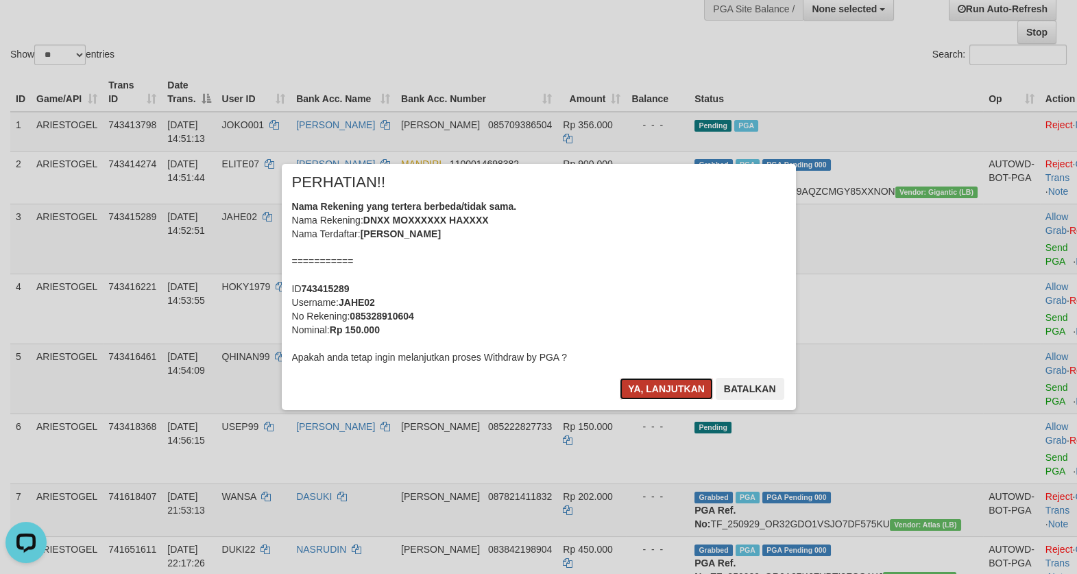
click at [665, 392] on button "Ya, lanjutkan" at bounding box center [666, 389] width 93 height 22
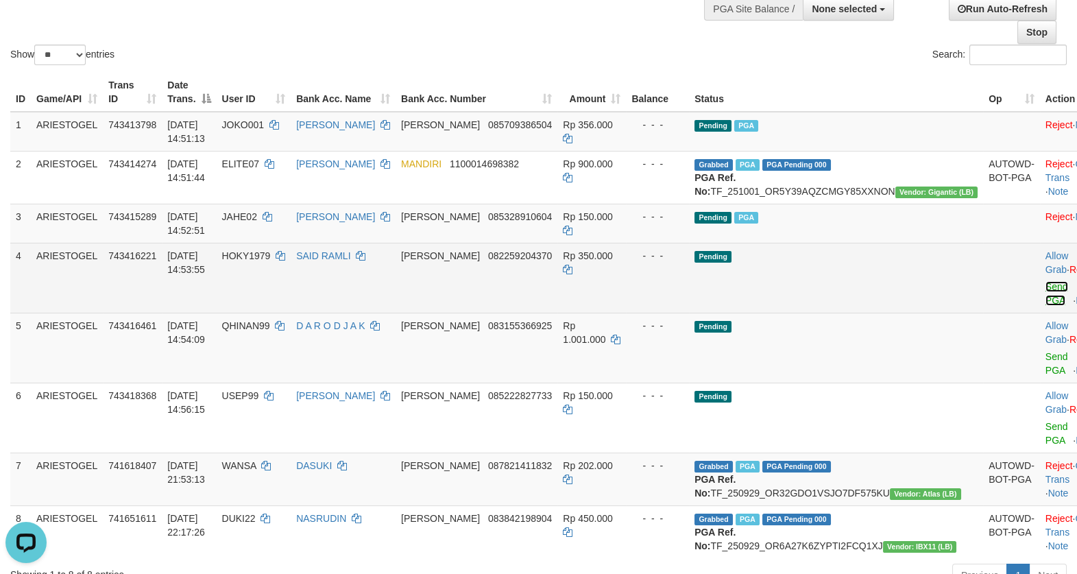
click at [1046, 306] on link "Send PGA" at bounding box center [1057, 293] width 23 height 25
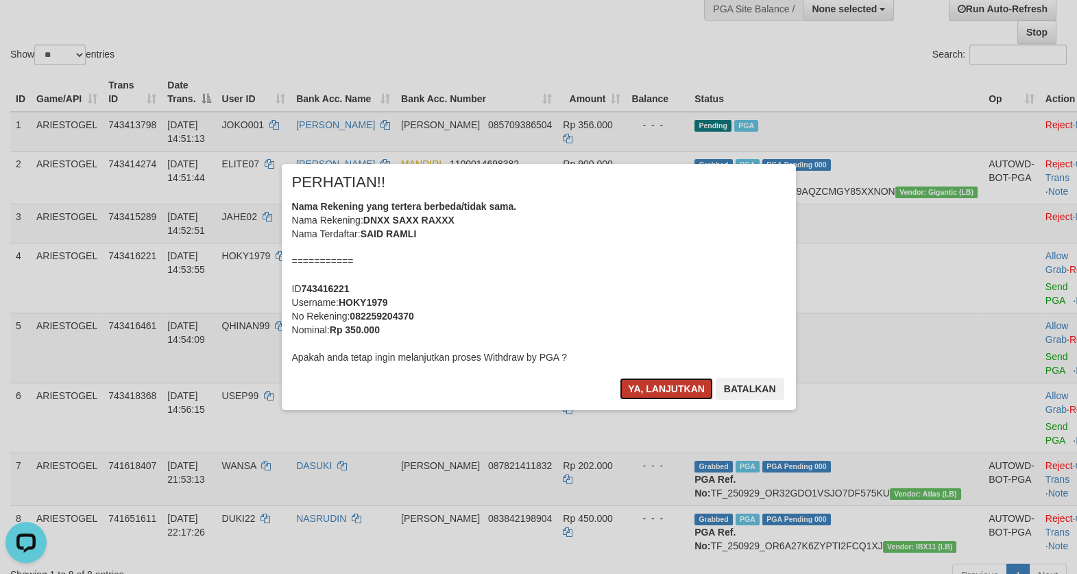
click at [634, 379] on button "Ya, lanjutkan" at bounding box center [666, 389] width 93 height 22
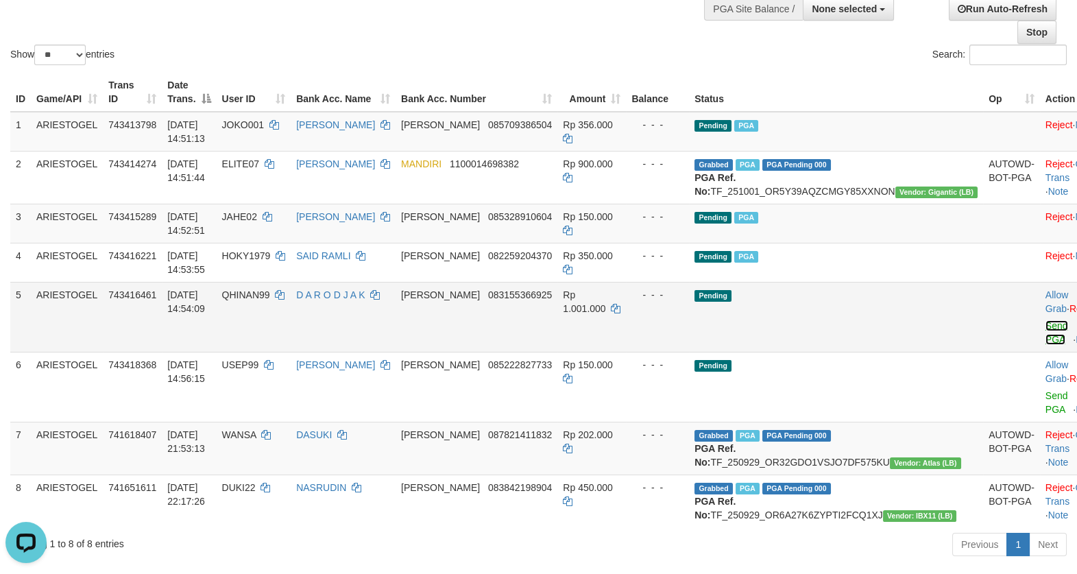
click at [1046, 345] on link "Send PGA" at bounding box center [1057, 332] width 23 height 25
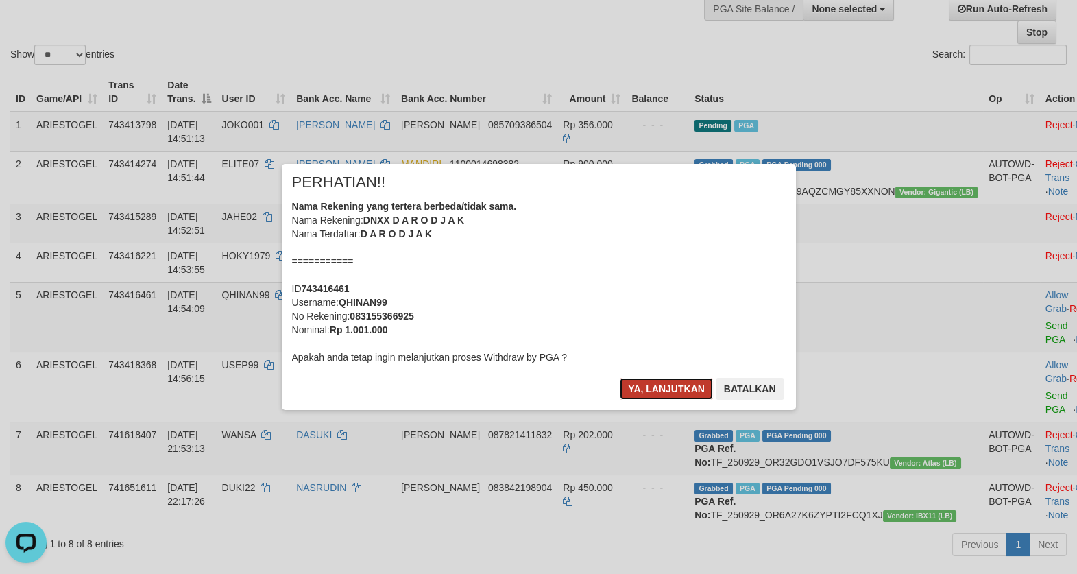
click at [671, 396] on button "Ya, lanjutkan" at bounding box center [666, 389] width 93 height 22
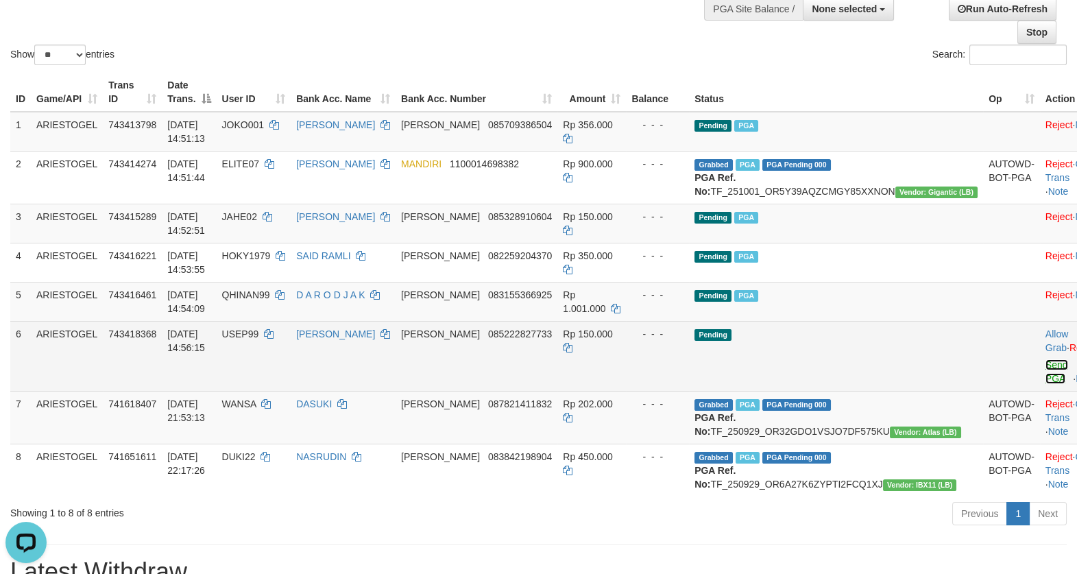
click at [1046, 384] on link "Send PGA" at bounding box center [1057, 371] width 23 height 25
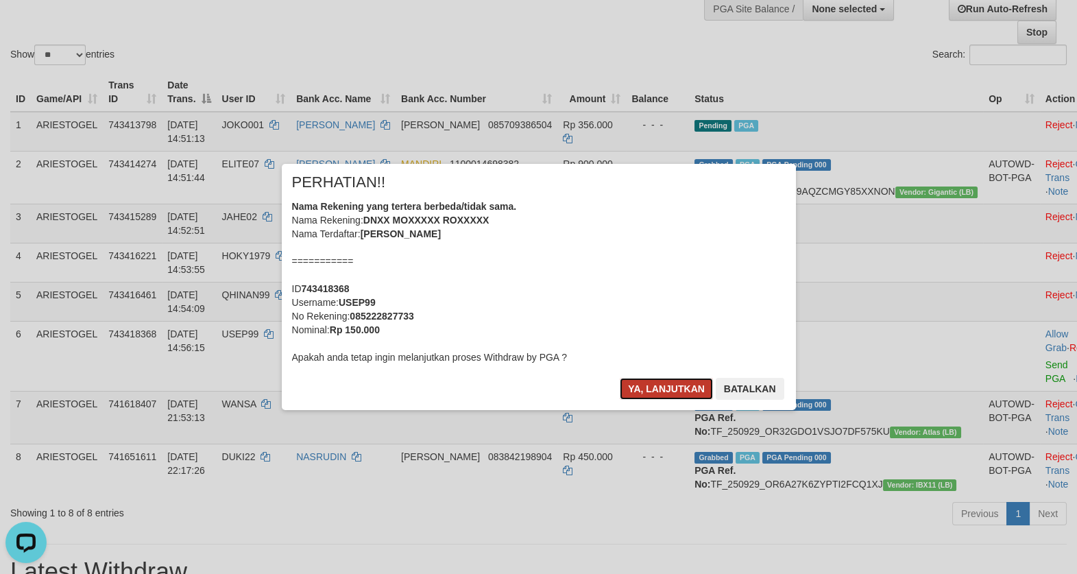
click at [635, 389] on button "Ya, lanjutkan" at bounding box center [666, 389] width 93 height 22
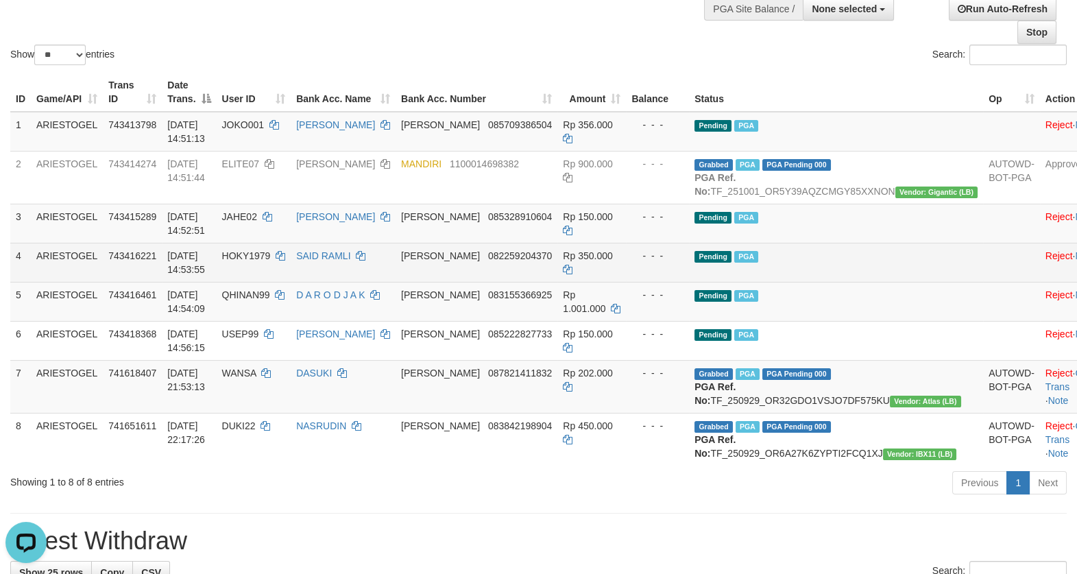
click at [828, 282] on td "Pending PGA" at bounding box center [836, 262] width 294 height 39
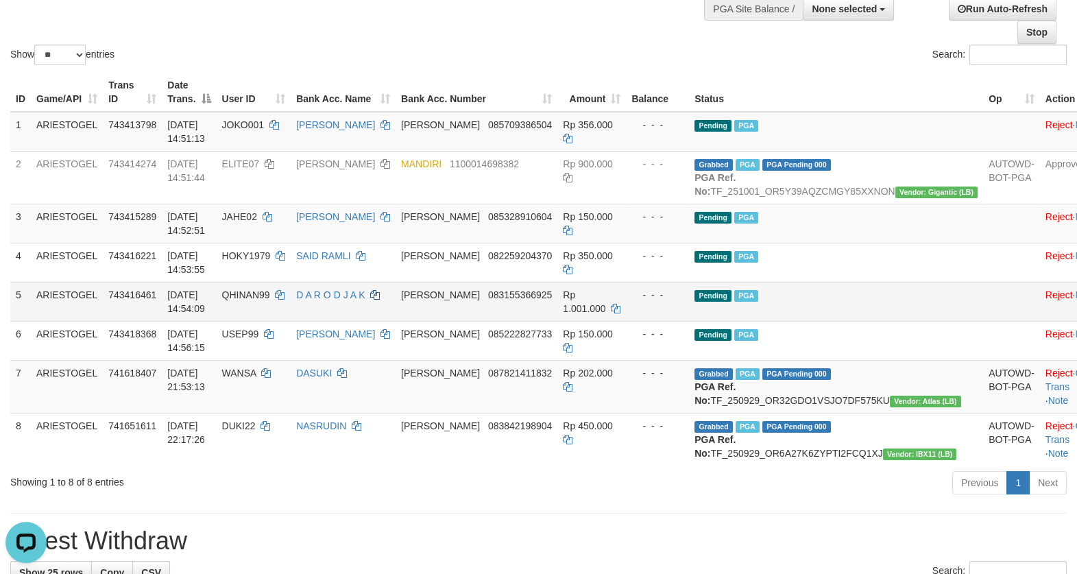
scroll to position [236, 0]
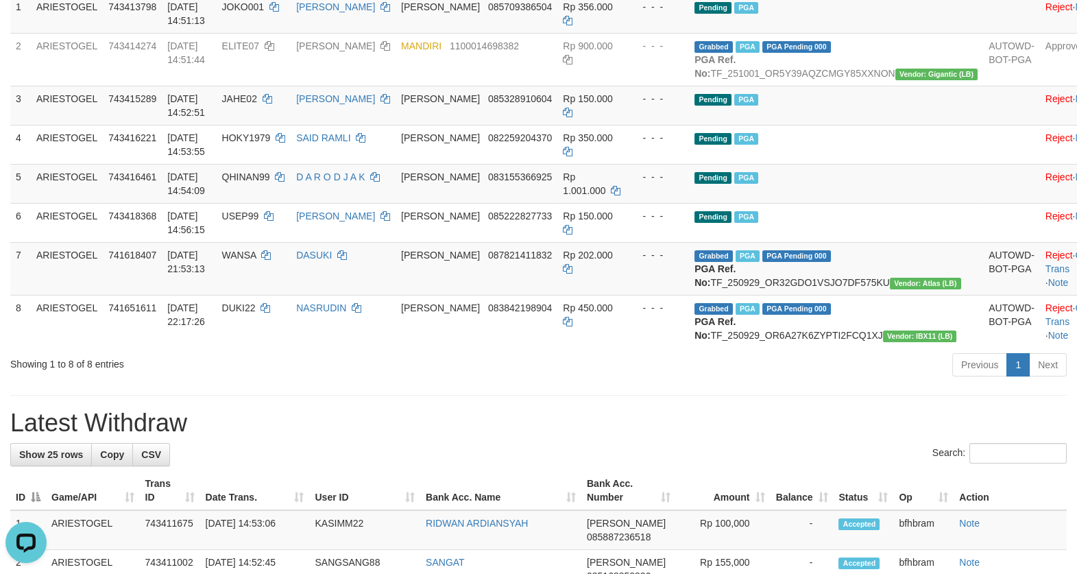
click at [514, 381] on div "Previous 1 Next" at bounding box center [762, 366] width 607 height 29
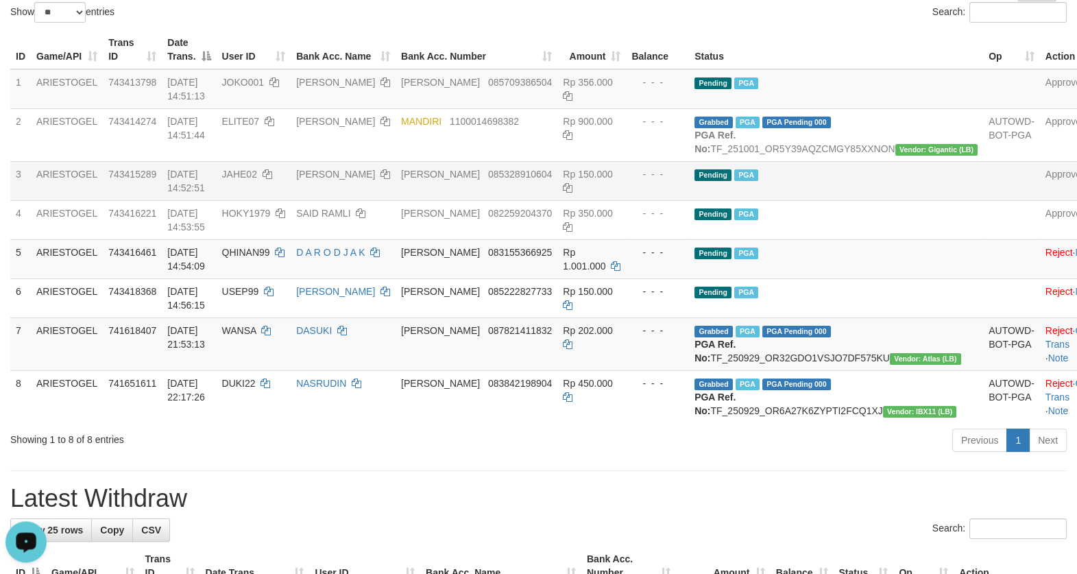
scroll to position [118, 0]
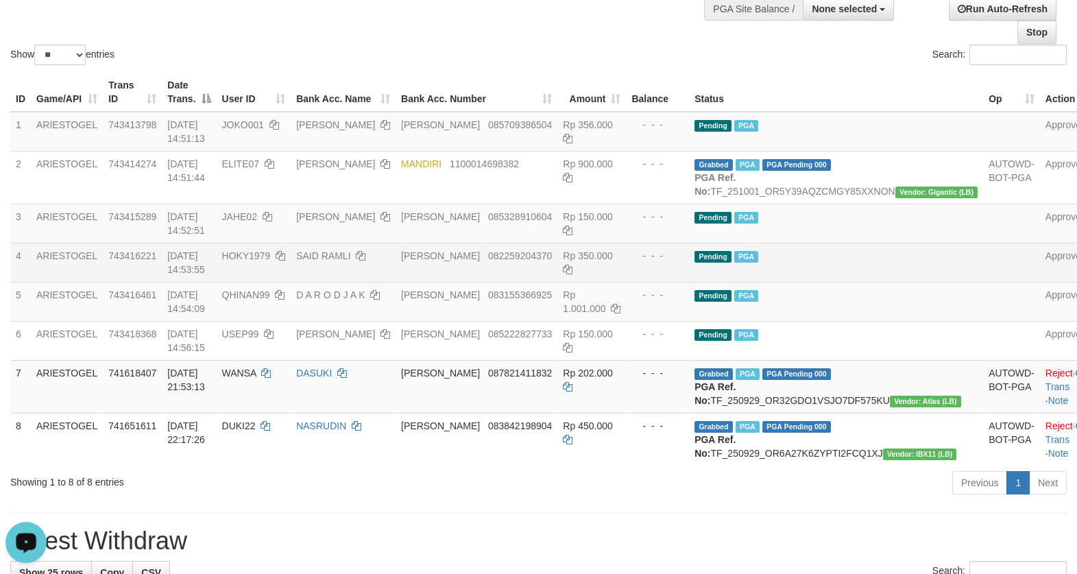
click at [893, 275] on td "Pending PGA" at bounding box center [836, 262] width 294 height 39
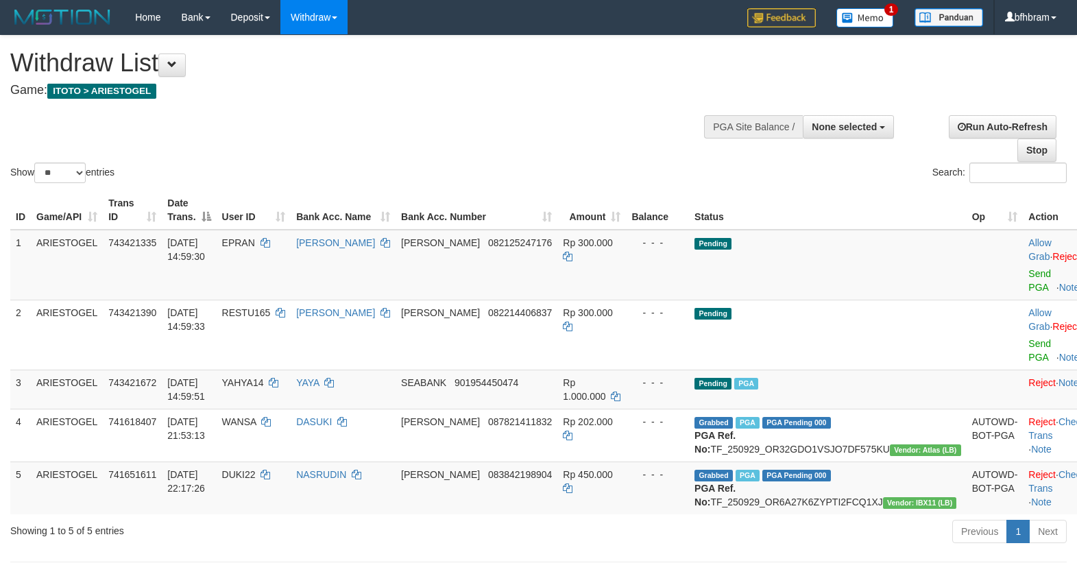
select select
select select "**"
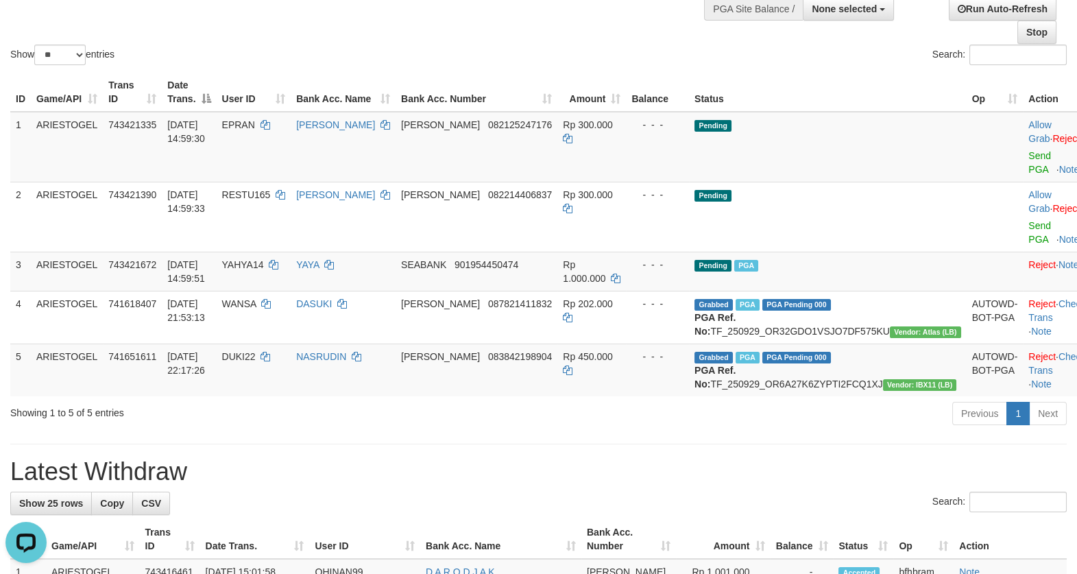
click at [698, 430] on div "Previous 1 Next" at bounding box center [762, 414] width 607 height 29
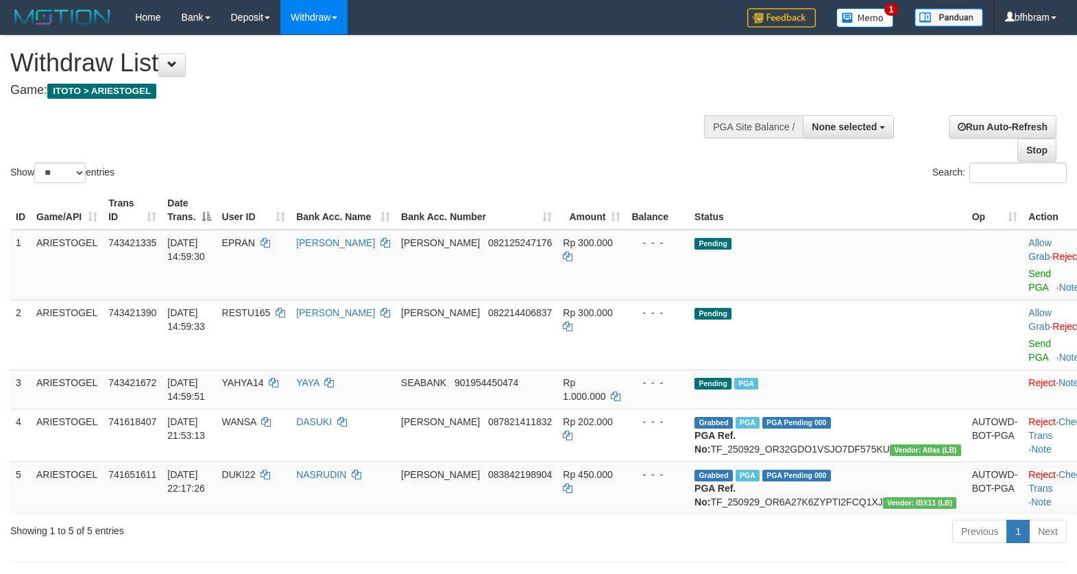
select select
select select "**"
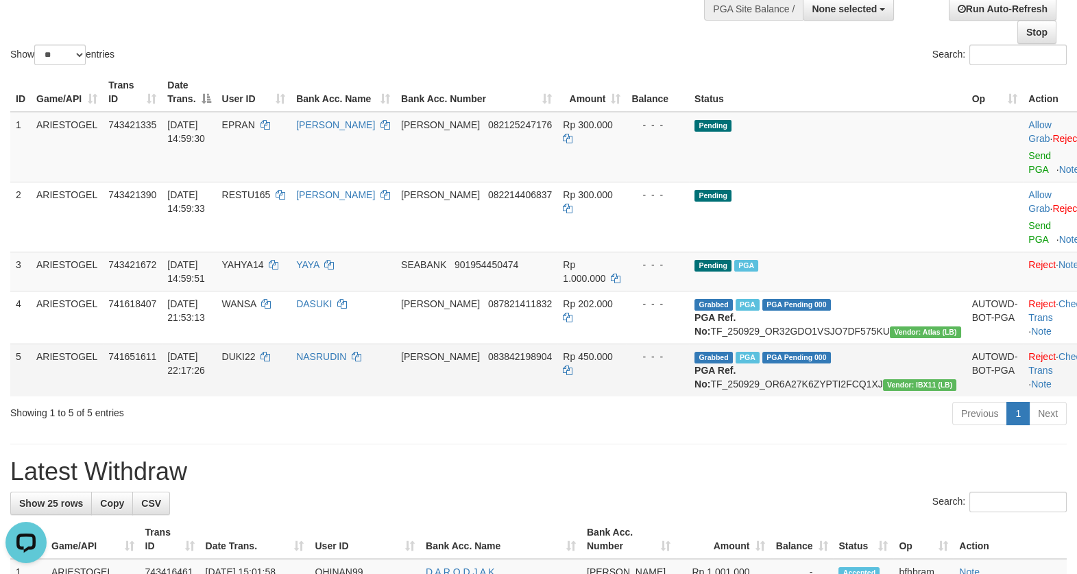
click at [557, 396] on td "[PERSON_NAME] 083842198904" at bounding box center [477, 370] width 162 height 53
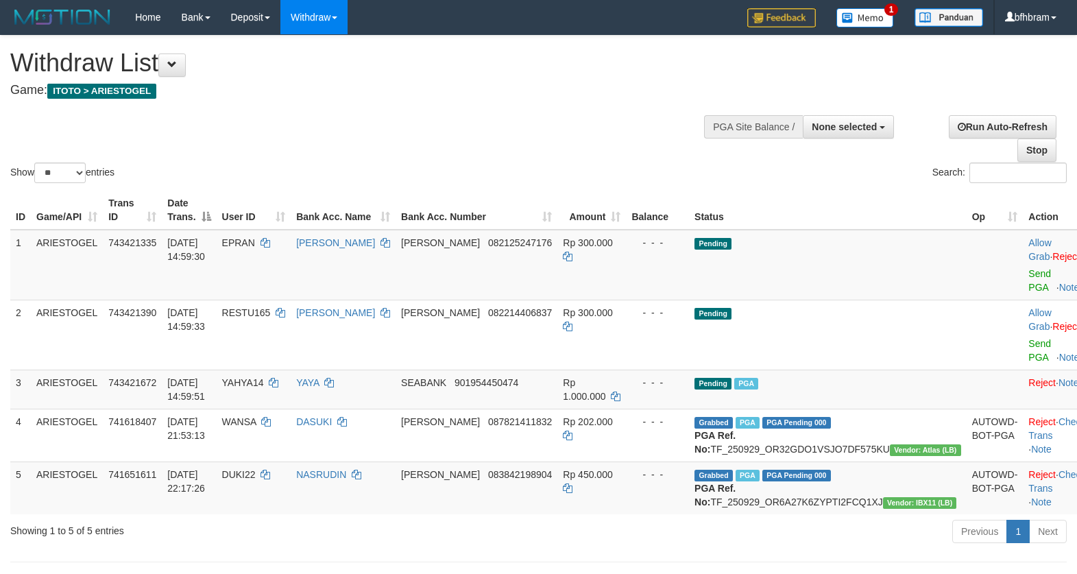
select select
select select "**"
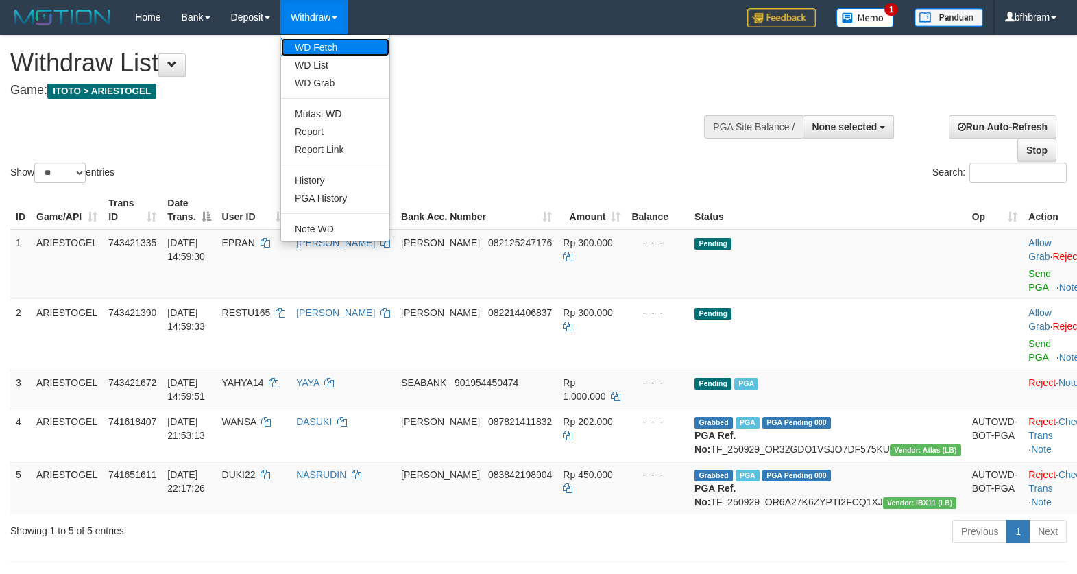
click at [317, 45] on link "WD Fetch" at bounding box center [335, 47] width 108 height 18
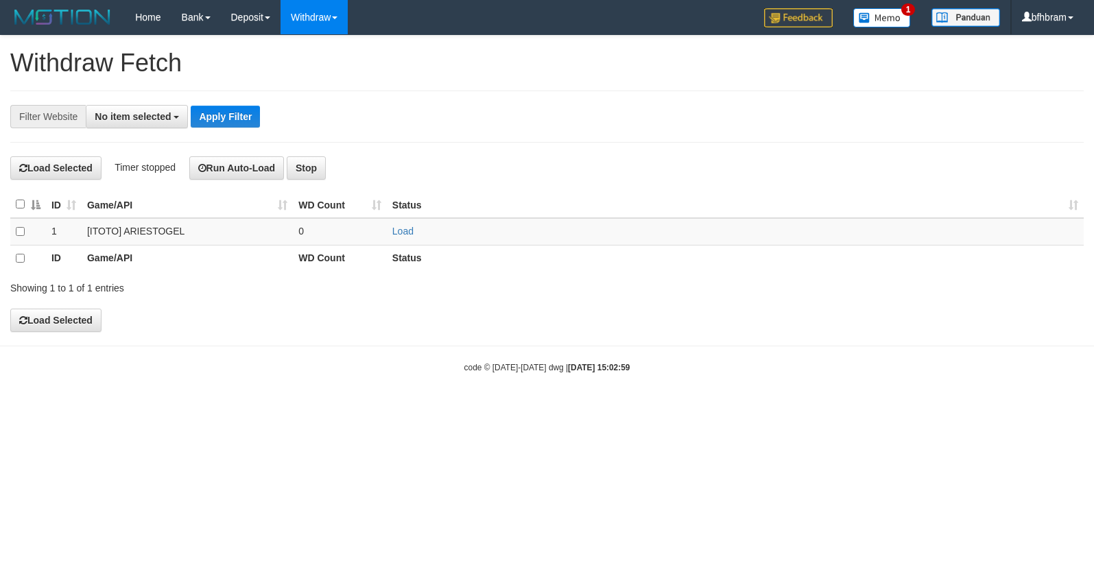
select select
click at [401, 231] on link "Load" at bounding box center [402, 231] width 21 height 11
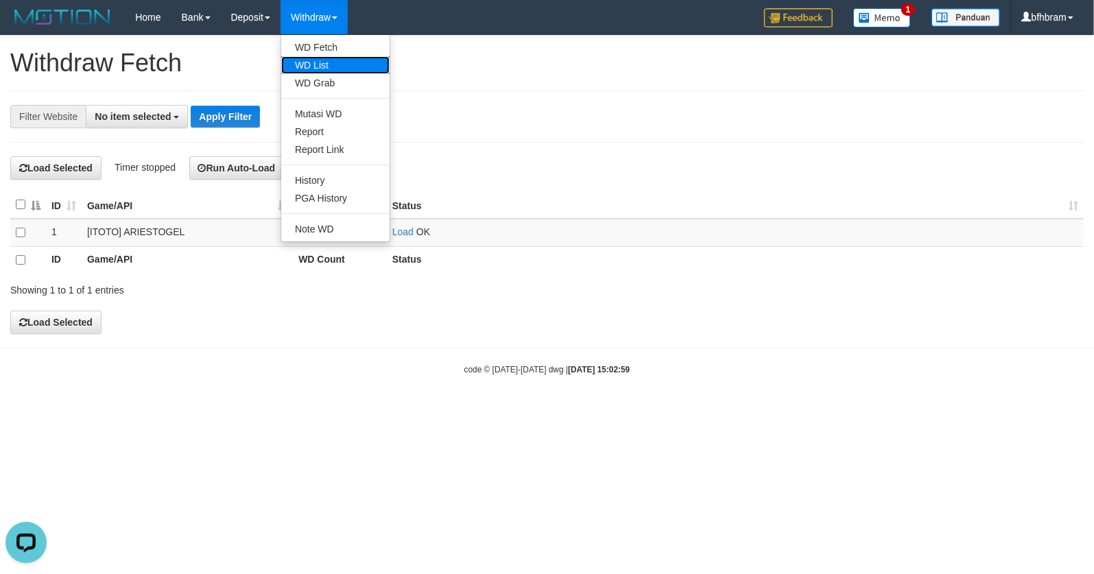
click at [325, 60] on link "WD List" at bounding box center [335, 65] width 108 height 18
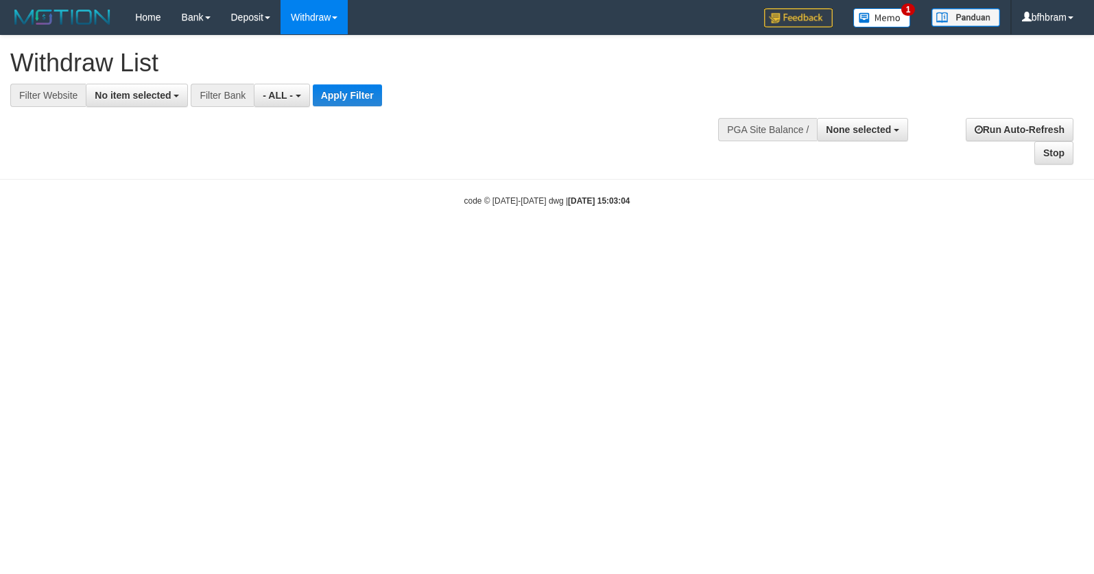
select select
click at [156, 95] on span "No item selected" at bounding box center [133, 95] width 76 height 11
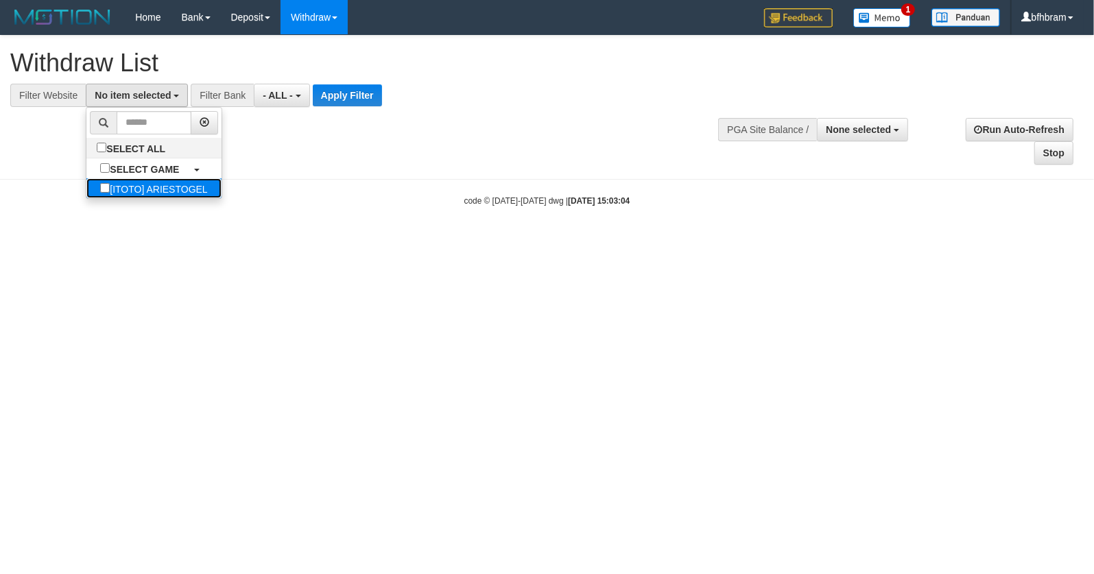
click at [125, 184] on label "[ITOTO] ARIESTOGEL" at bounding box center [153, 188] width 134 height 20
select select "***"
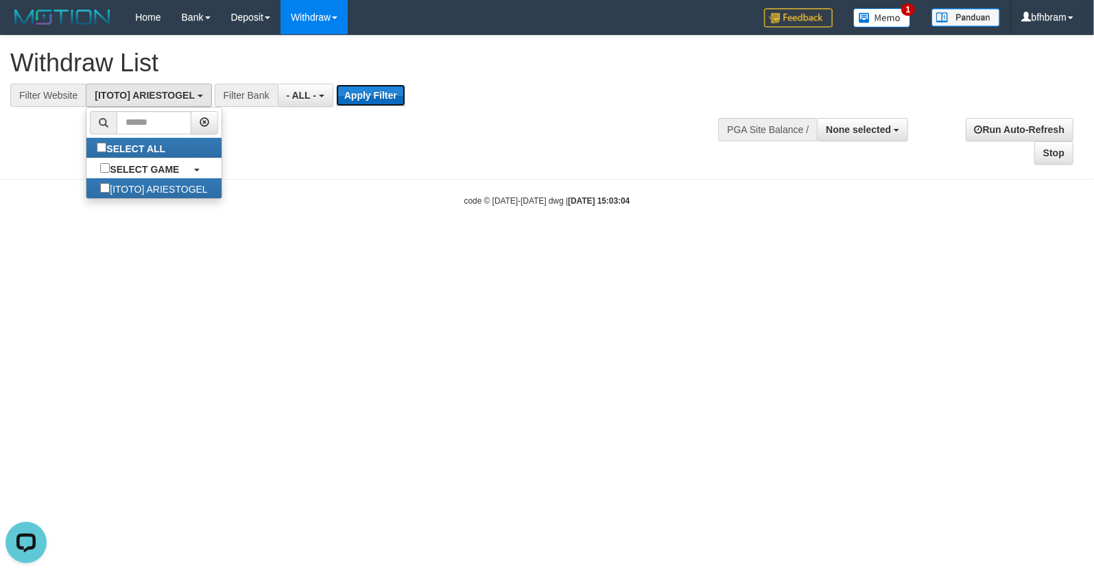
click at [365, 95] on button "Apply Filter" at bounding box center [370, 95] width 69 height 22
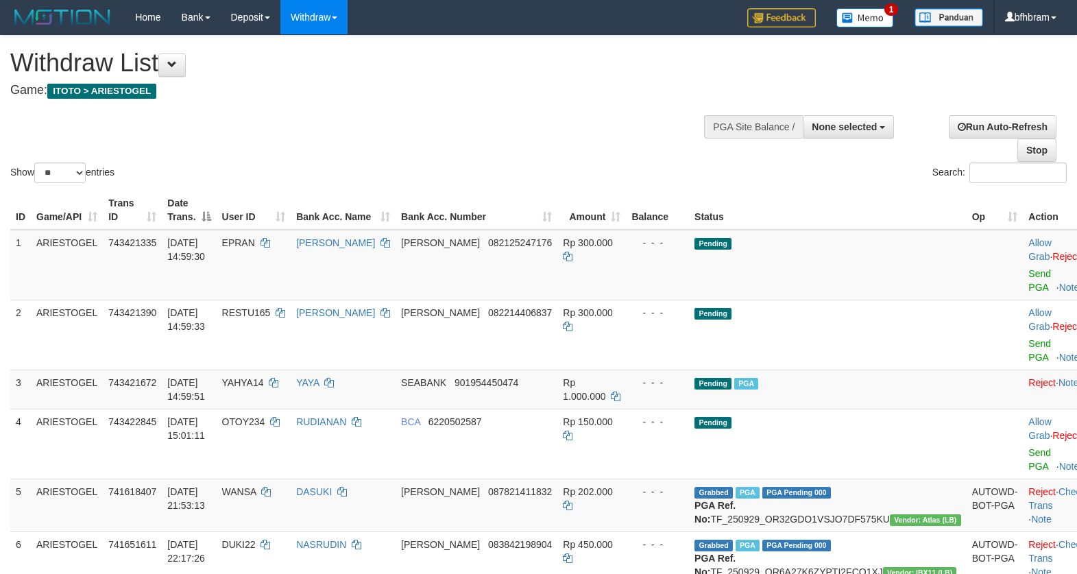
select select
select select "**"
click at [461, 141] on div "Show ** ** ** *** entries Search:" at bounding box center [538, 111] width 1077 height 150
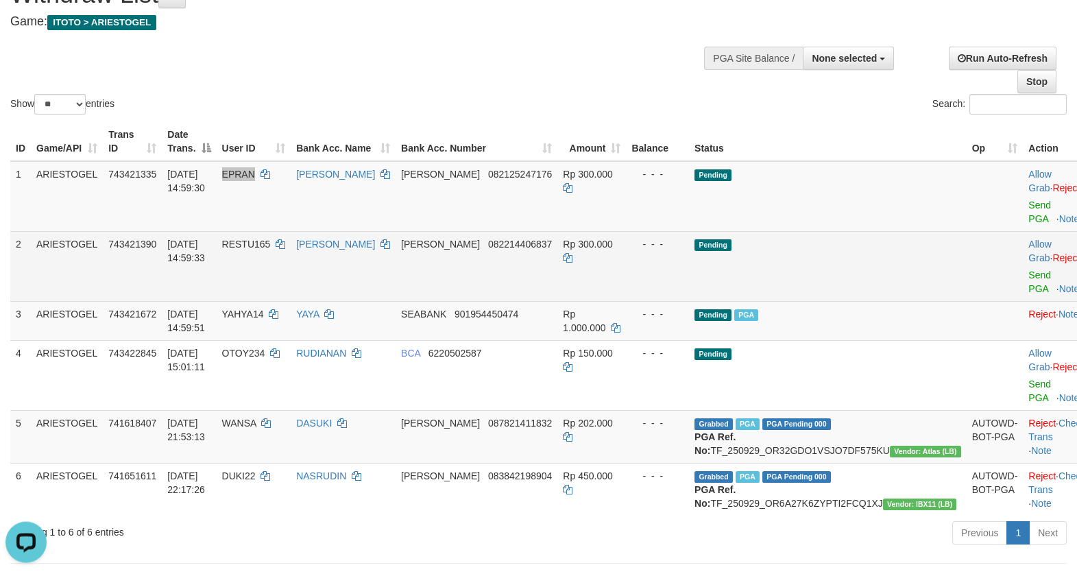
scroll to position [118, 0]
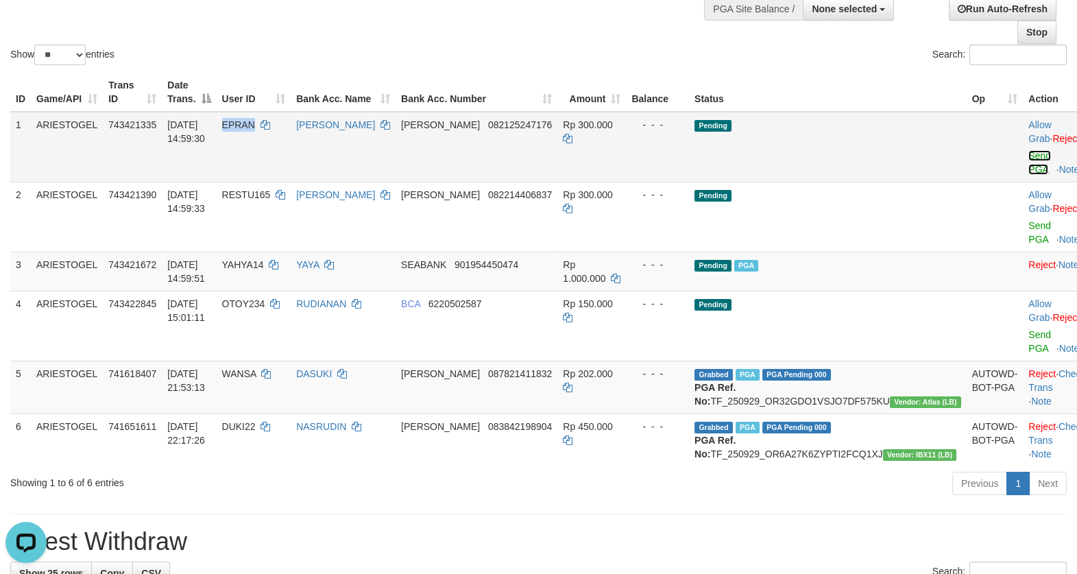
click at [1028, 167] on link "Send PGA" at bounding box center [1039, 162] width 23 height 25
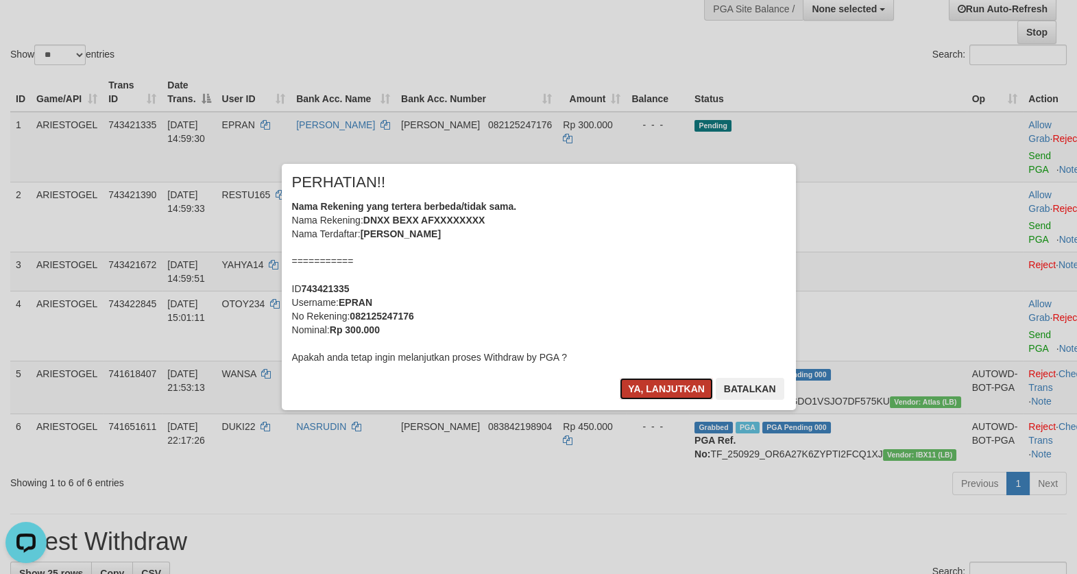
click at [664, 390] on button "Ya, lanjutkan" at bounding box center [666, 389] width 93 height 22
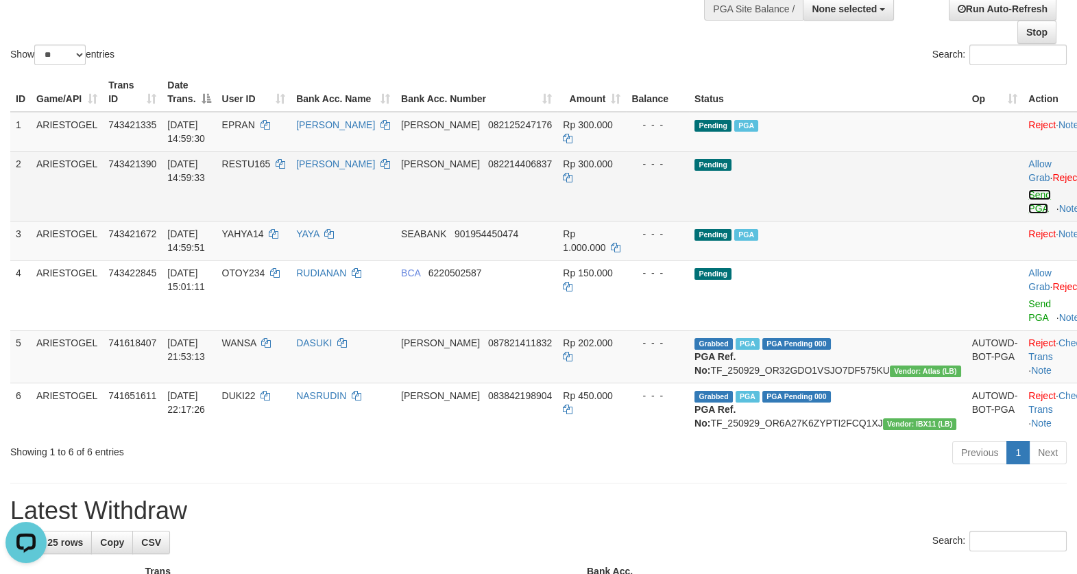
click at [1028, 206] on link "Send PGA" at bounding box center [1039, 201] width 23 height 25
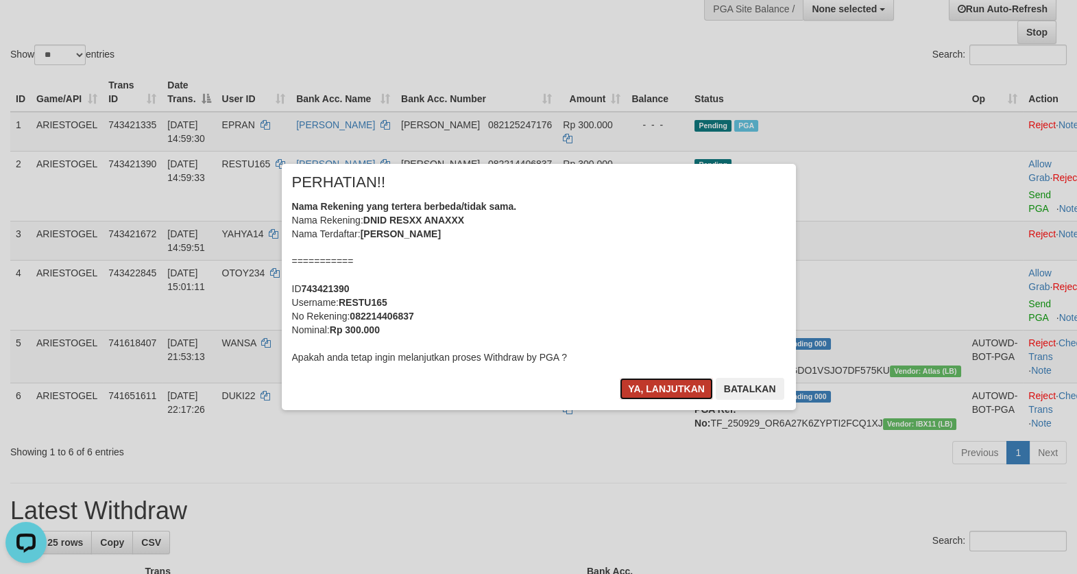
click at [651, 383] on button "Ya, lanjutkan" at bounding box center [666, 389] width 93 height 22
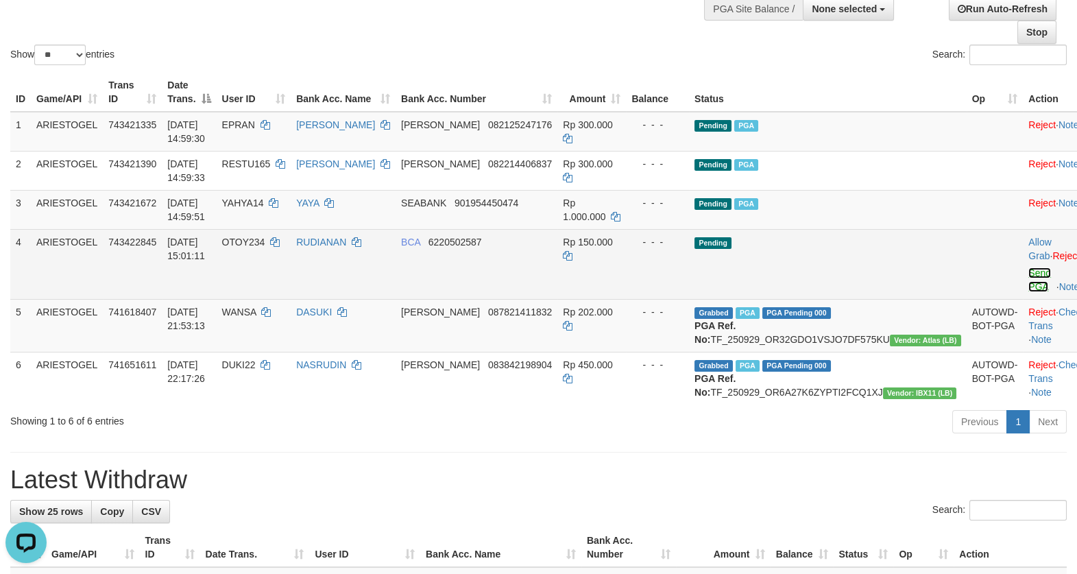
click at [1028, 286] on link "Send PGA" at bounding box center [1039, 279] width 23 height 25
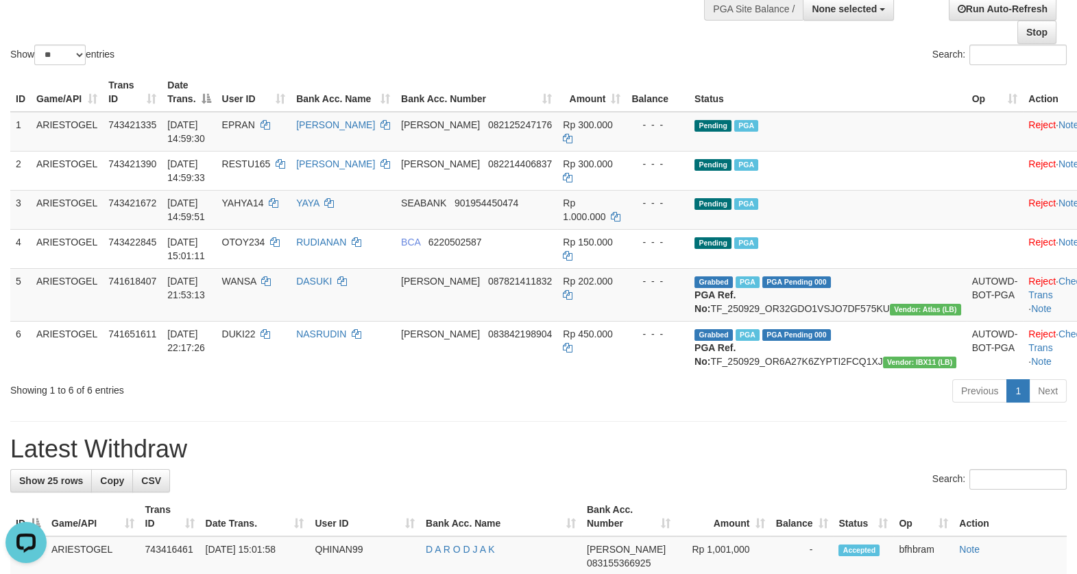
click at [701, 407] on div "Previous 1 Next" at bounding box center [762, 392] width 607 height 29
click at [696, 463] on h1 "Latest Withdraw" at bounding box center [538, 448] width 1057 height 27
click at [699, 463] on h1 "Latest Withdraw" at bounding box center [538, 448] width 1057 height 27
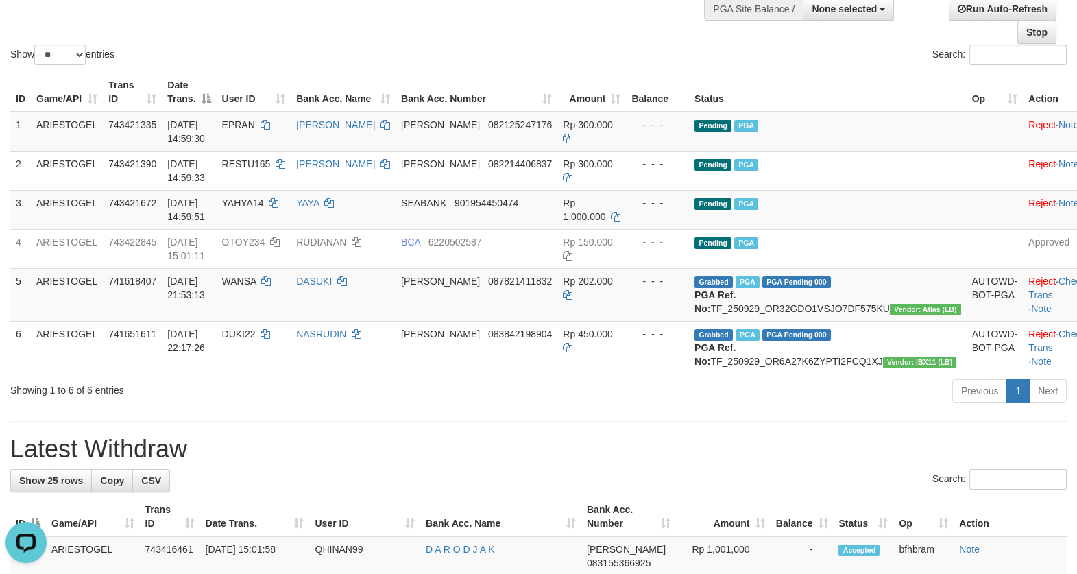
click at [699, 463] on h1 "Latest Withdraw" at bounding box center [538, 448] width 1057 height 27
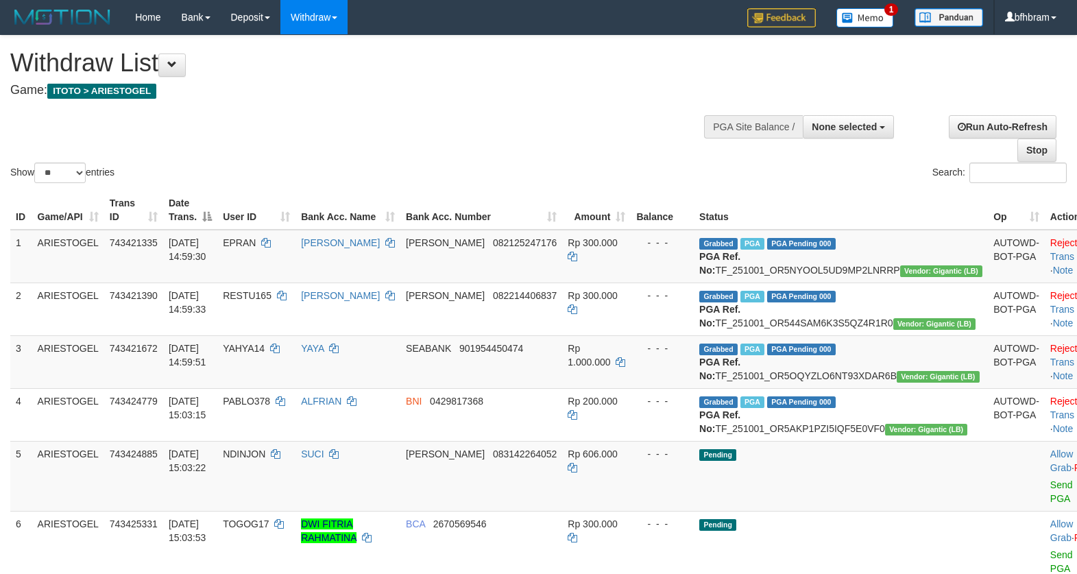
select select
select select "**"
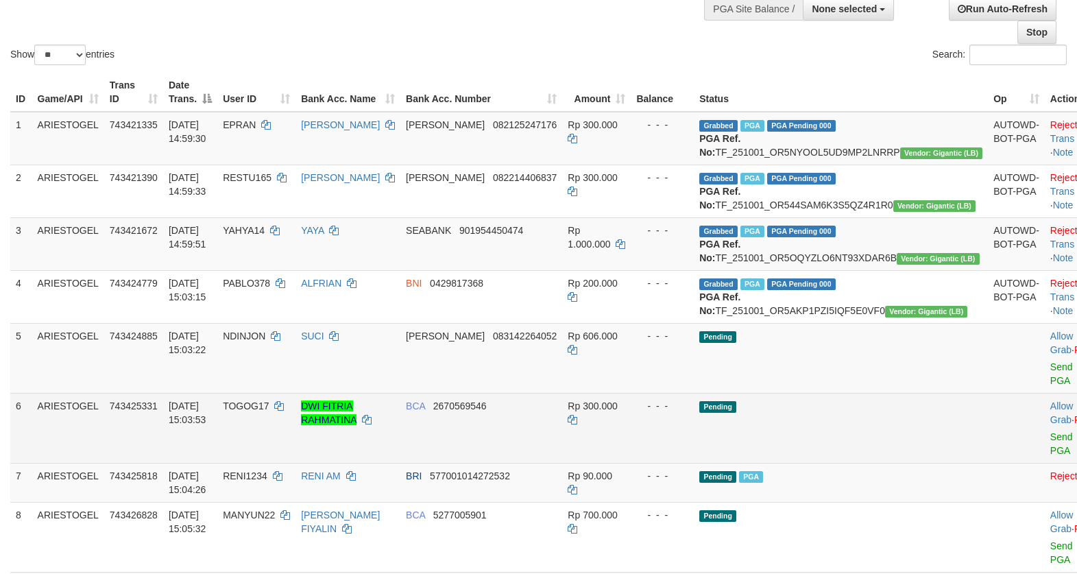
drag, startPoint x: 912, startPoint y: 440, endPoint x: 102, endPoint y: 457, distance: 809.9
click at [911, 393] on td "Pending" at bounding box center [841, 358] width 294 height 70
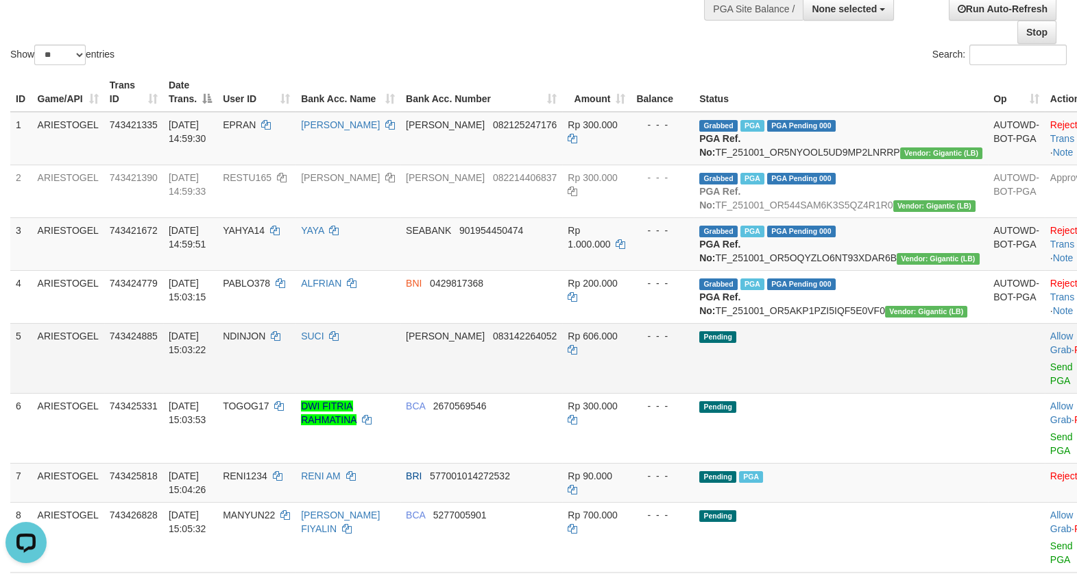
click at [900, 393] on td "Pending" at bounding box center [841, 358] width 294 height 70
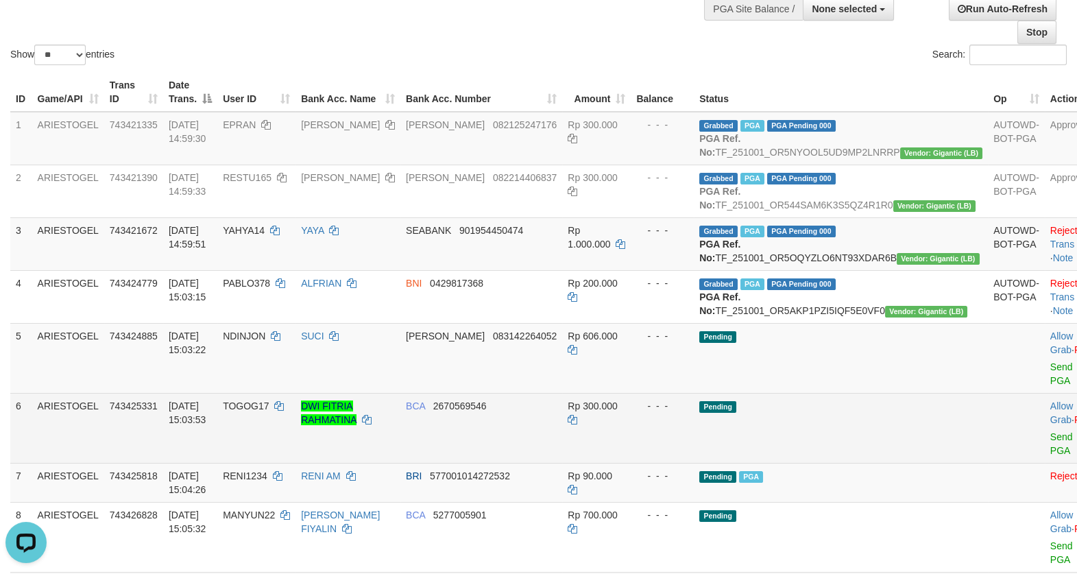
click at [850, 463] on td "Pending" at bounding box center [841, 428] width 294 height 70
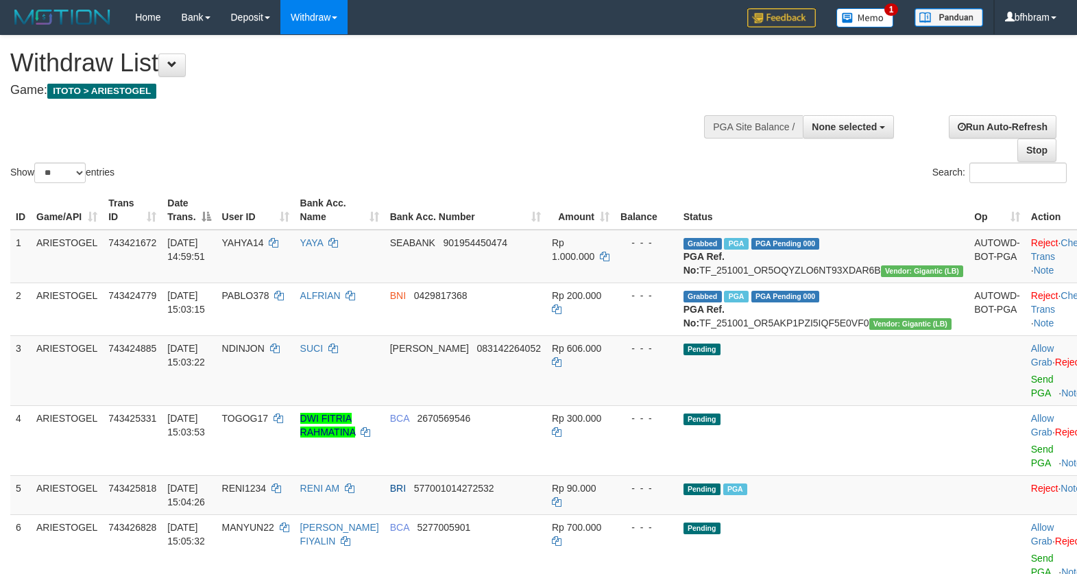
select select
select select "**"
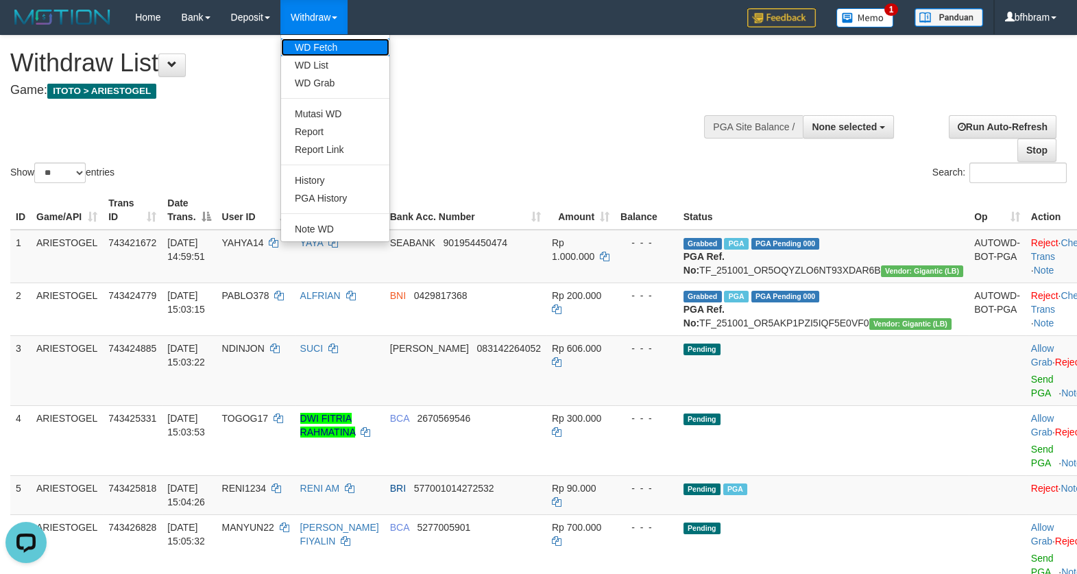
click at [322, 47] on link "WD Fetch" at bounding box center [335, 47] width 108 height 18
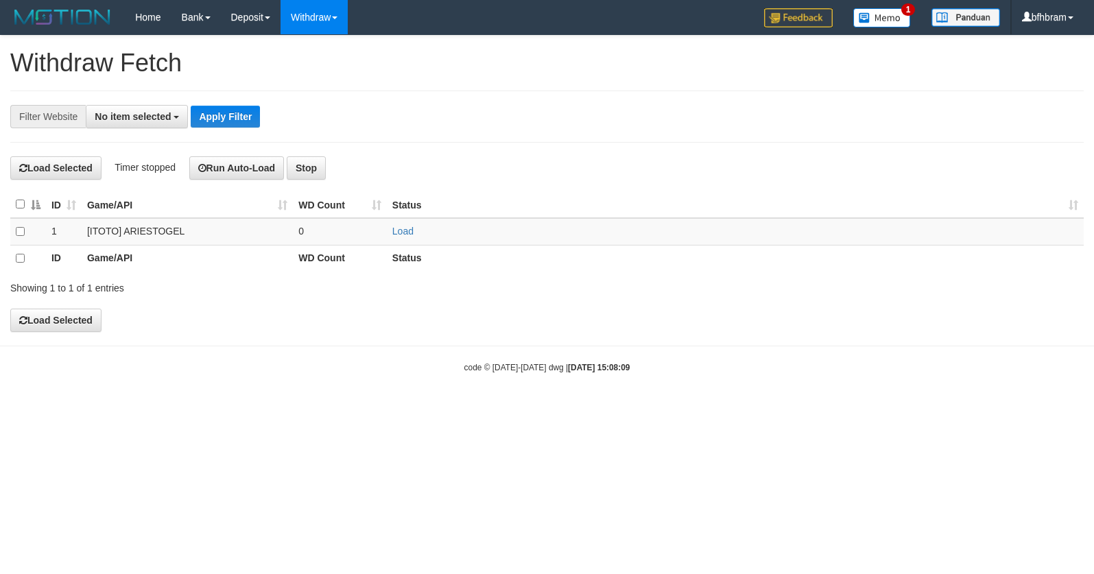
select select
click at [599, 141] on div "**********" at bounding box center [546, 117] width 1073 height 52
click at [390, 233] on td "Load" at bounding box center [735, 233] width 697 height 28
click at [402, 241] on td "Load" at bounding box center [735, 233] width 697 height 28
click at [400, 236] on link "Load" at bounding box center [402, 231] width 21 height 11
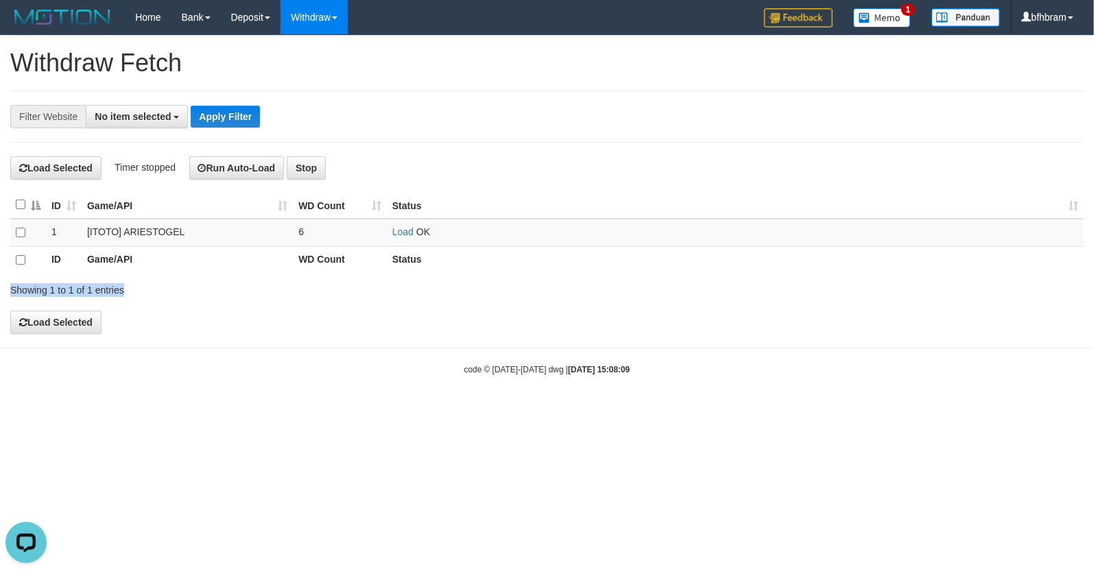
click at [625, 268] on div "ID Game/API WD Count Status 1 [ITOTO] ARIESTOGEL 6 Load OK ID Game/API WD Count…" at bounding box center [546, 241] width 1073 height 110
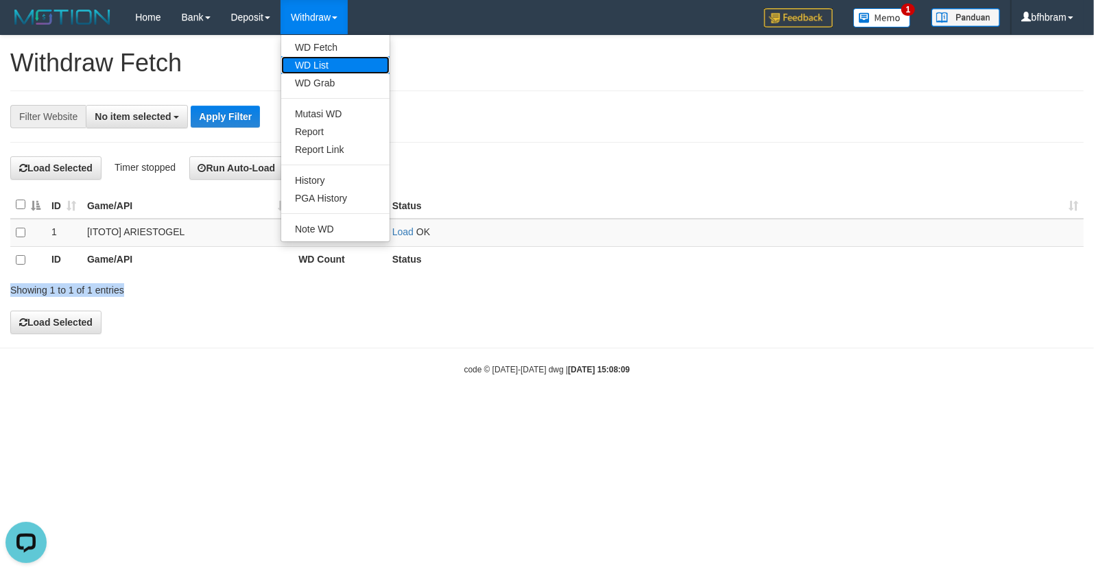
click at [332, 61] on link "WD List" at bounding box center [335, 65] width 108 height 18
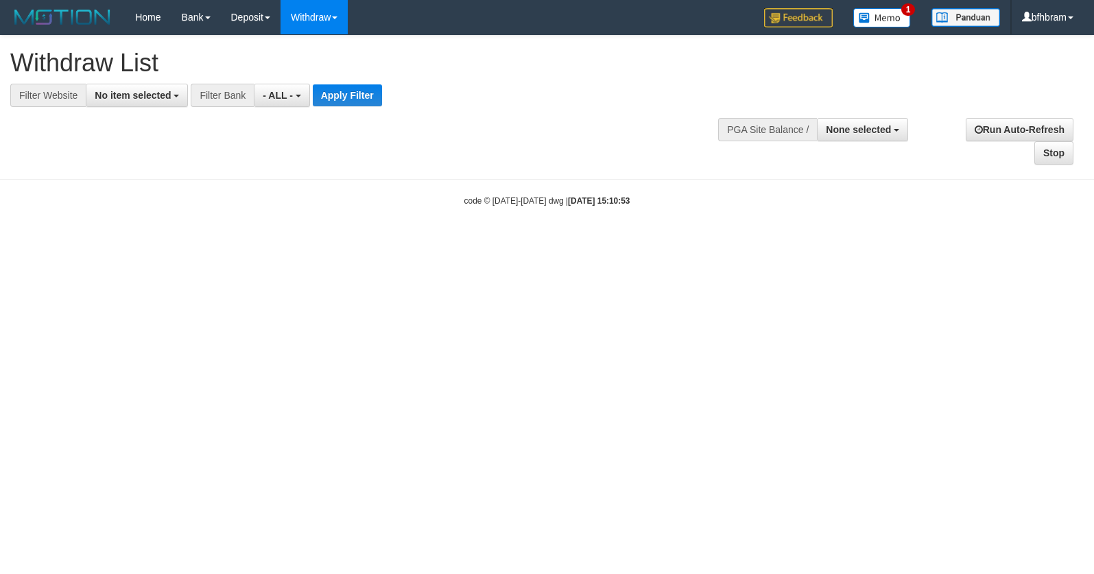
select select
click at [107, 95] on span "No item selected" at bounding box center [133, 95] width 76 height 11
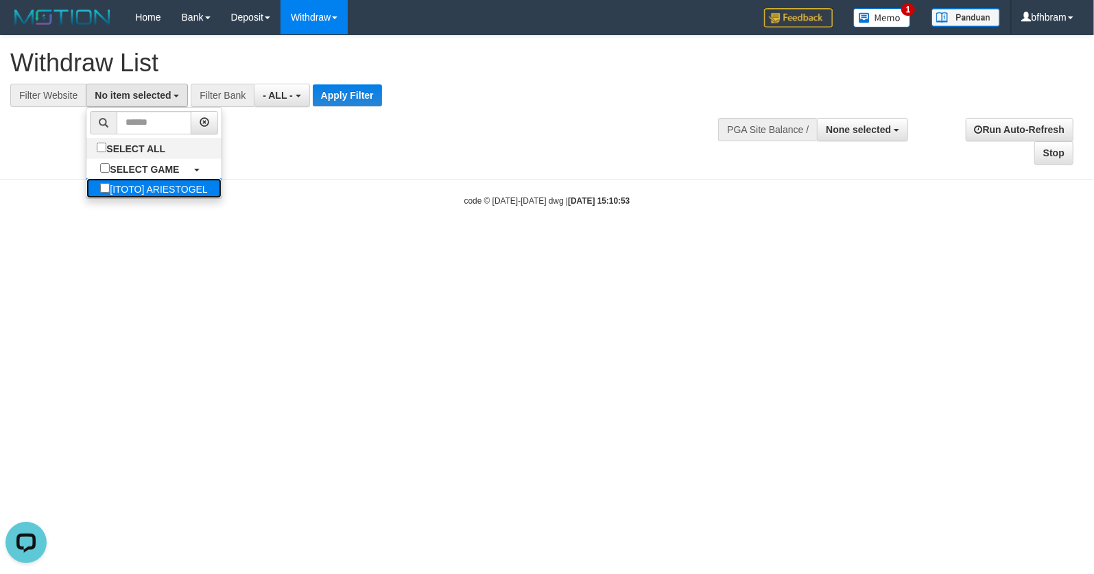
click at [134, 191] on label "[ITOTO] ARIESTOGEL" at bounding box center [153, 188] width 134 height 20
select select "***"
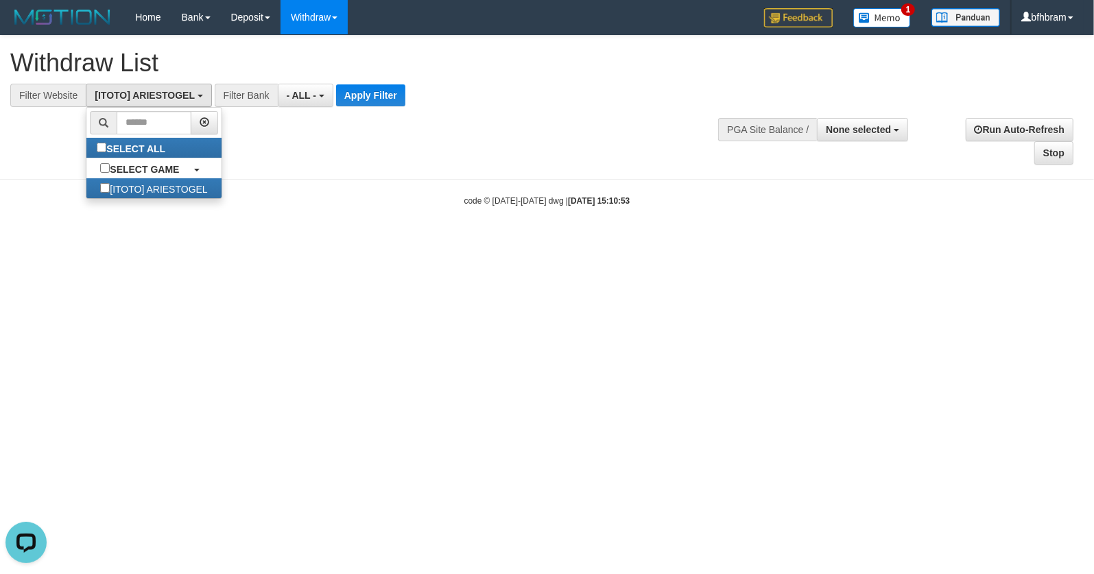
scroll to position [12, 0]
click at [403, 98] on button "Apply Filter" at bounding box center [370, 95] width 69 height 22
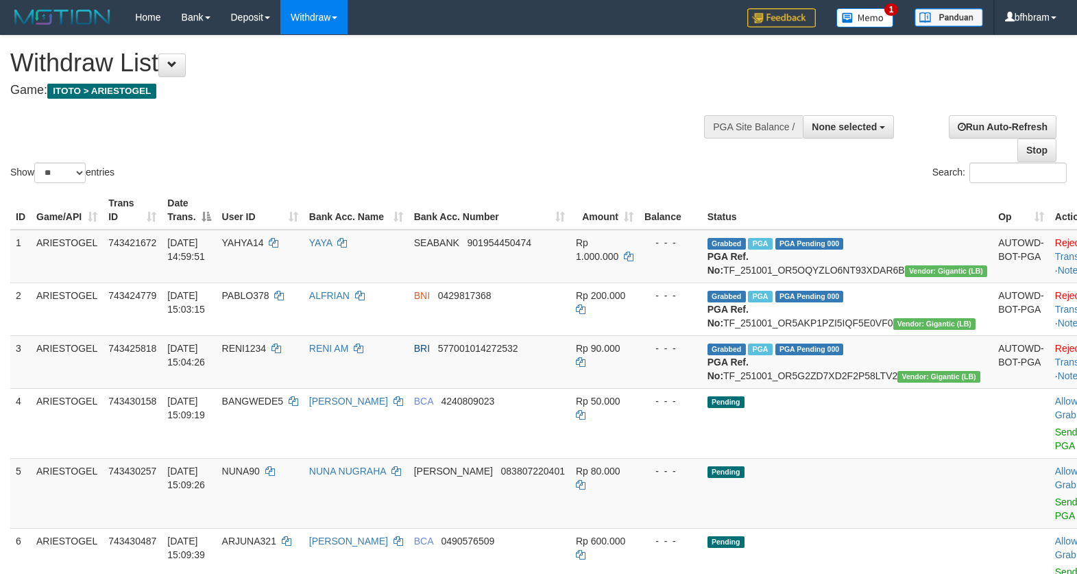
select select
select select "**"
click at [508, 140] on div "Show ** ** ** *** entries Search:" at bounding box center [538, 111] width 1077 height 150
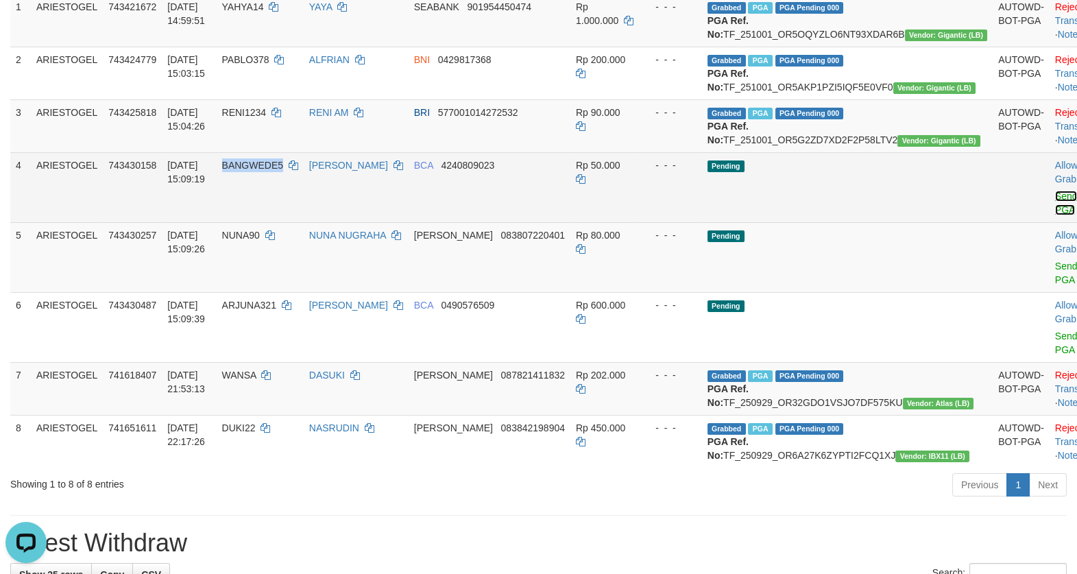
click at [1055, 215] on link "Send PGA" at bounding box center [1066, 203] width 23 height 25
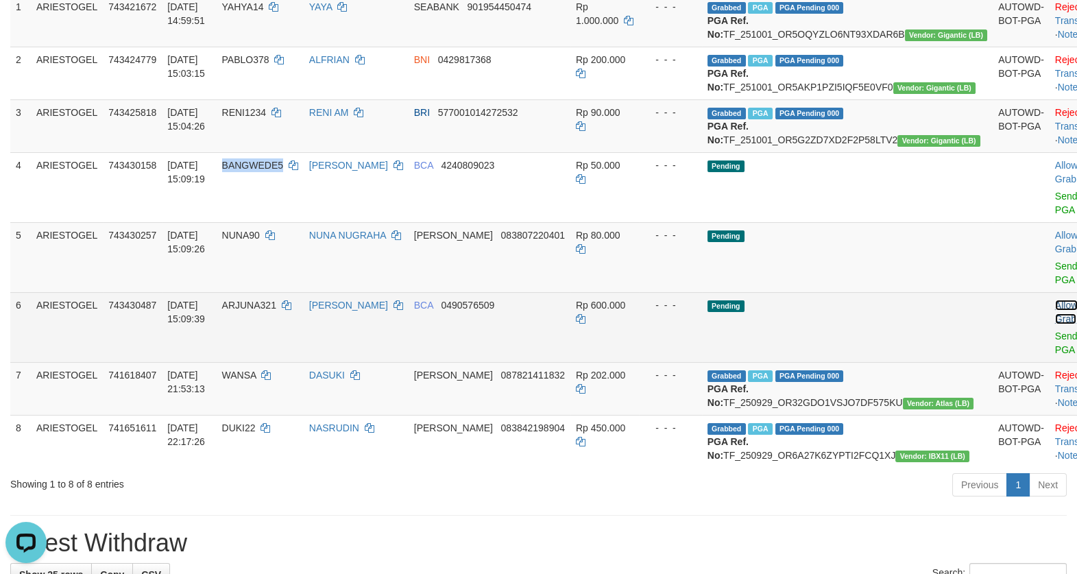
click at [1055, 322] on link "Allow Grab" at bounding box center [1066, 312] width 23 height 25
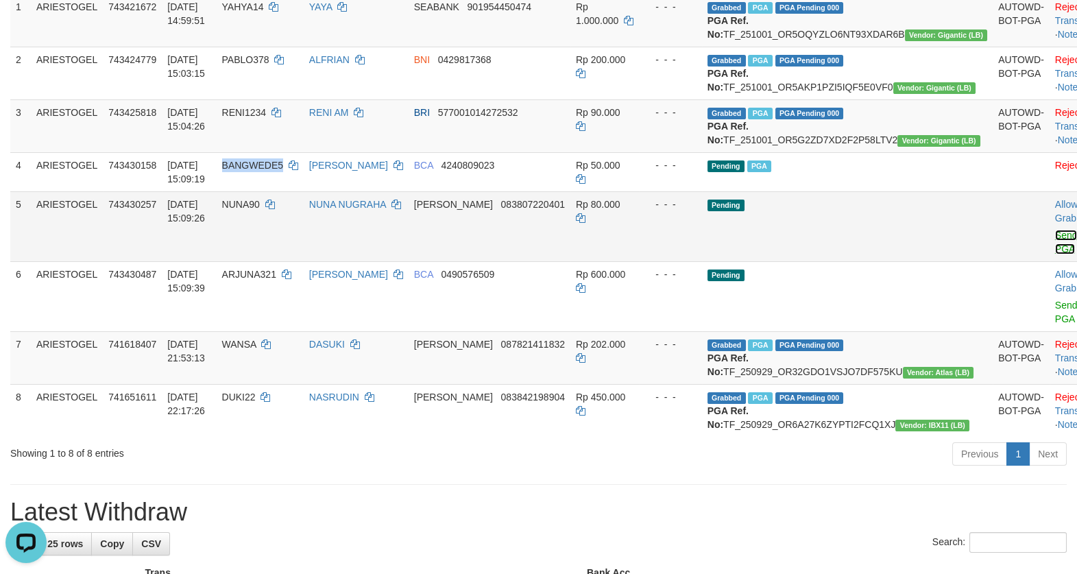
click at [1055, 254] on link "Send PGA" at bounding box center [1066, 242] width 23 height 25
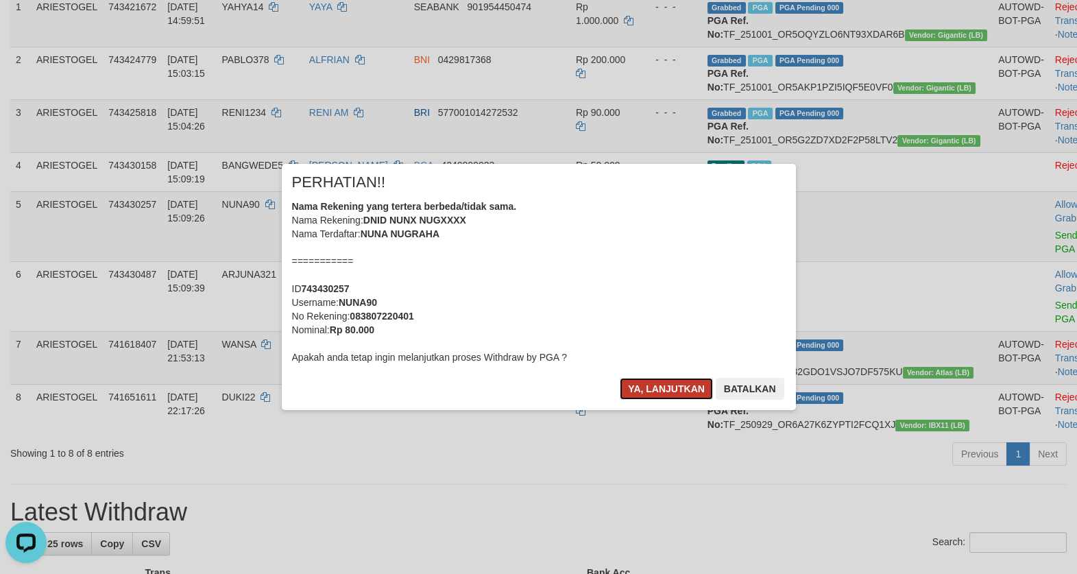
click at [683, 384] on button "Ya, lanjutkan" at bounding box center [666, 389] width 93 height 22
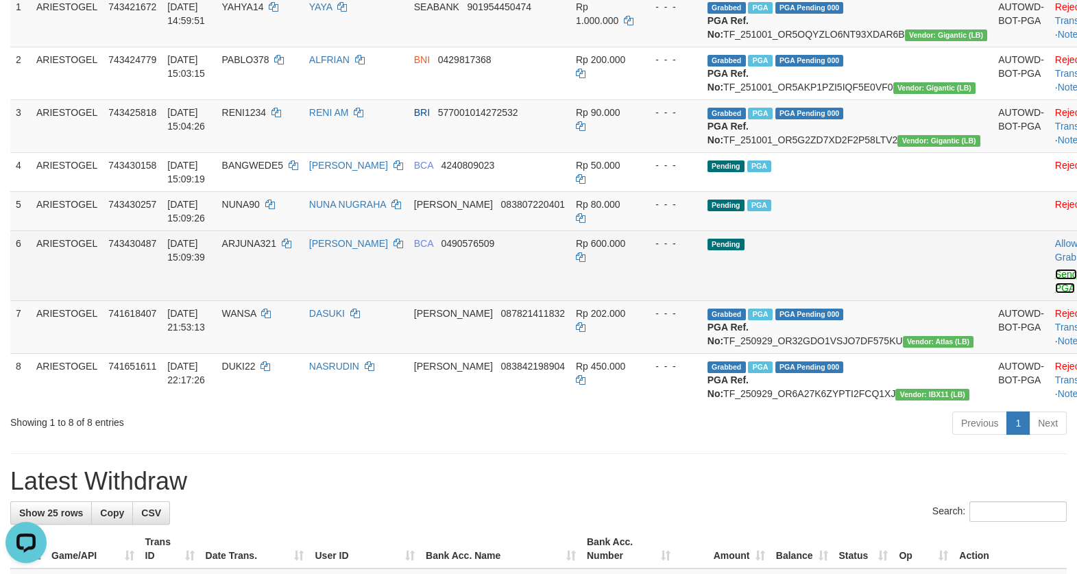
click at [1055, 293] on link "Send PGA" at bounding box center [1066, 281] width 23 height 25
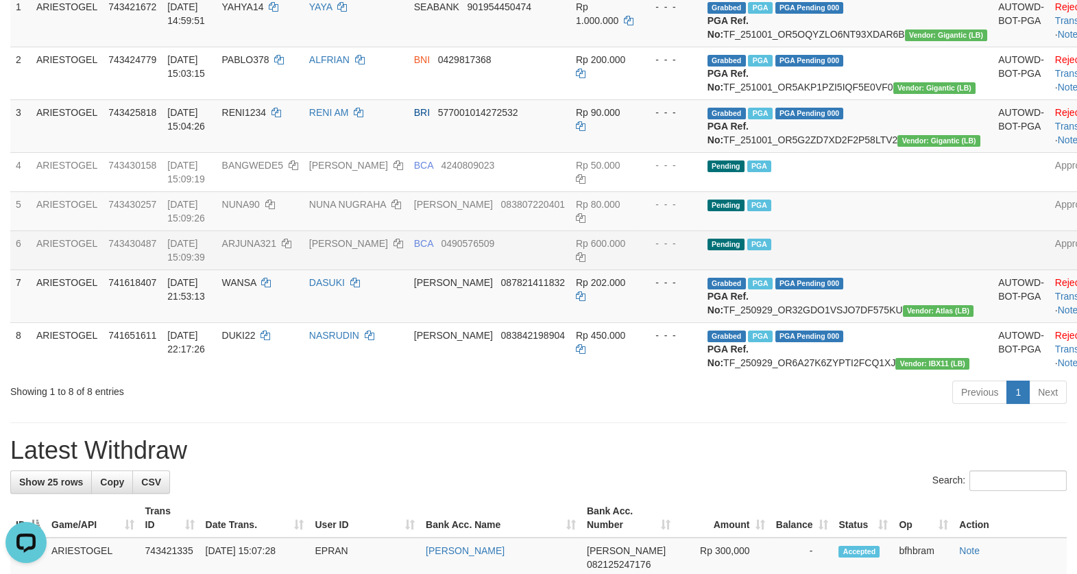
click at [993, 269] on td at bounding box center [1021, 249] width 57 height 39
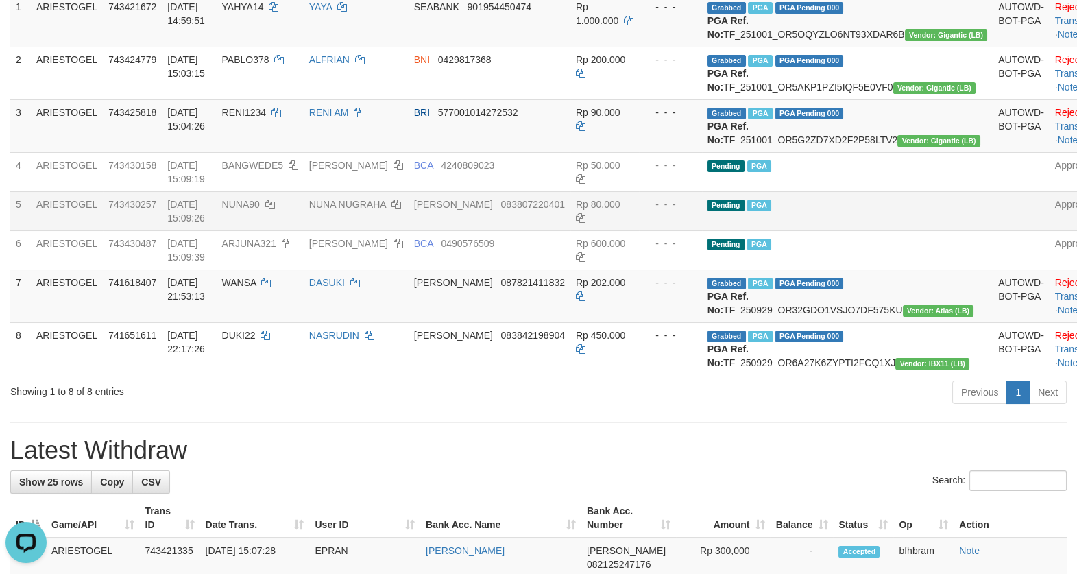
click at [896, 230] on td "Pending PGA" at bounding box center [847, 210] width 291 height 39
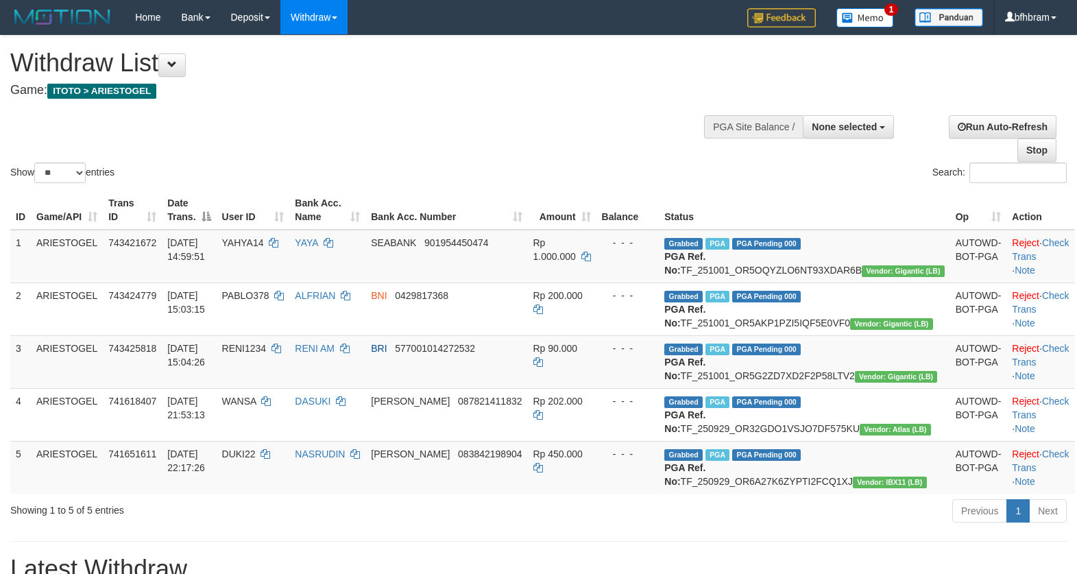
select select
select select "**"
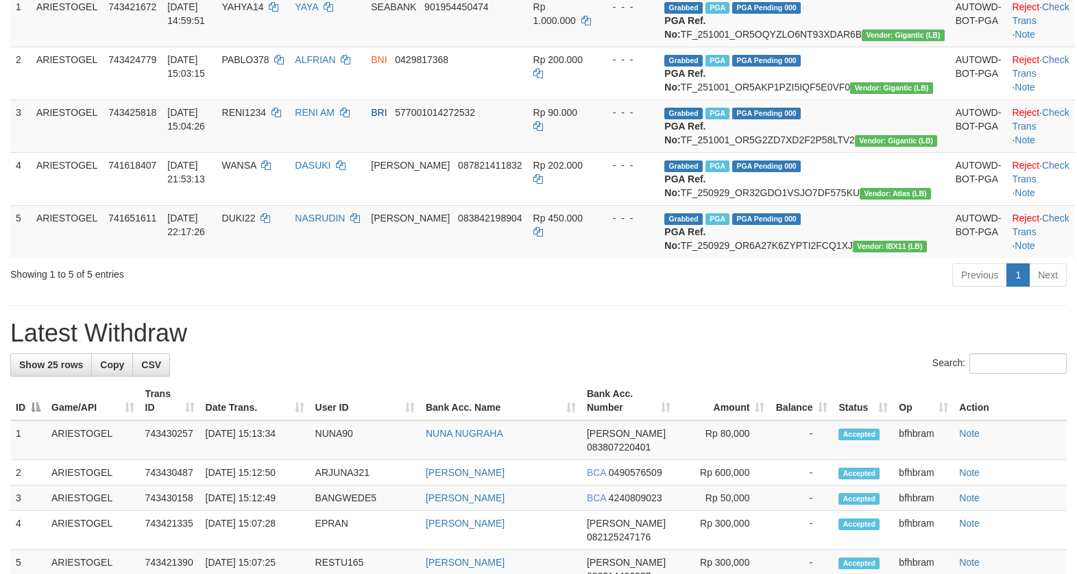
scroll to position [236, 0]
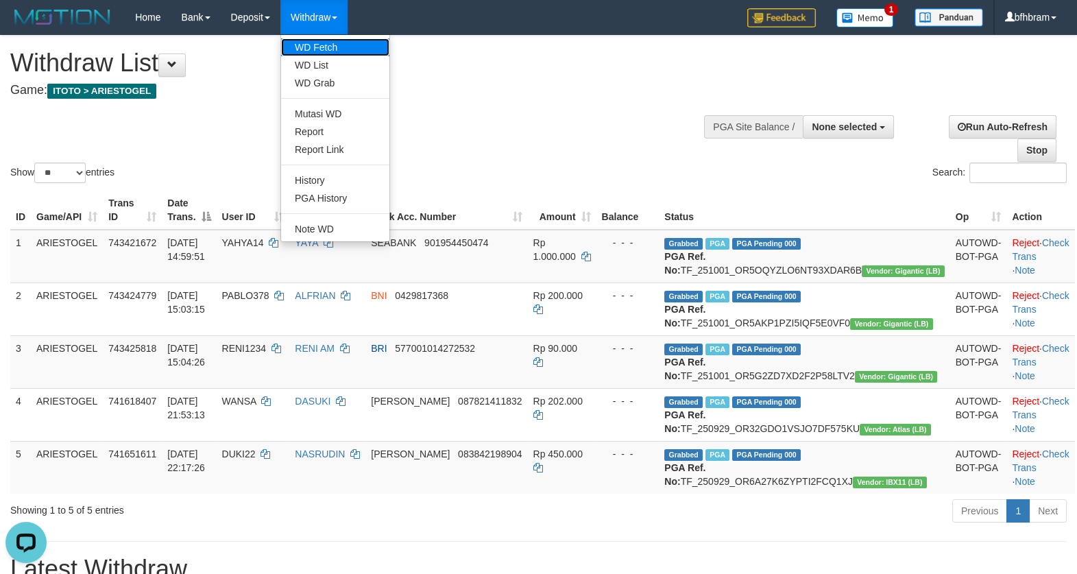
click at [317, 51] on link "WD Fetch" at bounding box center [335, 47] width 108 height 18
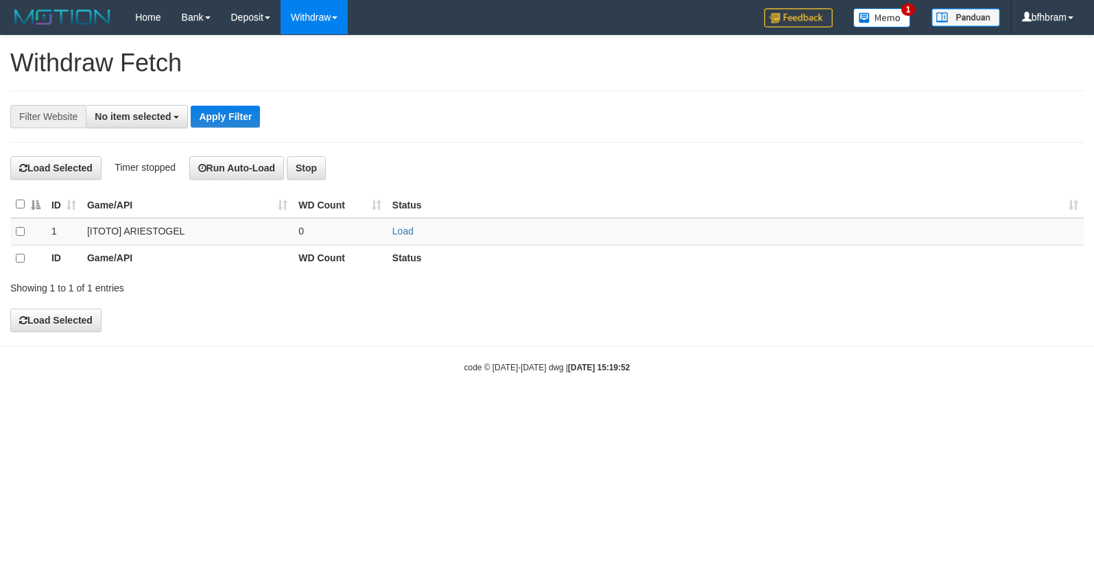
select select
click at [401, 235] on link "Load" at bounding box center [402, 231] width 21 height 11
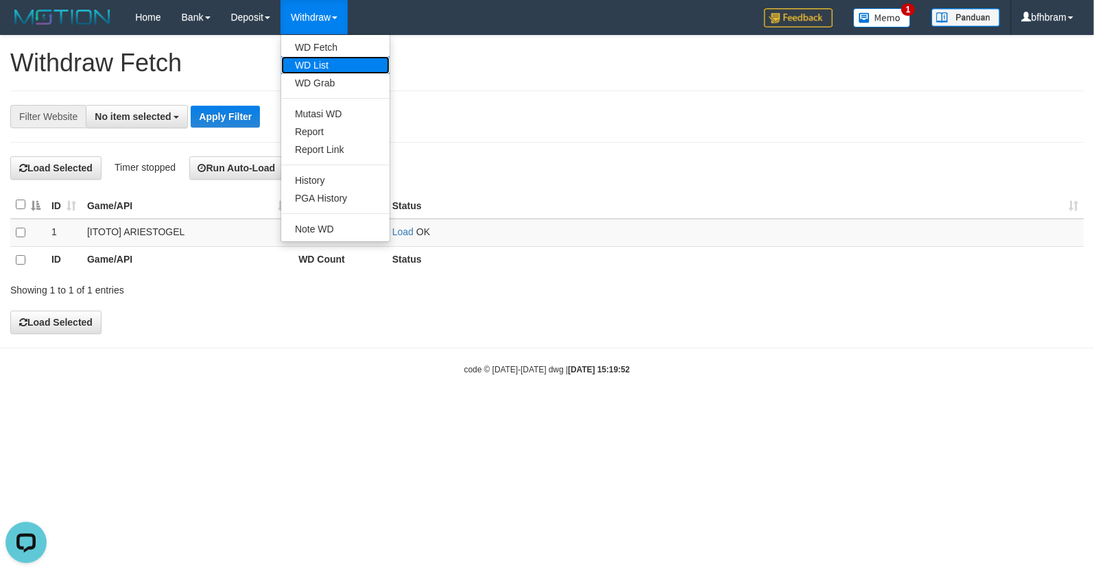
click at [324, 65] on link "WD List" at bounding box center [335, 65] width 108 height 18
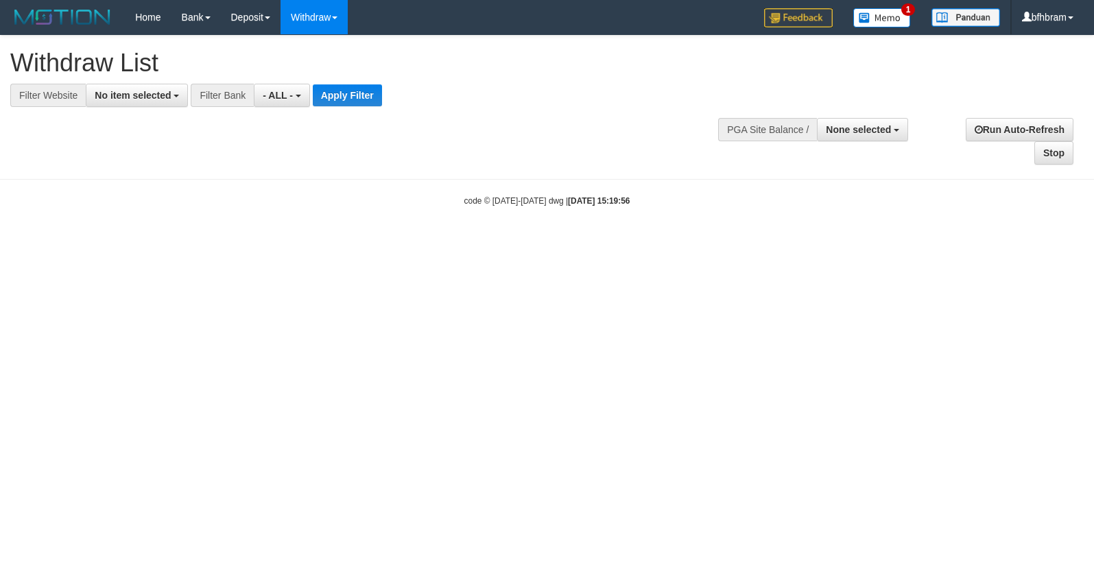
select select
click at [136, 95] on span "No item selected" at bounding box center [133, 95] width 76 height 11
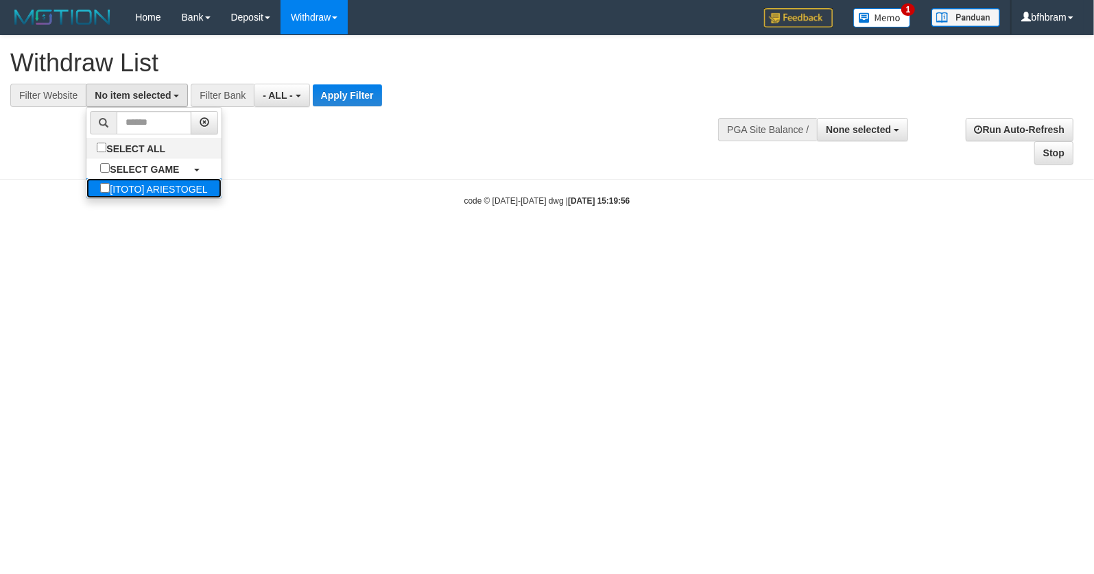
click at [107, 190] on label "[ITOTO] ARIESTOGEL" at bounding box center [153, 188] width 134 height 20
select select "***"
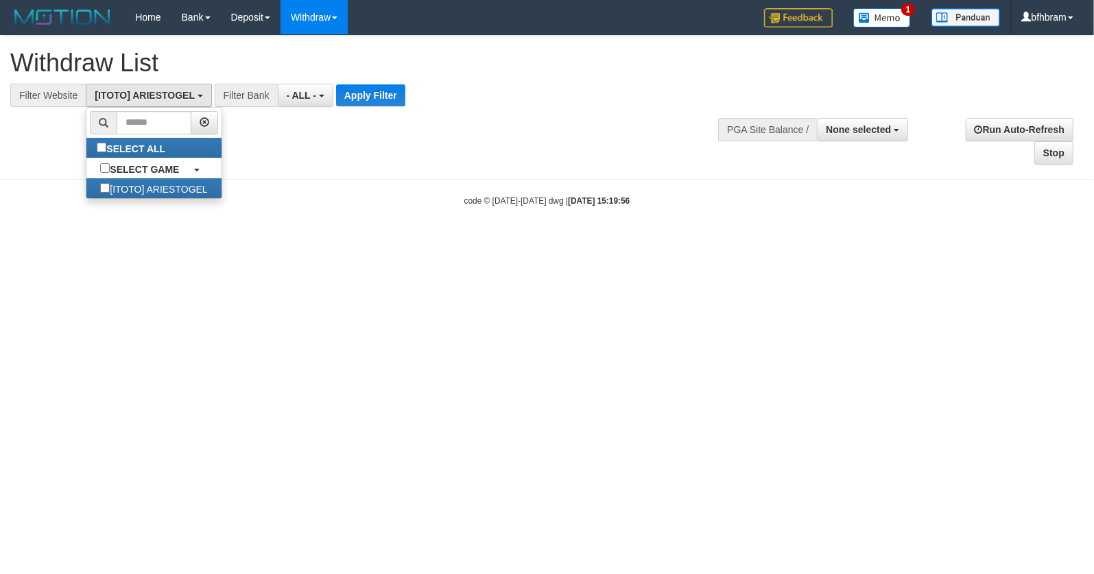
scroll to position [12, 0]
click at [363, 95] on button "Apply Filter" at bounding box center [370, 95] width 69 height 22
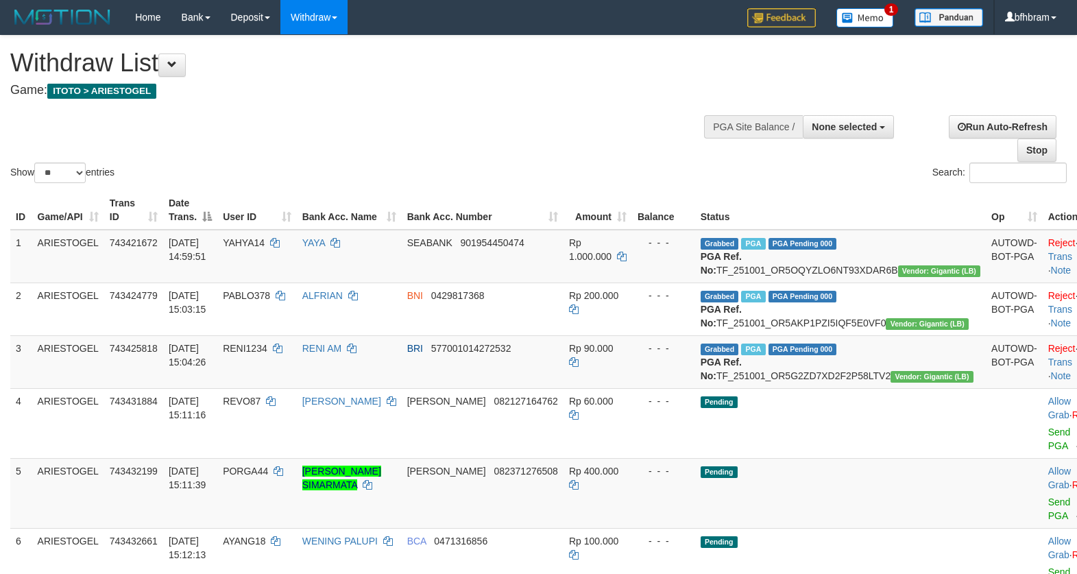
select select
select select "**"
click at [533, 112] on div "Show ** ** ** *** entries Search:" at bounding box center [538, 111] width 1077 height 150
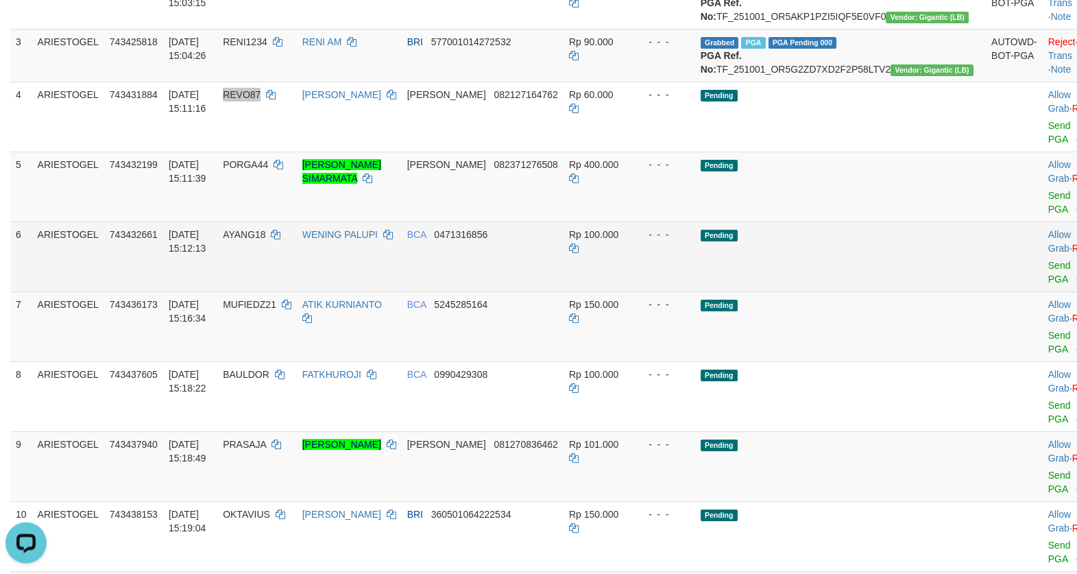
scroll to position [354, 0]
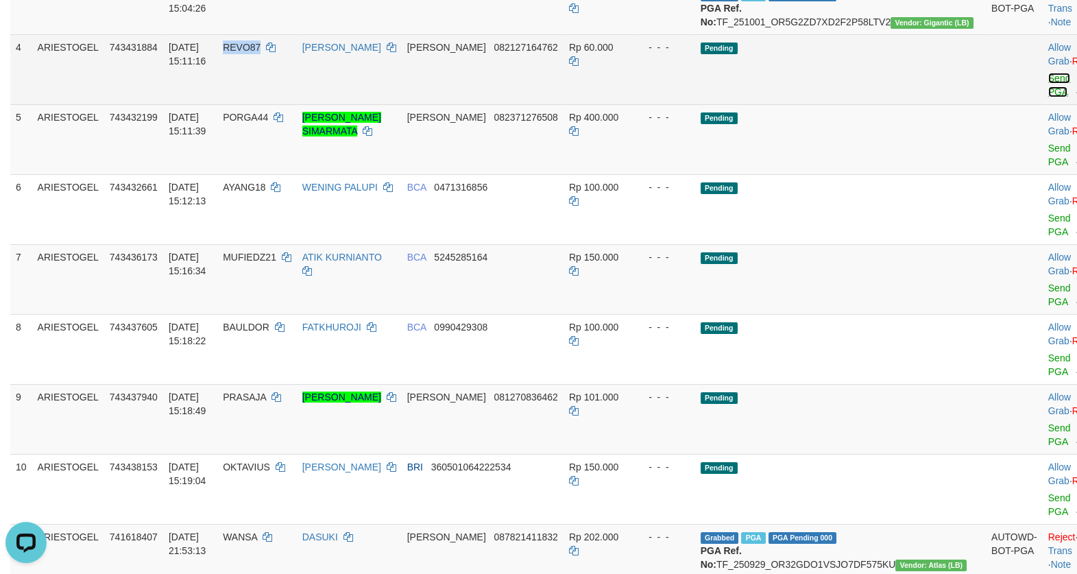
click at [1048, 97] on link "Send PGA" at bounding box center [1059, 85] width 23 height 25
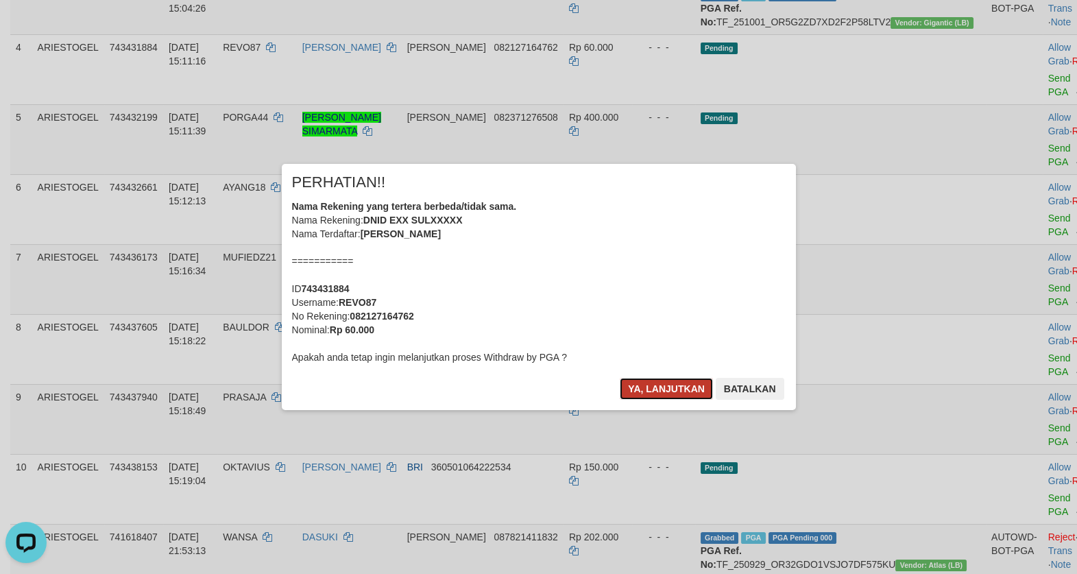
click at [674, 399] on button "Ya, lanjutkan" at bounding box center [666, 389] width 93 height 22
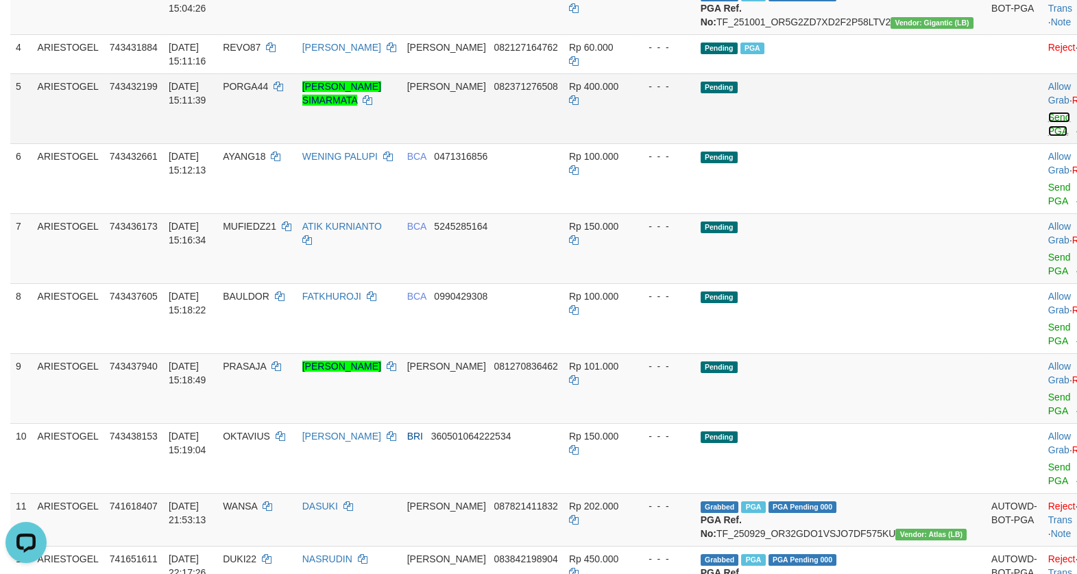
click at [1048, 136] on link "Send PGA" at bounding box center [1059, 124] width 23 height 25
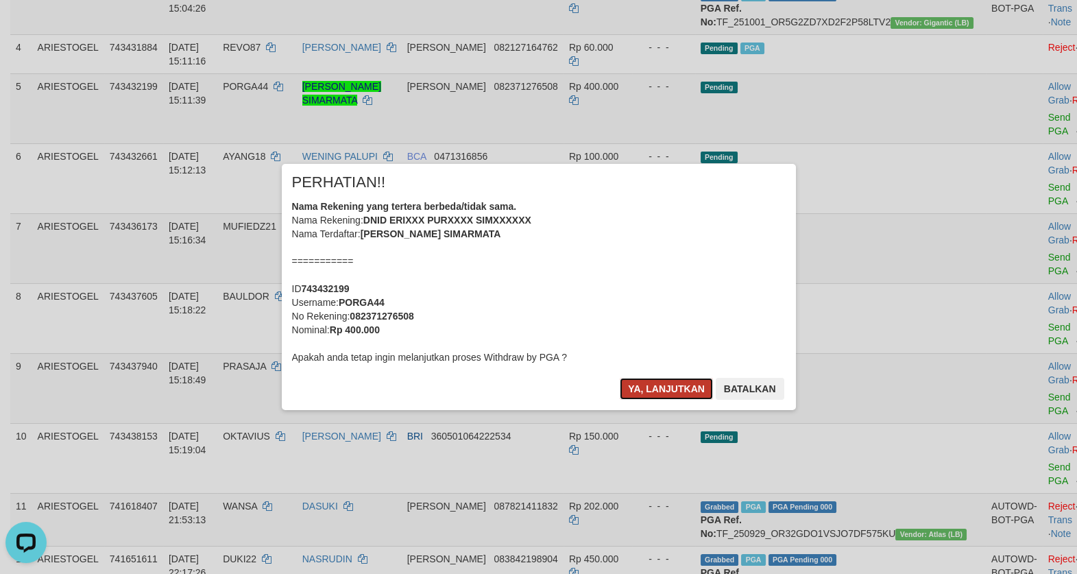
click at [671, 383] on button "Ya, lanjutkan" at bounding box center [666, 389] width 93 height 22
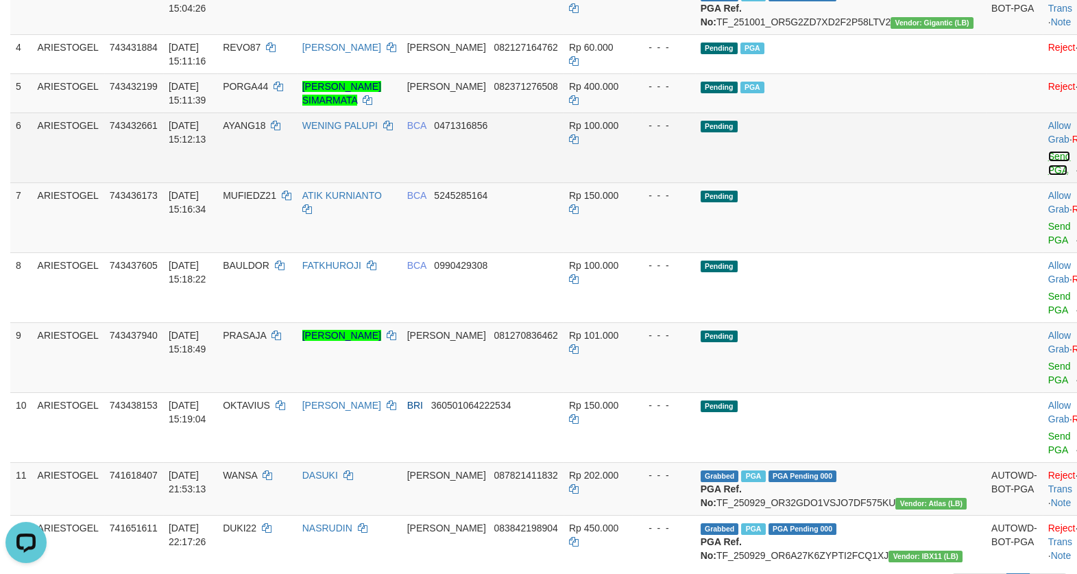
click at [1048, 176] on link "Send PGA" at bounding box center [1059, 163] width 23 height 25
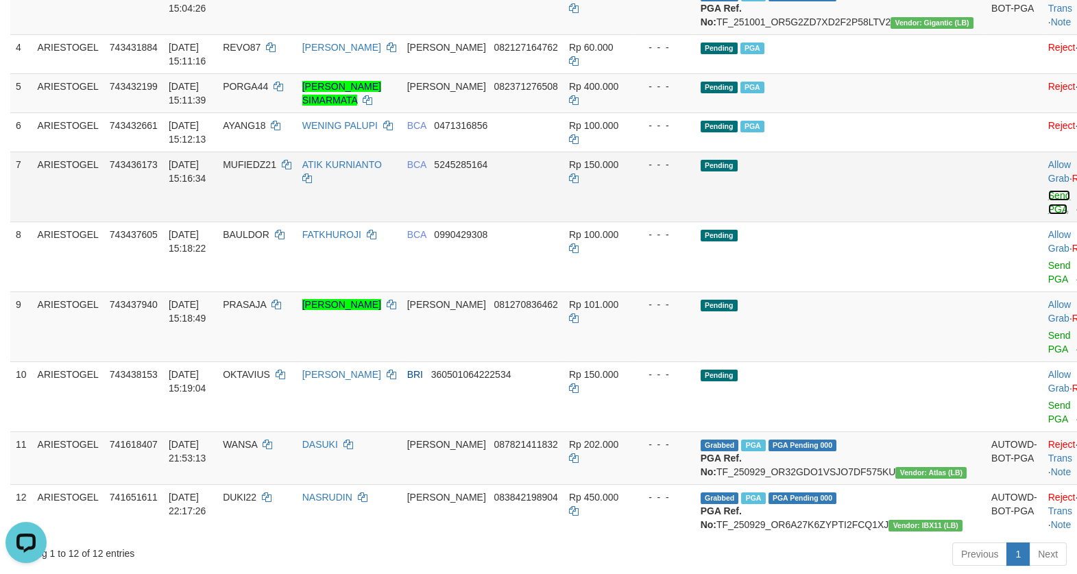
click at [1048, 215] on link "Send PGA" at bounding box center [1059, 202] width 23 height 25
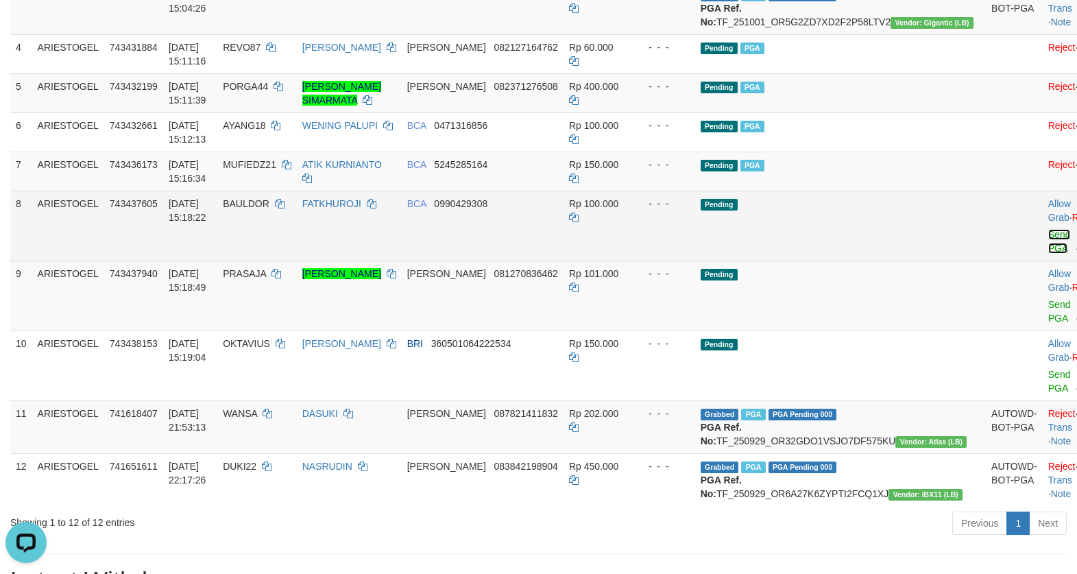
click at [1048, 254] on link "Send PGA" at bounding box center [1059, 241] width 23 height 25
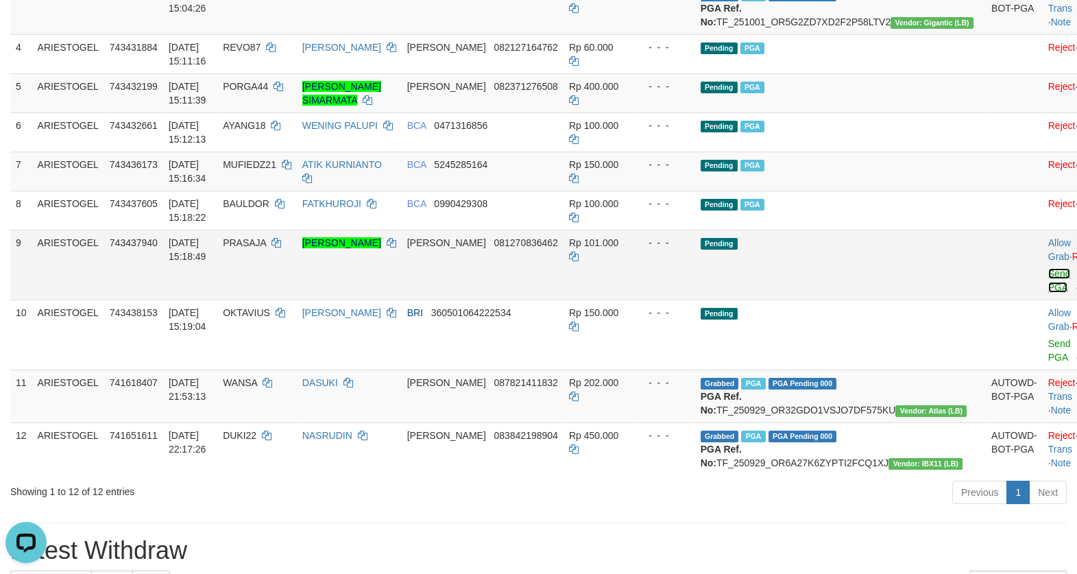
click at [1048, 293] on link "Send PGA" at bounding box center [1059, 280] width 23 height 25
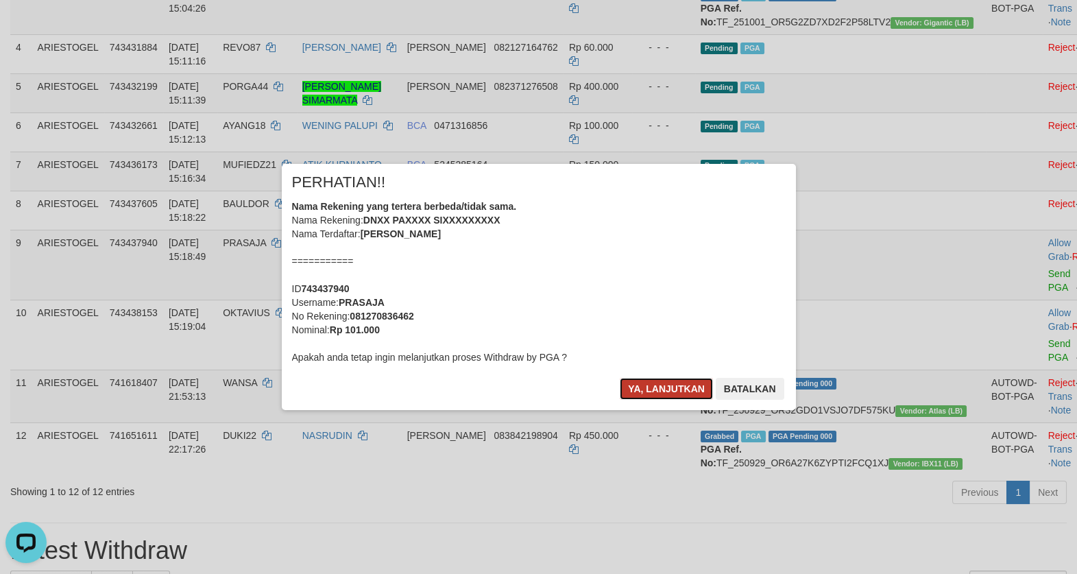
click at [666, 386] on button "Ya, lanjutkan" at bounding box center [666, 389] width 93 height 22
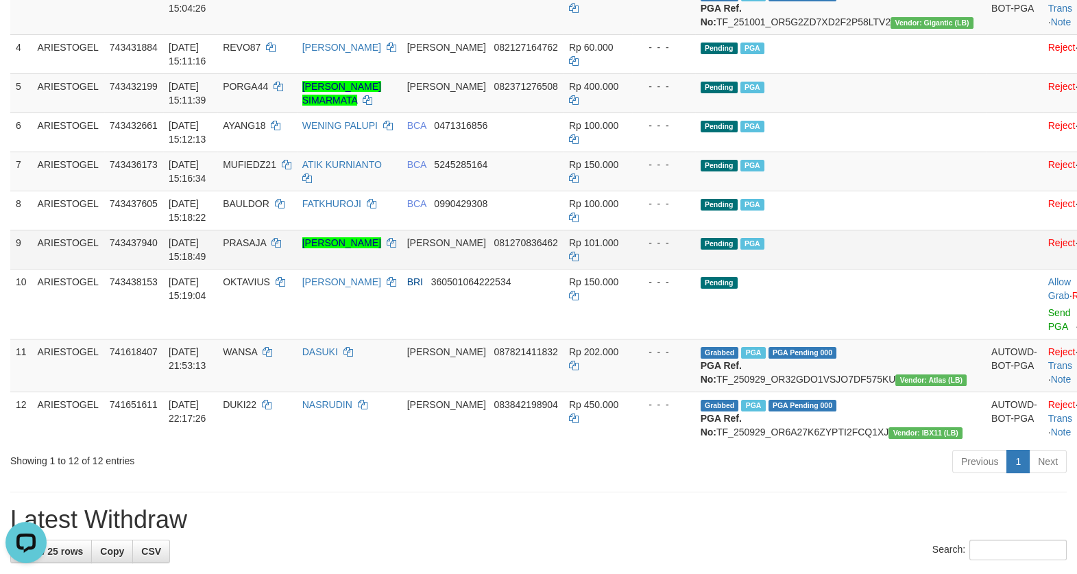
click at [905, 269] on td "Pending PGA" at bounding box center [840, 249] width 291 height 39
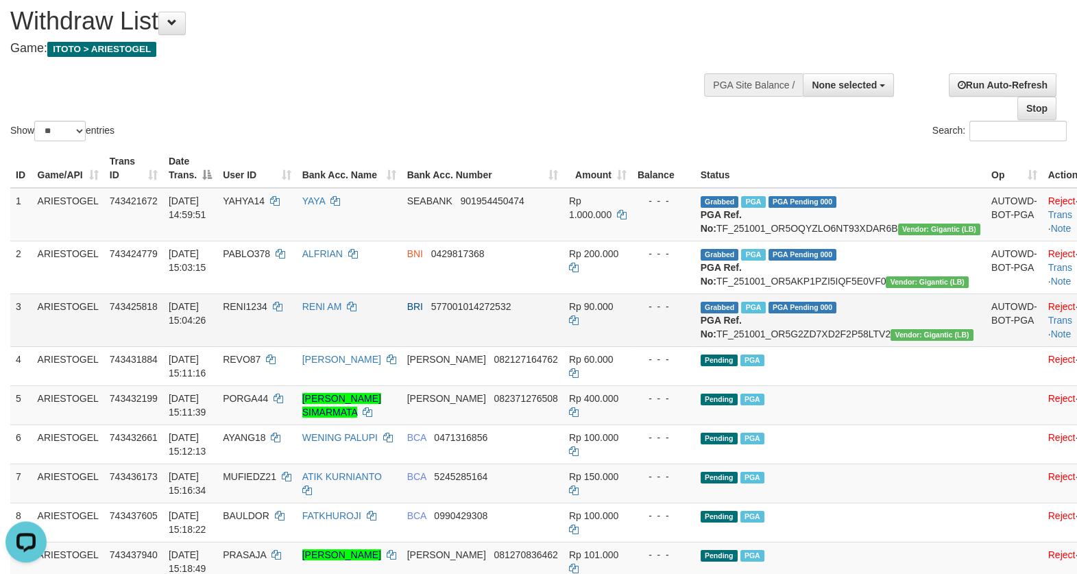
scroll to position [0, 0]
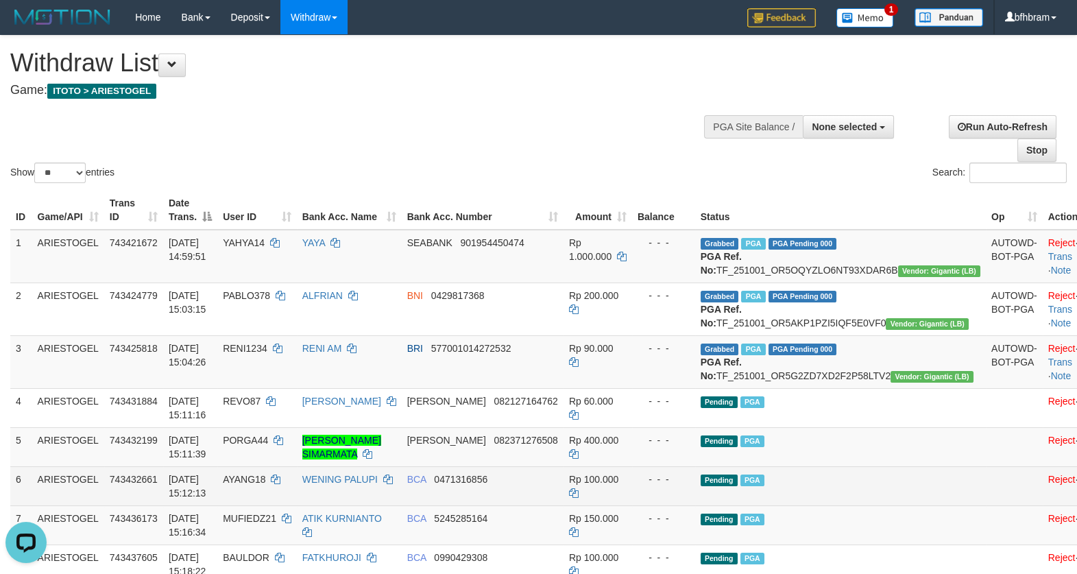
click at [895, 505] on td "Pending PGA" at bounding box center [840, 485] width 291 height 39
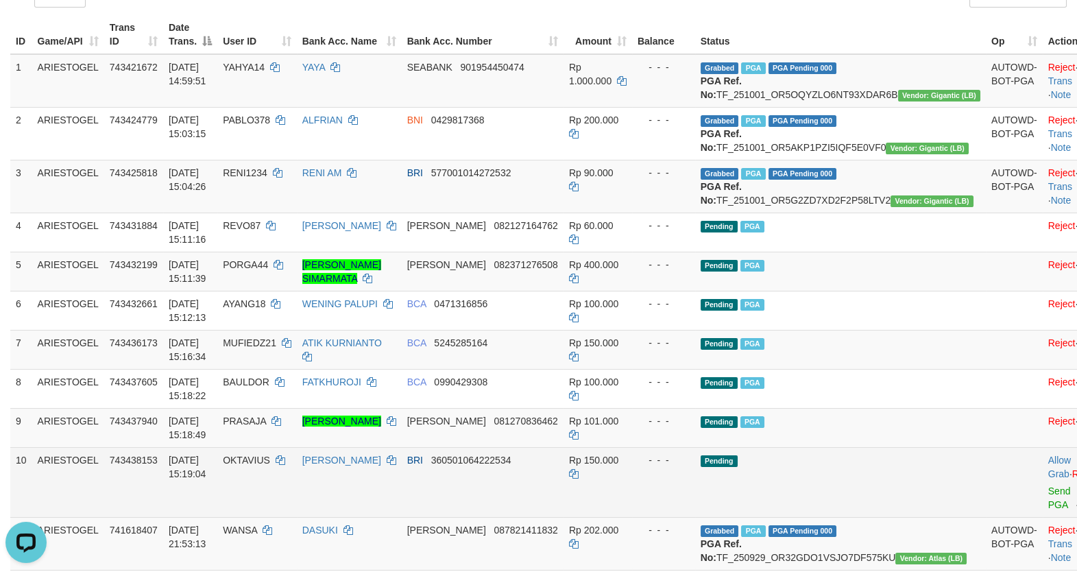
scroll to position [236, 0]
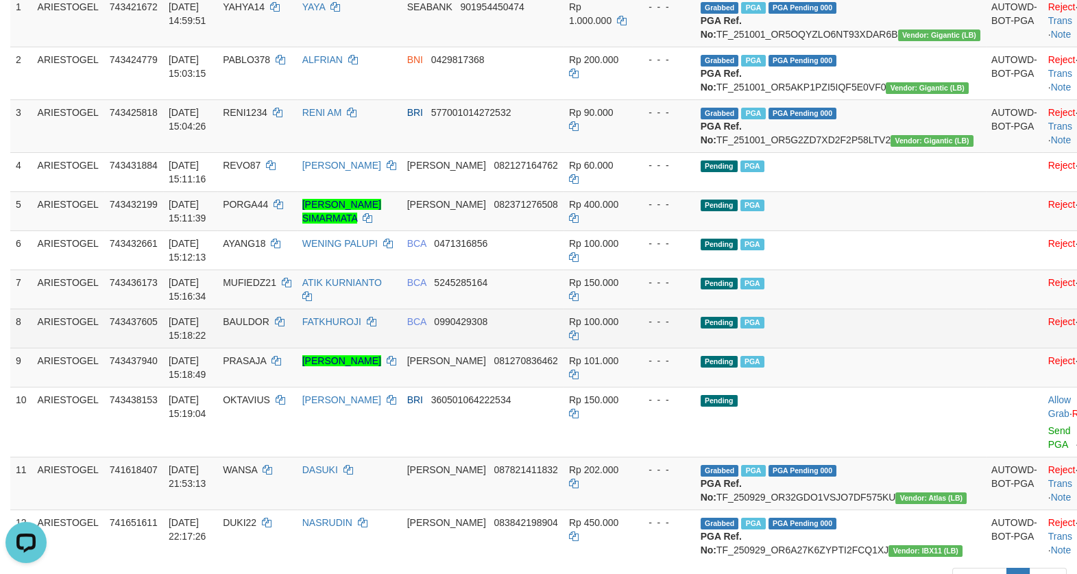
click at [986, 348] on td at bounding box center [1014, 328] width 57 height 39
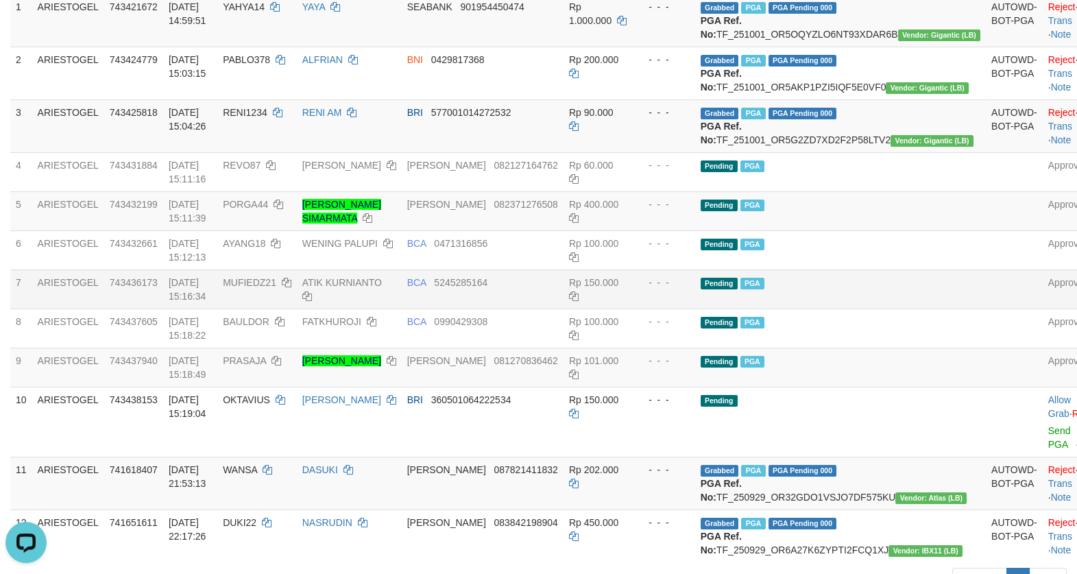
click at [892, 309] on td "Pending PGA" at bounding box center [840, 288] width 291 height 39
click at [918, 309] on td "Pending PGA" at bounding box center [840, 288] width 291 height 39
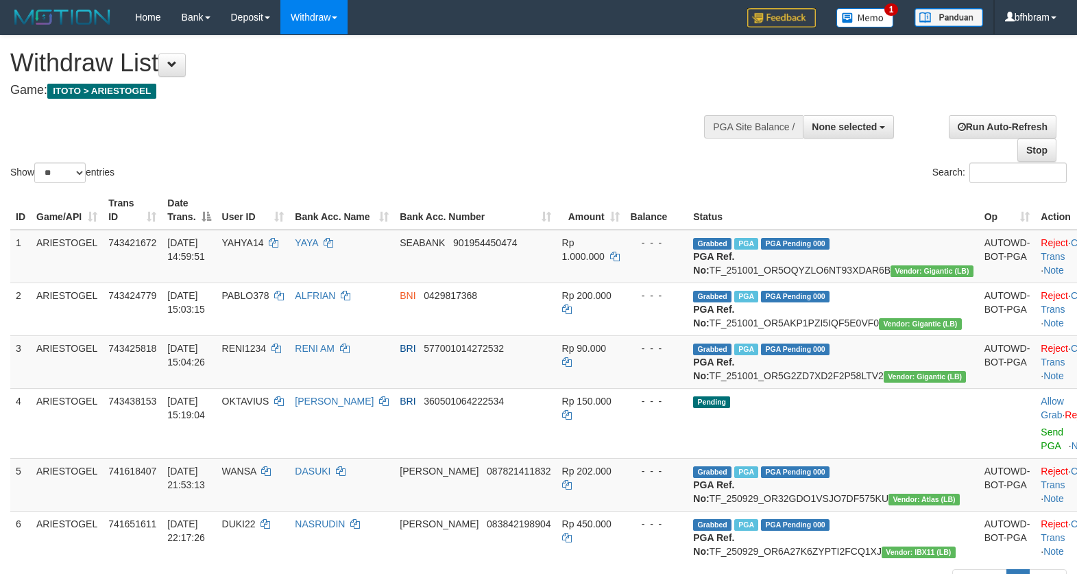
select select
select select "**"
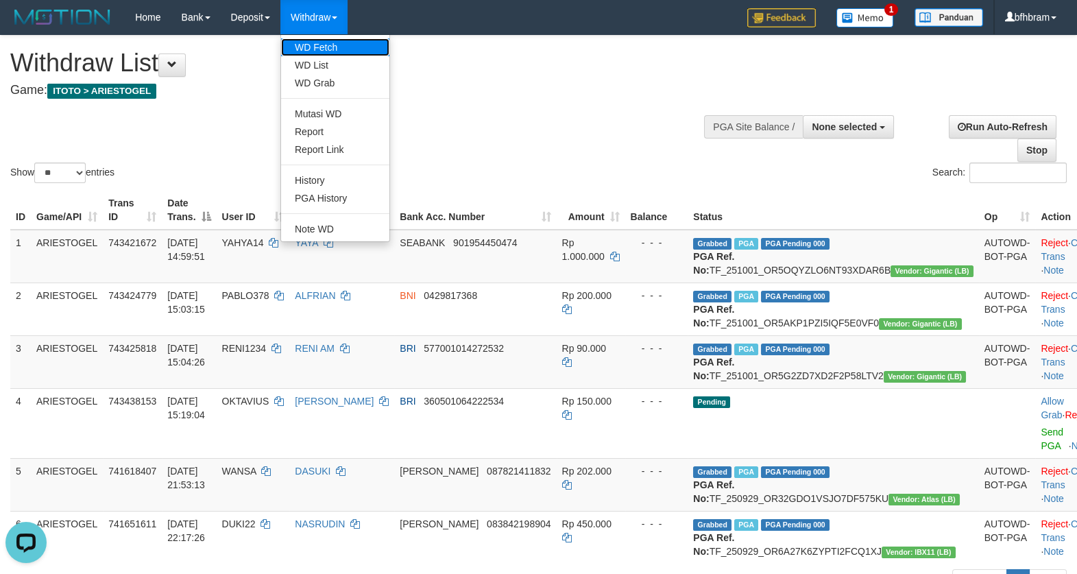
click at [325, 43] on link "WD Fetch" at bounding box center [335, 47] width 108 height 18
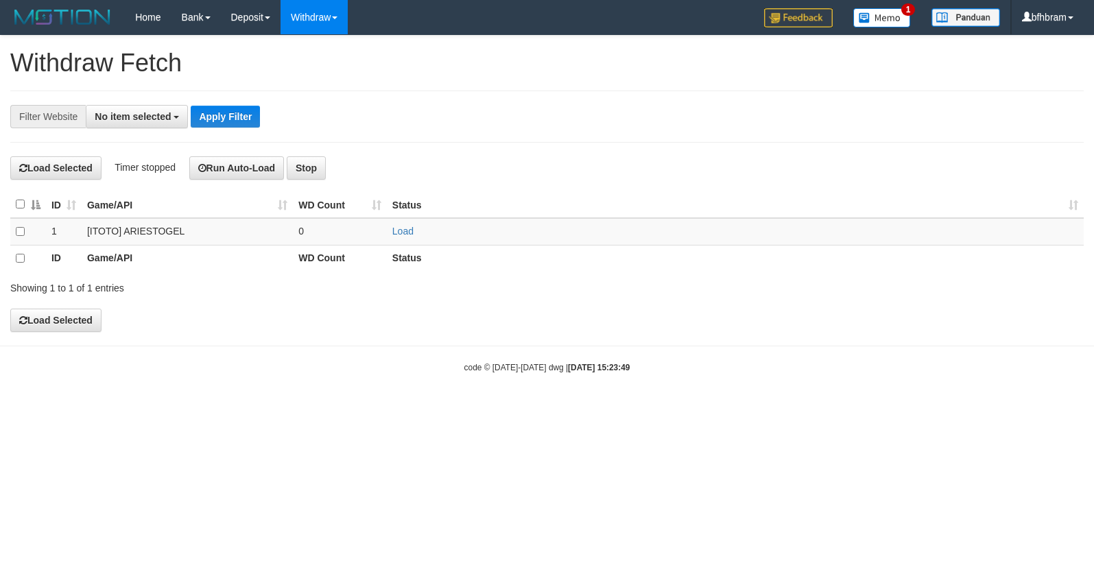
select select
click at [400, 237] on link "Load" at bounding box center [402, 231] width 21 height 11
click at [481, 117] on div "**********" at bounding box center [455, 116] width 911 height 23
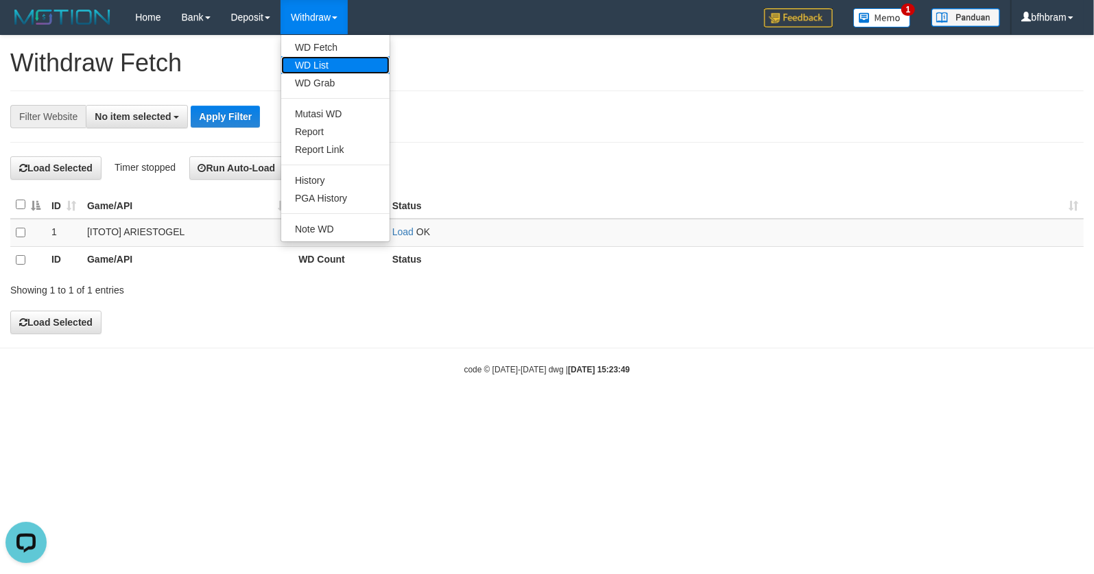
click at [326, 72] on link "WD List" at bounding box center [335, 65] width 108 height 18
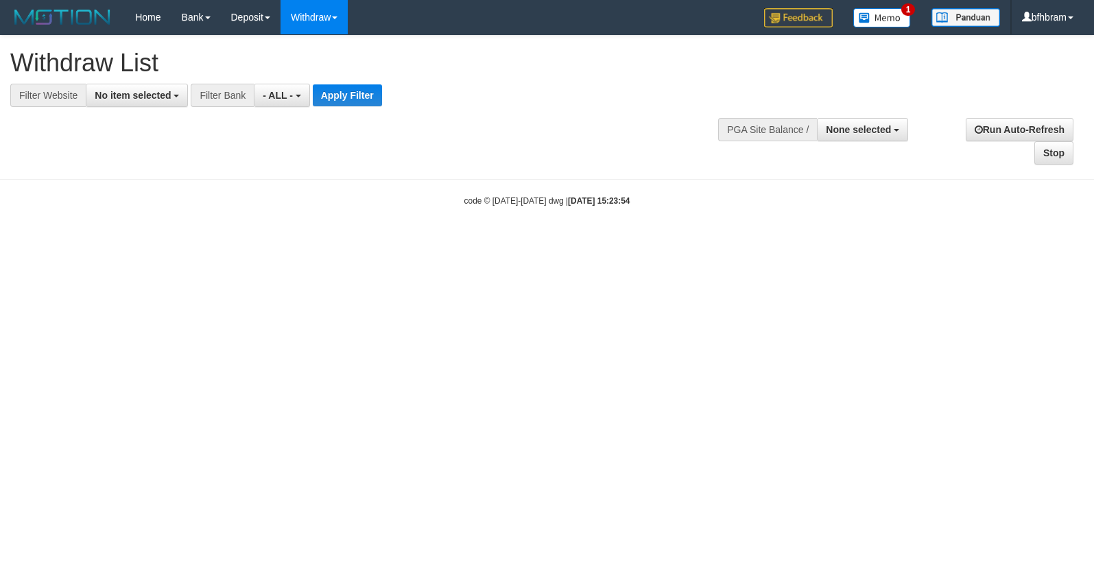
select select
click at [117, 101] on span "No item selected" at bounding box center [133, 95] width 76 height 11
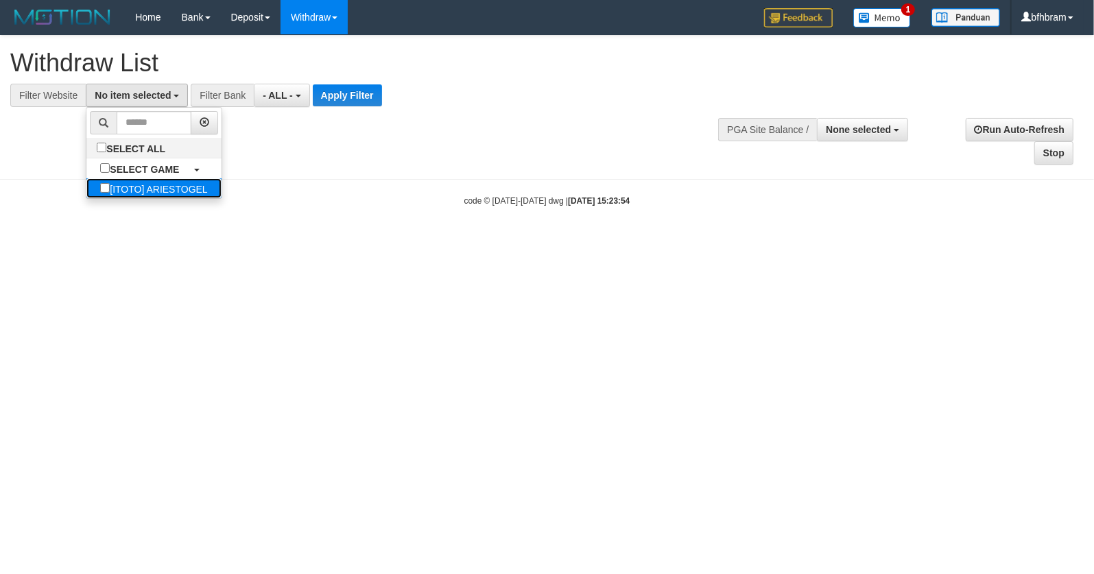
click at [114, 190] on label "[ITOTO] ARIESTOGEL" at bounding box center [153, 188] width 134 height 20
select select "***"
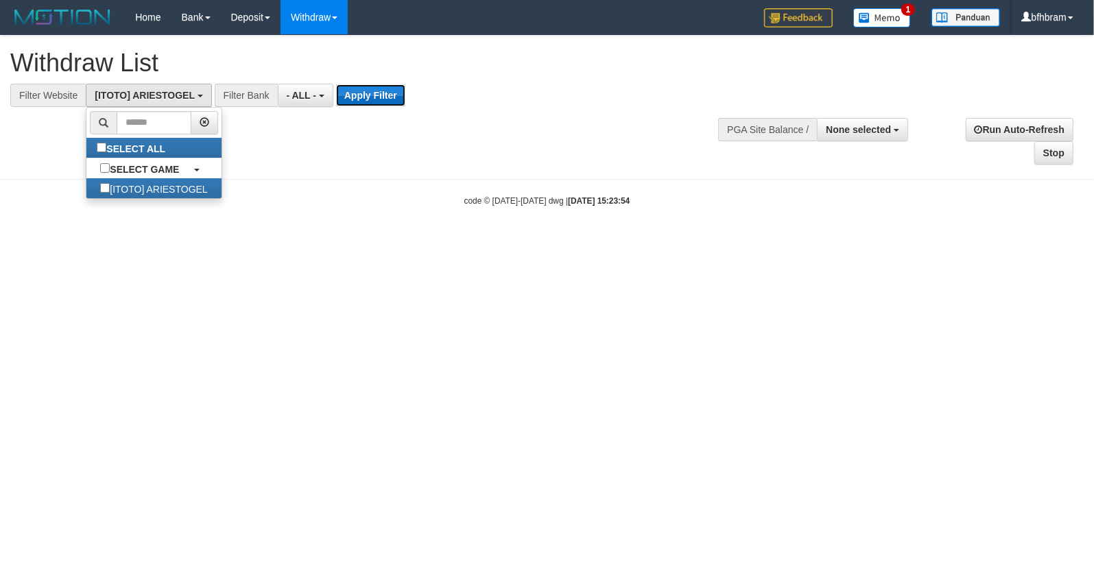
click at [359, 98] on button "Apply Filter" at bounding box center [370, 95] width 69 height 22
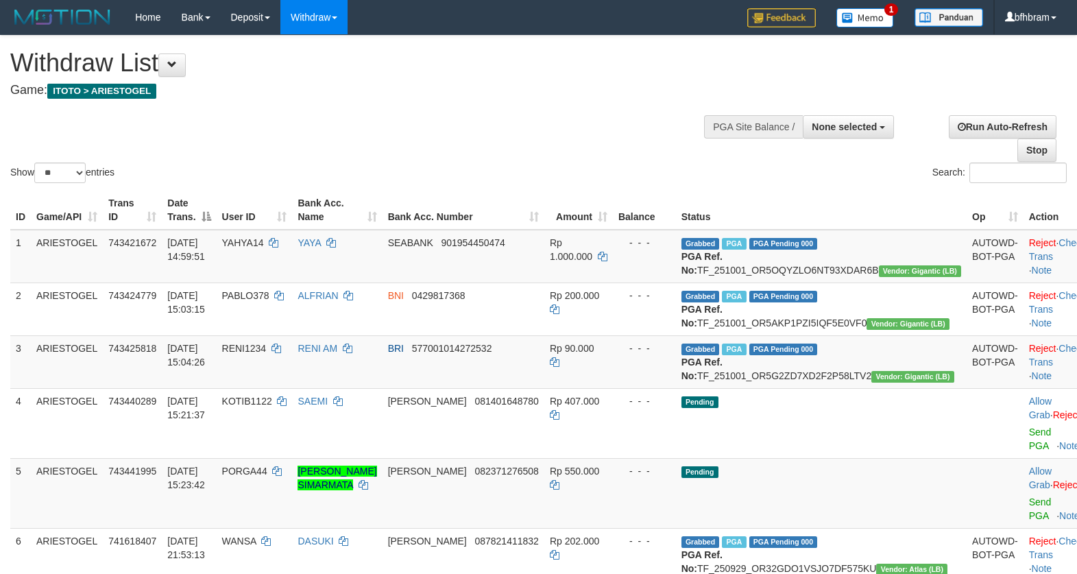
select select
select select "**"
click at [435, 160] on div "Show ** ** ** *** entries Search:" at bounding box center [538, 111] width 1077 height 150
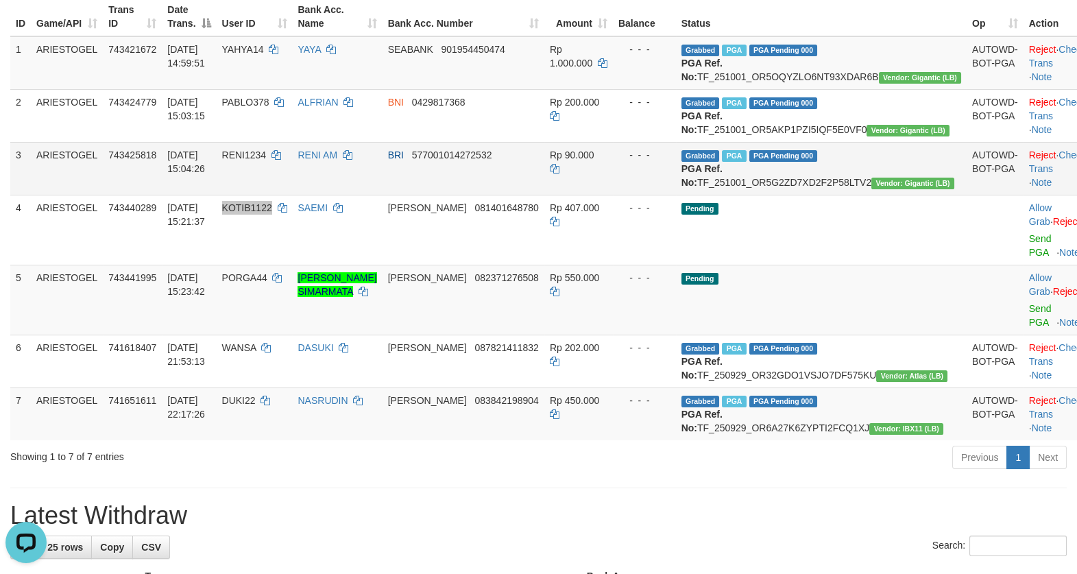
scroll to position [236, 0]
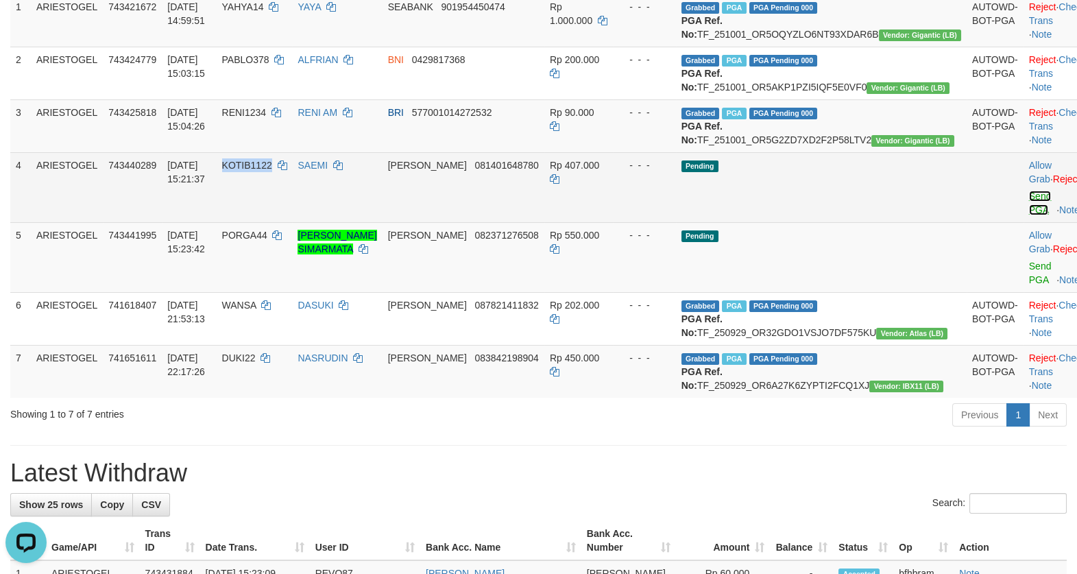
click at [1029, 215] on link "Send PGA" at bounding box center [1040, 203] width 23 height 25
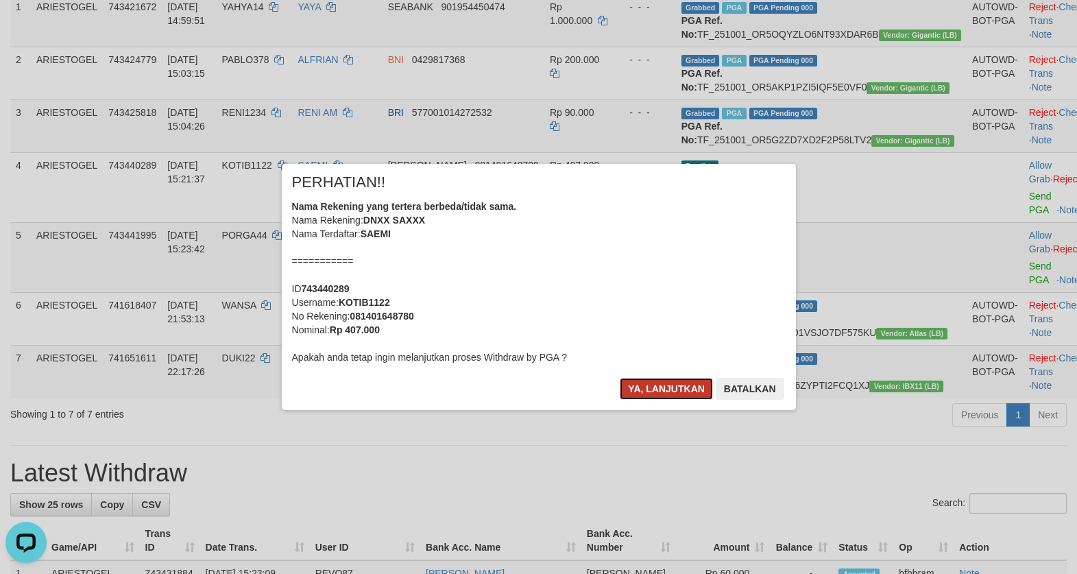
click at [667, 394] on button "Ya, lanjutkan" at bounding box center [666, 389] width 93 height 22
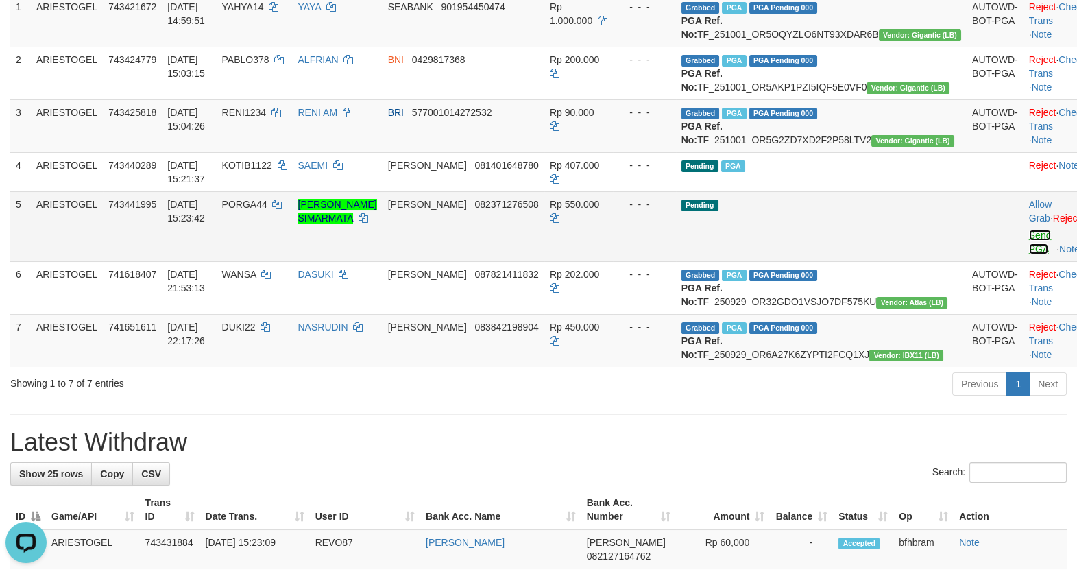
click at [1029, 254] on link "Send PGA" at bounding box center [1040, 242] width 23 height 25
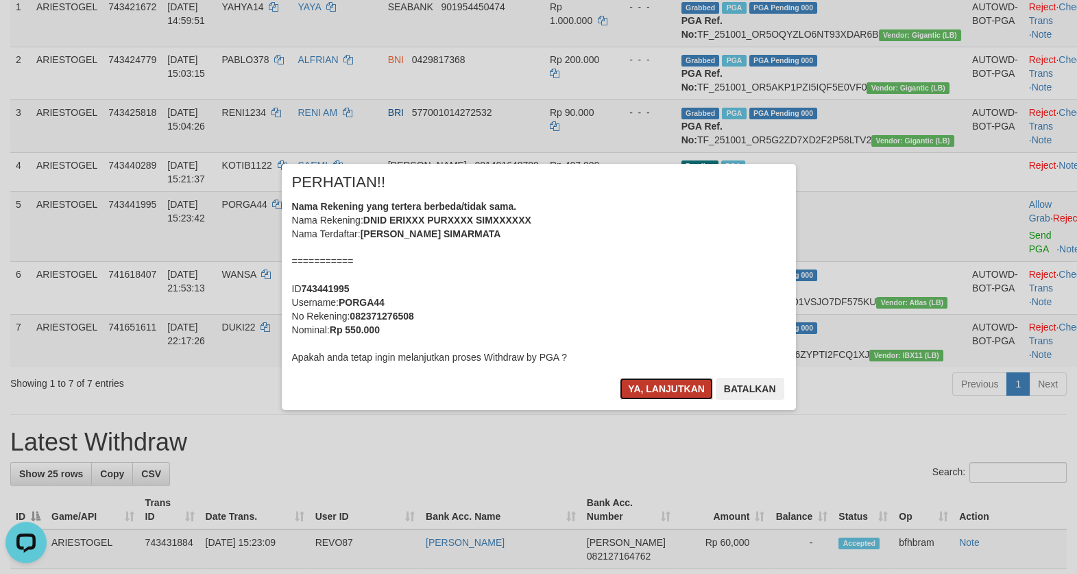
click at [645, 384] on button "Ya, lanjutkan" at bounding box center [666, 389] width 93 height 22
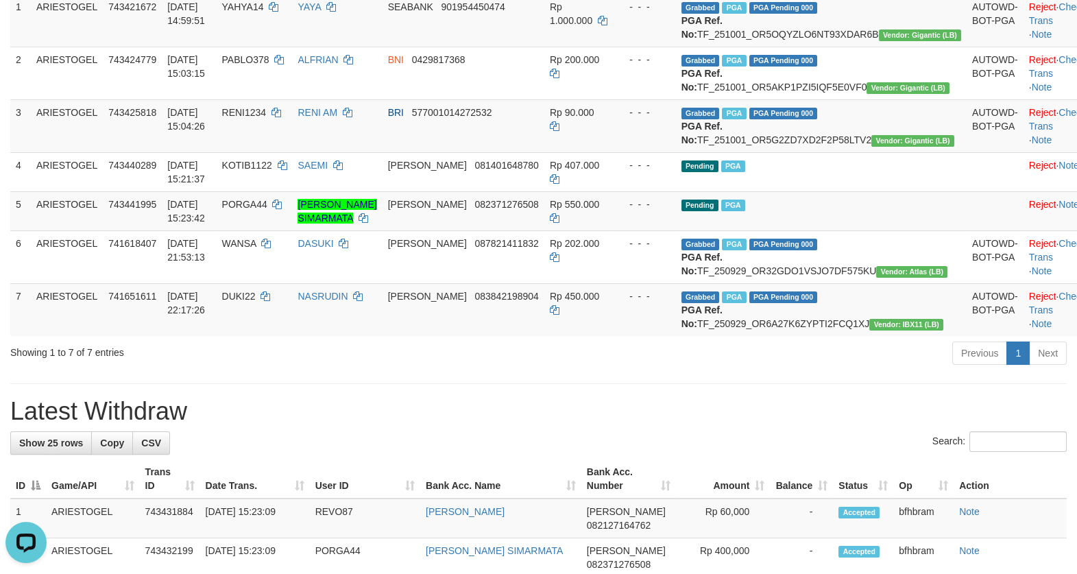
click at [753, 425] on h1 "Latest Withdraw" at bounding box center [538, 411] width 1057 height 27
click at [612, 425] on h1 "Latest Withdraw" at bounding box center [538, 411] width 1057 height 27
click at [382, 336] on td "NASRUDIN" at bounding box center [337, 309] width 90 height 53
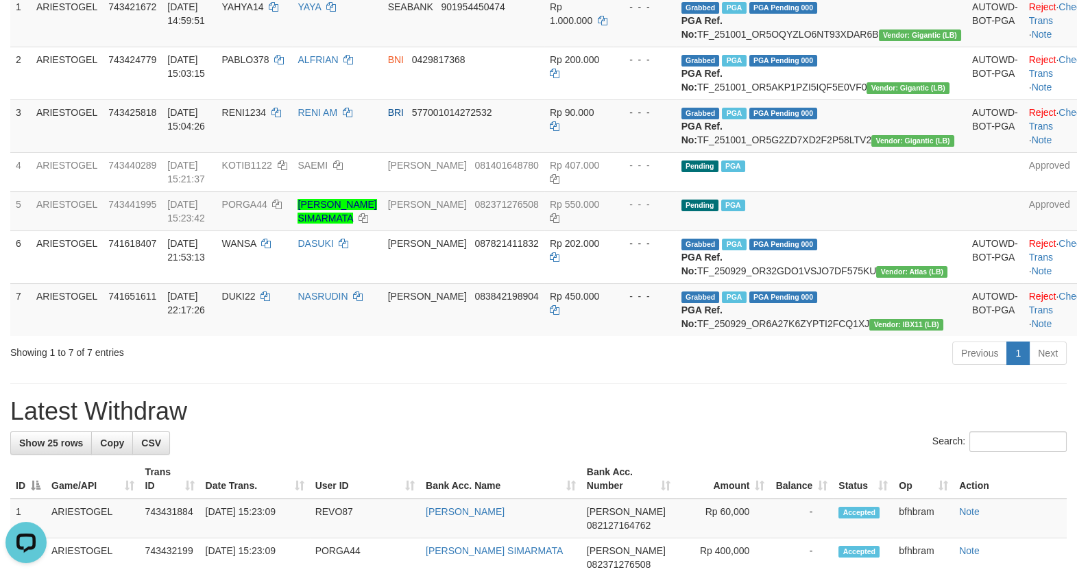
click at [422, 425] on h1 "Latest Withdraw" at bounding box center [538, 411] width 1057 height 27
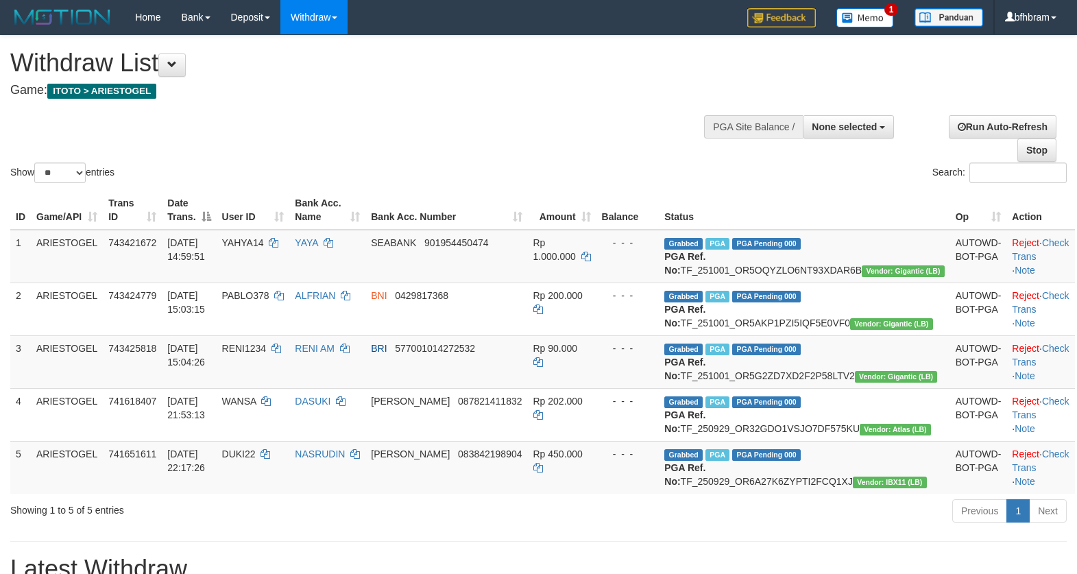
select select
select select "**"
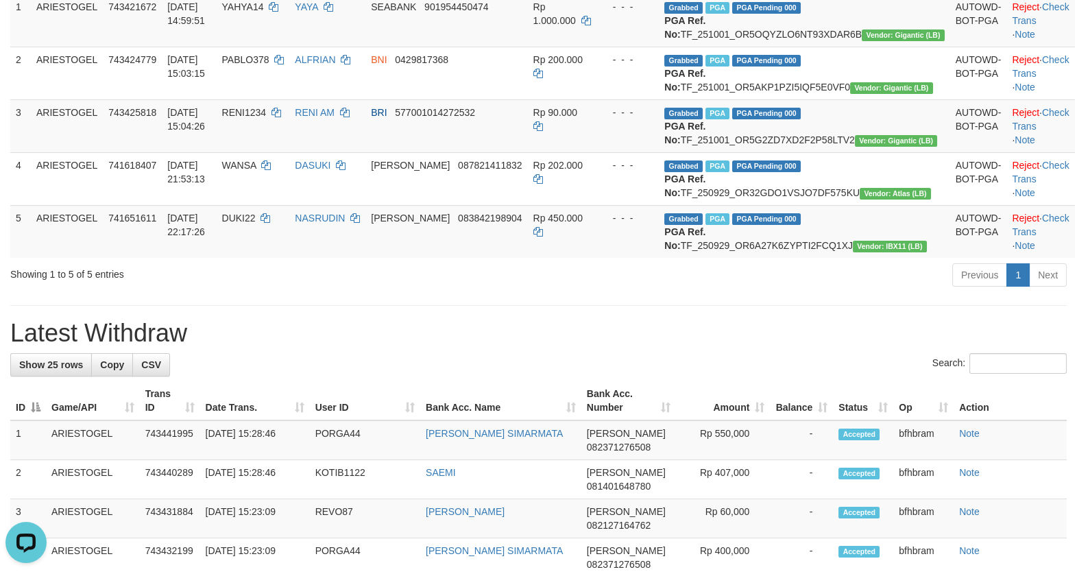
drag, startPoint x: 814, startPoint y: 387, endPoint x: 481, endPoint y: 381, distance: 333.3
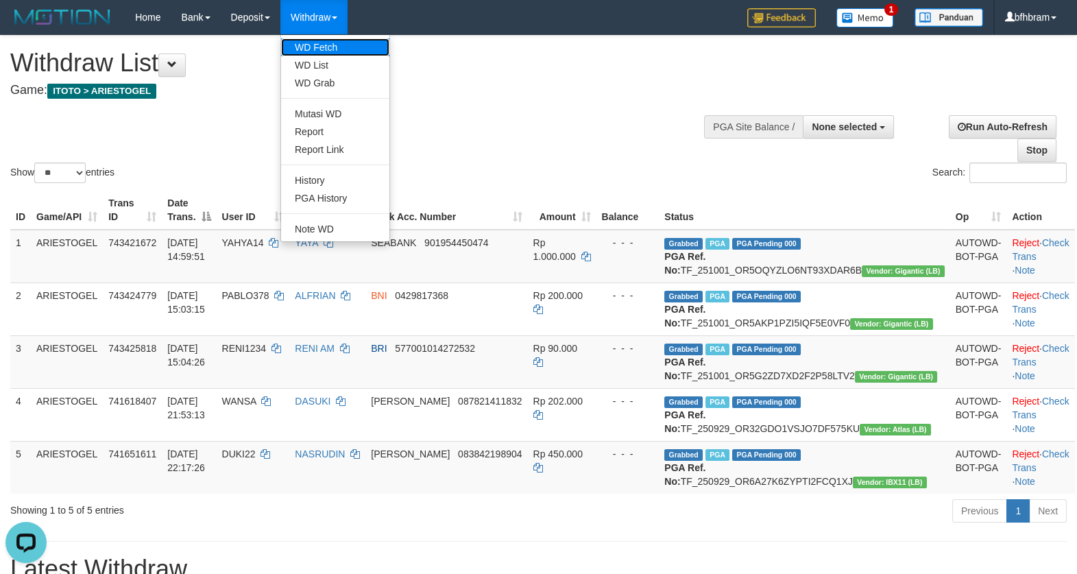
click at [325, 45] on link "WD Fetch" at bounding box center [335, 47] width 108 height 18
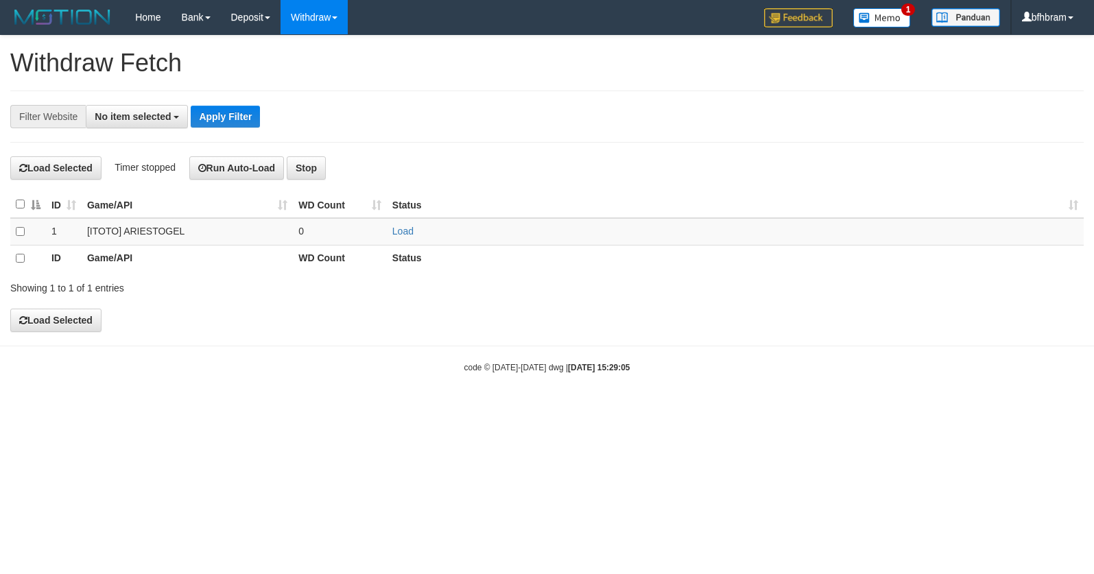
select select
click at [405, 231] on link "Load" at bounding box center [402, 231] width 21 height 11
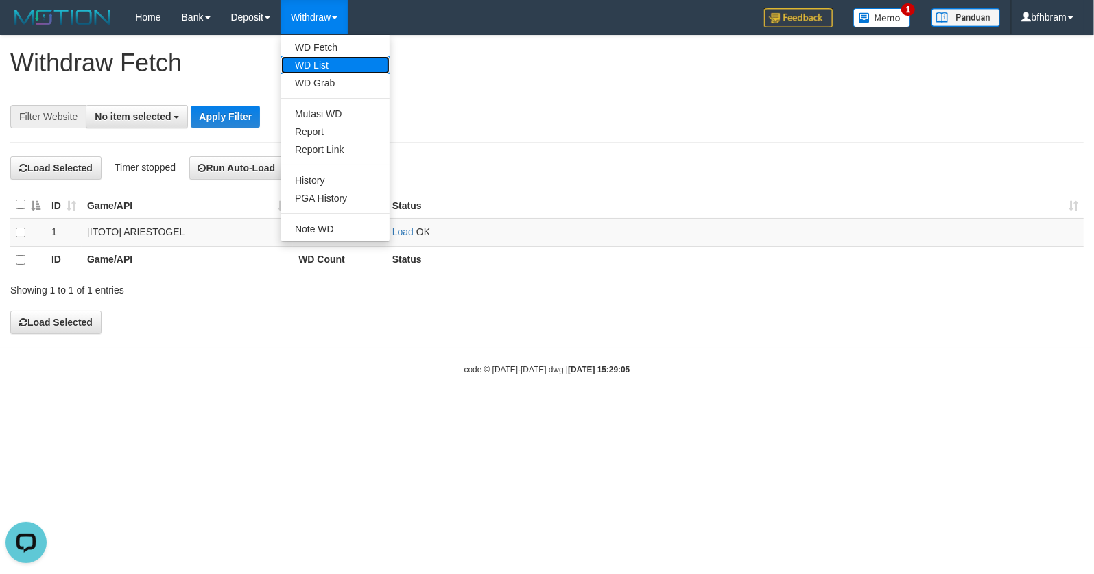
click at [326, 61] on link "WD List" at bounding box center [335, 65] width 108 height 18
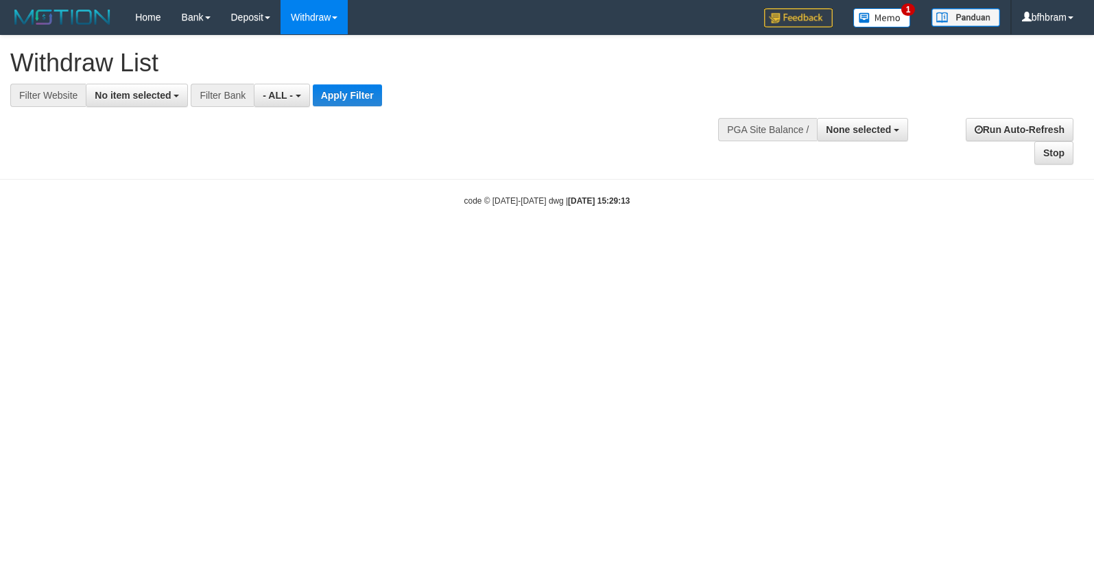
select select
click at [136, 101] on span "No item selected" at bounding box center [133, 95] width 76 height 11
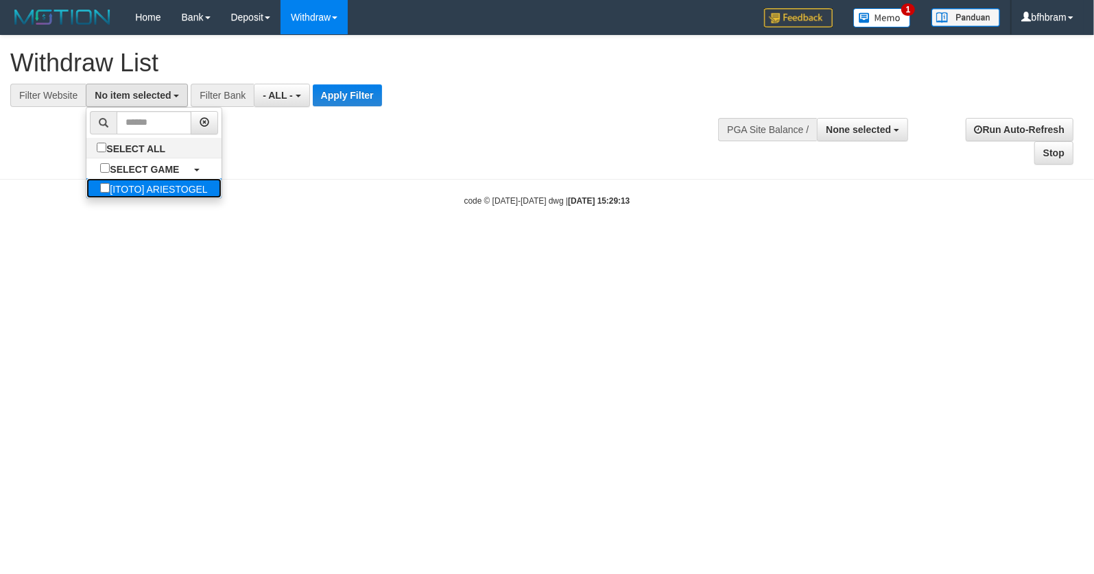
click at [120, 192] on label "[ITOTO] ARIESTOGEL" at bounding box center [153, 188] width 134 height 20
select select "***"
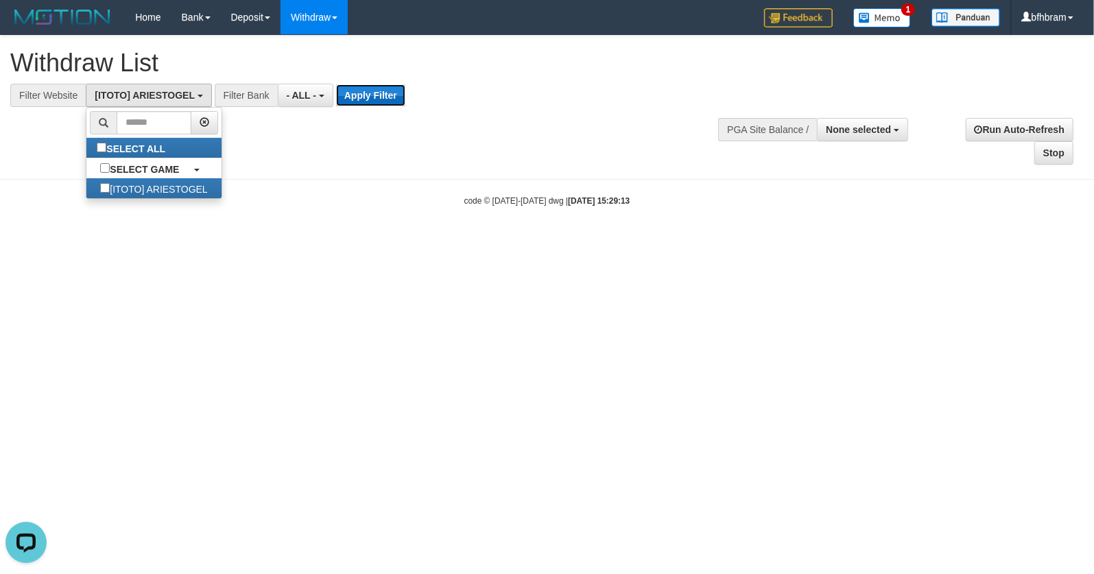
click at [365, 97] on button "Apply Filter" at bounding box center [370, 95] width 69 height 22
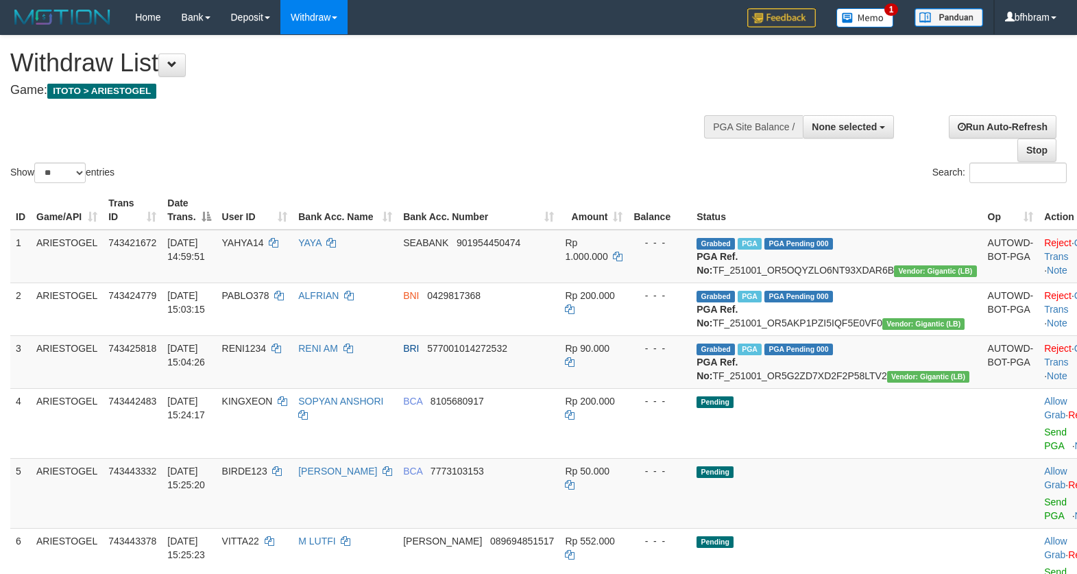
select select
select select "**"
click at [509, 152] on div "Show ** ** ** *** entries Search:" at bounding box center [538, 111] width 1077 height 150
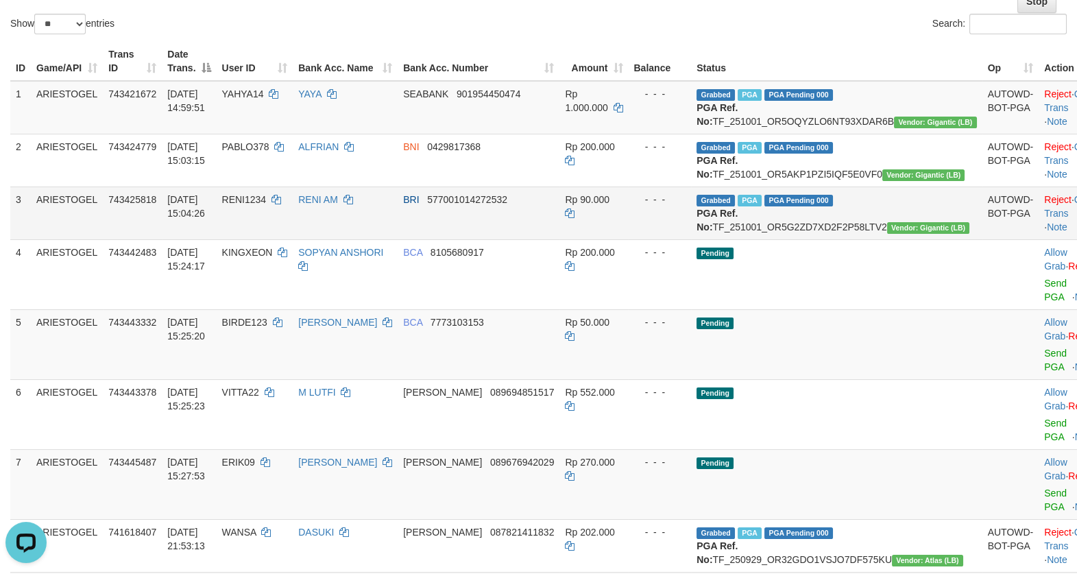
scroll to position [236, 0]
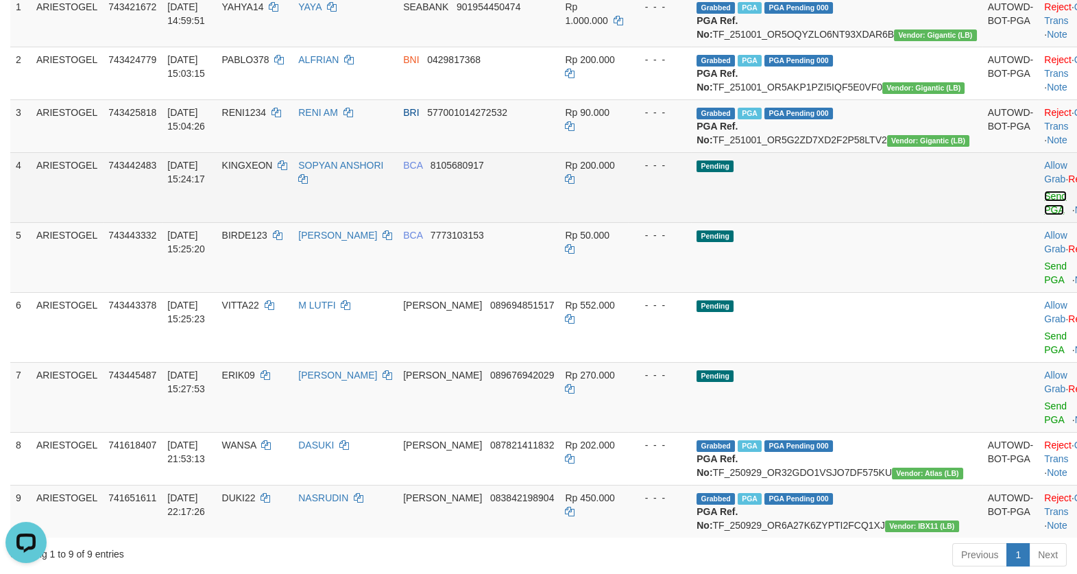
click at [1044, 215] on link "Send PGA" at bounding box center [1055, 203] width 23 height 25
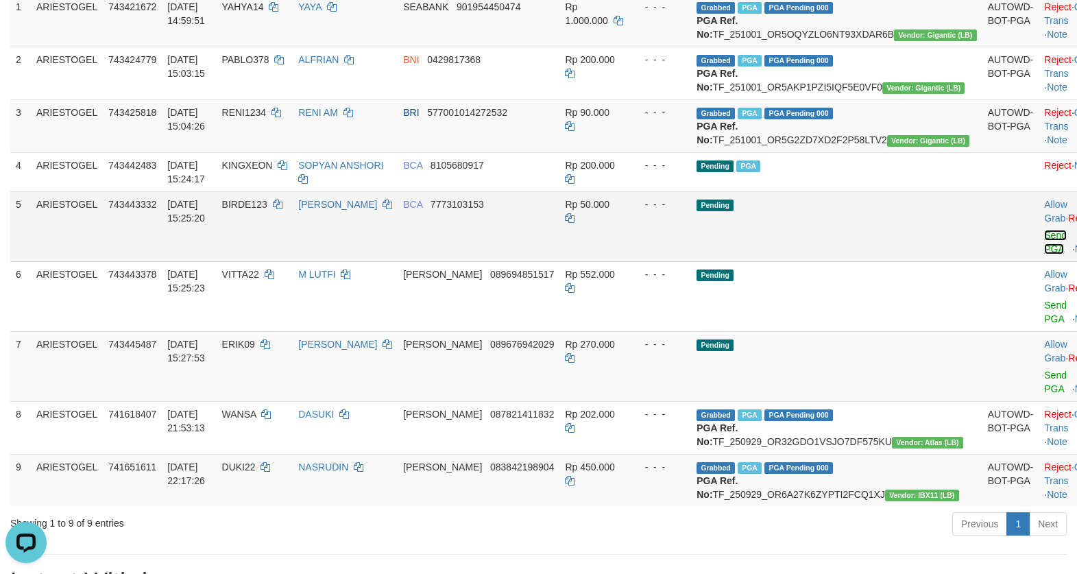
click at [1044, 254] on link "Send PGA" at bounding box center [1055, 242] width 23 height 25
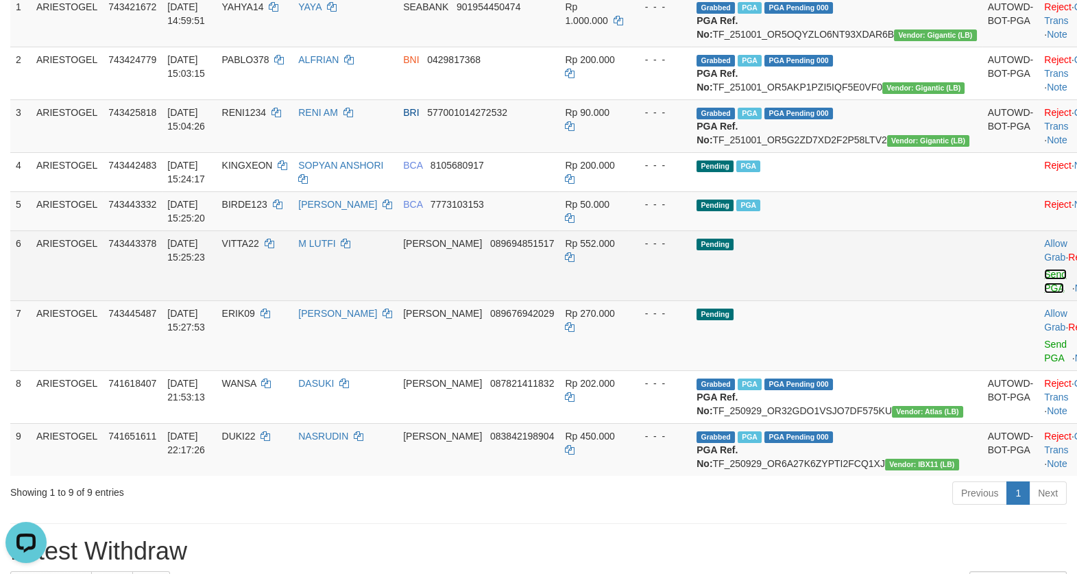
click at [1044, 293] on link "Send PGA" at bounding box center [1055, 281] width 23 height 25
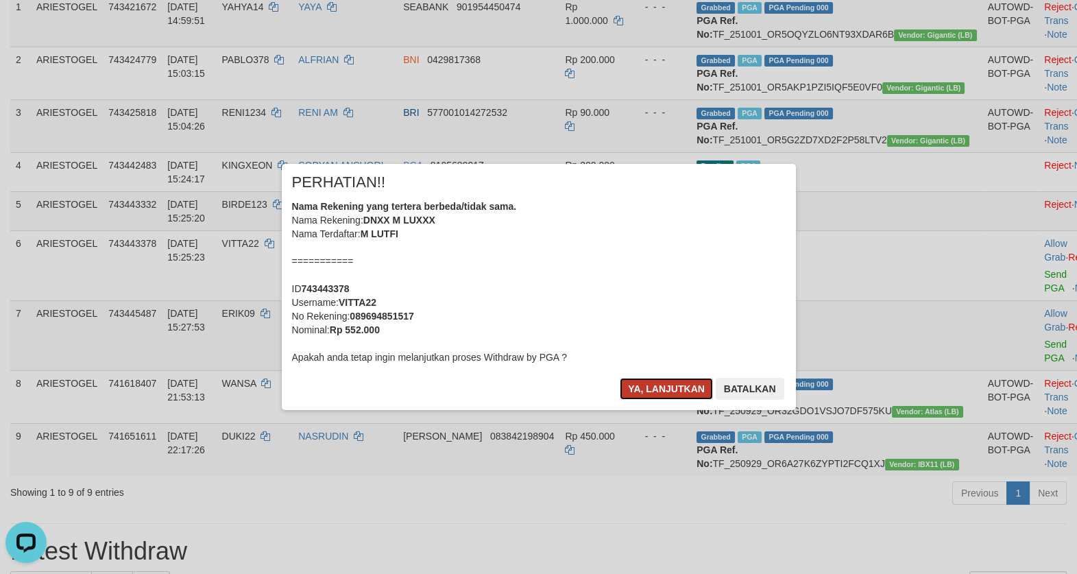
click at [651, 399] on button "Ya, lanjutkan" at bounding box center [666, 389] width 93 height 22
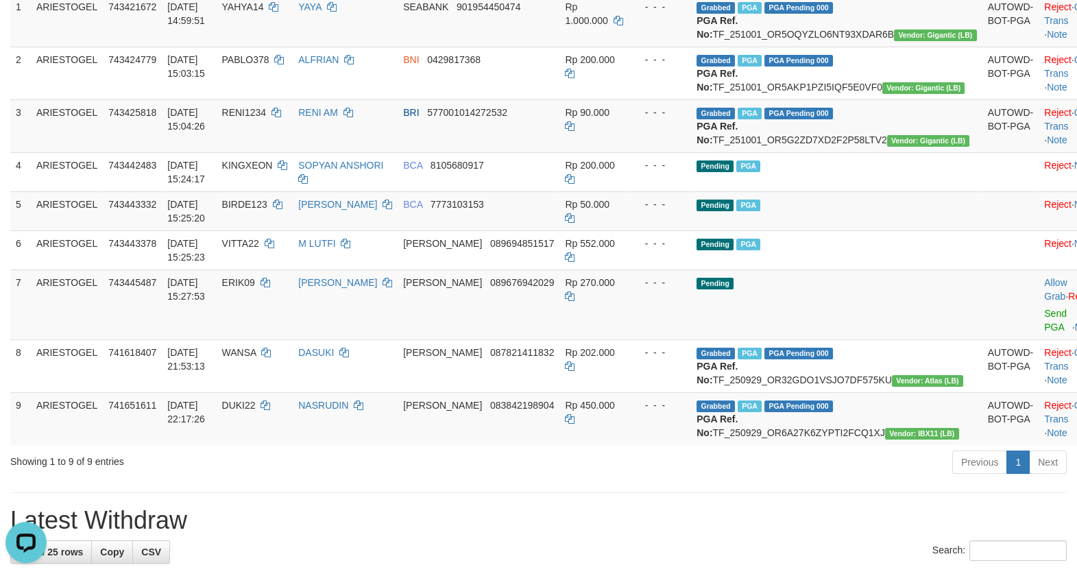
click at [664, 391] on tbody "1 ARIESTOGEL 743421672 01/10/2025 14:59:51 YAHYA14 YAYA SEABANK 901954450474 Rp…" at bounding box center [558, 219] width 1096 height 451
click at [1044, 333] on link "Send PGA" at bounding box center [1055, 320] width 23 height 25
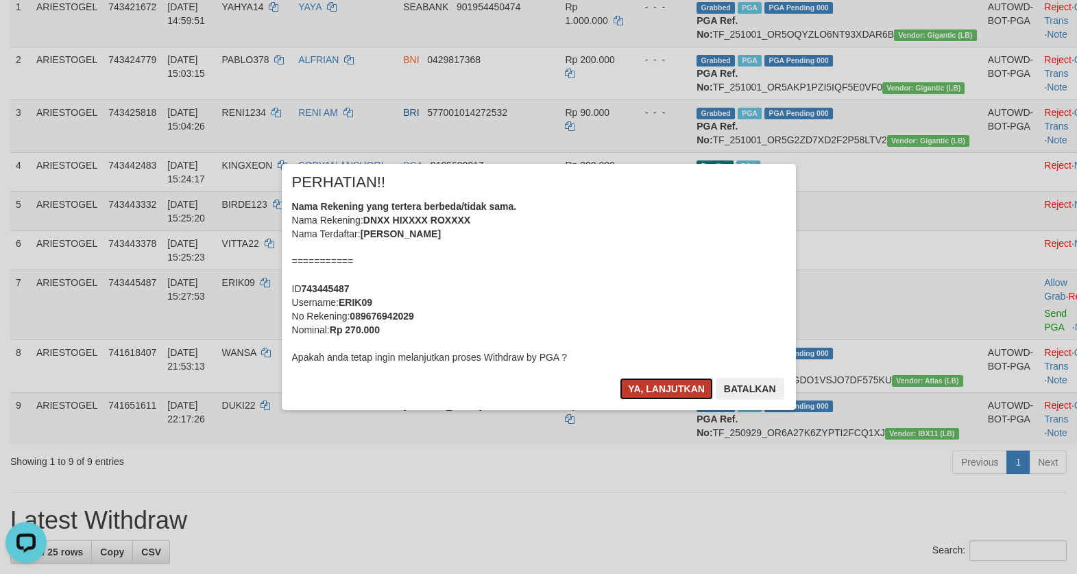
click at [651, 387] on button "Ya, lanjutkan" at bounding box center [666, 389] width 93 height 22
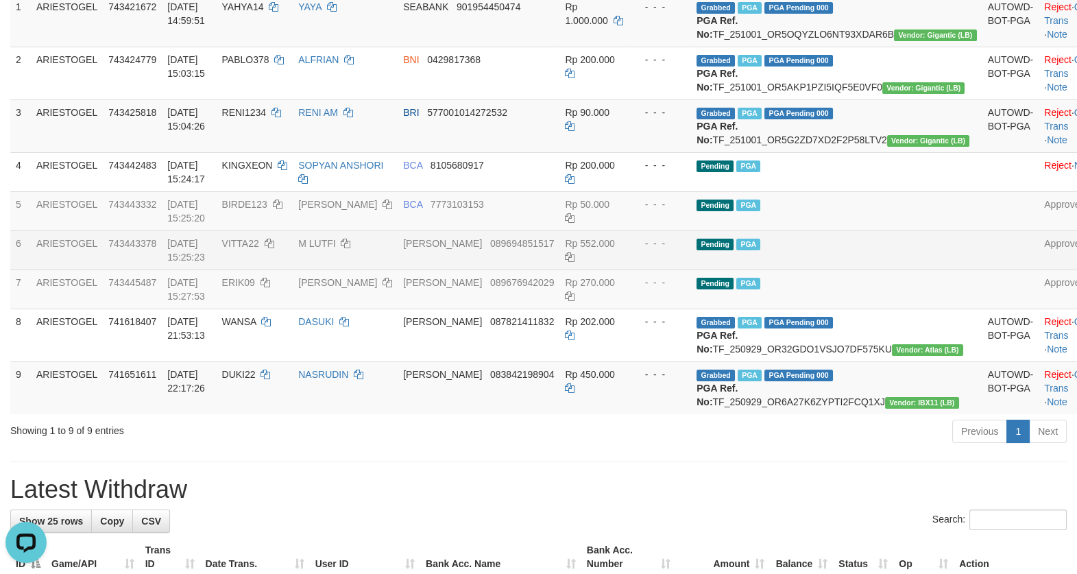
click at [900, 269] on td "Pending PGA" at bounding box center [836, 249] width 291 height 39
click at [983, 269] on td at bounding box center [1011, 249] width 57 height 39
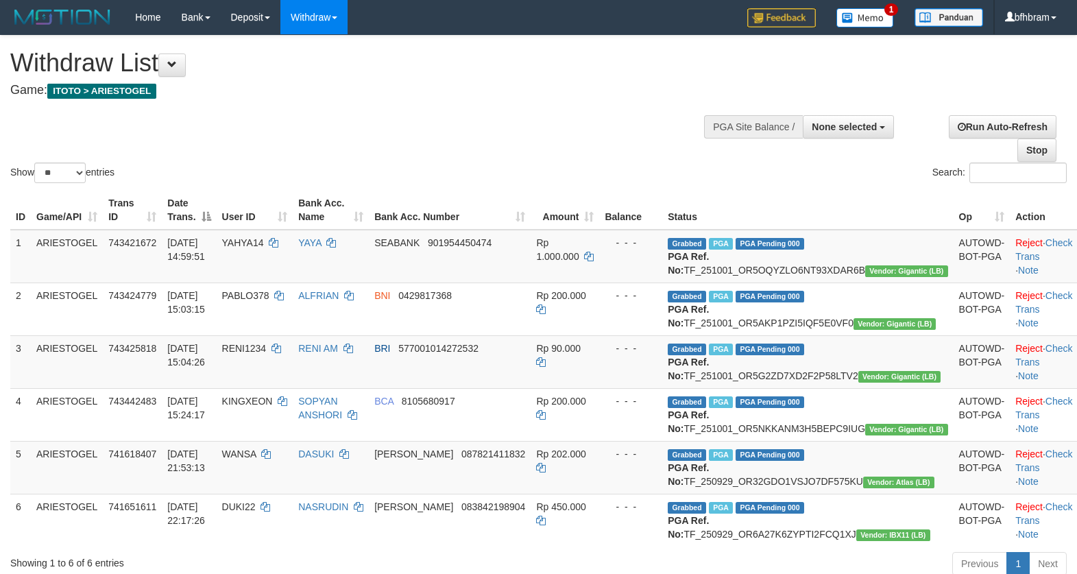
select select
select select "**"
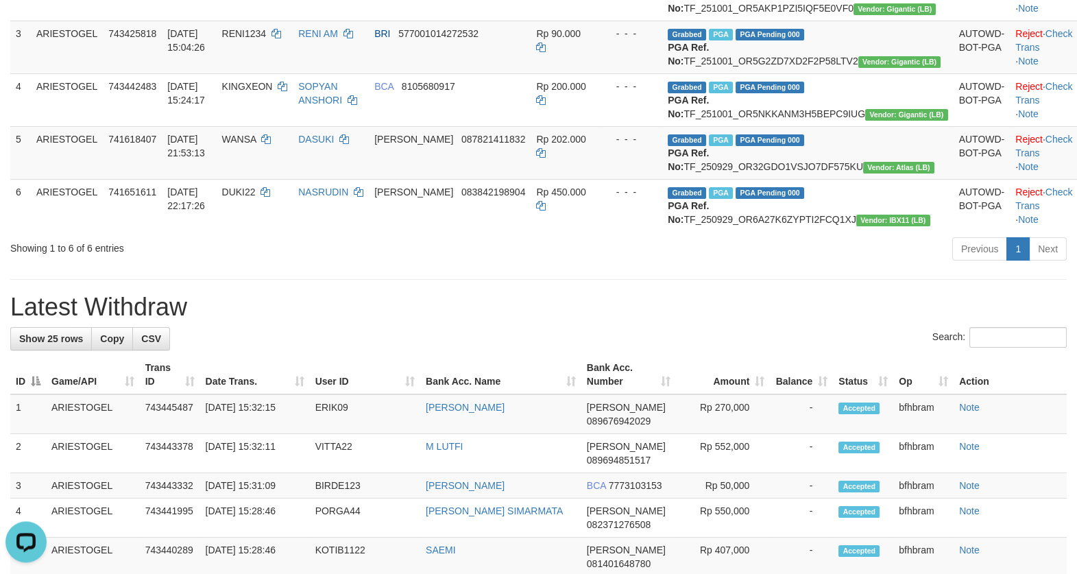
scroll to position [236, 0]
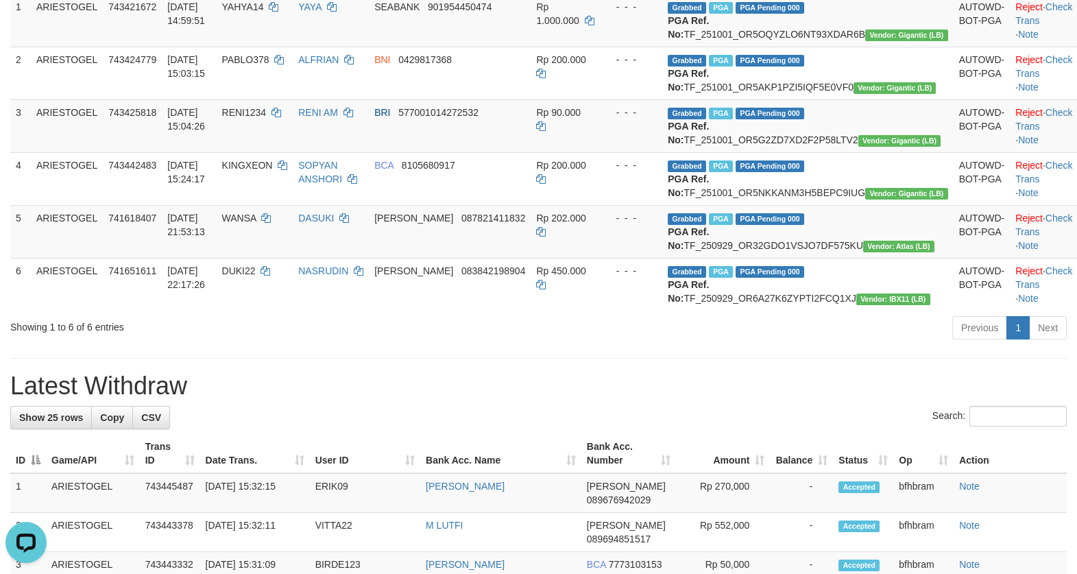
click at [505, 400] on h1 "Latest Withdraw" at bounding box center [538, 385] width 1057 height 27
click at [889, 258] on td "Grabbed PGA PGA Pending 000 PGA Ref. No: TF_250929_OR32GDO1VSJO7DF575KU Vendor:…" at bounding box center [807, 231] width 291 height 53
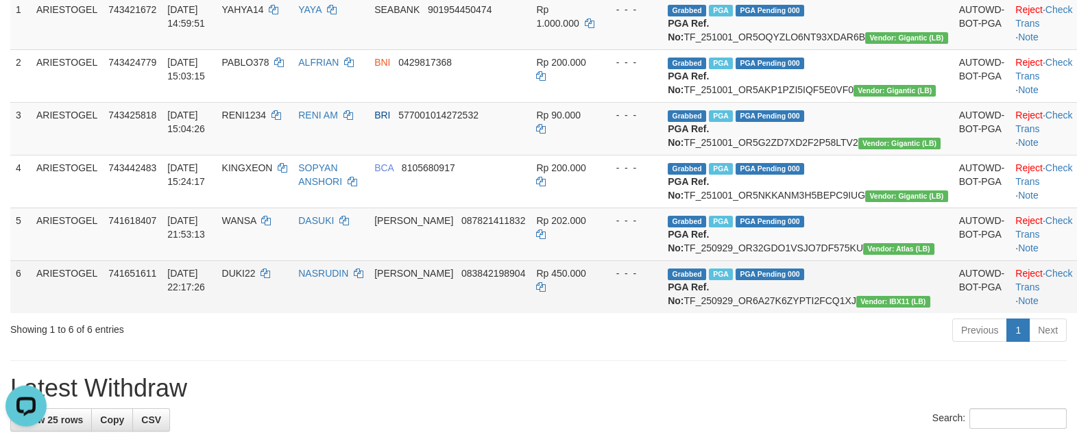
scroll to position [118, 0]
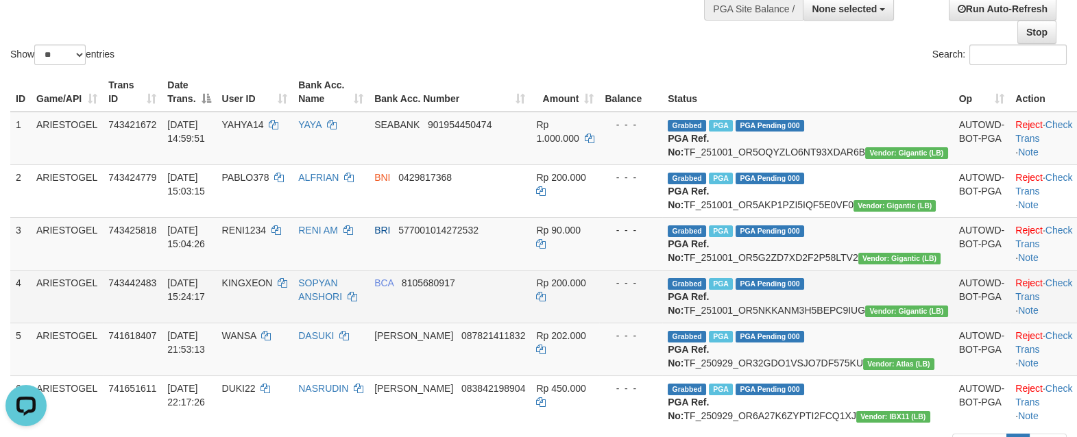
click at [531, 323] on td "BCA 8105680917" at bounding box center [450, 296] width 162 height 53
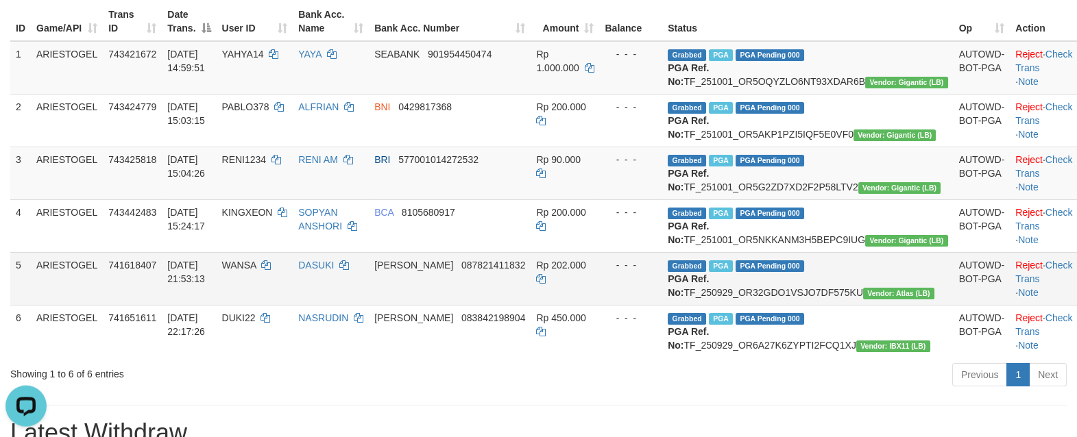
scroll to position [236, 0]
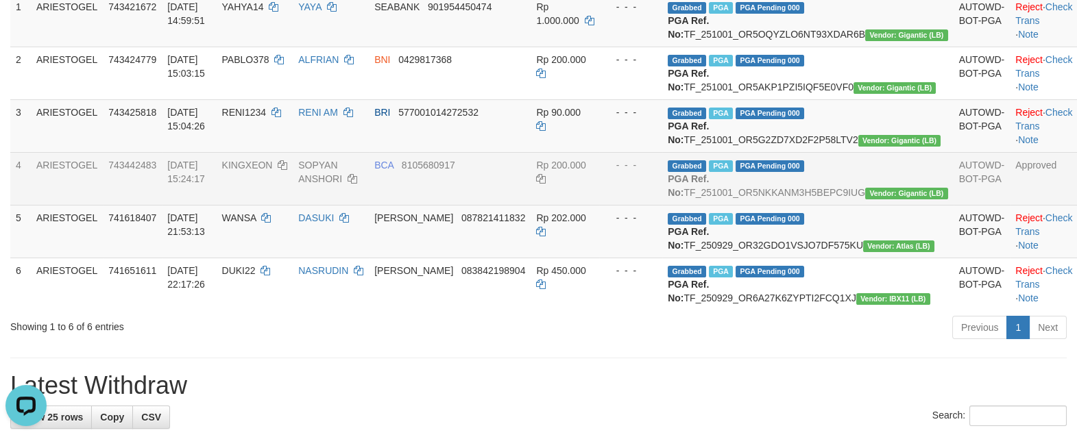
click at [599, 205] on td "Rp 200.000" at bounding box center [565, 178] width 69 height 53
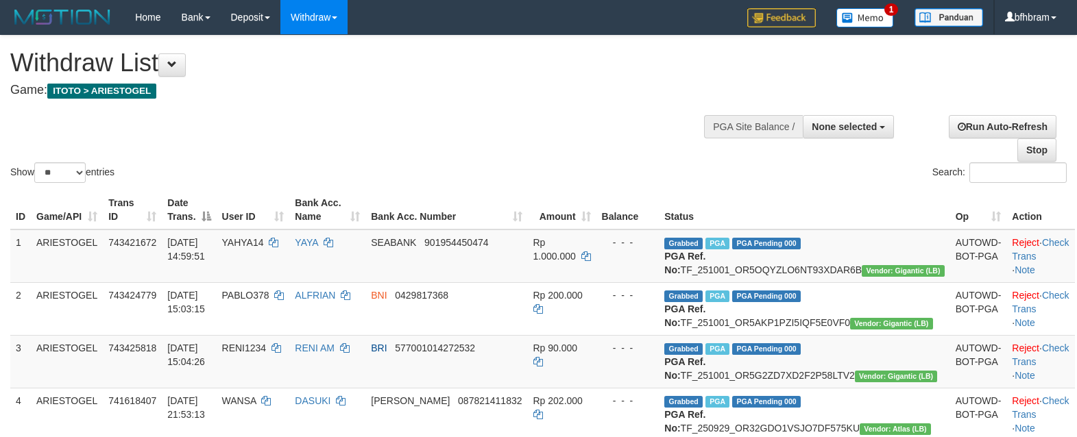
select select
select select "**"
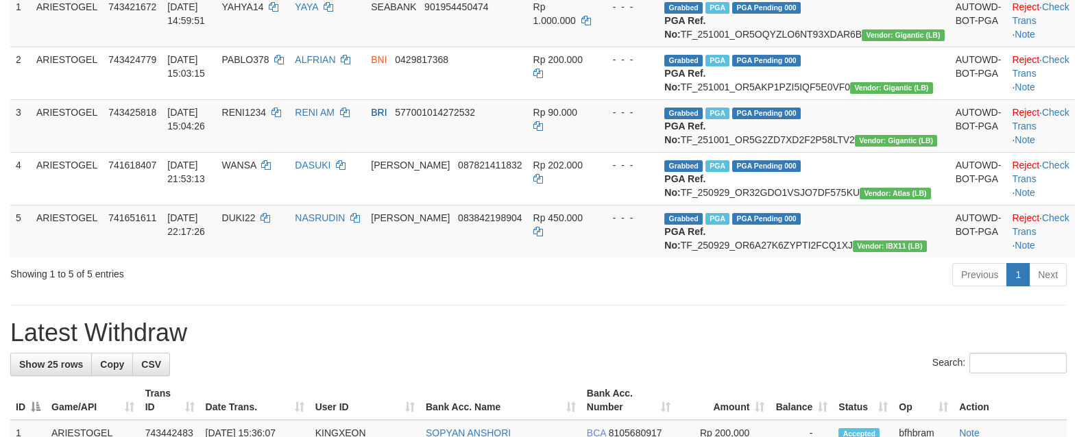
scroll to position [236, 0]
click at [569, 347] on h1 "Latest Withdraw" at bounding box center [538, 333] width 1057 height 27
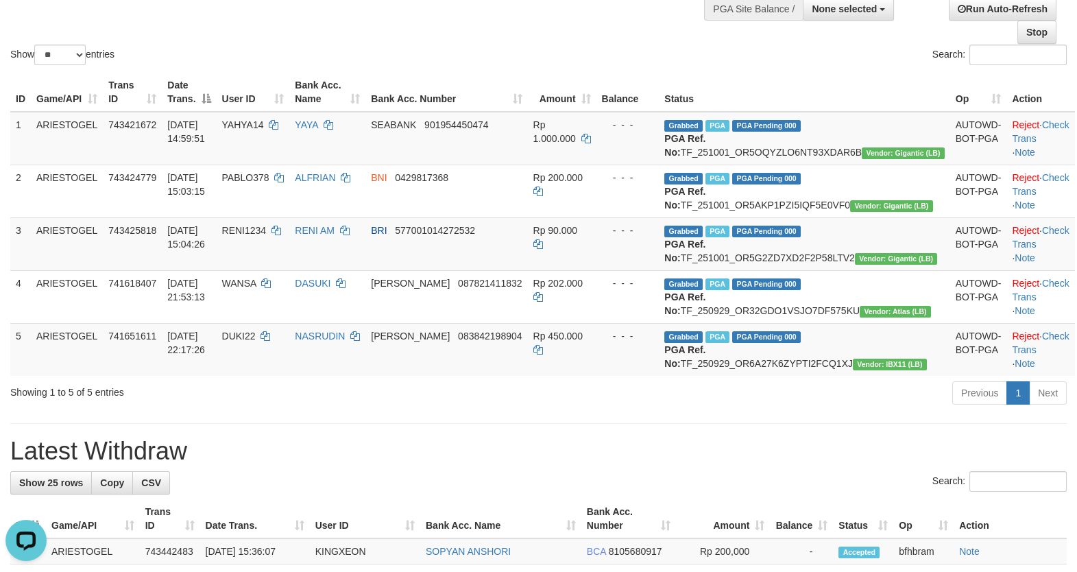
scroll to position [0, 0]
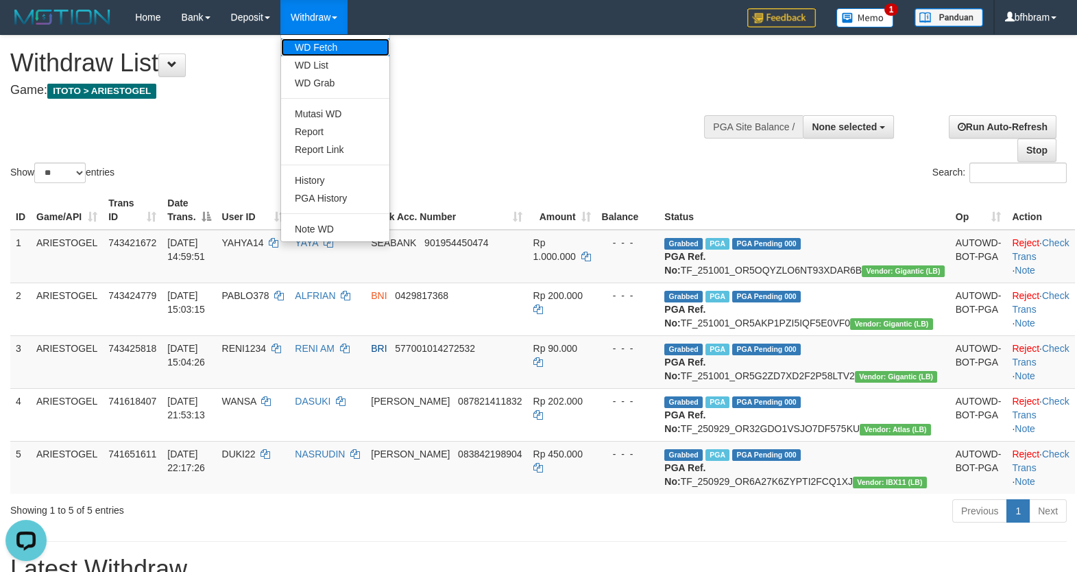
click at [331, 43] on link "WD Fetch" at bounding box center [335, 47] width 108 height 18
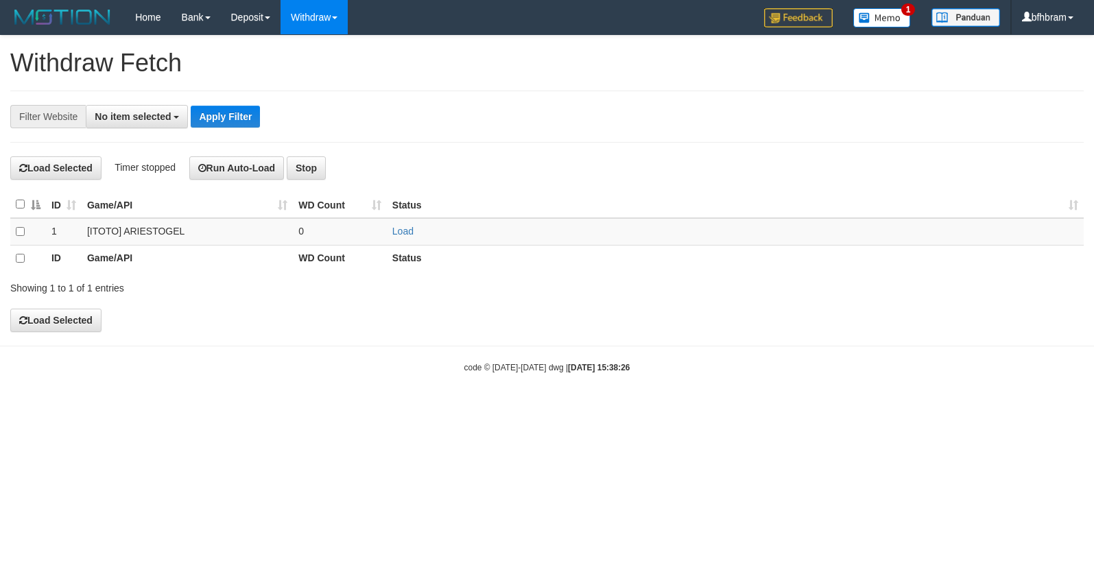
select select
click at [400, 230] on link "Load" at bounding box center [402, 231] width 21 height 11
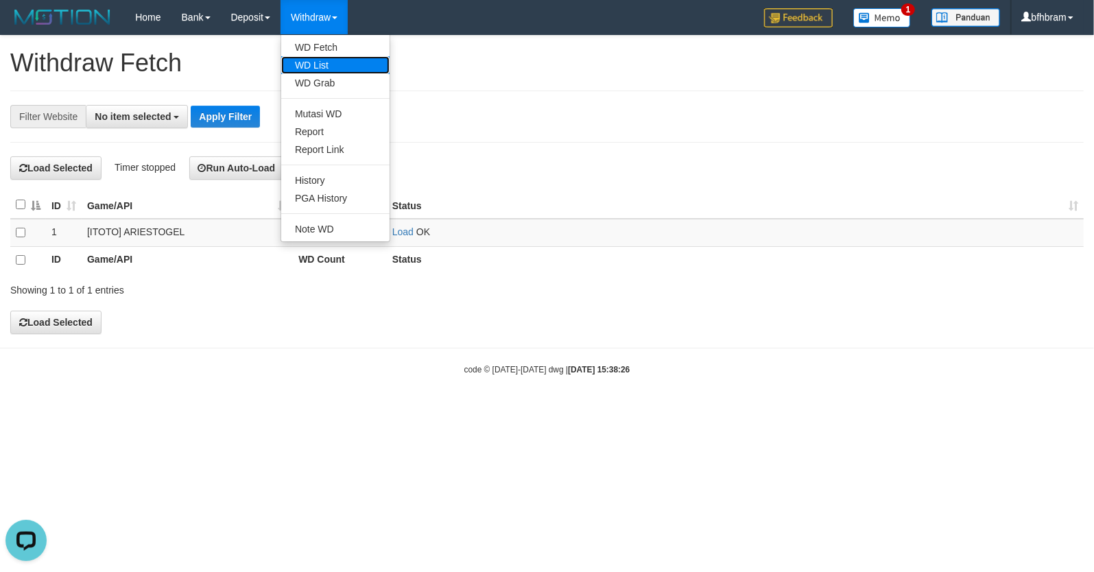
click at [329, 65] on link "WD List" at bounding box center [335, 65] width 108 height 18
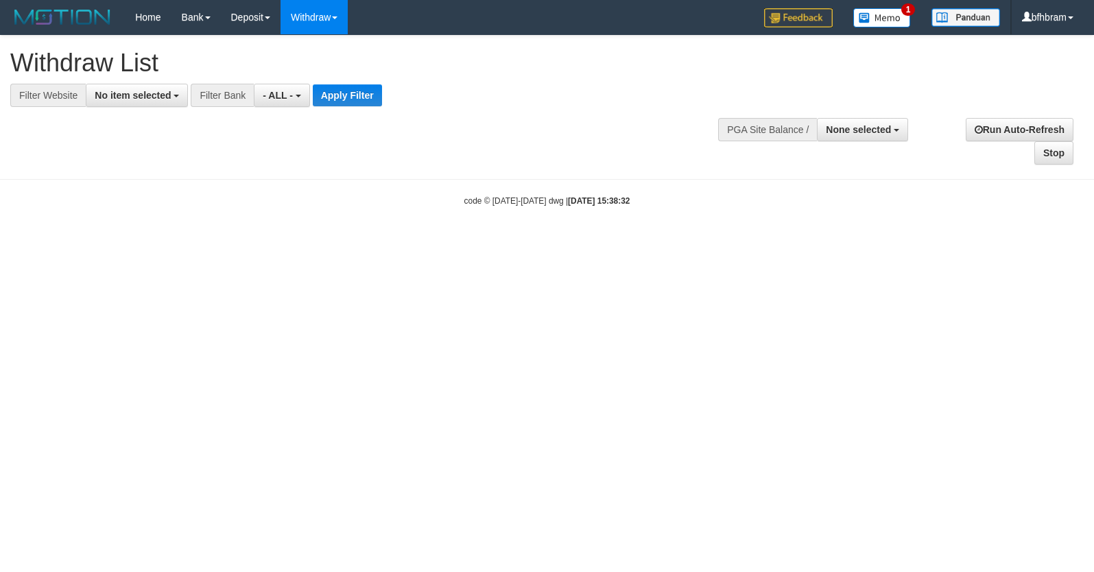
select select
click at [143, 99] on span "No item selected" at bounding box center [133, 95] width 76 height 11
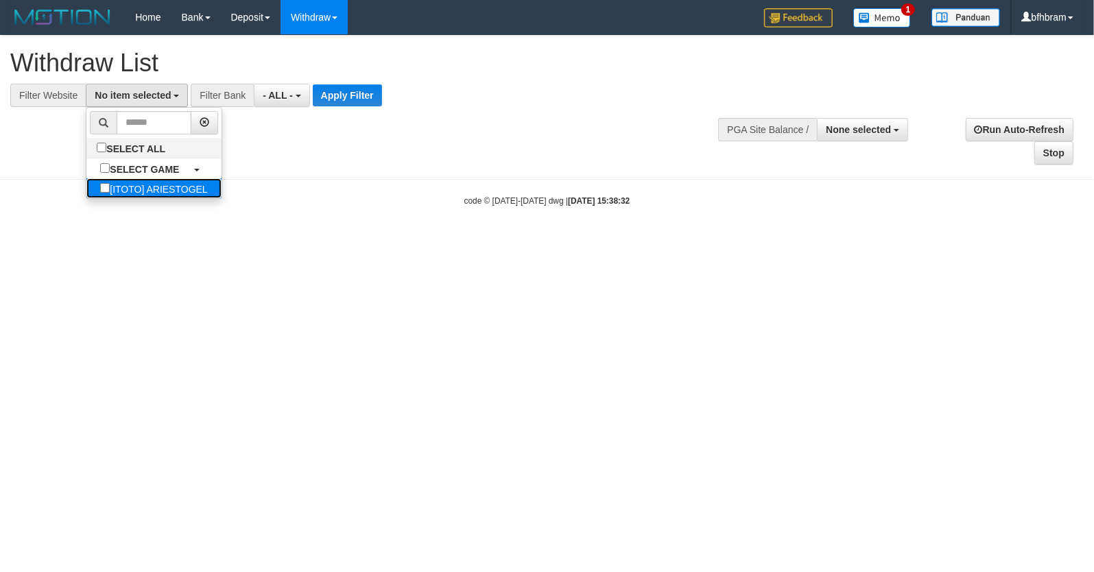
click at [104, 189] on label "[ITOTO] ARIESTOGEL" at bounding box center [153, 188] width 134 height 20
select select "***"
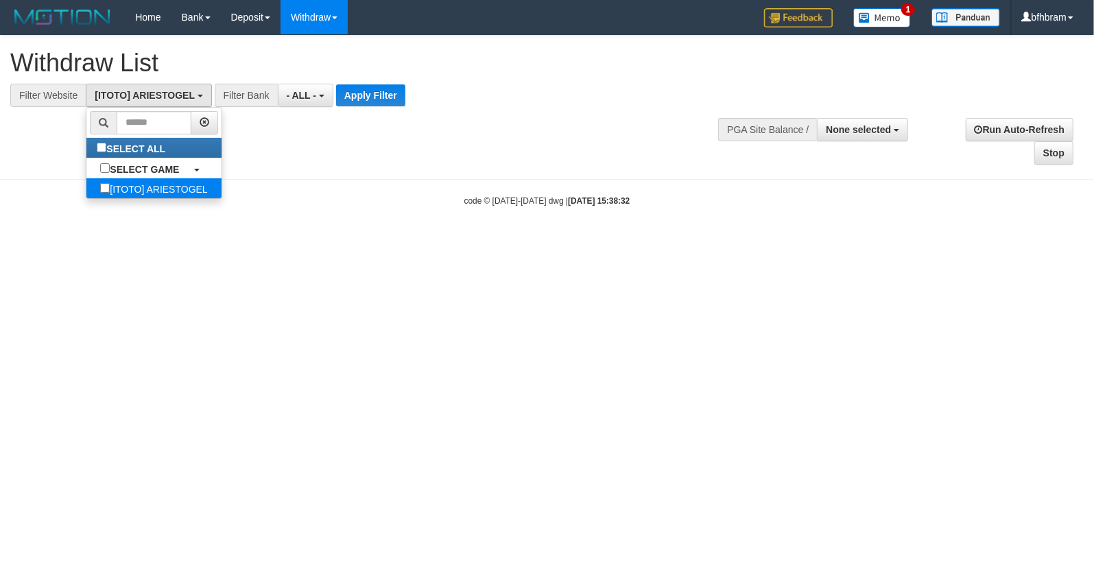
scroll to position [12, 0]
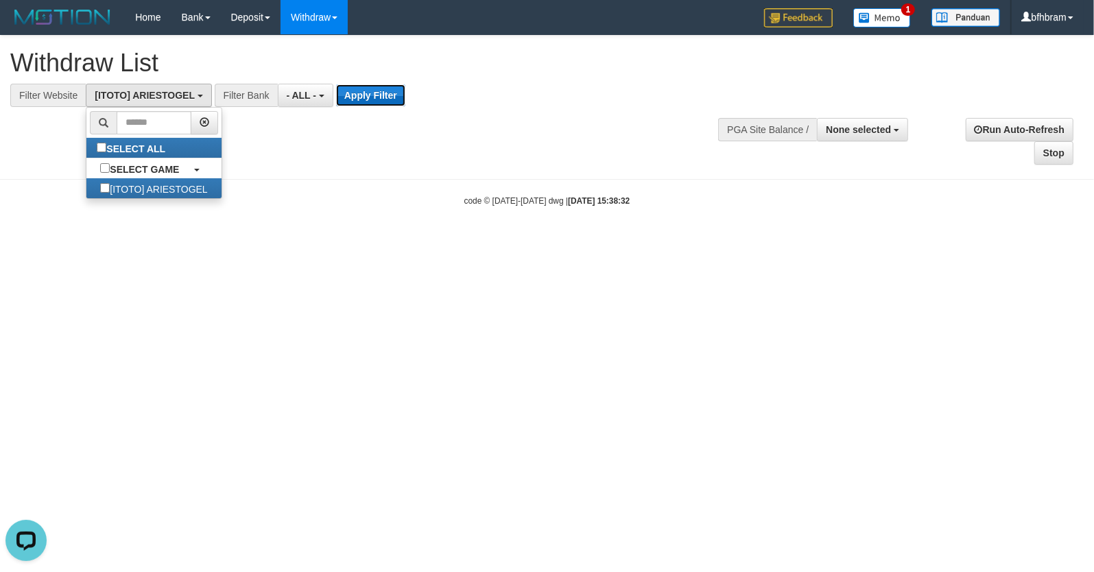
click at [361, 95] on button "Apply Filter" at bounding box center [370, 95] width 69 height 22
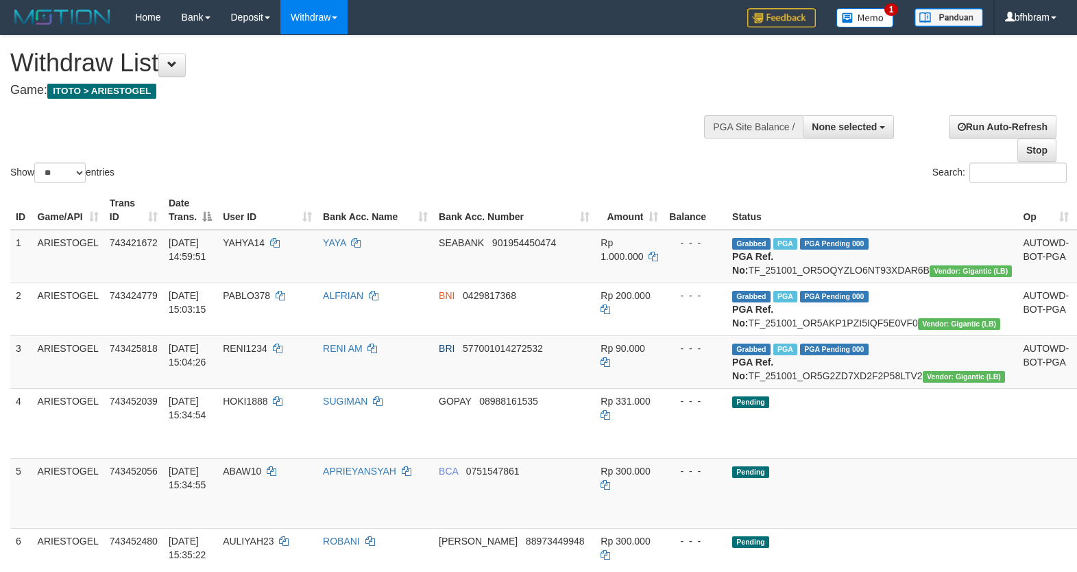
select select
select select "**"
click at [581, 158] on div "Show ** ** ** *** entries Search:" at bounding box center [538, 111] width 1077 height 150
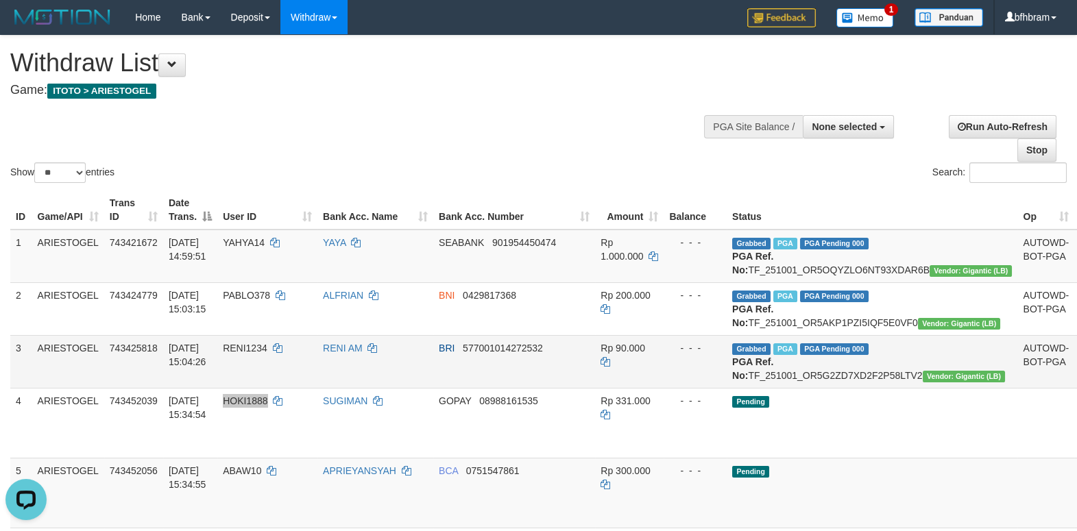
scroll to position [236, 0]
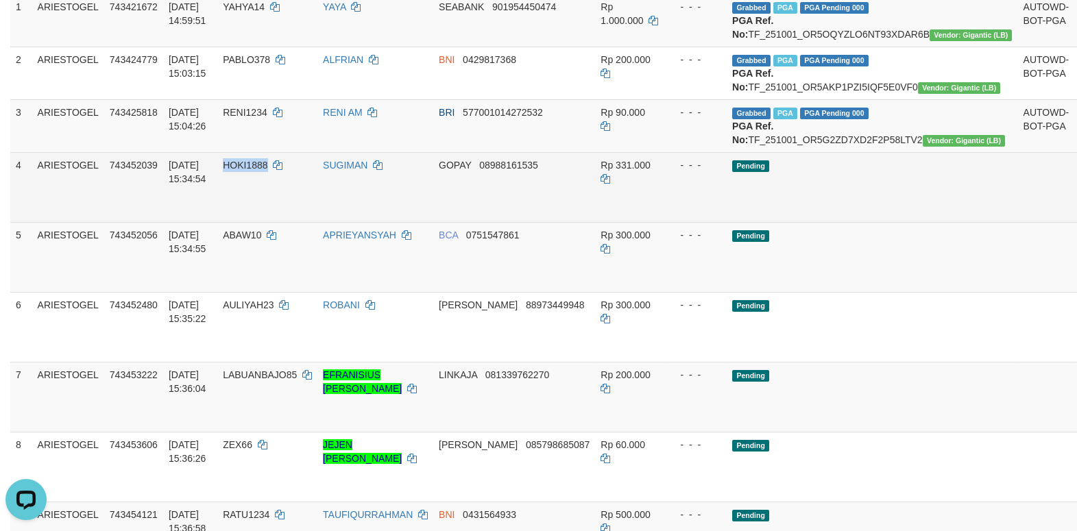
click at [1076, 215] on link "Send PGA" at bounding box center [1091, 203] width 23 height 25
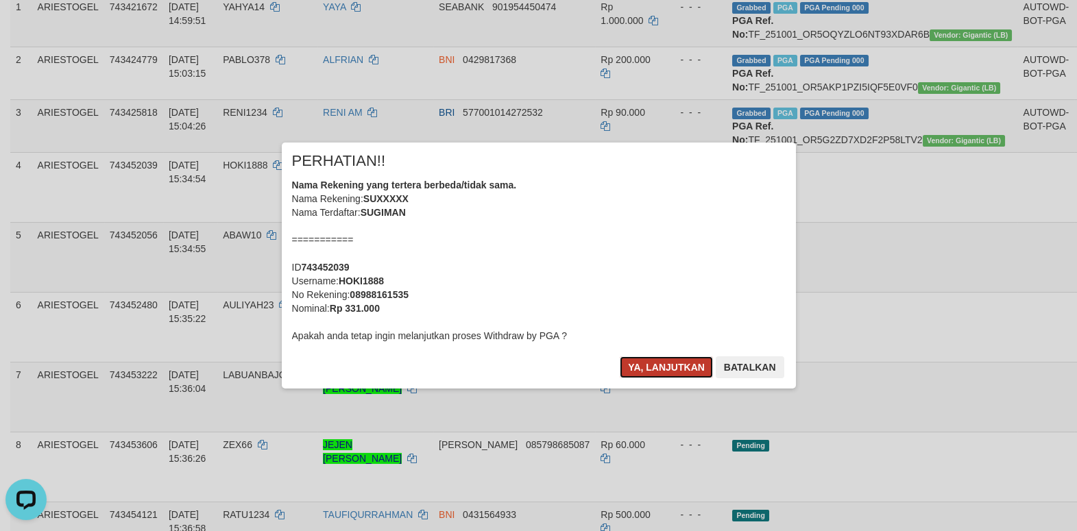
click at [683, 374] on button "Ya, lanjutkan" at bounding box center [666, 368] width 93 height 22
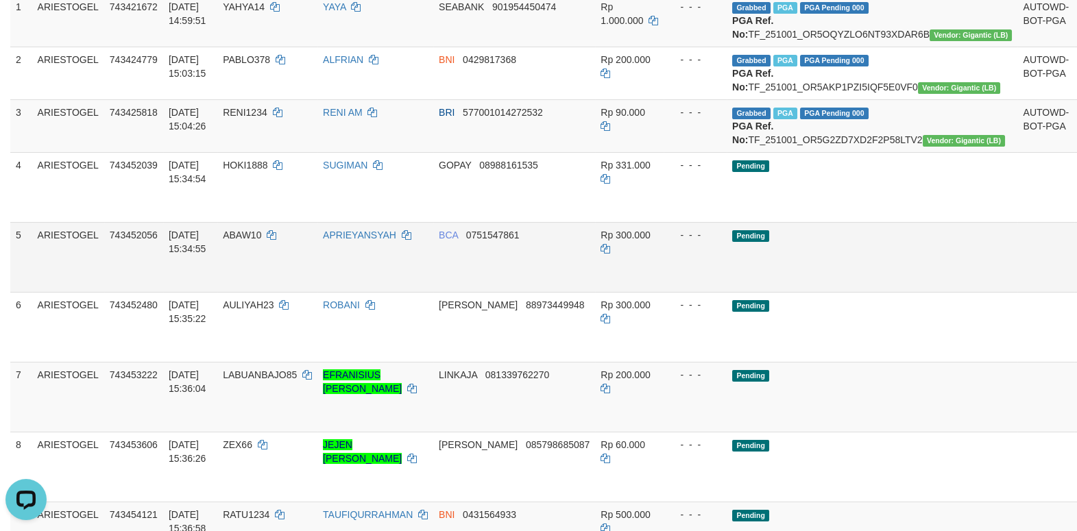
click at [1076, 285] on link "Send PGA" at bounding box center [1091, 273] width 23 height 25
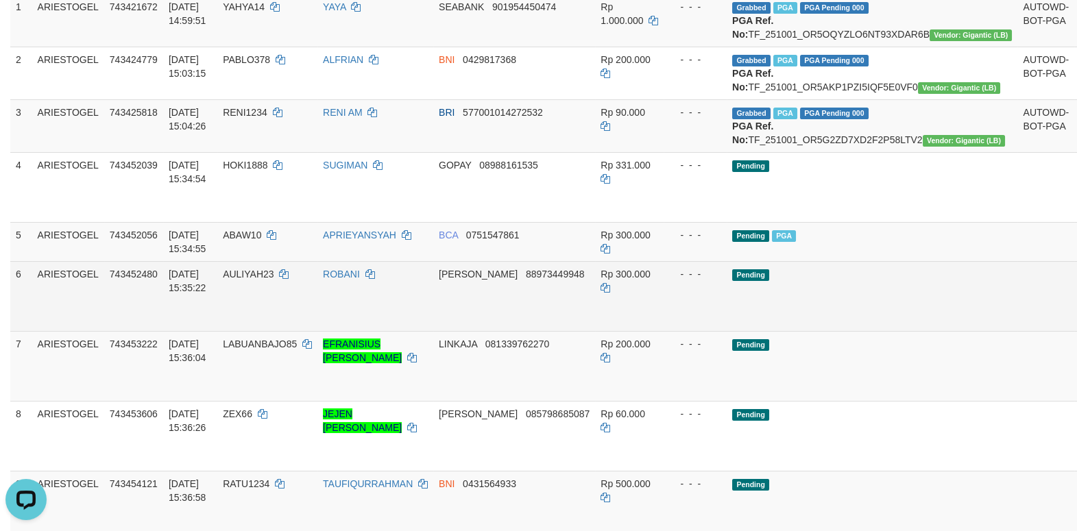
click at [1076, 324] on link "Send PGA" at bounding box center [1091, 312] width 23 height 25
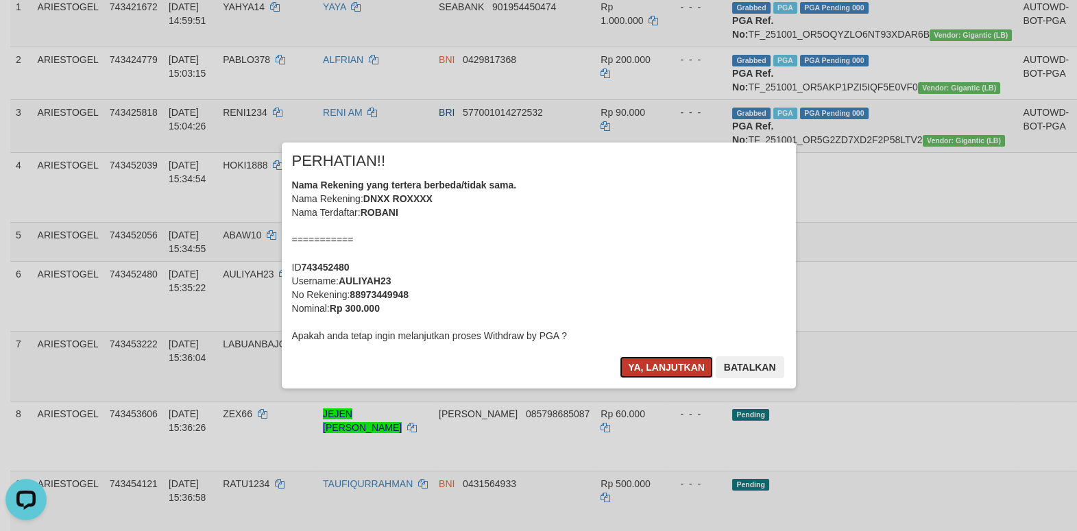
click at [679, 372] on button "Ya, lanjutkan" at bounding box center [666, 368] width 93 height 22
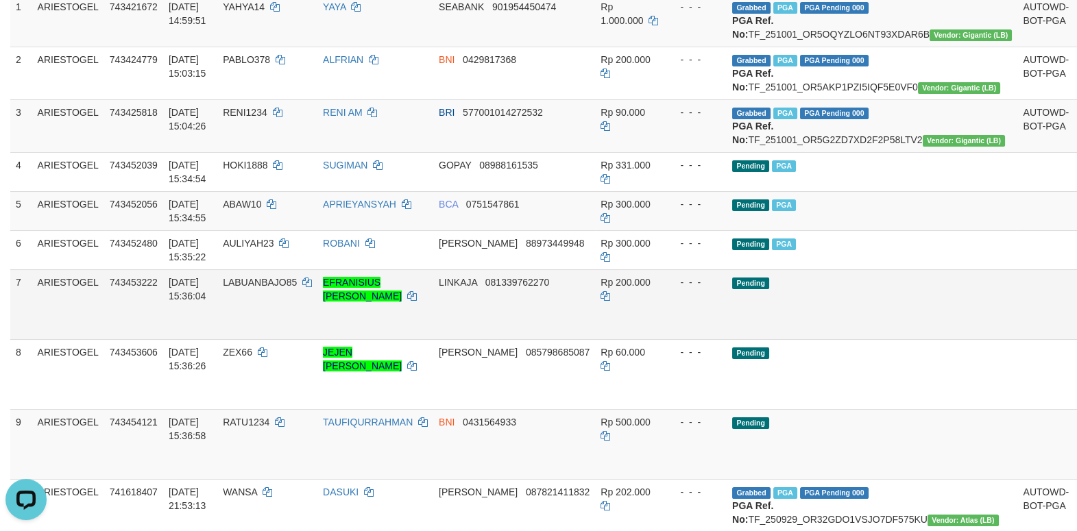
click at [1076, 333] on link "Send PGA" at bounding box center [1091, 320] width 23 height 25
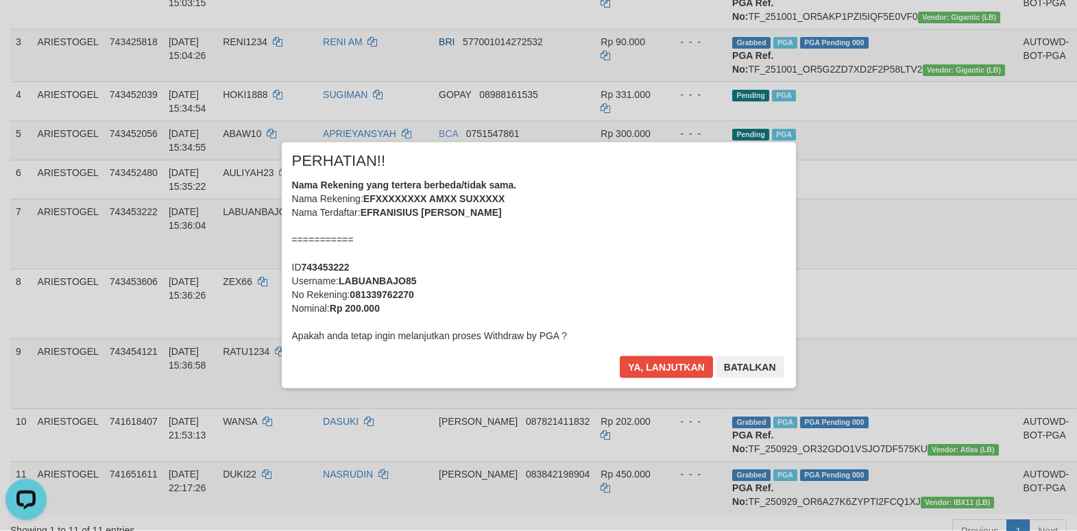
scroll to position [354, 0]
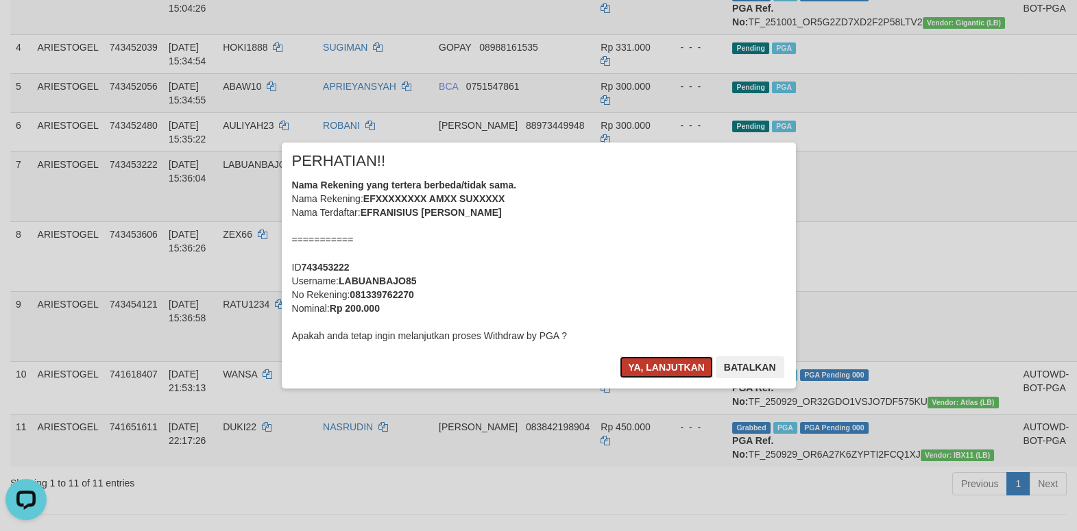
click at [655, 367] on button "Ya, lanjutkan" at bounding box center [666, 368] width 93 height 22
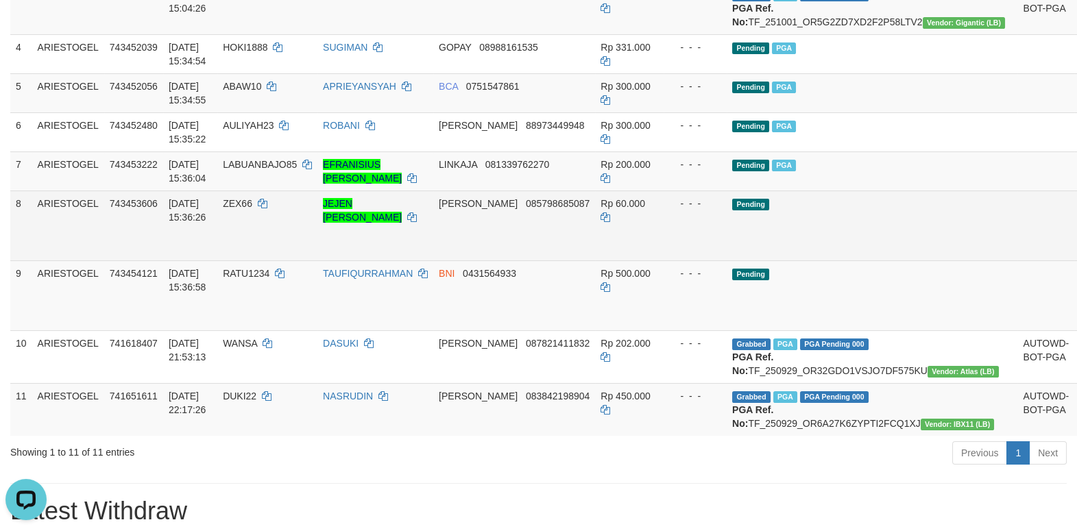
click at [1076, 254] on link "Send PGA" at bounding box center [1091, 241] width 23 height 25
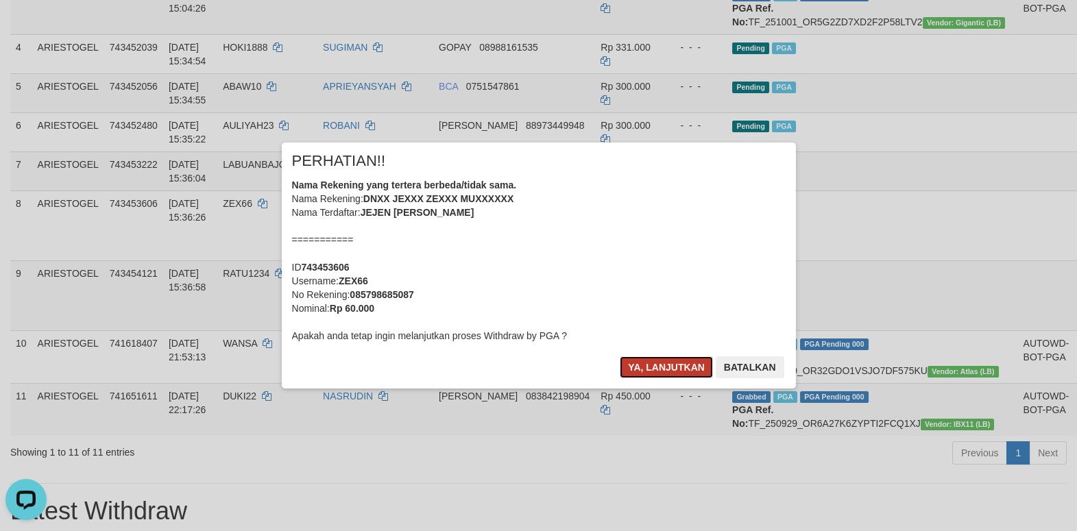
click at [678, 360] on button "Ya, lanjutkan" at bounding box center [666, 368] width 93 height 22
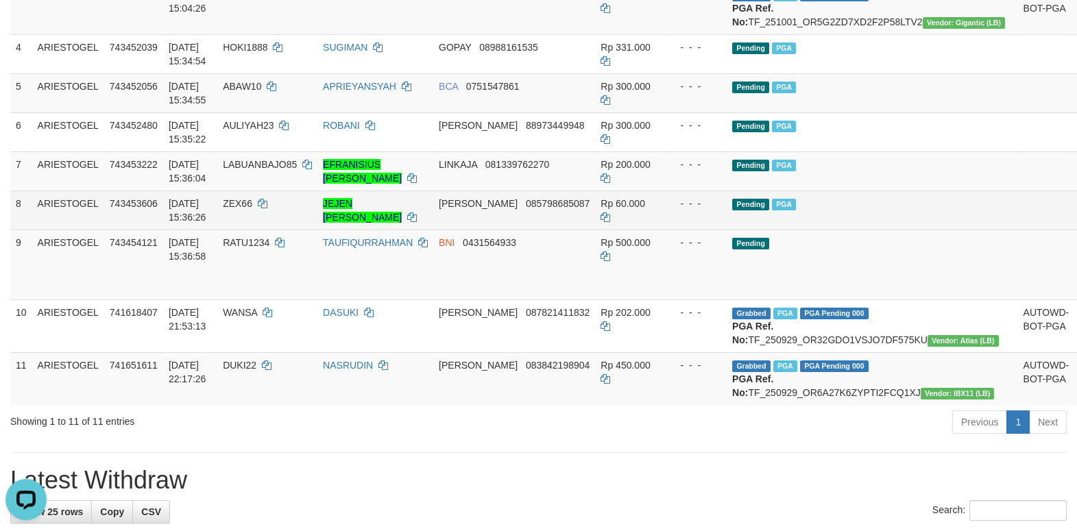
click at [857, 230] on td "Pending PGA" at bounding box center [872, 210] width 291 height 39
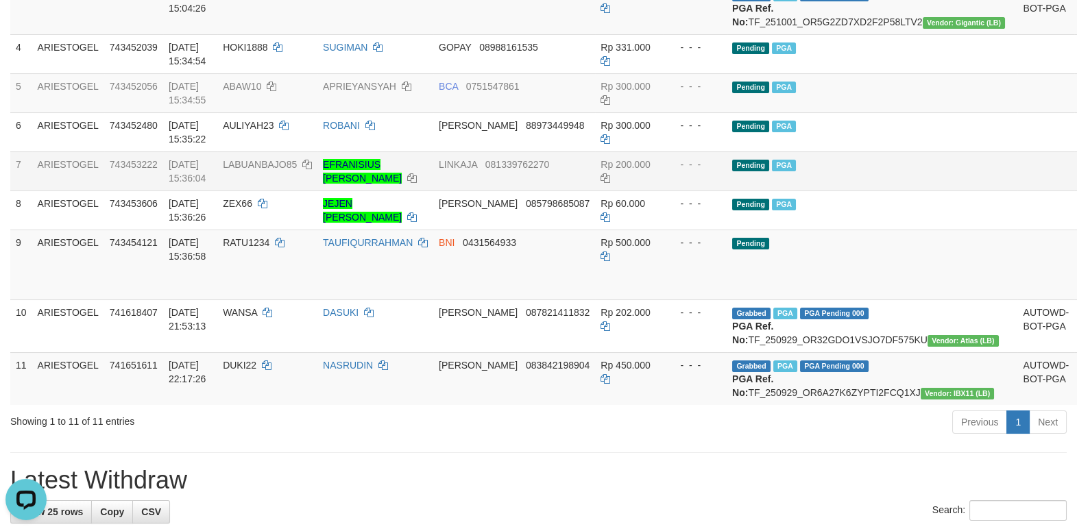
click at [903, 191] on td "Pending PGA" at bounding box center [872, 171] width 291 height 39
click at [852, 191] on td "Pending PGA" at bounding box center [872, 171] width 291 height 39
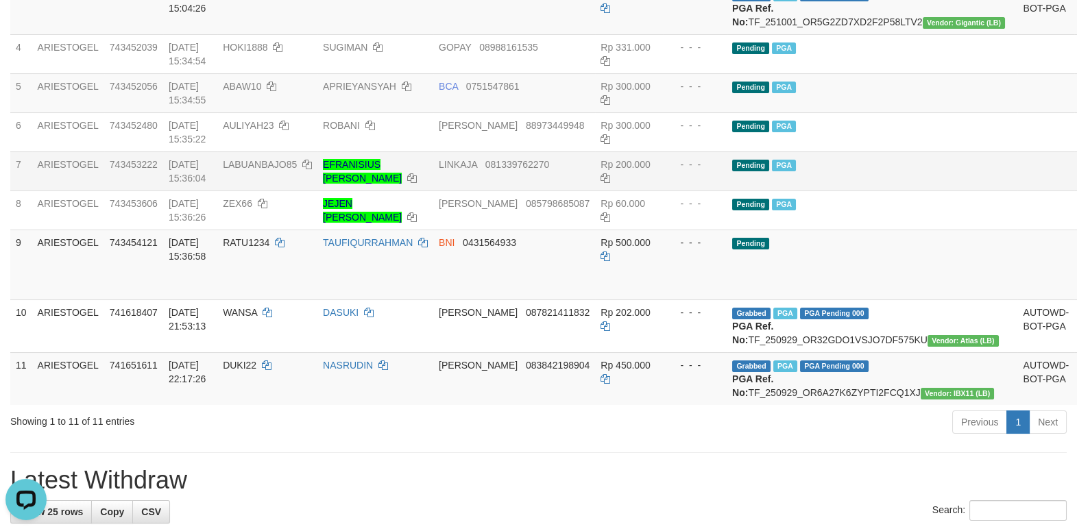
click at [854, 191] on td "Pending PGA" at bounding box center [872, 171] width 291 height 39
click at [1018, 191] on td at bounding box center [1046, 171] width 57 height 39
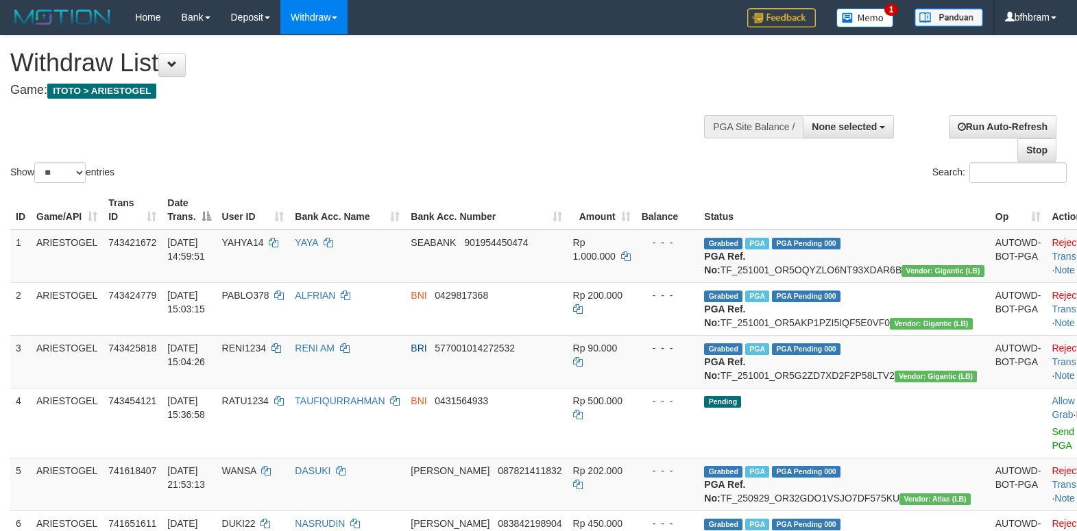
select select
select select "**"
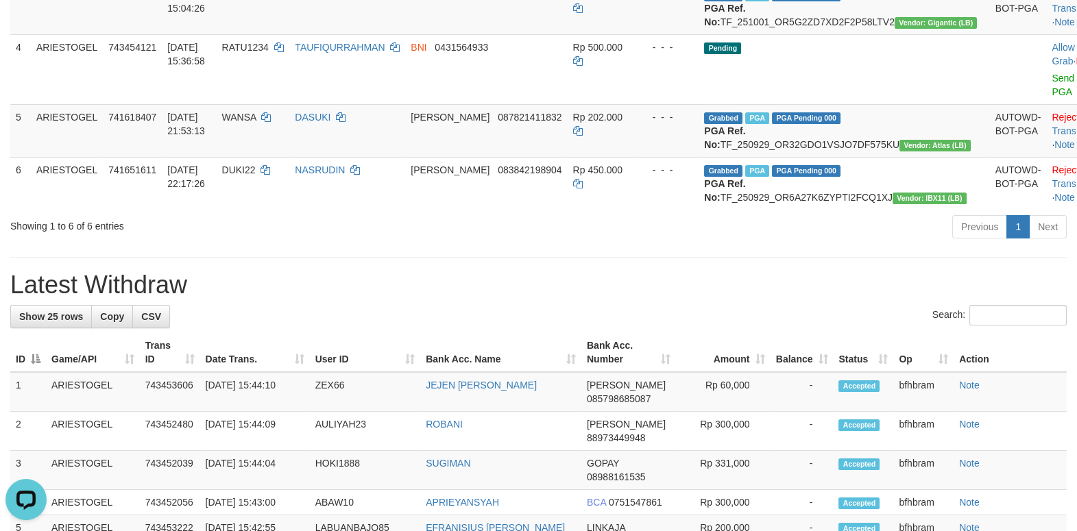
click at [801, 299] on h1 "Latest Withdraw" at bounding box center [538, 285] width 1057 height 27
drag, startPoint x: 804, startPoint y: 348, endPoint x: 686, endPoint y: 365, distance: 119.3
click at [792, 299] on h1 "Latest Withdraw" at bounding box center [538, 285] width 1057 height 27
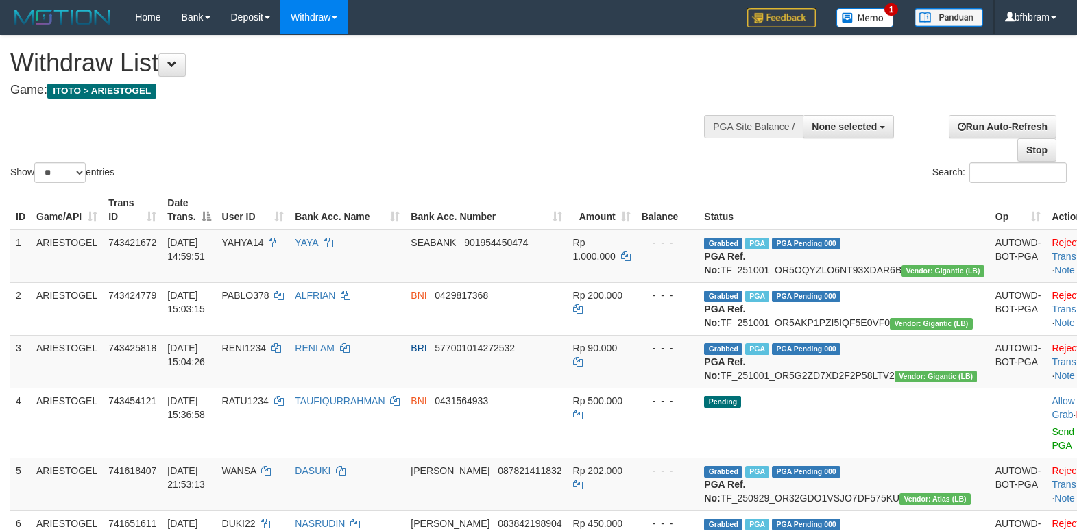
select select
select select "**"
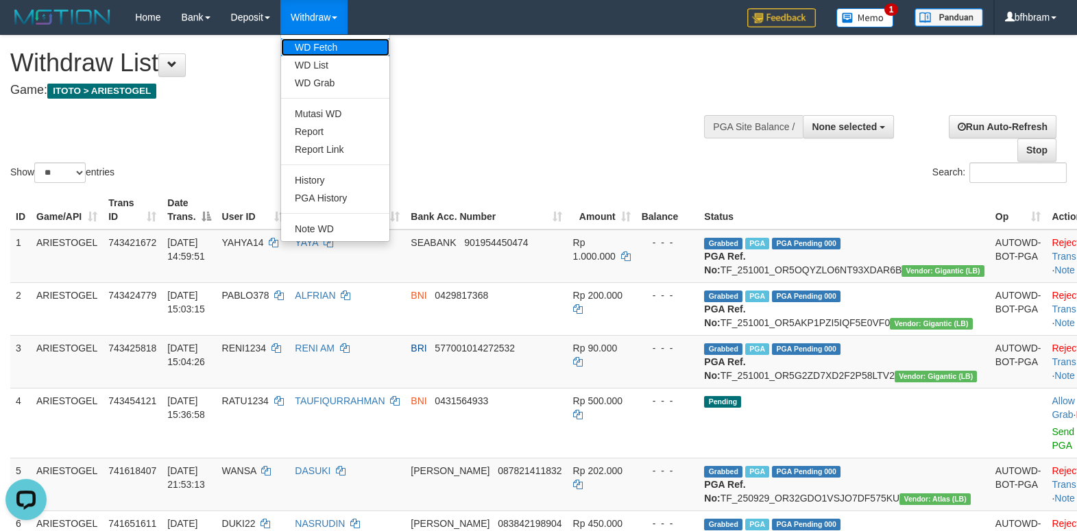
click at [315, 40] on link "WD Fetch" at bounding box center [335, 47] width 108 height 18
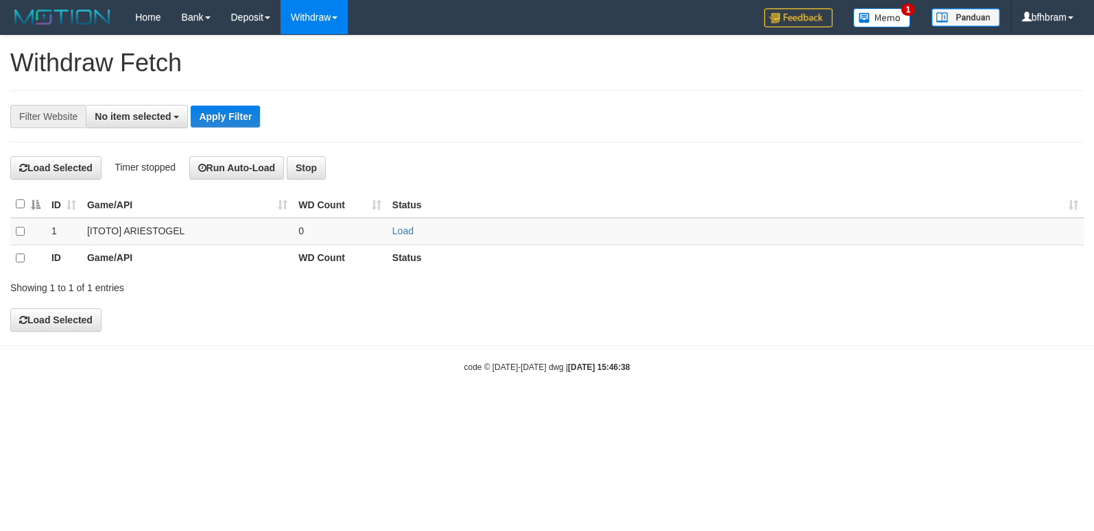
select select
click at [402, 233] on link "Load" at bounding box center [402, 231] width 21 height 11
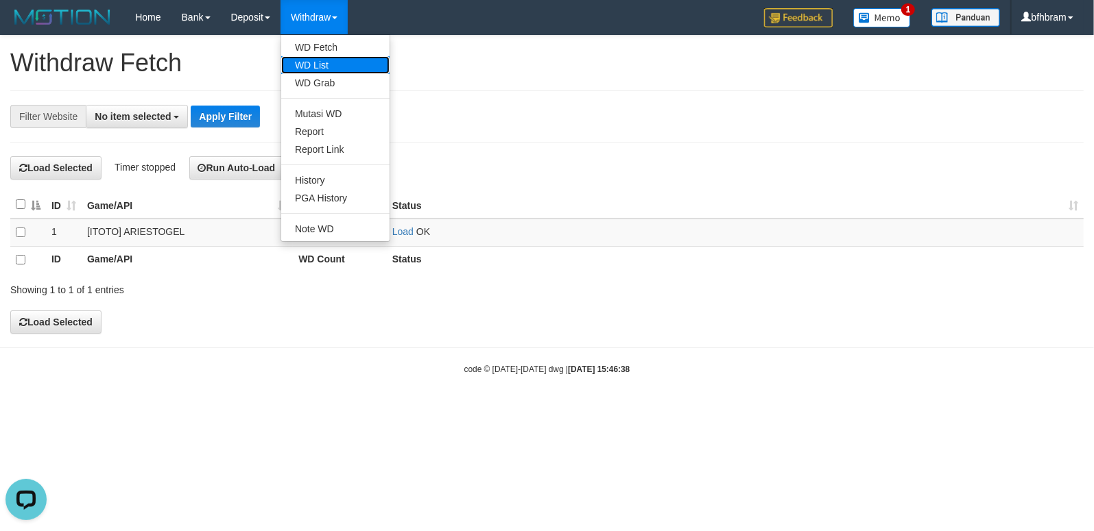
click at [326, 67] on link "WD List" at bounding box center [335, 65] width 108 height 18
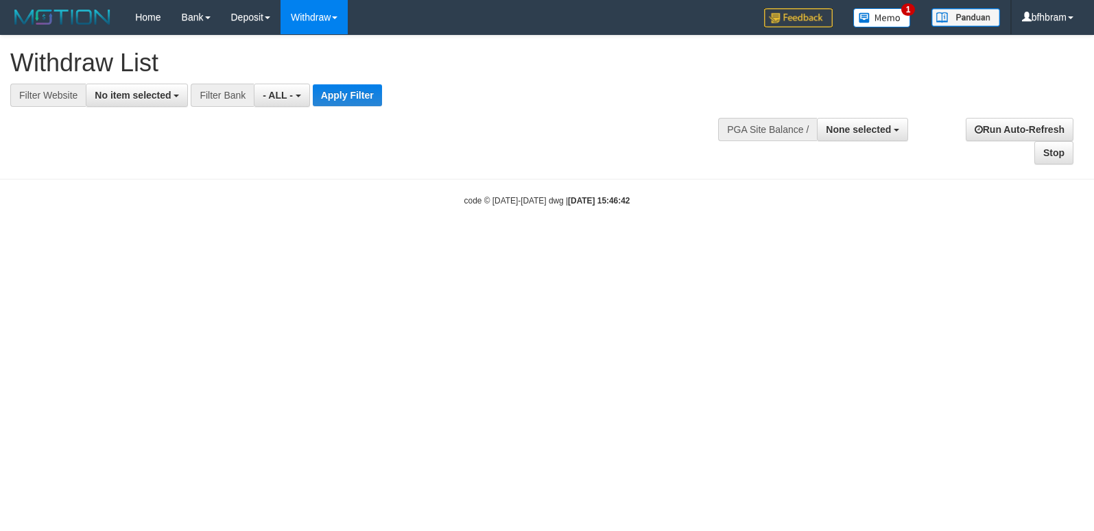
select select
click at [136, 97] on span "No item selected" at bounding box center [133, 95] width 76 height 11
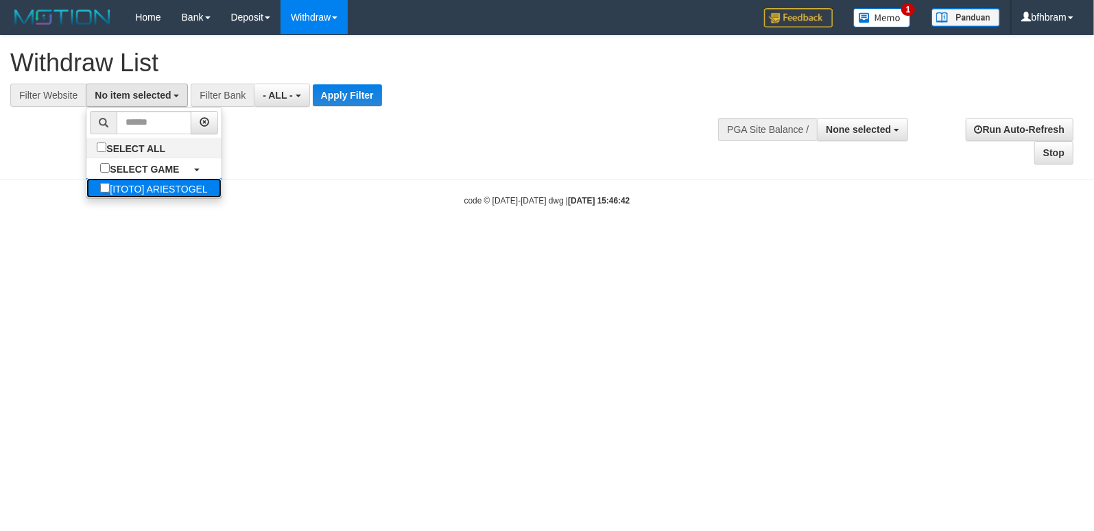
click at [104, 189] on label "[ITOTO] ARIESTOGEL" at bounding box center [153, 188] width 134 height 20
select select "***"
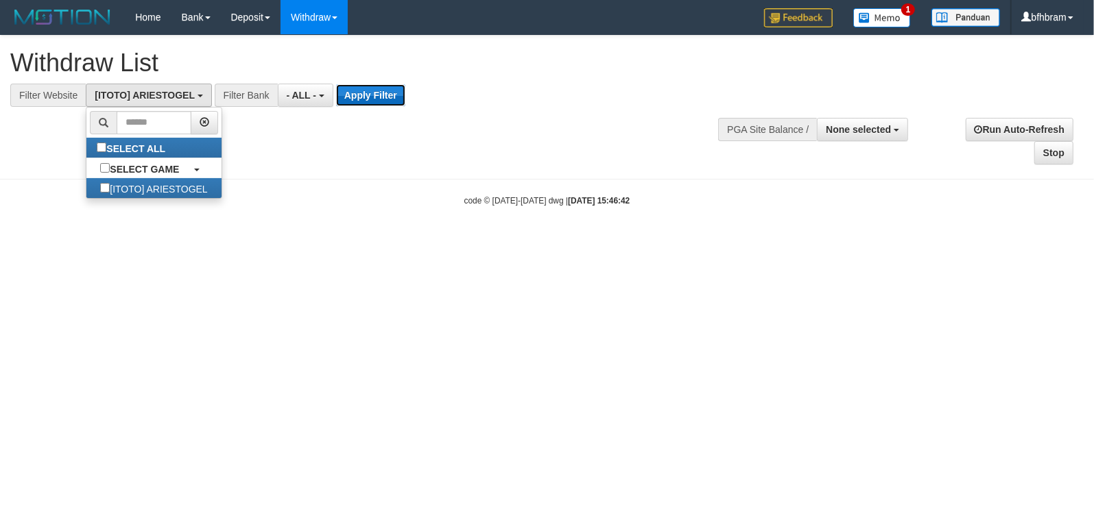
click at [365, 97] on button "Apply Filter" at bounding box center [370, 95] width 69 height 22
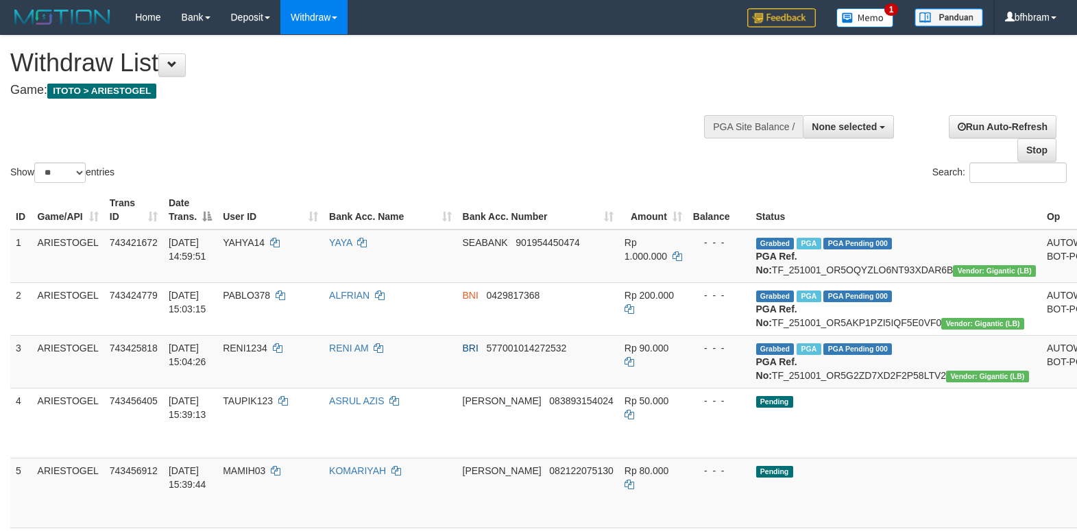
select select
select select "**"
click at [517, 121] on div "Show ** ** ** *** entries Search:" at bounding box center [538, 111] width 1077 height 150
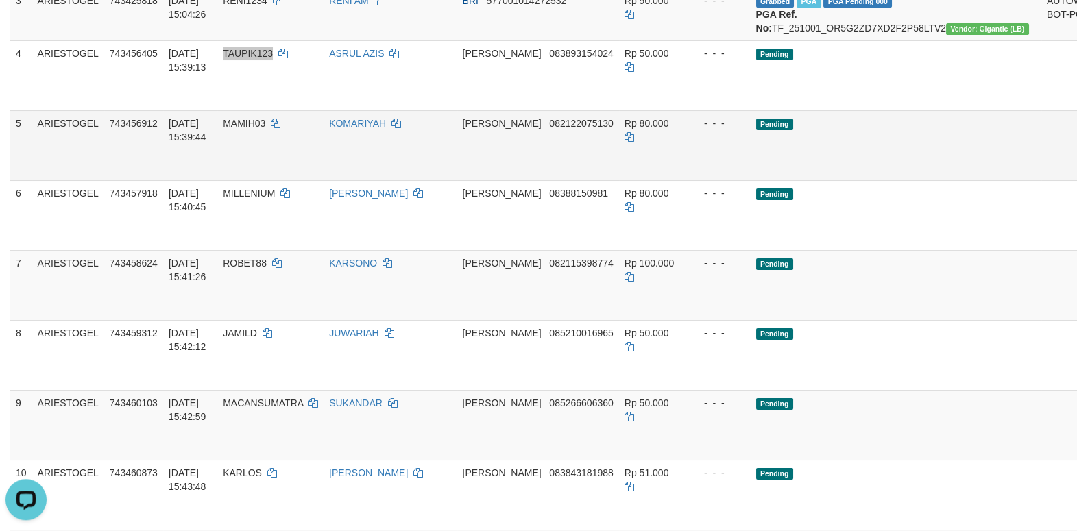
scroll to position [354, 0]
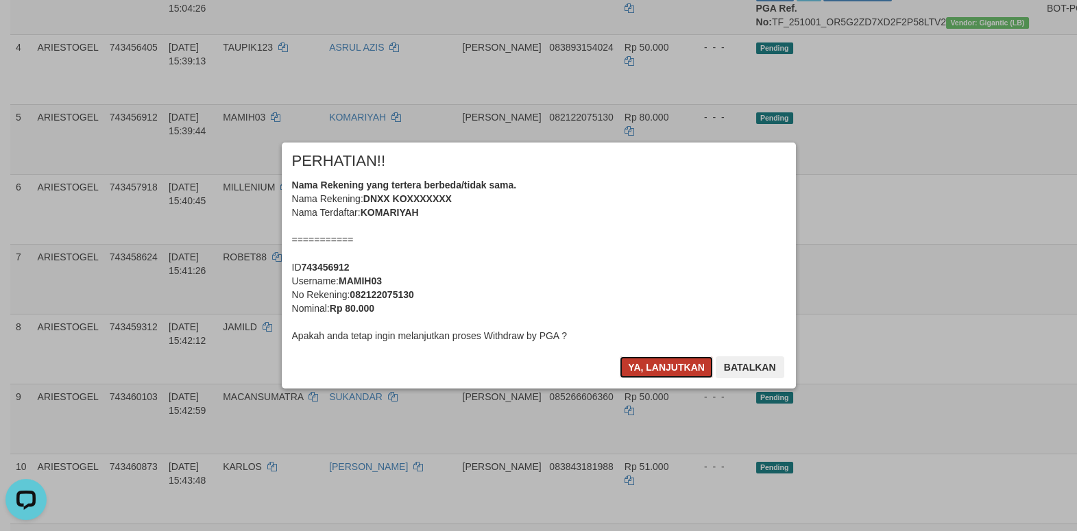
click at [669, 361] on button "Ya, lanjutkan" at bounding box center [666, 368] width 93 height 22
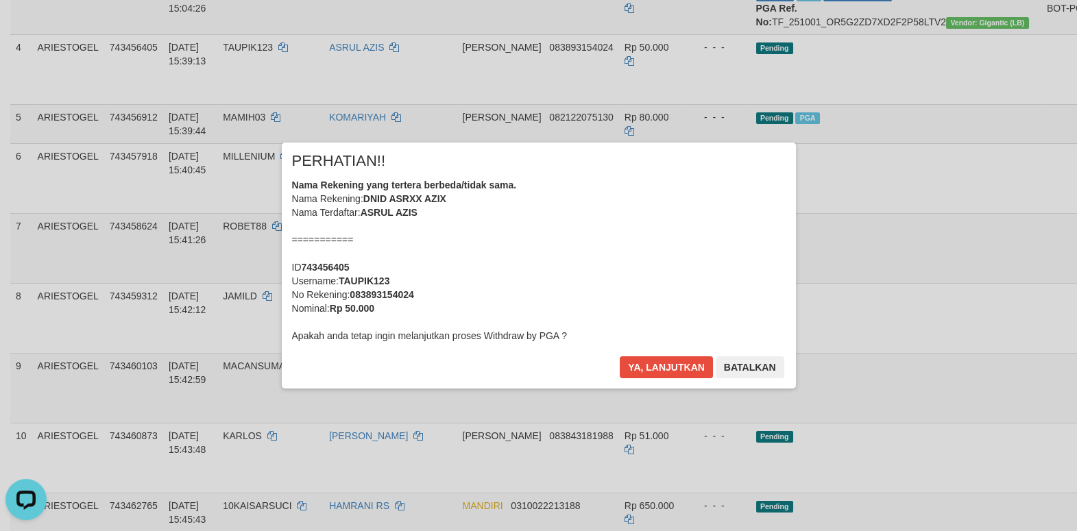
click at [662, 306] on div "Nama Rekening yang tertera berbeda/tidak sama. Nama Rekening: DNID ASRXX AZIX N…" at bounding box center [539, 260] width 494 height 165
click at [675, 369] on button "Ya, lanjutkan" at bounding box center [666, 368] width 93 height 22
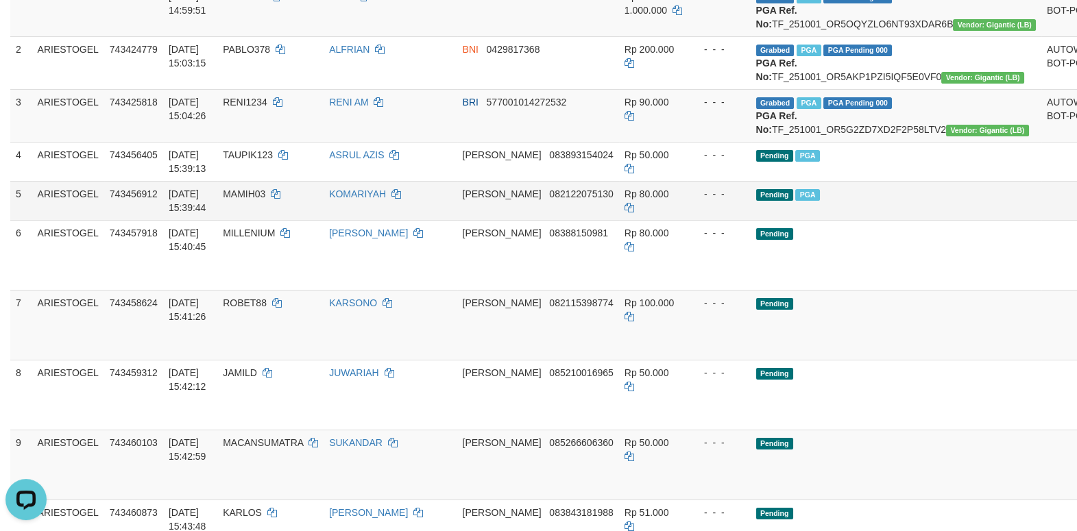
scroll to position [295, 0]
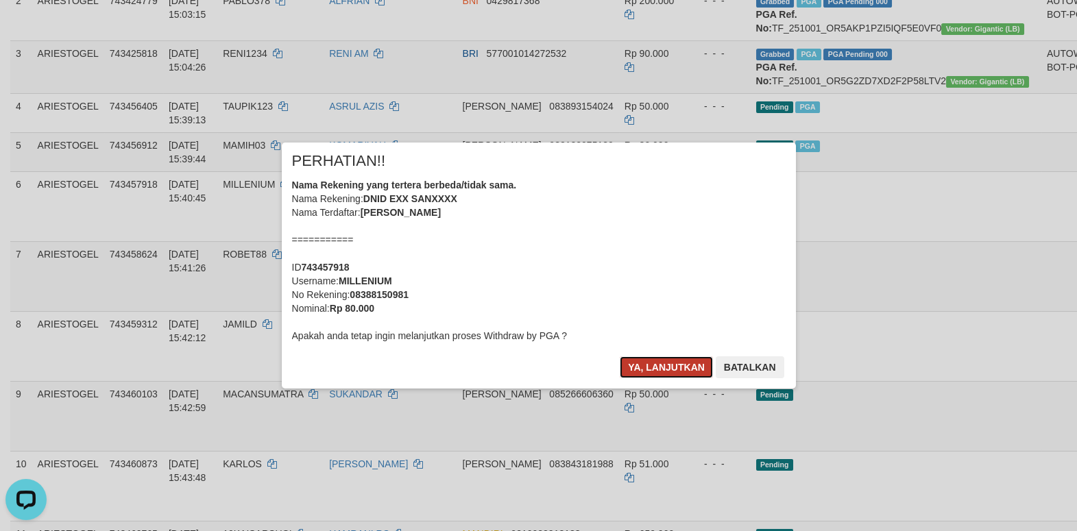
click at [667, 369] on button "Ya, lanjutkan" at bounding box center [666, 368] width 93 height 22
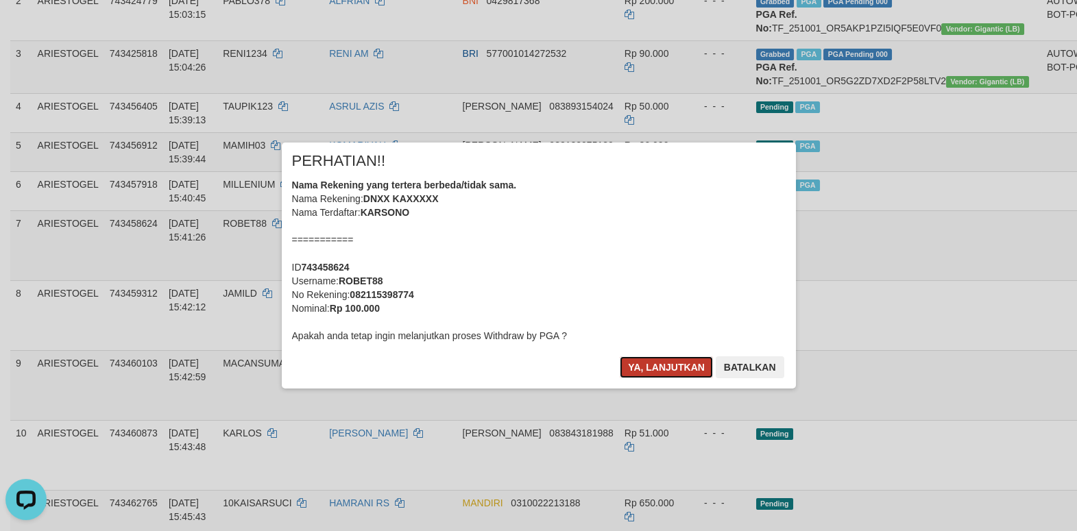
click at [658, 365] on button "Ya, lanjutkan" at bounding box center [666, 368] width 93 height 22
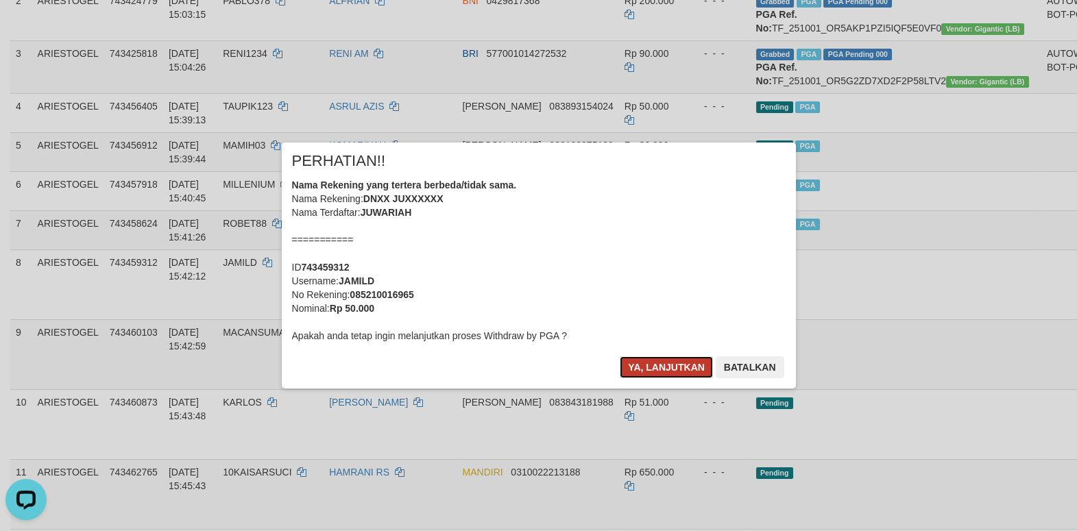
click at [653, 370] on button "Ya, lanjutkan" at bounding box center [666, 368] width 93 height 22
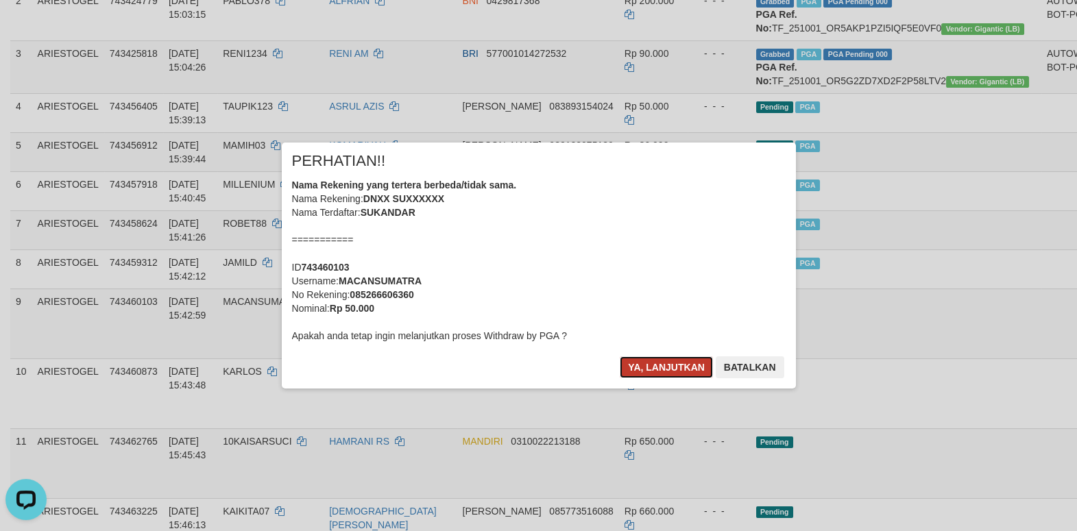
click at [686, 368] on button "Ya, lanjutkan" at bounding box center [666, 368] width 93 height 22
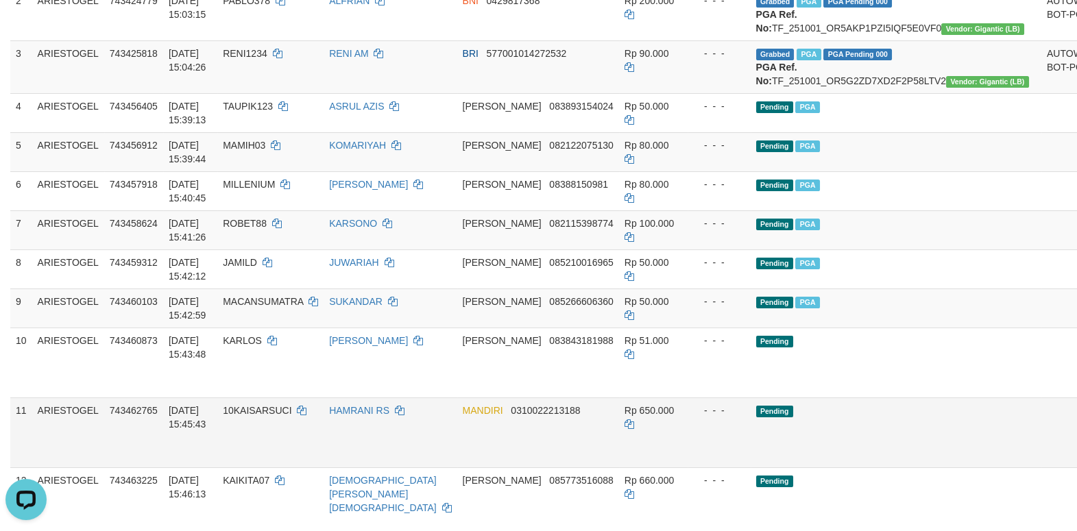
scroll to position [413, 0]
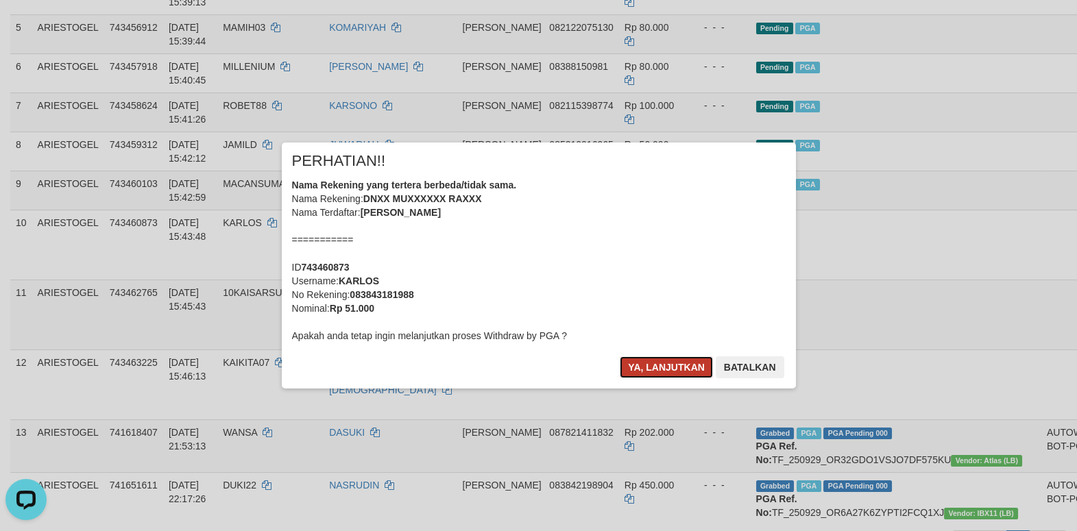
click at [645, 370] on button "Ya, lanjutkan" at bounding box center [666, 368] width 93 height 22
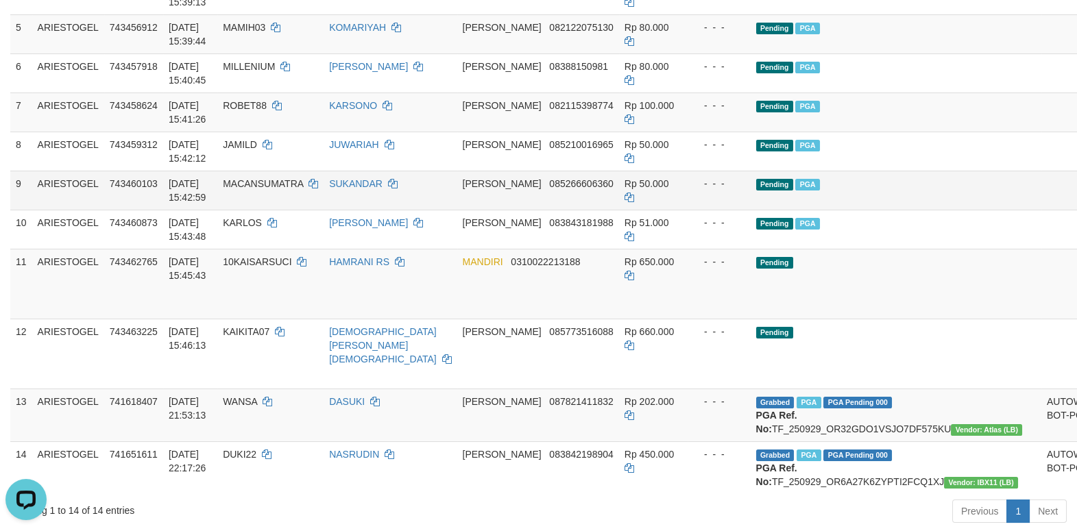
click at [869, 210] on td "Pending PGA" at bounding box center [896, 190] width 291 height 39
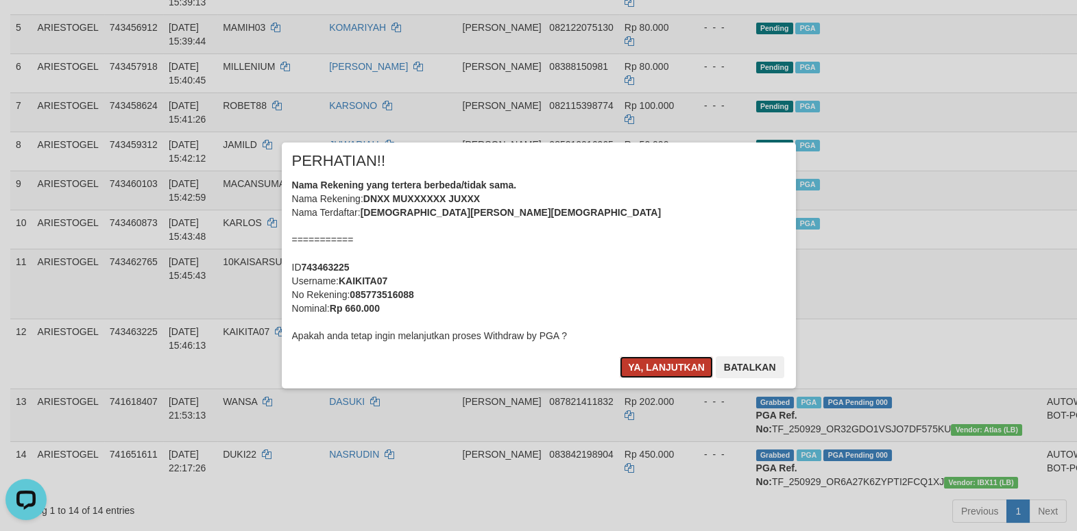
click at [653, 365] on button "Ya, lanjutkan" at bounding box center [666, 368] width 93 height 22
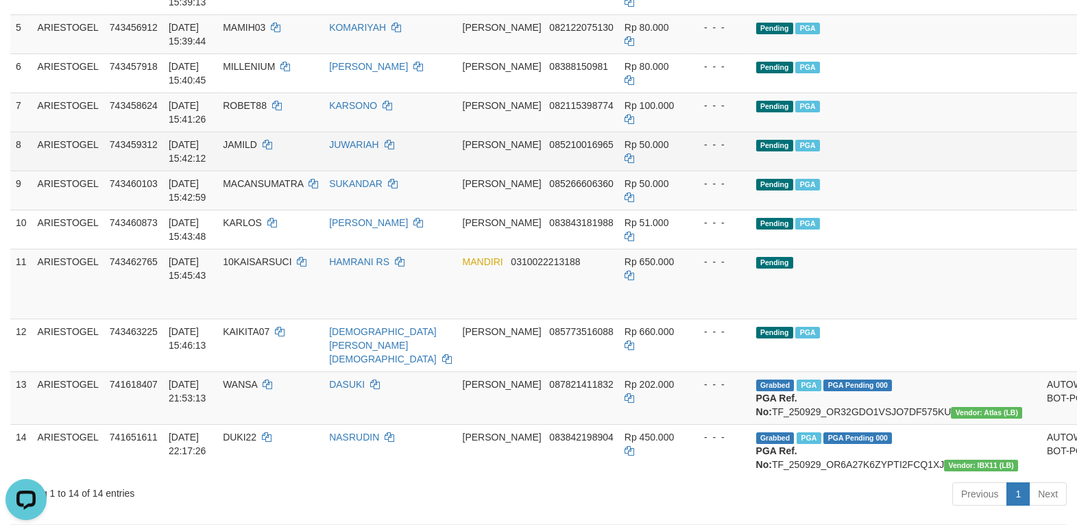
click at [1042, 171] on td at bounding box center [1070, 151] width 57 height 39
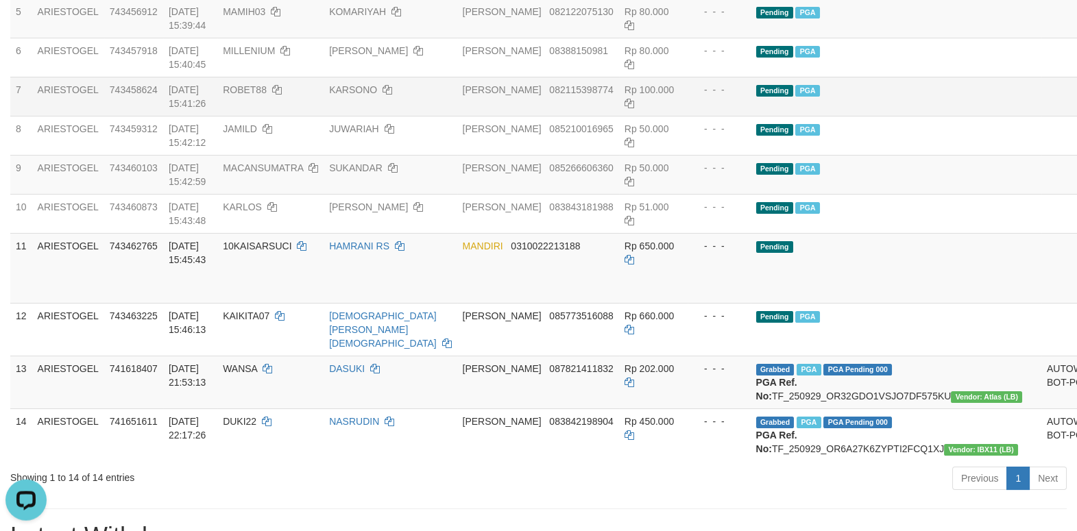
scroll to position [531, 0]
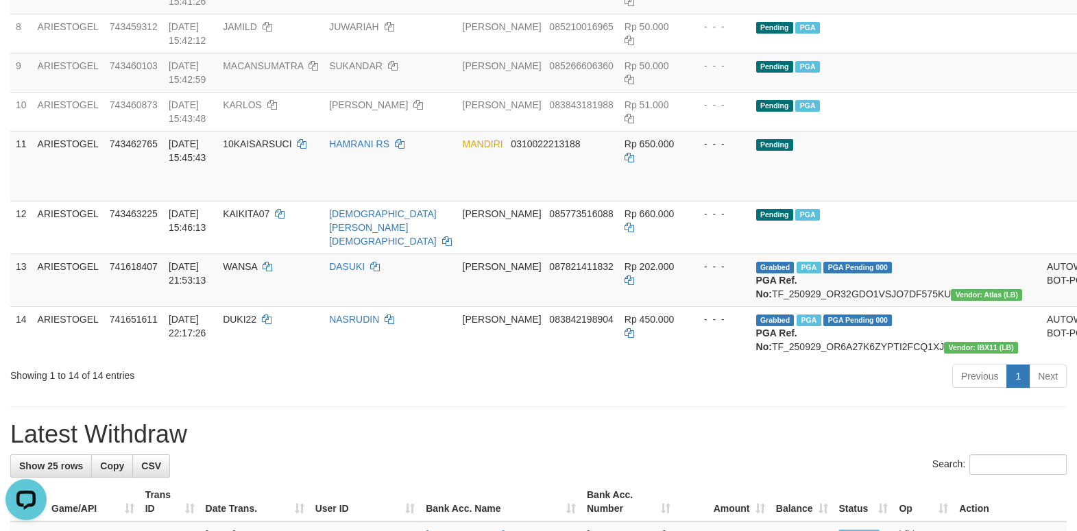
click at [669, 458] on div "**********" at bounding box center [538, 486] width 1077 height 1962
click at [856, 200] on td "Pending" at bounding box center [896, 166] width 291 height 70
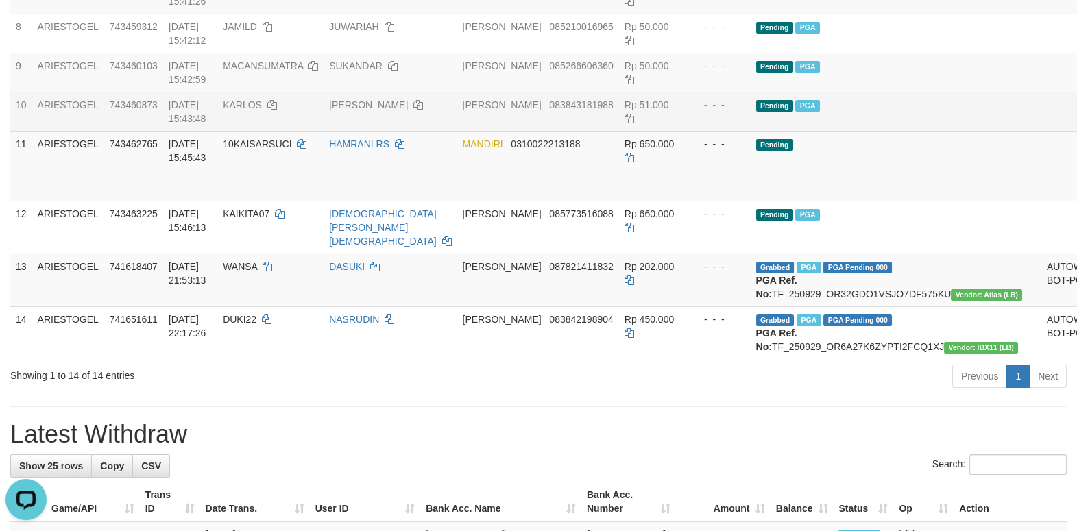
click at [895, 131] on td "Pending PGA" at bounding box center [896, 111] width 291 height 39
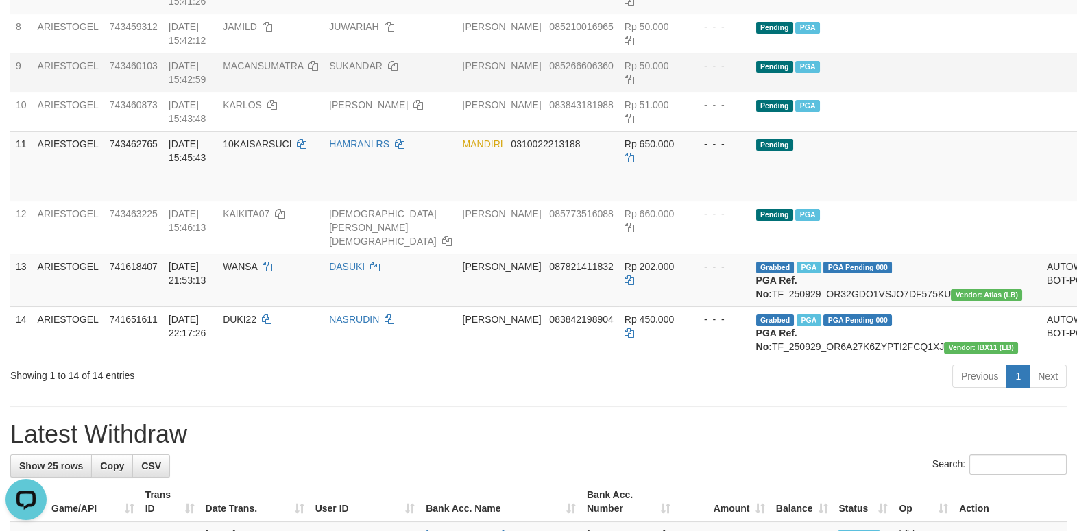
click at [1042, 92] on td at bounding box center [1070, 72] width 57 height 39
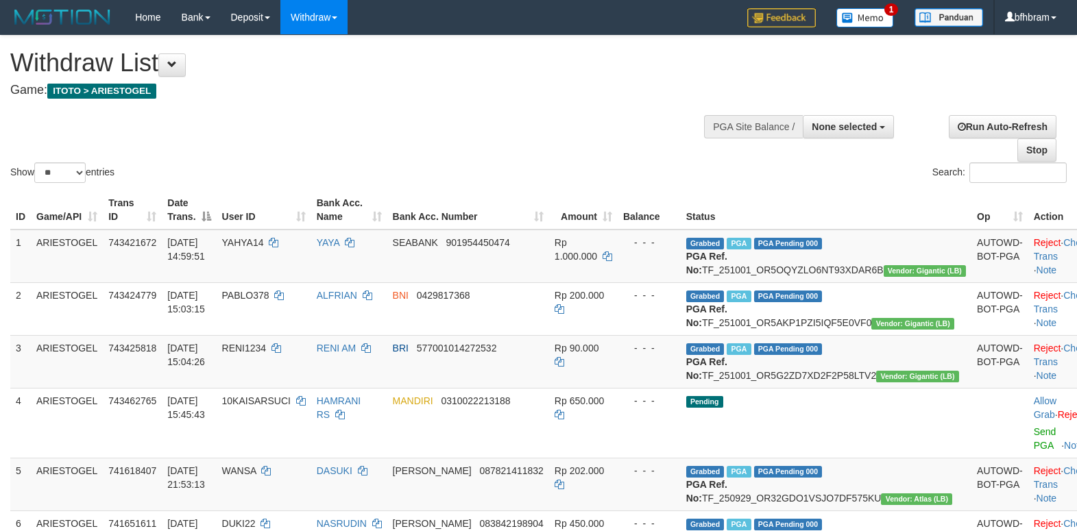
select select
select select "**"
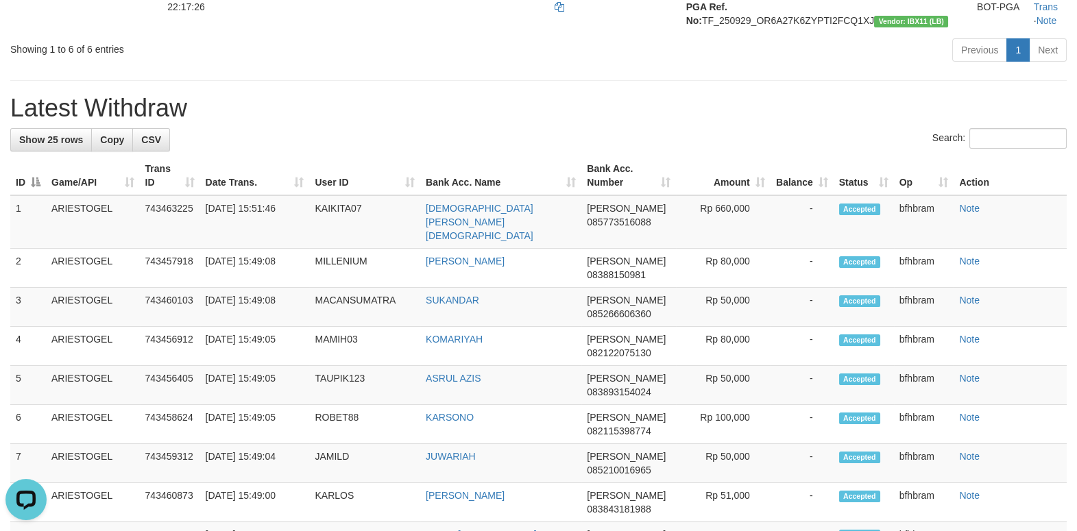
click at [707, 122] on h1 "Latest Withdraw" at bounding box center [538, 108] width 1057 height 27
click at [329, 160] on div "**********" at bounding box center [538, 350] width 1077 height 1691
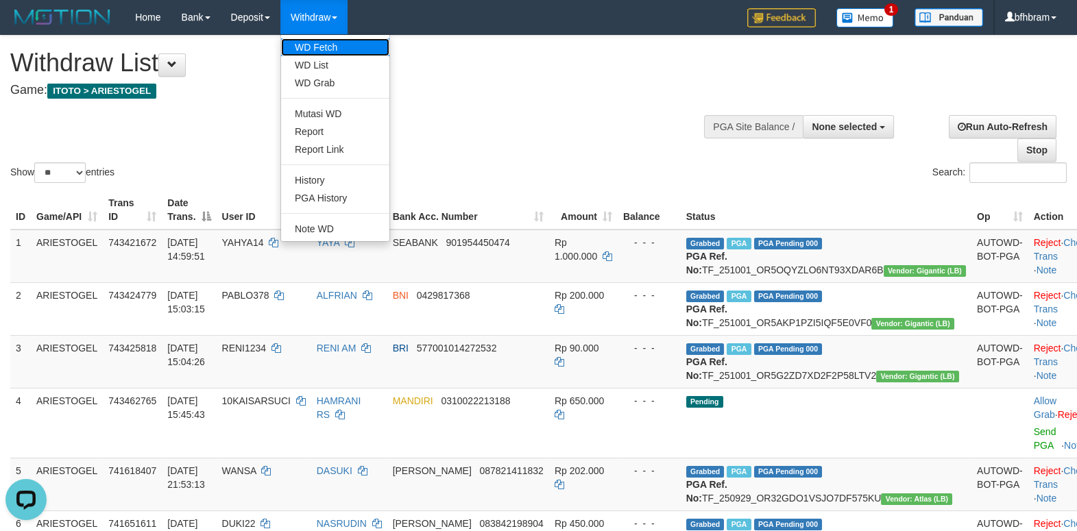
click at [320, 48] on link "WD Fetch" at bounding box center [335, 47] width 108 height 18
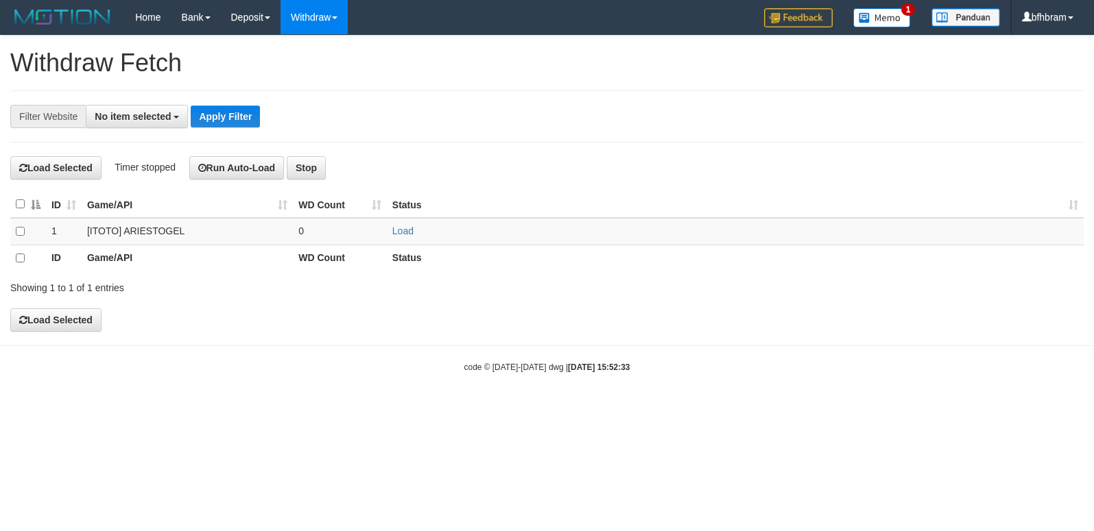
select select
click at [400, 235] on link "Load" at bounding box center [402, 231] width 21 height 11
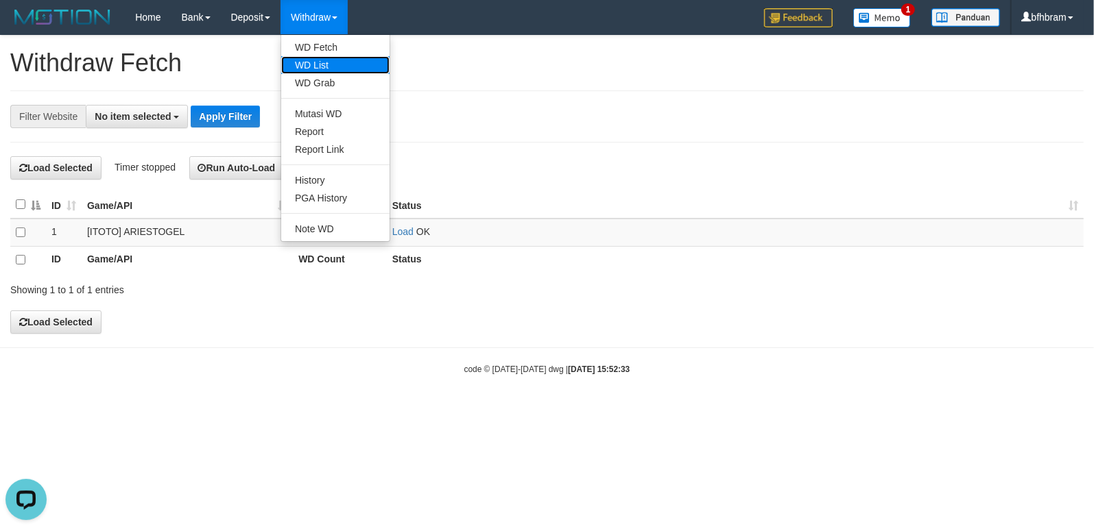
click at [336, 72] on link "WD List" at bounding box center [335, 65] width 108 height 18
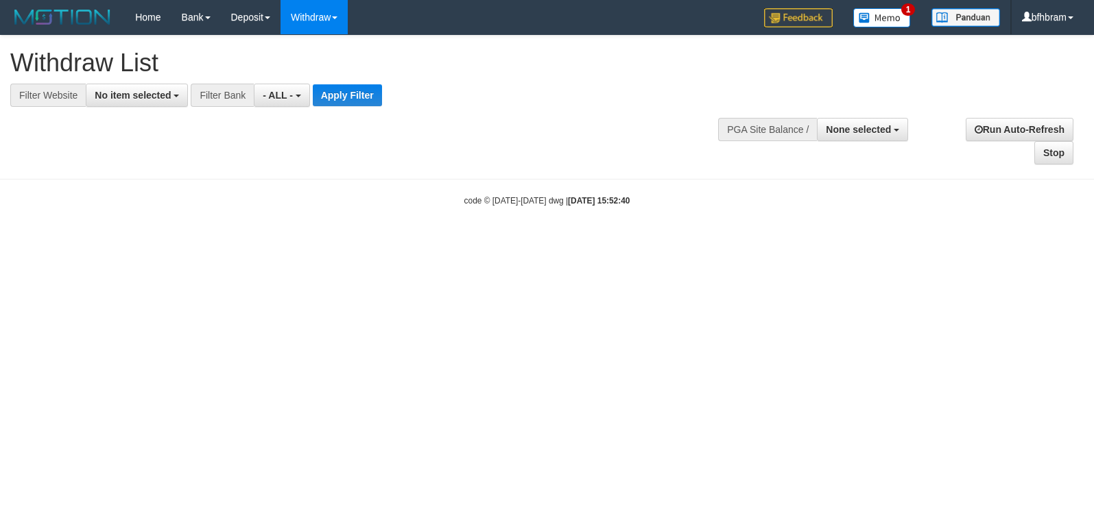
select select
click at [138, 101] on span "No item selected" at bounding box center [133, 95] width 76 height 11
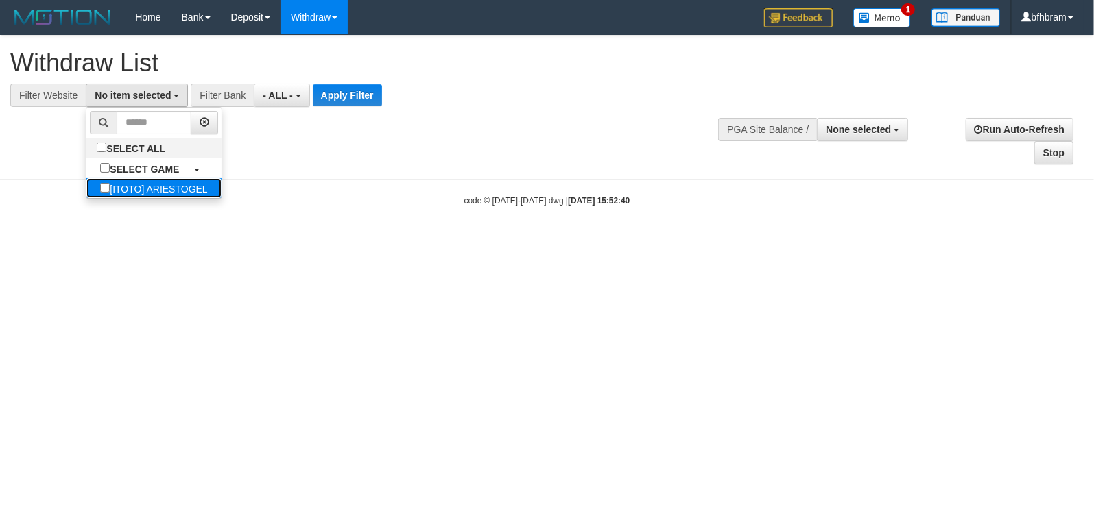
click at [109, 193] on label "[ITOTO] ARIESTOGEL" at bounding box center [153, 188] width 134 height 20
select select "***"
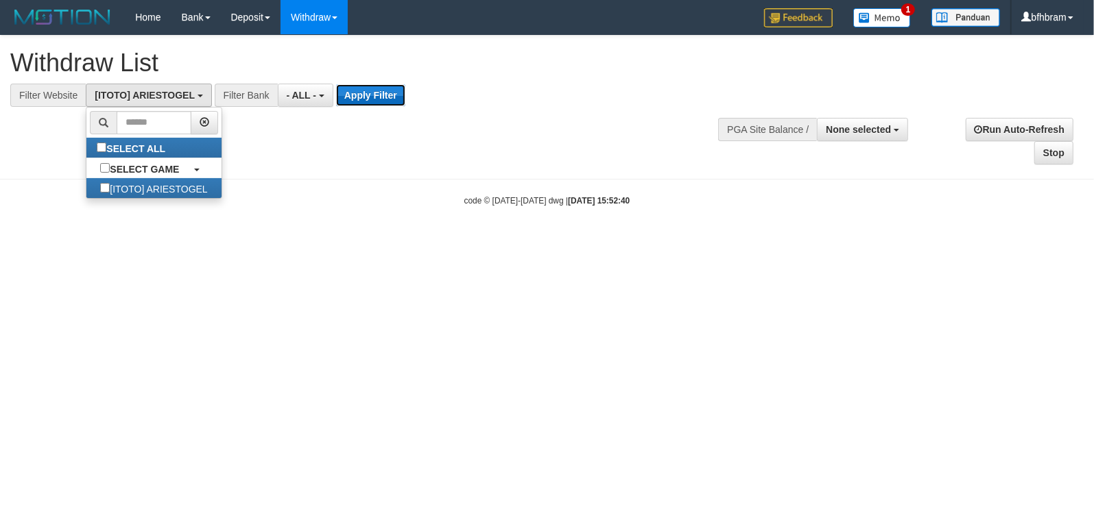
click at [357, 95] on button "Apply Filter" at bounding box center [370, 95] width 69 height 22
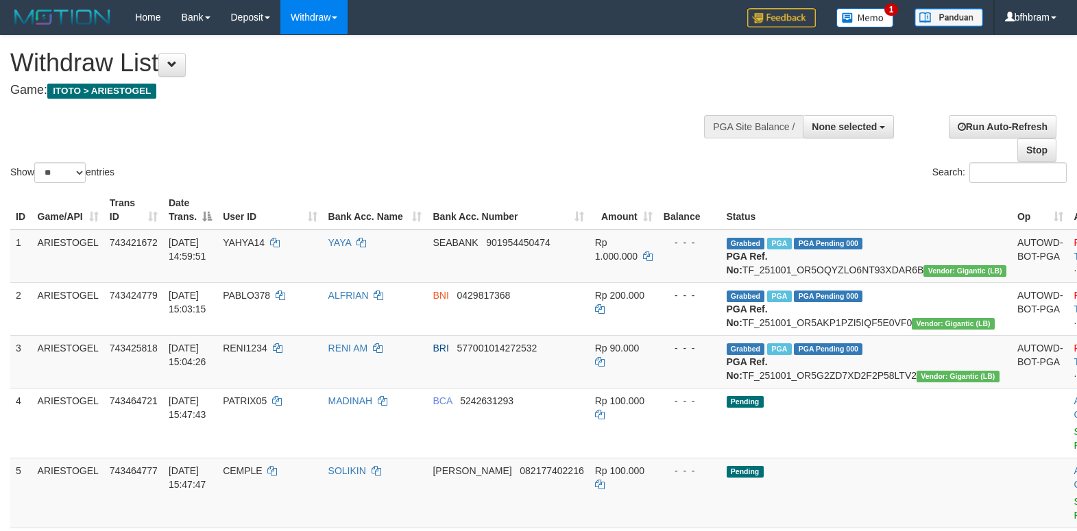
select select
select select "**"
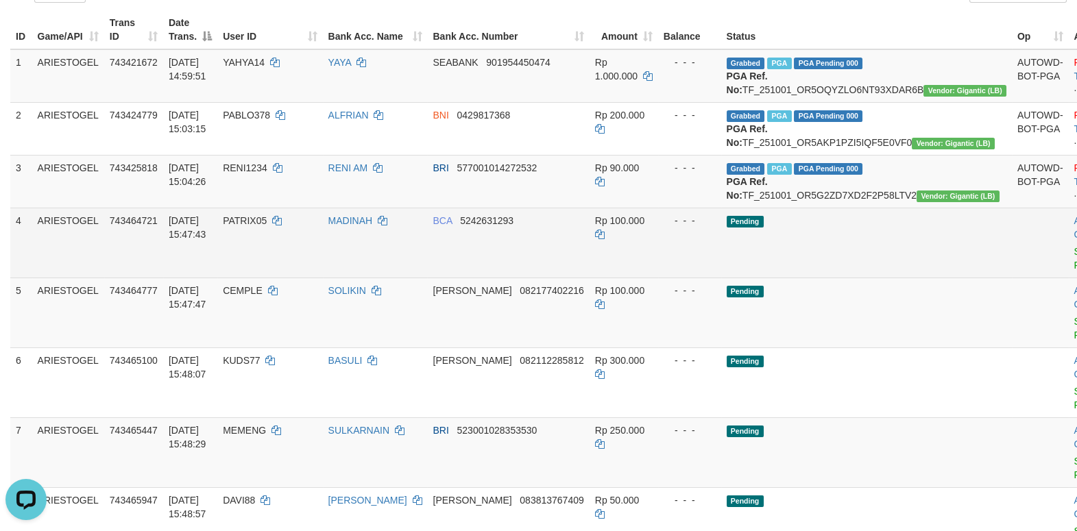
scroll to position [236, 0]
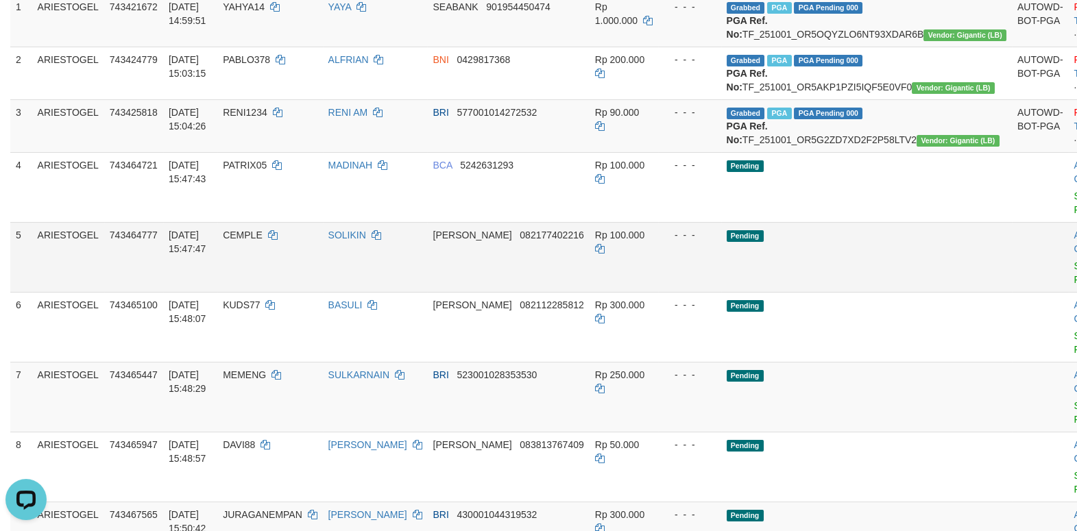
click at [863, 287] on td "Pending" at bounding box center [866, 257] width 291 height 70
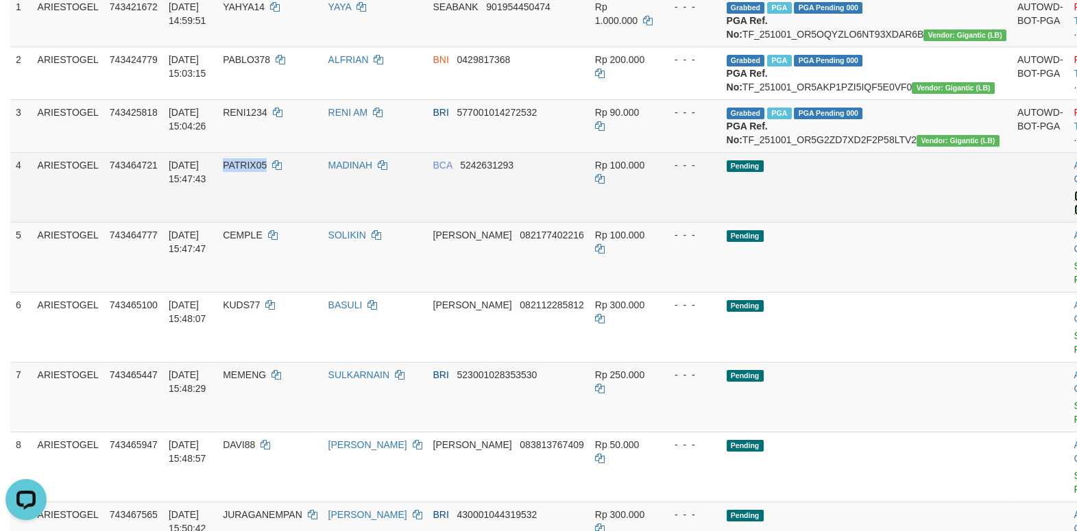
click at [1074, 215] on link "Send PGA" at bounding box center [1085, 203] width 23 height 25
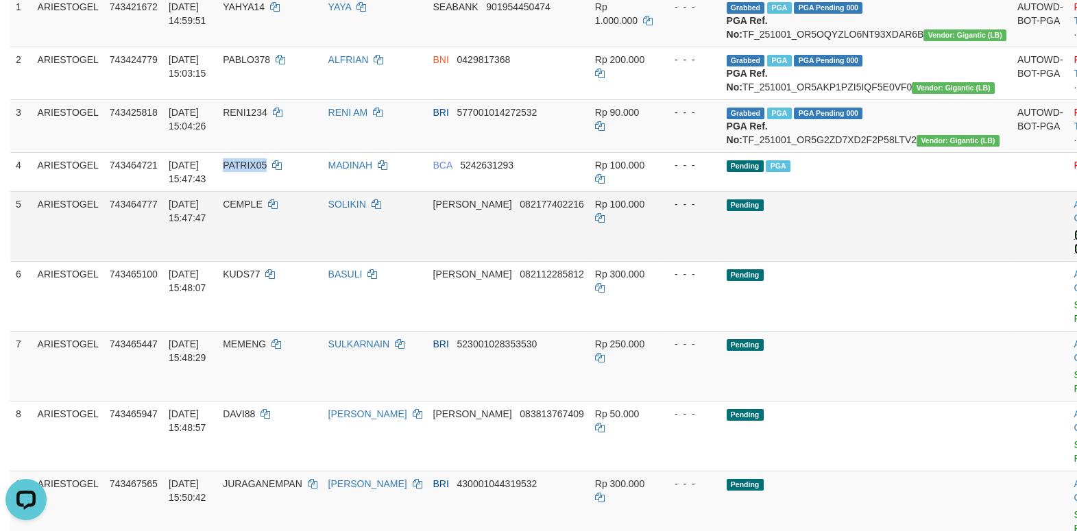
click at [1074, 254] on link "Send PGA" at bounding box center [1085, 242] width 23 height 25
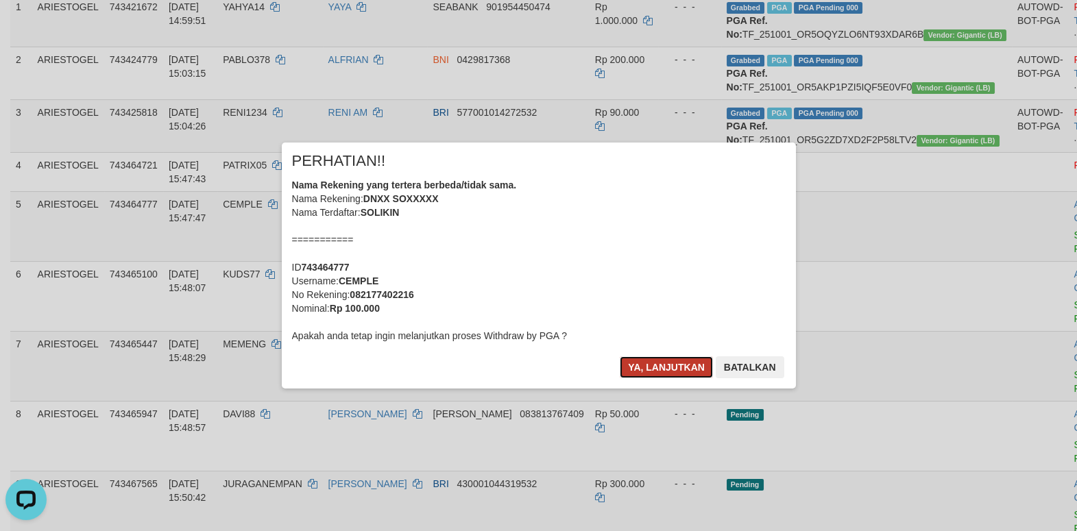
click at [680, 372] on button "Ya, lanjutkan" at bounding box center [666, 368] width 93 height 22
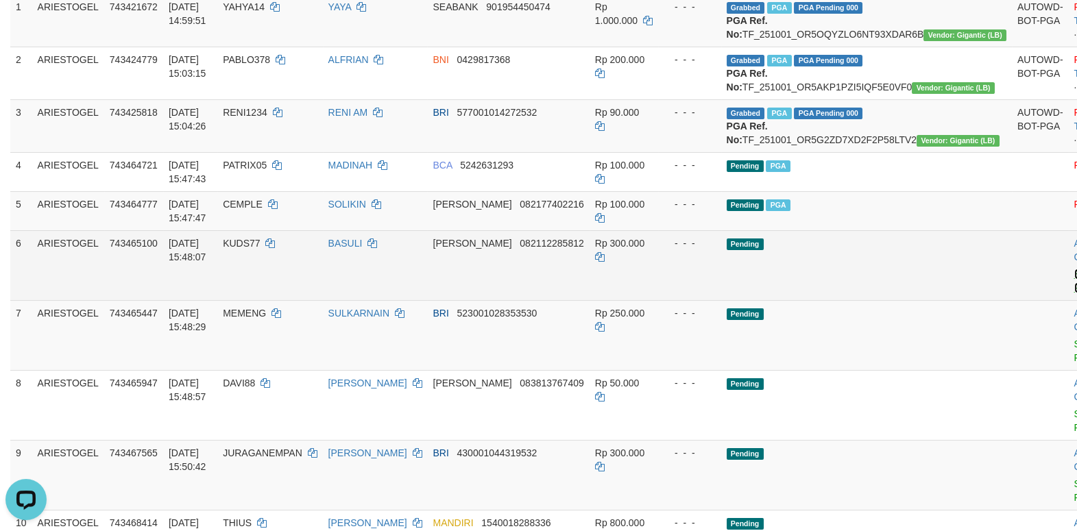
click at [1074, 293] on link "Send PGA" at bounding box center [1085, 281] width 23 height 25
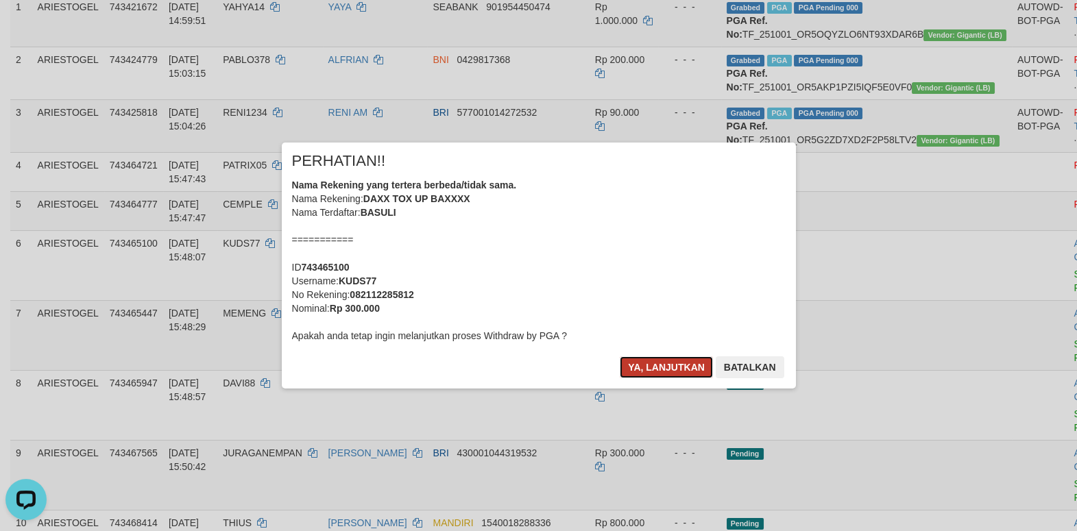
click at [676, 363] on button "Ya, lanjutkan" at bounding box center [666, 368] width 93 height 22
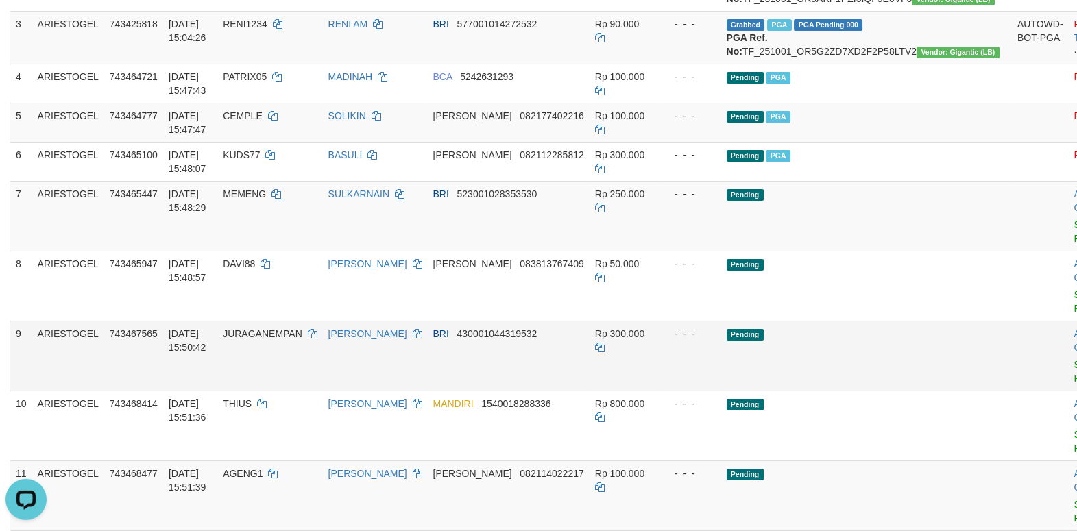
scroll to position [354, 0]
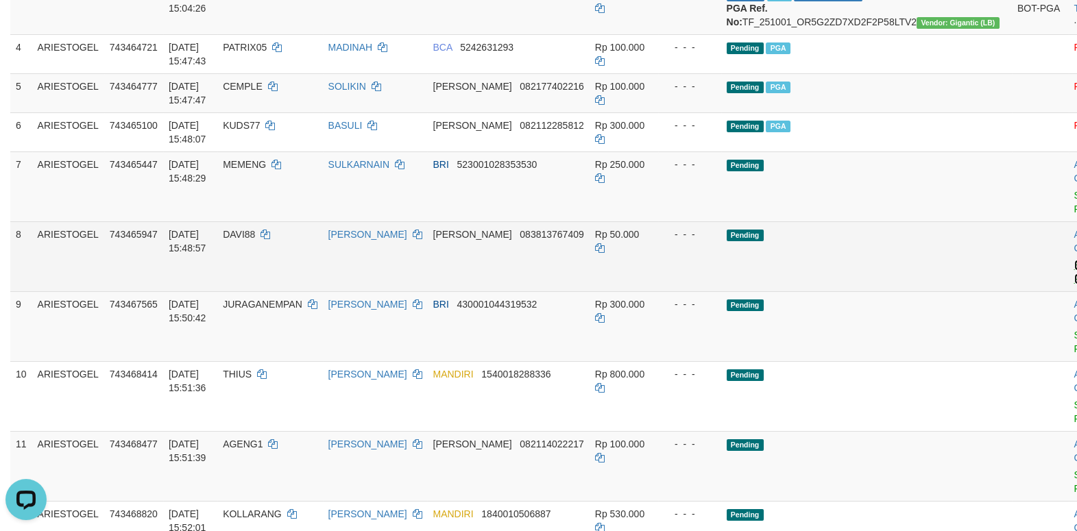
click at [1074, 285] on link "Send PGA" at bounding box center [1085, 272] width 23 height 25
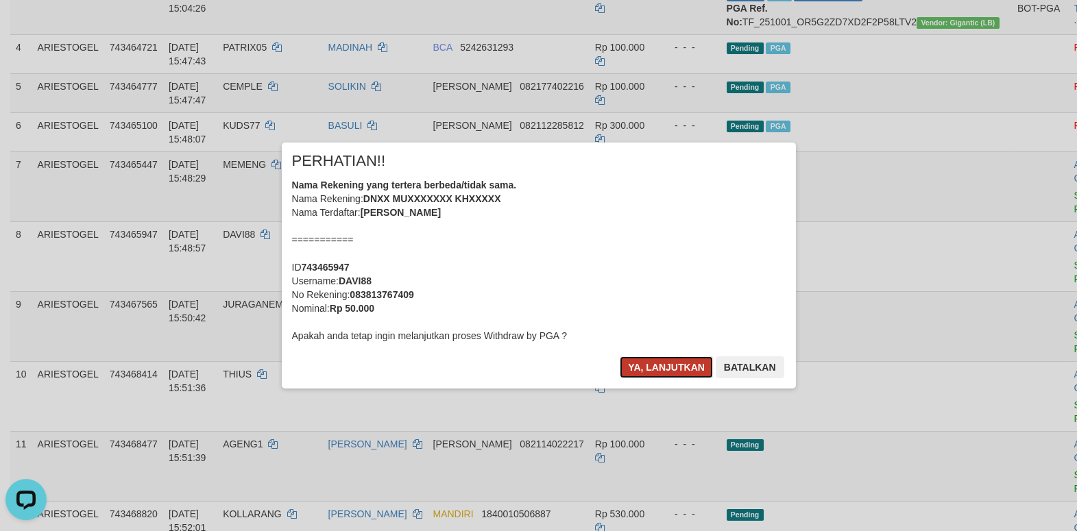
click at [674, 374] on button "Ya, lanjutkan" at bounding box center [666, 368] width 93 height 22
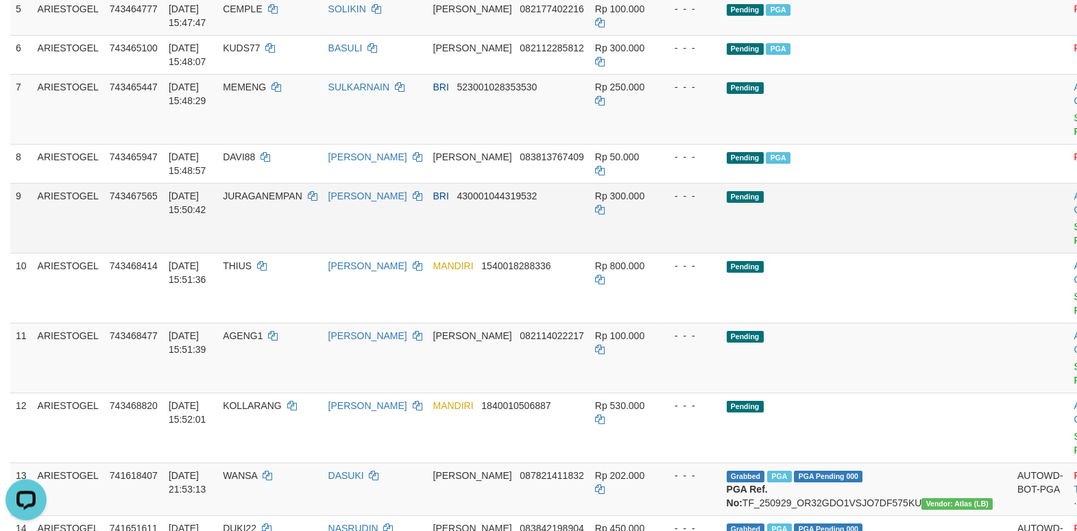
scroll to position [472, 0]
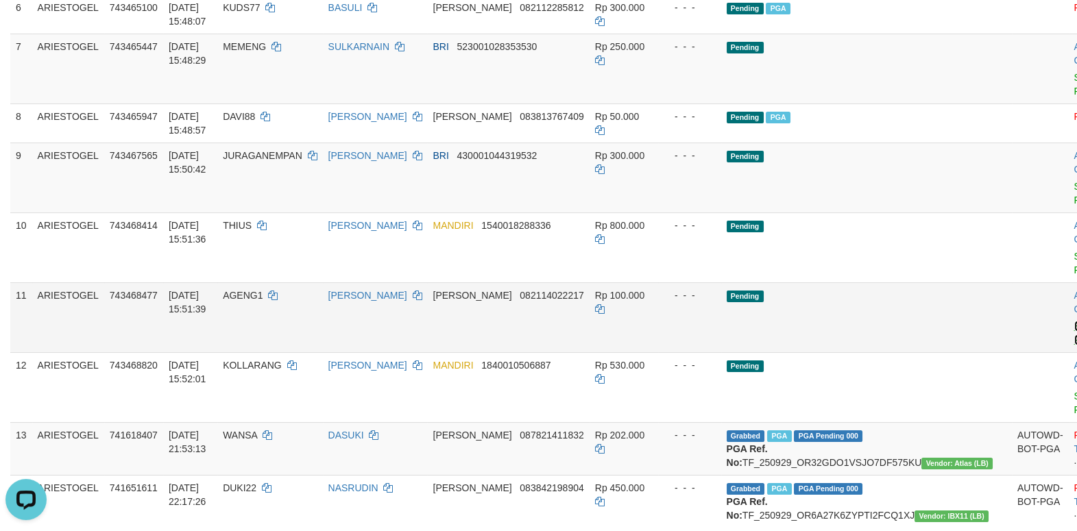
click at [1074, 346] on link "Send PGA" at bounding box center [1085, 333] width 23 height 25
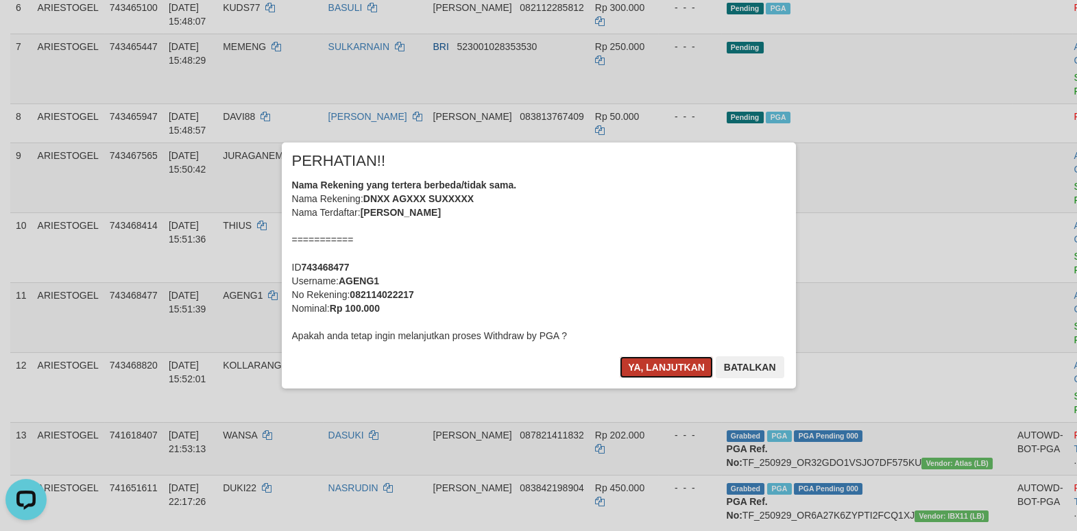
click at [648, 365] on button "Ya, lanjutkan" at bounding box center [666, 368] width 93 height 22
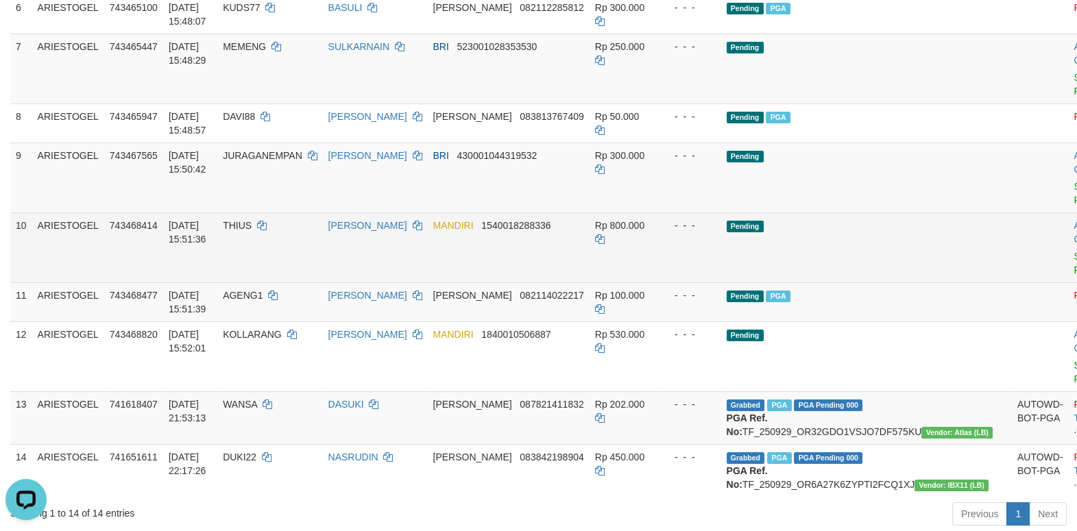
click at [846, 273] on td "Pending" at bounding box center [866, 248] width 291 height 70
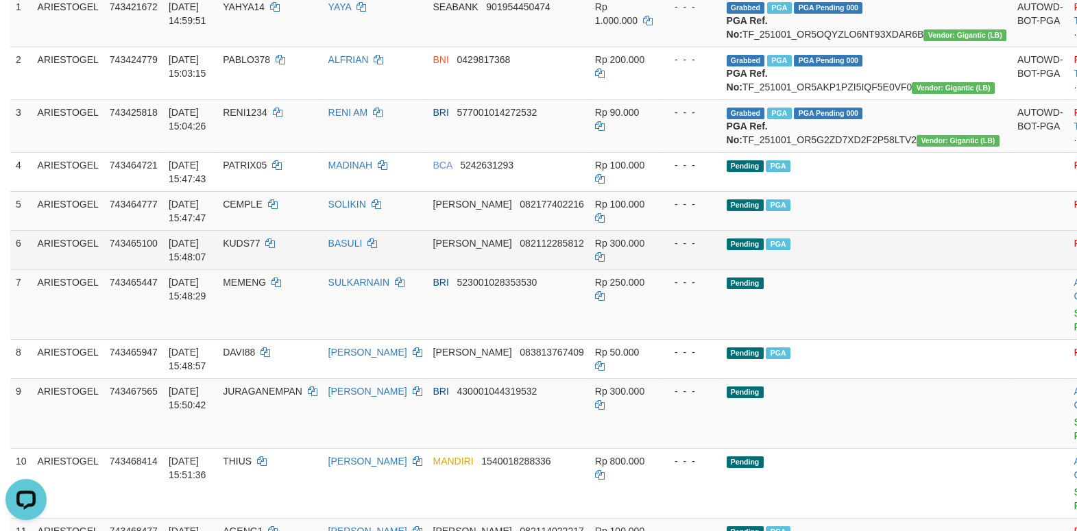
scroll to position [354, 0]
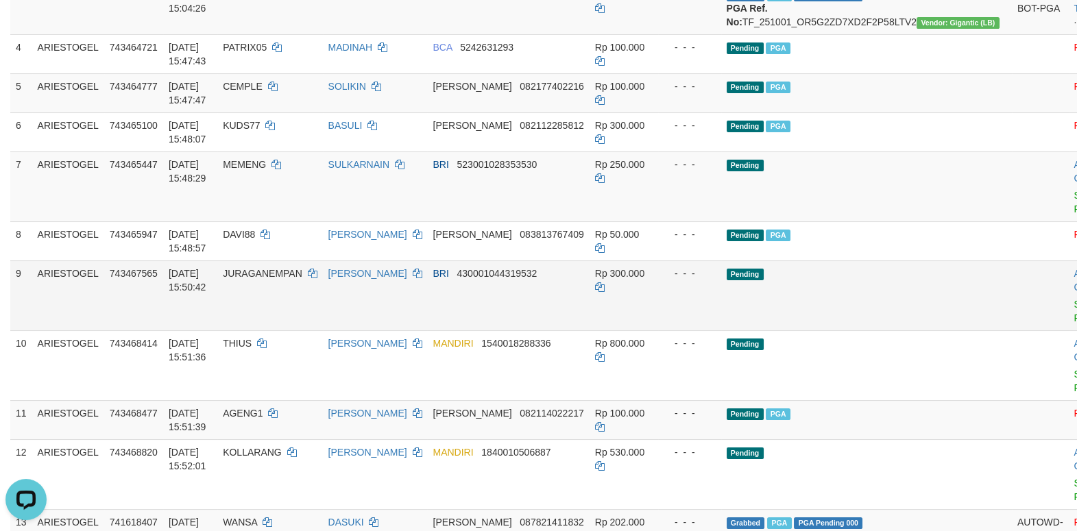
click at [880, 311] on td "Pending" at bounding box center [866, 296] width 291 height 70
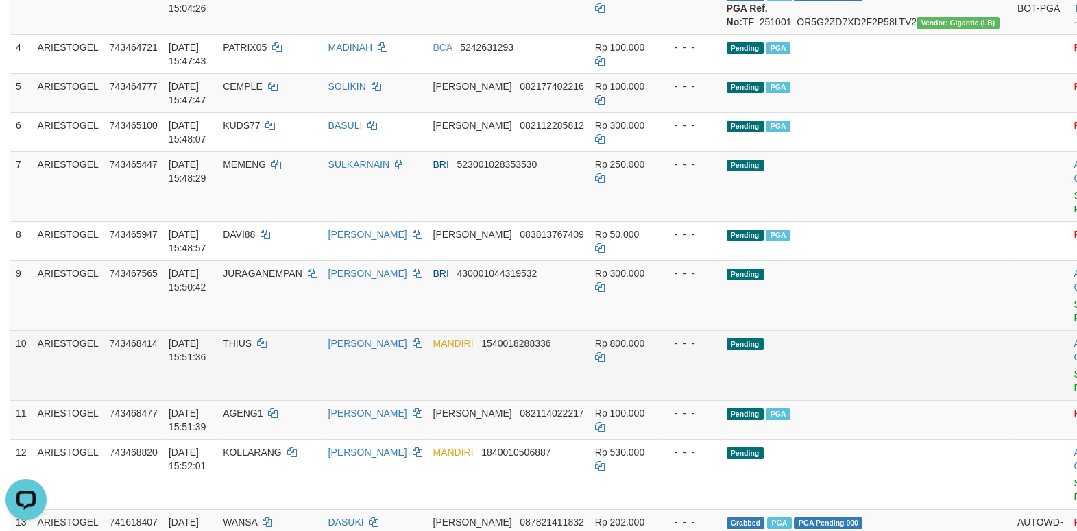
click at [884, 395] on td "Pending" at bounding box center [866, 365] width 291 height 70
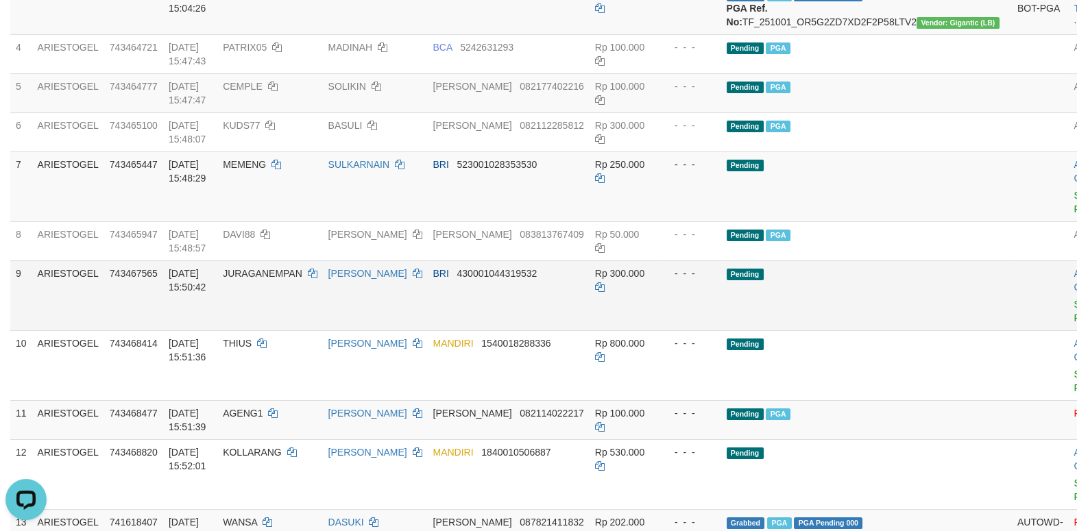
click at [871, 330] on td "Pending" at bounding box center [866, 296] width 291 height 70
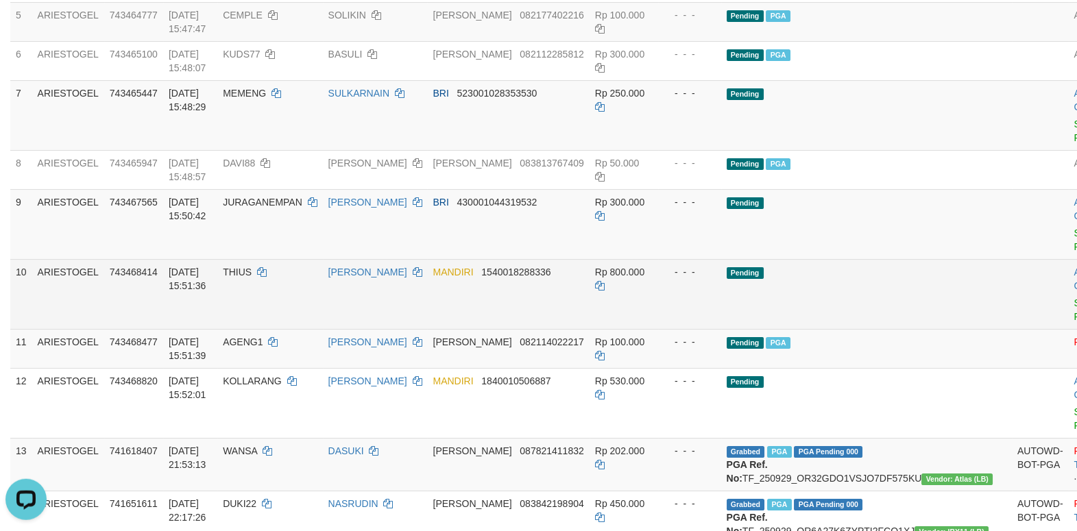
scroll to position [472, 0]
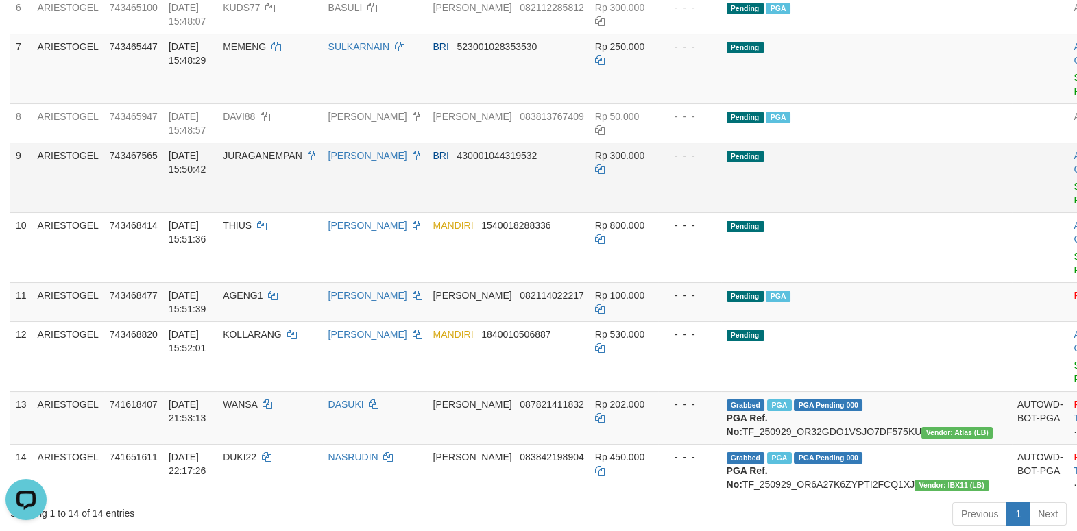
click at [880, 213] on td "Pending" at bounding box center [866, 178] width 291 height 70
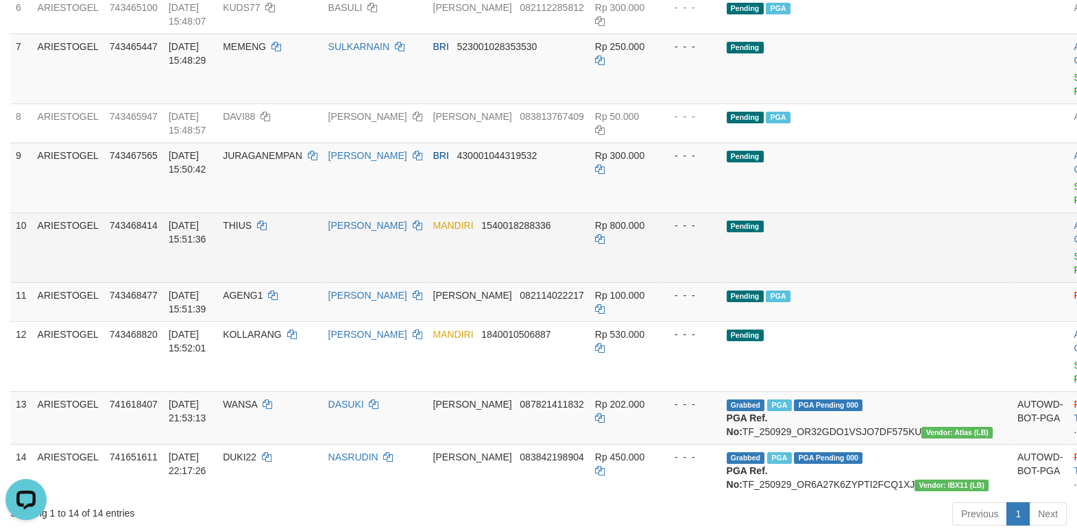
click at [856, 265] on td "Pending" at bounding box center [866, 248] width 291 height 70
click at [876, 267] on td "Pending" at bounding box center [866, 248] width 291 height 70
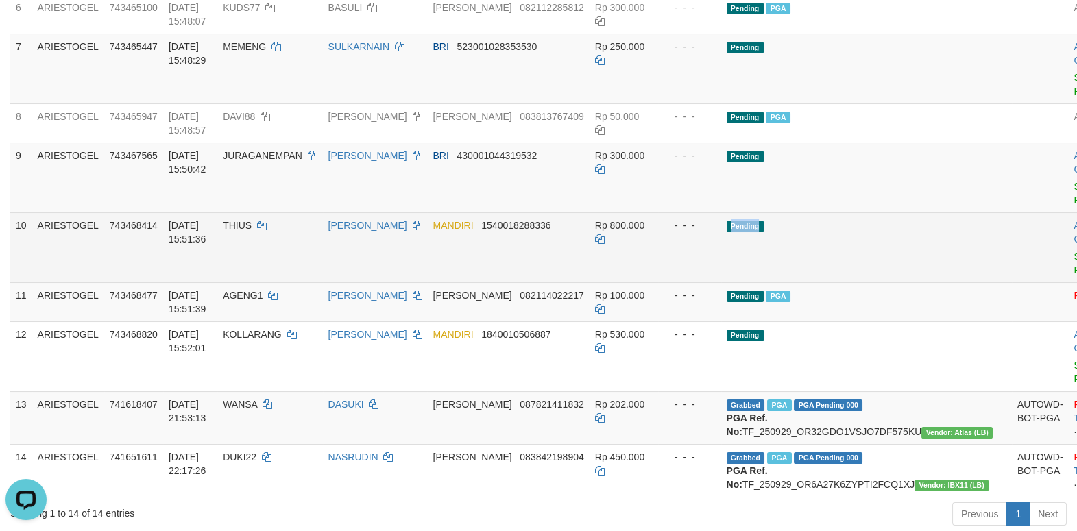
click at [876, 267] on td "Pending" at bounding box center [866, 248] width 291 height 70
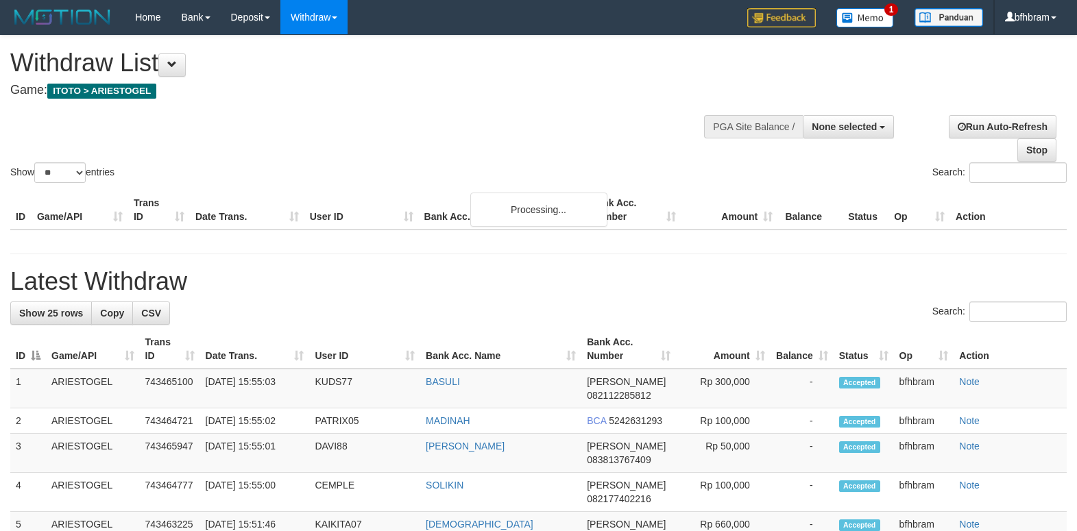
select select
select select "**"
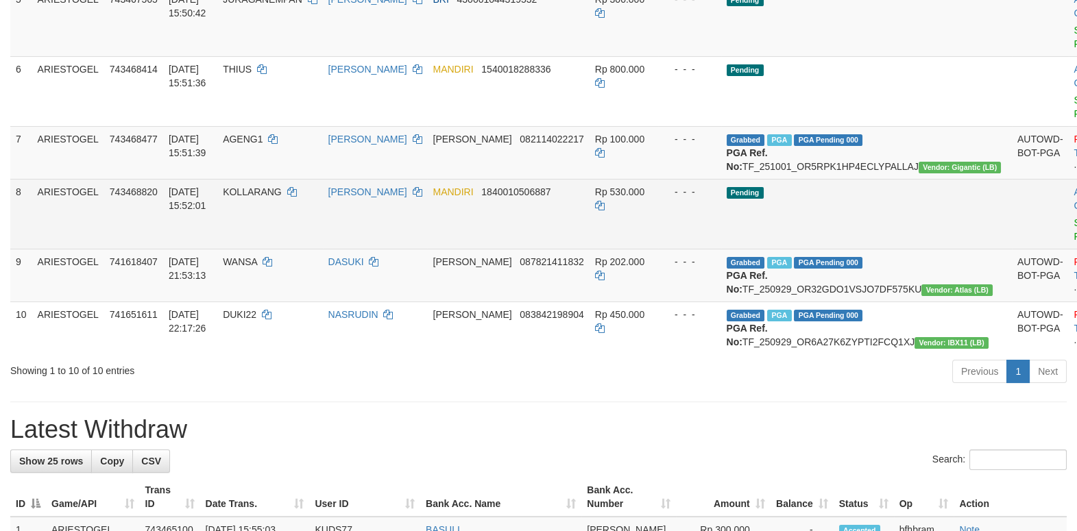
click at [889, 249] on td "Pending" at bounding box center [866, 214] width 291 height 70
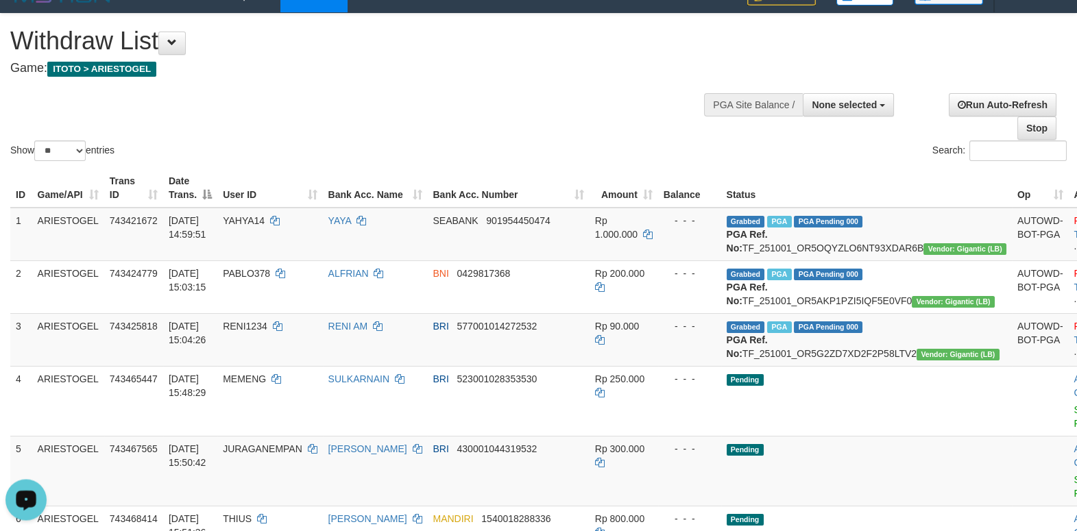
scroll to position [0, 0]
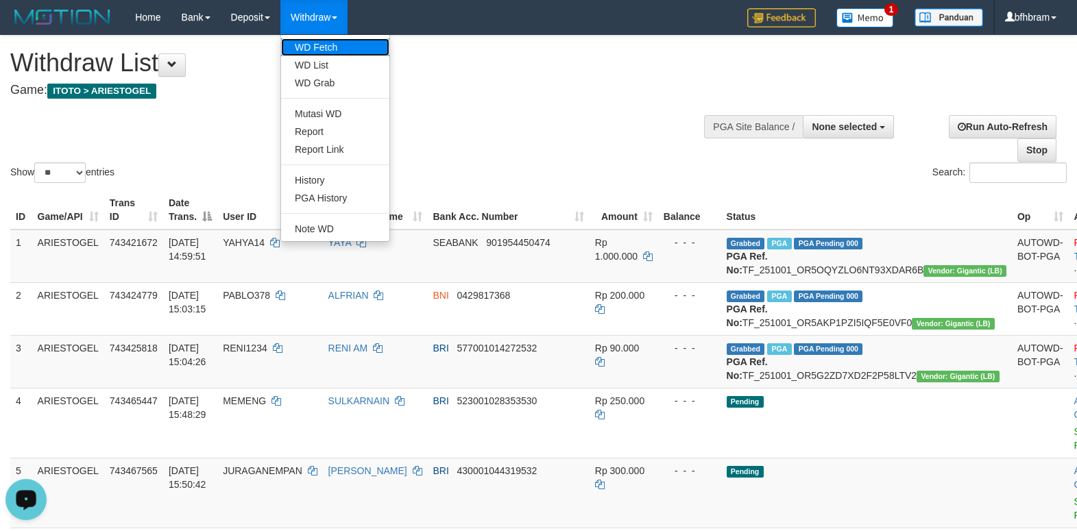
click at [313, 43] on link "WD Fetch" at bounding box center [335, 47] width 108 height 18
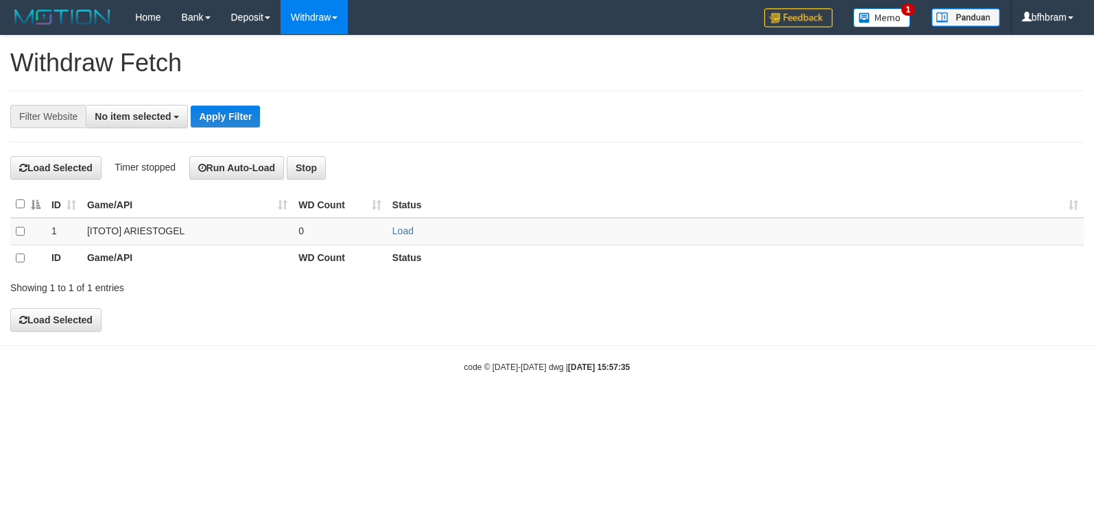
select select
click at [404, 233] on link "Load" at bounding box center [402, 231] width 21 height 11
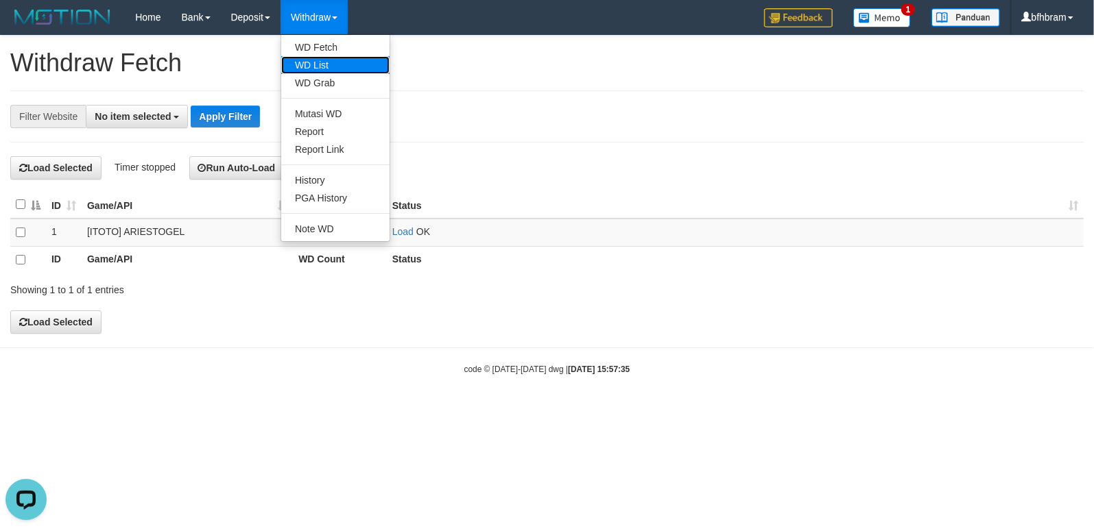
click at [317, 64] on link "WD List" at bounding box center [335, 65] width 108 height 18
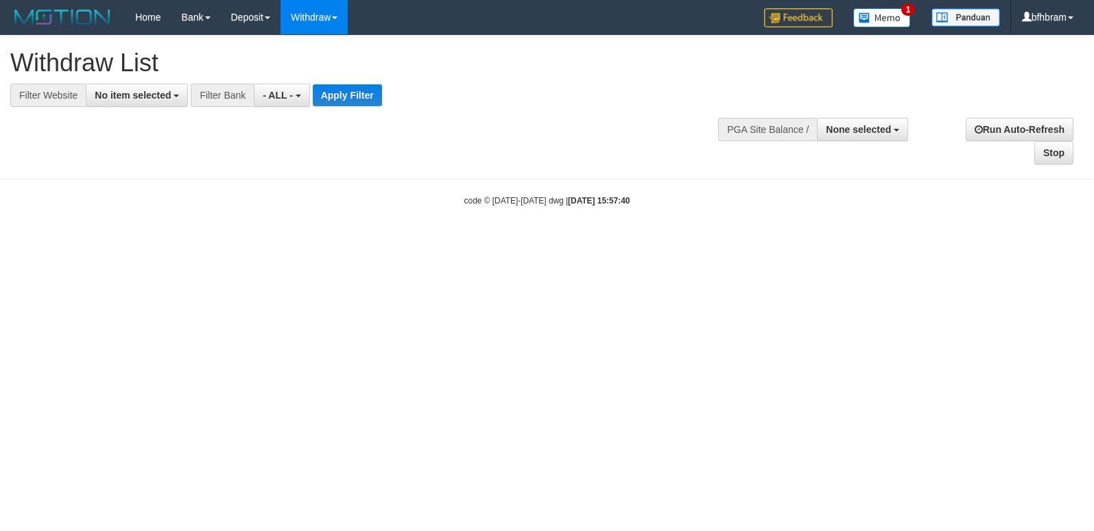
select select
click at [105, 104] on button "No item selected" at bounding box center [137, 95] width 102 height 23
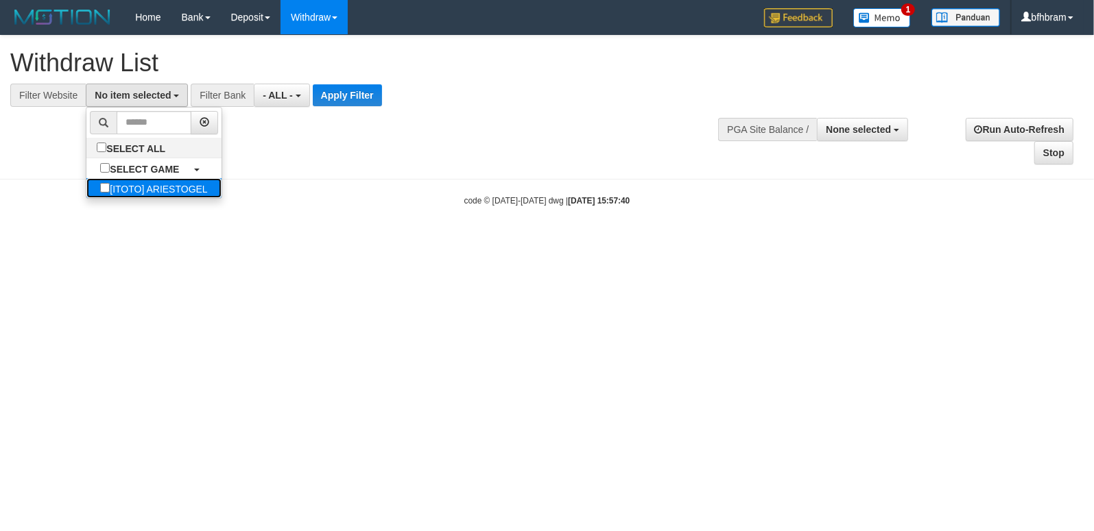
click at [86, 188] on label "[ITOTO] ARIESTOGEL" at bounding box center [153, 188] width 134 height 20
select select "***"
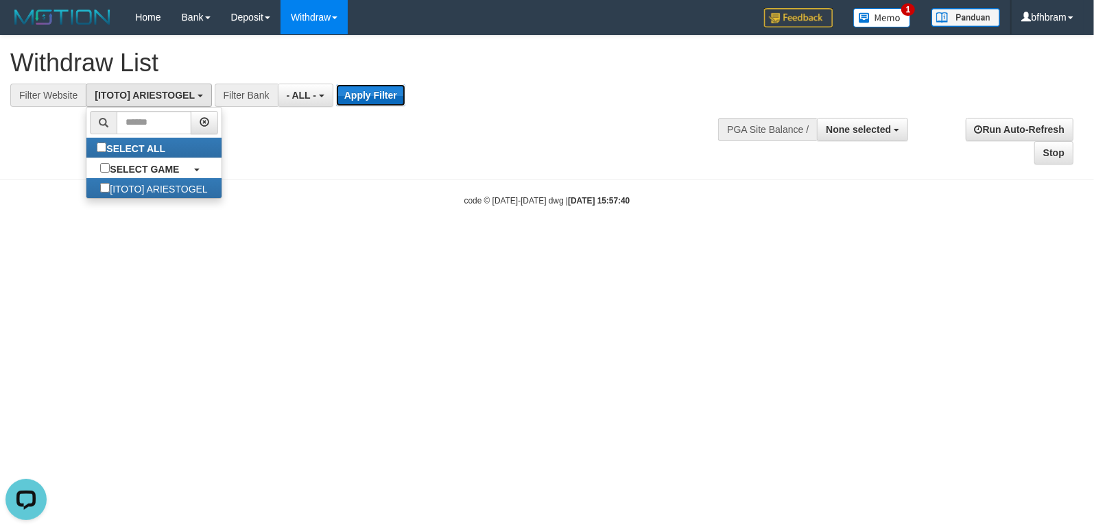
click at [360, 101] on button "Apply Filter" at bounding box center [370, 95] width 69 height 22
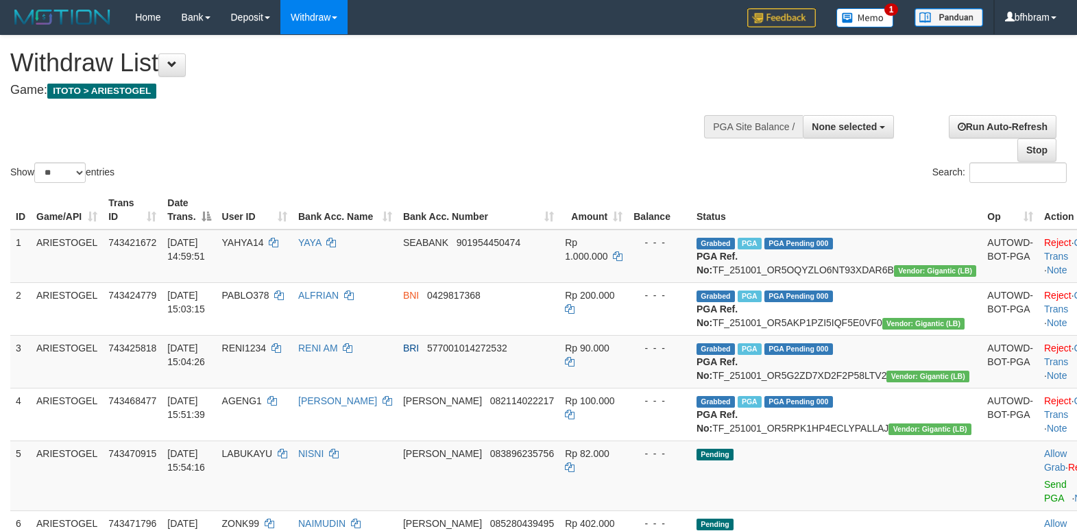
select select
select select "**"
click at [354, 143] on div "Show ** ** ** *** entries Search:" at bounding box center [538, 111] width 1077 height 150
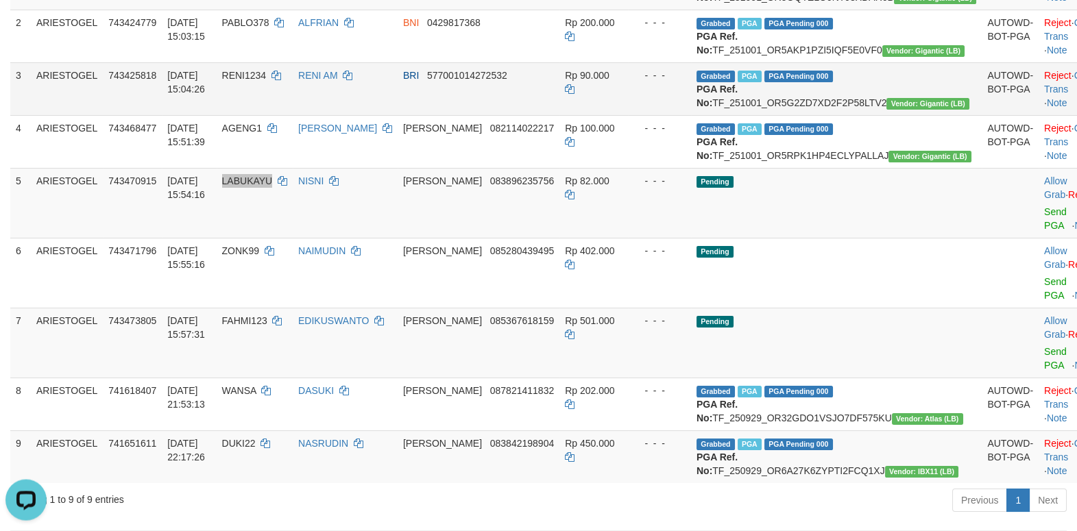
scroll to position [354, 0]
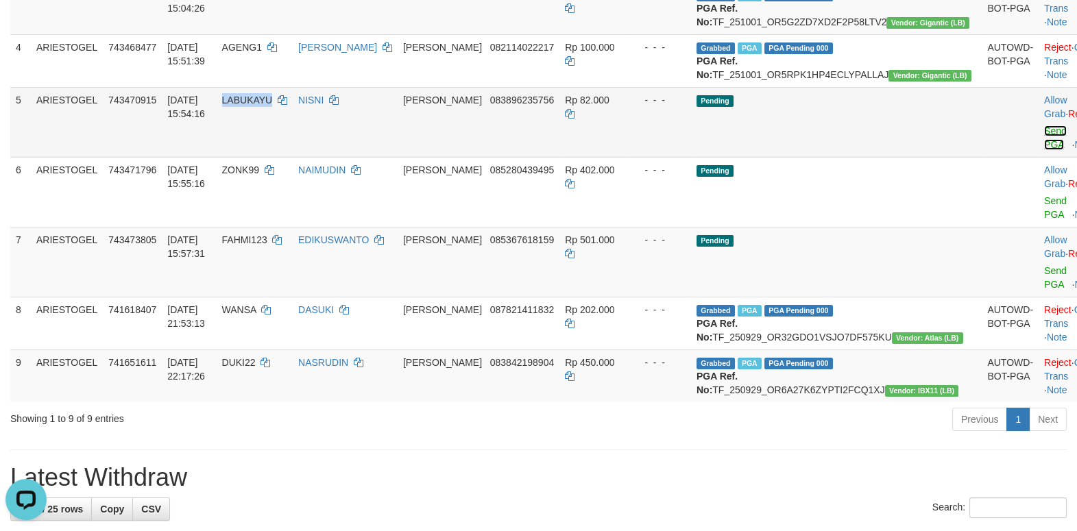
click at [1044, 150] on link "Send PGA" at bounding box center [1055, 137] width 23 height 25
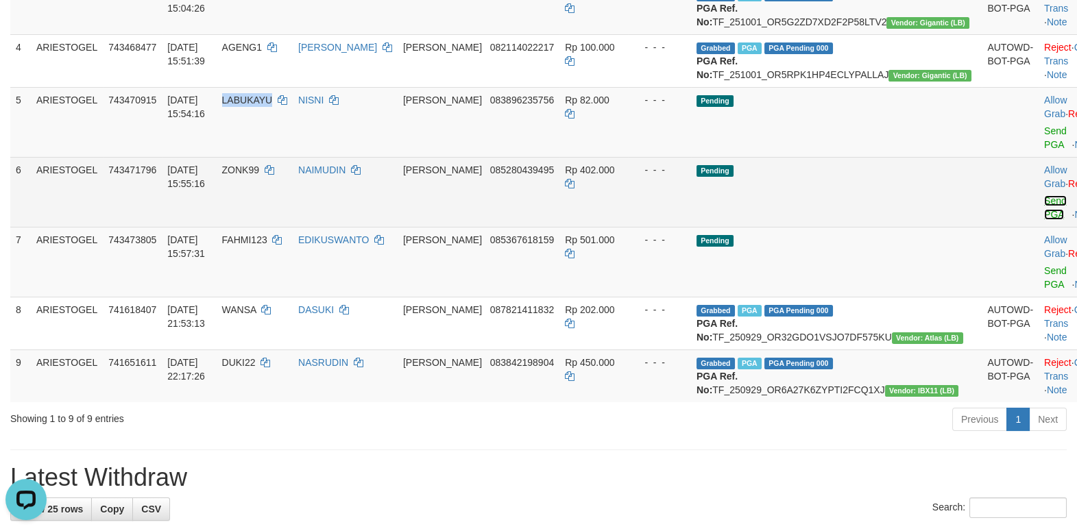
click at [1044, 220] on link "Send PGA" at bounding box center [1055, 207] width 23 height 25
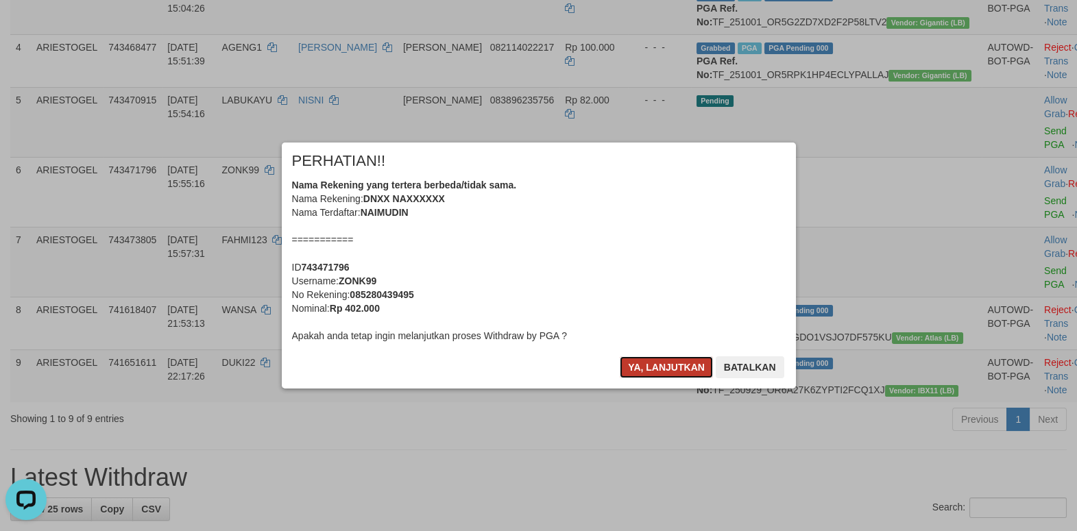
click at [685, 363] on button "Ya, lanjutkan" at bounding box center [666, 368] width 93 height 22
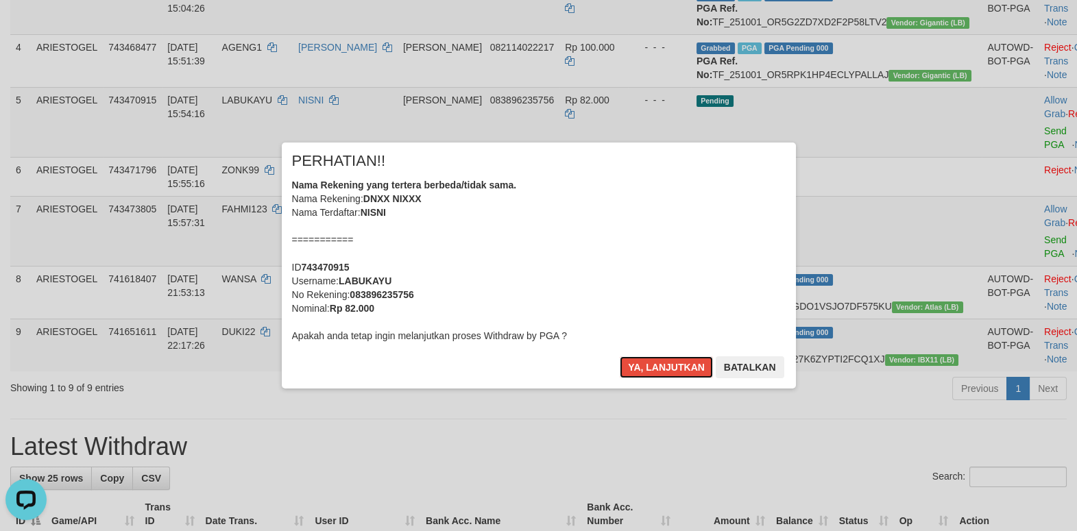
click at [685, 363] on button "Ya, lanjutkan" at bounding box center [666, 368] width 93 height 22
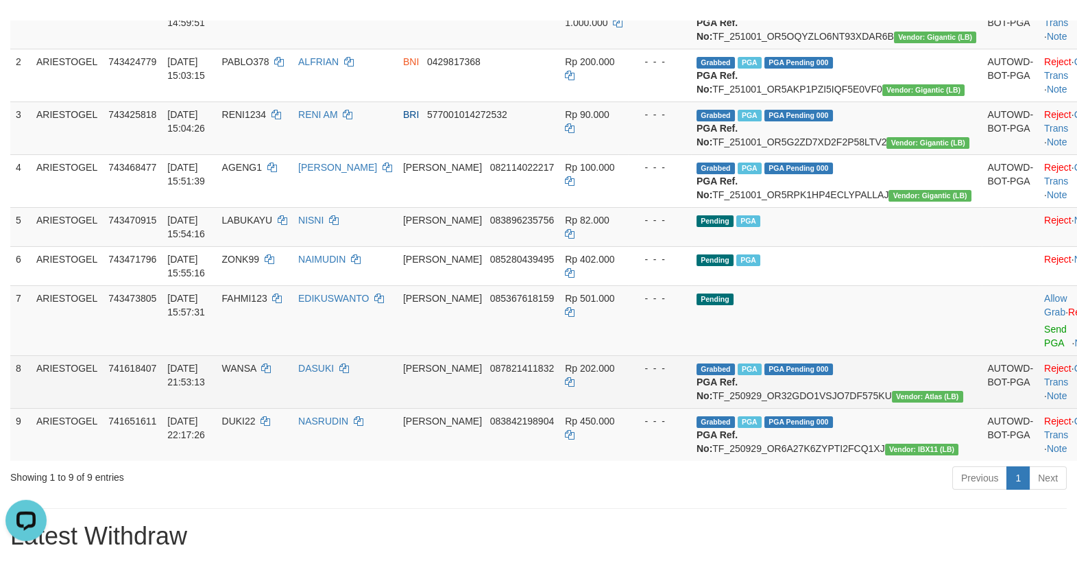
scroll to position [295, 0]
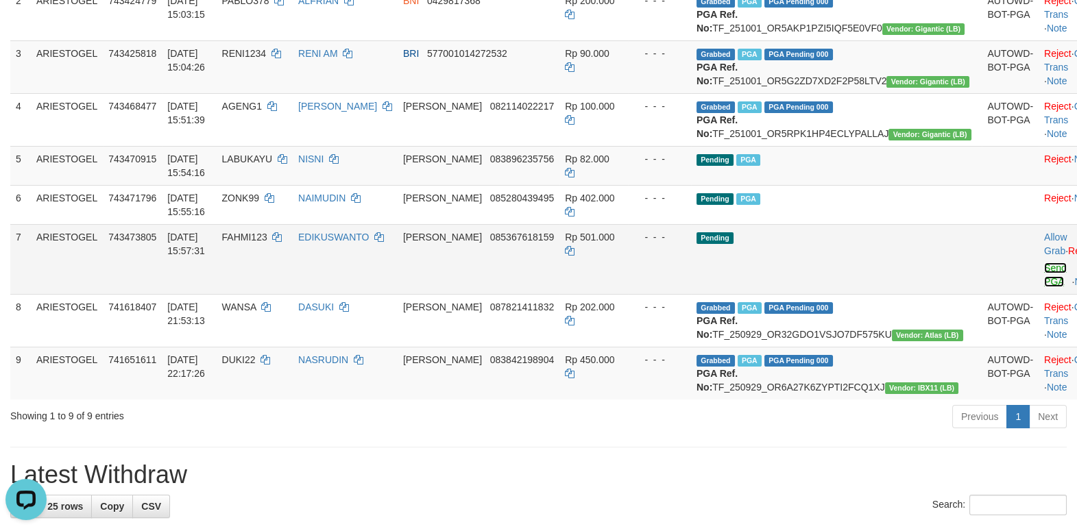
click at [1044, 287] on link "Send PGA" at bounding box center [1055, 275] width 23 height 25
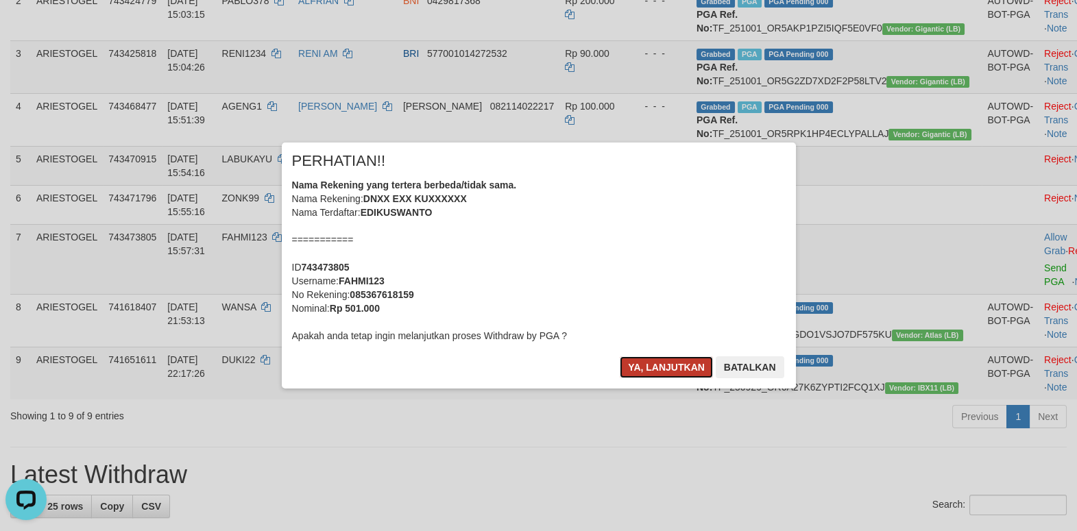
click at [653, 359] on button "Ya, lanjutkan" at bounding box center [666, 368] width 93 height 22
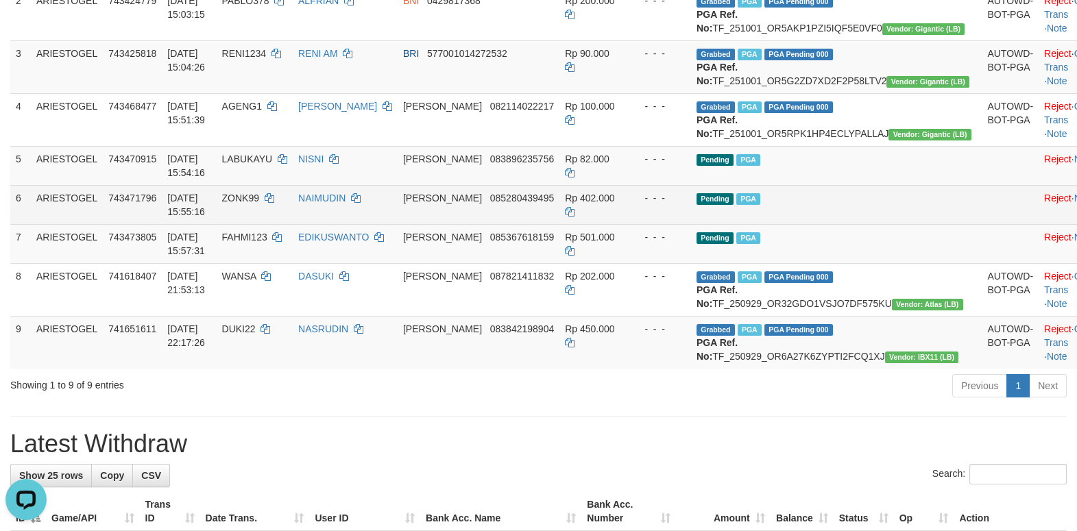
click at [864, 224] on td "Pending PGA" at bounding box center [836, 204] width 291 height 39
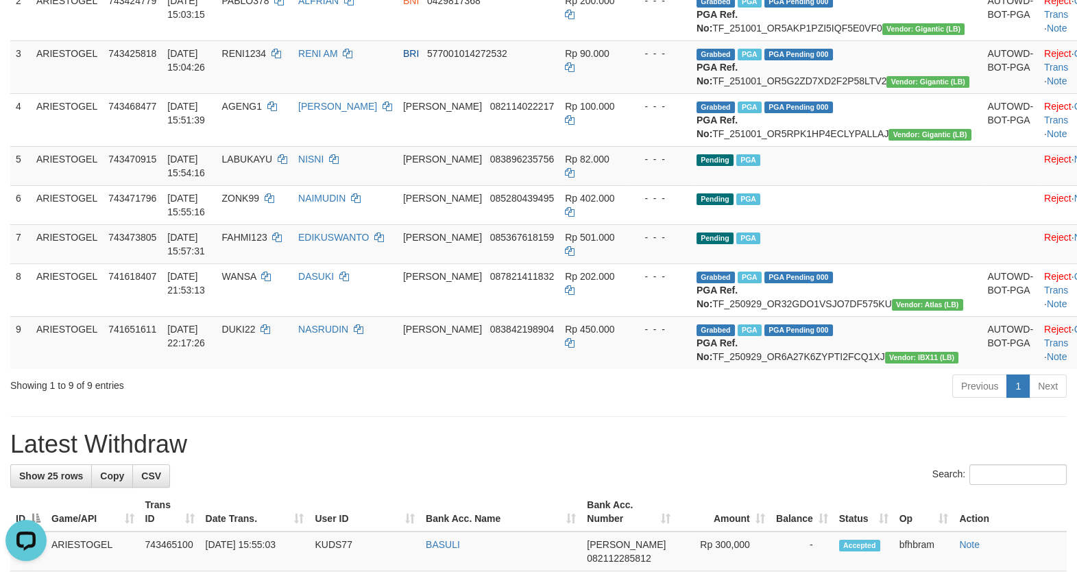
click at [308, 392] on div "Showing 1 to 9 of 9 entries" at bounding box center [224, 382] width 429 height 19
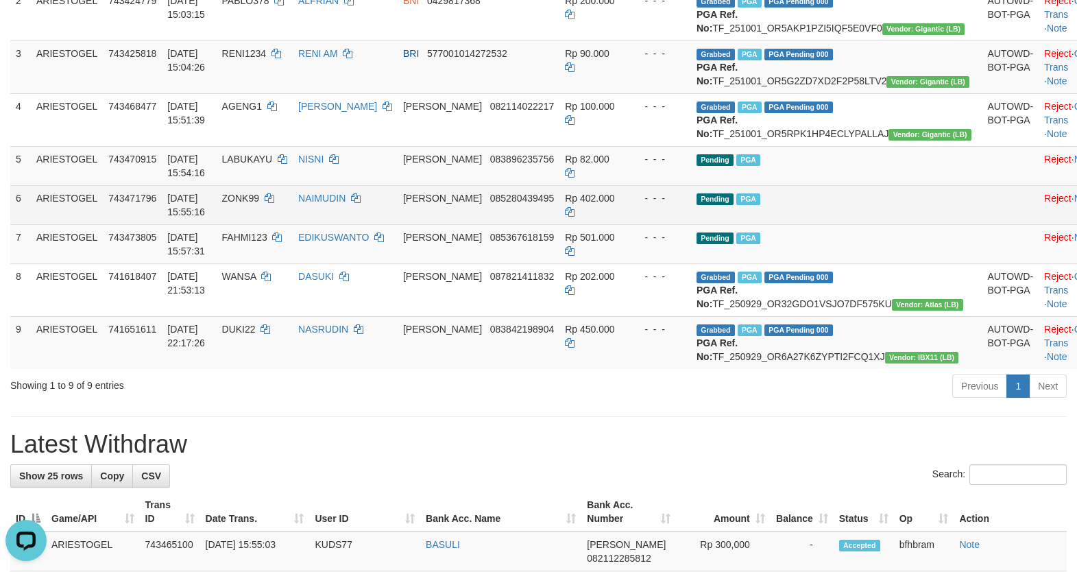
click at [896, 224] on td "Pending PGA" at bounding box center [836, 204] width 291 height 39
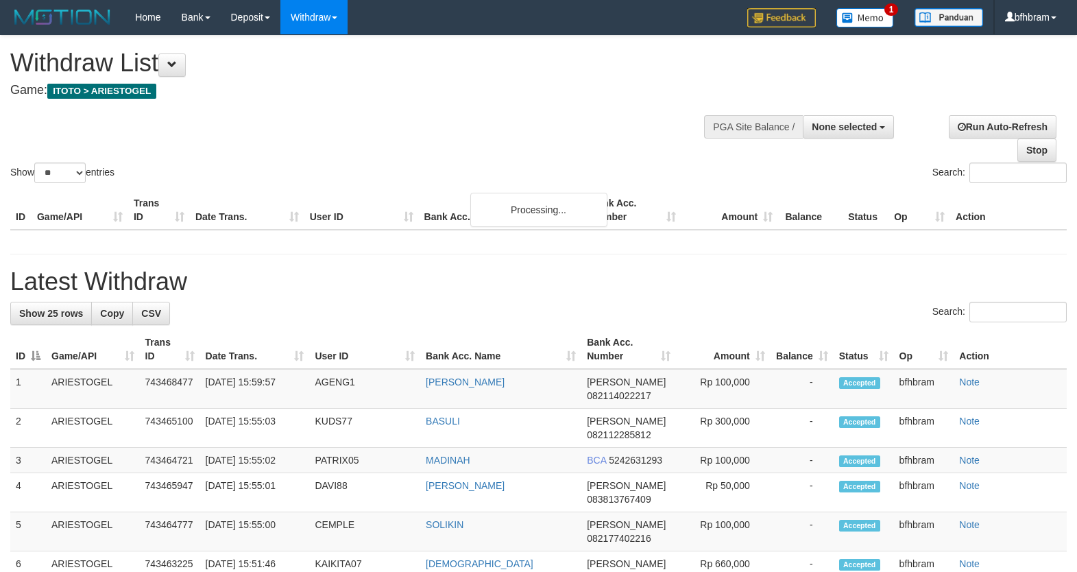
select select
select select "**"
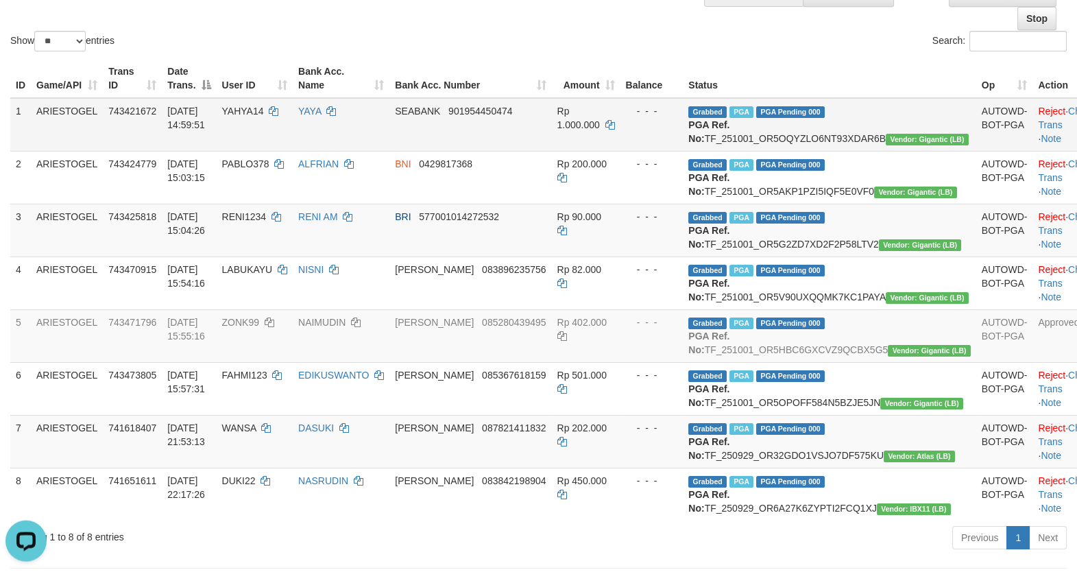
scroll to position [177, 0]
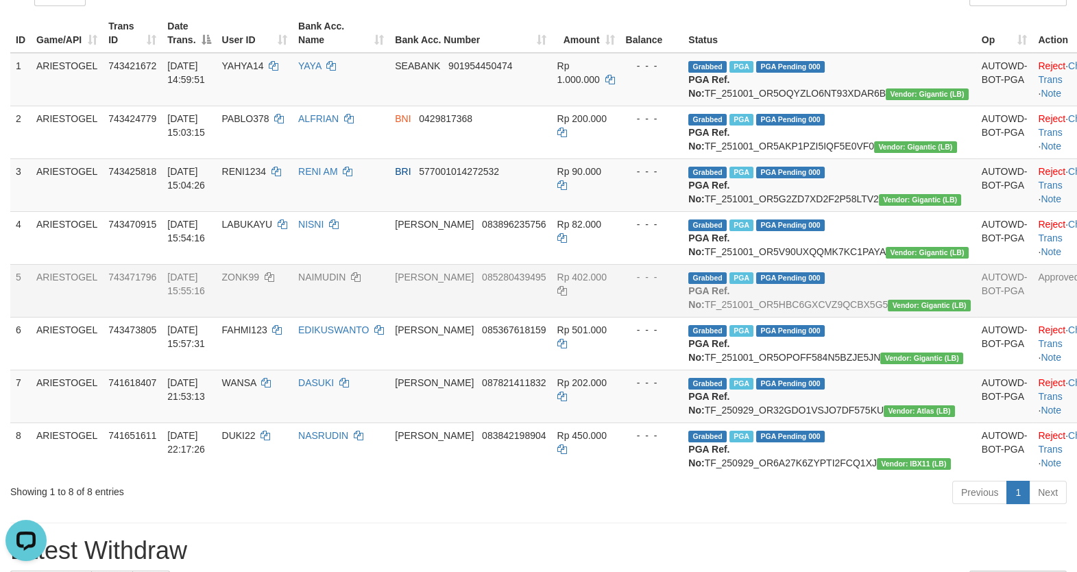
click at [1033, 317] on td "Approved" at bounding box center [1067, 290] width 68 height 53
click at [621, 317] on td "Rp 402.000" at bounding box center [586, 290] width 69 height 53
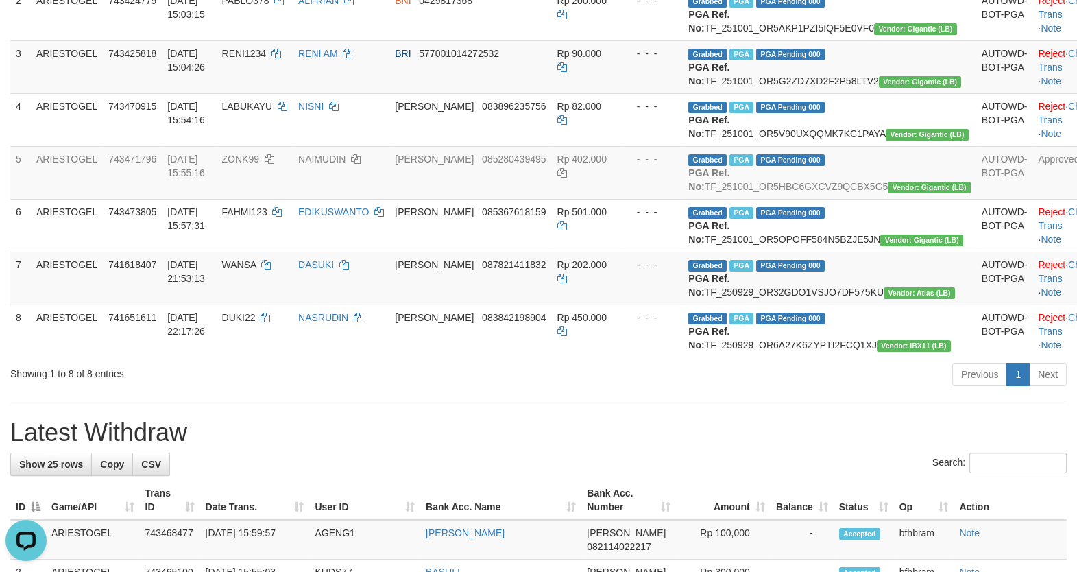
drag, startPoint x: 450, startPoint y: 483, endPoint x: 454, endPoint y: 498, distance: 15.6
click at [453, 391] on div "Previous 1 Next" at bounding box center [763, 375] width 628 height 29
click at [454, 391] on div "Previous 1 Next" at bounding box center [763, 375] width 628 height 29
click at [585, 391] on div "Previous 1 Next" at bounding box center [762, 375] width 607 height 29
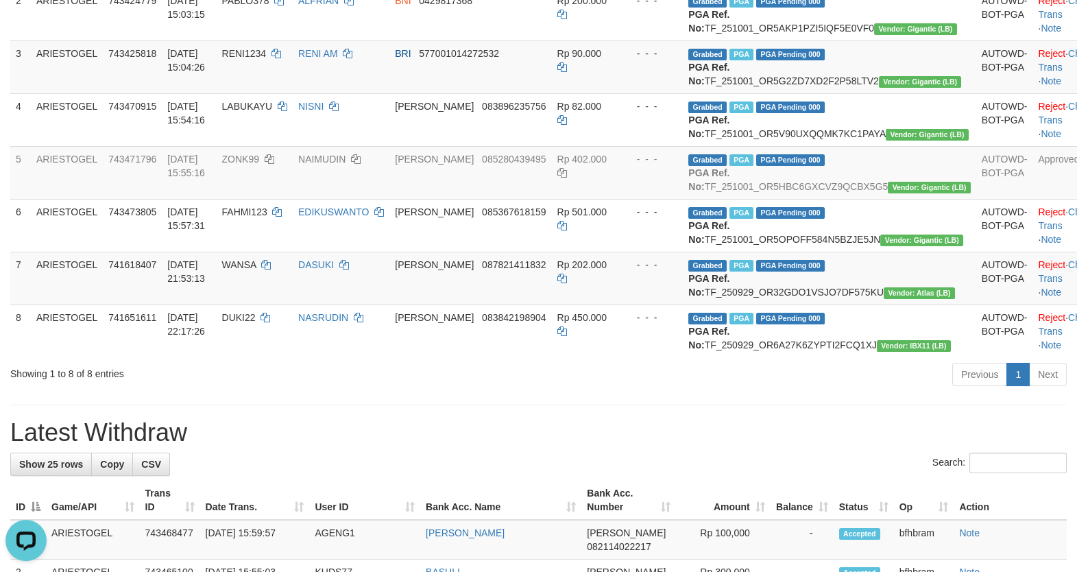
click at [585, 391] on div "Previous 1 Next" at bounding box center [762, 375] width 607 height 29
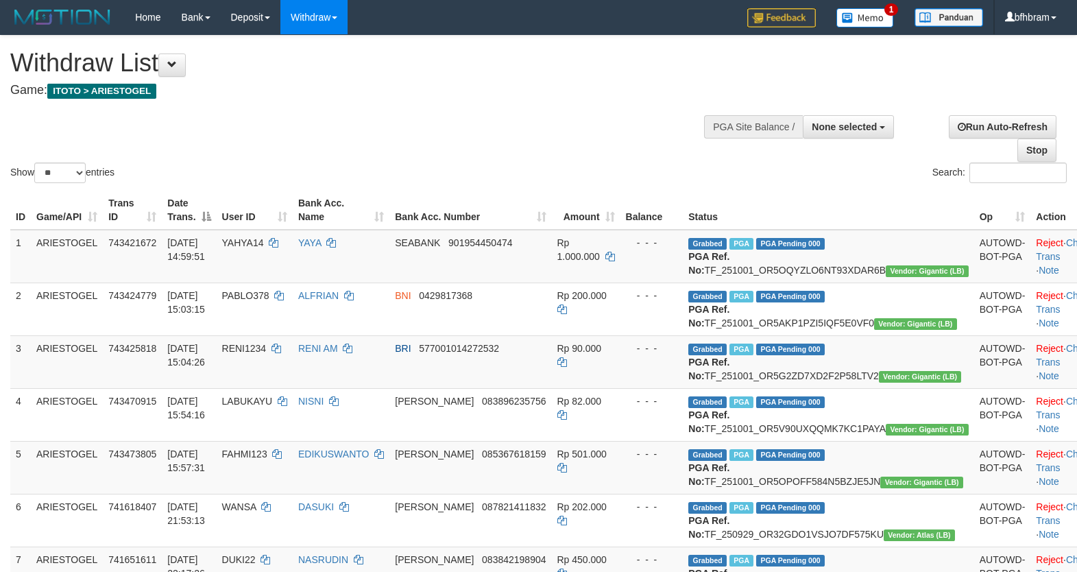
select select
select select "**"
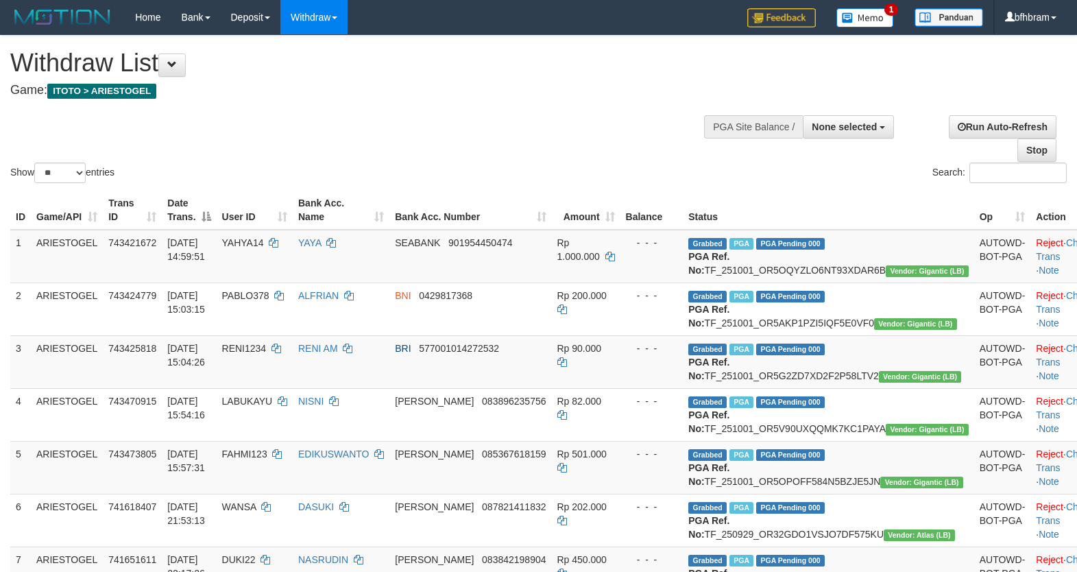
select select
select select "**"
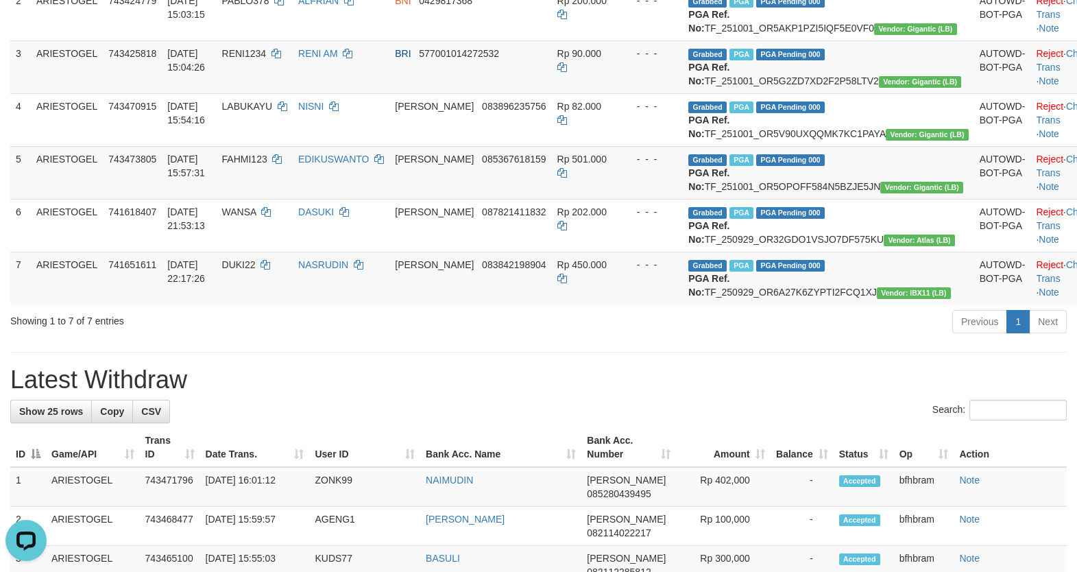
click at [565, 352] on hr at bounding box center [538, 352] width 1057 height 1
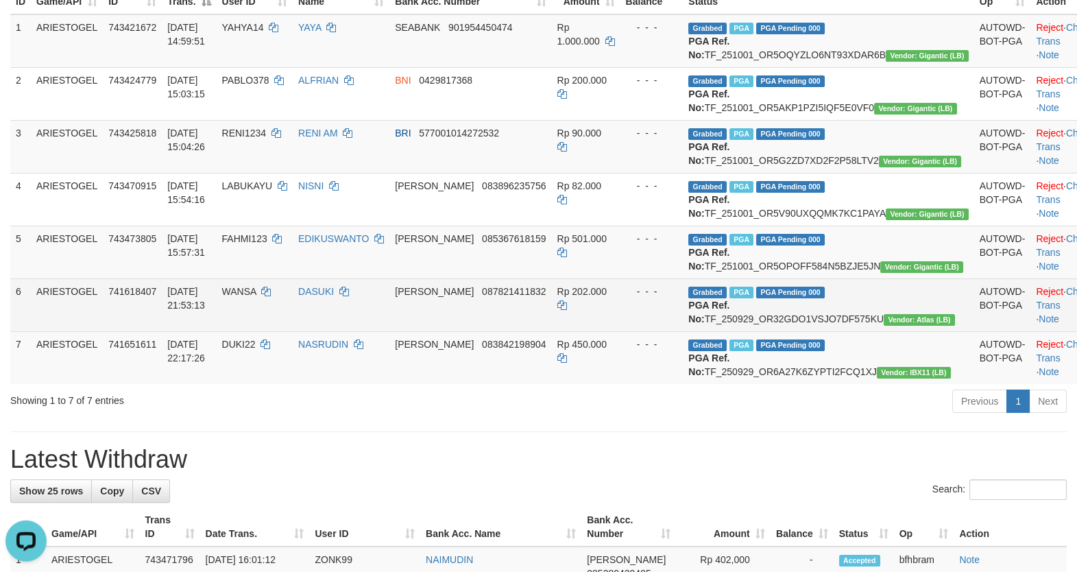
scroll to position [177, 0]
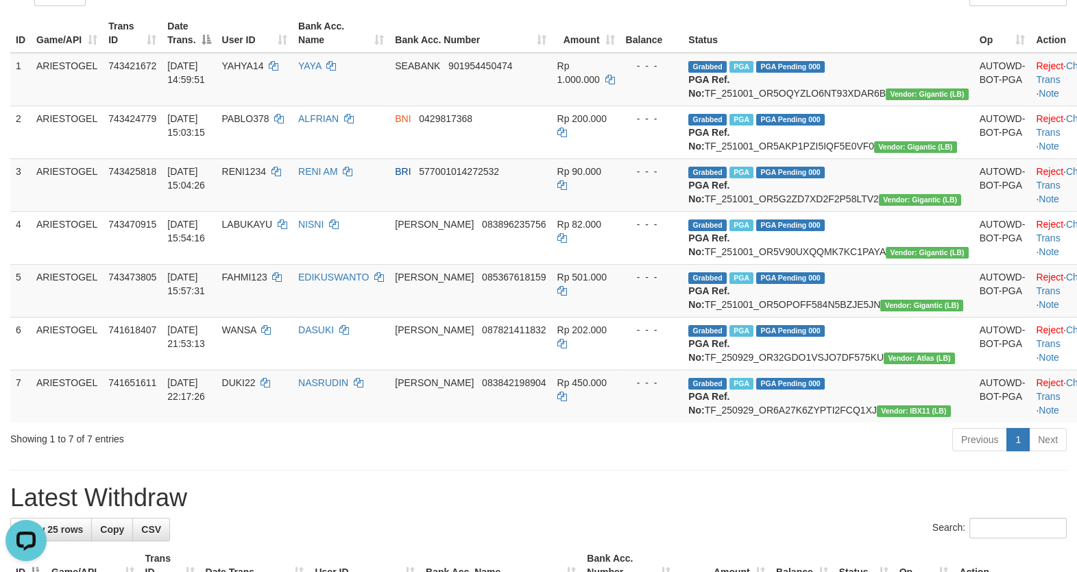
click at [653, 426] on div "ID Game/API Trans ID Date Trans. User ID Bank Acc. Name Bank Acc. Number Amount…" at bounding box center [538, 218] width 1077 height 417
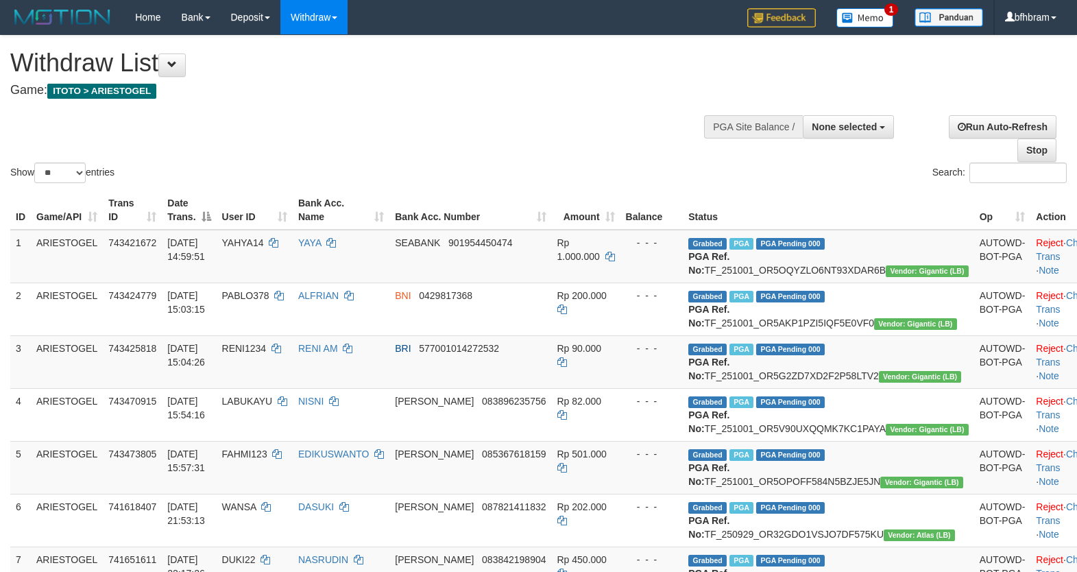
select select
select select "**"
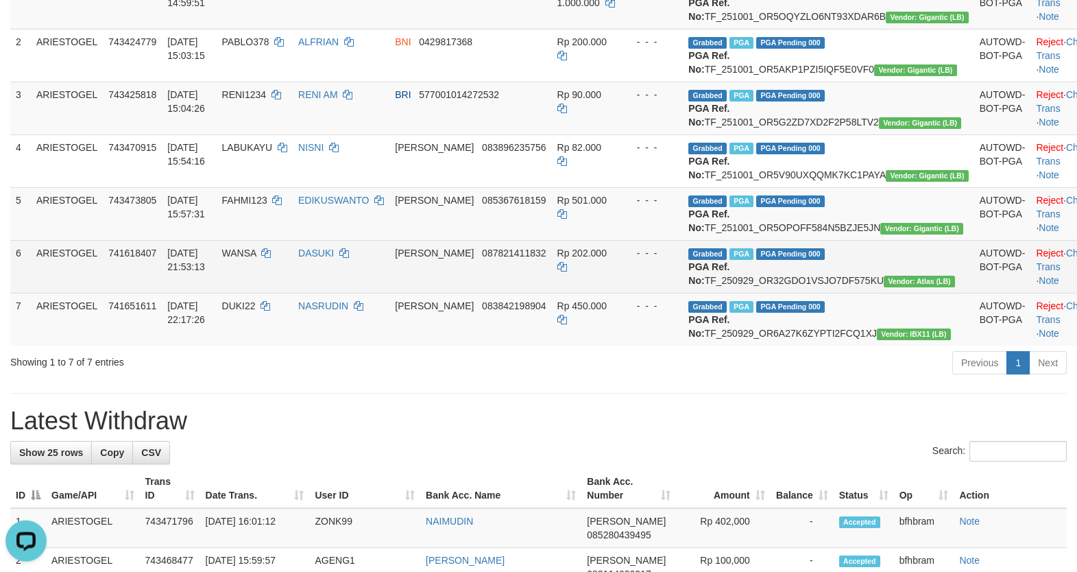
scroll to position [295, 0]
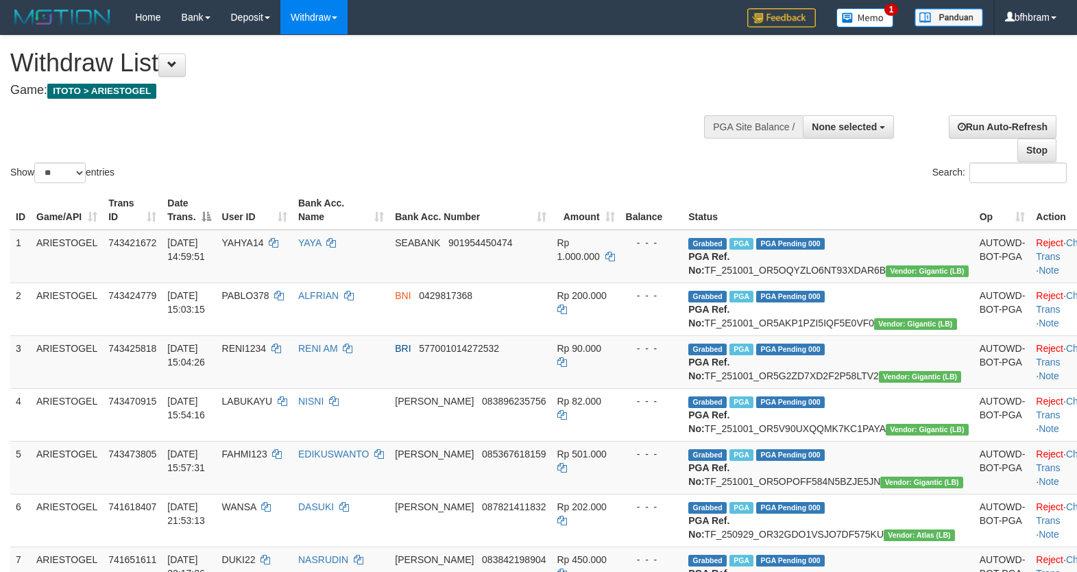
select select
select select "**"
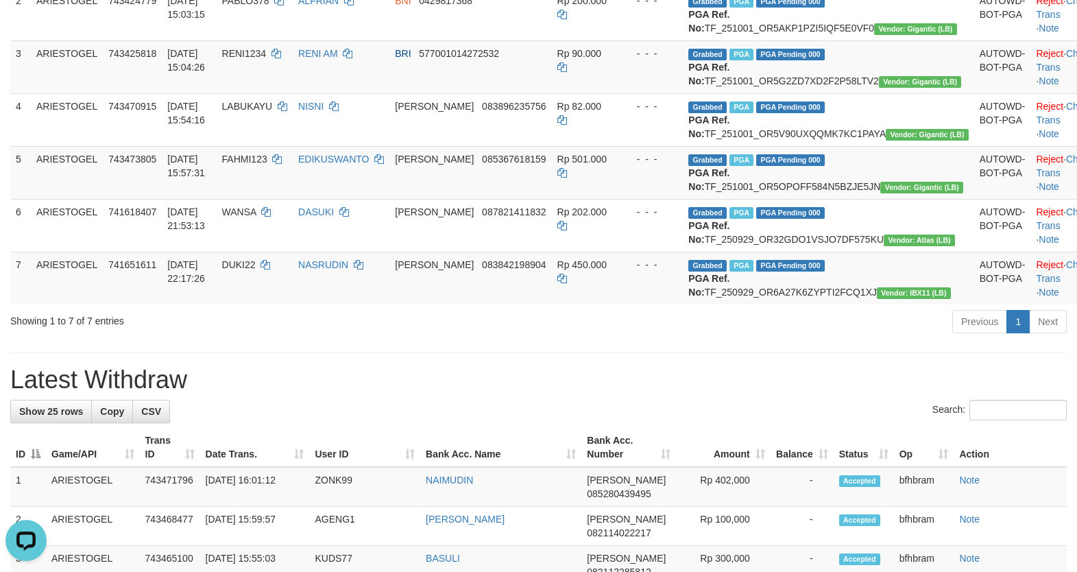
click at [474, 338] on div "Previous 1 Next" at bounding box center [762, 323] width 607 height 29
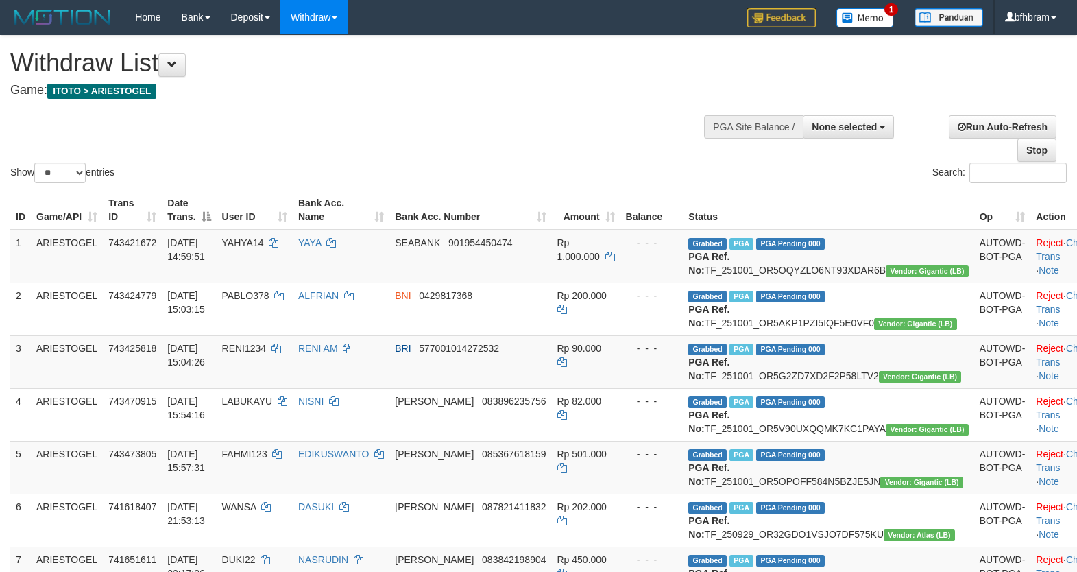
select select
select select "**"
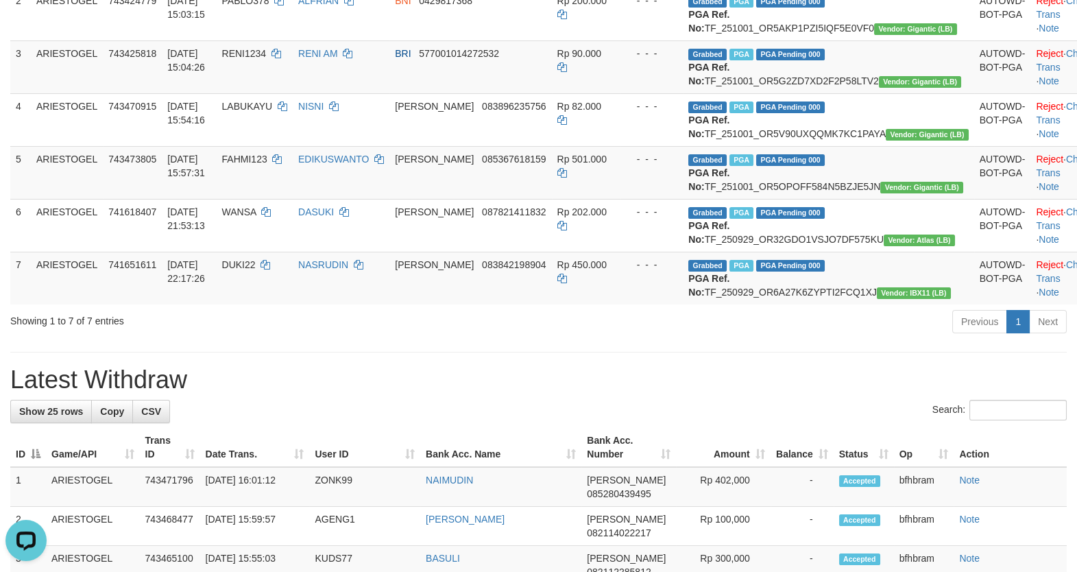
click at [639, 338] on div "Previous 1 Next" at bounding box center [762, 323] width 607 height 29
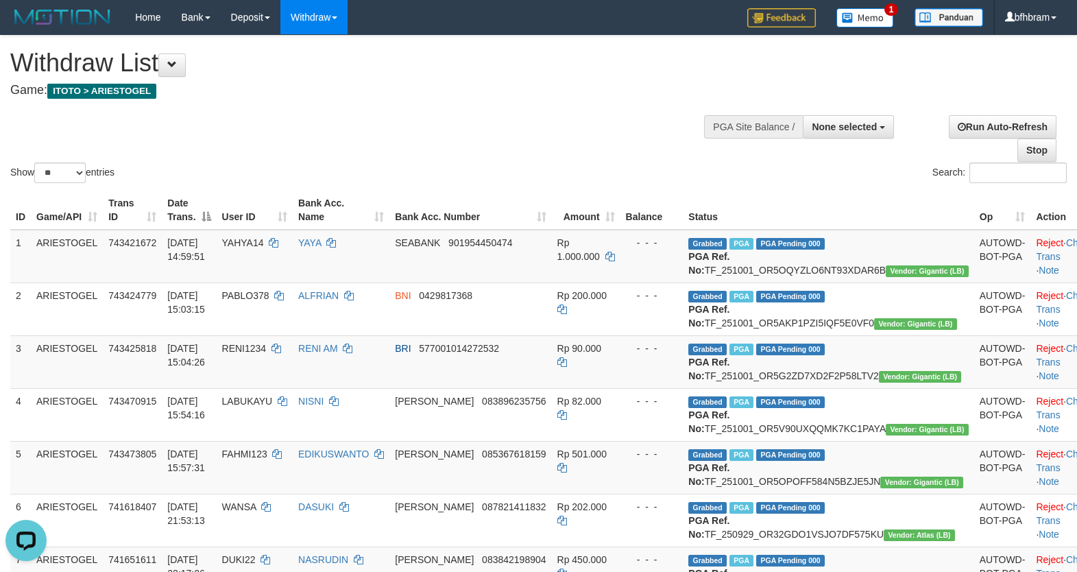
scroll to position [472, 0]
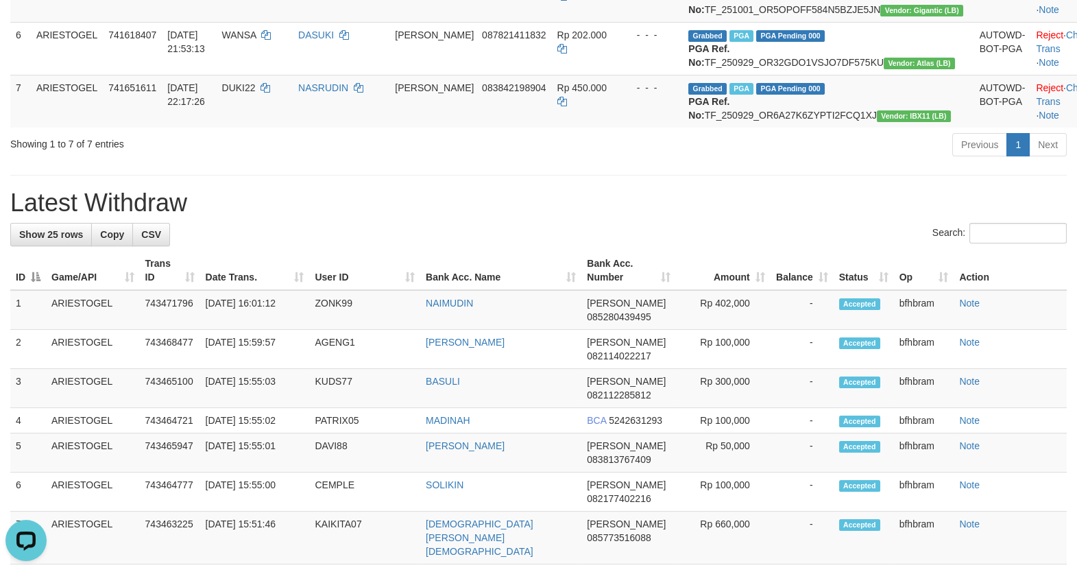
click at [503, 161] on div "Previous 1 Next" at bounding box center [762, 146] width 607 height 29
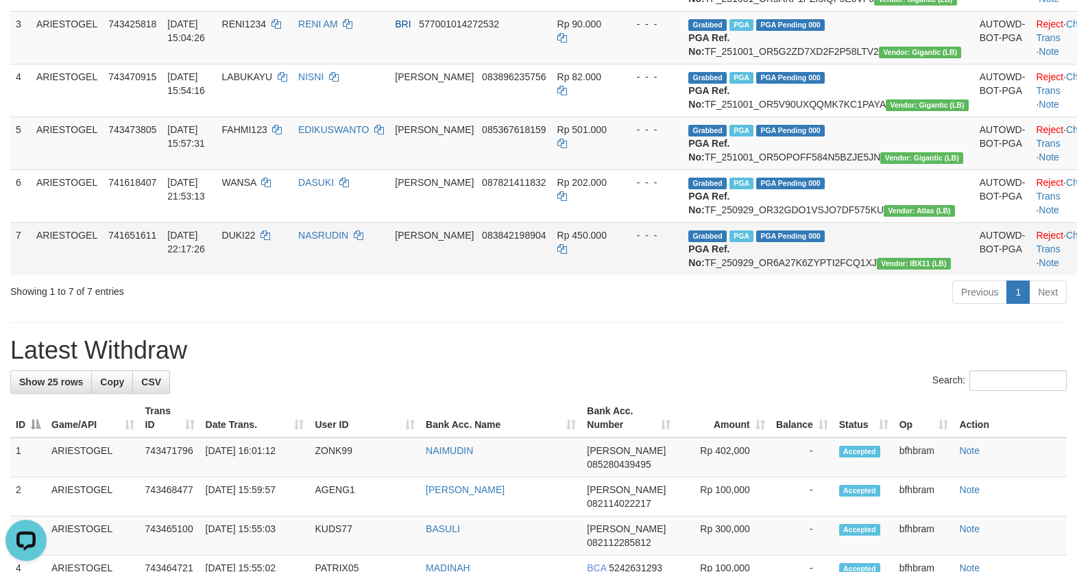
scroll to position [236, 0]
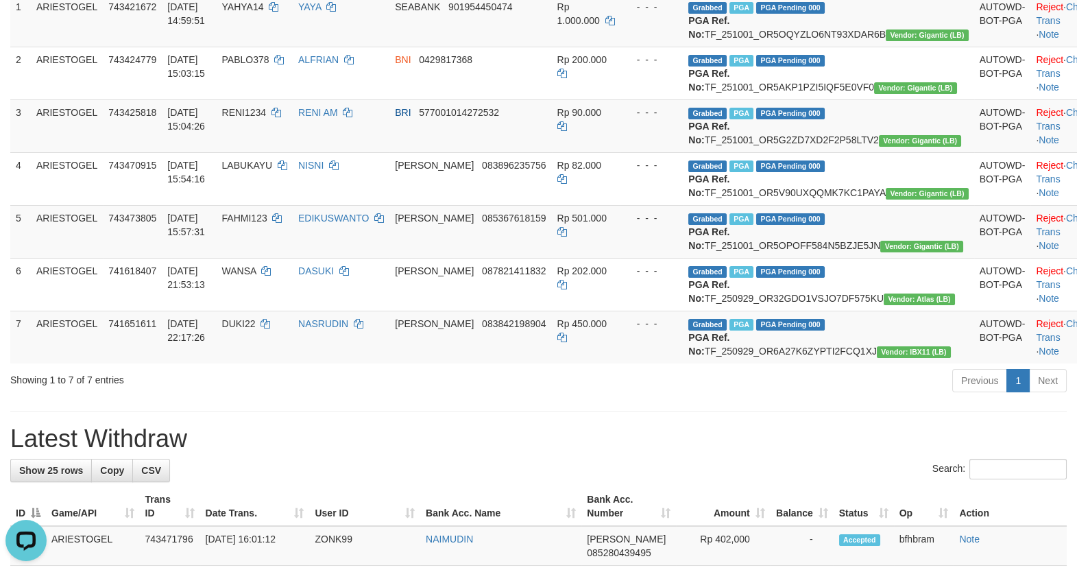
click at [639, 453] on h1 "Latest Withdraw" at bounding box center [538, 438] width 1057 height 27
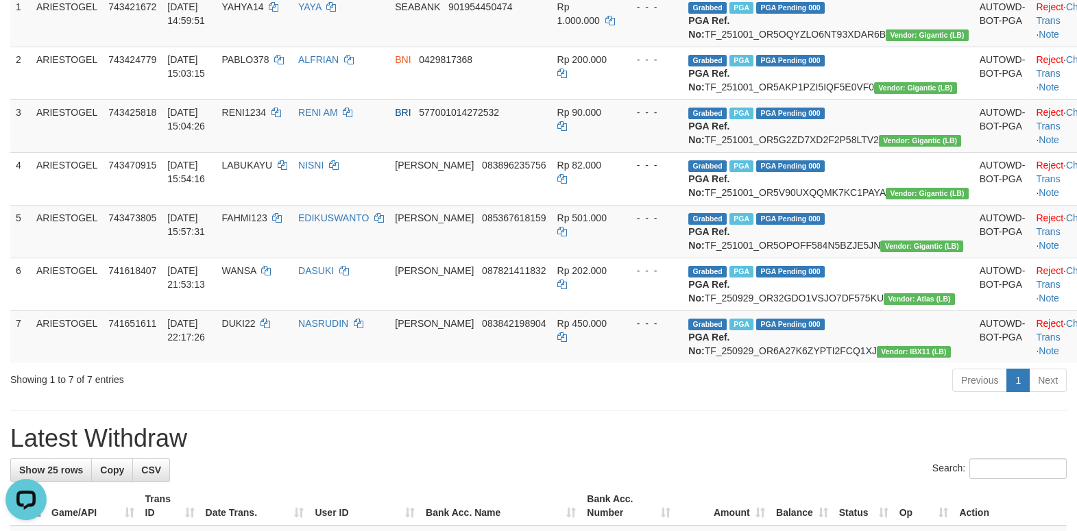
click at [860, 397] on div "Previous 1 Next" at bounding box center [762, 382] width 607 height 29
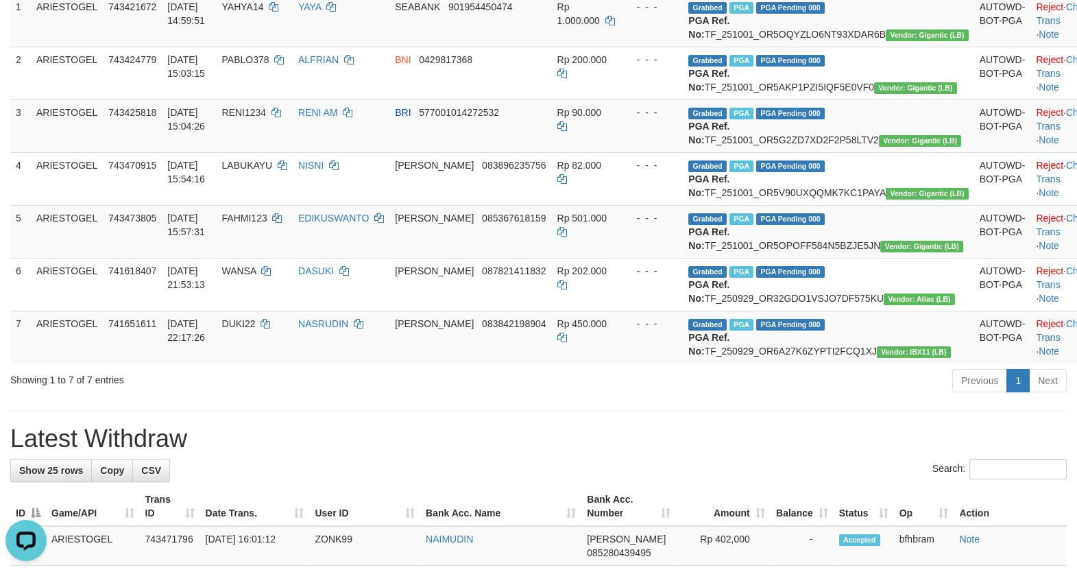
click at [751, 397] on div "Previous 1 Next" at bounding box center [762, 382] width 607 height 29
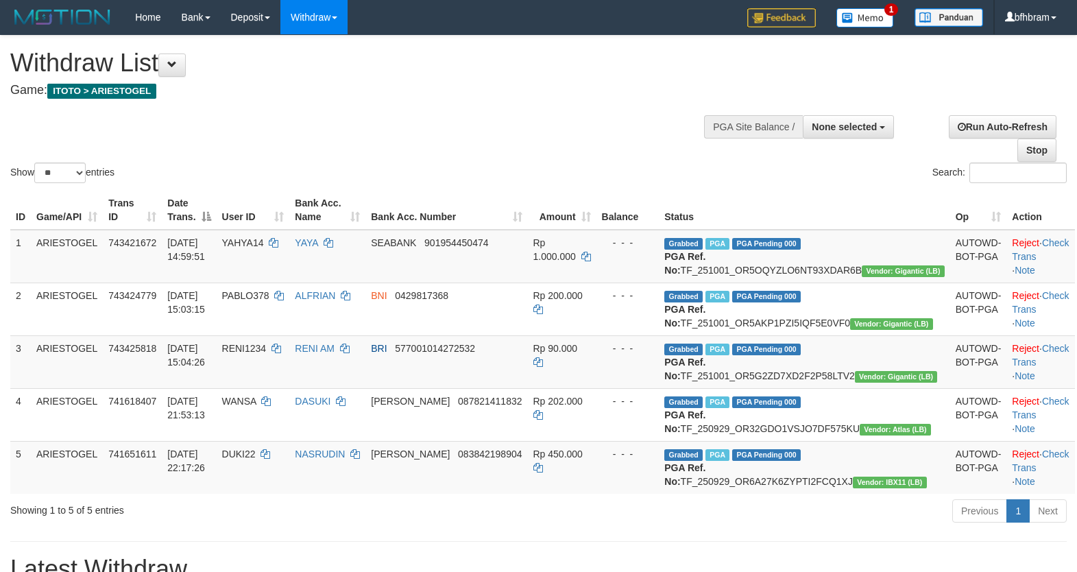
select select
select select "**"
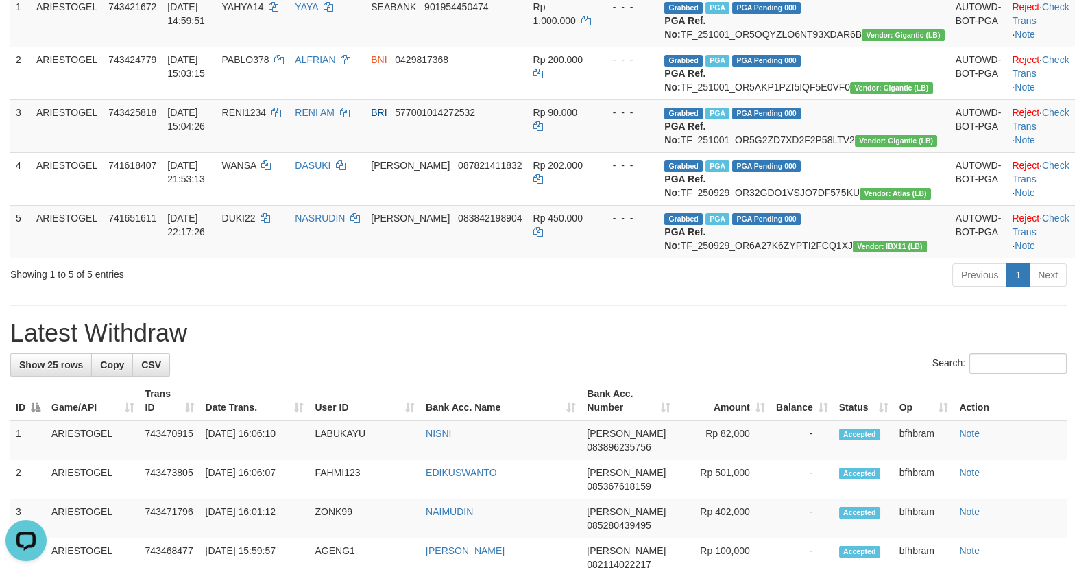
click at [805, 377] on div "Search:" at bounding box center [538, 365] width 1057 height 24
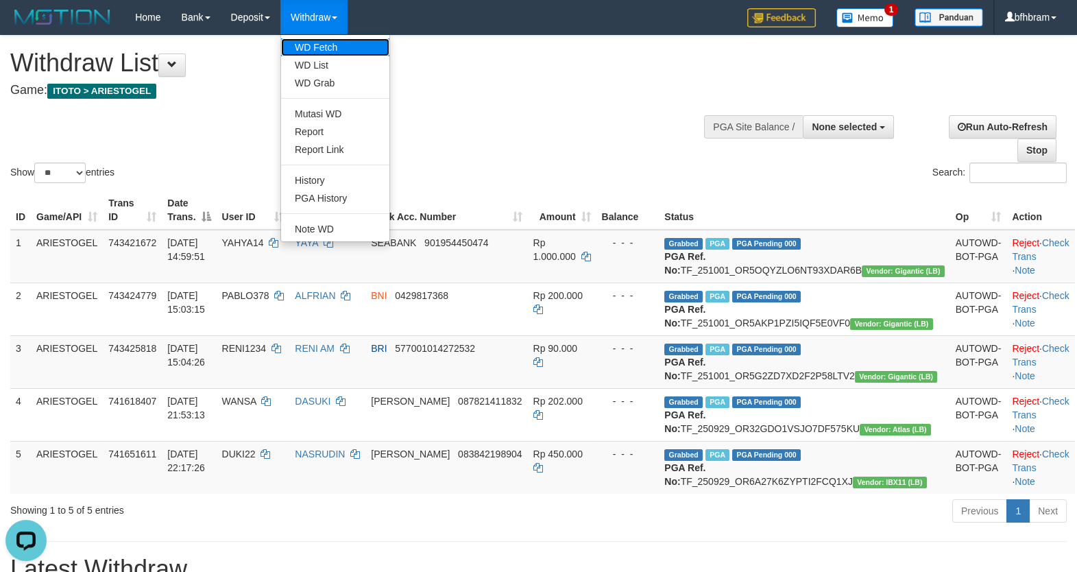
click at [322, 43] on link "WD Fetch" at bounding box center [335, 47] width 108 height 18
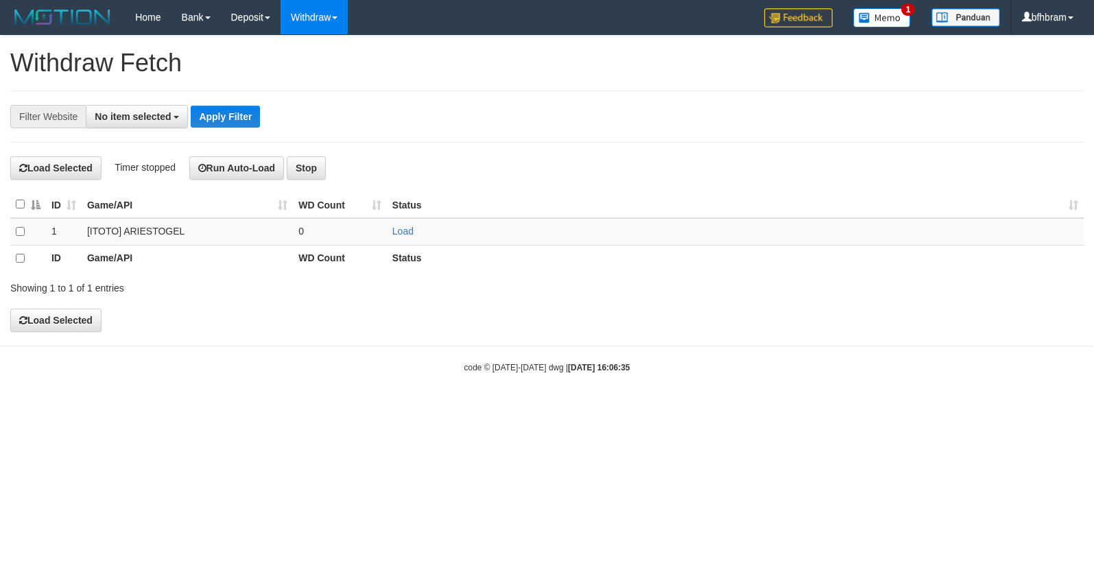
select select
click at [396, 228] on link "Load" at bounding box center [402, 231] width 21 height 11
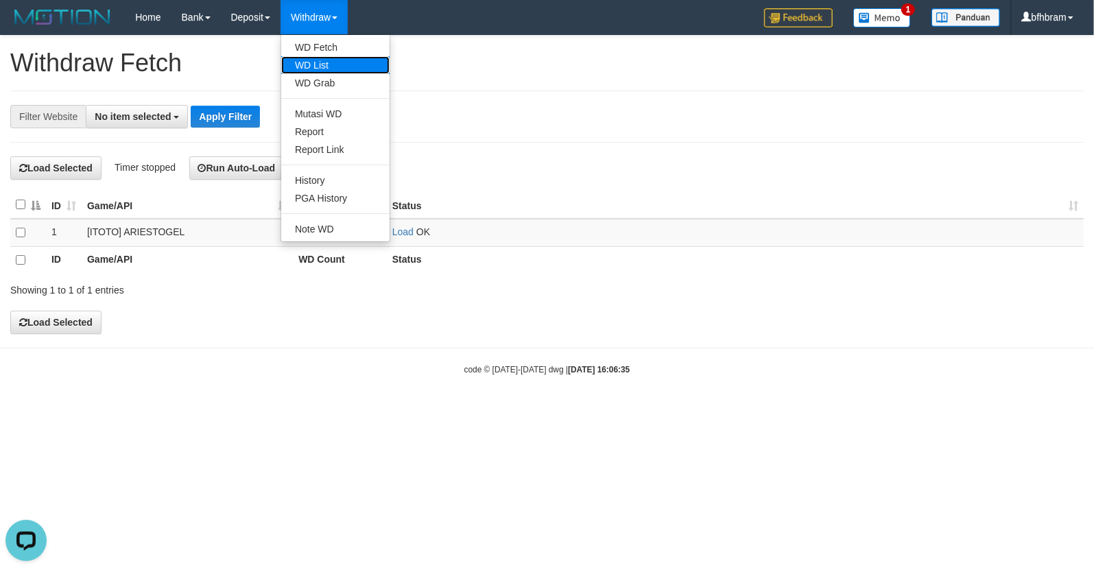
click at [333, 59] on link "WD List" at bounding box center [335, 65] width 108 height 18
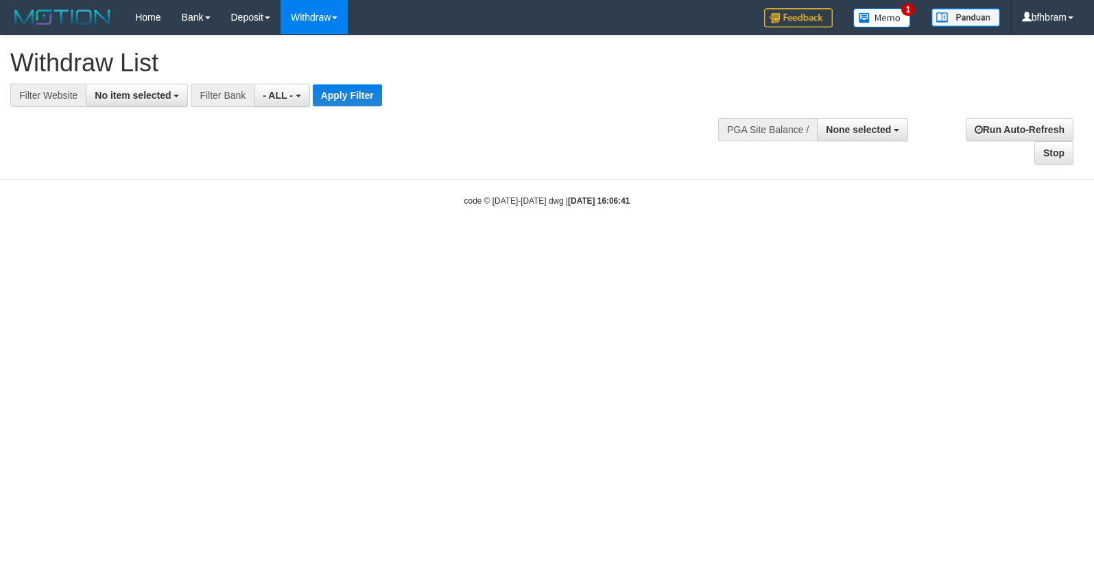
select select
click at [143, 105] on button "No item selected" at bounding box center [137, 95] width 102 height 23
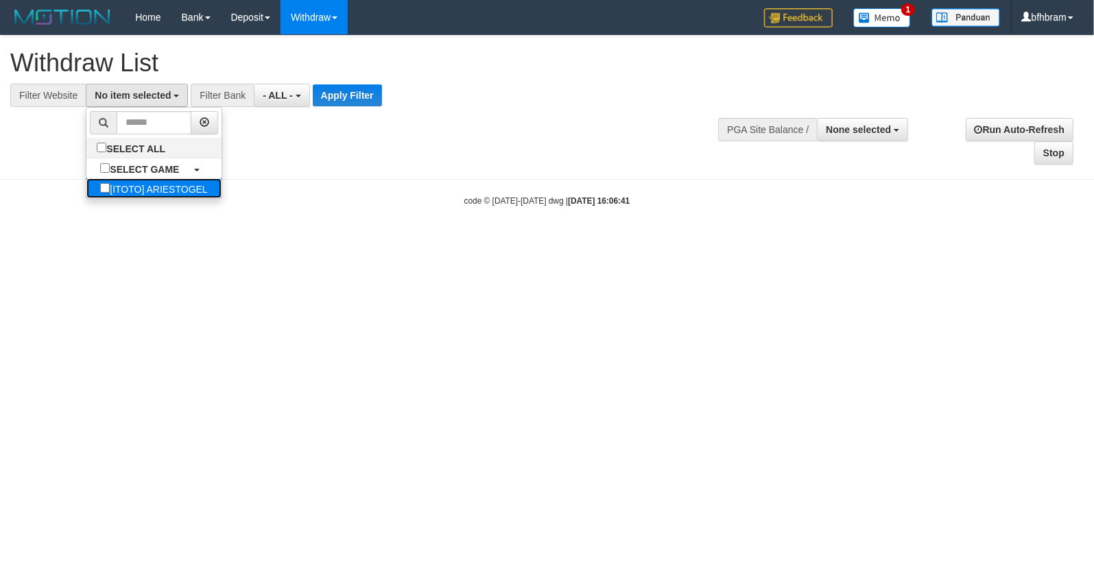
click at [100, 186] on label "[ITOTO] ARIESTOGEL" at bounding box center [153, 188] width 134 height 20
select select "***"
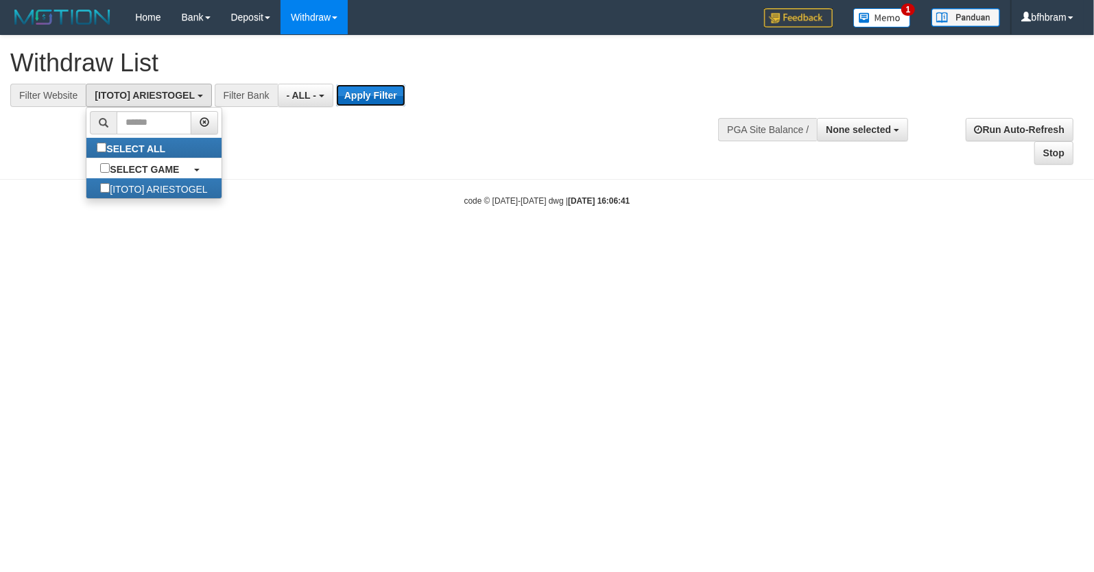
drag, startPoint x: 357, startPoint y: 95, endPoint x: 22, endPoint y: 165, distance: 341.8
click at [351, 95] on button "Apply Filter" at bounding box center [370, 95] width 69 height 22
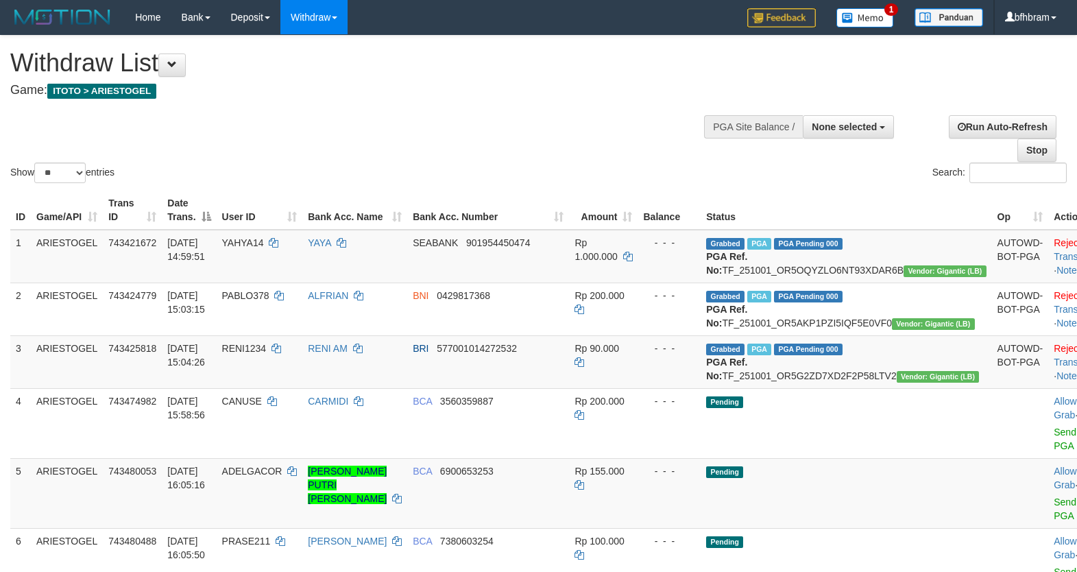
select select
select select "**"
click at [571, 97] on h4 "Game: ITOTO > ARIESTOGEL" at bounding box center [357, 91] width 694 height 14
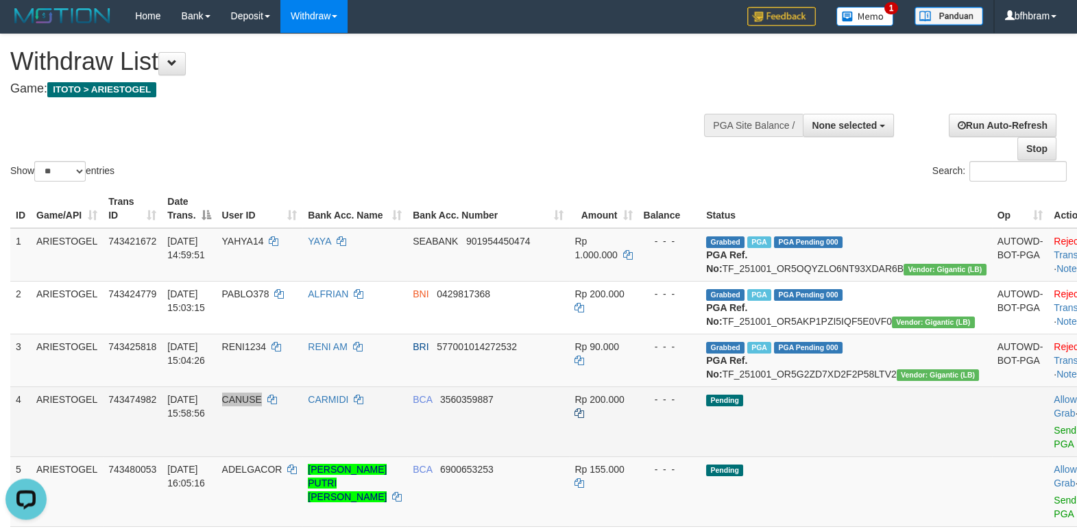
scroll to position [236, 0]
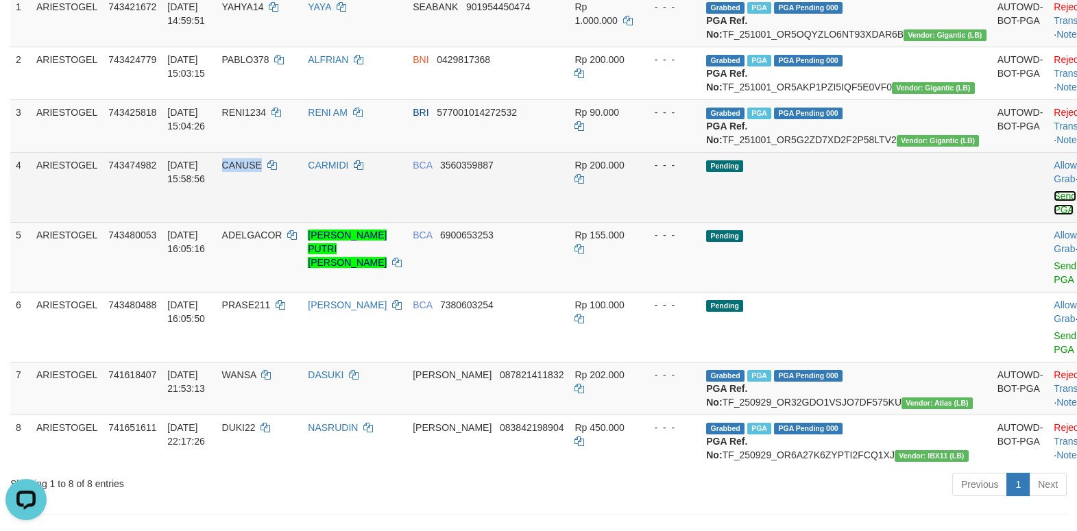
click at [1054, 215] on link "Send PGA" at bounding box center [1065, 203] width 23 height 25
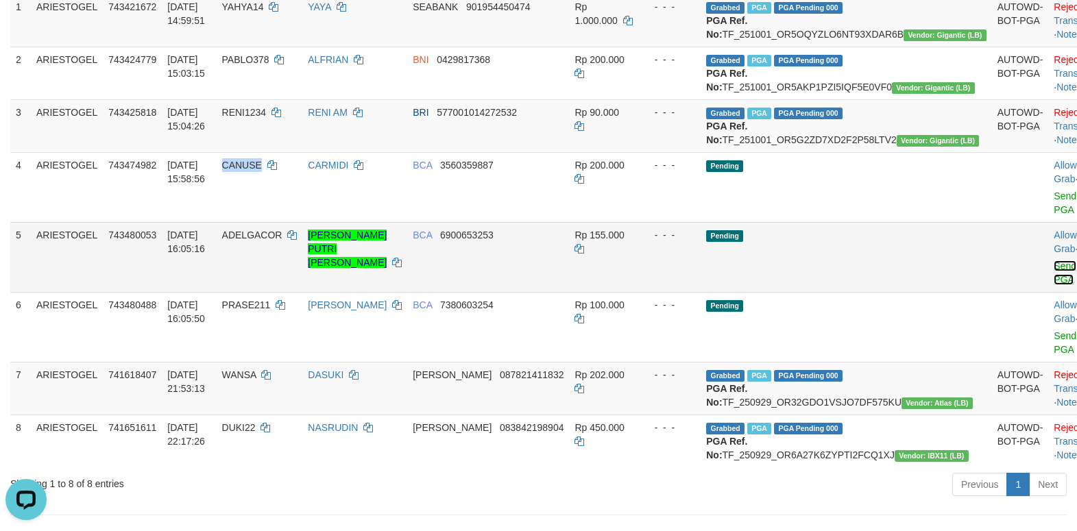
click at [1054, 285] on link "Send PGA" at bounding box center [1065, 273] width 23 height 25
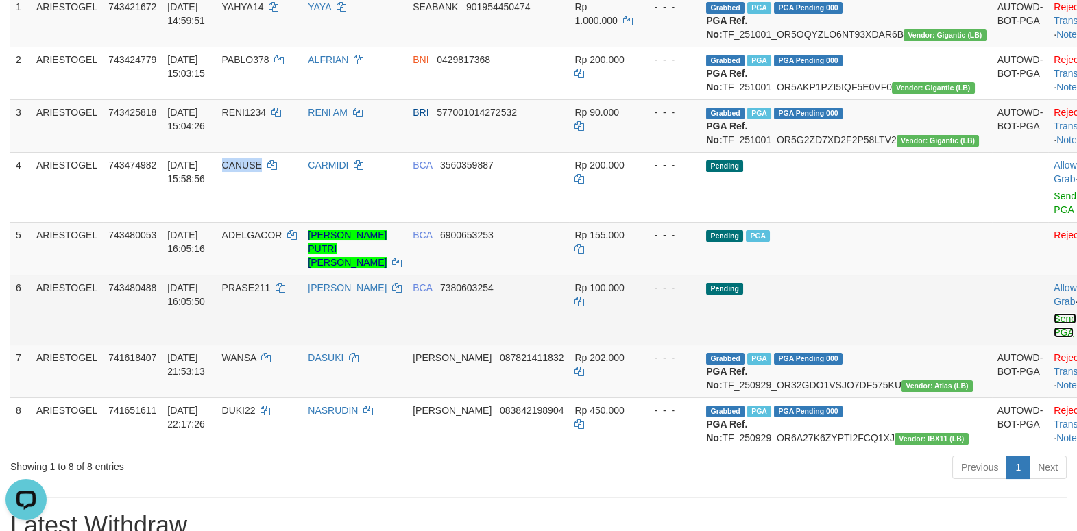
click at [1054, 338] on link "Send PGA" at bounding box center [1065, 325] width 23 height 25
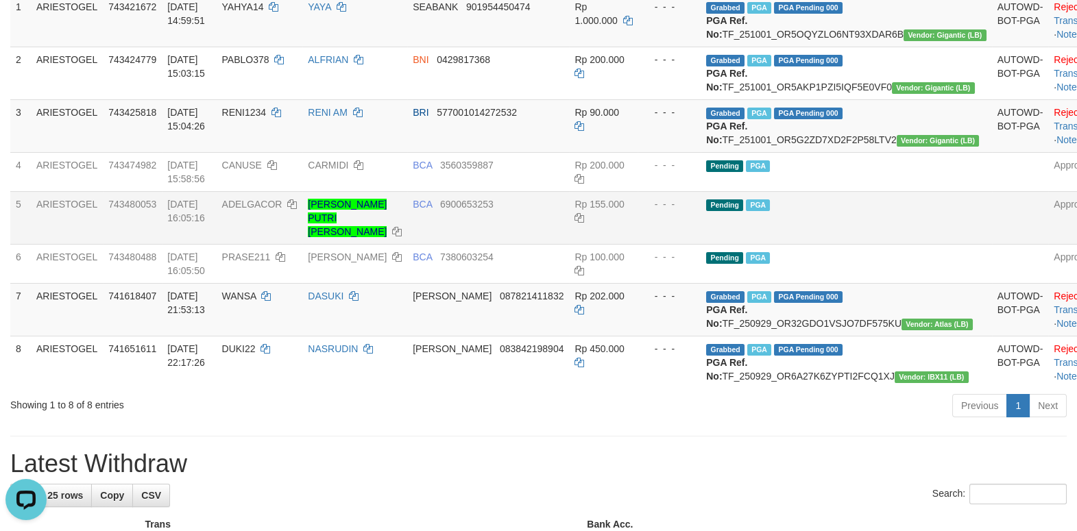
click at [854, 244] on td "Pending PGA" at bounding box center [846, 217] width 291 height 53
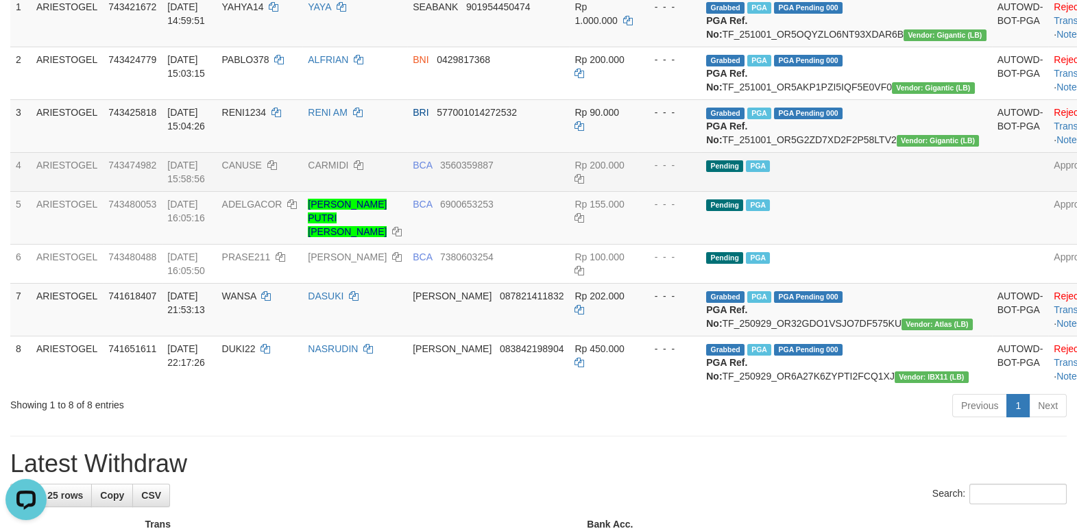
click at [882, 191] on td "Pending PGA" at bounding box center [846, 171] width 291 height 39
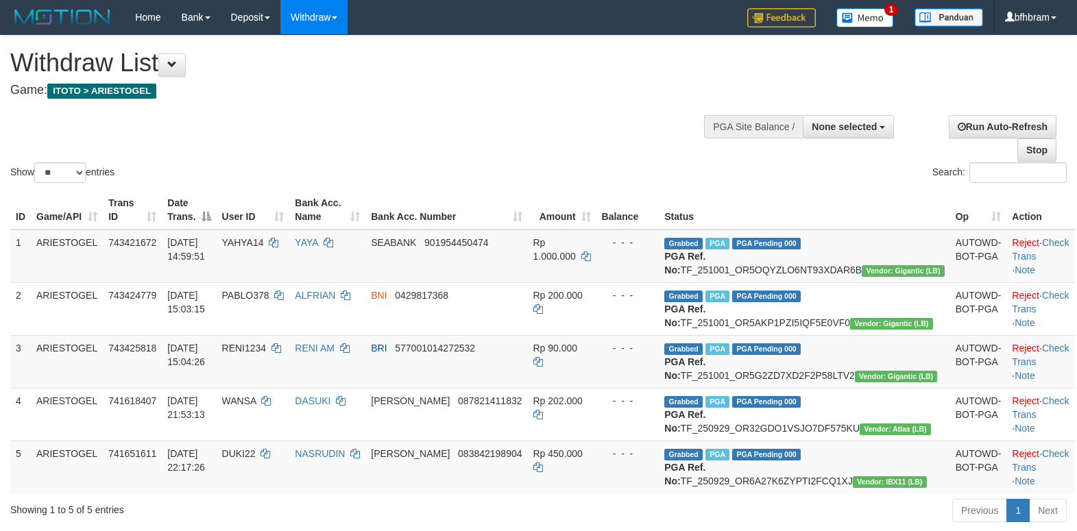
select select
select select "**"
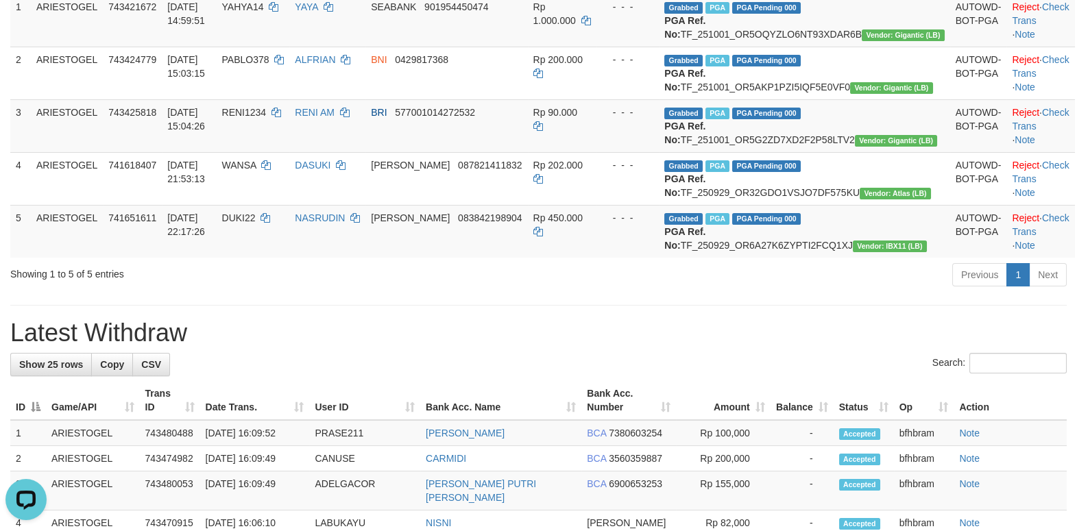
click at [665, 347] on h1 "Latest Withdraw" at bounding box center [538, 333] width 1057 height 27
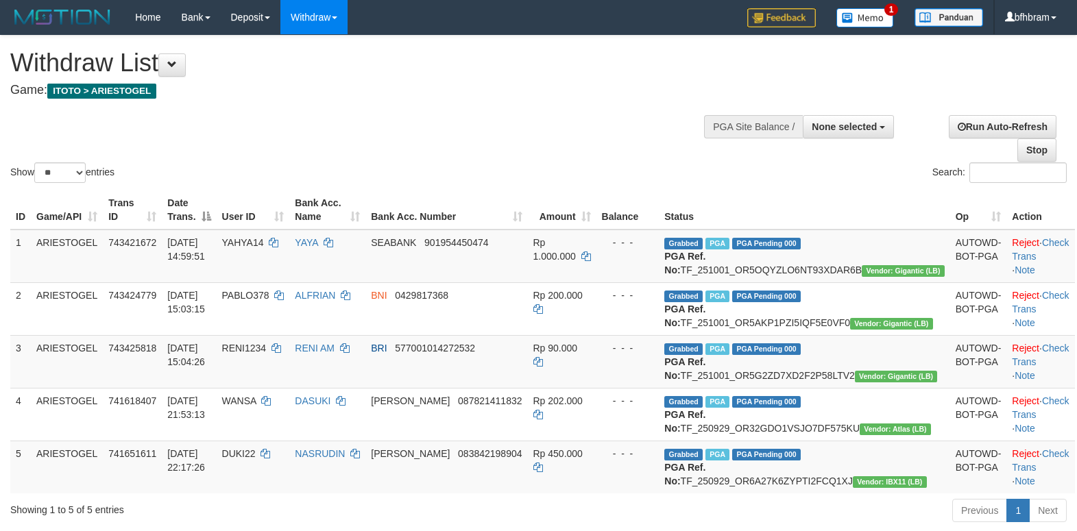
select select
select select "**"
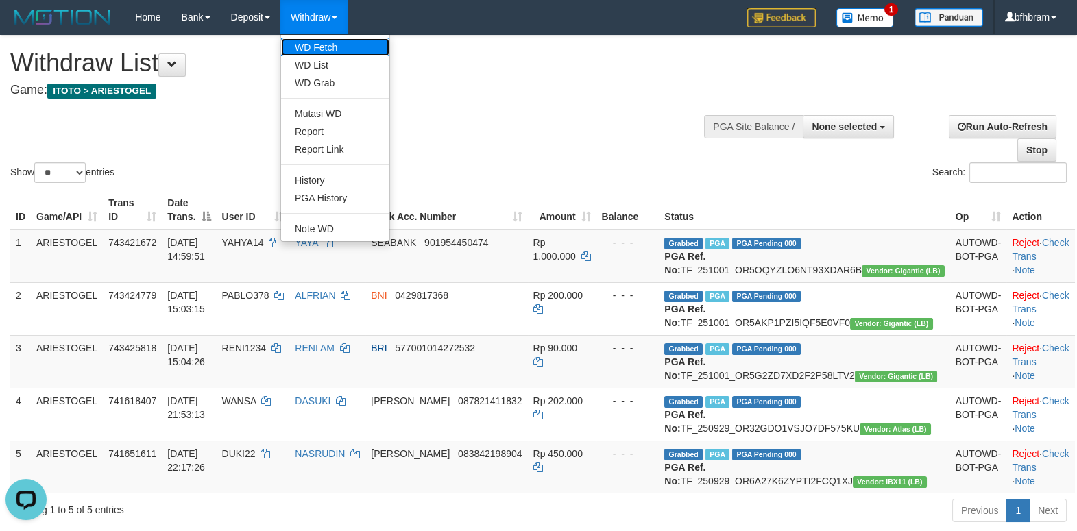
click at [310, 45] on link "WD Fetch" at bounding box center [335, 47] width 108 height 18
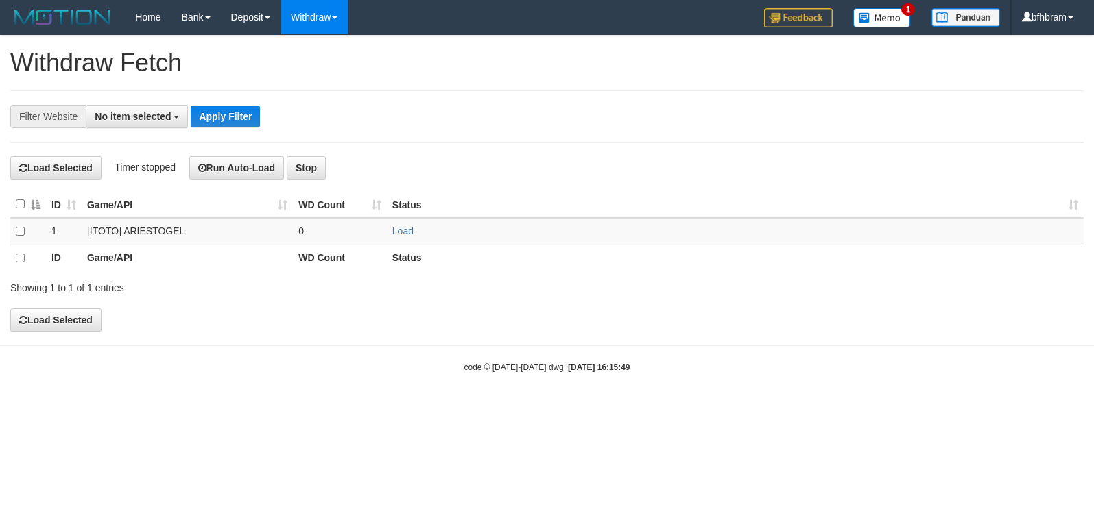
select select
click at [570, 347] on body "Toggle navigation Home Bank Account List Load By Website Group [ITOTO] ARIESTOG…" at bounding box center [547, 205] width 1094 height 410
click at [402, 237] on link "Load" at bounding box center [402, 231] width 21 height 11
click at [413, 237] on span at bounding box center [413, 231] width 0 height 11
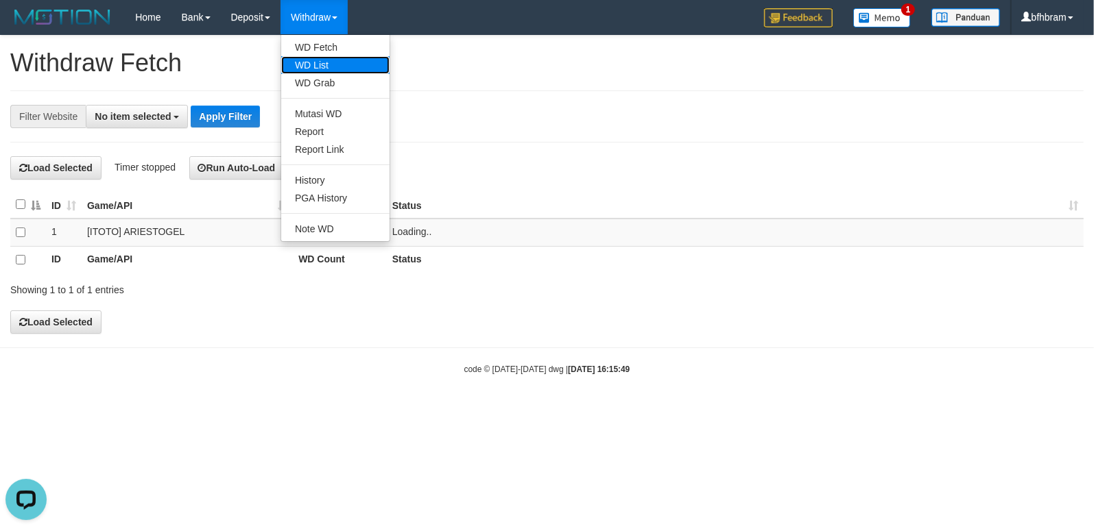
click at [320, 58] on link "WD List" at bounding box center [335, 65] width 108 height 18
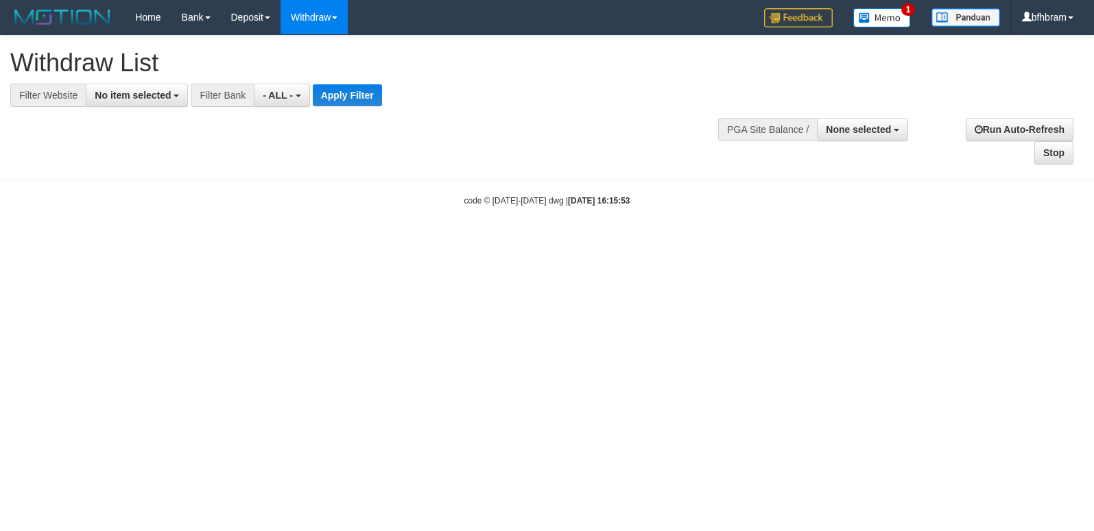
select select
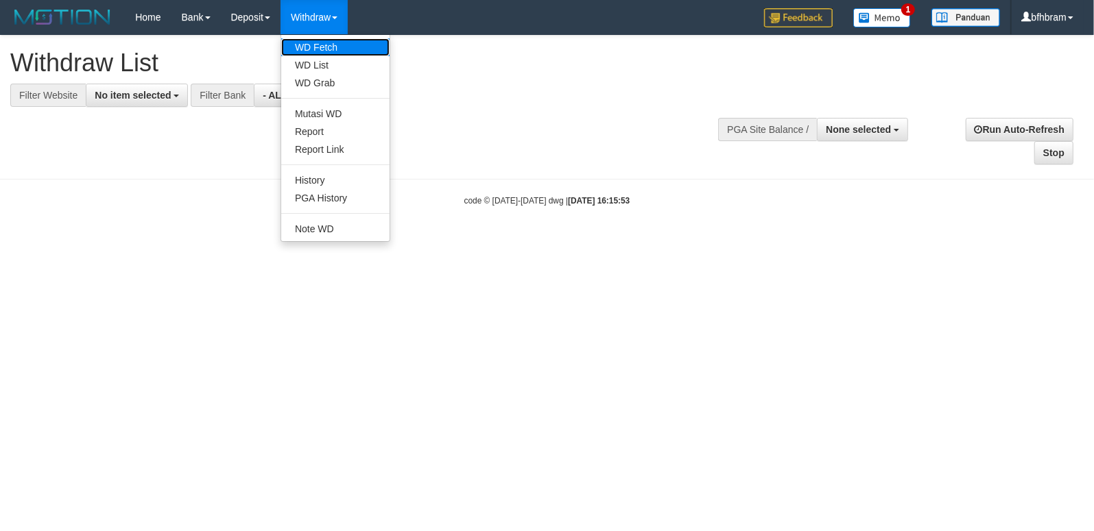
click at [320, 43] on link "WD Fetch" at bounding box center [335, 47] width 108 height 18
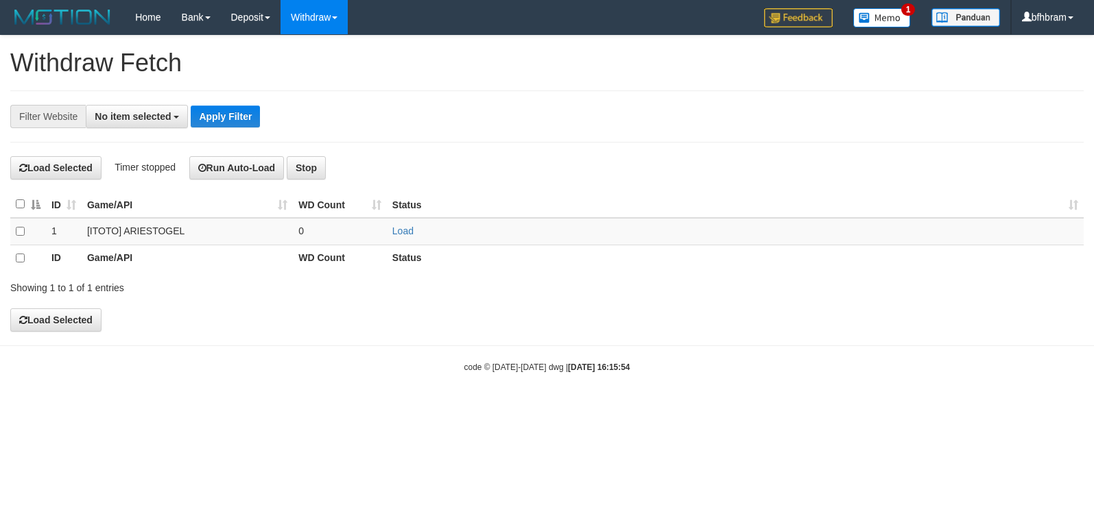
select select
click at [393, 232] on link "Load" at bounding box center [402, 231] width 21 height 11
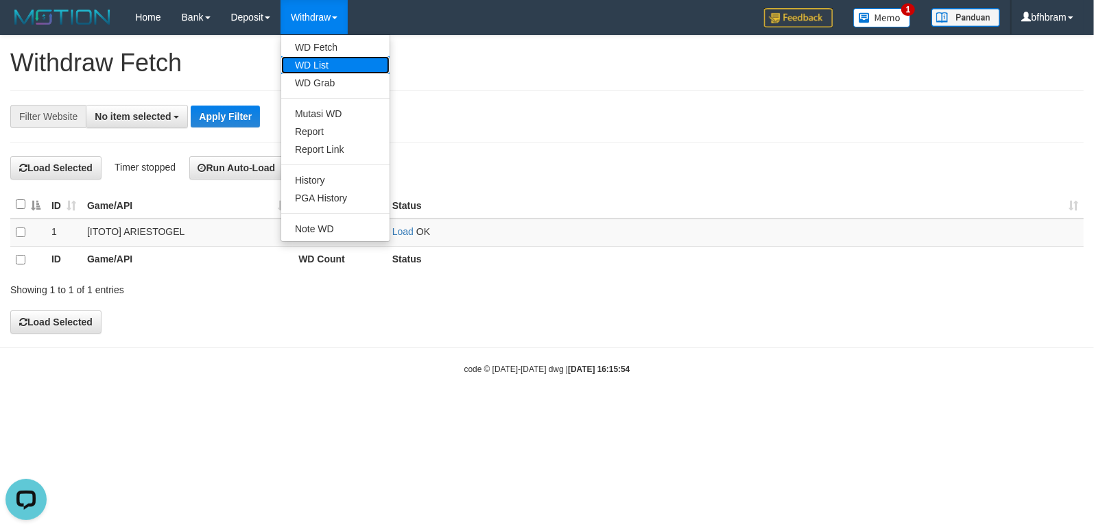
click at [330, 63] on link "WD List" at bounding box center [335, 65] width 108 height 18
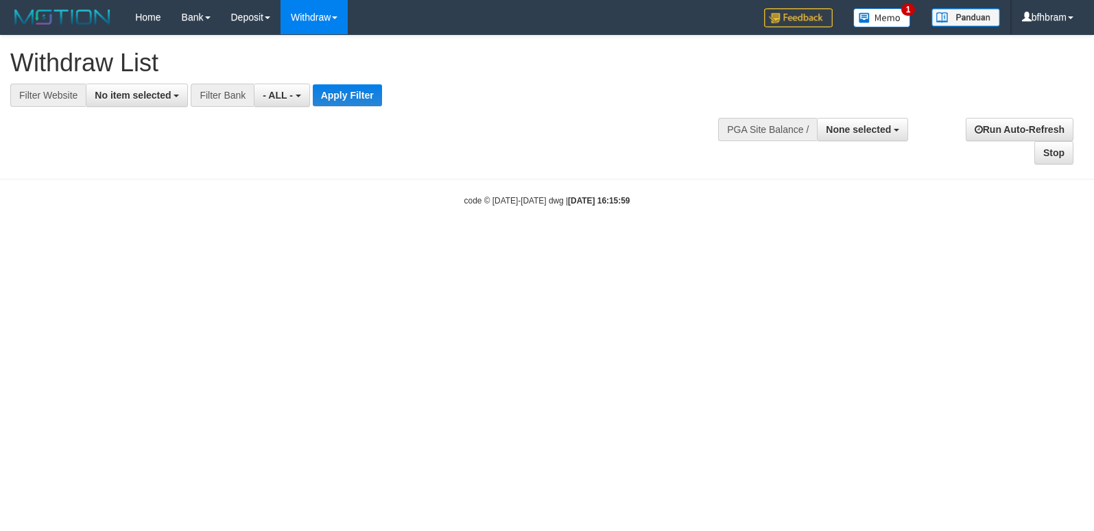
select select
click at [145, 97] on span "No item selected" at bounding box center [133, 95] width 76 height 11
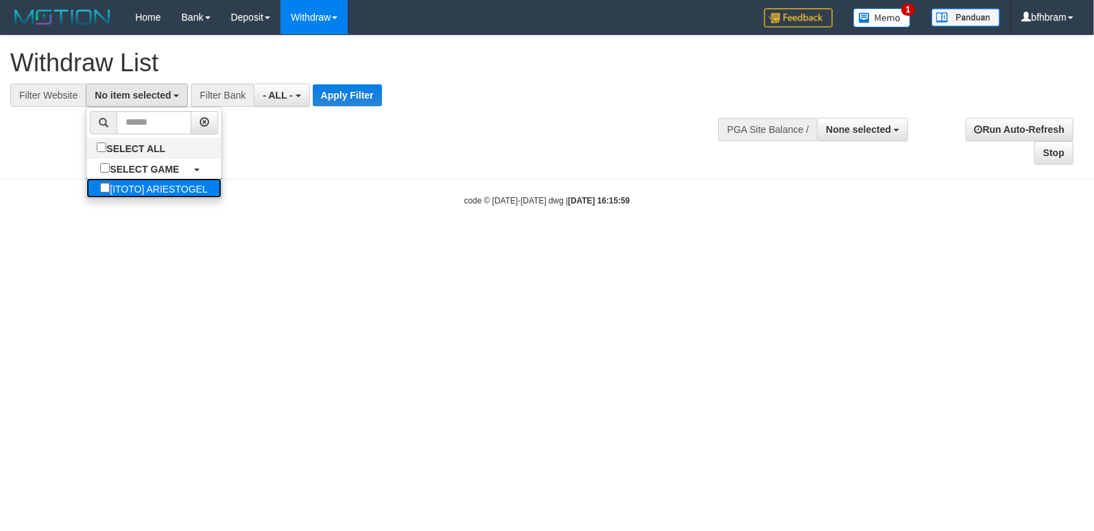
click at [97, 198] on label "[ITOTO] ARIESTOGEL" at bounding box center [153, 188] width 134 height 20
select select "***"
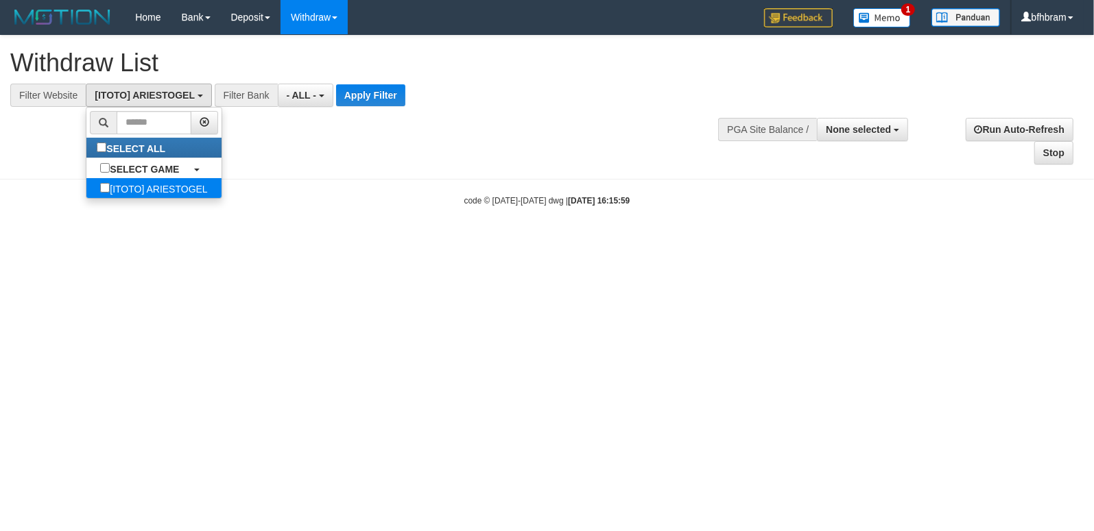
scroll to position [12, 0]
drag, startPoint x: 360, startPoint y: 93, endPoint x: 5, endPoint y: 186, distance: 367.2
click at [354, 93] on button "Apply Filter" at bounding box center [370, 95] width 69 height 22
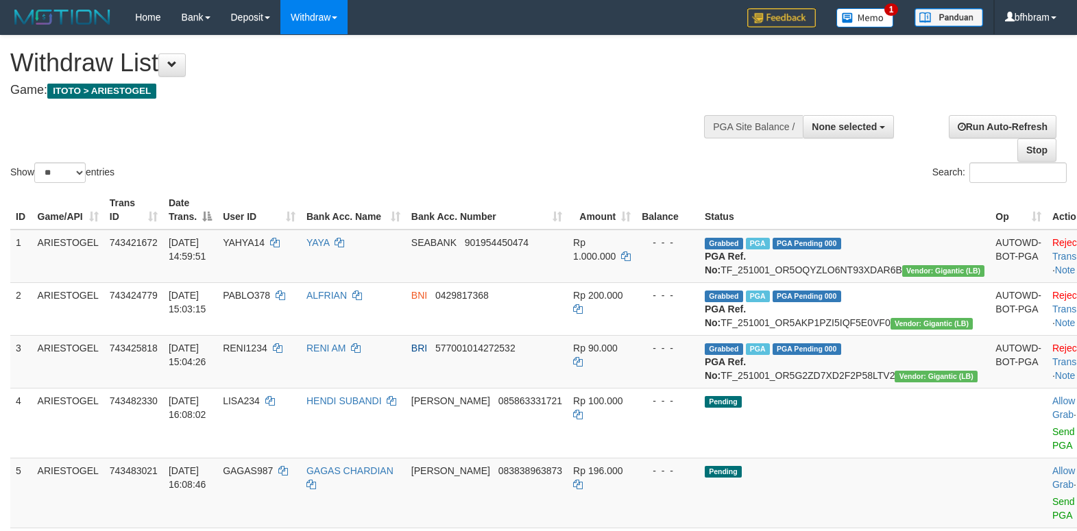
select select
select select "**"
click at [524, 128] on div "Show ** ** ** *** entries Search:" at bounding box center [538, 111] width 1077 height 150
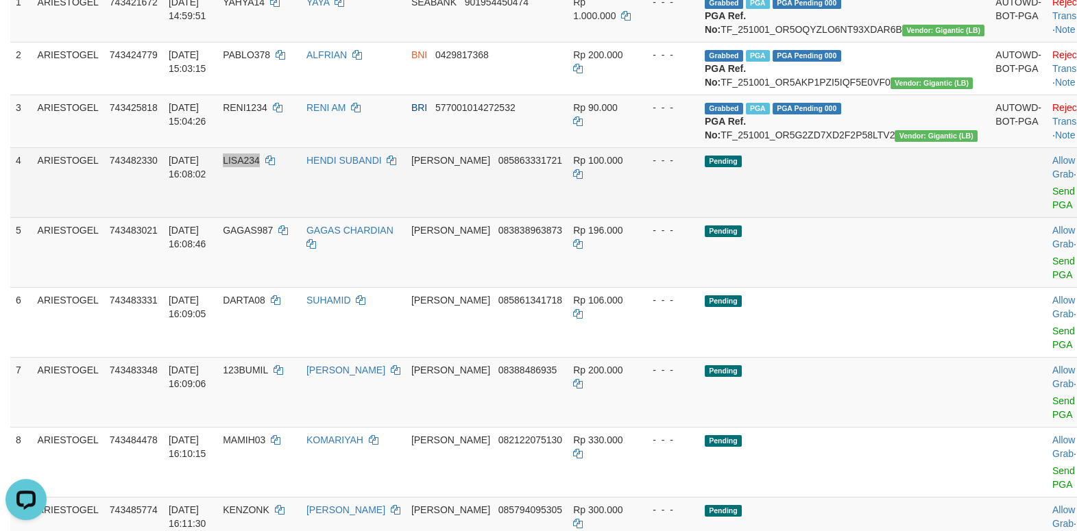
scroll to position [354, 0]
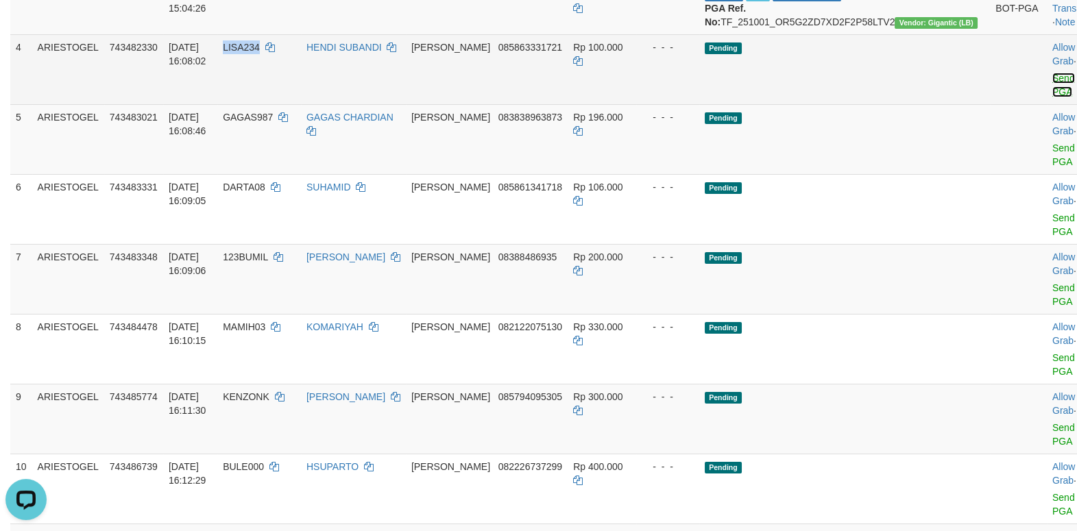
click at [1052, 97] on link "Send PGA" at bounding box center [1063, 85] width 23 height 25
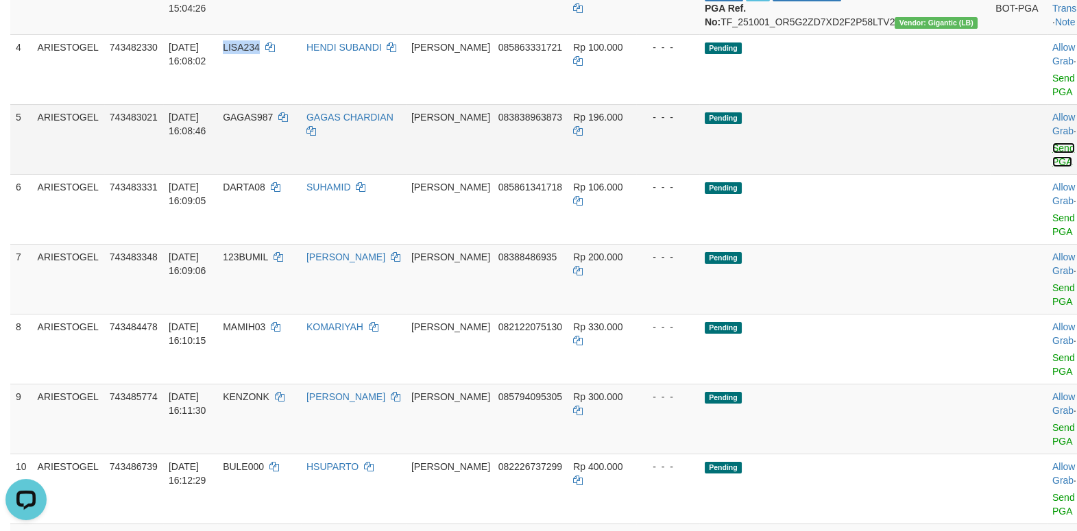
click at [1052, 167] on link "Send PGA" at bounding box center [1063, 155] width 23 height 25
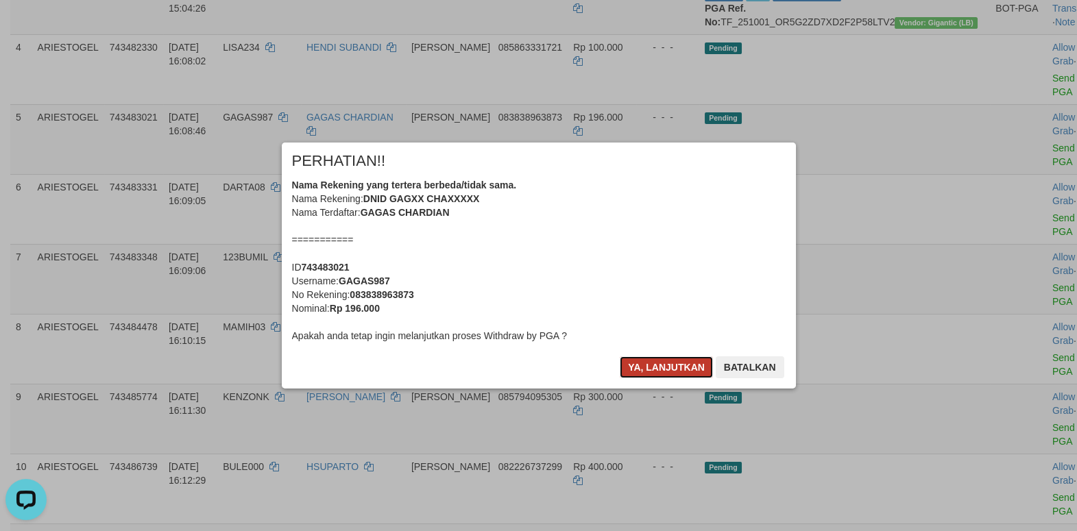
click at [677, 363] on button "Ya, lanjutkan" at bounding box center [666, 368] width 93 height 22
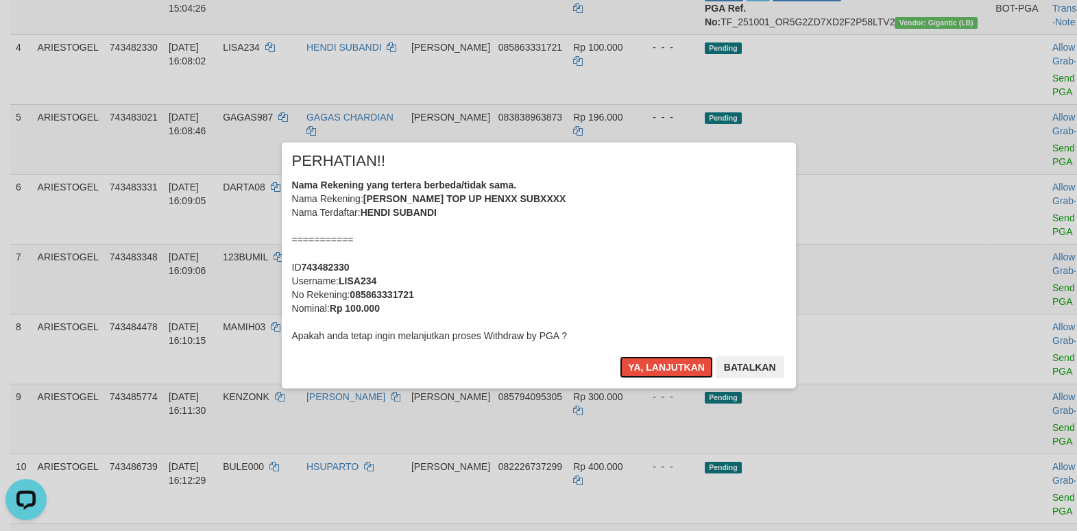
click at [677, 363] on button "Ya, lanjutkan" at bounding box center [666, 368] width 93 height 22
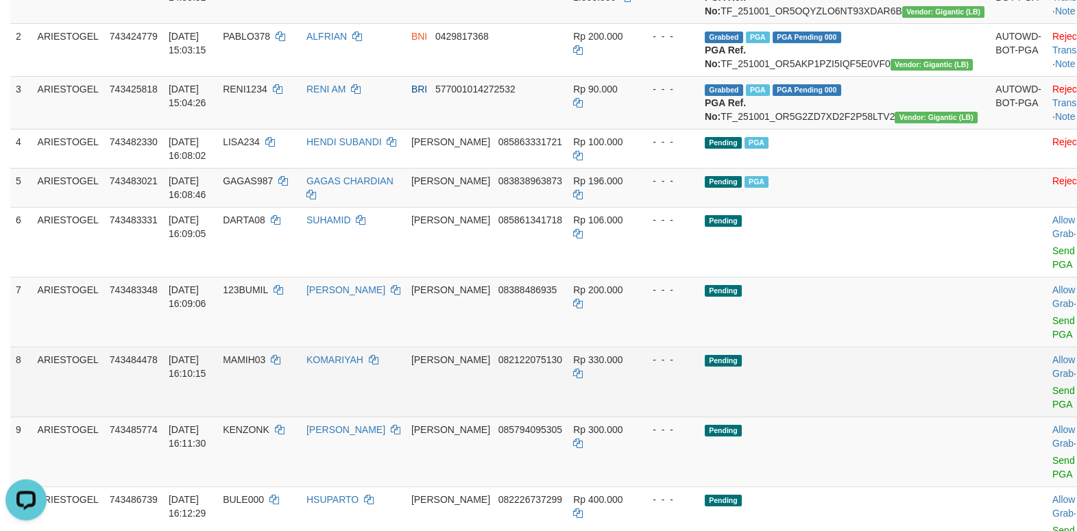
scroll to position [295, 0]
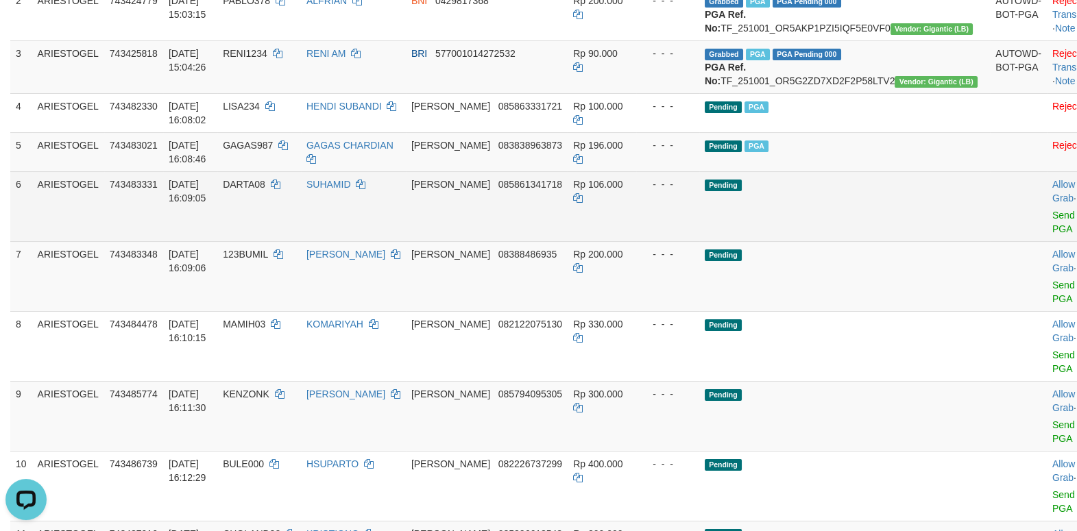
click at [1047, 241] on td "Allow Grab · Reject Send PGA · Note" at bounding box center [1081, 206] width 68 height 70
click at [1052, 234] on link "Send PGA" at bounding box center [1063, 222] width 23 height 25
click at [1052, 304] on link "Send PGA" at bounding box center [1063, 292] width 23 height 25
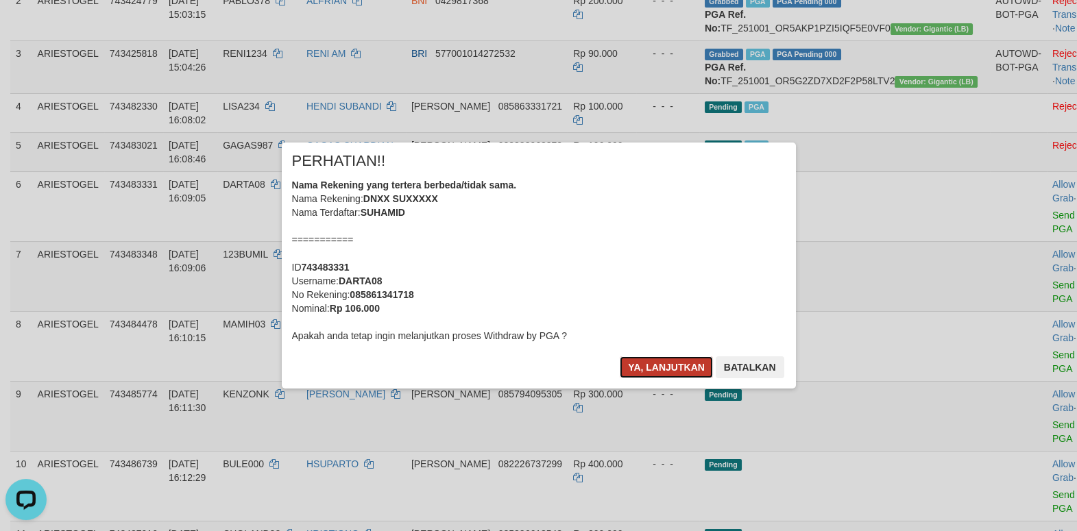
click at [662, 369] on button "Ya, lanjutkan" at bounding box center [666, 368] width 93 height 22
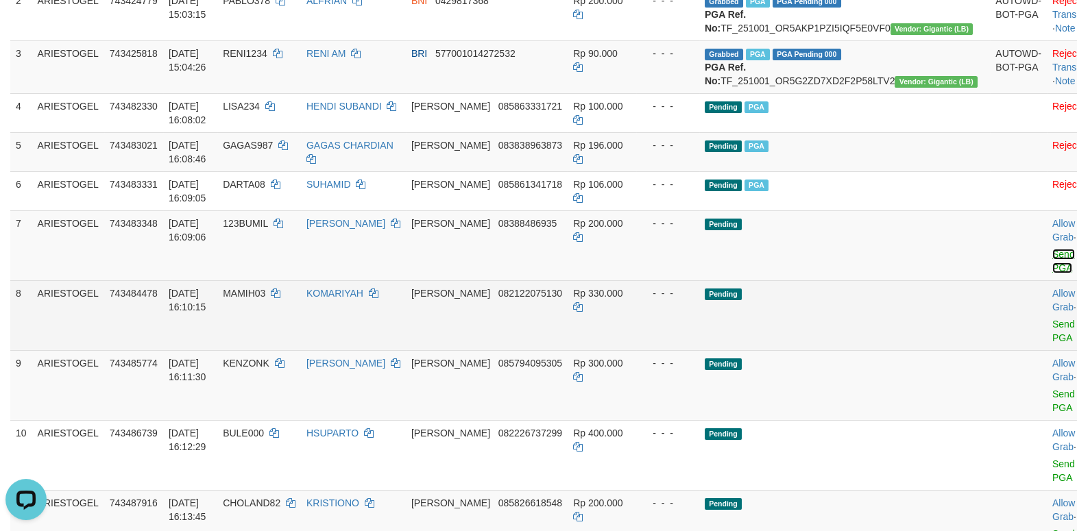
scroll to position [413, 0]
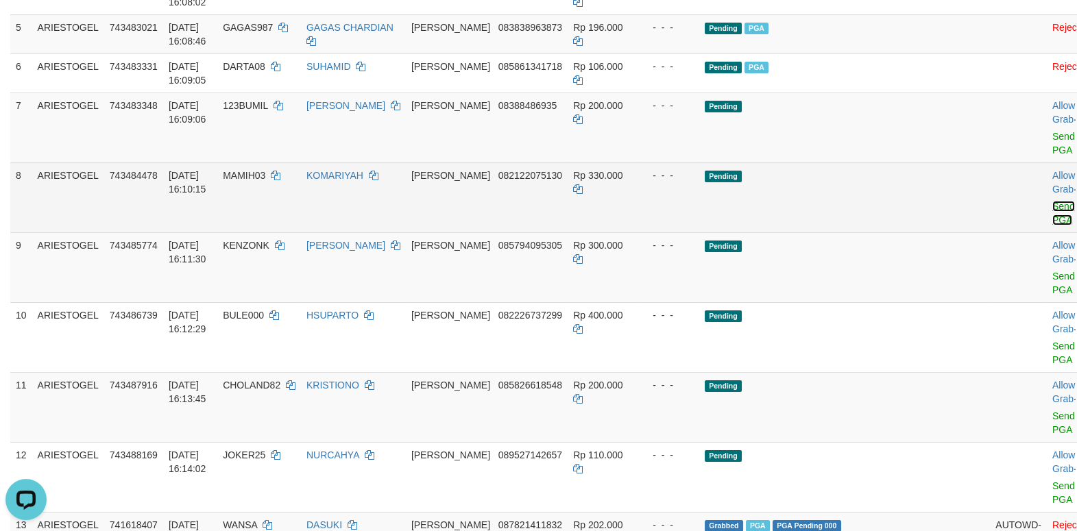
click at [1052, 226] on link "Send PGA" at bounding box center [1063, 213] width 23 height 25
click at [1052, 296] on link "Send PGA" at bounding box center [1063, 283] width 23 height 25
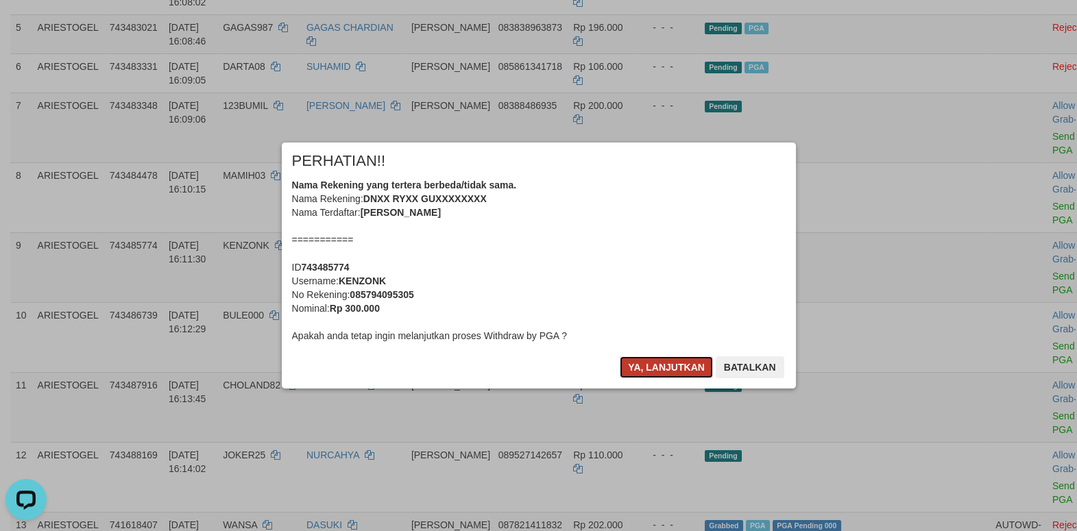
click at [658, 369] on button "Ya, lanjutkan" at bounding box center [666, 368] width 93 height 22
click at [658, 369] on div "× PERHATIAN!! Nama Rekening yang tertera berbeda/tidak sama. Nama Rekening: DNX…" at bounding box center [539, 265] width 535 height 245
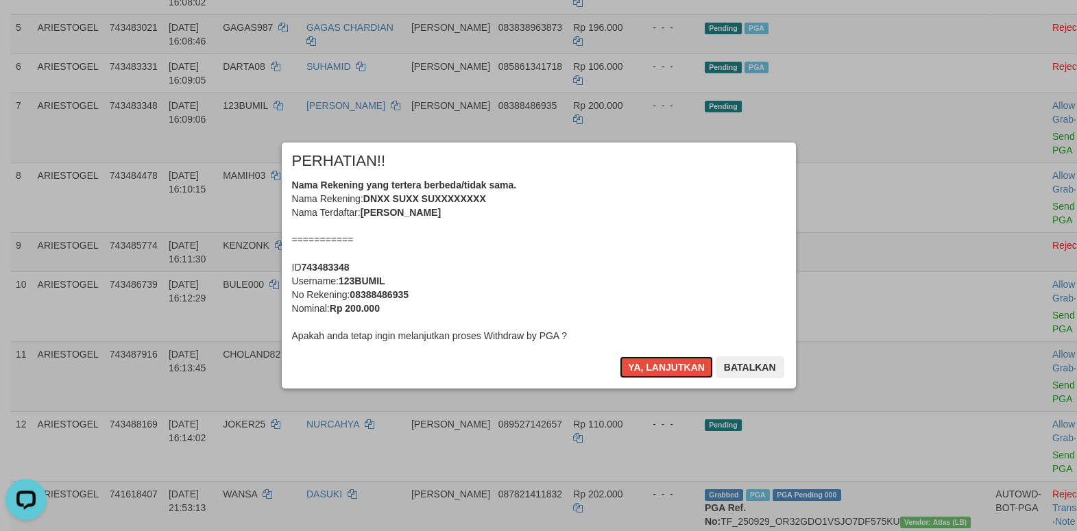
click at [658, 369] on button "Ya, lanjutkan" at bounding box center [666, 368] width 93 height 22
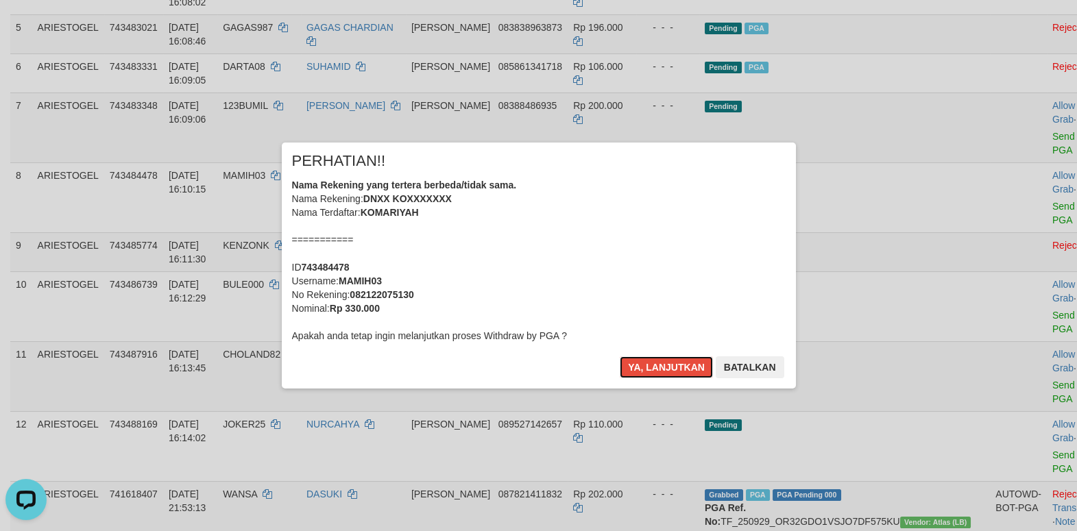
click at [658, 369] on button "Ya, lanjutkan" at bounding box center [666, 368] width 93 height 22
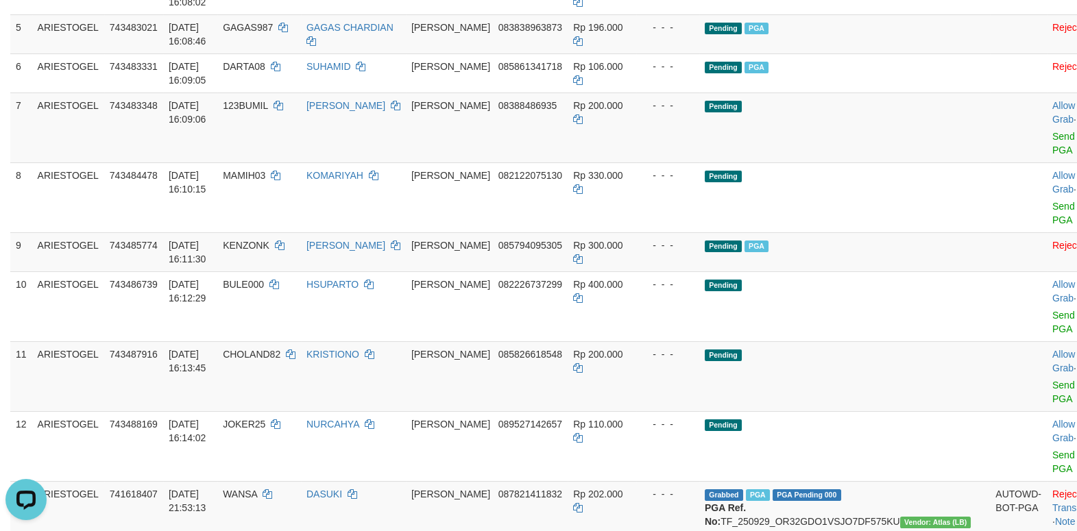
click at [658, 328] on div "Ya, lanjutkan Batalkan" at bounding box center [621, 319] width 84 height 16
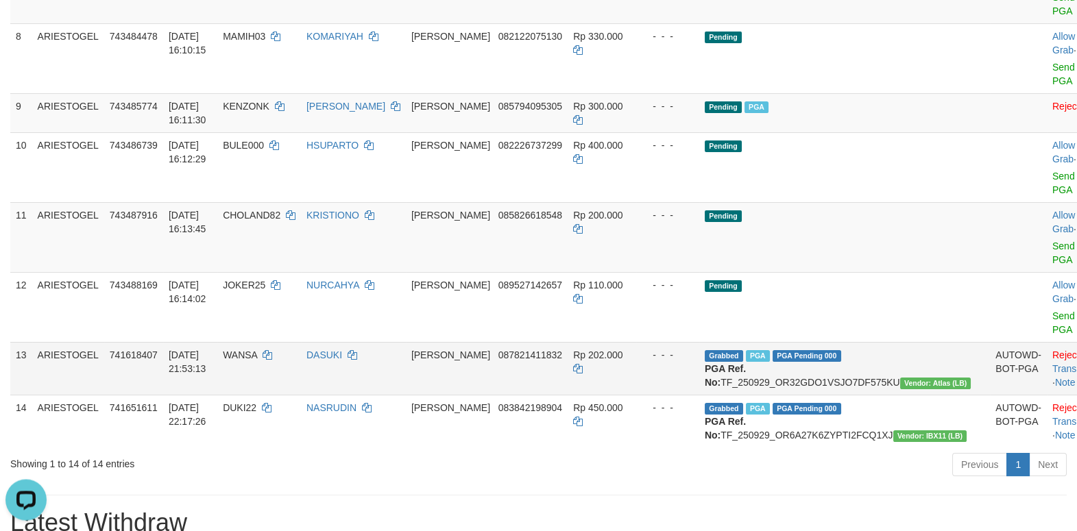
scroll to position [590, 0]
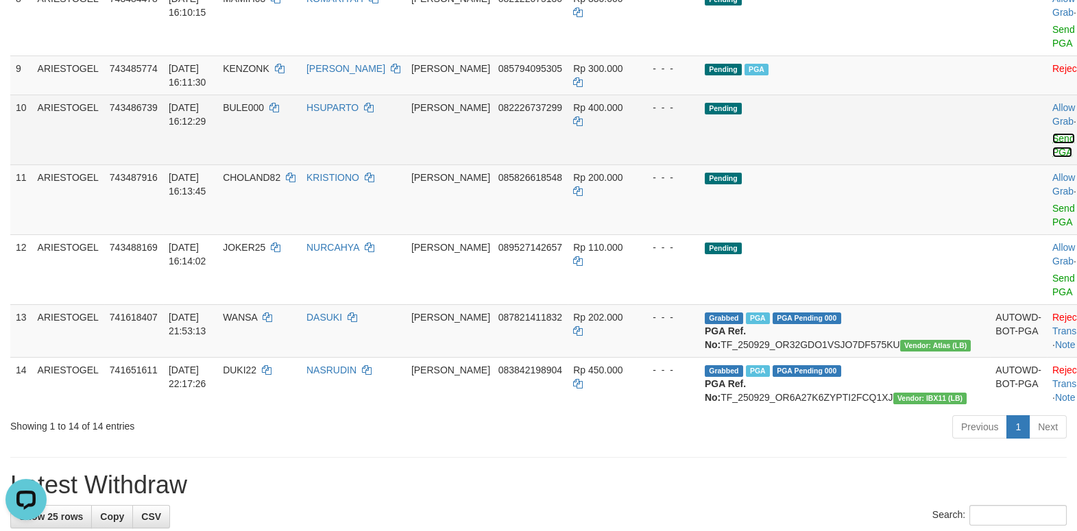
click at [1052, 158] on link "Send PGA" at bounding box center [1063, 145] width 23 height 25
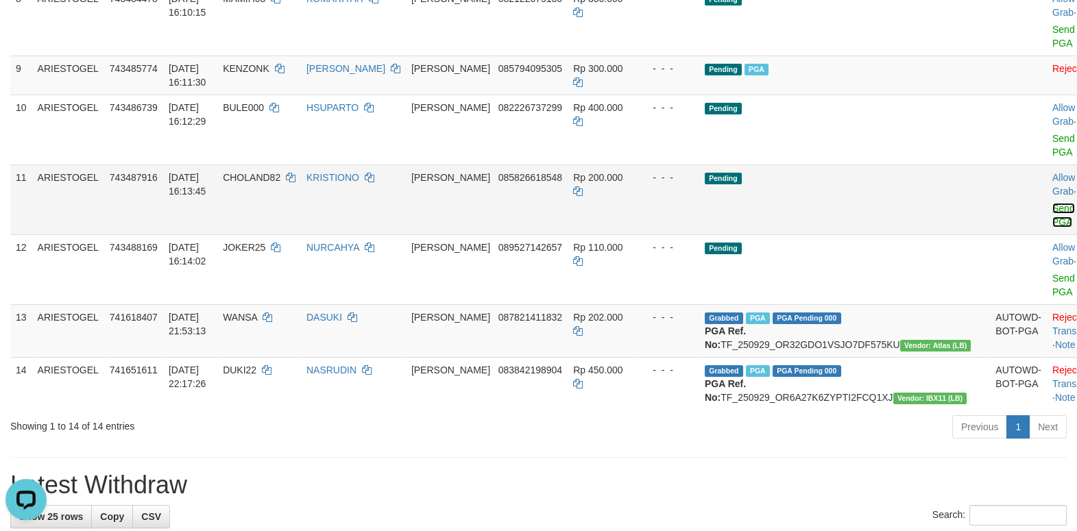
click at [1052, 228] on link "Send PGA" at bounding box center [1063, 215] width 23 height 25
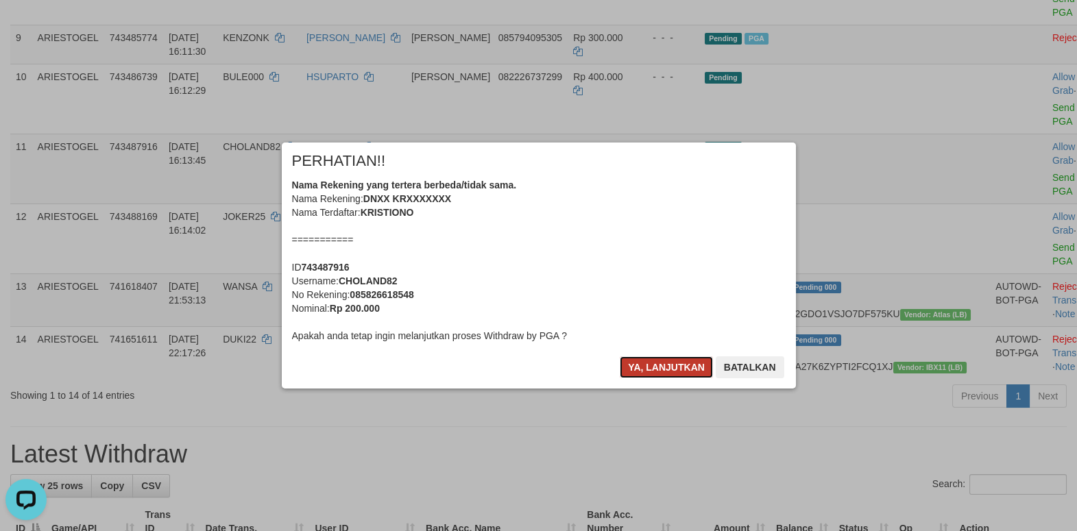
click at [637, 374] on button "Ya, lanjutkan" at bounding box center [666, 368] width 93 height 22
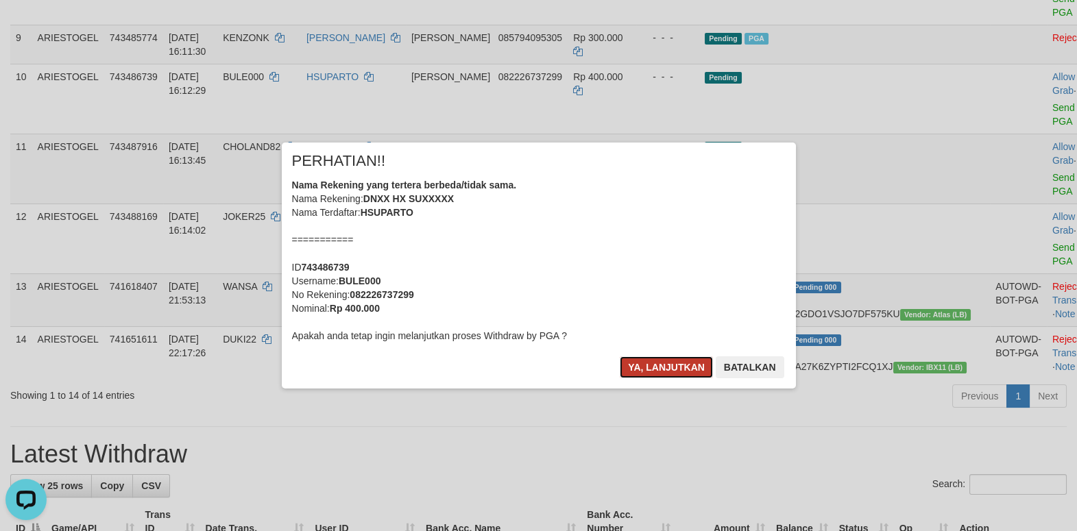
click at [651, 370] on button "Ya, lanjutkan" at bounding box center [666, 368] width 93 height 22
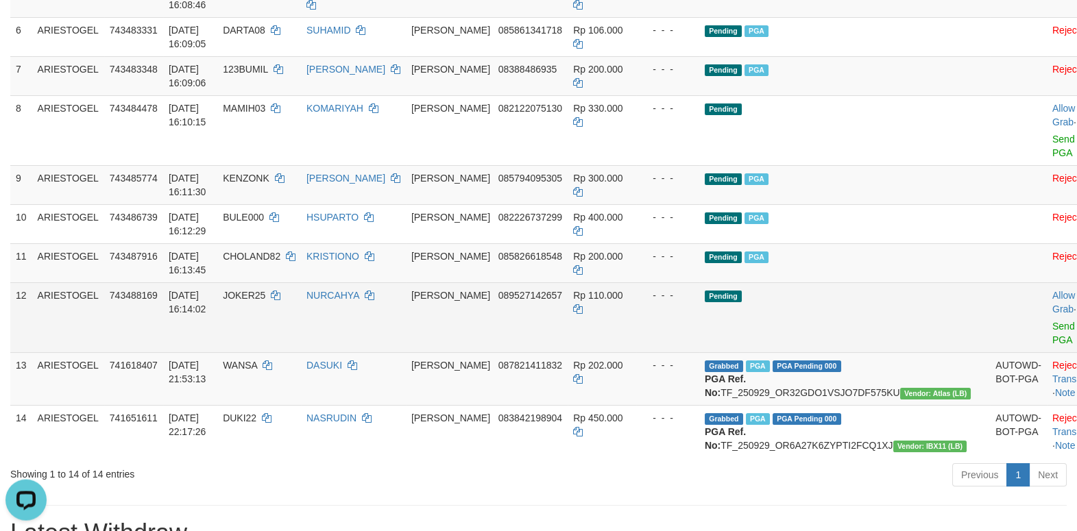
scroll to position [531, 0]
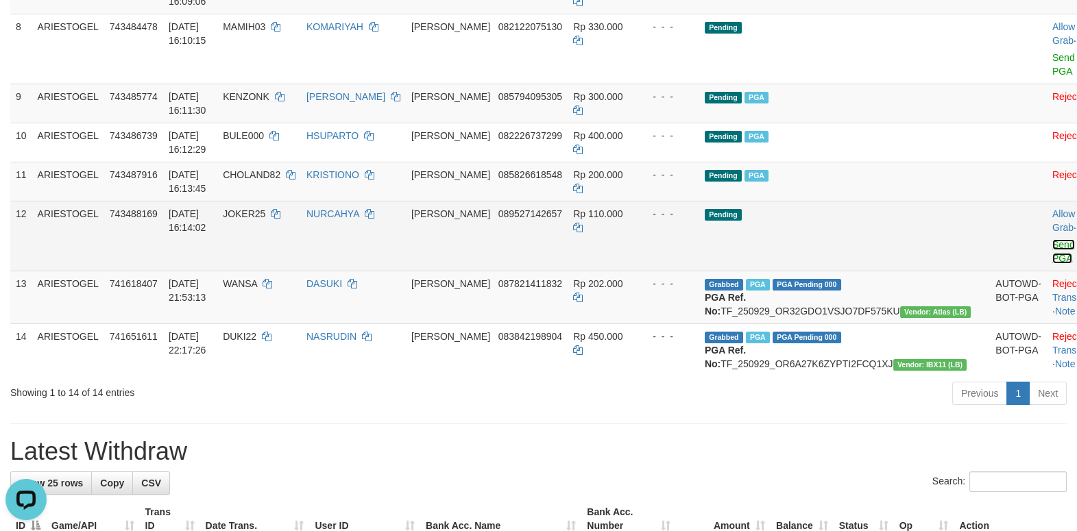
click at [1052, 264] on link "Send PGA" at bounding box center [1063, 251] width 23 height 25
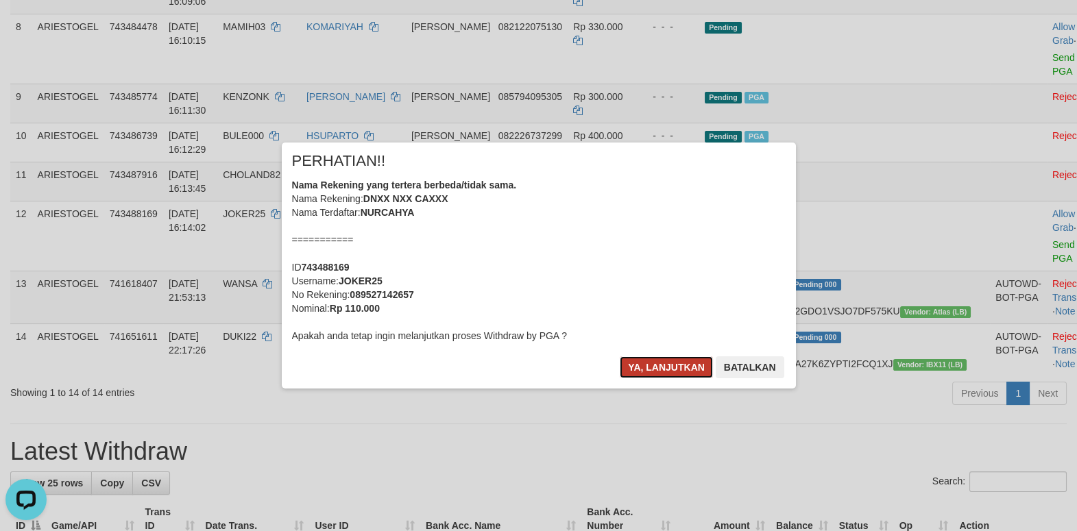
click at [648, 363] on button "Ya, lanjutkan" at bounding box center [666, 368] width 93 height 22
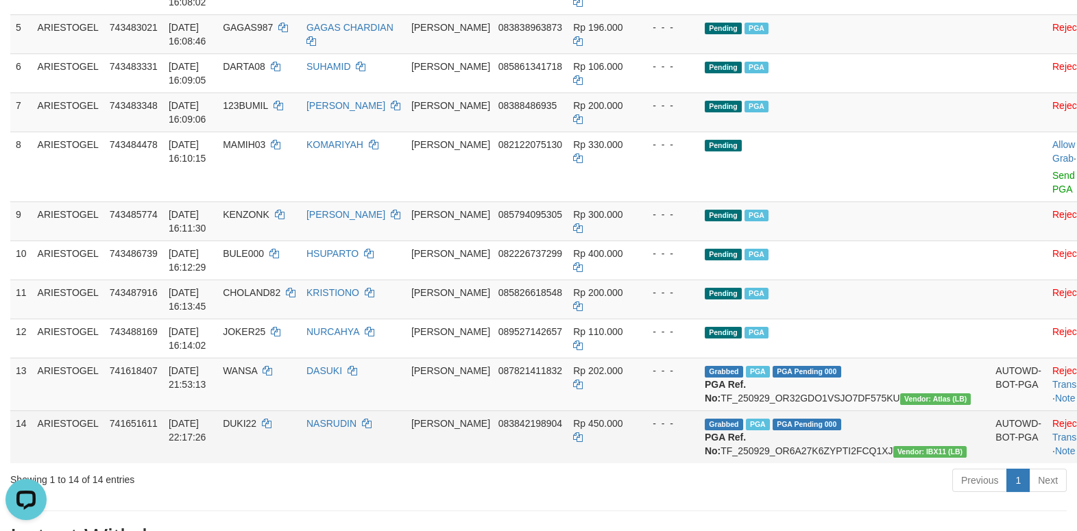
scroll to position [295, 0]
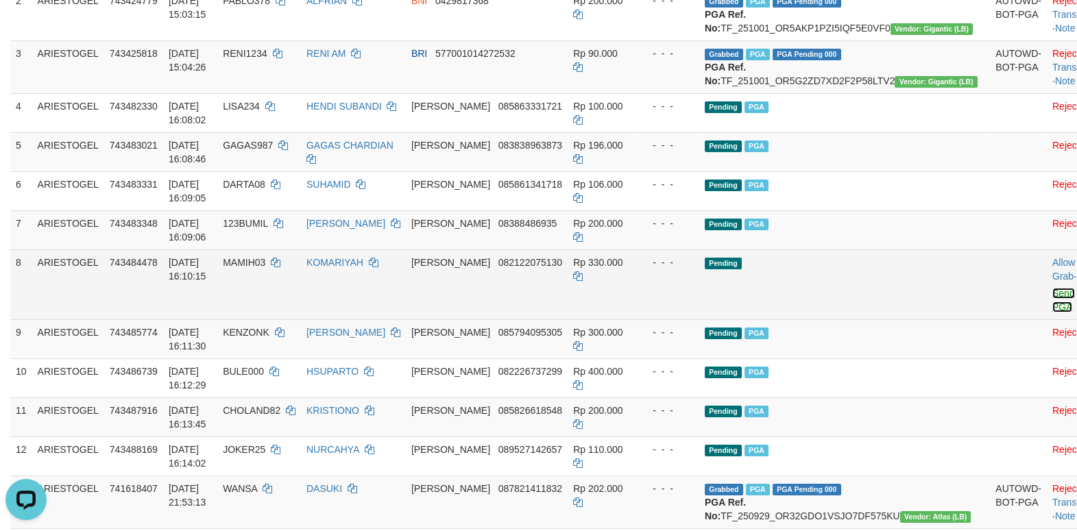
click at [1052, 313] on link "Send PGA" at bounding box center [1063, 300] width 23 height 25
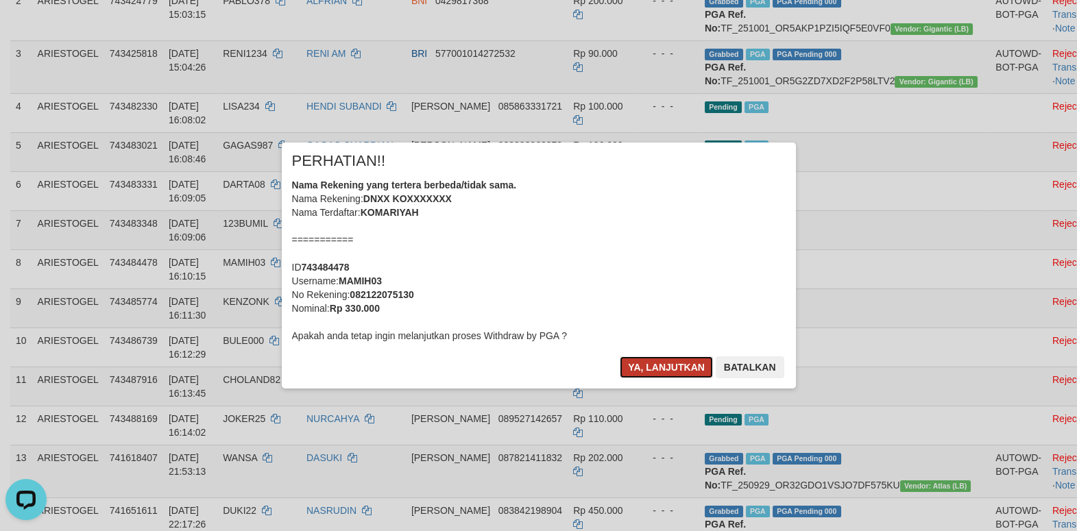
click at [674, 361] on button "Ya, lanjutkan" at bounding box center [666, 368] width 93 height 22
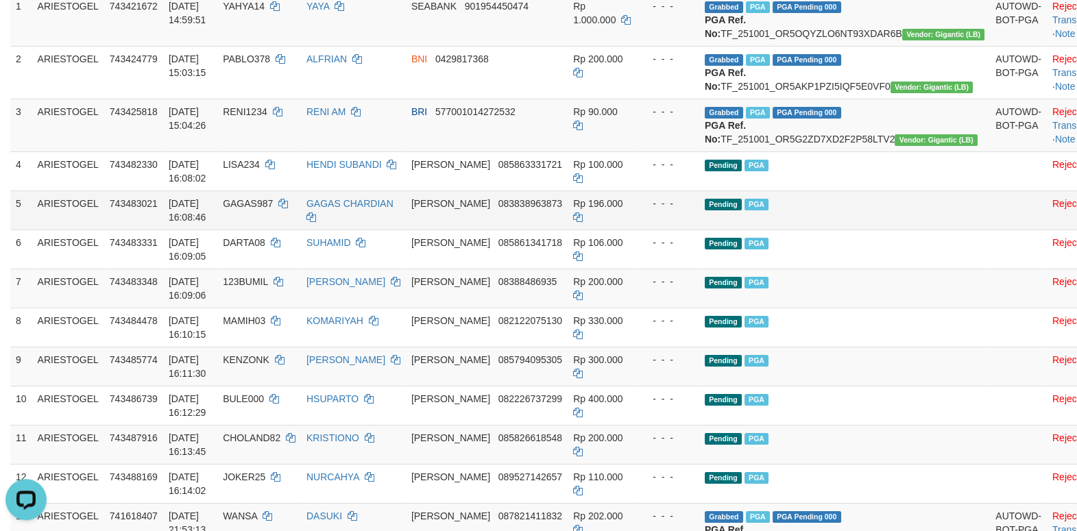
scroll to position [353, 0]
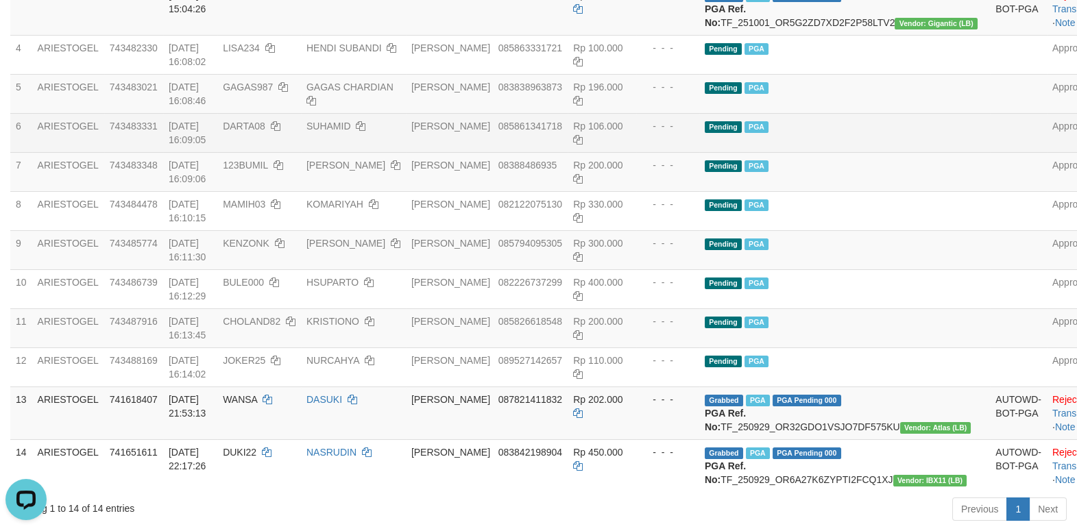
click at [990, 152] on td at bounding box center [1018, 132] width 57 height 39
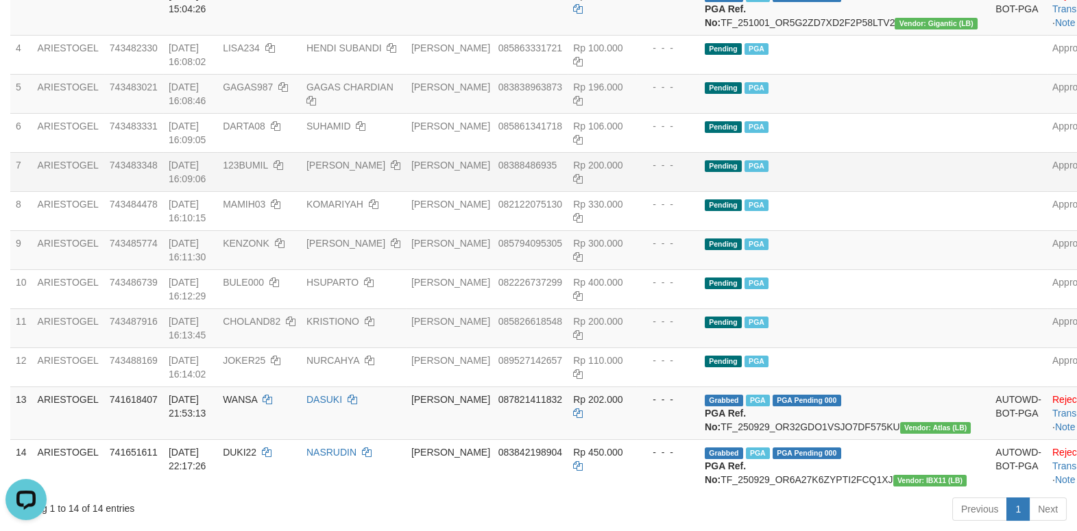
click at [844, 191] on td "Pending PGA" at bounding box center [844, 171] width 291 height 39
click at [887, 269] on td "Pending PGA" at bounding box center [844, 249] width 291 height 39
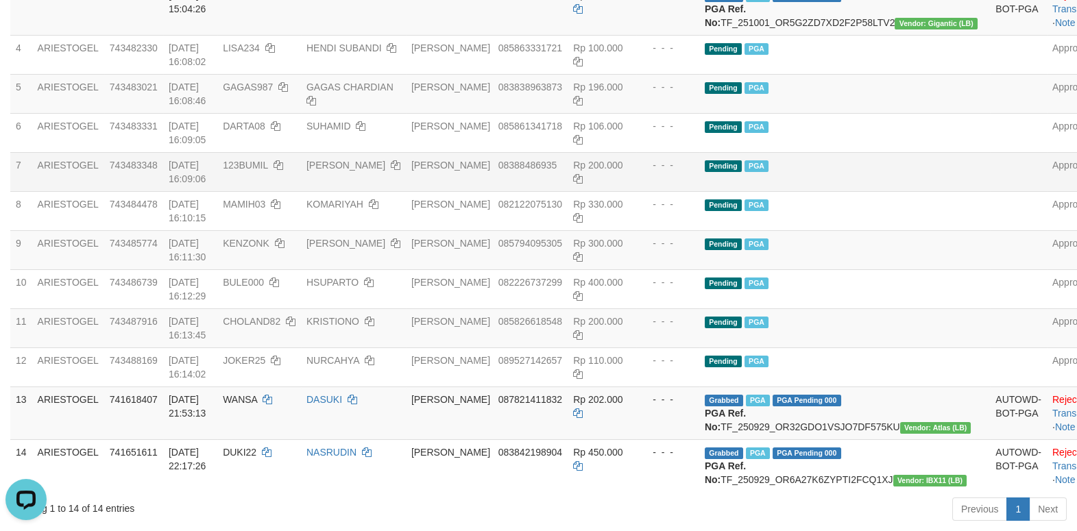
click at [880, 191] on td "Pending PGA" at bounding box center [844, 171] width 291 height 39
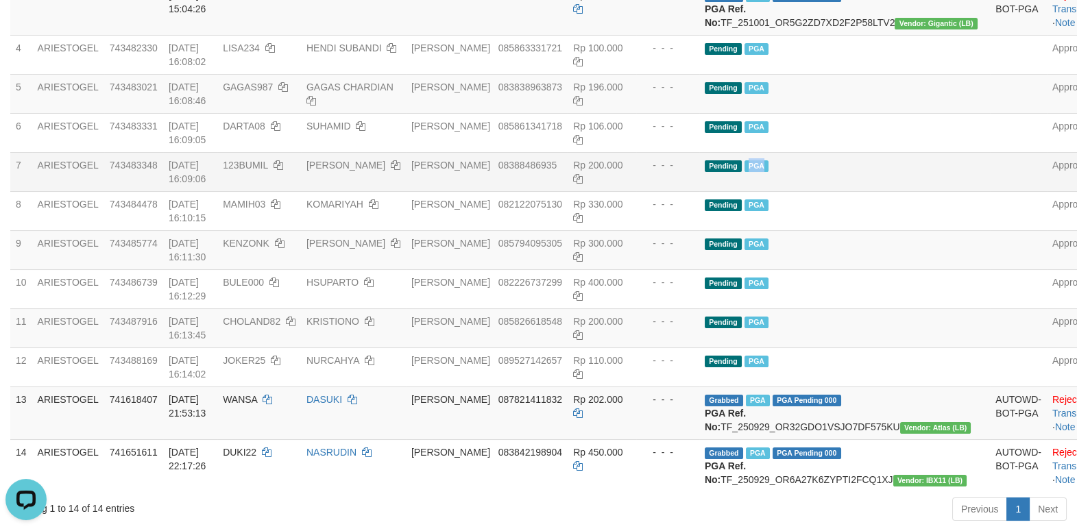
click at [880, 191] on td "Pending PGA" at bounding box center [844, 171] width 291 height 39
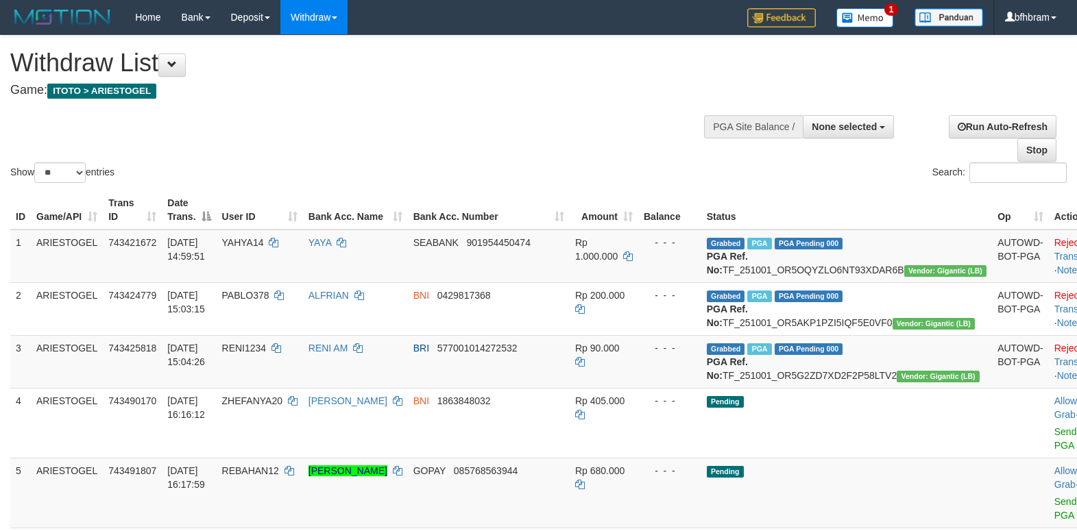
select select
select select "**"
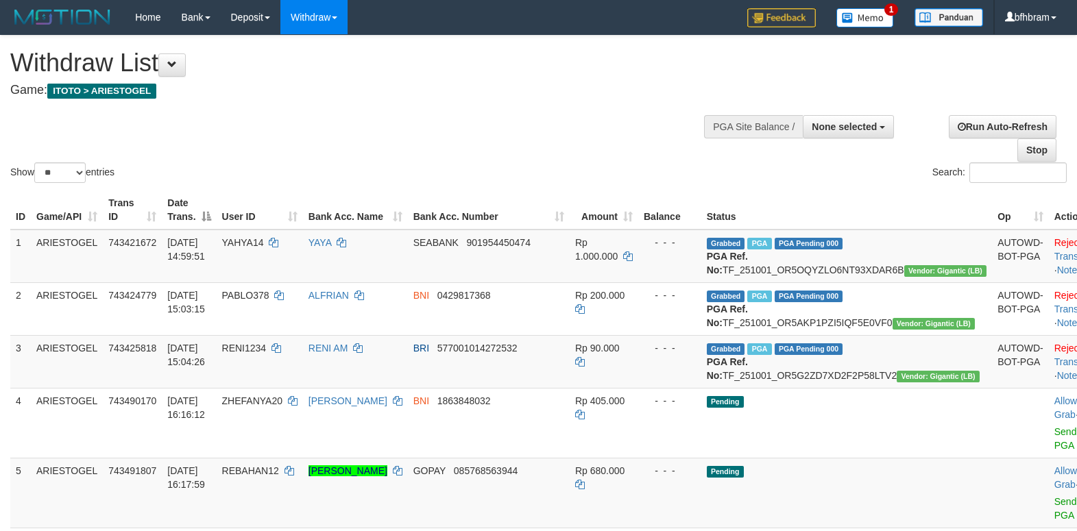
select select
select select "**"
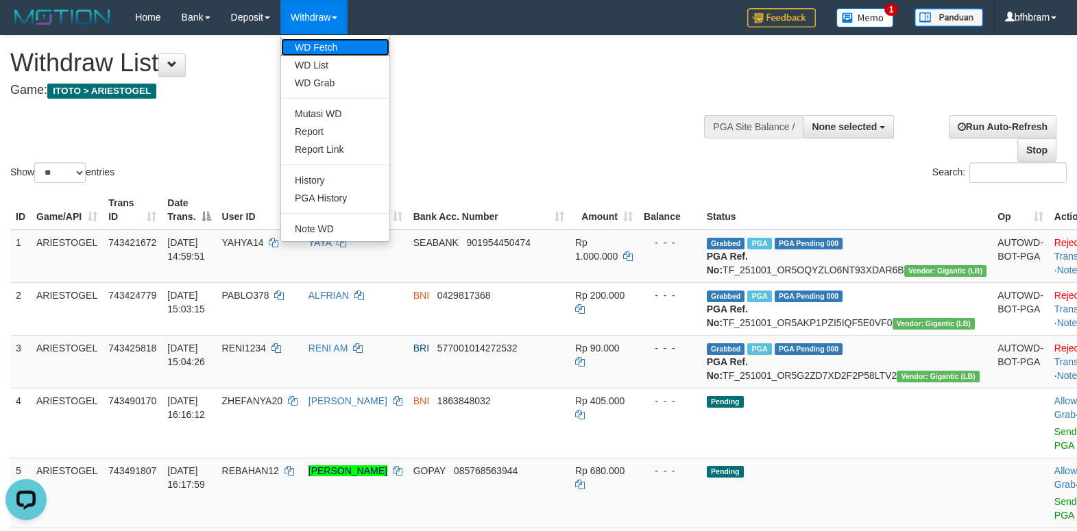
click at [317, 45] on link "WD Fetch" at bounding box center [335, 47] width 108 height 18
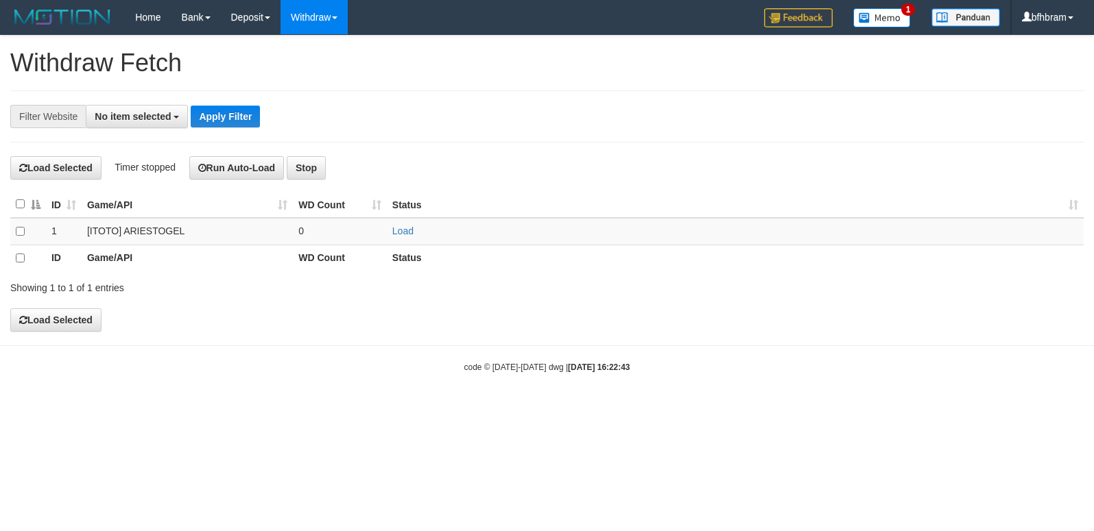
select select
click at [403, 228] on link "Load" at bounding box center [402, 231] width 21 height 11
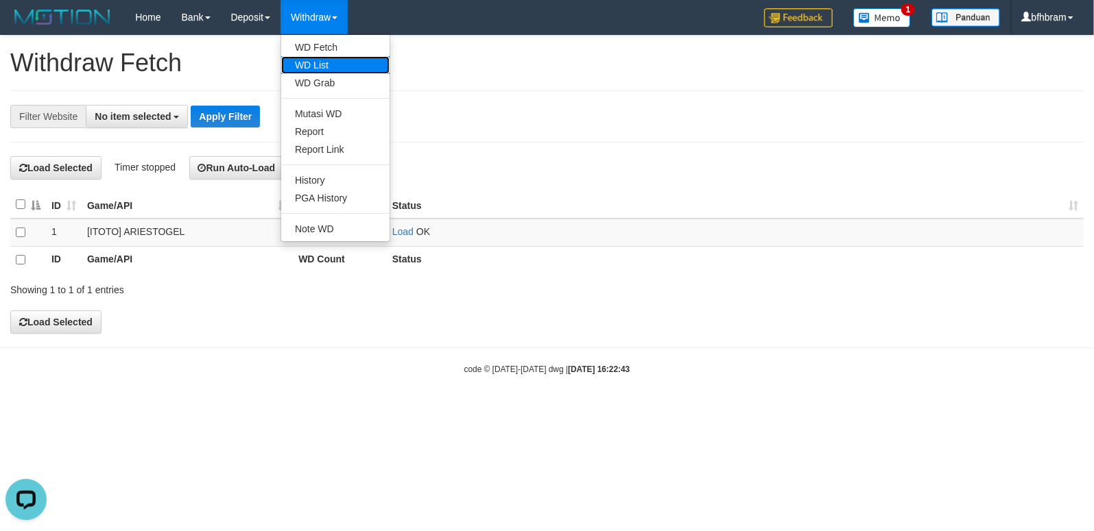
click at [324, 67] on link "WD List" at bounding box center [335, 65] width 108 height 18
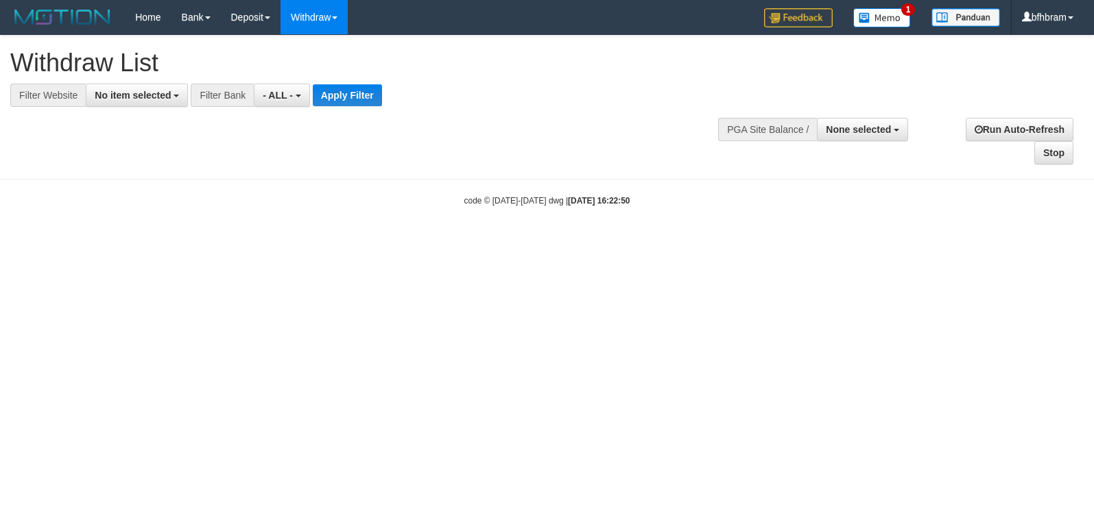
select select
click at [139, 93] on span "No item selected" at bounding box center [133, 95] width 76 height 11
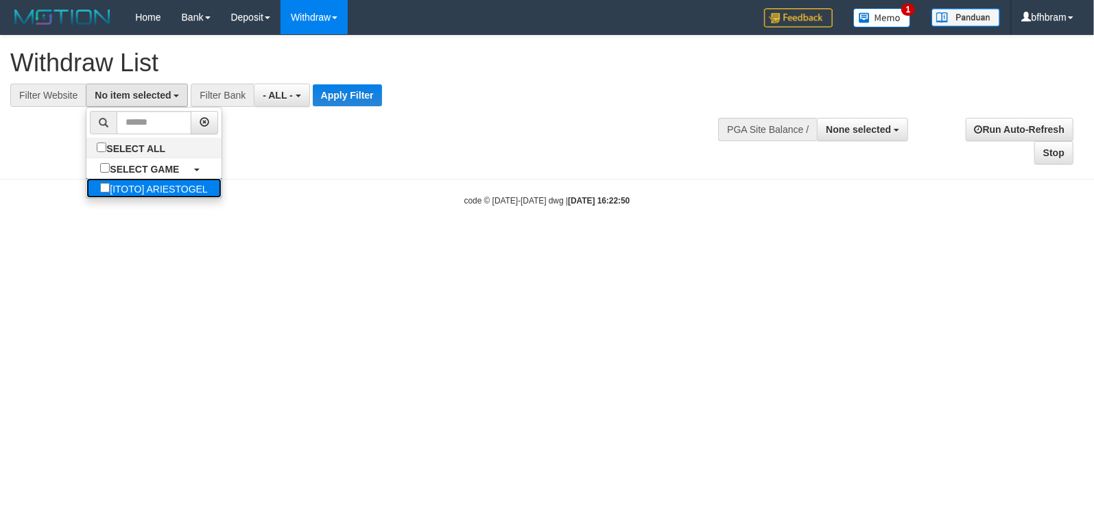
click at [99, 193] on label "[ITOTO] ARIESTOGEL" at bounding box center [153, 188] width 134 height 20
select select "***"
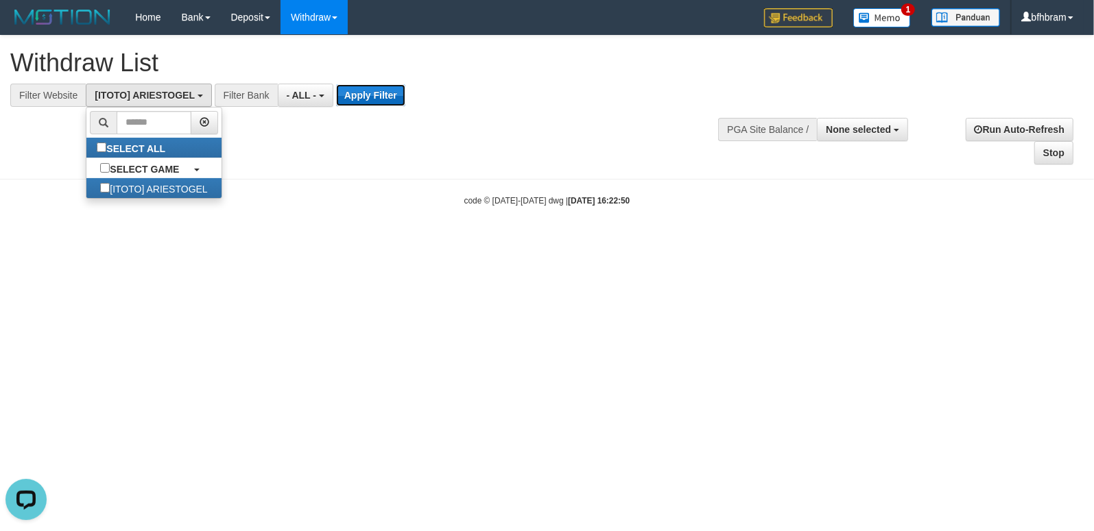
click at [361, 102] on button "Apply Filter" at bounding box center [370, 95] width 69 height 22
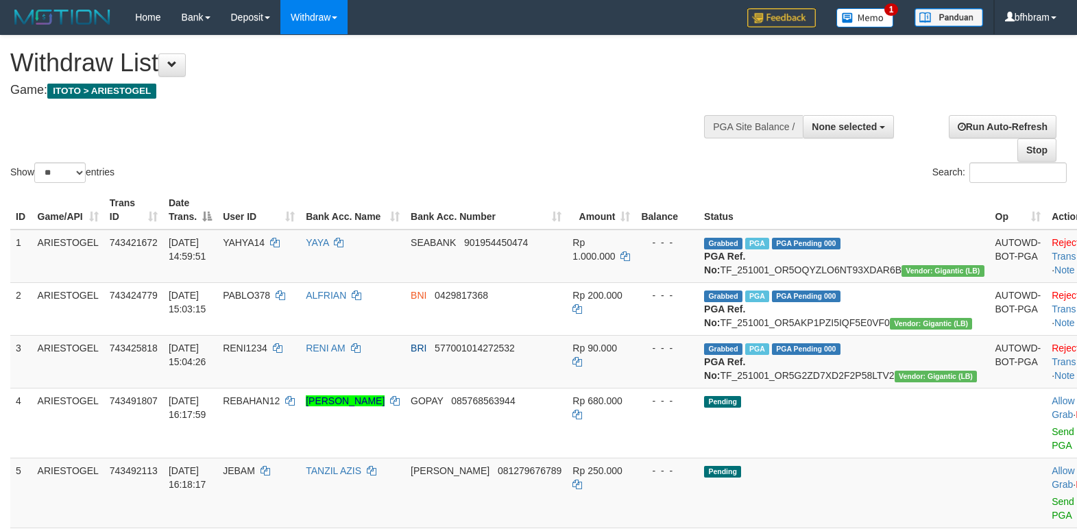
select select
select select "**"
click at [308, 154] on div "Show ** ** ** *** entries Search:" at bounding box center [538, 111] width 1077 height 150
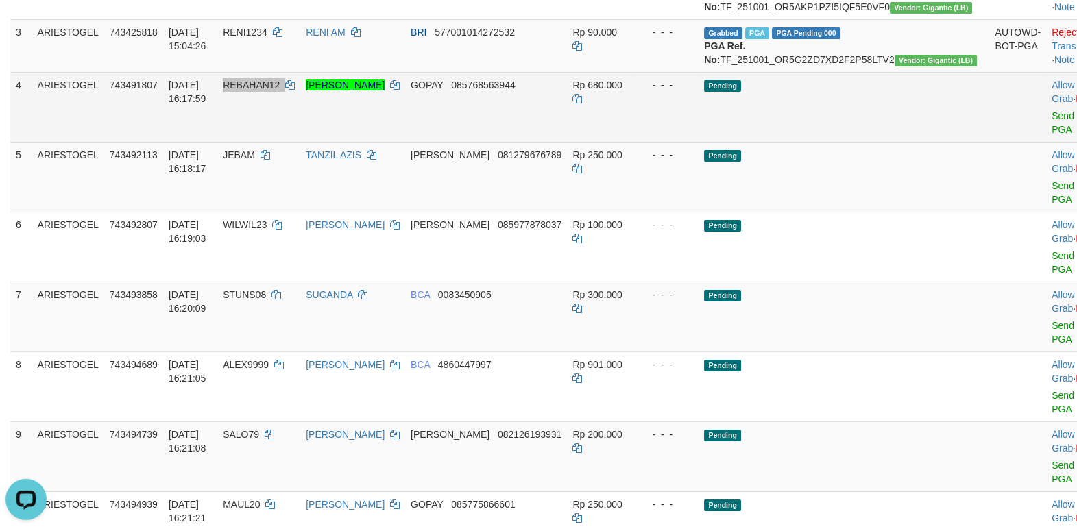
scroll to position [354, 0]
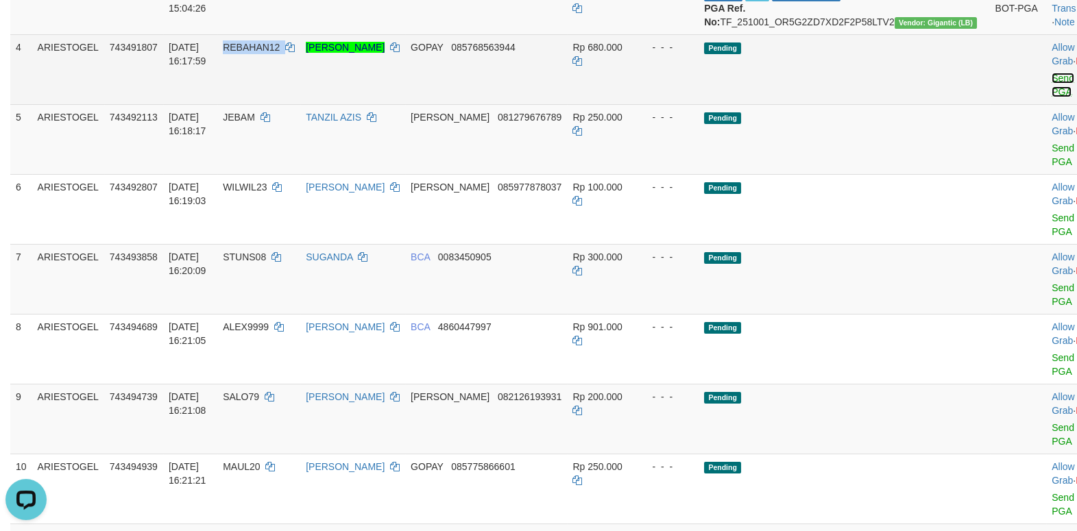
click at [1052, 97] on link "Send PGA" at bounding box center [1063, 85] width 23 height 25
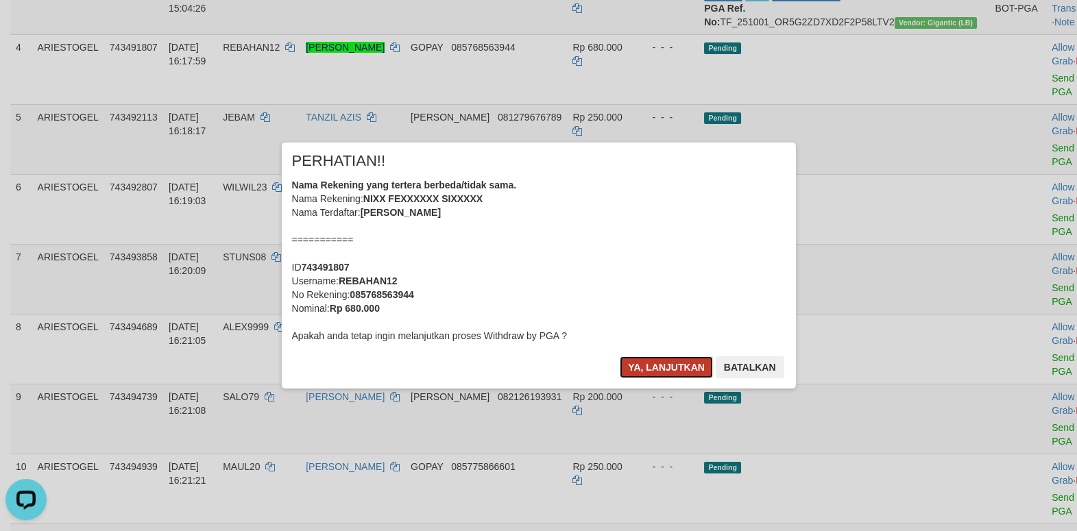
click at [651, 363] on button "Ya, lanjutkan" at bounding box center [666, 368] width 93 height 22
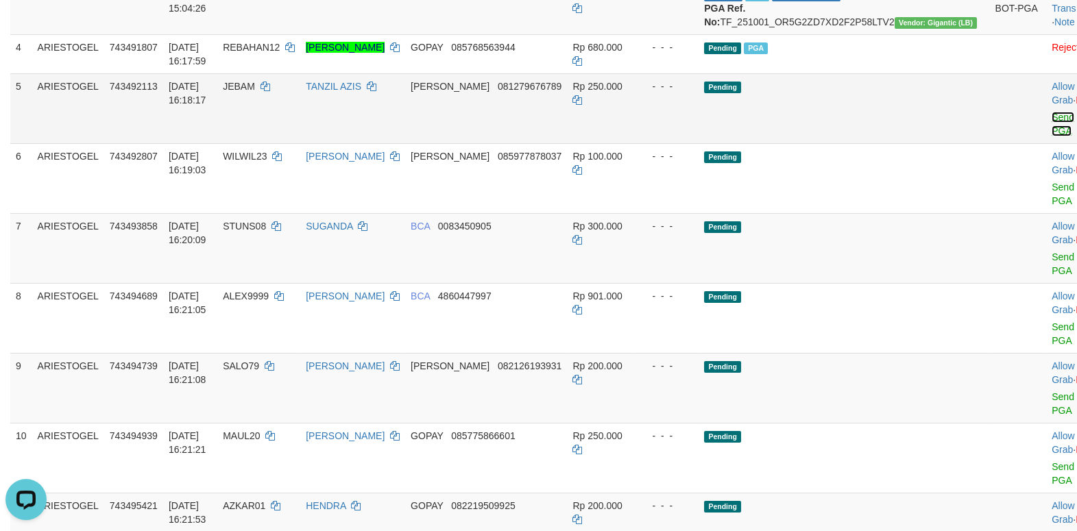
click at [1052, 136] on link "Send PGA" at bounding box center [1063, 124] width 23 height 25
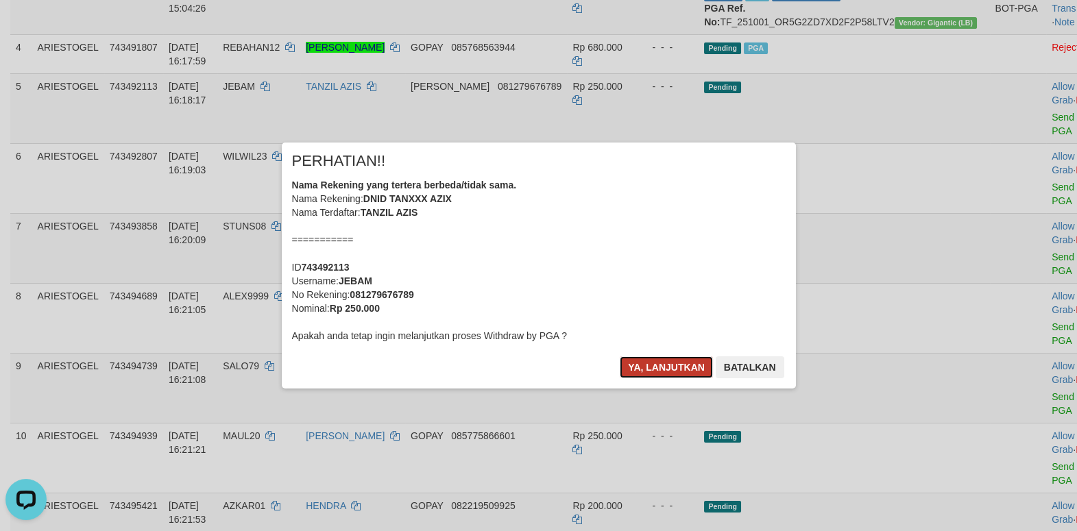
click at [645, 374] on button "Ya, lanjutkan" at bounding box center [666, 368] width 93 height 22
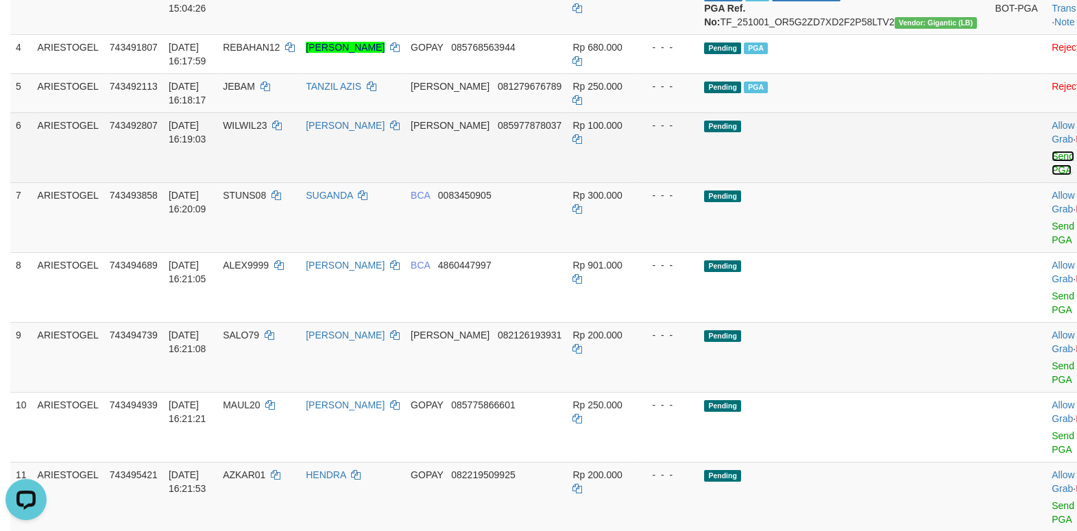
click at [1052, 176] on link "Send PGA" at bounding box center [1063, 163] width 23 height 25
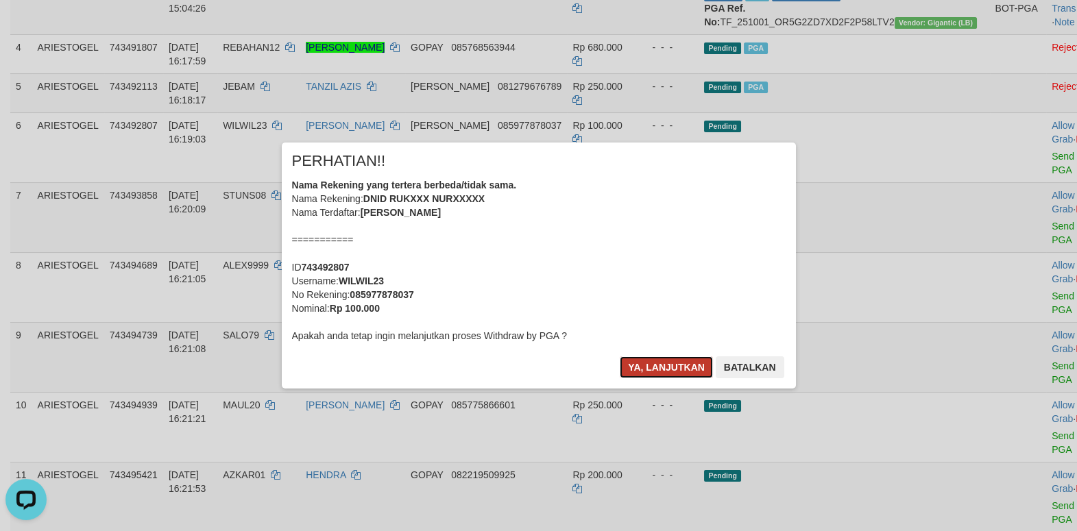
click at [695, 359] on button "Ya, lanjutkan" at bounding box center [666, 368] width 93 height 22
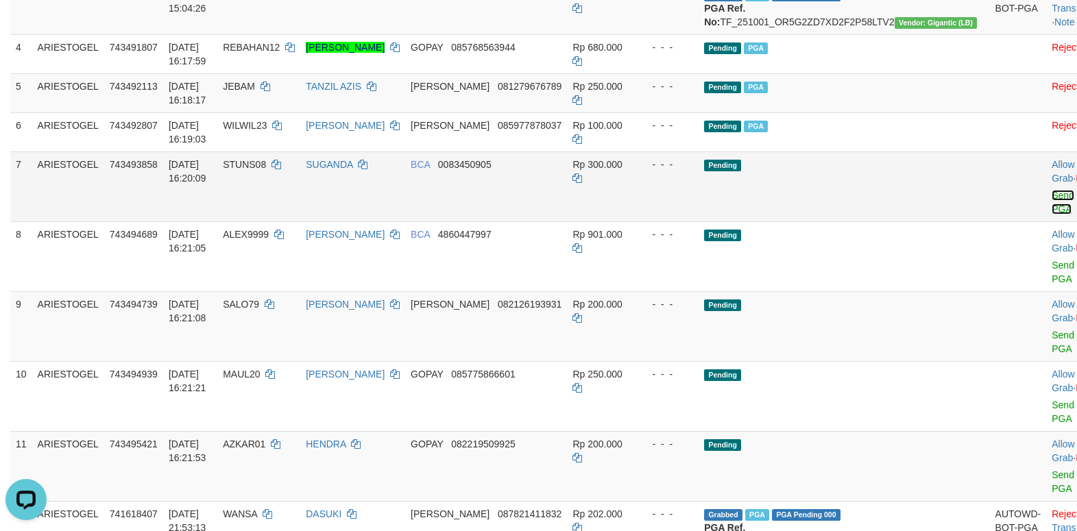
click at [1052, 215] on link "Send PGA" at bounding box center [1063, 202] width 23 height 25
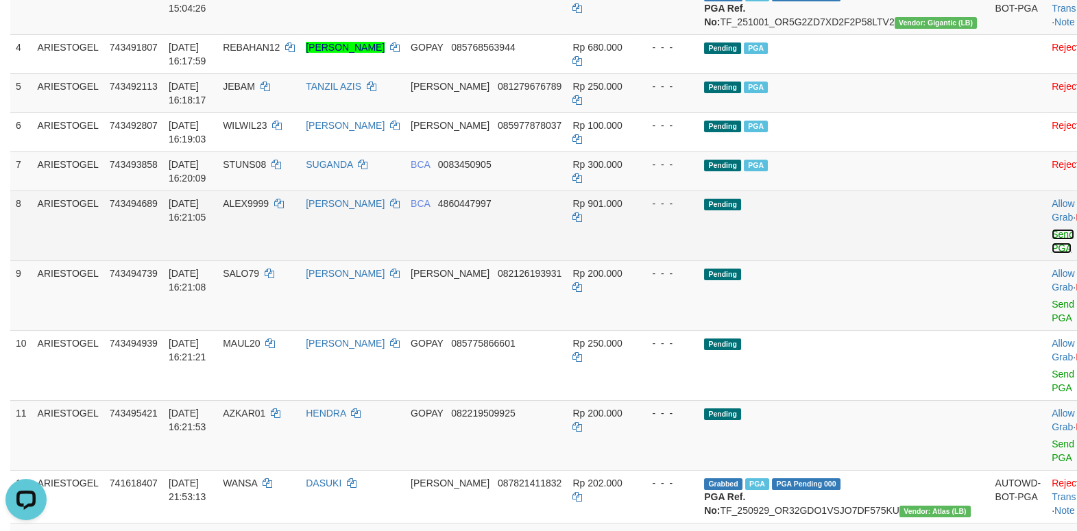
click at [1052, 254] on link "Send PGA" at bounding box center [1063, 241] width 23 height 25
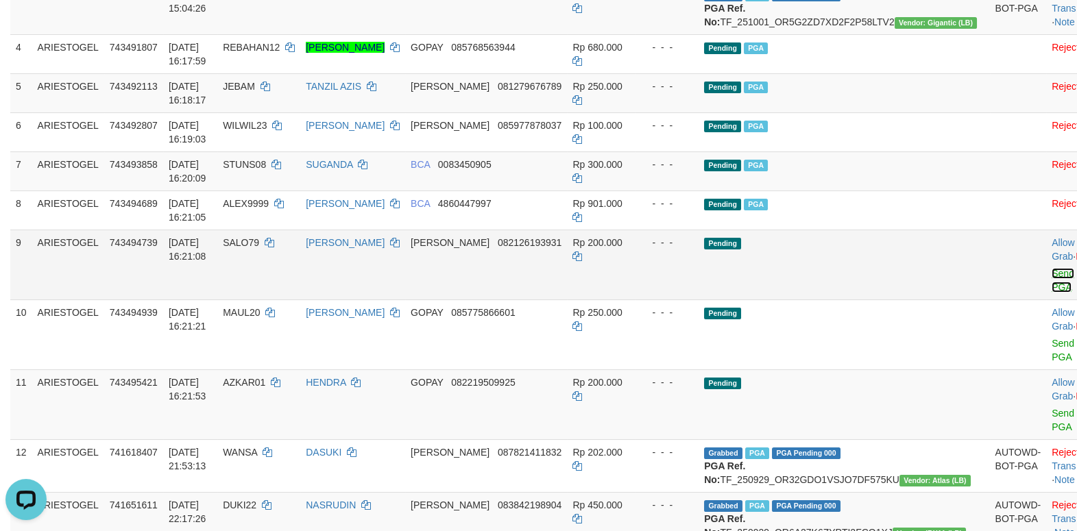
click at [1052, 293] on link "Send PGA" at bounding box center [1063, 280] width 23 height 25
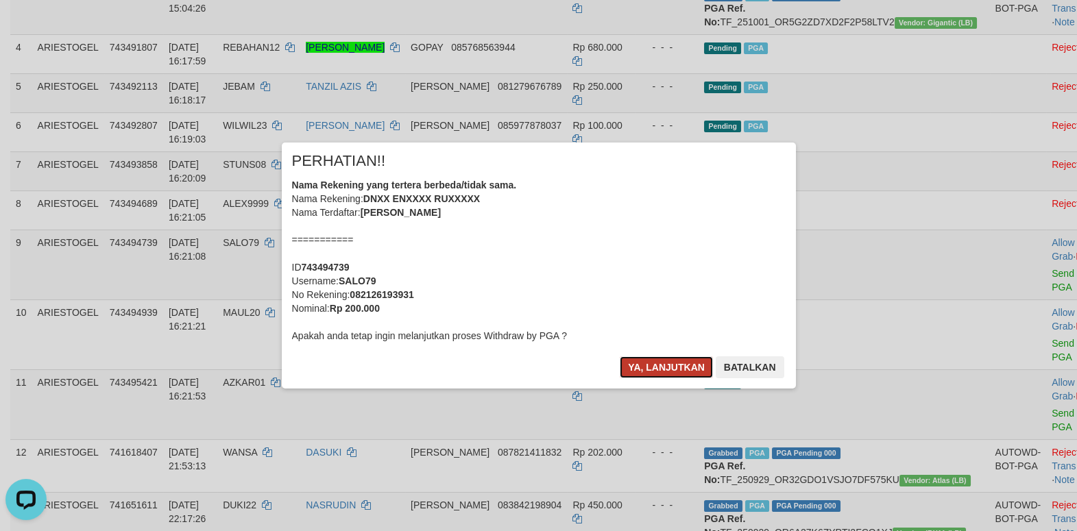
click at [649, 368] on button "Ya, lanjutkan" at bounding box center [666, 368] width 93 height 22
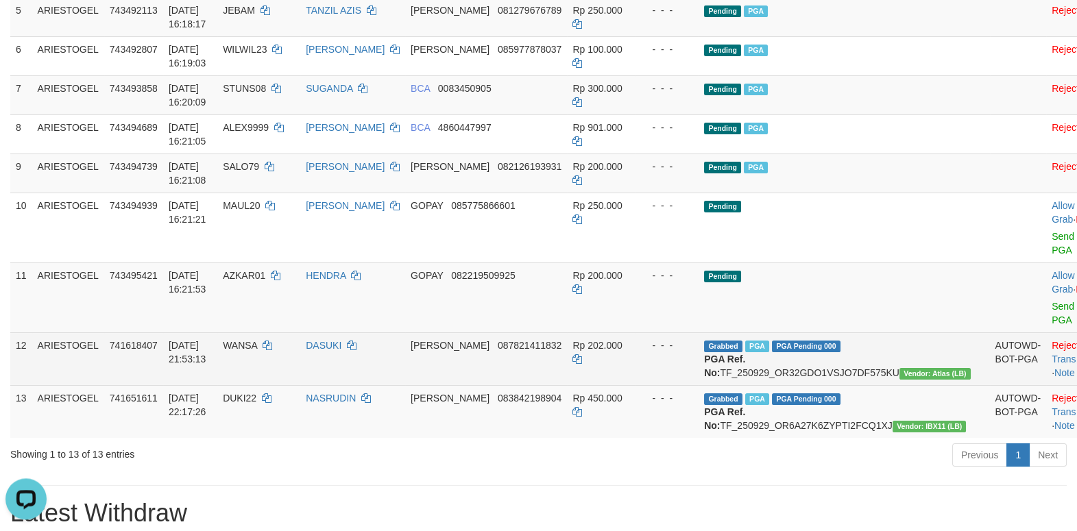
scroll to position [472, 0]
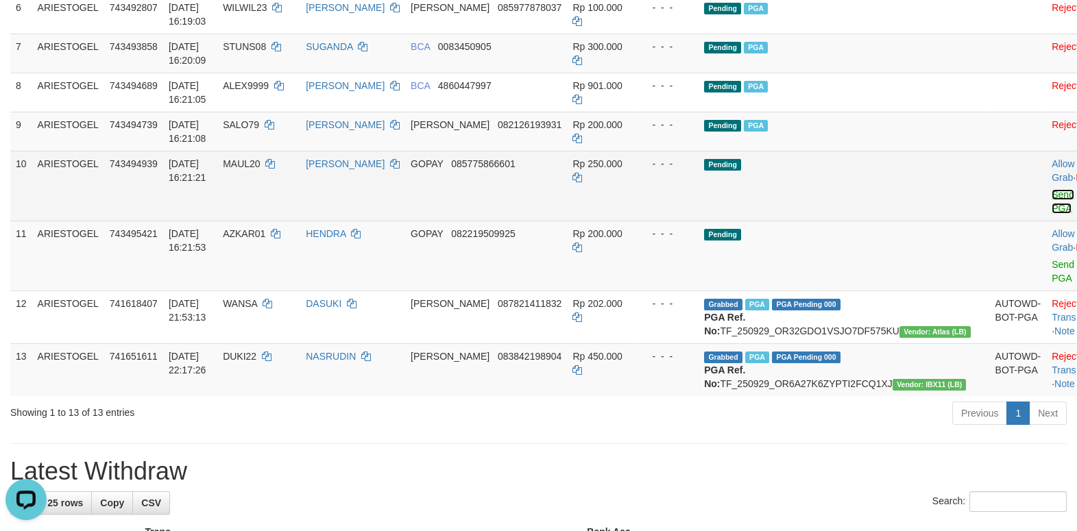
click at [1052, 214] on link "Send PGA" at bounding box center [1063, 201] width 23 height 25
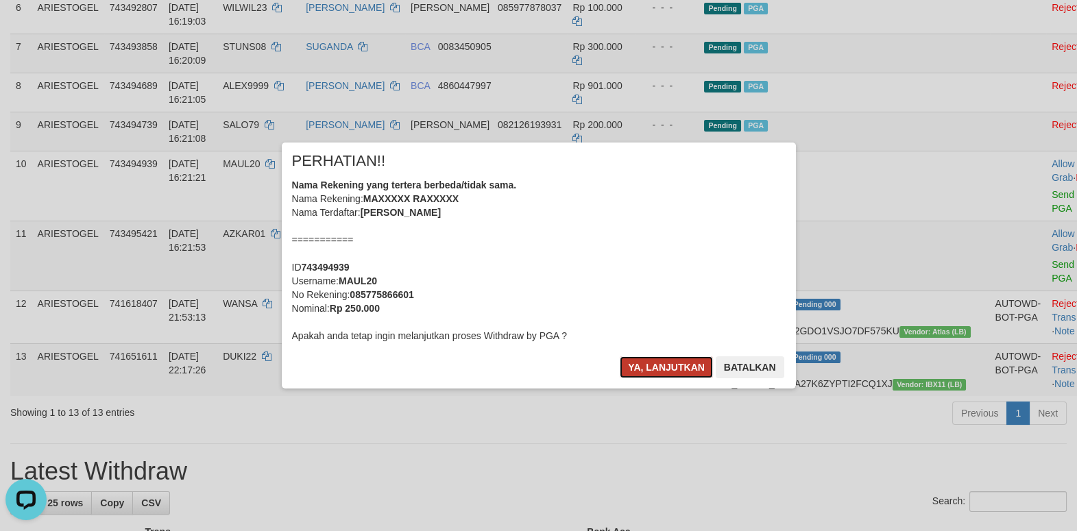
click at [664, 372] on button "Ya, lanjutkan" at bounding box center [666, 368] width 93 height 22
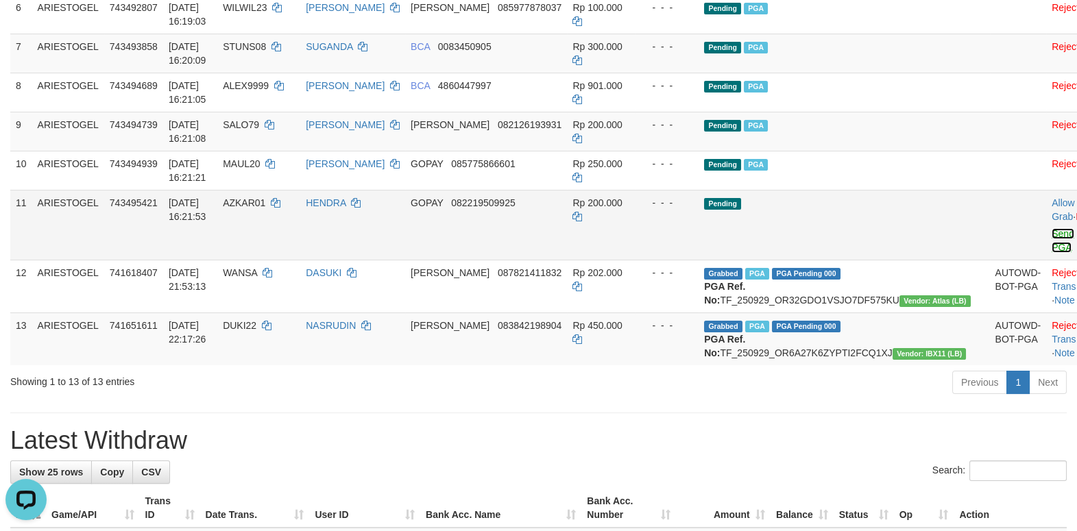
click at [1052, 253] on link "Send PGA" at bounding box center [1063, 240] width 23 height 25
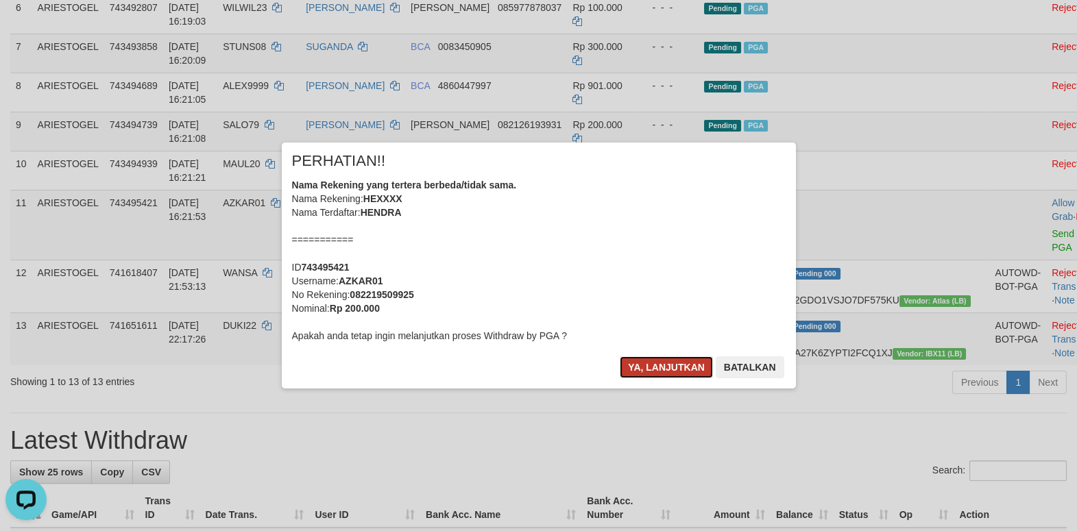
click at [669, 370] on button "Ya, lanjutkan" at bounding box center [666, 368] width 93 height 22
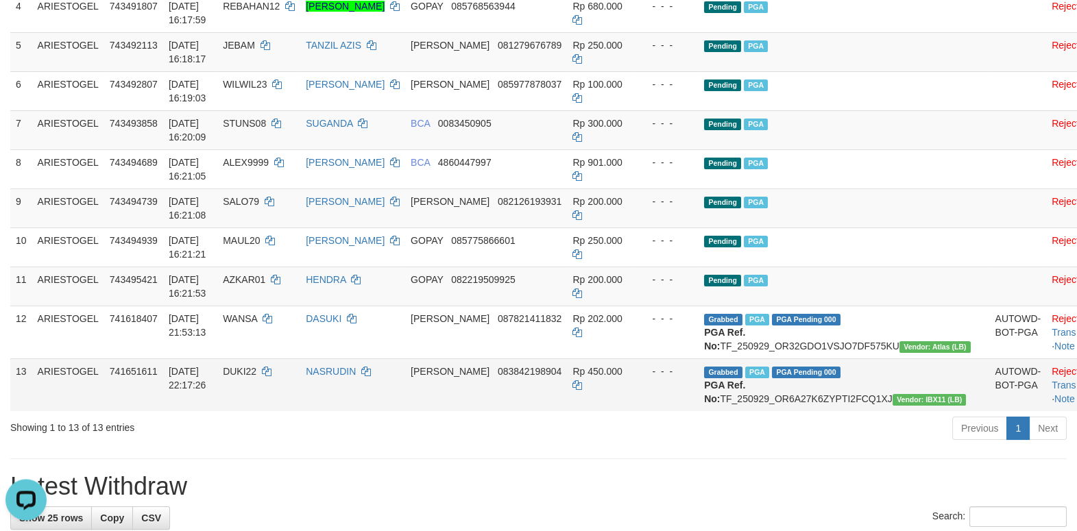
scroll to position [354, 0]
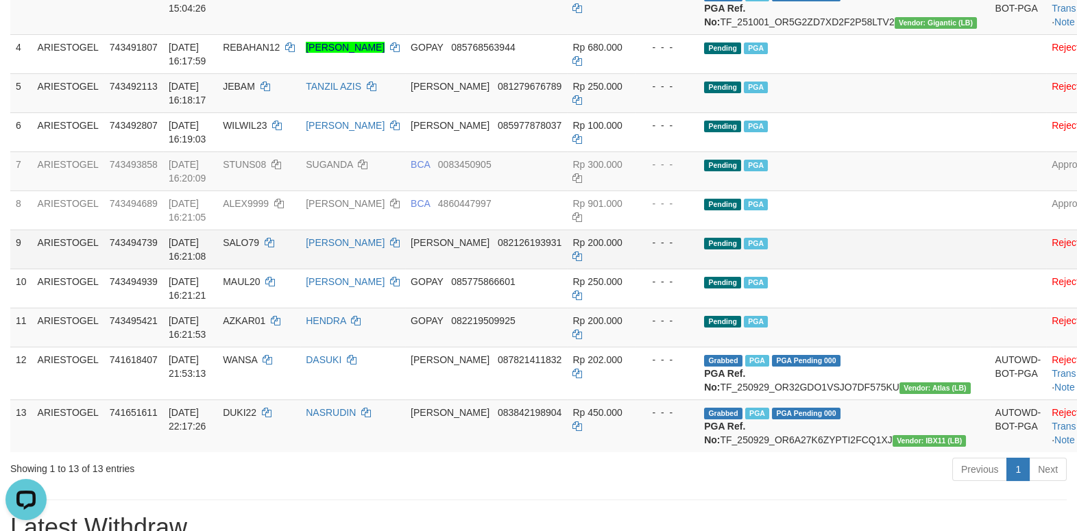
click at [833, 269] on td "Pending PGA" at bounding box center [844, 249] width 291 height 39
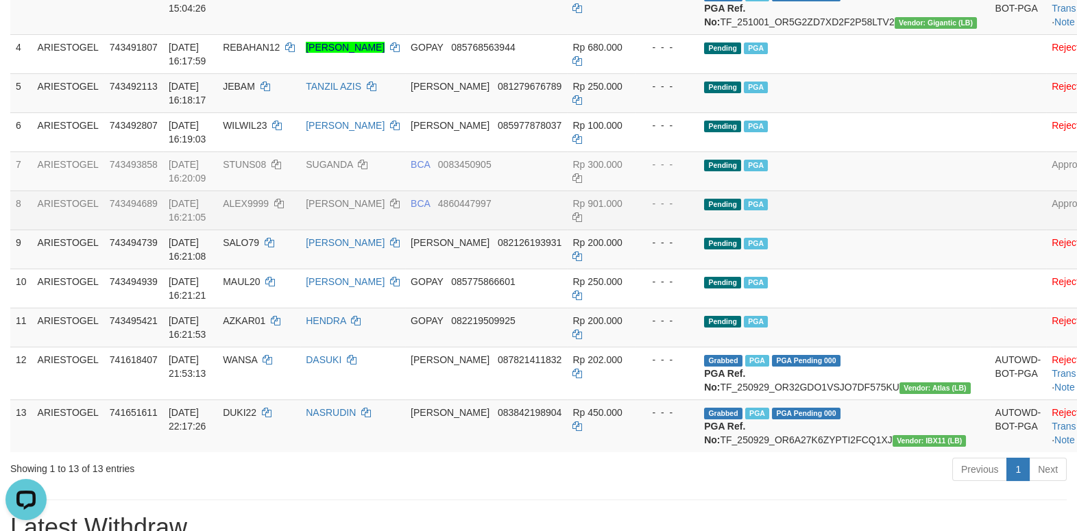
click at [887, 230] on td "Pending PGA" at bounding box center [844, 210] width 291 height 39
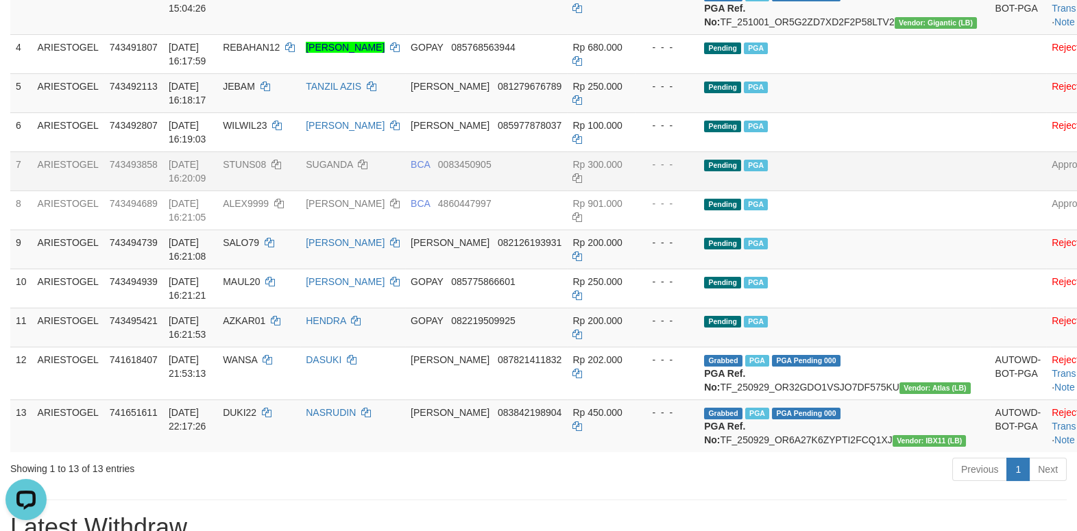
click at [851, 191] on td "Pending PGA" at bounding box center [844, 171] width 291 height 39
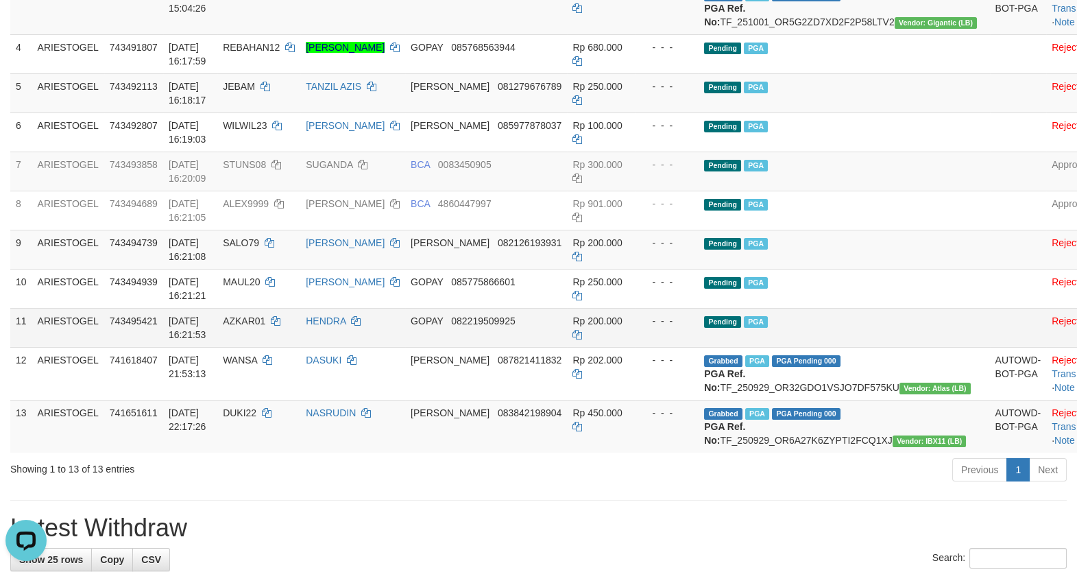
click at [990, 347] on td at bounding box center [1018, 327] width 57 height 39
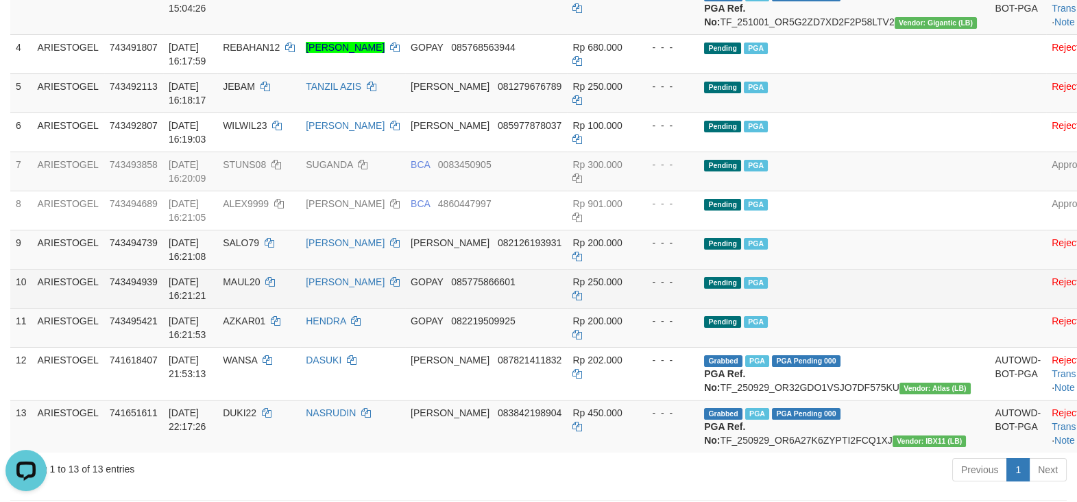
click at [845, 308] on td "Pending PGA" at bounding box center [844, 288] width 291 height 39
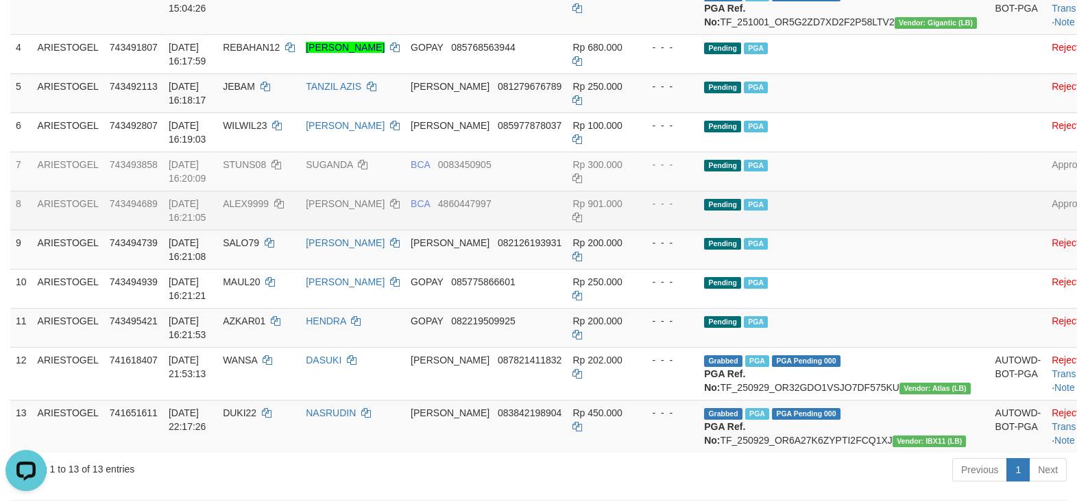
click at [990, 230] on td at bounding box center [1018, 210] width 57 height 39
click at [892, 230] on td "Pending PGA" at bounding box center [844, 210] width 291 height 39
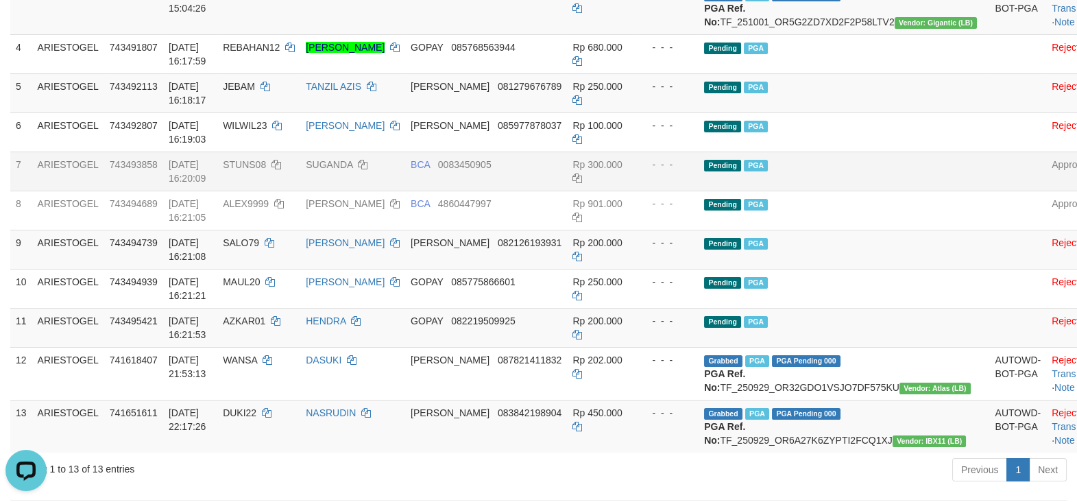
click at [912, 191] on td "Pending PGA" at bounding box center [844, 171] width 291 height 39
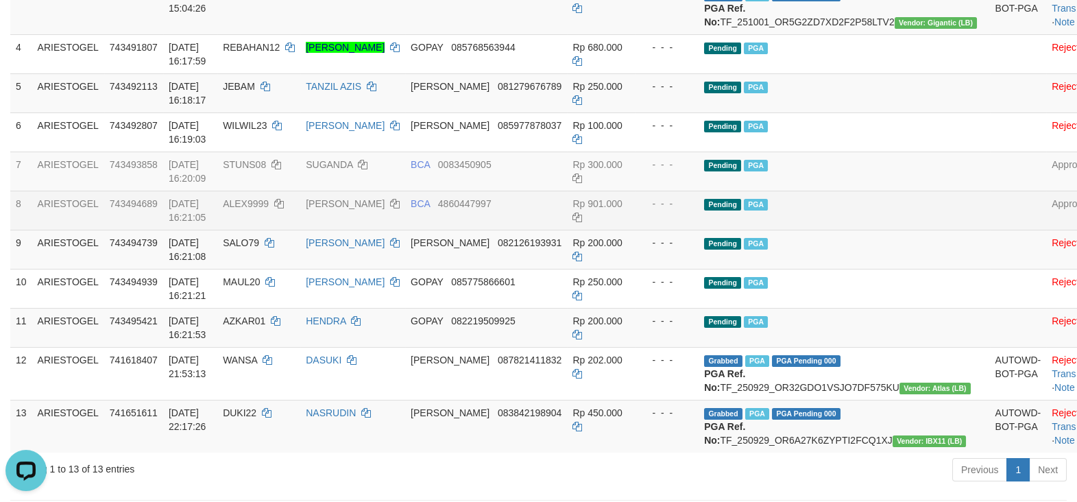
click at [861, 230] on td "Pending PGA" at bounding box center [844, 210] width 291 height 39
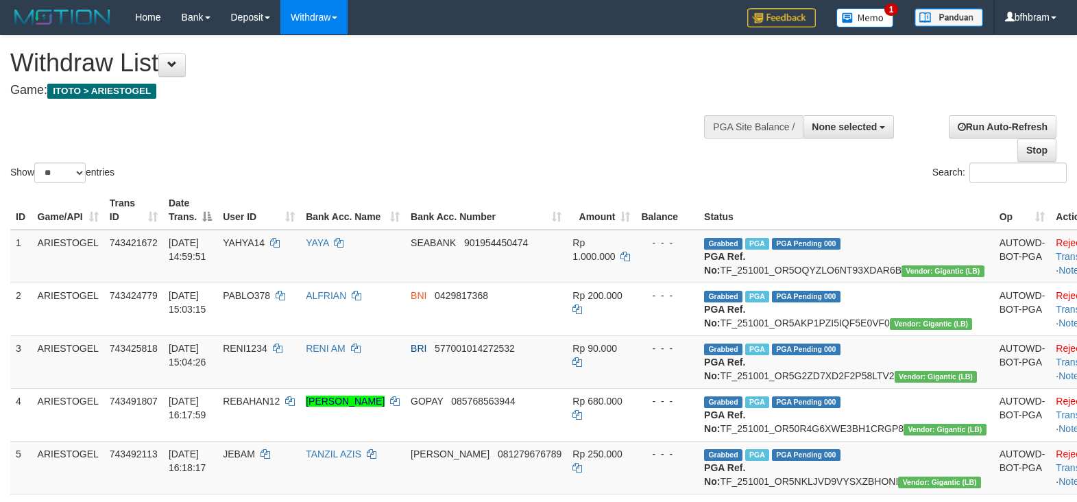
select select
select select "**"
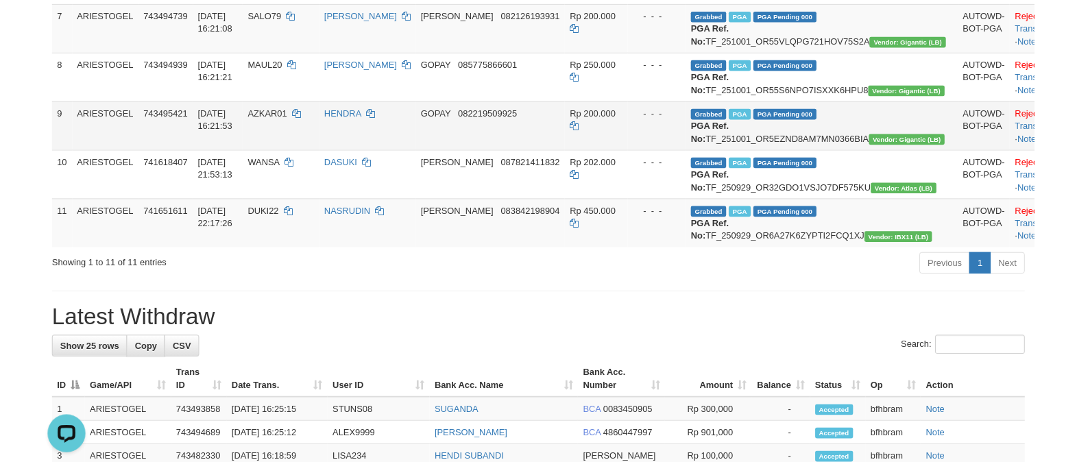
scroll to position [590, 0]
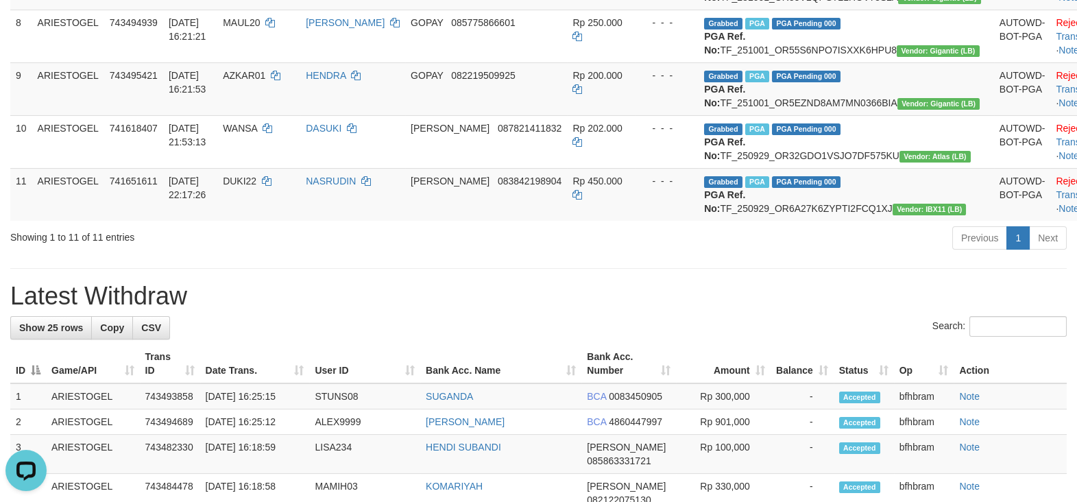
click at [656, 310] on h1 "Latest Withdraw" at bounding box center [538, 295] width 1057 height 27
click at [603, 310] on h1 "Latest Withdraw" at bounding box center [538, 295] width 1057 height 27
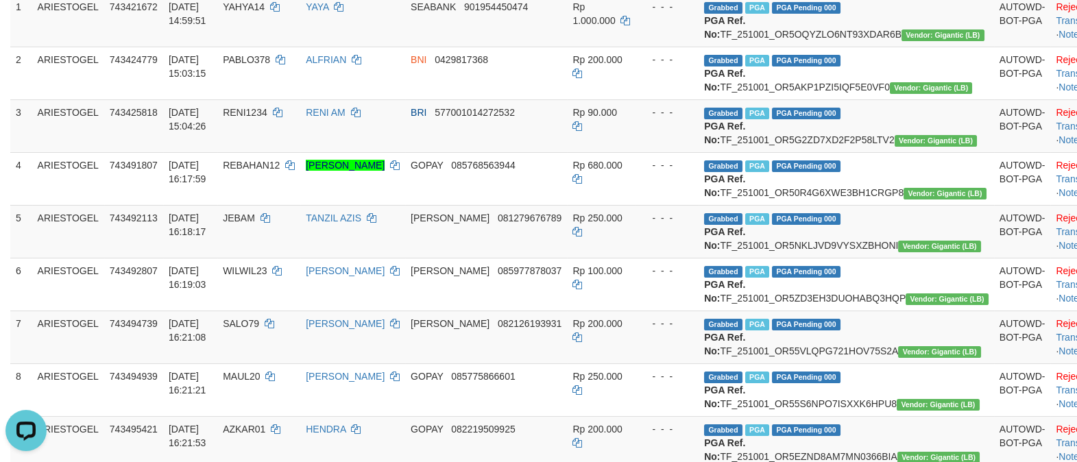
scroll to position [0, 0]
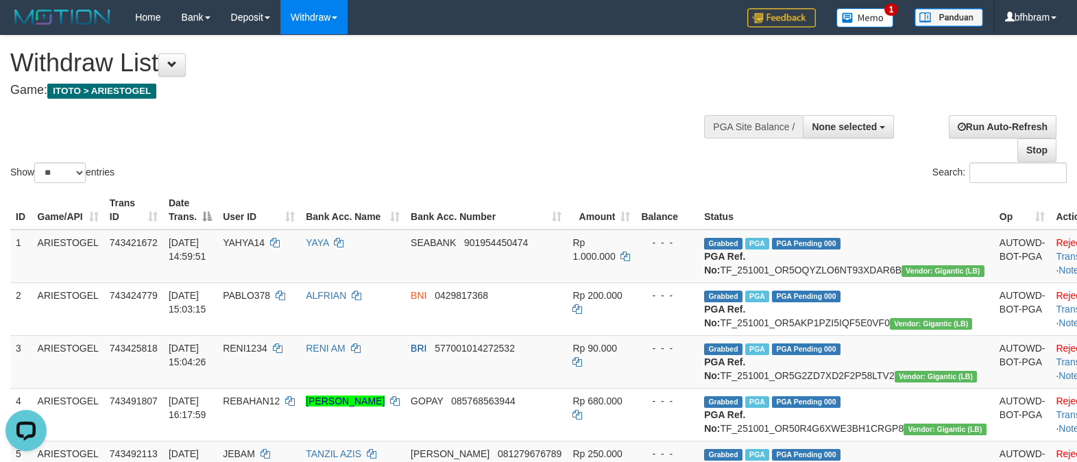
click at [501, 81] on div "Withdraw List Game: ITOTO > ARIESTOGEL" at bounding box center [357, 72] width 694 height 47
select select
select select "**"
click at [592, 128] on div "Show ** ** ** *** entries Search:" at bounding box center [538, 111] width 1077 height 150
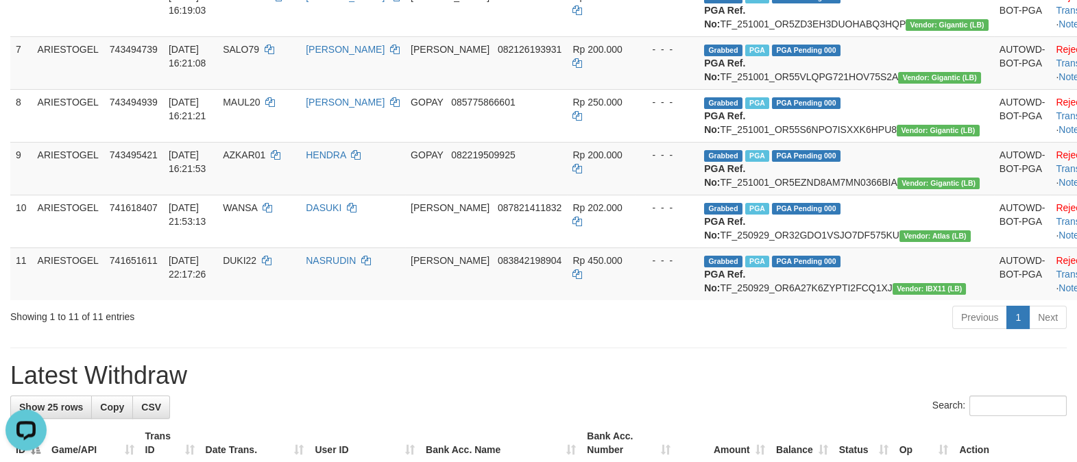
scroll to position [708, 0]
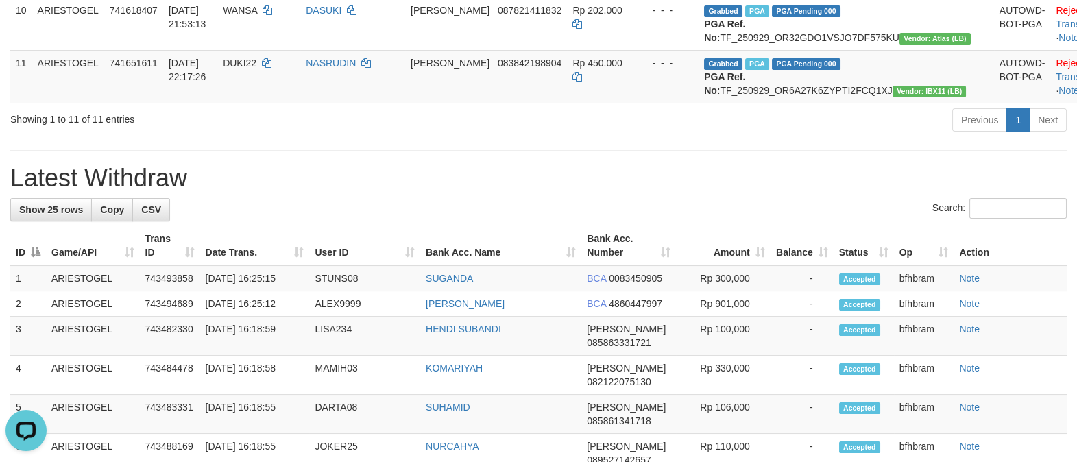
click at [764, 192] on h1 "Latest Withdraw" at bounding box center [538, 178] width 1057 height 27
click at [688, 103] on td "- - -" at bounding box center [667, 76] width 63 height 53
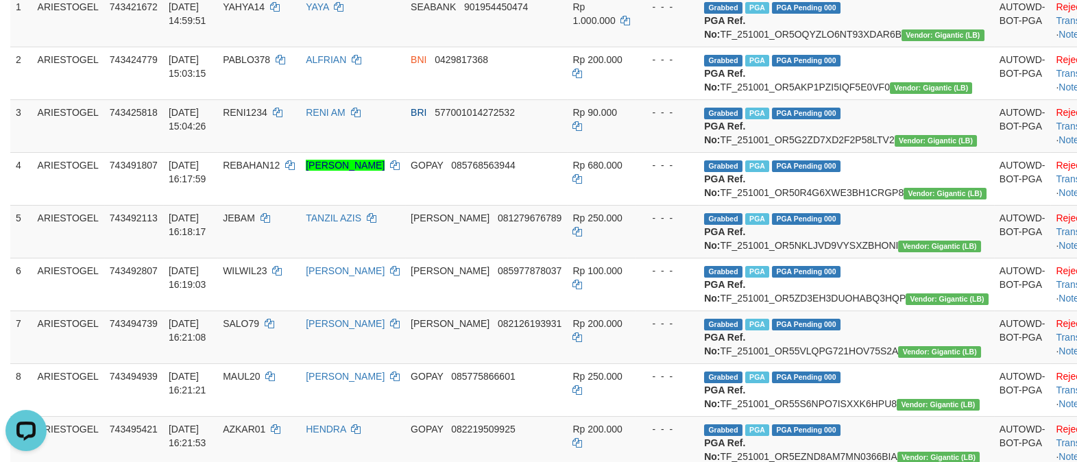
scroll to position [590, 0]
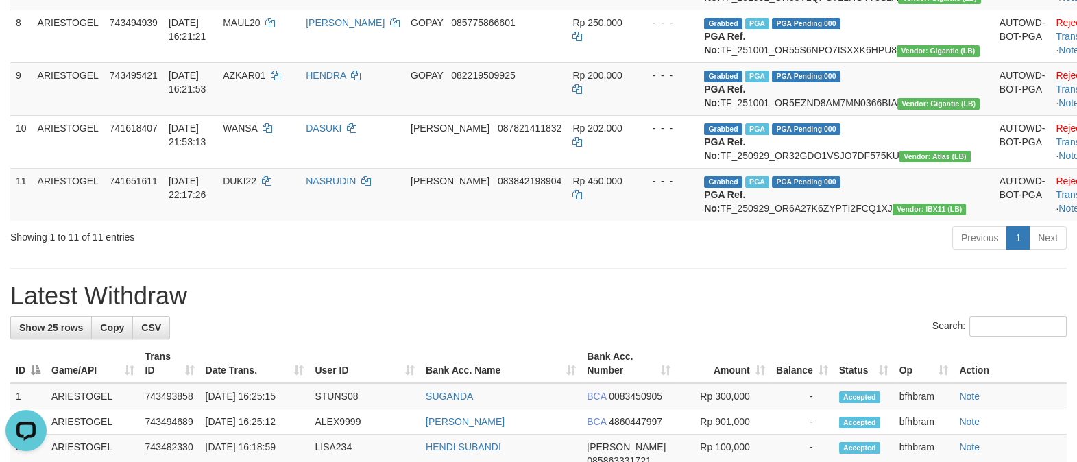
click at [642, 254] on div "Previous 1 Next" at bounding box center [762, 239] width 607 height 29
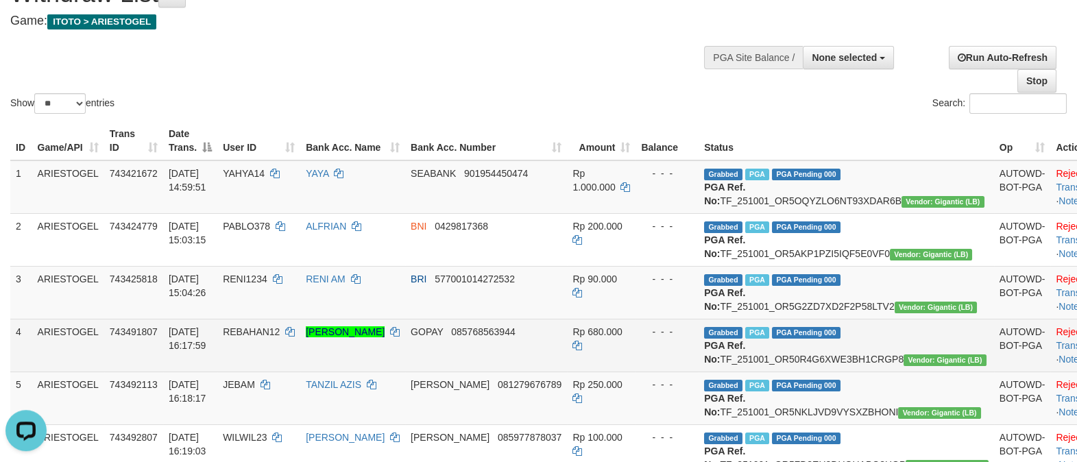
scroll to position [0, 0]
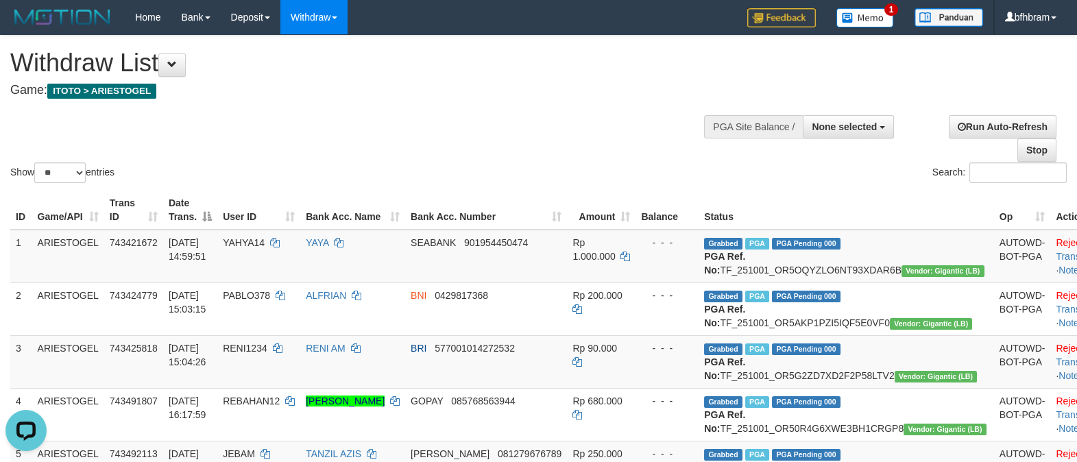
click at [683, 179] on div "Search:" at bounding box center [808, 174] width 518 height 24
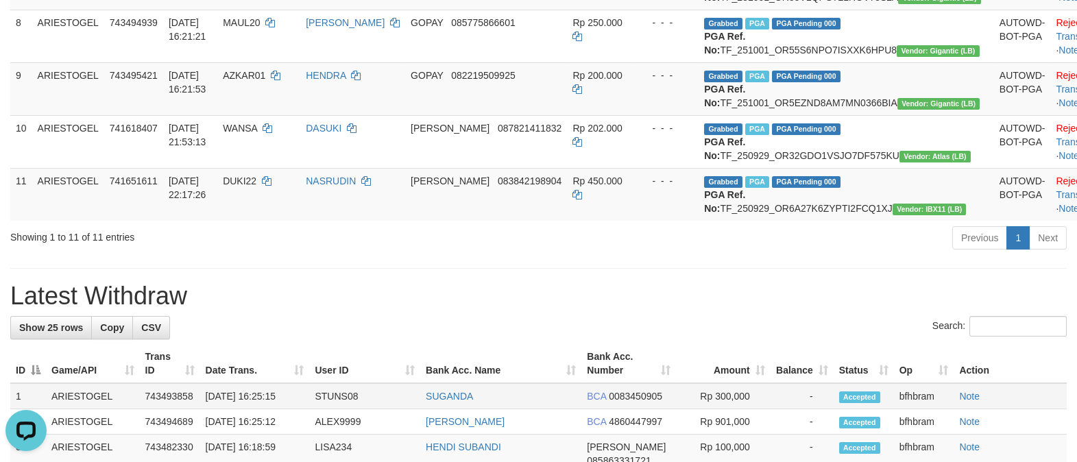
scroll to position [708, 0]
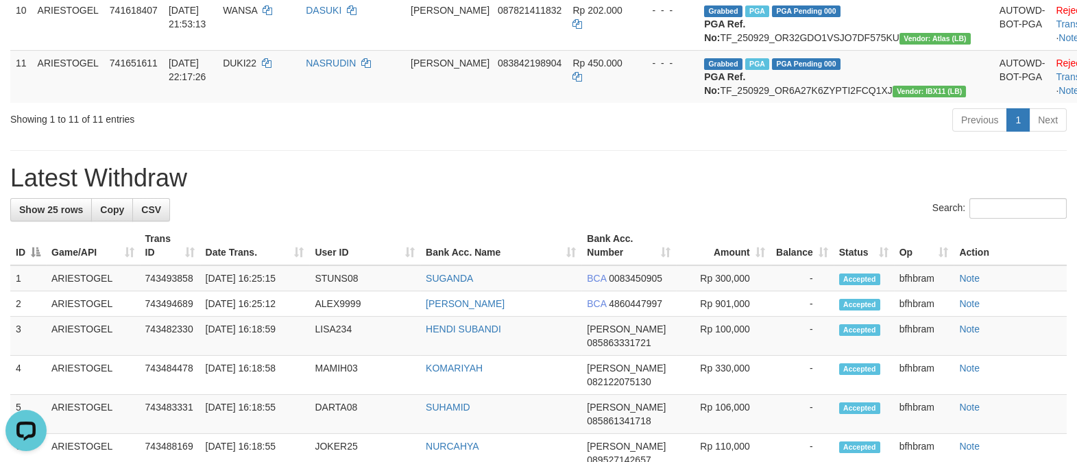
click at [524, 192] on h1 "Latest Withdraw" at bounding box center [538, 178] width 1057 height 27
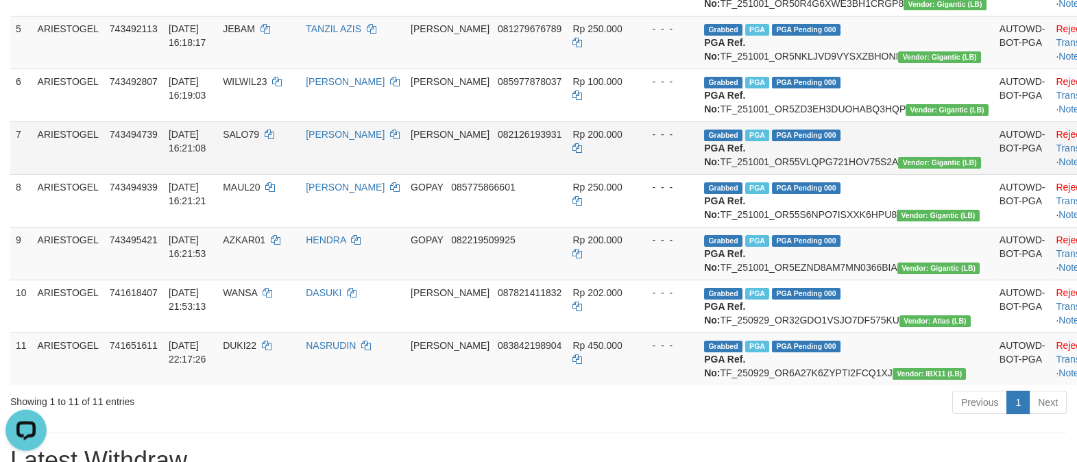
scroll to position [354, 0]
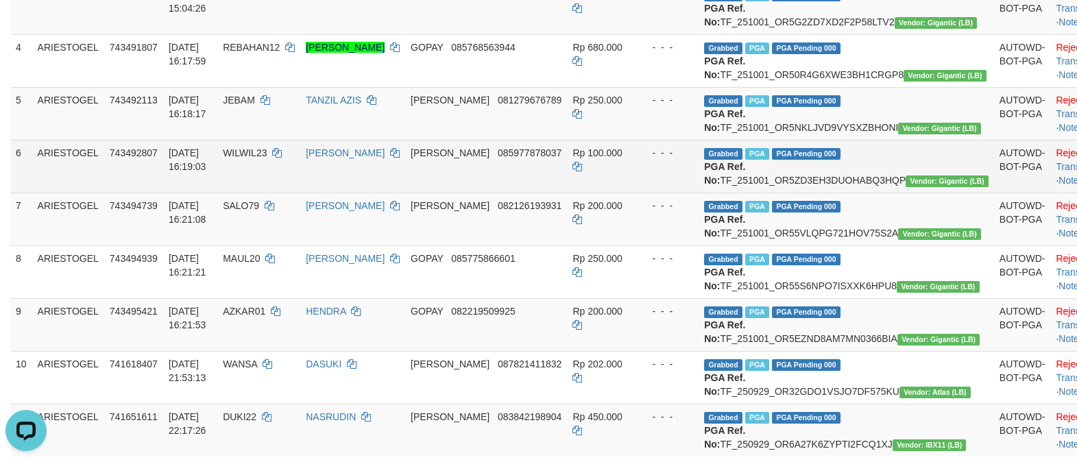
click at [549, 193] on td "[PERSON_NAME] 085977878037" at bounding box center [486, 166] width 162 height 53
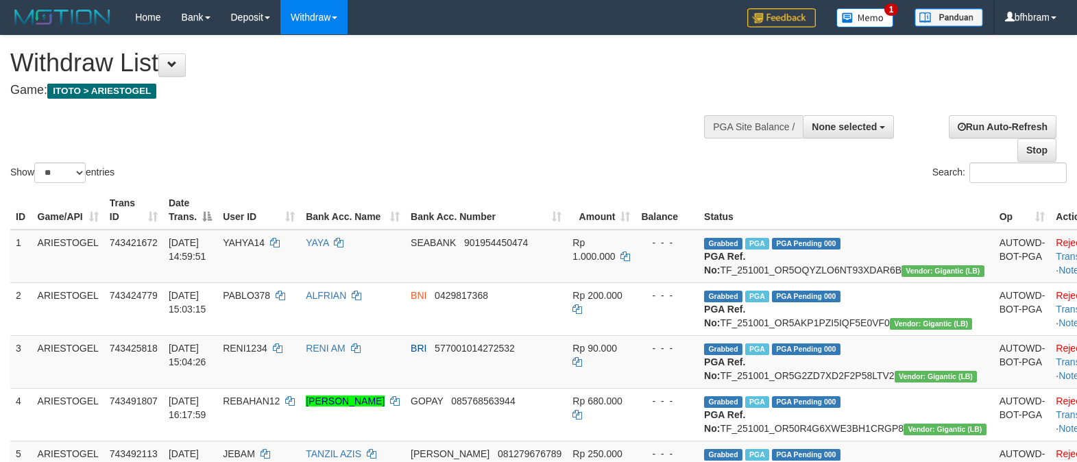
select select
select select "**"
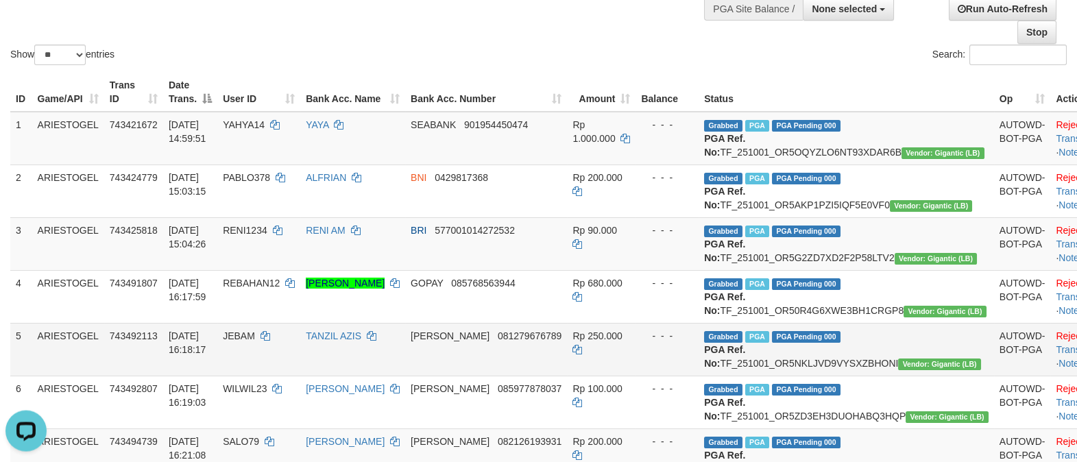
scroll to position [354, 0]
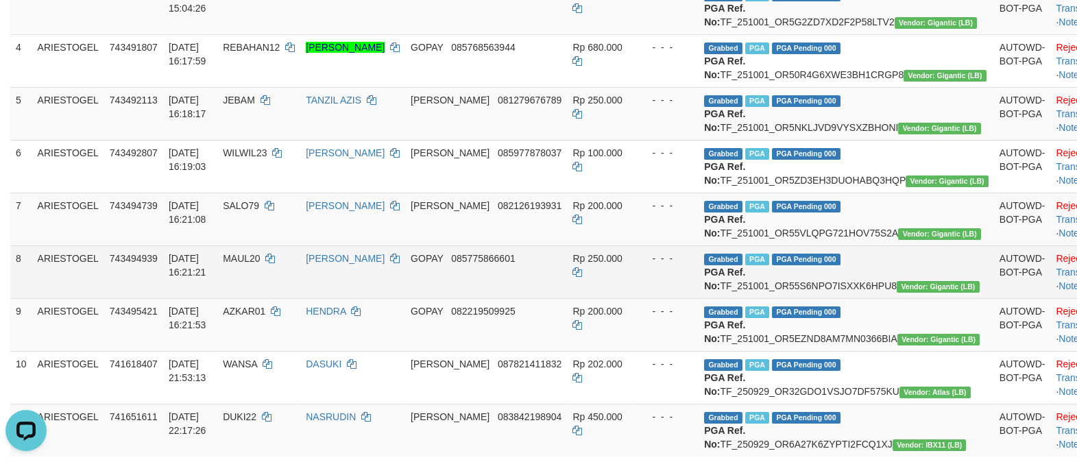
click at [565, 298] on td "GOPAY 085775866601" at bounding box center [486, 271] width 162 height 53
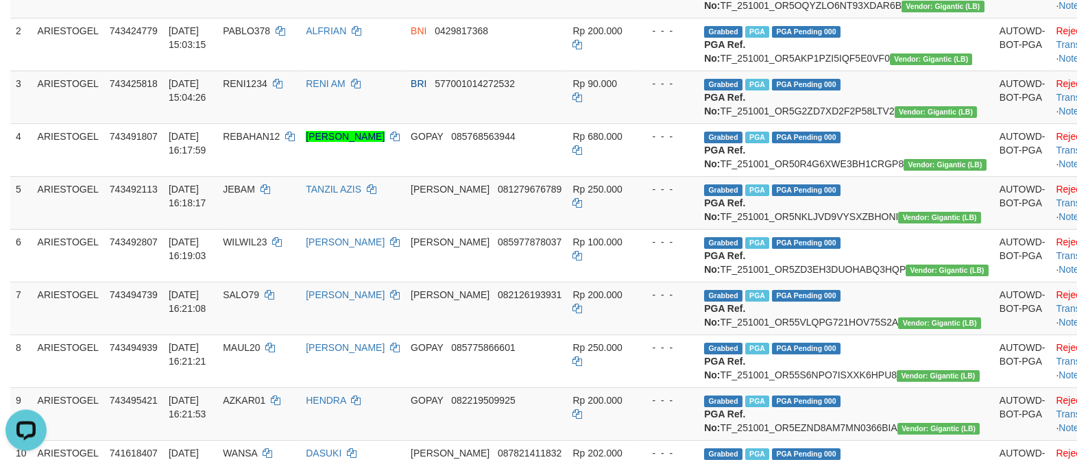
scroll to position [118, 0]
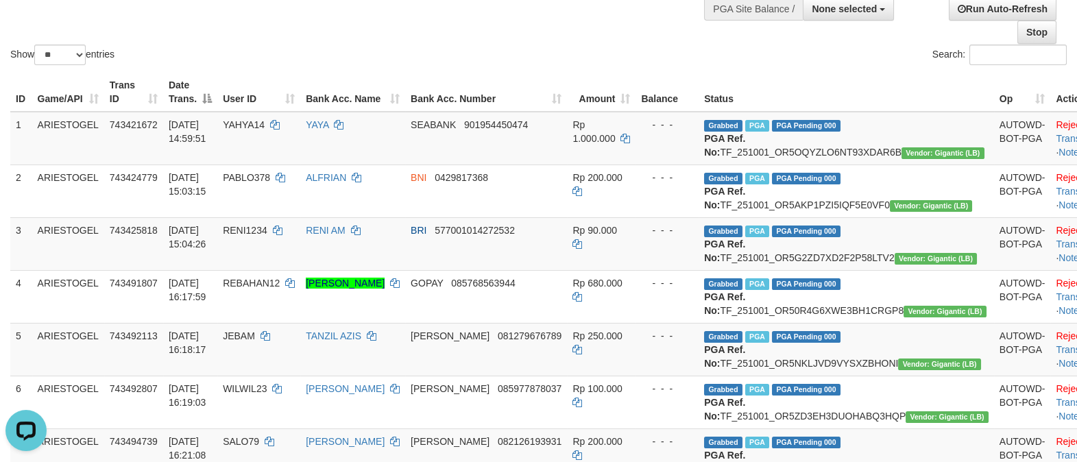
click at [649, 55] on div "Search:" at bounding box center [808, 57] width 518 height 24
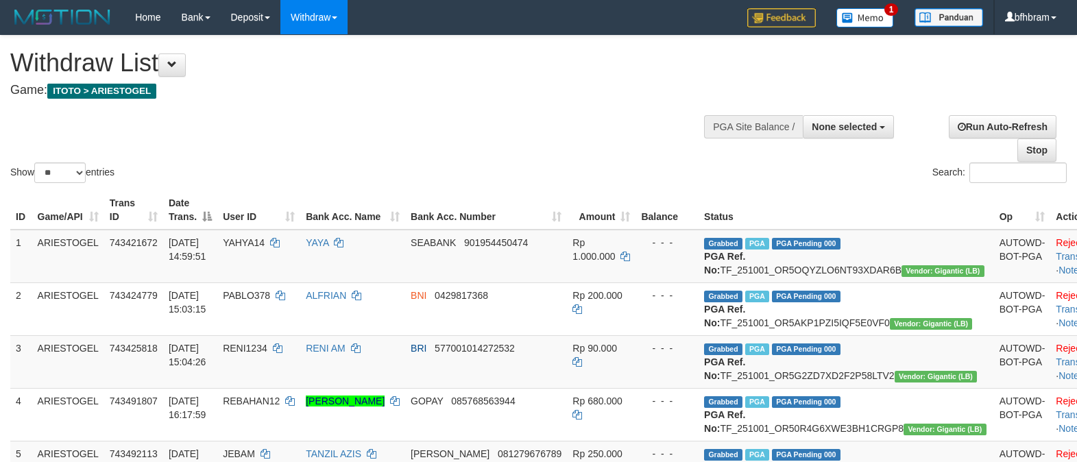
select select
select select "**"
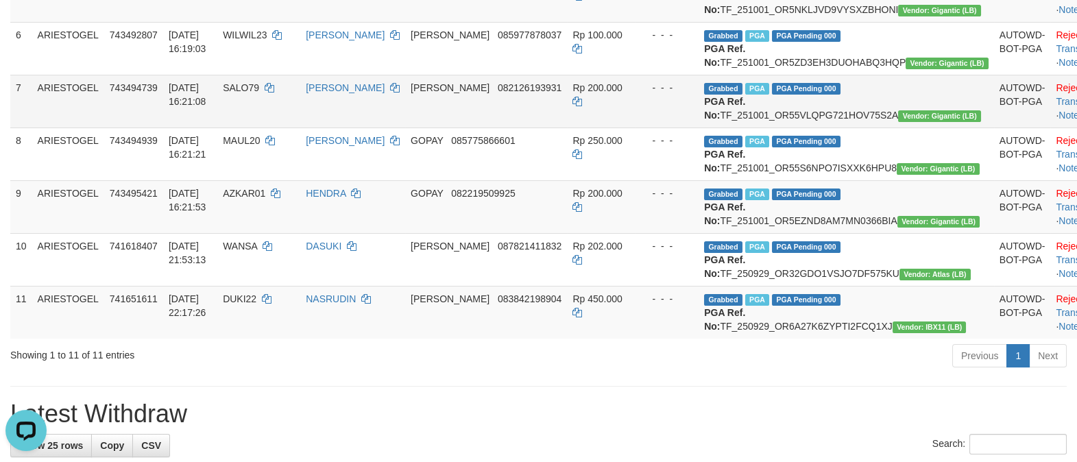
click at [685, 128] on td "- - -" at bounding box center [667, 101] width 63 height 53
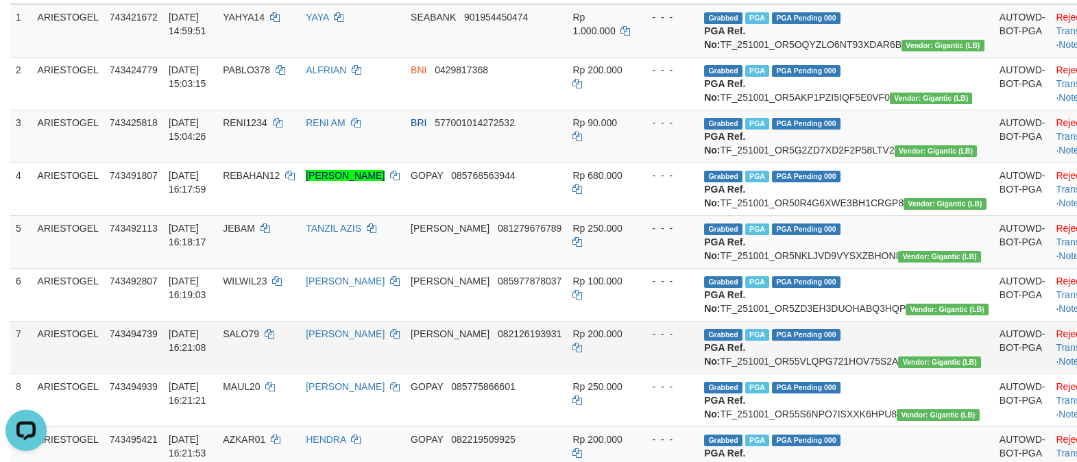
scroll to position [118, 0]
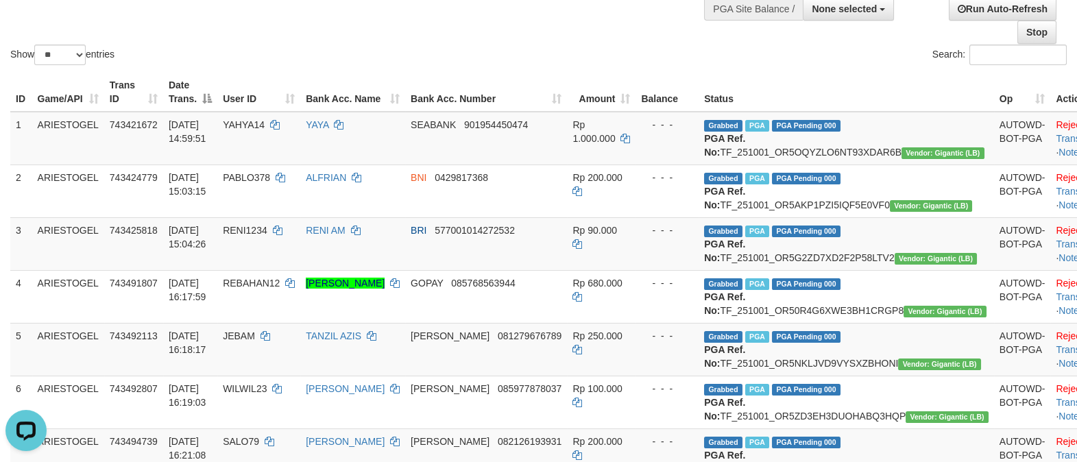
click at [608, 54] on div "Search:" at bounding box center [808, 57] width 518 height 24
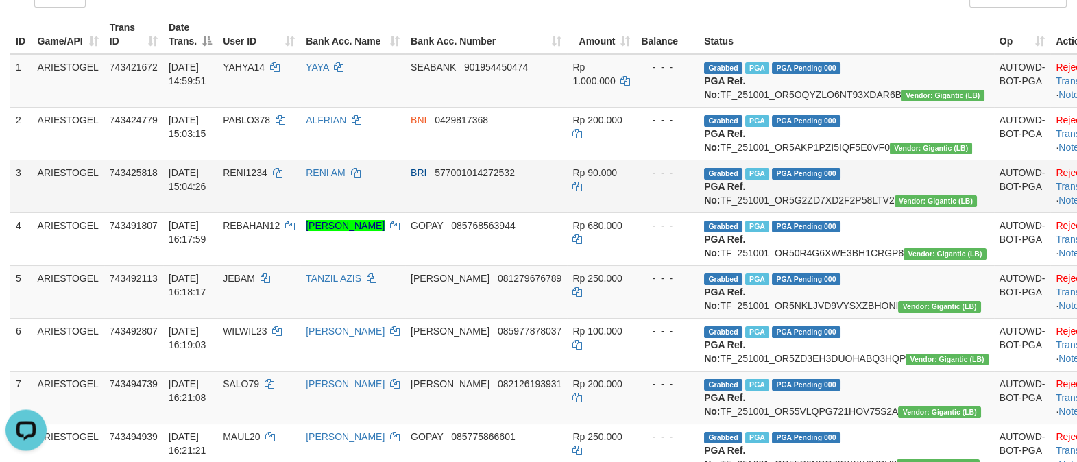
scroll to position [236, 0]
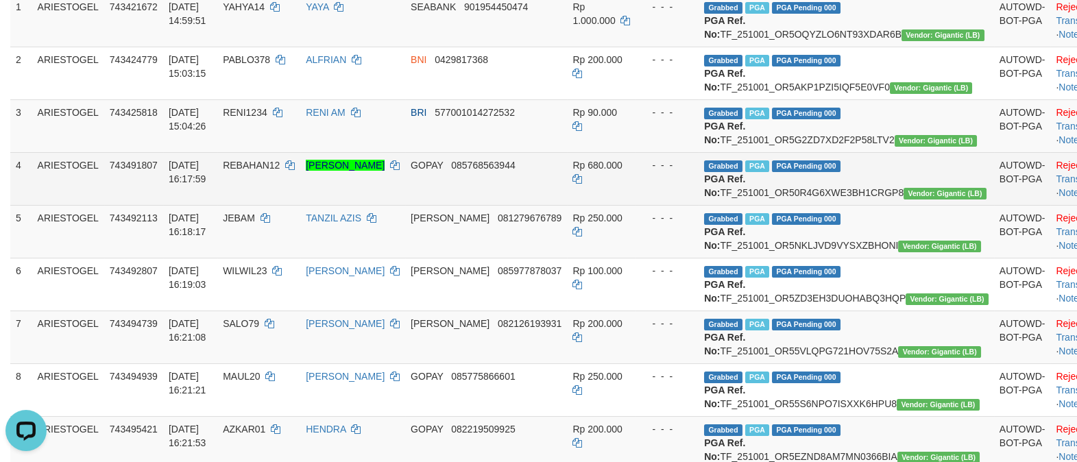
click at [826, 205] on td "Grabbed PGA PGA Pending 000 PGA Ref. No: TF_251001_OR50R4G6XWE3BH1CRGP8 Vendor:…" at bounding box center [847, 178] width 296 height 53
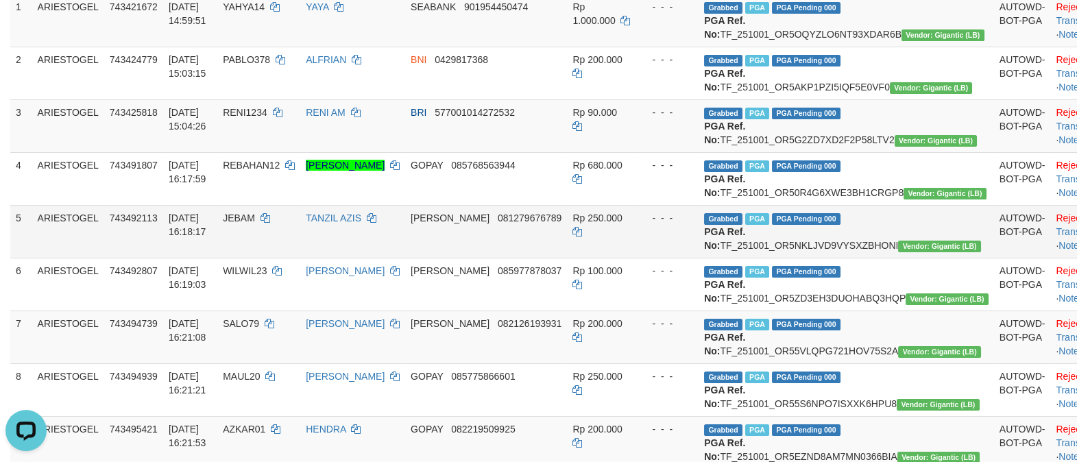
copy td "TF_251001_OR50R4G6XWE3BH1CRGP8"
click at [849, 258] on td "Grabbed PGA PGA Pending 000 PGA Ref. No: TF_251001_OR5NKLJVD9VYSXZBHONI Vendor:…" at bounding box center [847, 231] width 296 height 53
copy td "TF_251001_OR5NKLJVD9VYSXZBHONI"
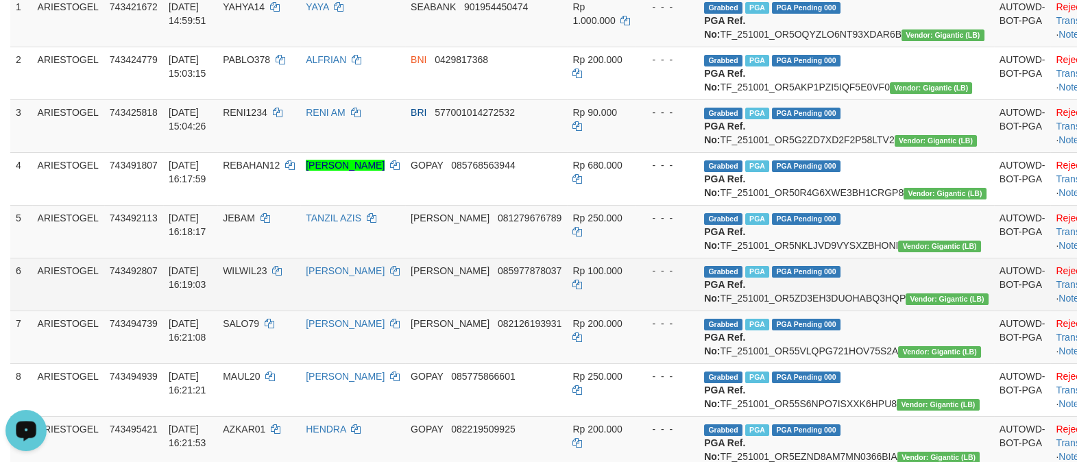
click at [837, 311] on td "Grabbed PGA PGA Pending 000 PGA Ref. No: TF_251001_OR5ZD3EH3DUOHABQ3HQP Vendor:…" at bounding box center [847, 284] width 296 height 53
copy td "TF_251001_OR5ZD3EH3DUOHABQ3HQP"
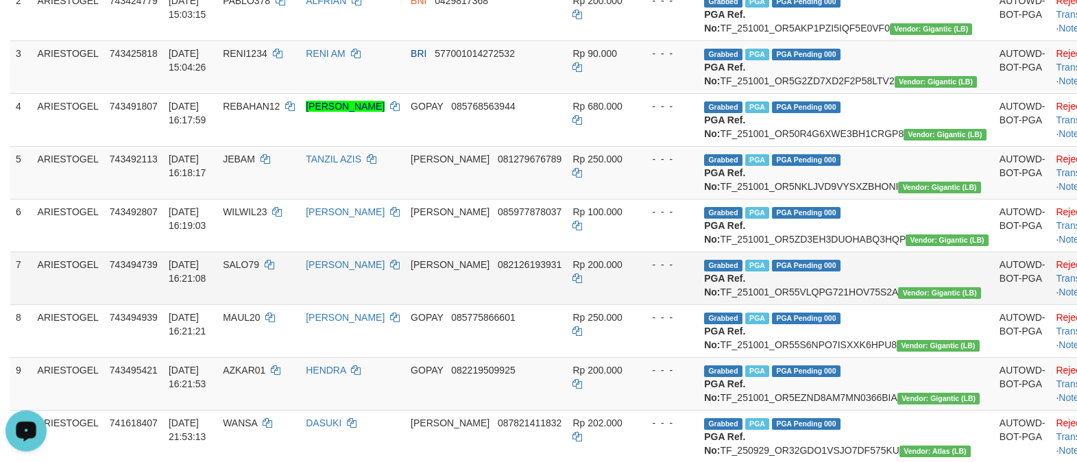
scroll to position [354, 0]
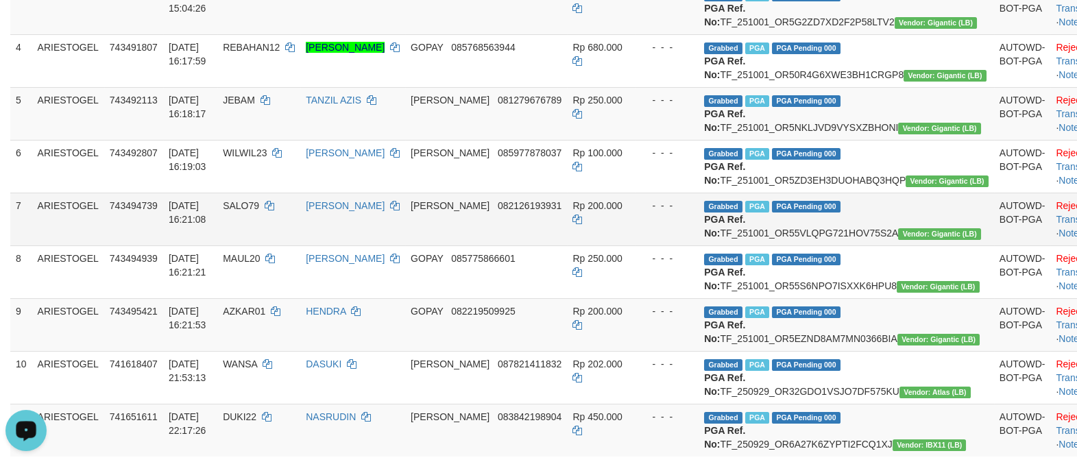
click at [832, 245] on td "Grabbed PGA PGA Pending 000 PGA Ref. No: TF_251001_OR55VLQPG721HOV75S2A Vendor:…" at bounding box center [847, 219] width 296 height 53
copy td "TF_251001_OR55VLQPG721HOV75S2A"
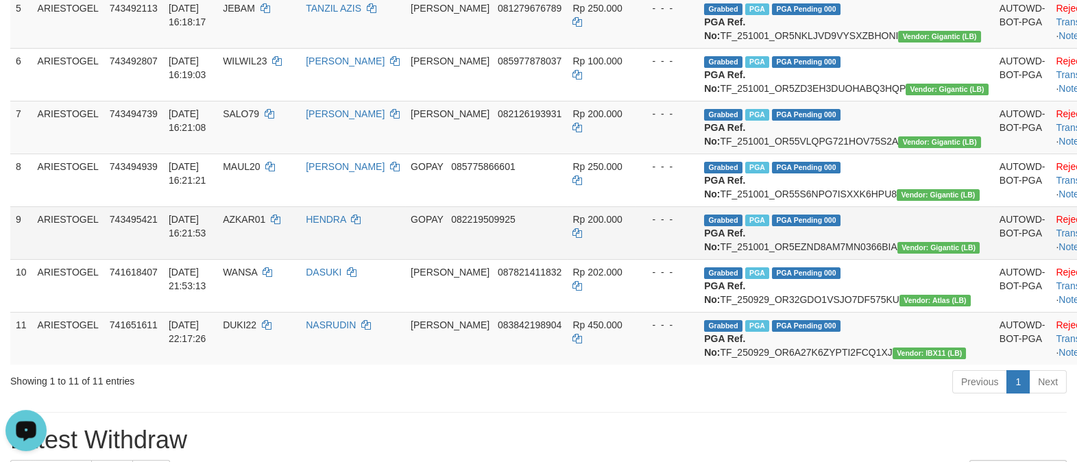
scroll to position [472, 0]
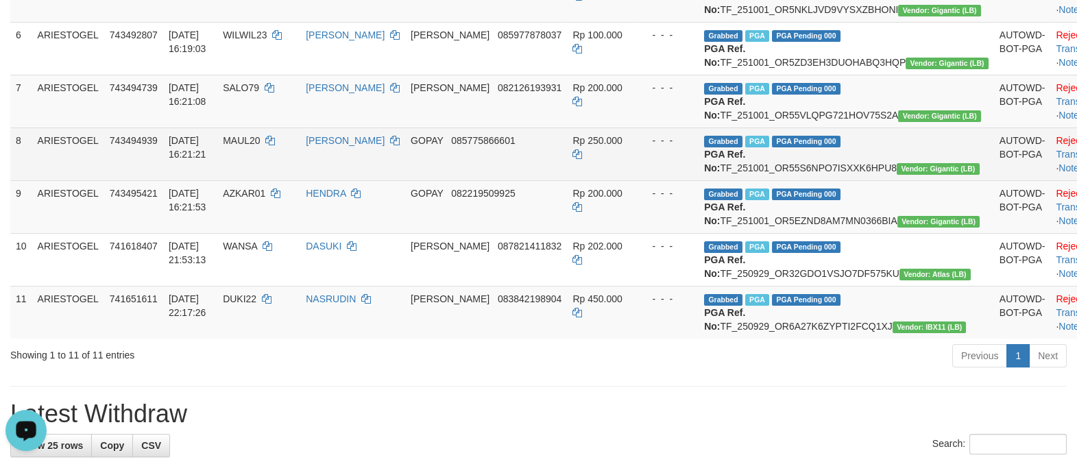
click at [836, 180] on td "Grabbed PGA PGA Pending 000 PGA Ref. No: TF_251001_OR55S6NPO7ISXXK6HPU8 Vendor:…" at bounding box center [847, 154] width 296 height 53
click at [844, 180] on td "Grabbed PGA PGA Pending 000 PGA Ref. No: TF_251001_OR55S6NPO7ISXXK6HPU8 Vendor:…" at bounding box center [847, 154] width 296 height 53
copy td "TF_251001_OR55S6NPO7ISXXK6HPU8"
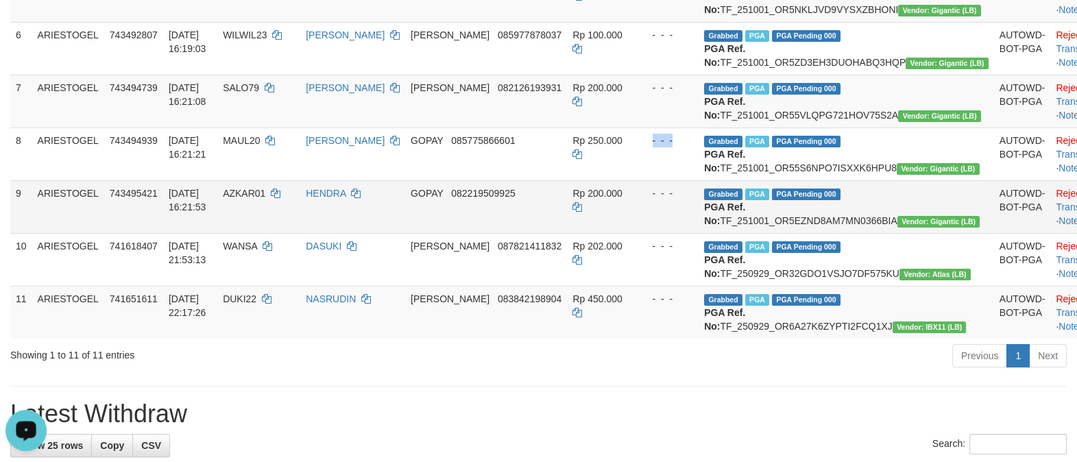
scroll to position [590, 0]
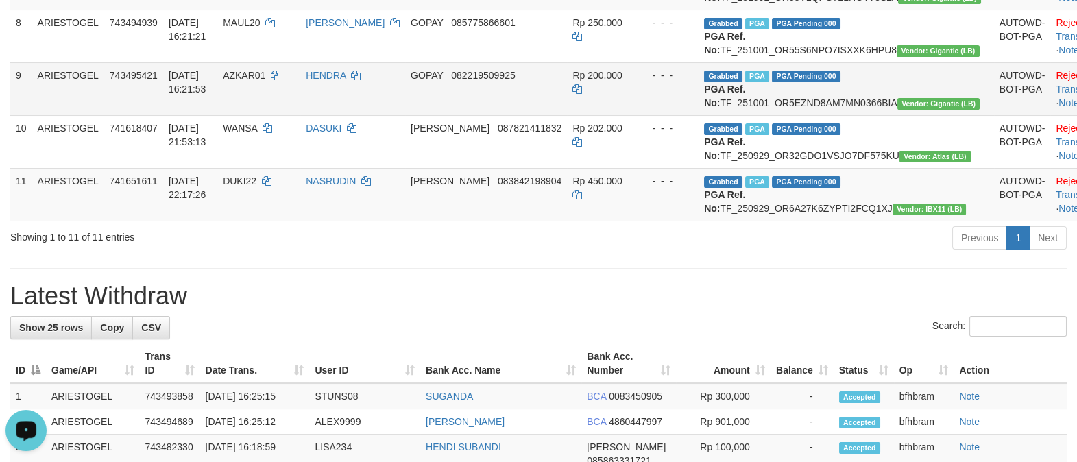
click at [864, 115] on td "Grabbed PGA PGA Pending 000 PGA Ref. No: TF_251001_OR5EZND8AM7MN0366BIA Vendor:…" at bounding box center [847, 88] width 296 height 53
copy td "TF_251001_OR5EZND8AM7MN0366BIA"
click at [860, 254] on div "Previous 1 Next" at bounding box center [762, 239] width 607 height 29
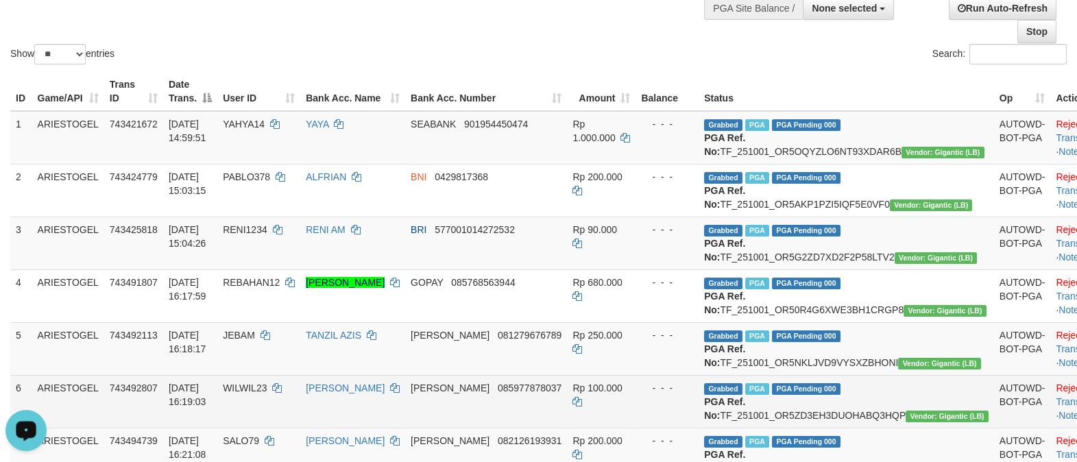
scroll to position [118, 0]
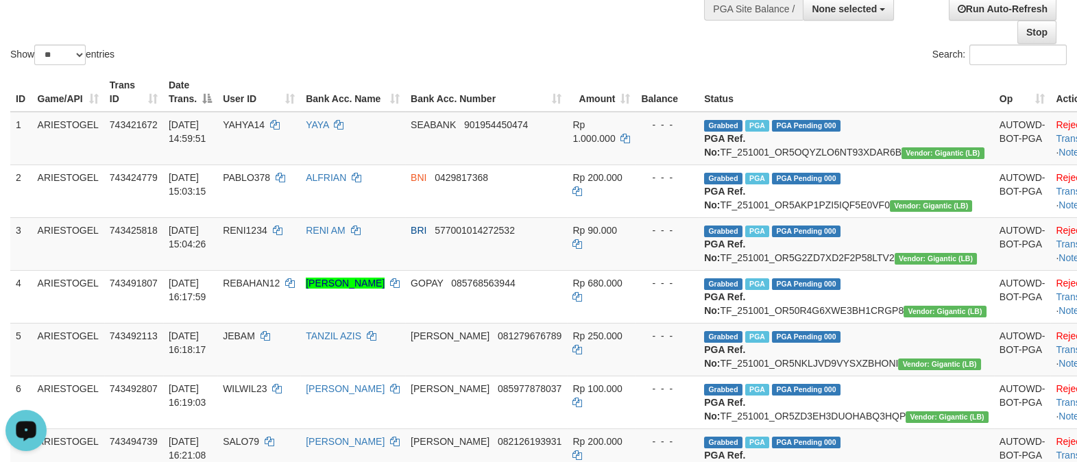
click at [741, 67] on div "Search:" at bounding box center [808, 57] width 518 height 24
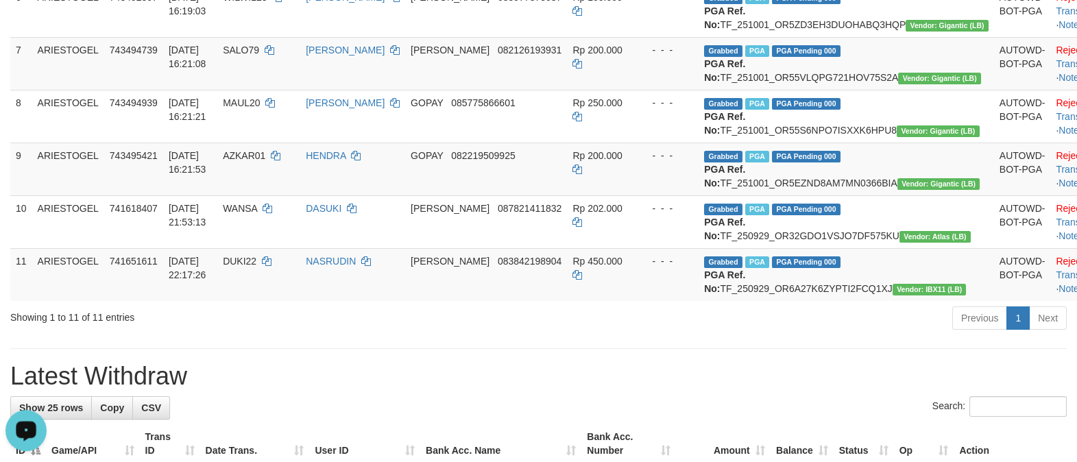
scroll to position [472, 0]
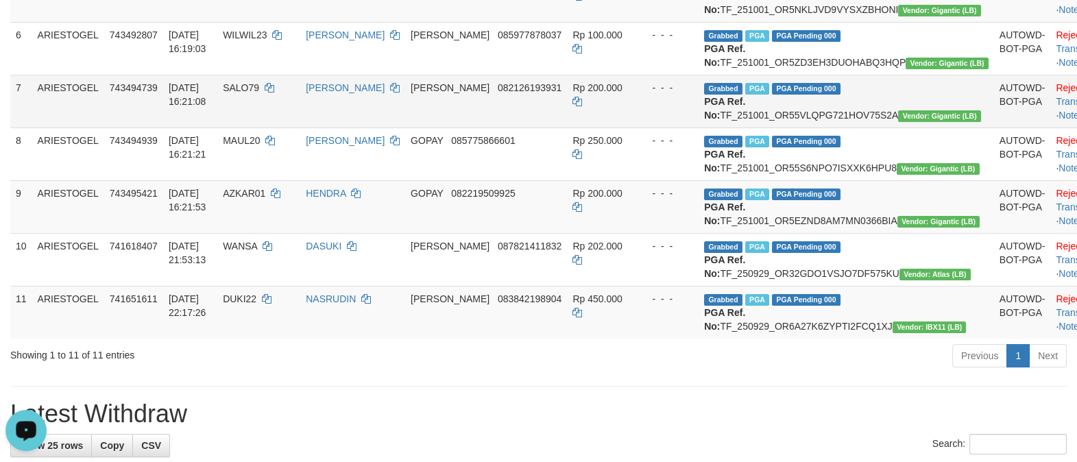
click at [669, 128] on td "- - -" at bounding box center [667, 101] width 63 height 53
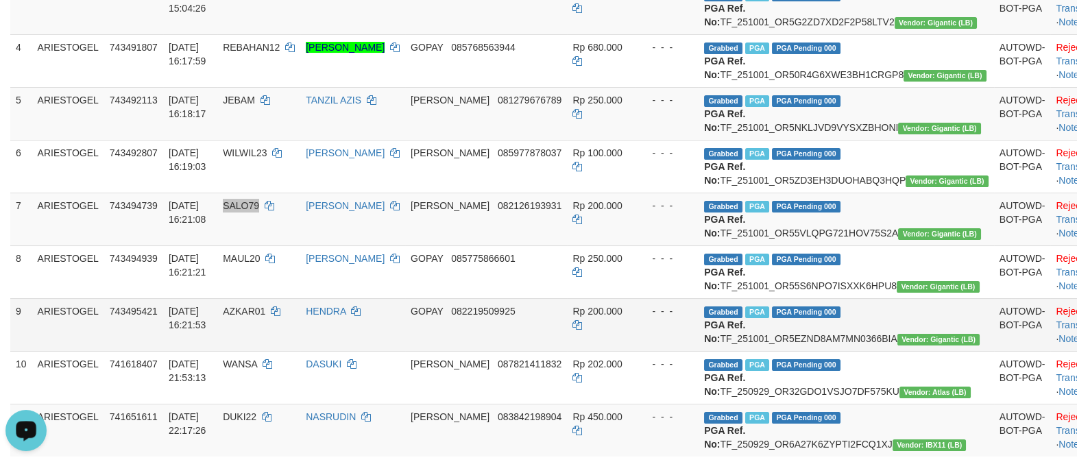
scroll to position [826, 0]
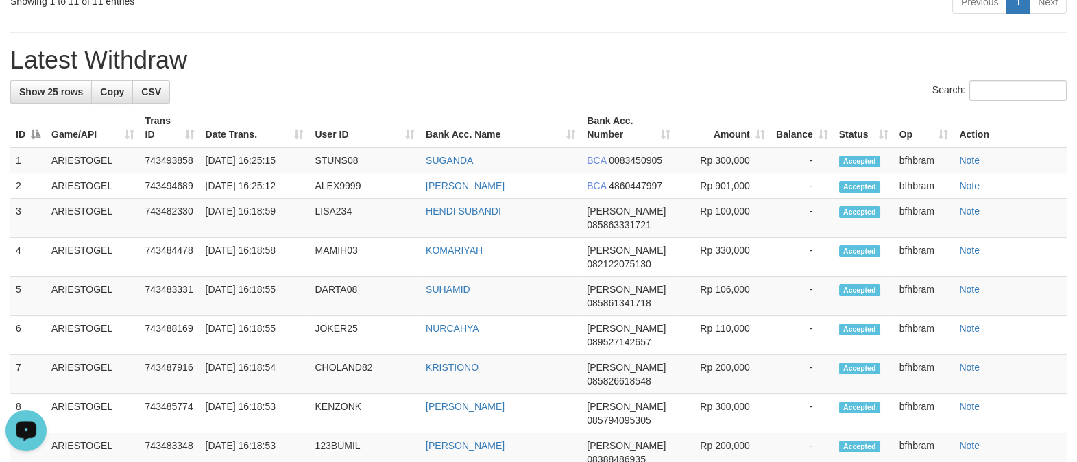
click at [605, 19] on div "Previous 1 Next" at bounding box center [762, 3] width 607 height 29
click at [466, 74] on h1 "Latest Withdraw" at bounding box center [538, 60] width 1057 height 27
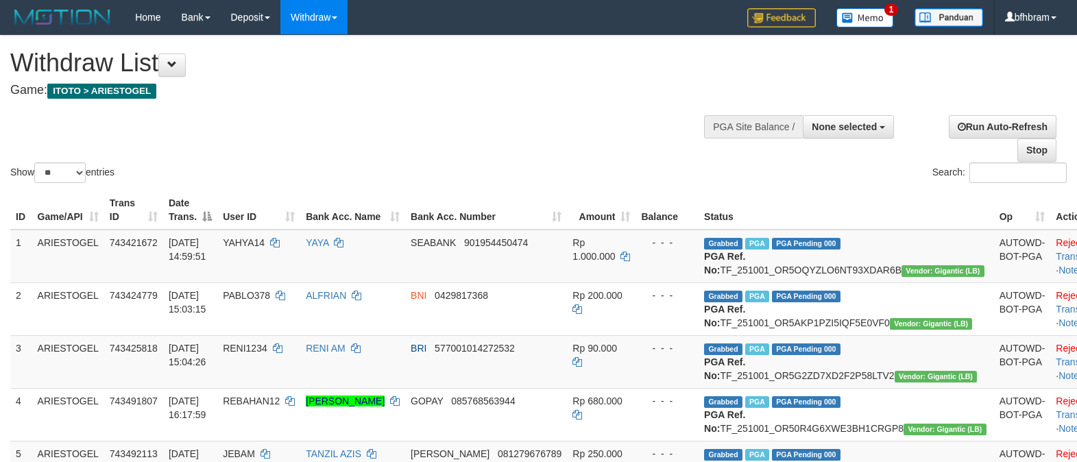
select select
select select "**"
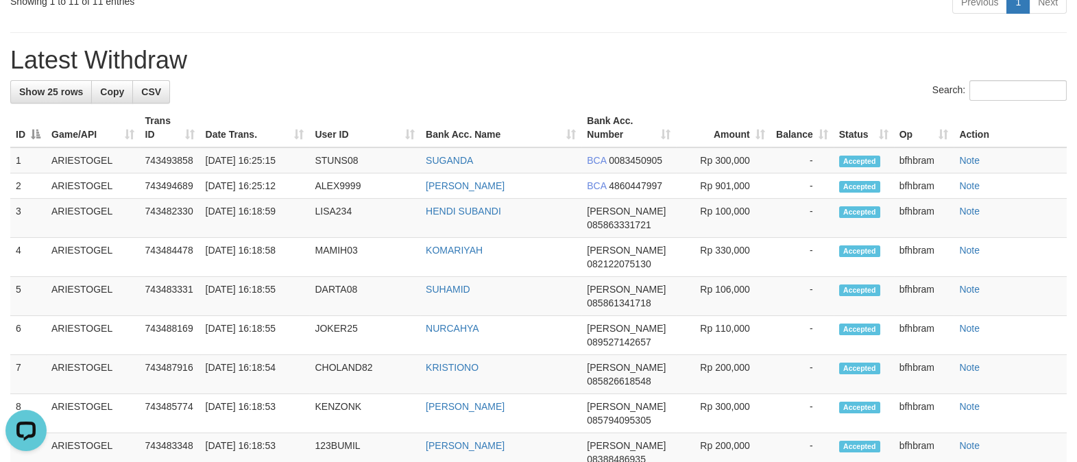
drag, startPoint x: 747, startPoint y: 228, endPoint x: 452, endPoint y: 379, distance: 331.2
click at [746, 74] on h1 "Latest Withdraw" at bounding box center [538, 60] width 1057 height 27
click at [723, 186] on div "**********" at bounding box center [538, 185] width 1077 height 1951
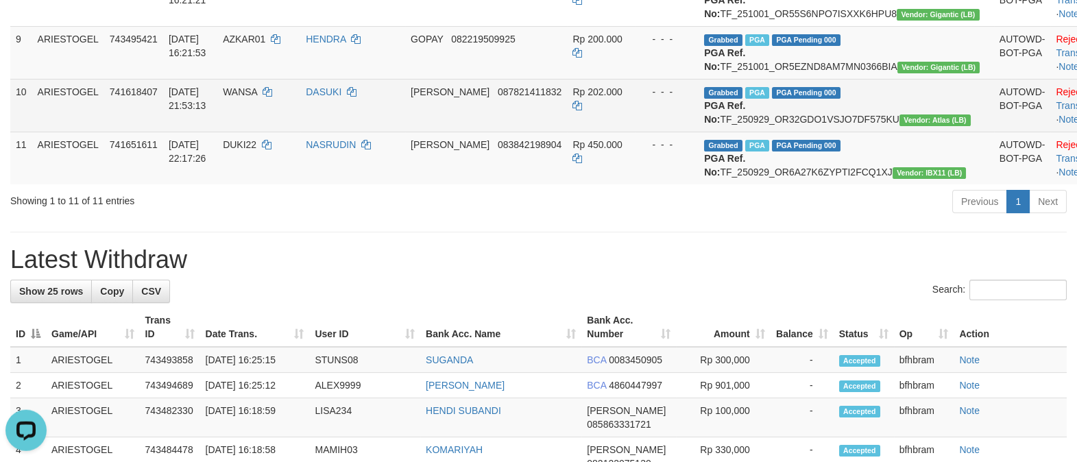
scroll to position [708, 0]
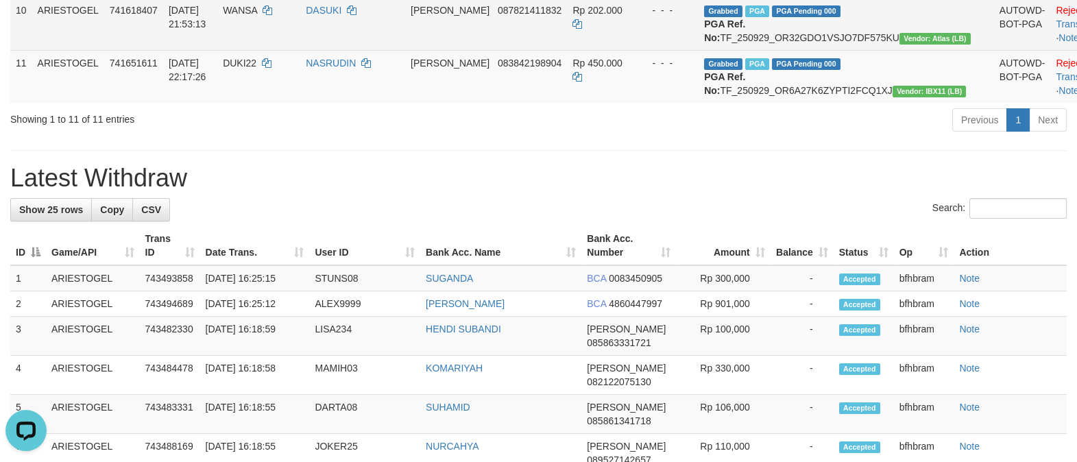
click at [771, 317] on div "**********" at bounding box center [538, 303] width 1077 height 1951
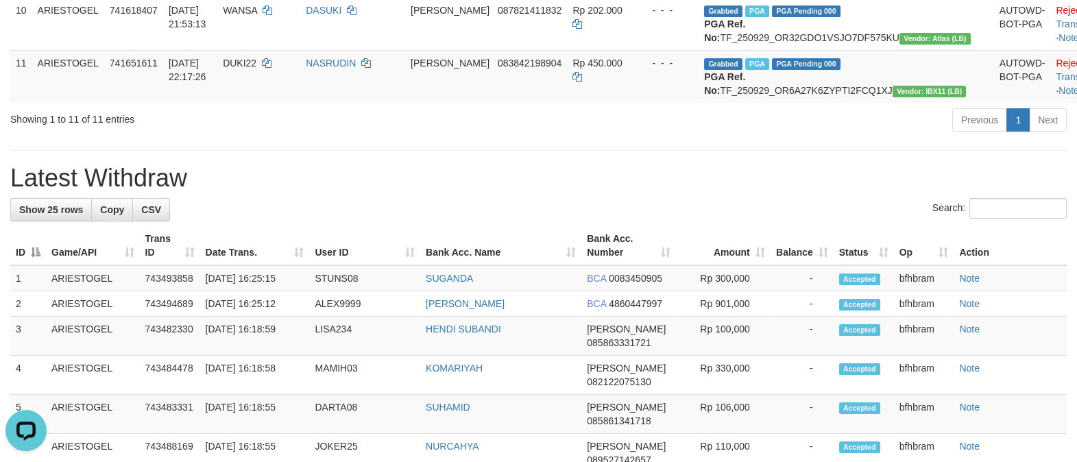
click at [635, 192] on h1 "Latest Withdraw" at bounding box center [538, 178] width 1057 height 27
click at [621, 318] on div "**********" at bounding box center [538, 303] width 1077 height 1951
click at [606, 136] on div "Previous 1 Next" at bounding box center [762, 121] width 607 height 29
click at [596, 136] on div "Previous 1 Next" at bounding box center [762, 121] width 607 height 29
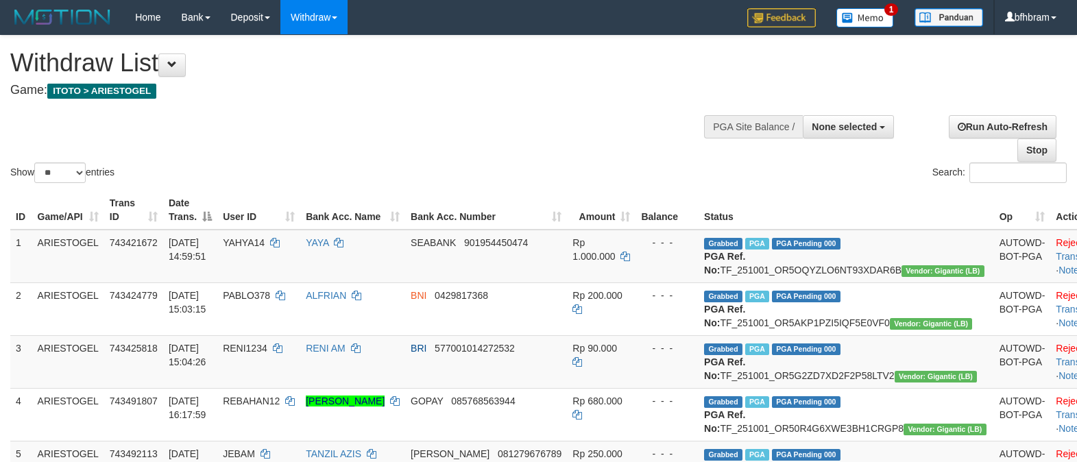
select select
select select "**"
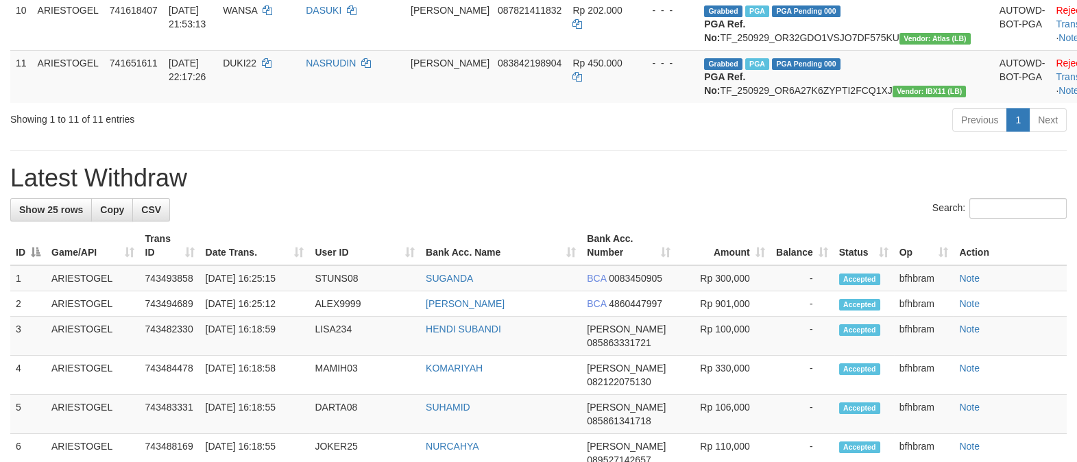
click at [596, 136] on div "Previous 1 Next" at bounding box center [762, 121] width 607 height 29
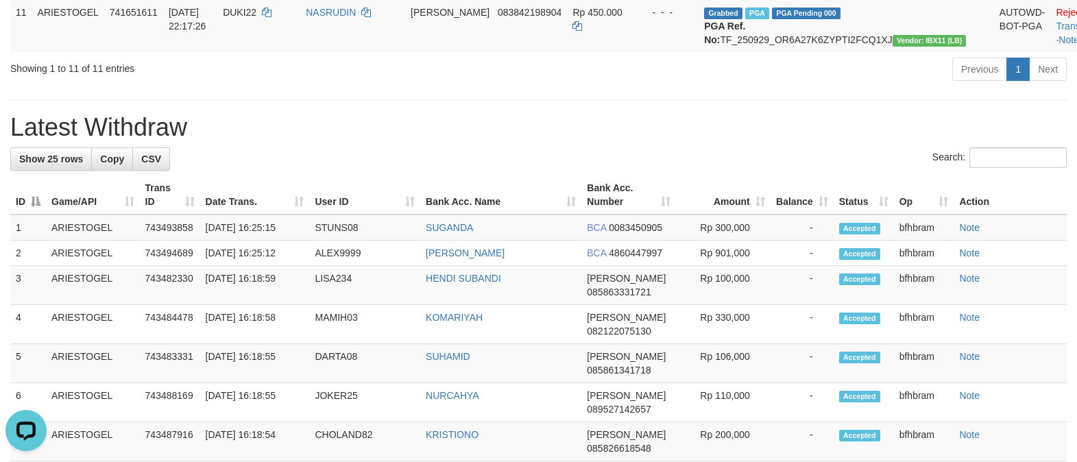
scroll to position [0, 0]
click at [678, 141] on h1 "Latest Withdraw" at bounding box center [538, 127] width 1057 height 27
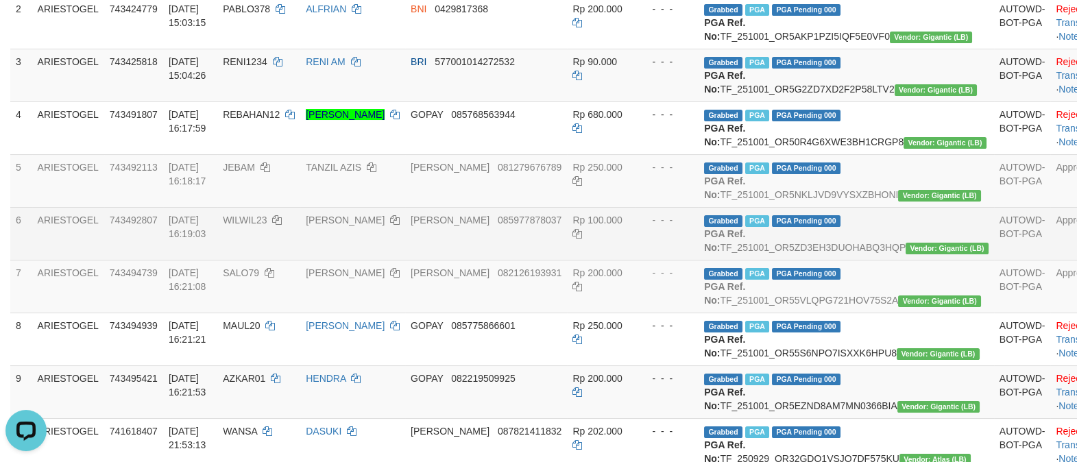
scroll to position [405, 0]
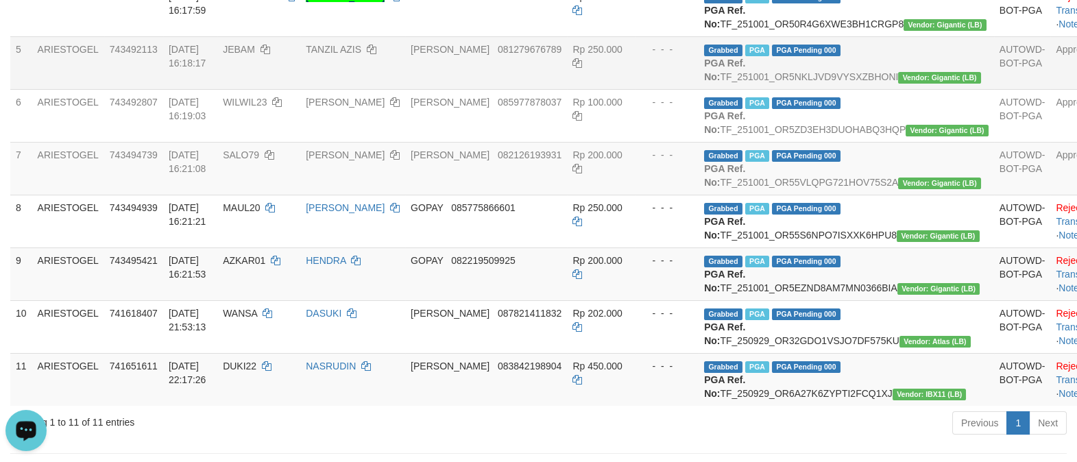
click at [255, 55] on span "JEBAM" at bounding box center [239, 49] width 32 height 11
copy td "JEBAM"
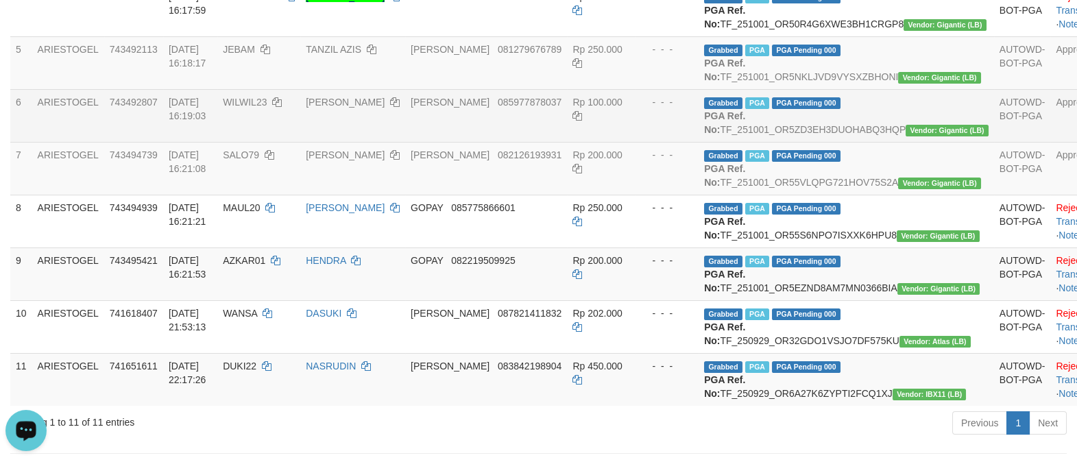
click at [1050, 142] on td "Approved" at bounding box center [1084, 115] width 68 height 53
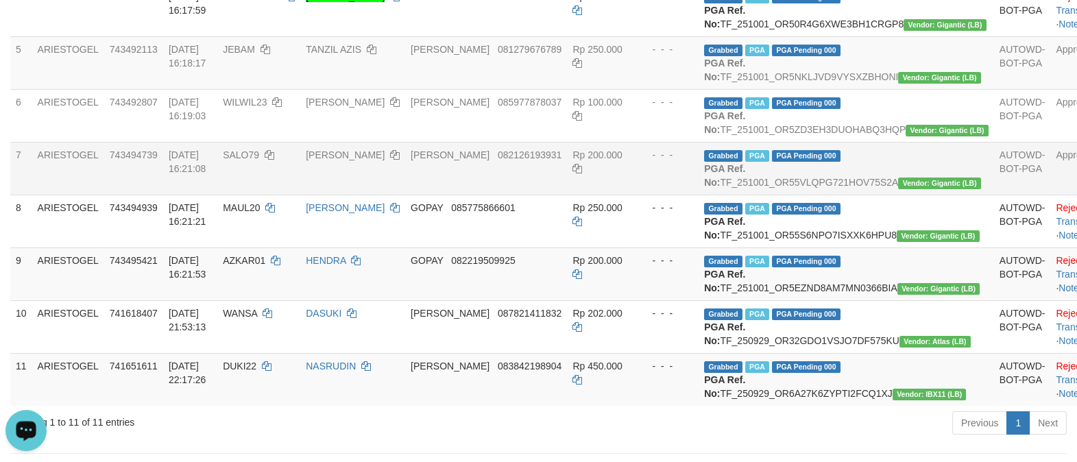
click at [994, 195] on td "AUTOWD-BOT-PGA" at bounding box center [1022, 168] width 57 height 53
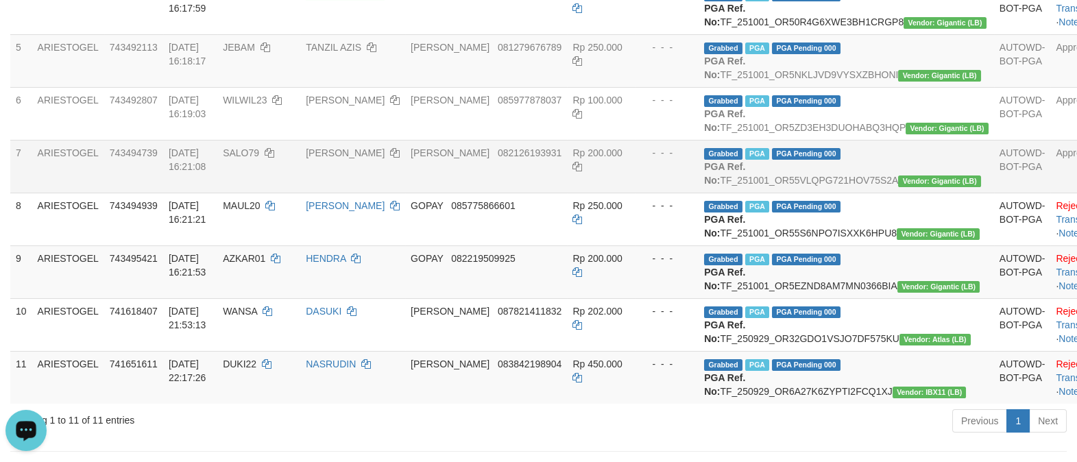
scroll to position [522, 0]
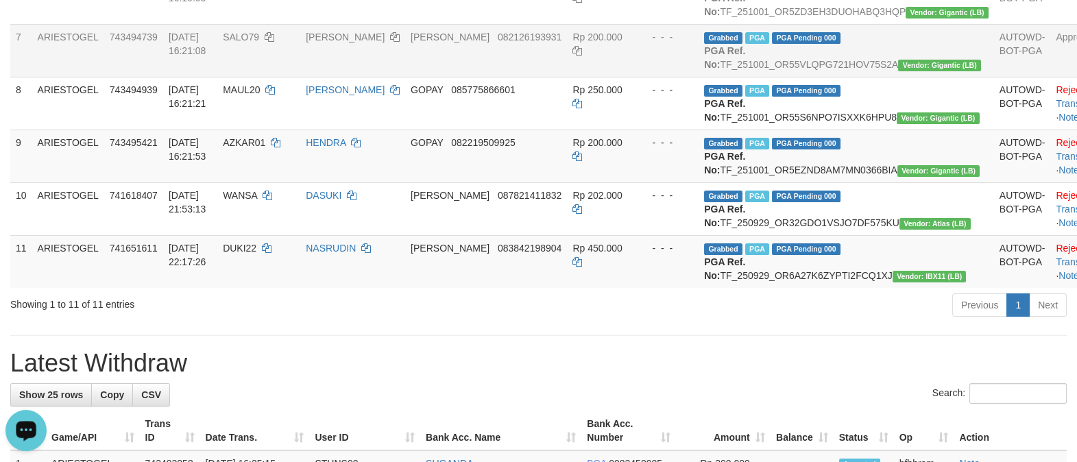
click at [1050, 77] on td "Approved" at bounding box center [1084, 50] width 68 height 53
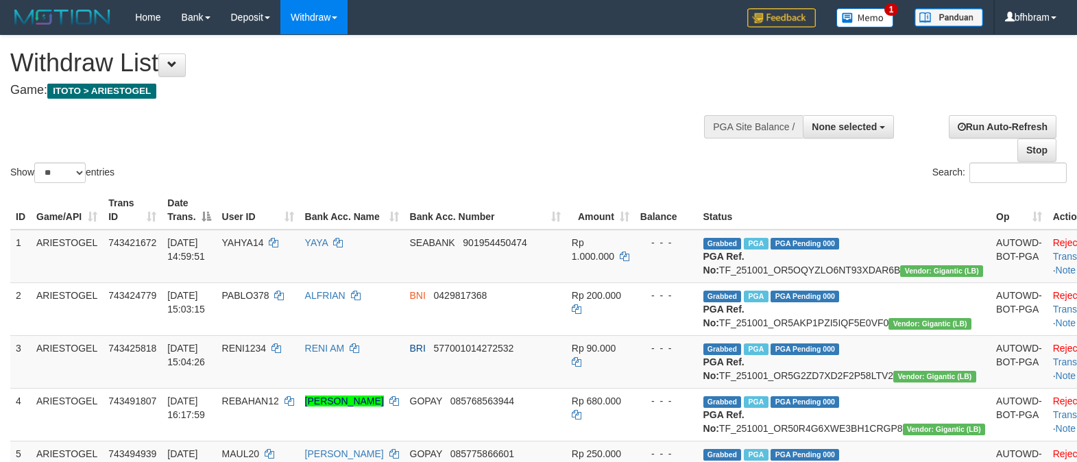
select select
select select "**"
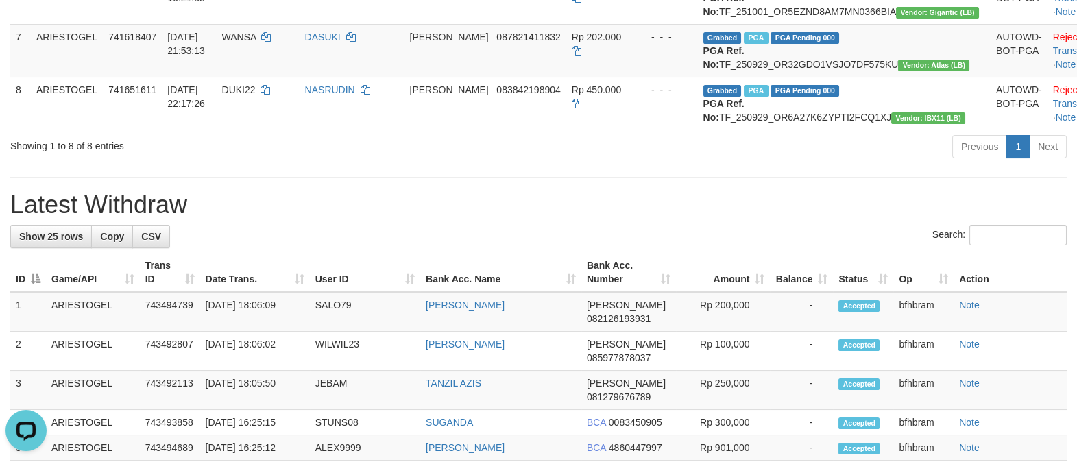
click at [673, 219] on h1 "Latest Withdraw" at bounding box center [538, 204] width 1057 height 27
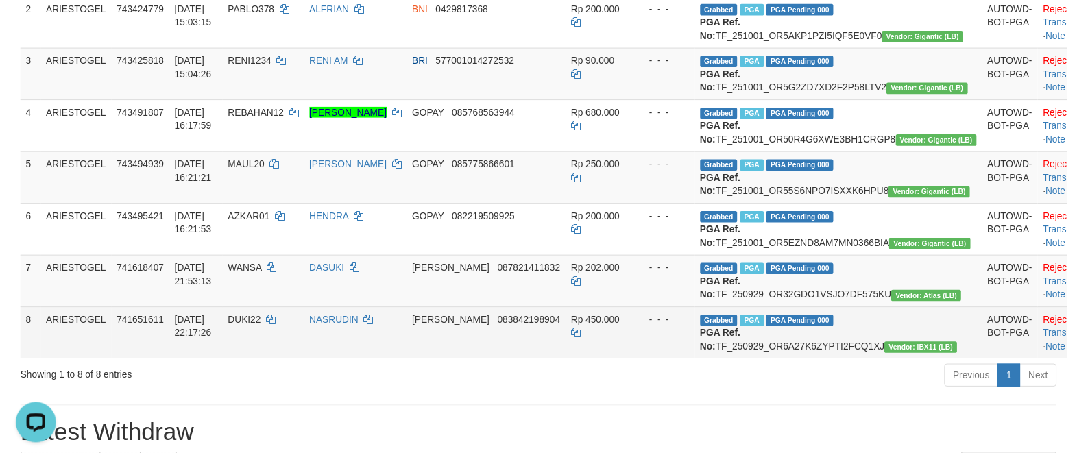
scroll to position [405, 0]
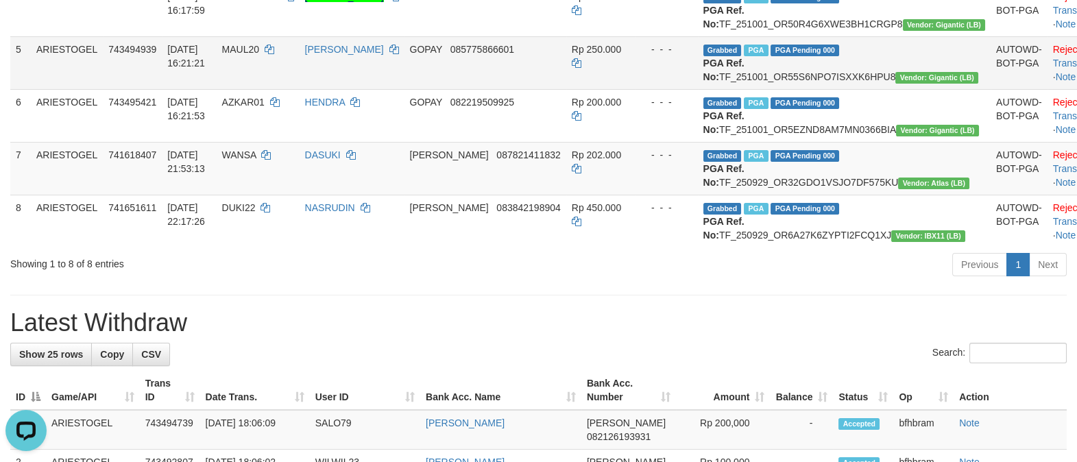
click at [664, 89] on td "- - -" at bounding box center [666, 62] width 63 height 53
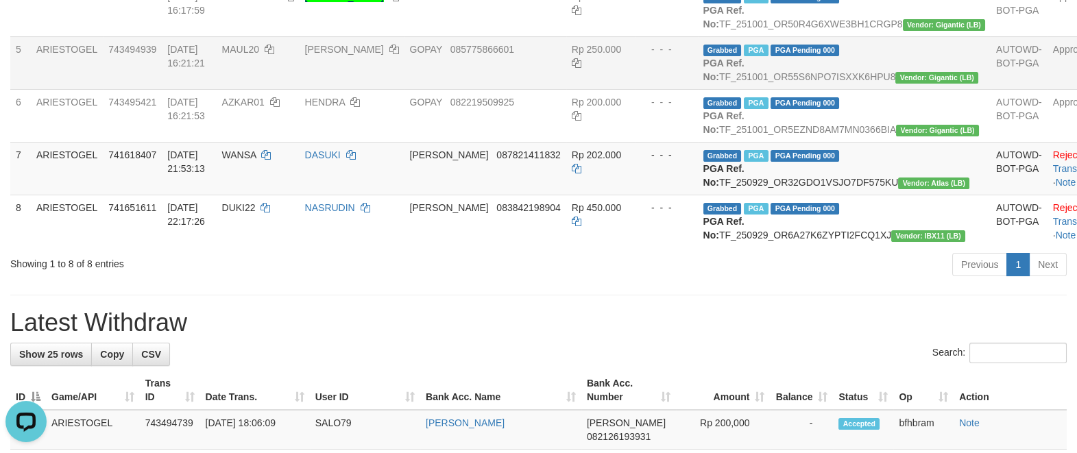
click at [991, 89] on td "AUTOWD-BOT-PGA" at bounding box center [1019, 62] width 57 height 53
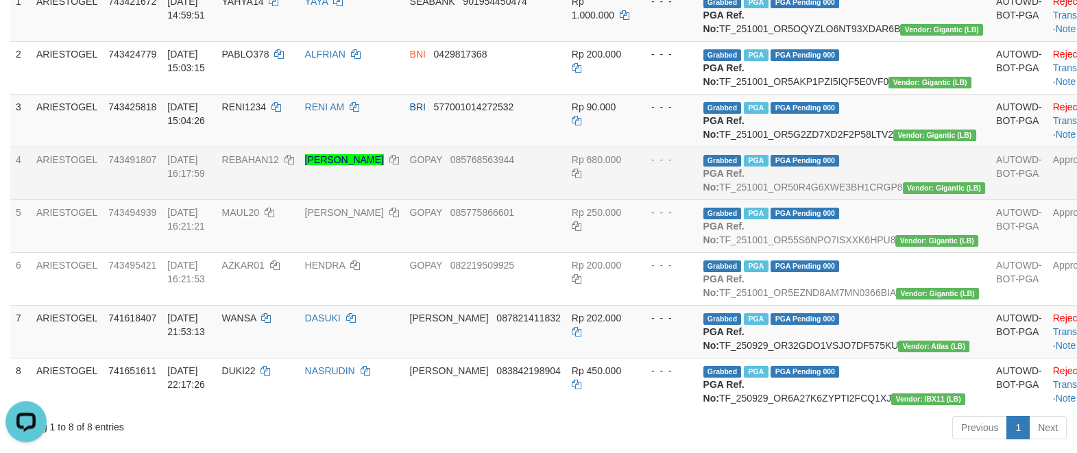
scroll to position [287, 0]
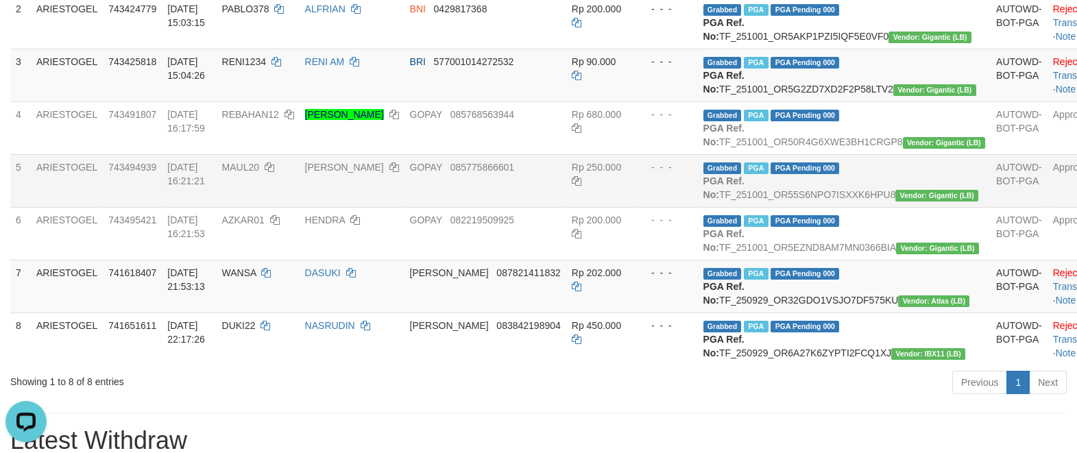
click at [1048, 207] on td "Approved" at bounding box center [1082, 180] width 68 height 53
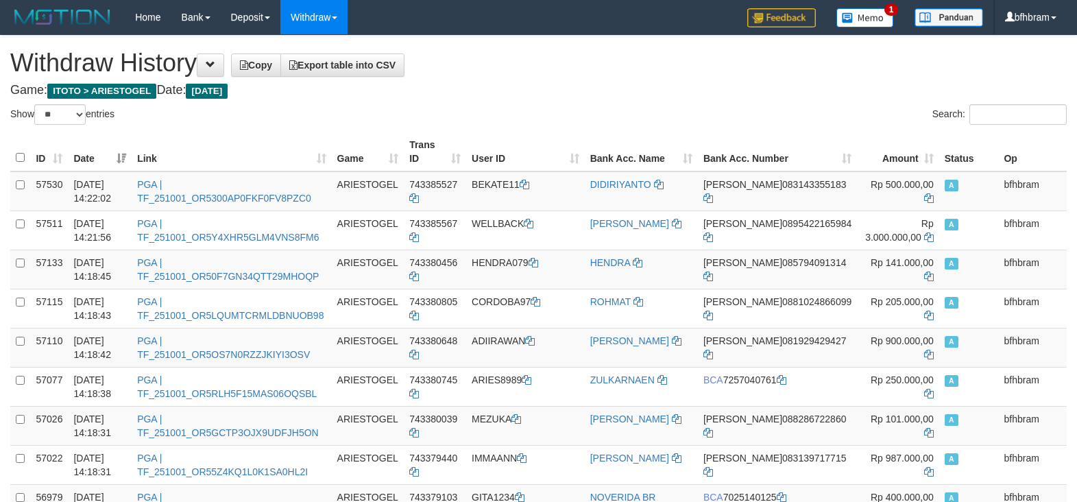
select select "**"
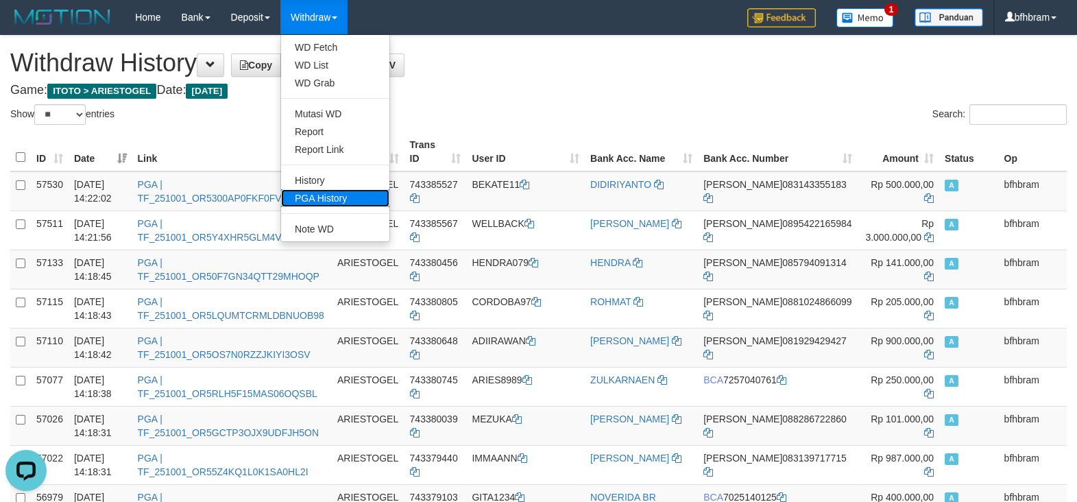
click at [329, 202] on link "PGA History" at bounding box center [335, 198] width 108 height 18
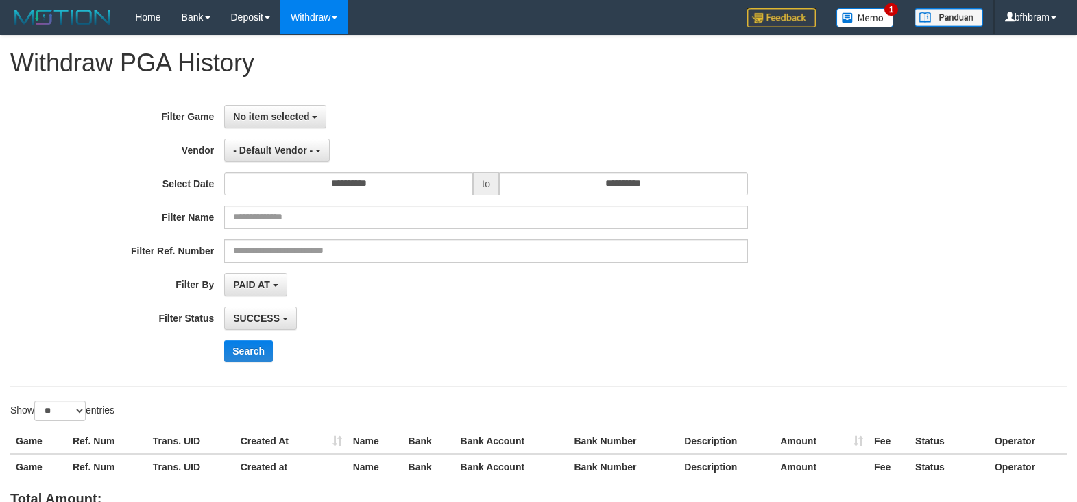
select select
select select "**"
click at [267, 115] on span "No item selected" at bounding box center [271, 116] width 76 height 11
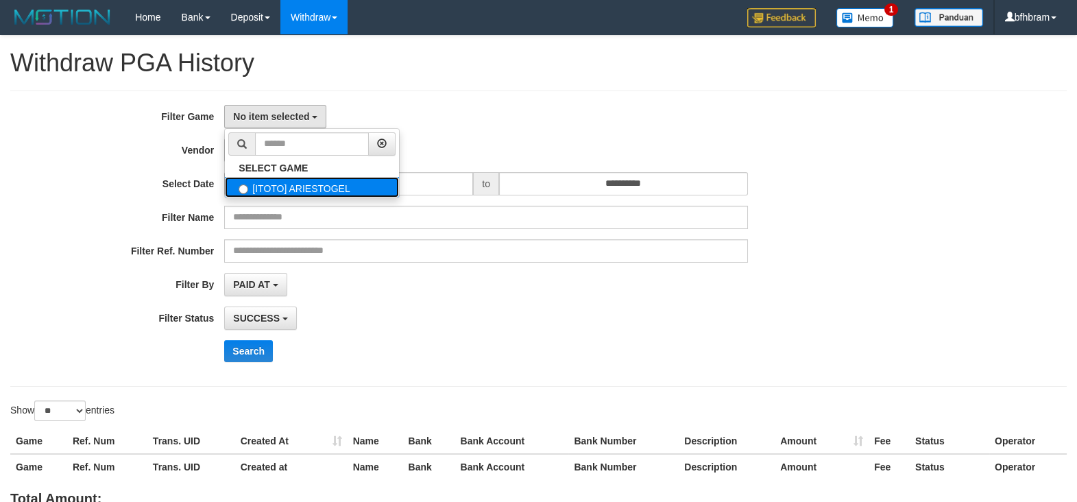
click at [274, 191] on label "[ITOTO] ARIESTOGEL" at bounding box center [312, 187] width 174 height 21
select select "***"
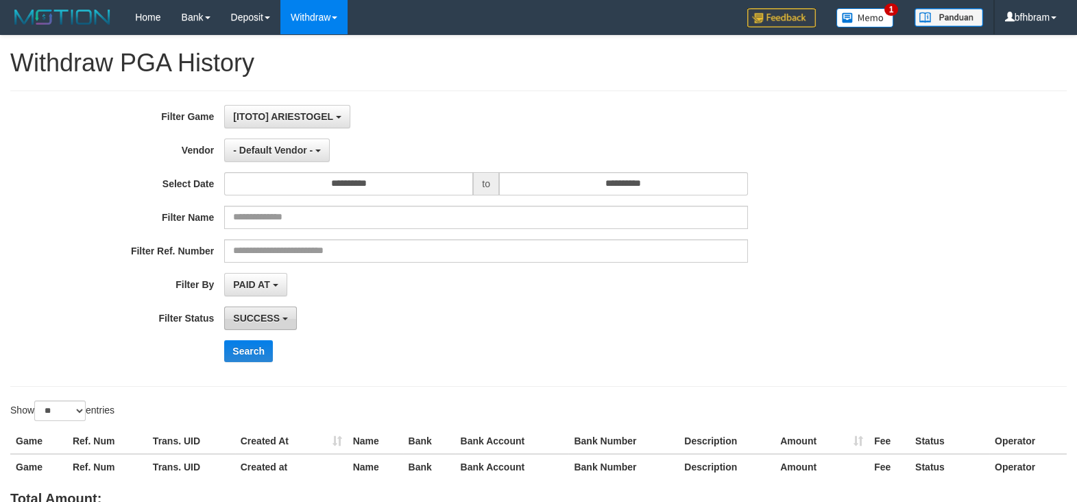
scroll to position [12, 0]
drag, startPoint x: 250, startPoint y: 360, endPoint x: 75, endPoint y: 443, distance: 193.5
click at [249, 358] on button "Search" at bounding box center [248, 351] width 49 height 22
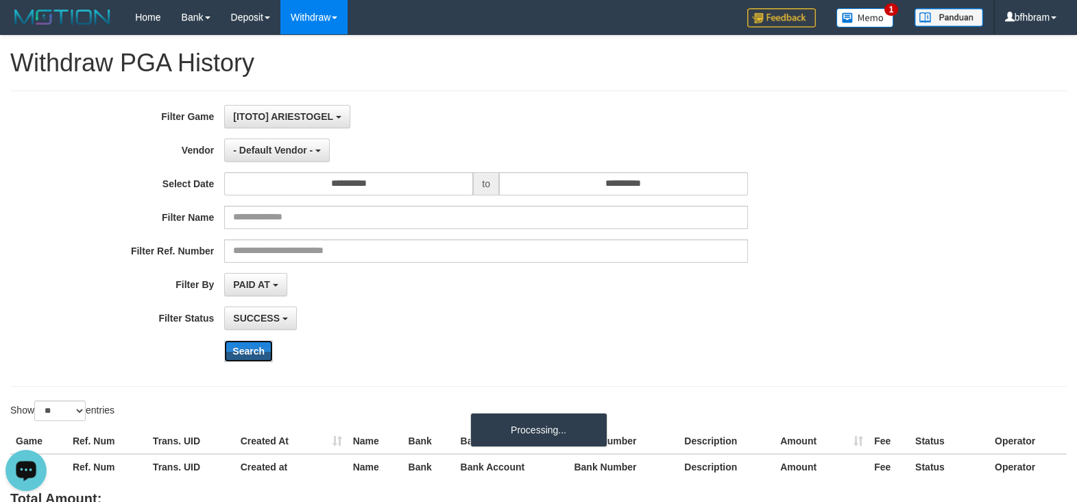
scroll to position [0, 0]
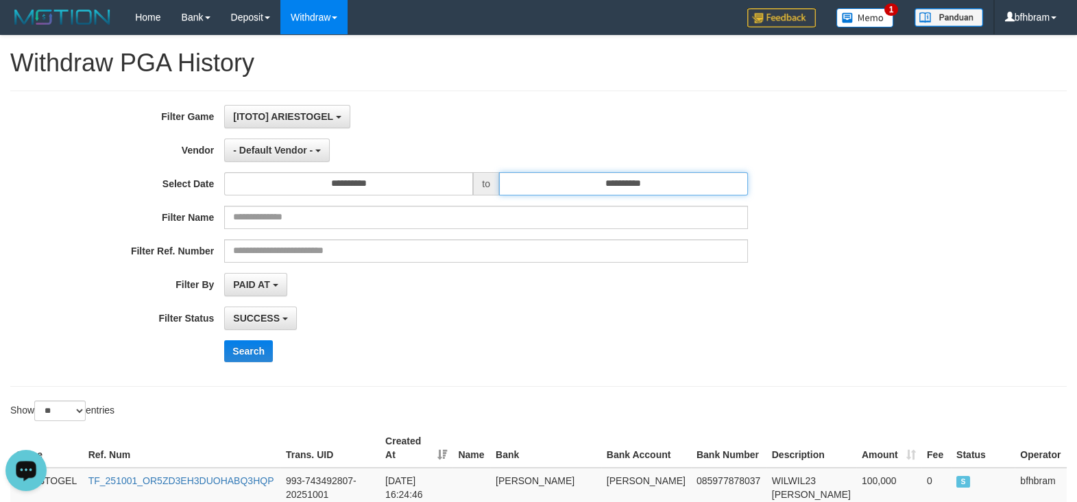
click at [741, 177] on input "**********" at bounding box center [623, 183] width 249 height 23
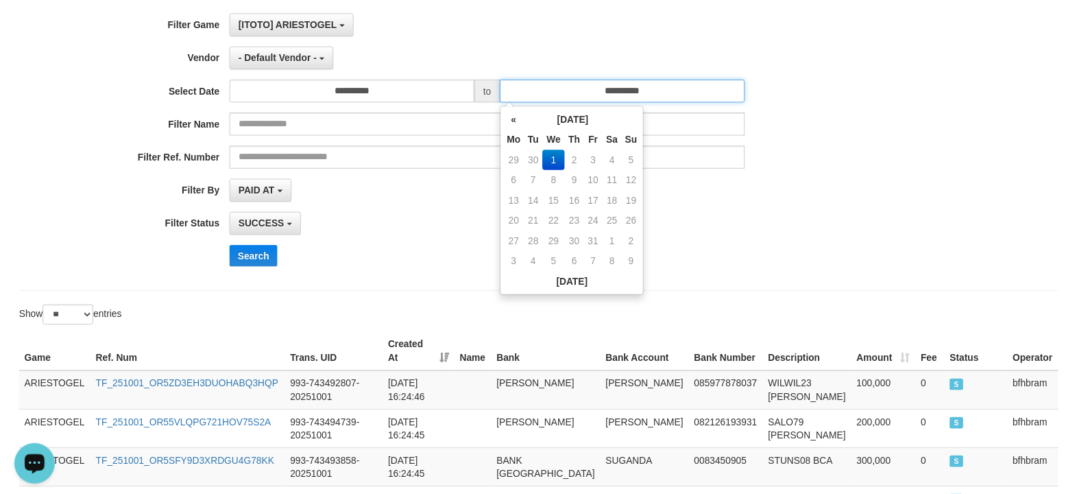
scroll to position [118, 0]
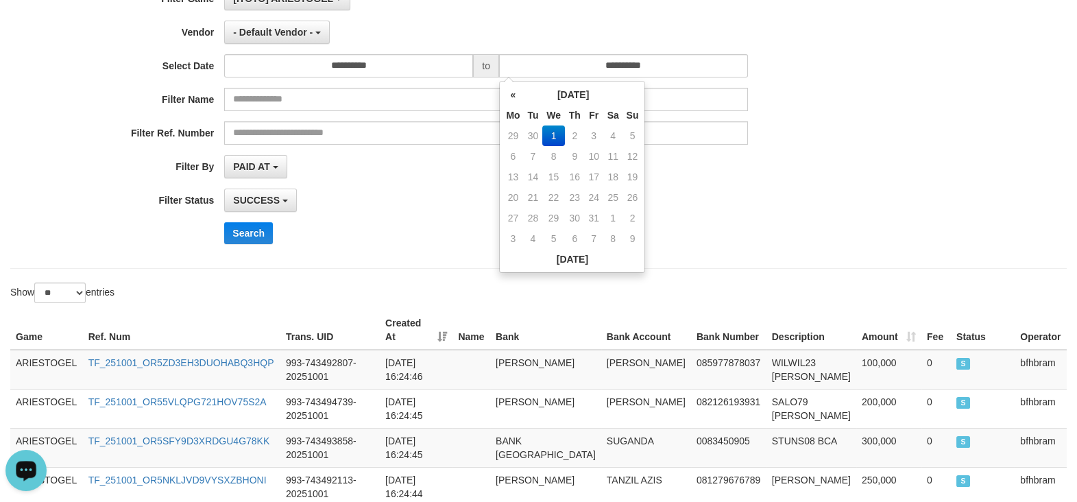
click at [451, 250] on div "**********" at bounding box center [449, 120] width 898 height 267
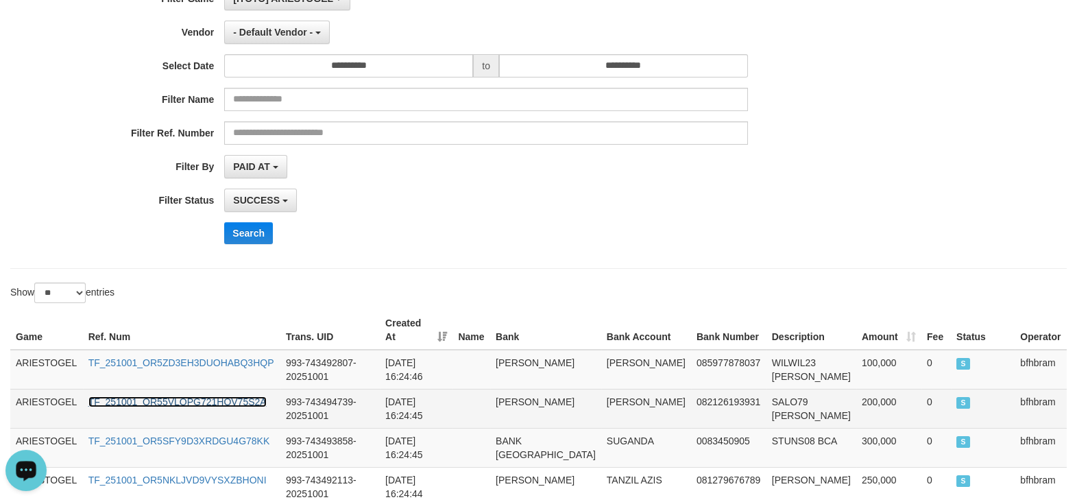
click at [166, 396] on link "TF_251001_OR55VLQPG721HOV75S2A" at bounding box center [177, 401] width 178 height 11
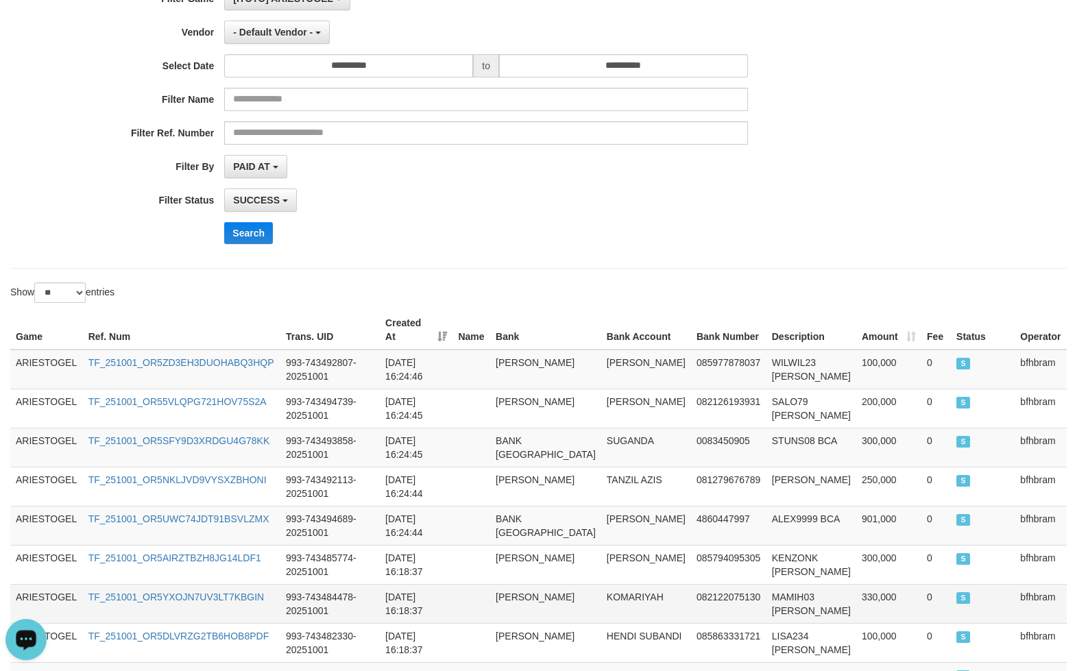
click at [586, 501] on td "[PERSON_NAME]" at bounding box center [545, 603] width 111 height 39
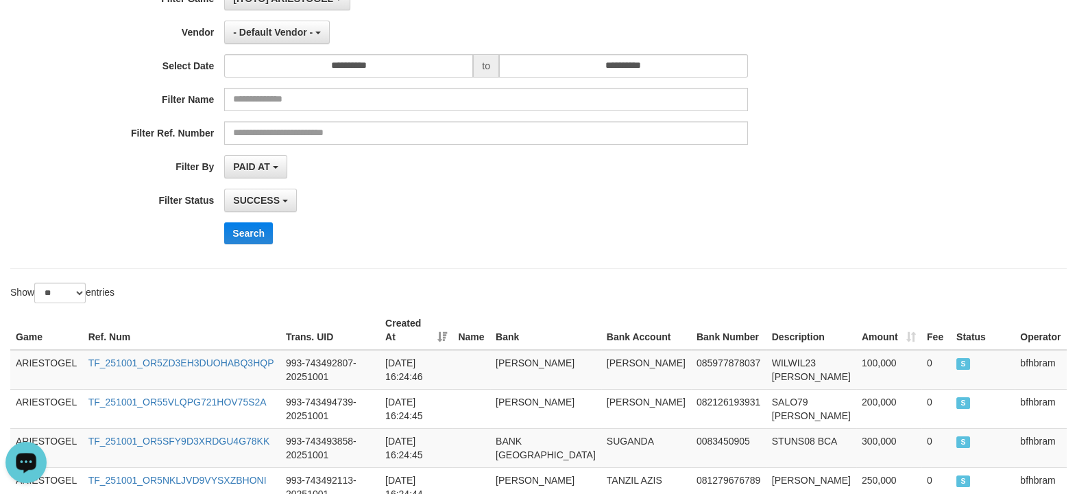
click at [784, 206] on div "**********" at bounding box center [449, 200] width 898 height 23
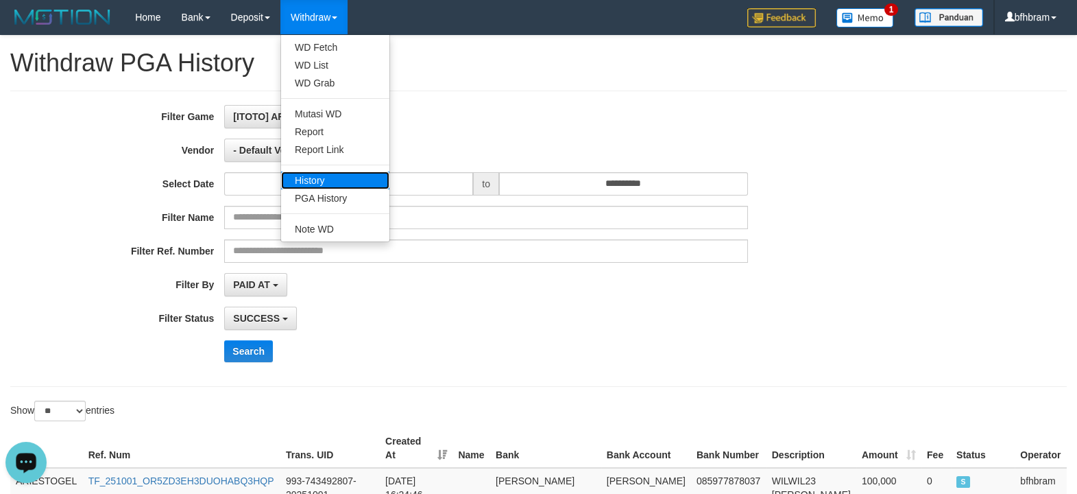
click at [317, 178] on link "History" at bounding box center [335, 180] width 108 height 18
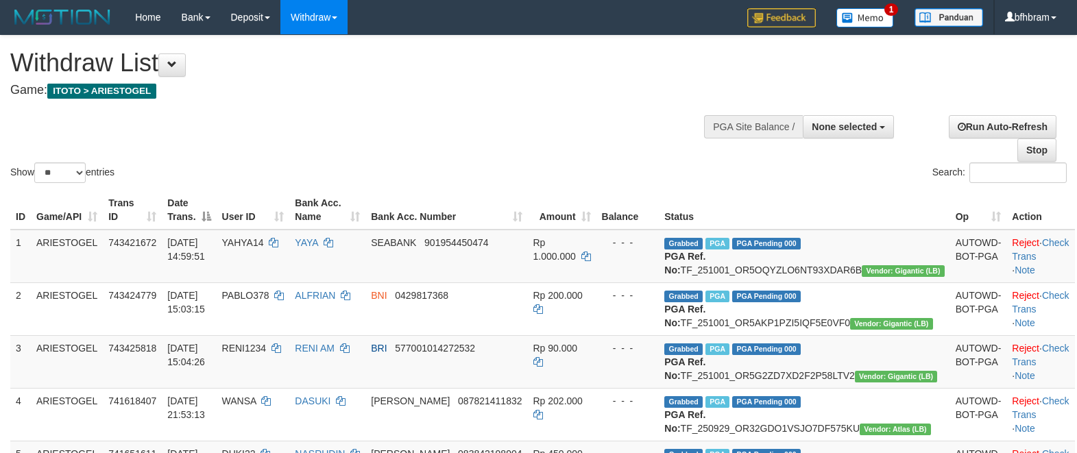
select select
select select "**"
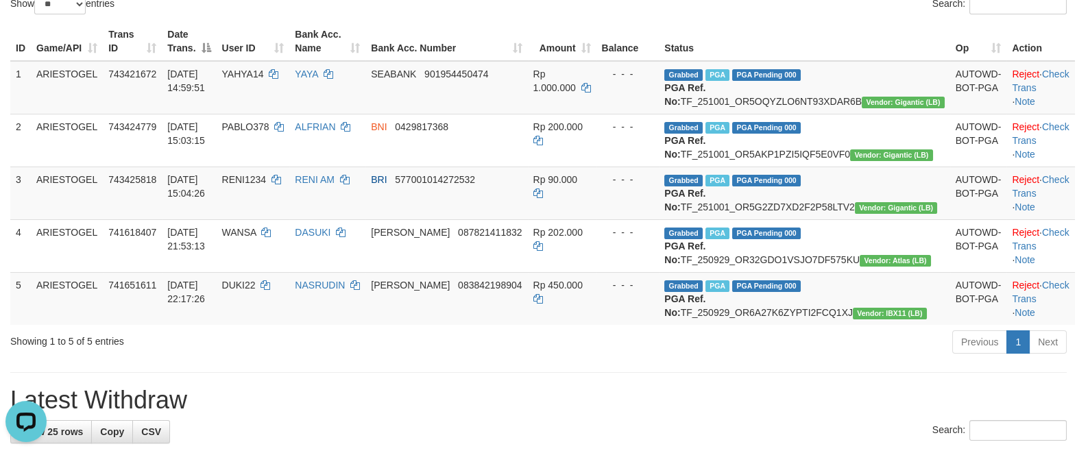
click at [614, 359] on div "Previous 1 Next" at bounding box center [762, 343] width 607 height 29
click at [606, 13] on div "Search:" at bounding box center [808, 6] width 518 height 24
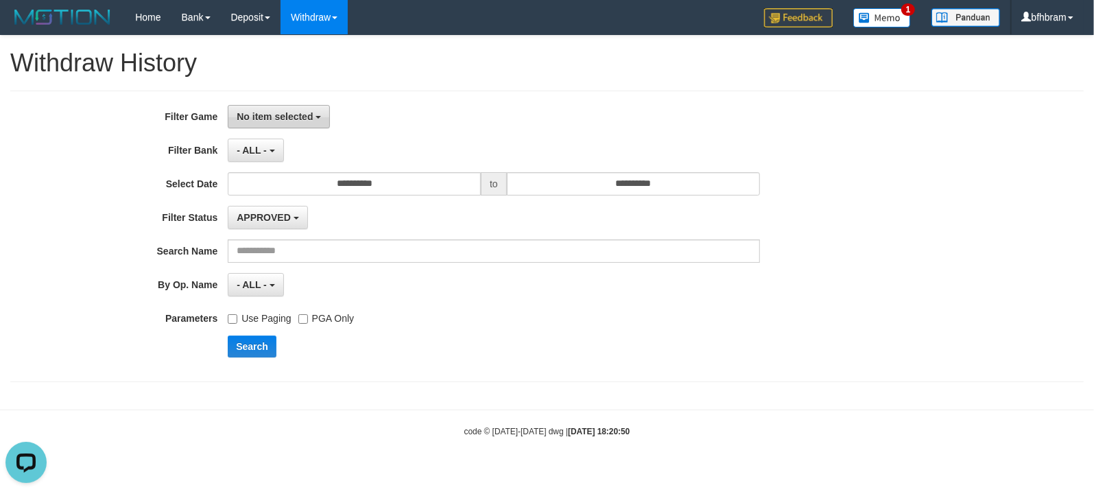
click at [273, 125] on button "No item selected" at bounding box center [279, 116] width 102 height 23
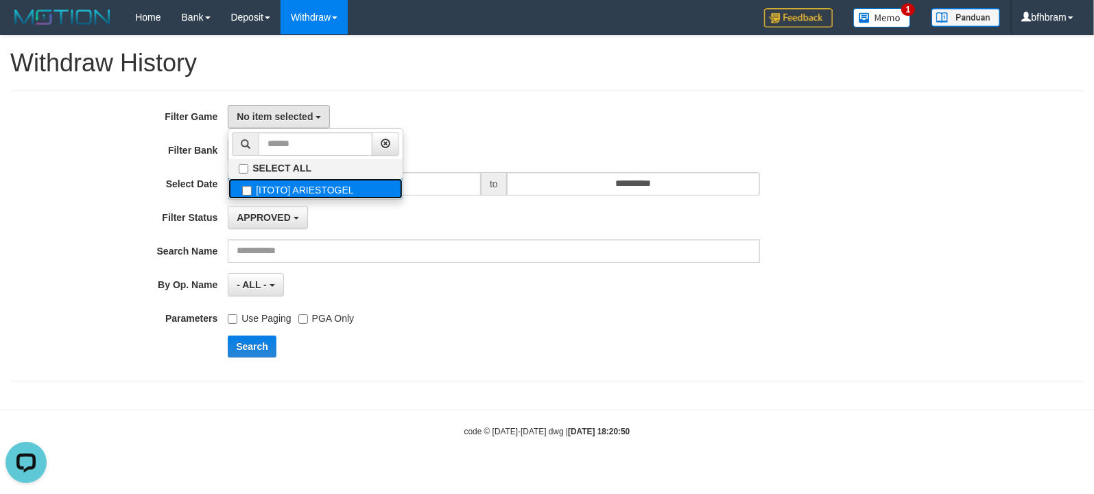
click at [283, 186] on label "[ITOTO] ARIESTOGEL" at bounding box center [315, 188] width 174 height 21
select select "***"
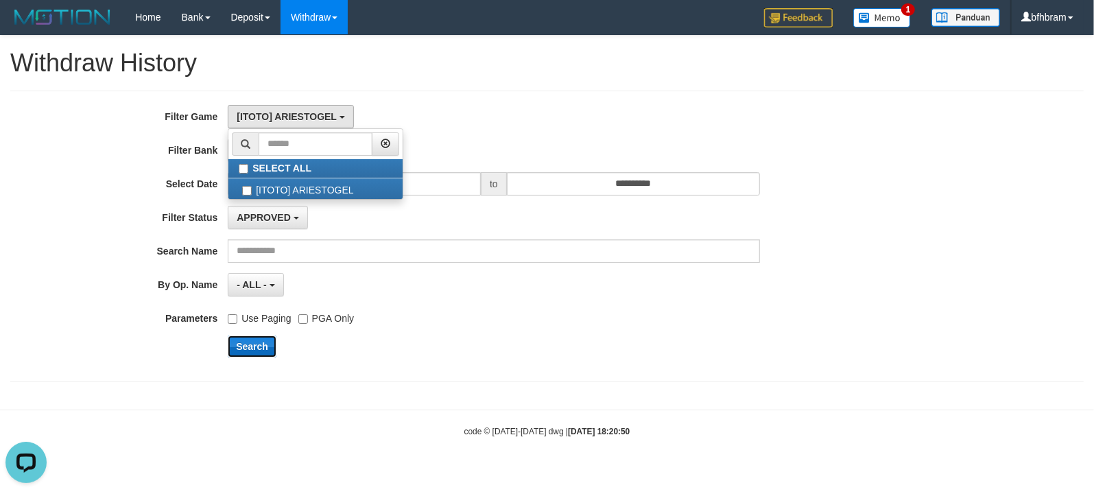
click at [249, 343] on button "Search" at bounding box center [252, 346] width 49 height 22
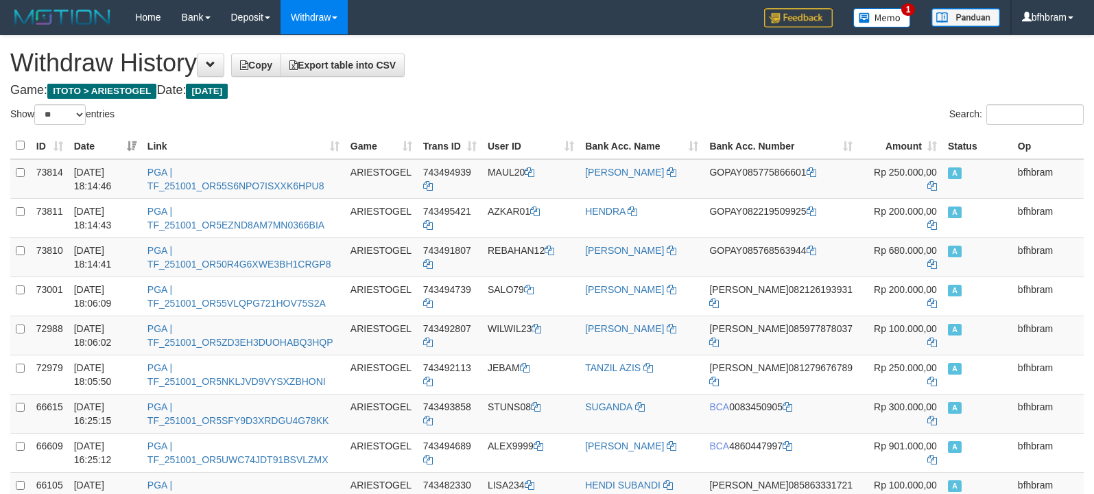
select select "**"
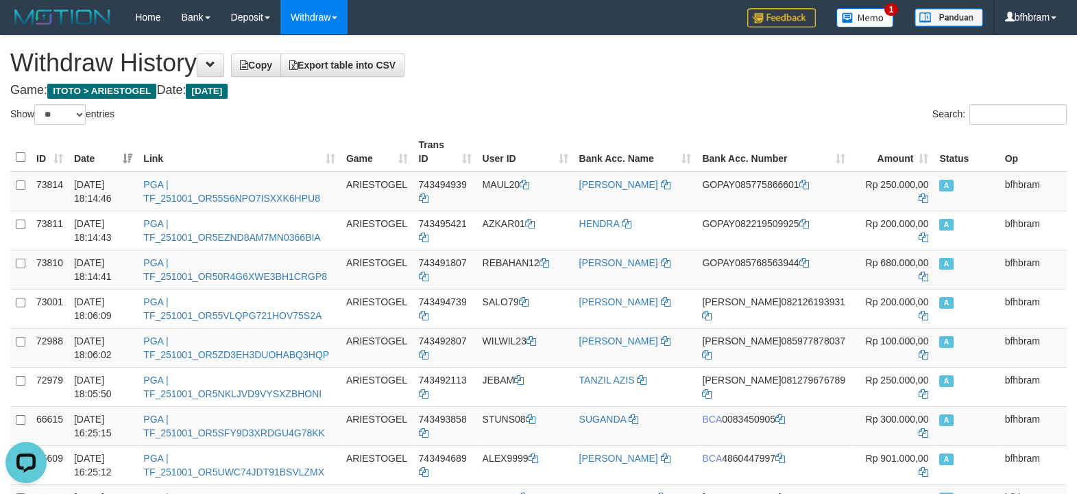
click at [639, 110] on div "Search:" at bounding box center [808, 116] width 518 height 24
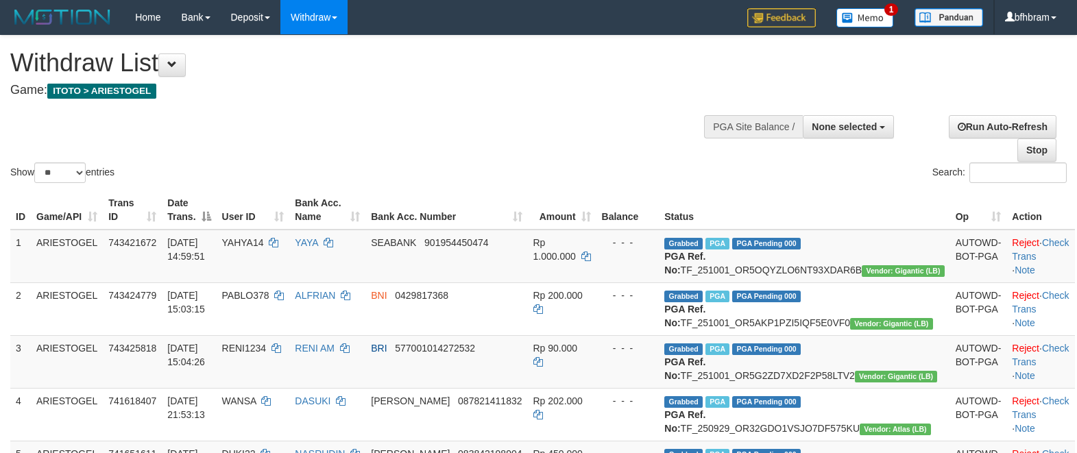
select select
select select "**"
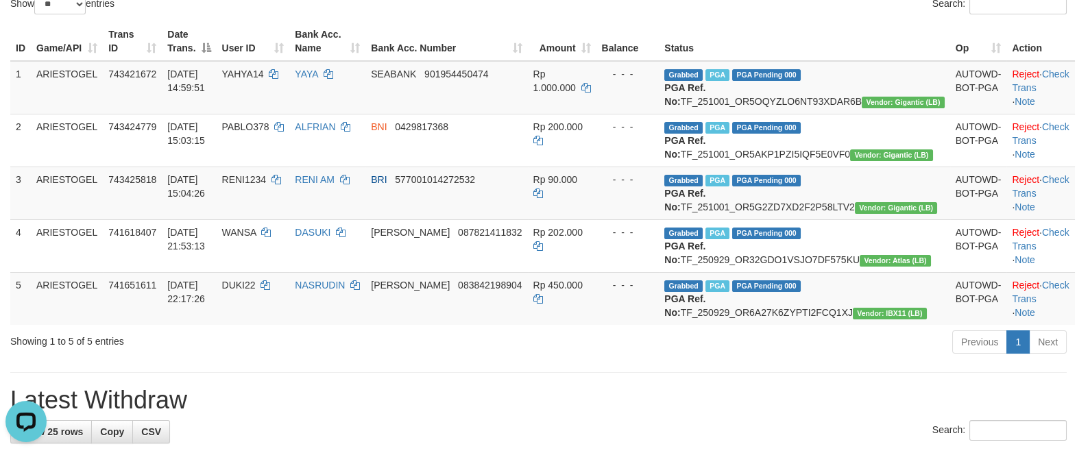
click at [637, 359] on div "Previous 1 Next" at bounding box center [762, 343] width 607 height 29
click at [736, 13] on div "Search:" at bounding box center [808, 6] width 518 height 24
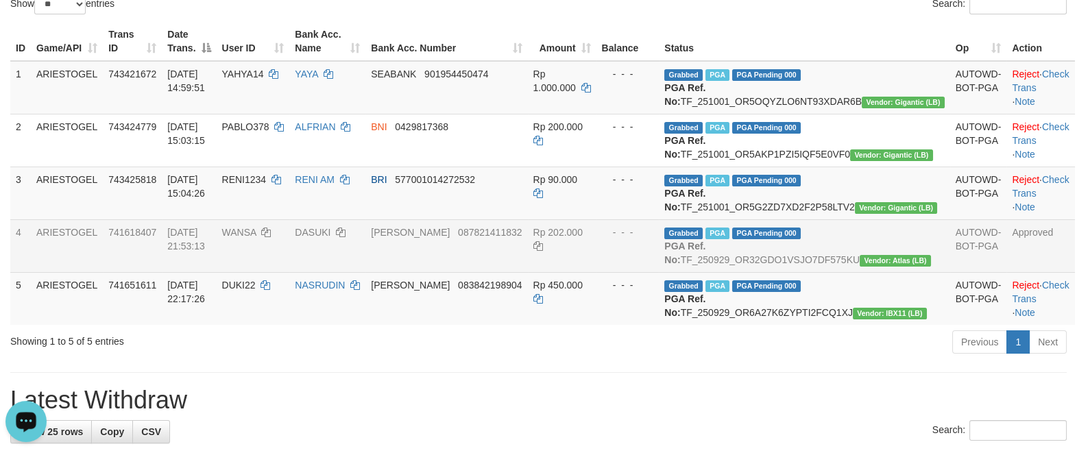
click at [597, 265] on td "Rp 202.000" at bounding box center [562, 245] width 69 height 53
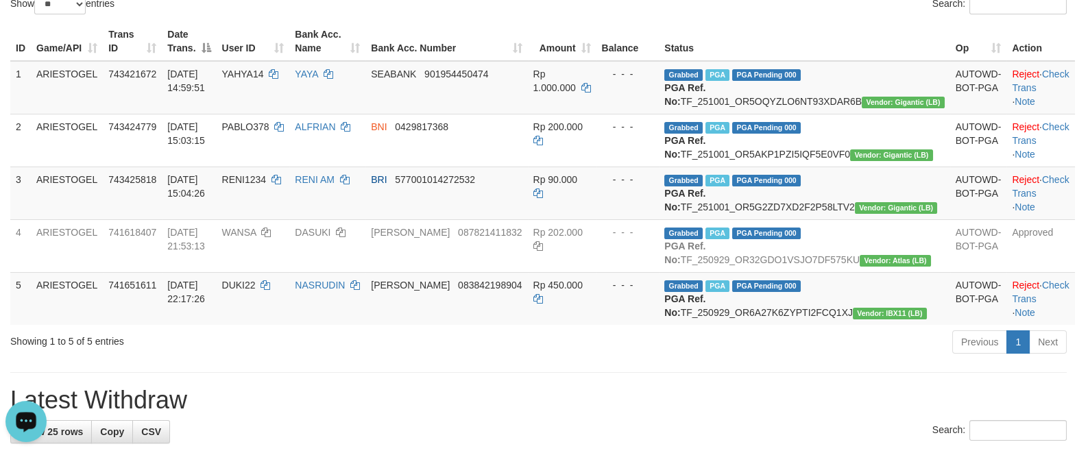
click at [760, 21] on div "ID Game/API Trans ID Date Trans. User ID Bank Acc. Name Bank Acc. Number Amount…" at bounding box center [538, 173] width 1077 height 311
click at [671, 359] on div "Previous 1 Next" at bounding box center [762, 343] width 607 height 29
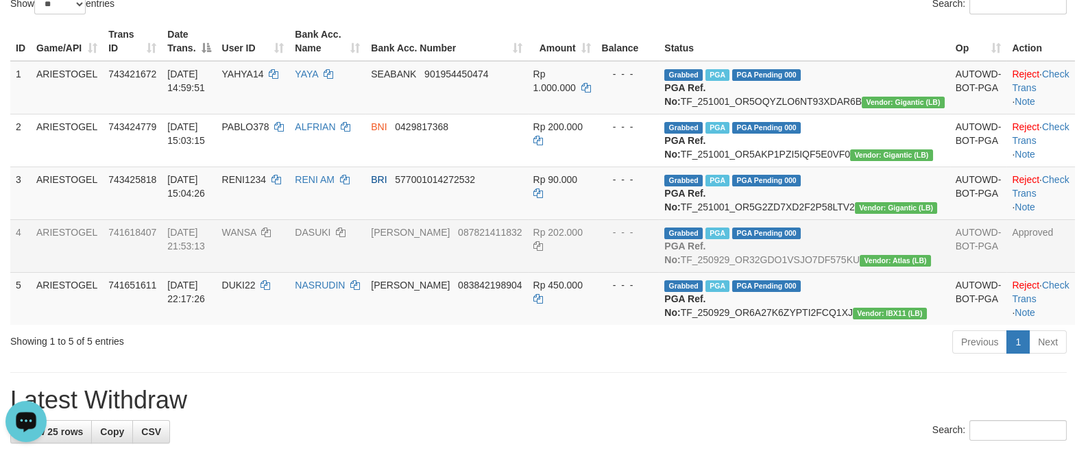
click at [256, 238] on span "WANSA" at bounding box center [239, 232] width 34 height 11
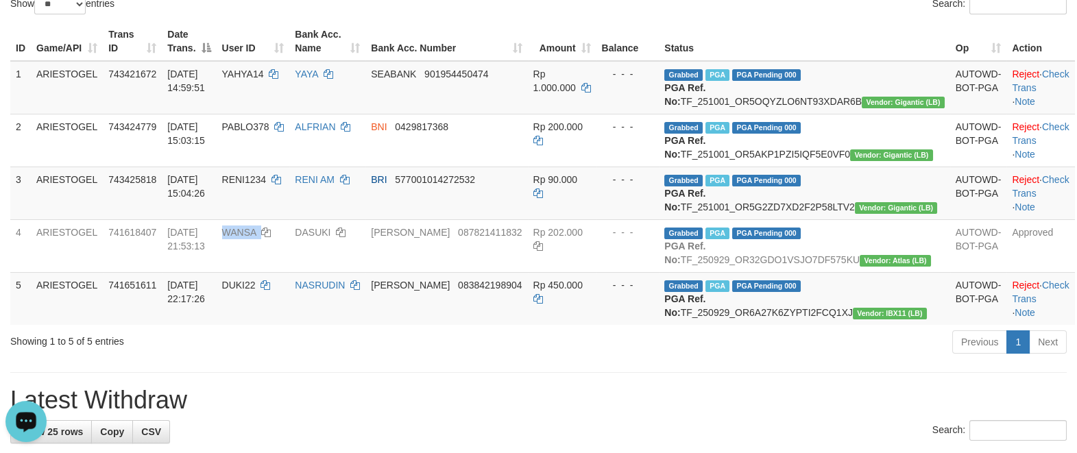
copy td "WANSA"
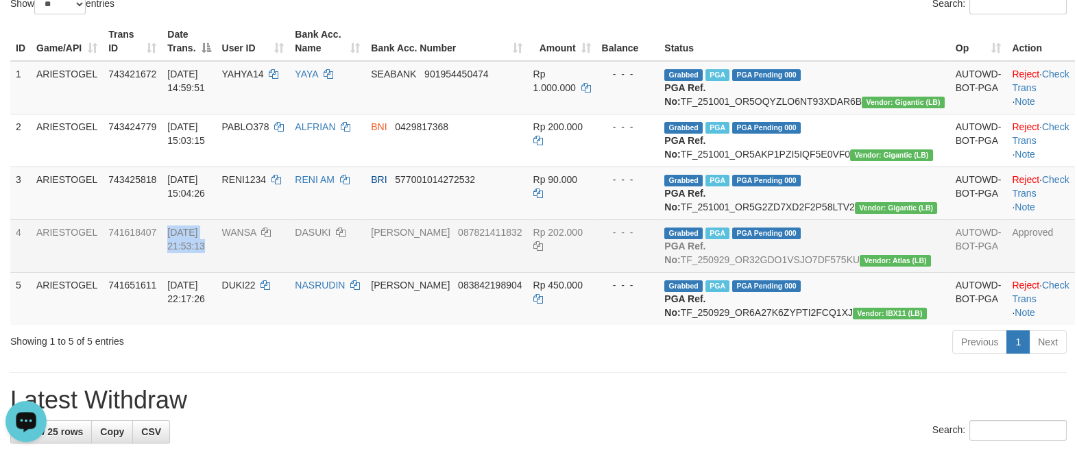
click at [273, 272] on td "WANSA" at bounding box center [253, 245] width 73 height 53
click at [256, 238] on span "WANSA" at bounding box center [239, 232] width 34 height 11
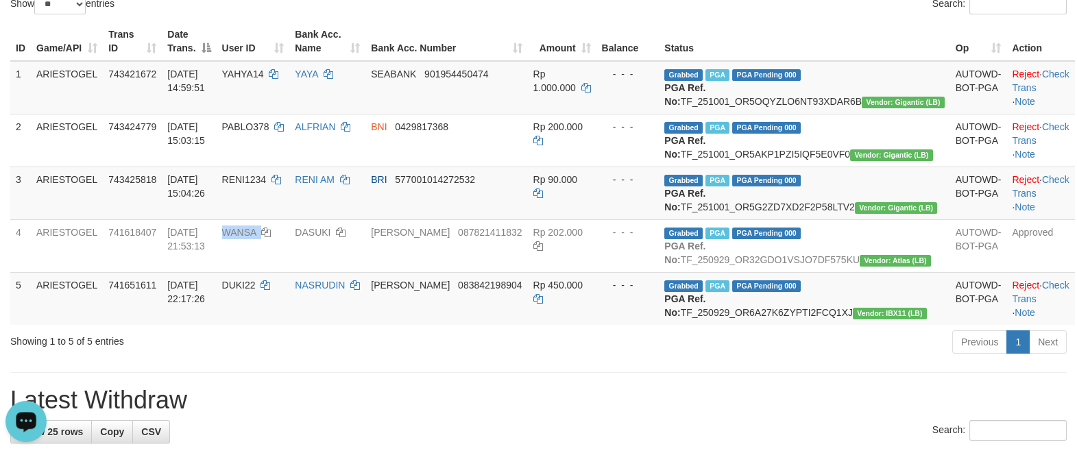
copy td "WANSA"
click at [732, 359] on div "Previous 1 Next" at bounding box center [762, 343] width 607 height 29
click at [665, 359] on div "Previous 1 Next" at bounding box center [762, 343] width 607 height 29
click at [710, 359] on div "Previous 1 Next" at bounding box center [762, 343] width 607 height 29
click at [836, 359] on div "Previous 1 Next" at bounding box center [762, 343] width 607 height 29
